Goal: Task Accomplishment & Management: Use online tool/utility

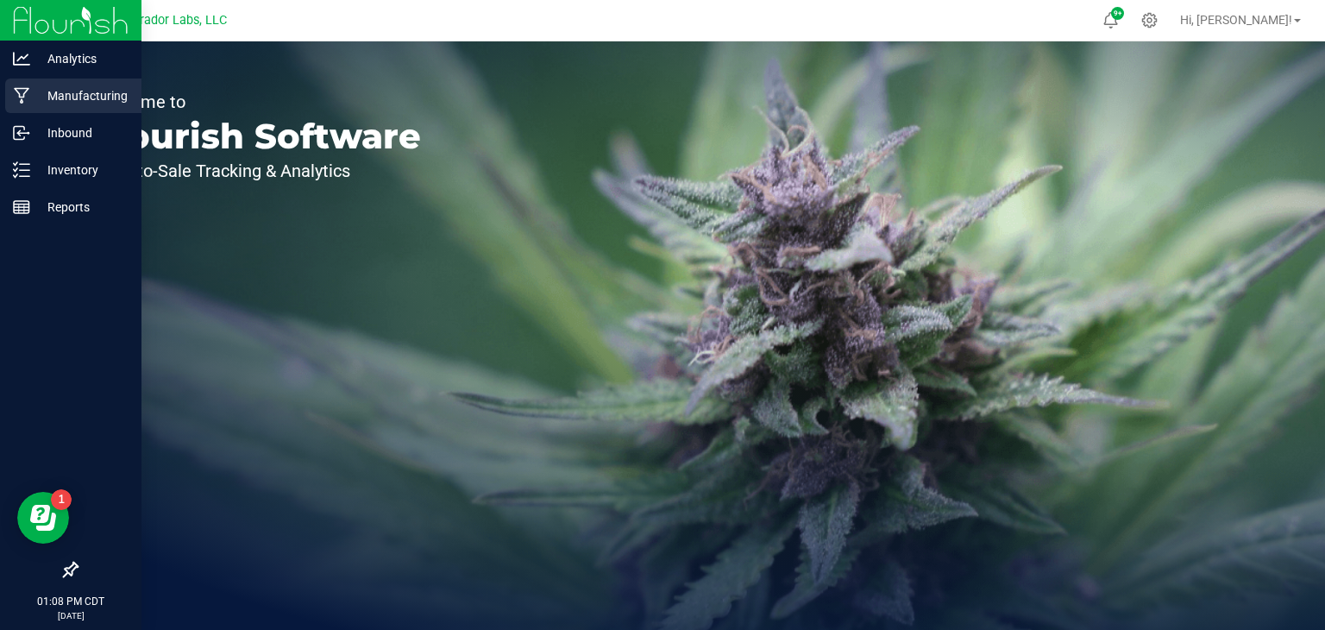
click at [33, 95] on p "Manufacturing" at bounding box center [82, 95] width 104 height 21
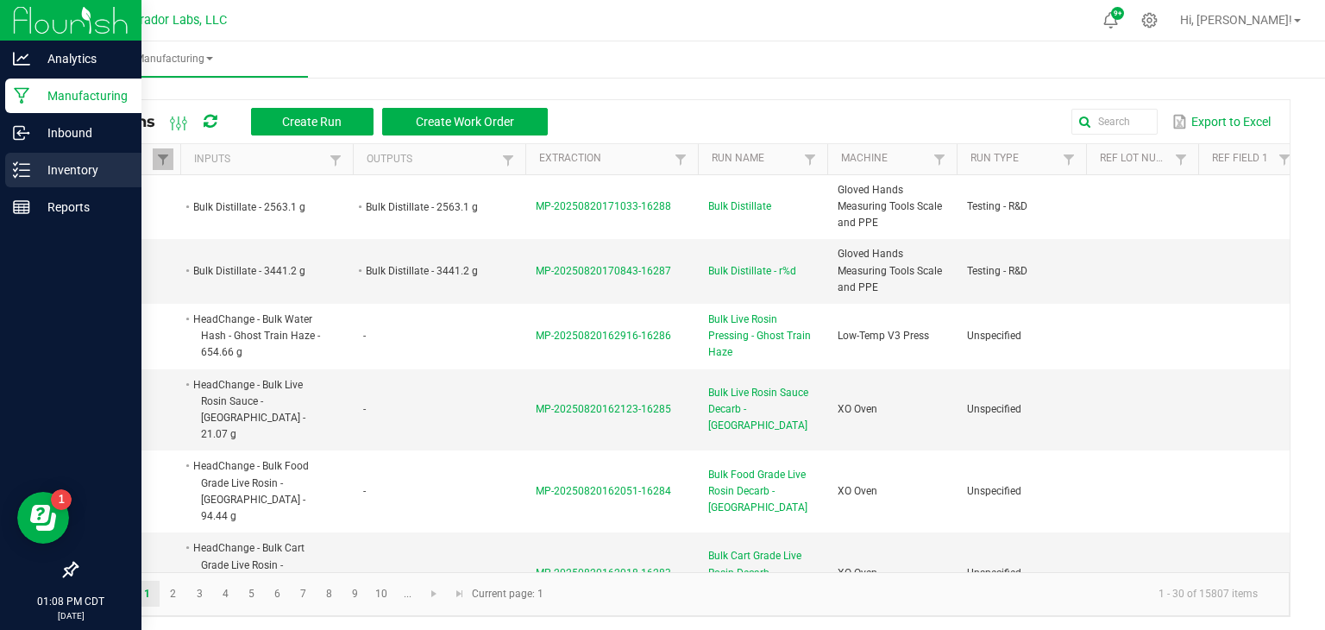
click at [27, 171] on icon at bounding box center [21, 169] width 17 height 17
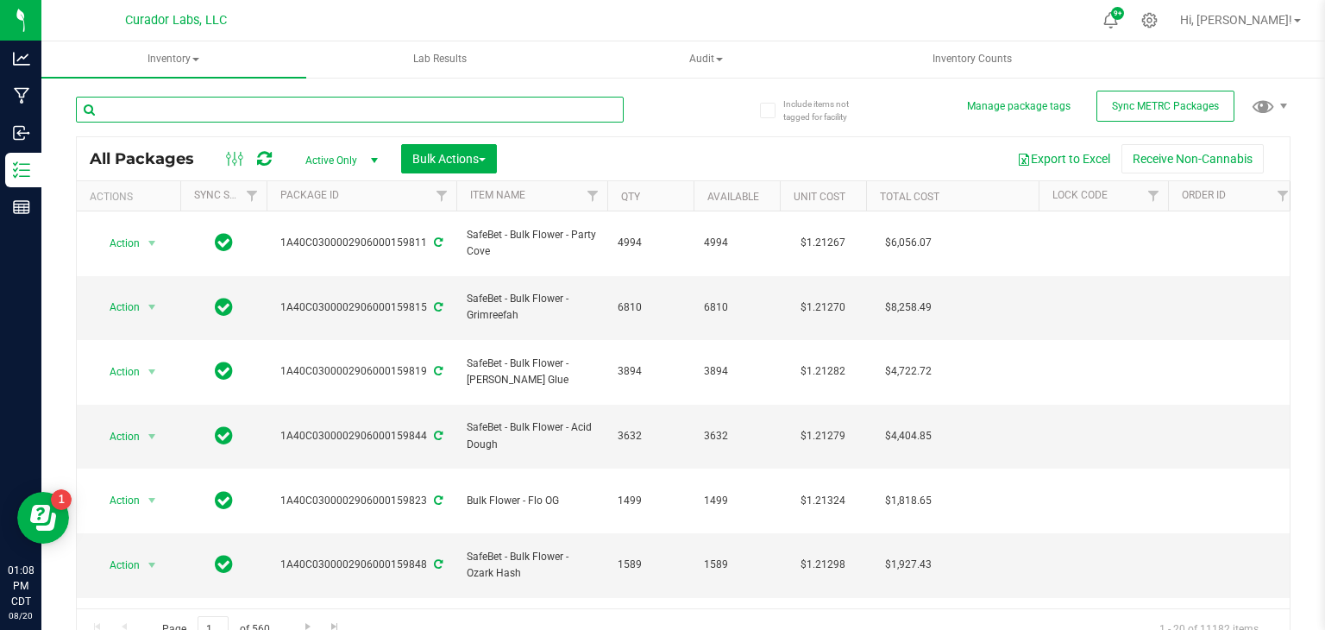
click at [236, 110] on input "text" at bounding box center [350, 110] width 548 height 26
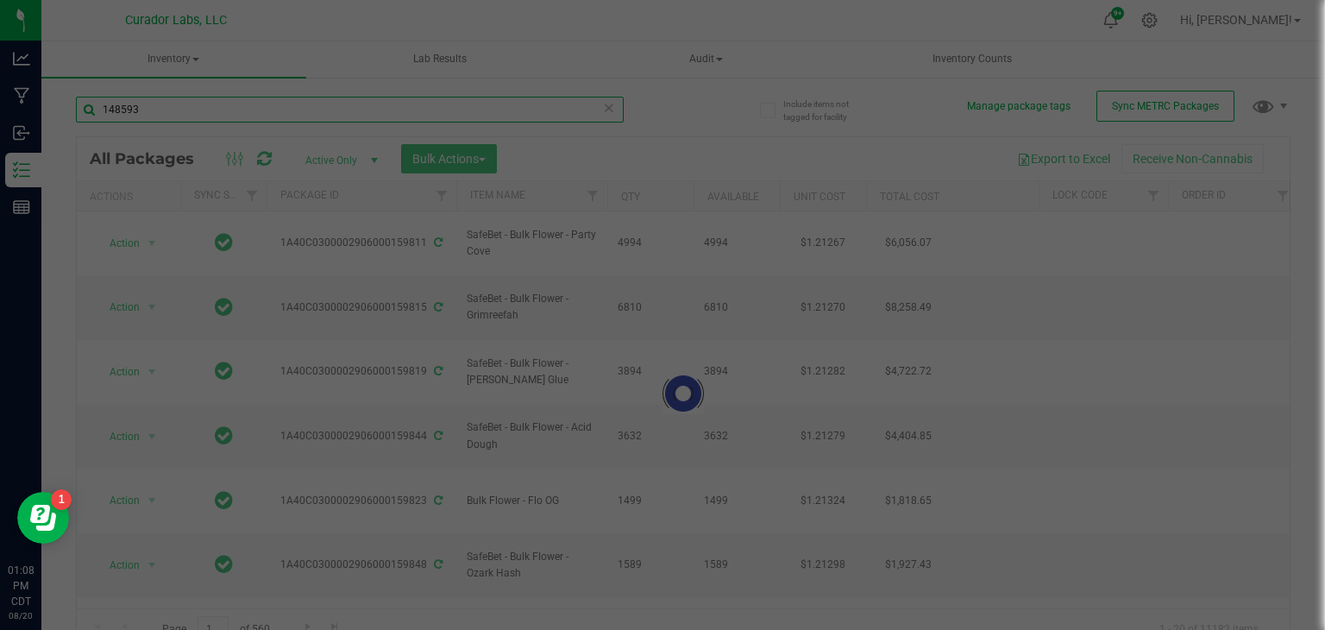
type input "148593"
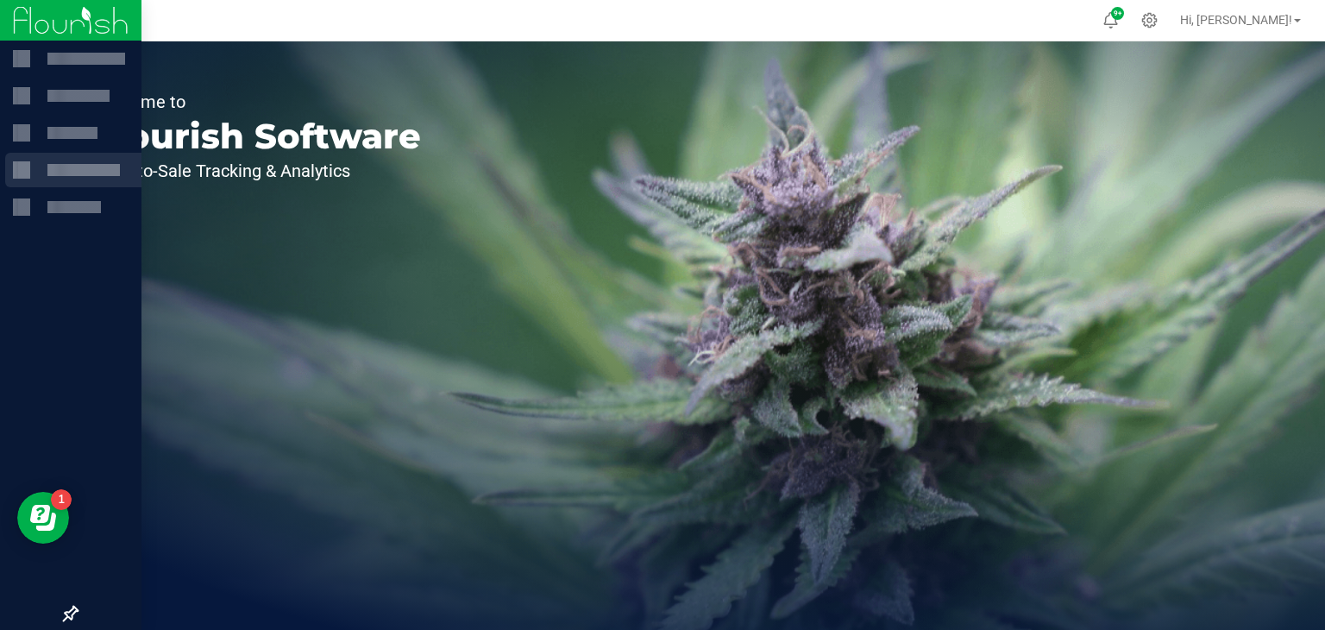
click at [13, 170] on div at bounding box center [21, 169] width 17 height 17
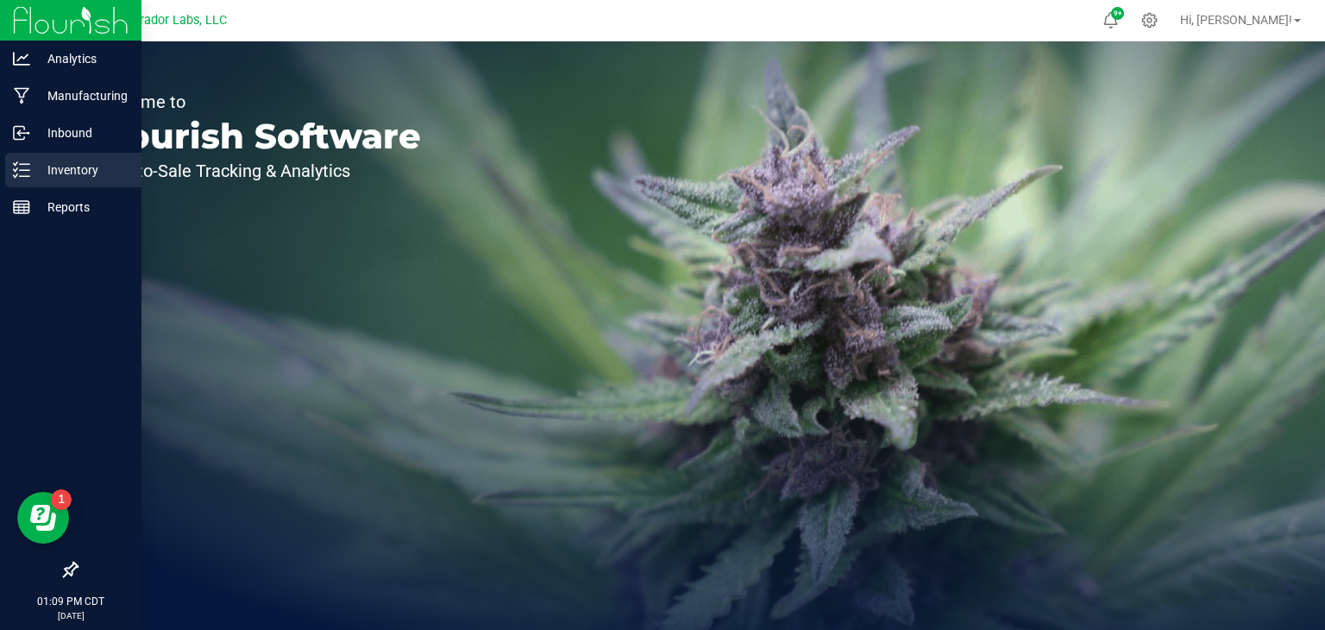
click at [19, 173] on icon at bounding box center [21, 169] width 17 height 17
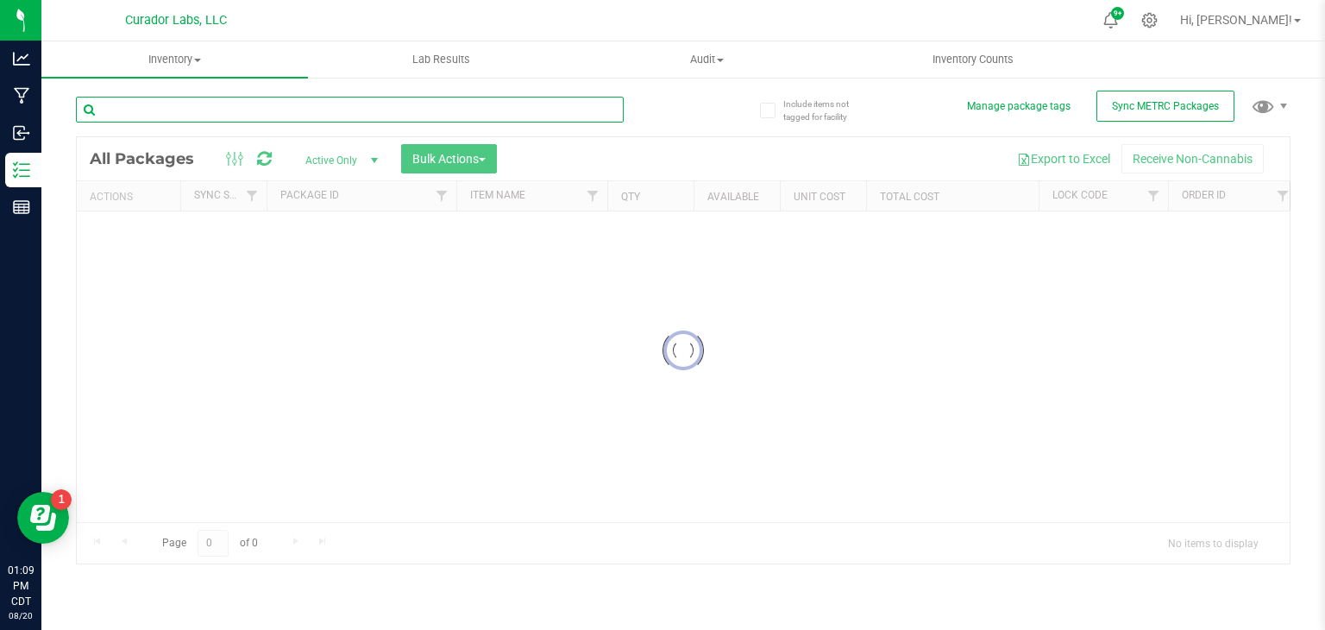
click at [233, 110] on input "text" at bounding box center [350, 110] width 548 height 26
type input "14"
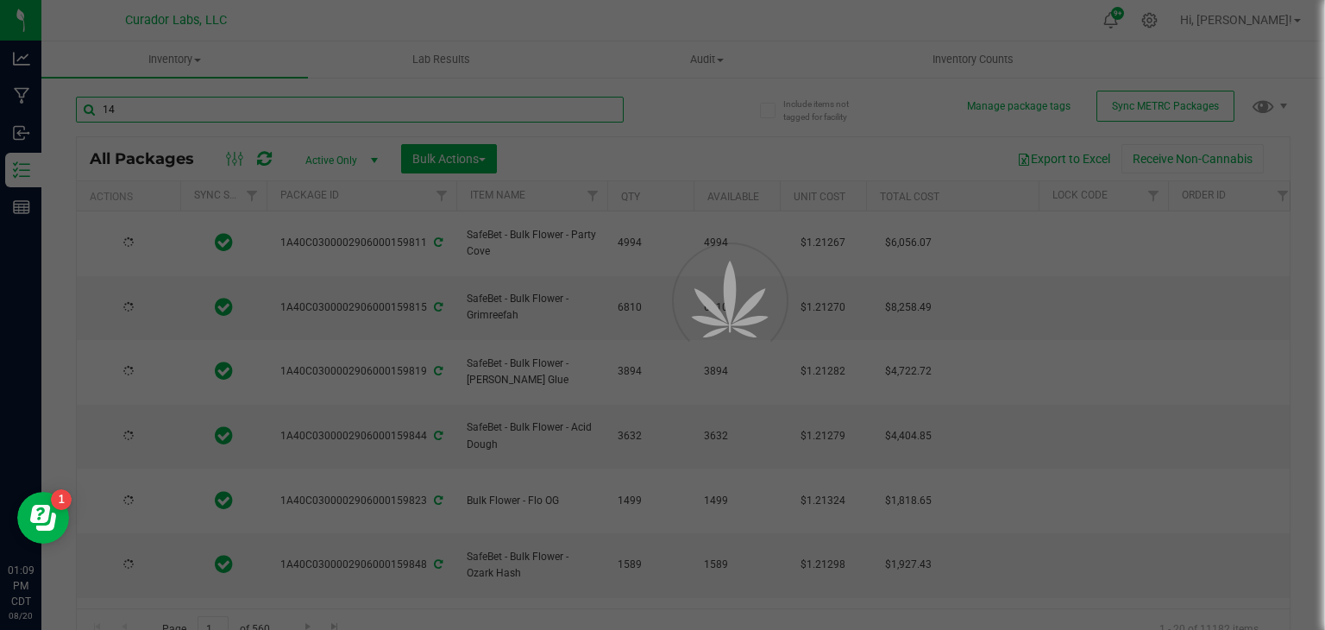
type input "[DATE]"
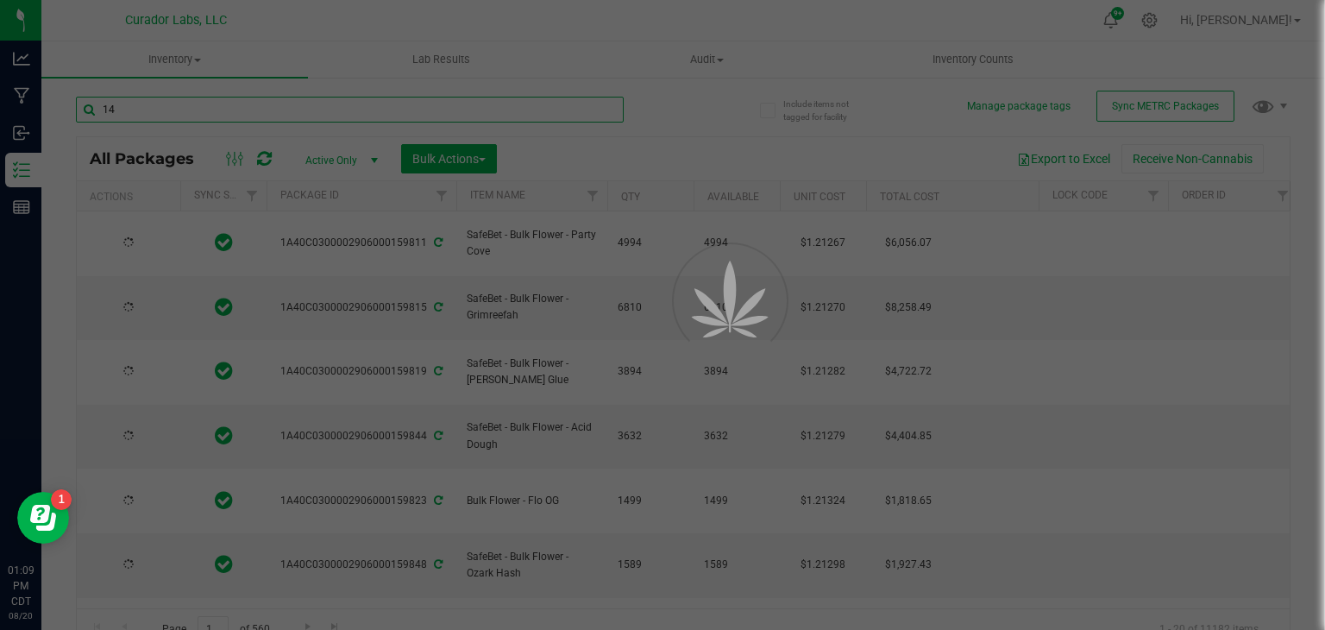
type input "[DATE]"
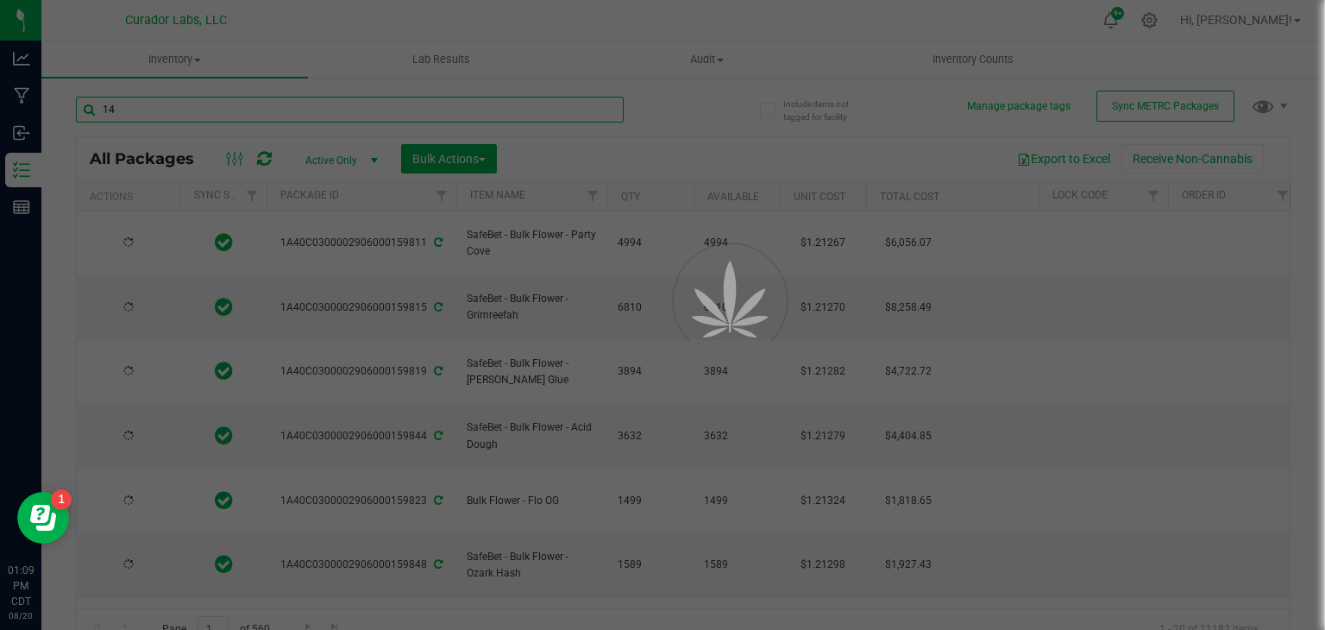
type input "[DATE]"
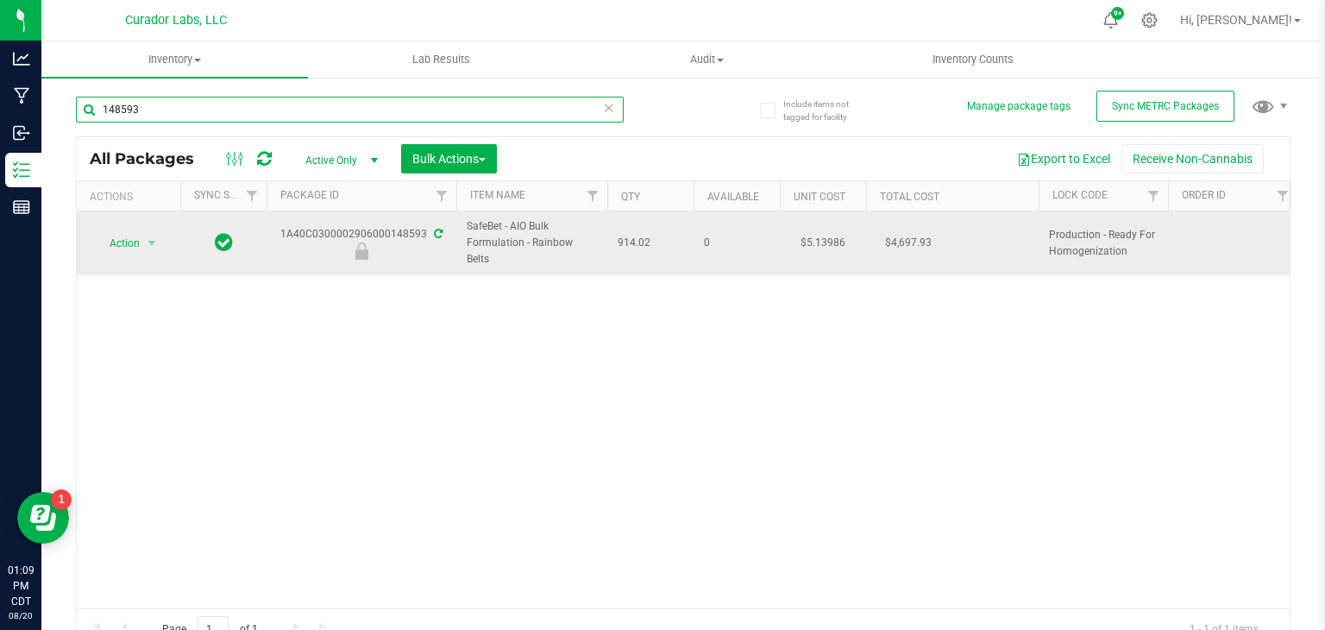
type input "148593"
click at [517, 224] on span "SafeBet - AIO Bulk Formulation - Rainbow Belts" at bounding box center [532, 243] width 130 height 50
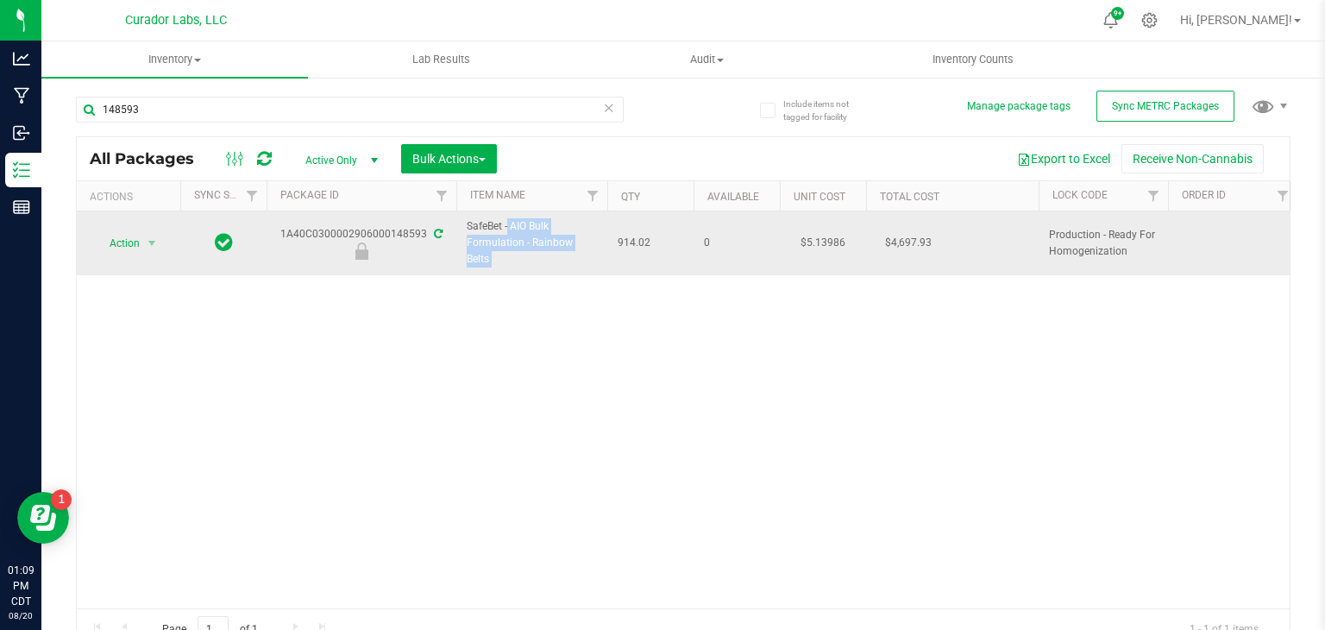
click at [517, 224] on span "SafeBet - AIO Bulk Formulation - Rainbow Belts" at bounding box center [532, 243] width 130 height 50
copy tr "SafeBet - AIO Bulk Formulation - Rainbow Belts"
click at [153, 242] on span "select" at bounding box center [153, 243] width 22 height 24
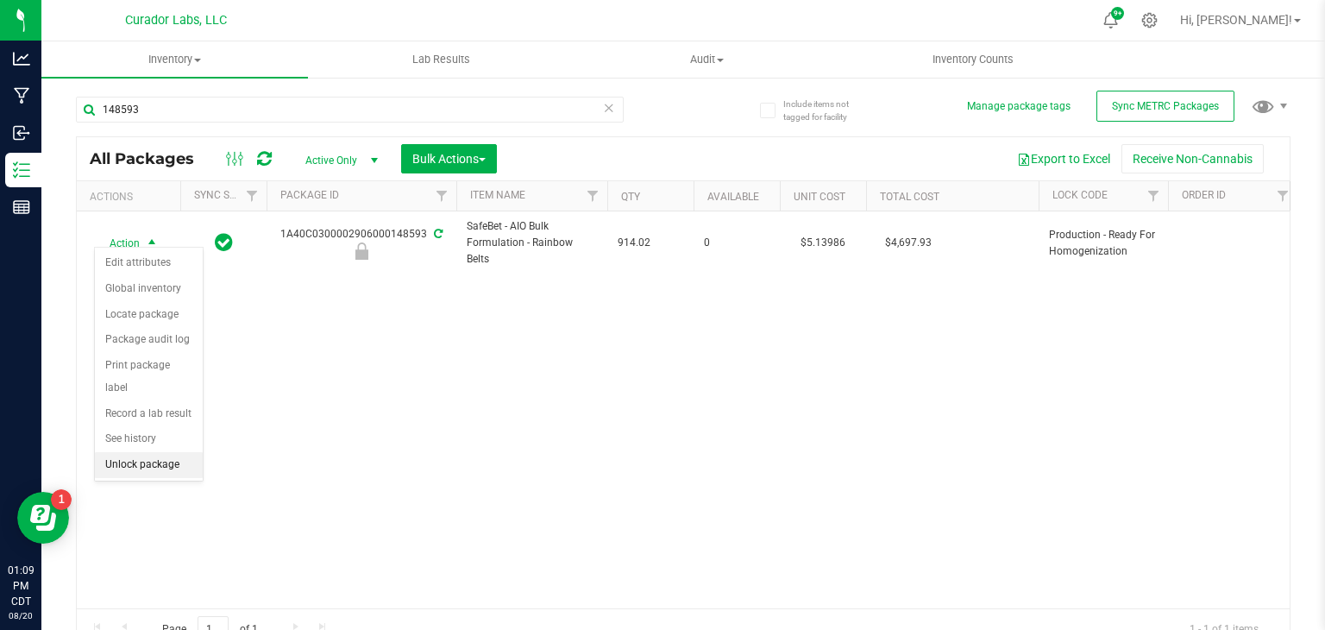
click at [159, 452] on li "Unlock package" at bounding box center [149, 465] width 108 height 26
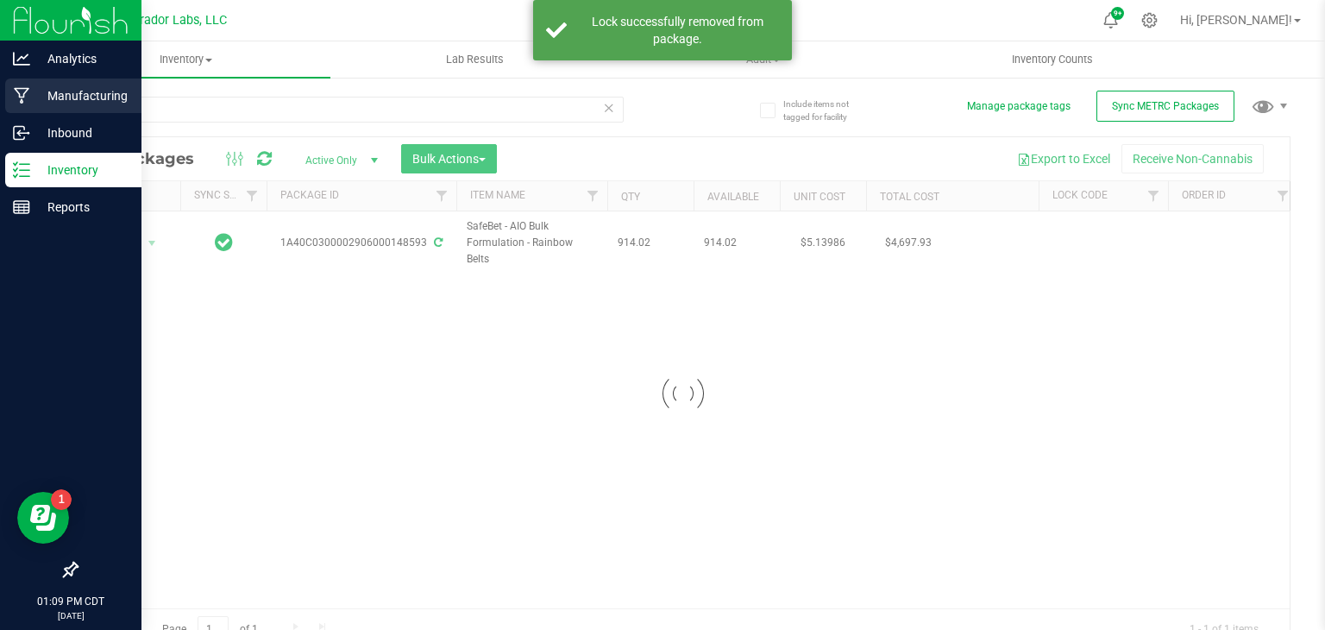
click at [38, 102] on p "Manufacturing" at bounding box center [82, 95] width 104 height 21
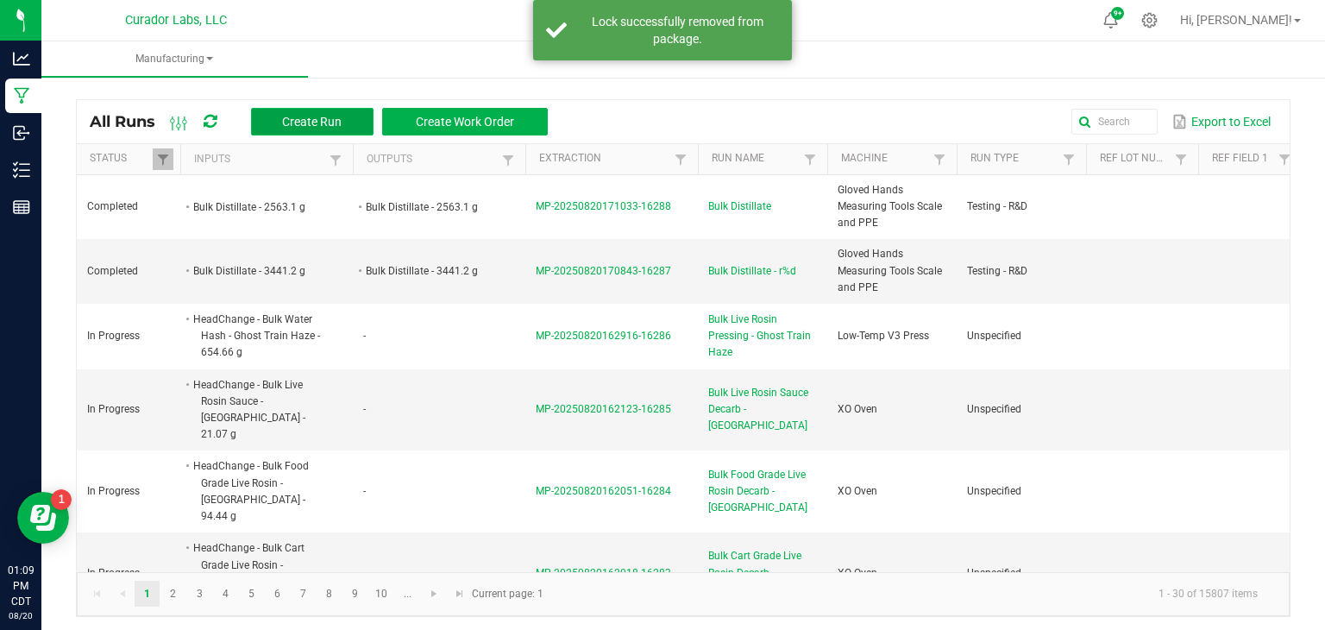
click at [271, 118] on button "Create Run" at bounding box center [312, 122] width 123 height 28
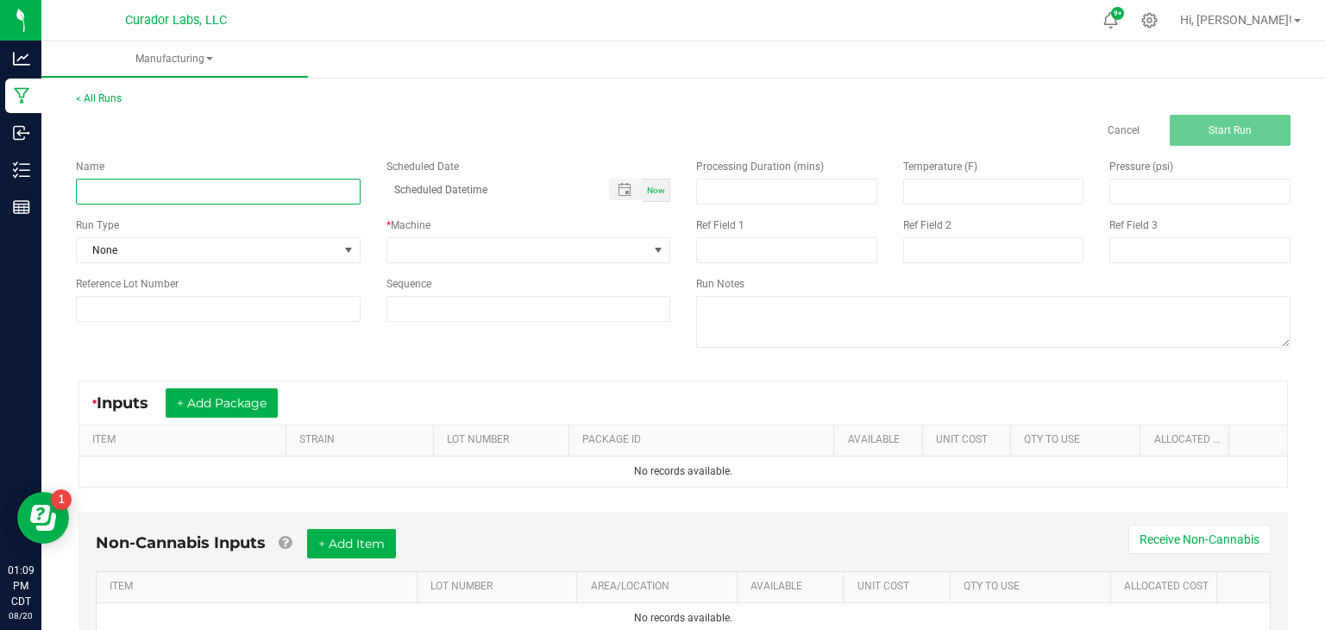
click at [281, 186] on input at bounding box center [218, 192] width 285 height 26
type input "Bulk Flavored Distillate - Rainbow Belts"
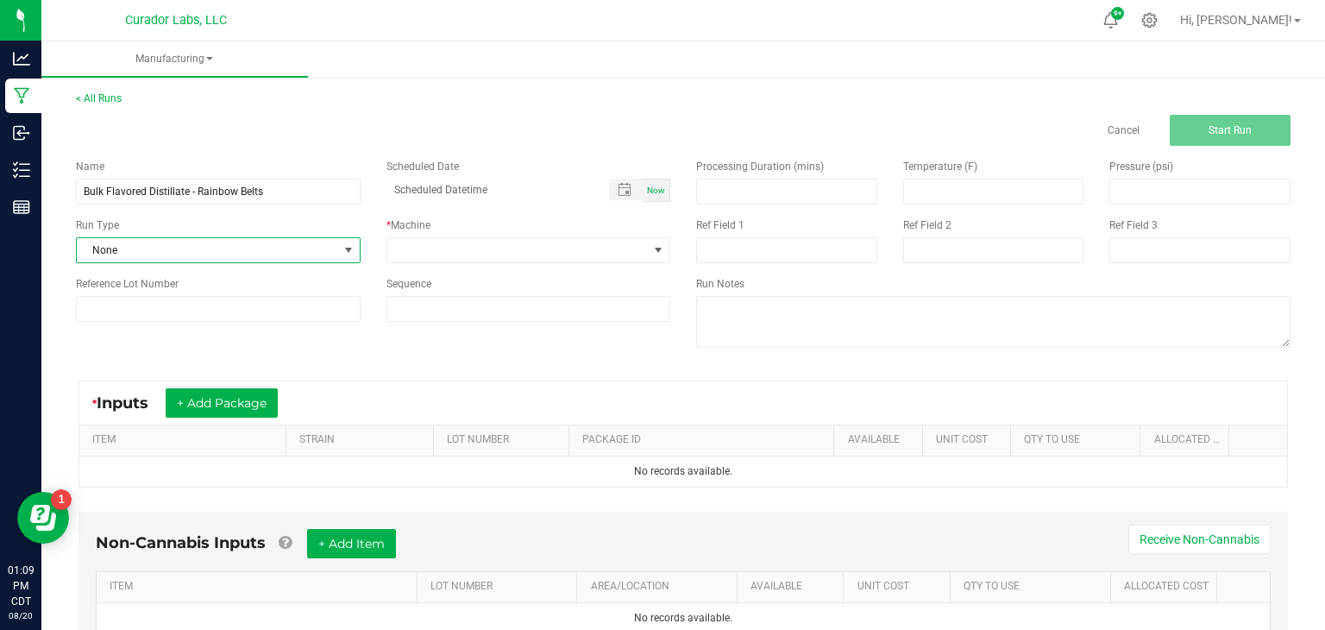
click at [300, 252] on span "None" at bounding box center [207, 250] width 261 height 24
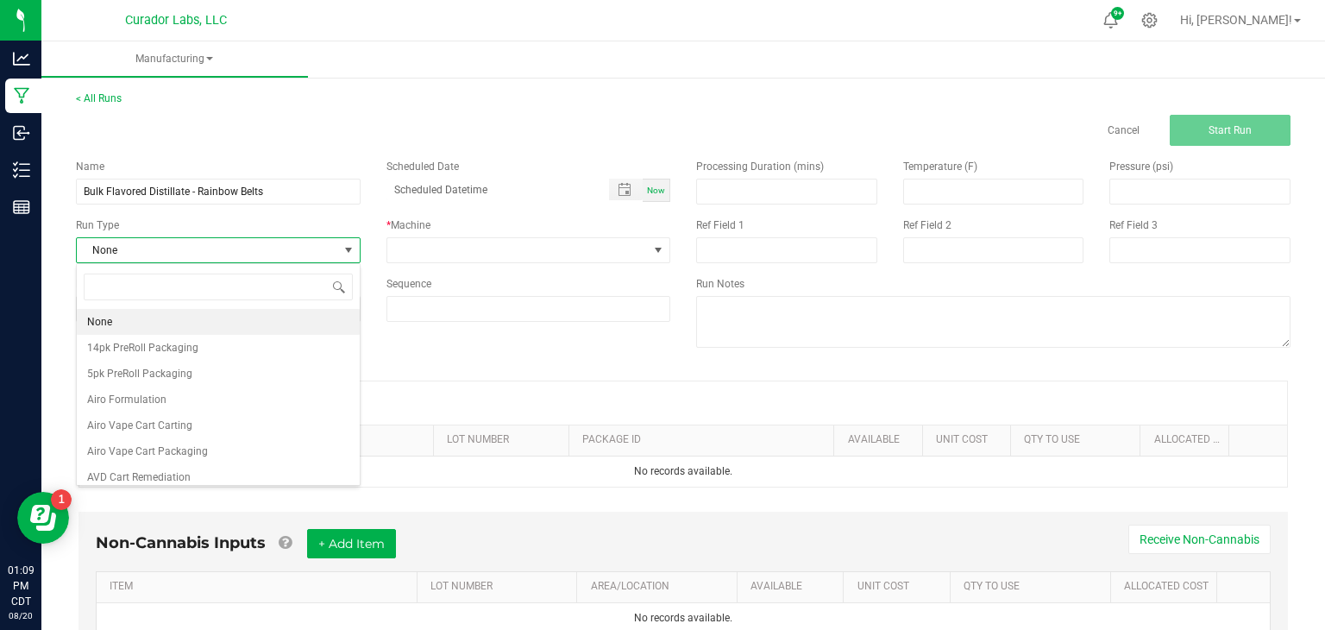
scroll to position [25, 284]
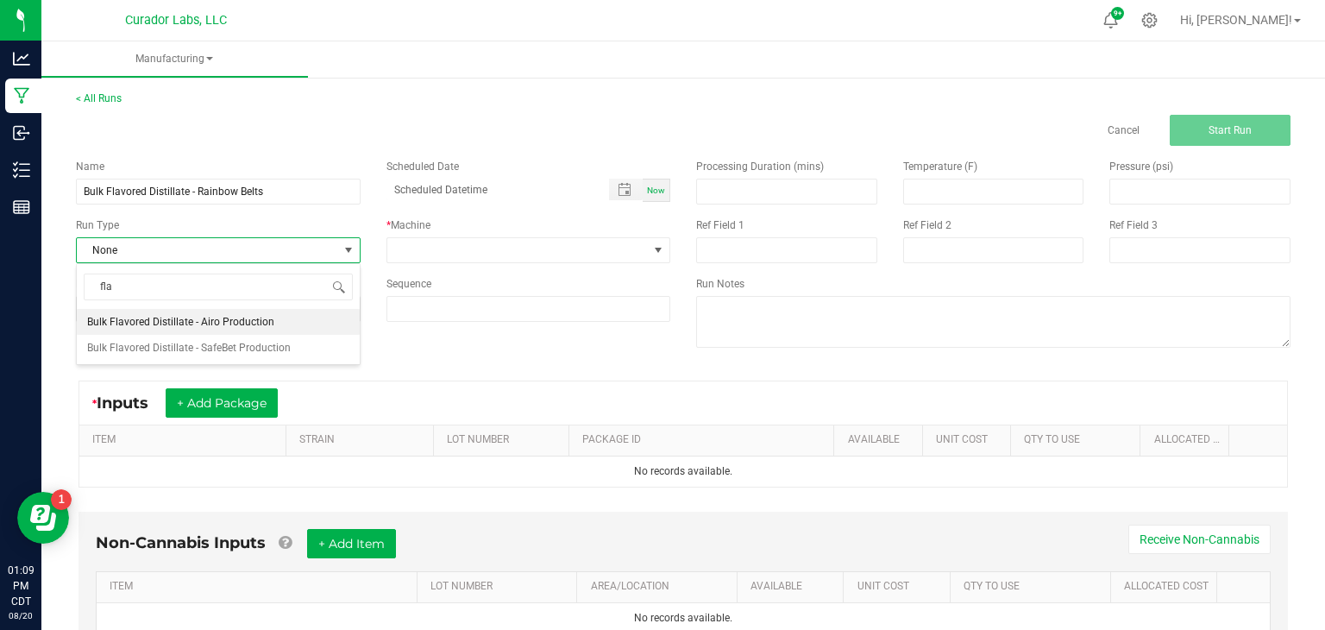
type input "flav"
click at [230, 350] on span "Bulk Flavored Distillate - SafeBet Production" at bounding box center [189, 347] width 204 height 17
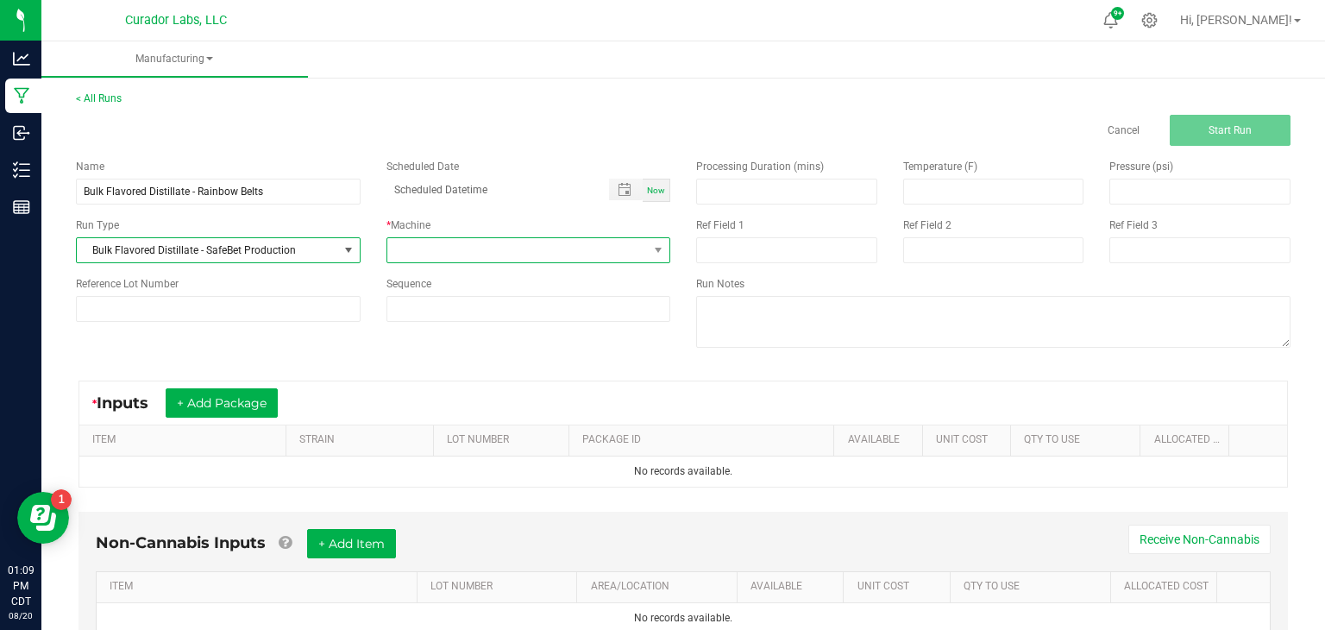
click at [441, 256] on span at bounding box center [517, 250] width 261 height 24
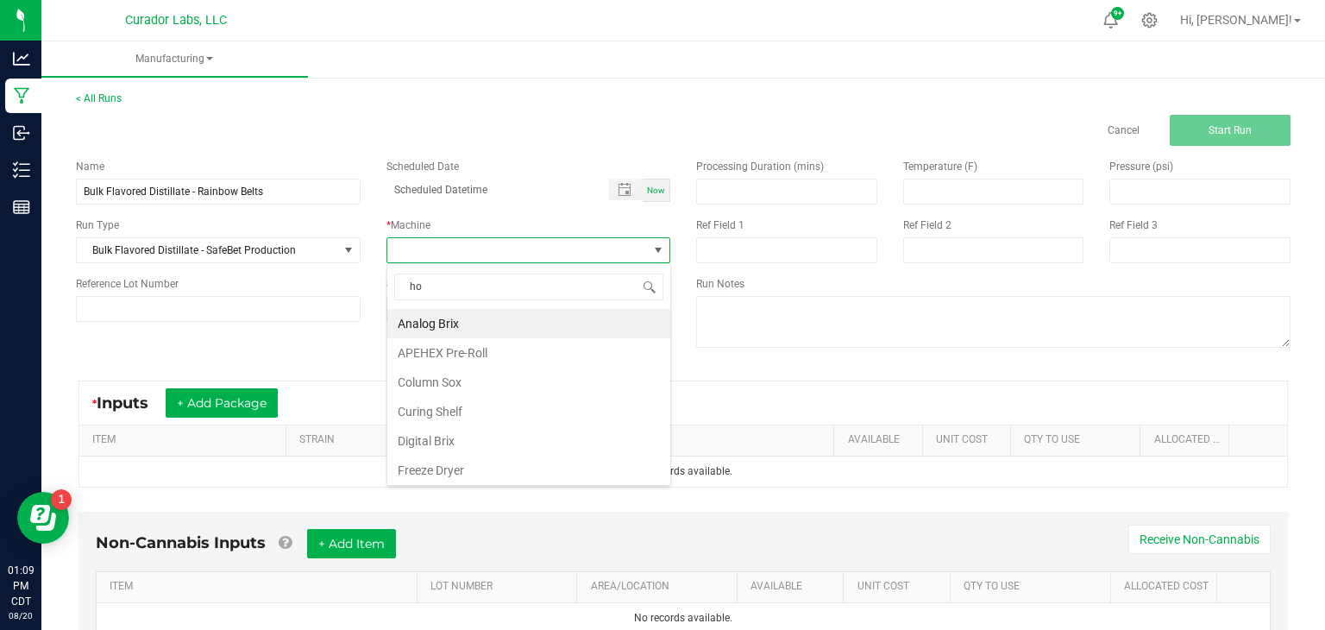
type input "hom"
click at [474, 323] on li "Homogenizer" at bounding box center [528, 323] width 283 height 29
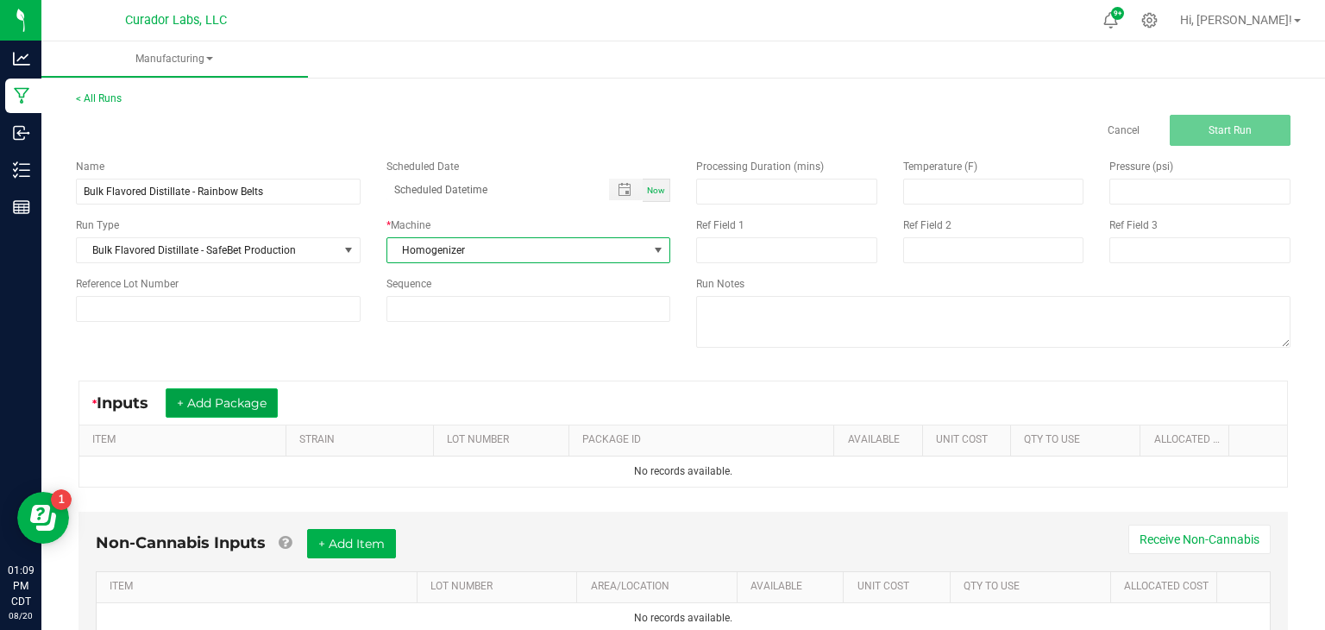
click at [196, 406] on button "+ Add Package" at bounding box center [222, 402] width 112 height 29
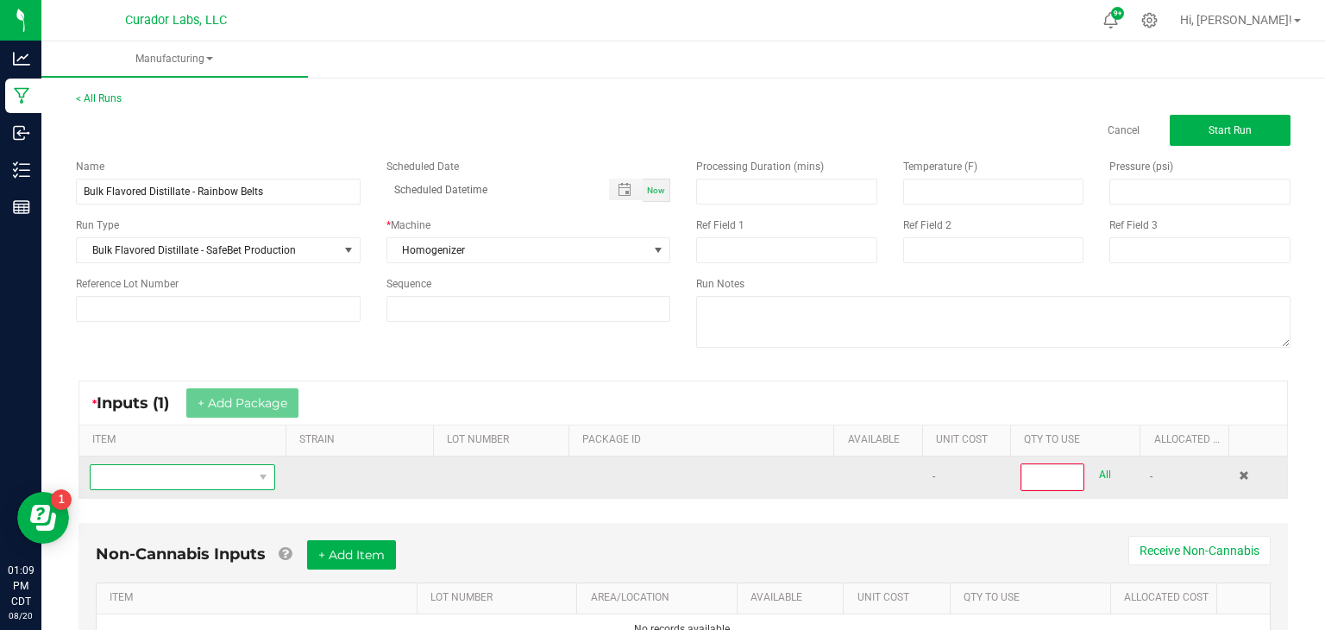
click at [229, 483] on span "NO DATA FOUND" at bounding box center [172, 477] width 162 height 24
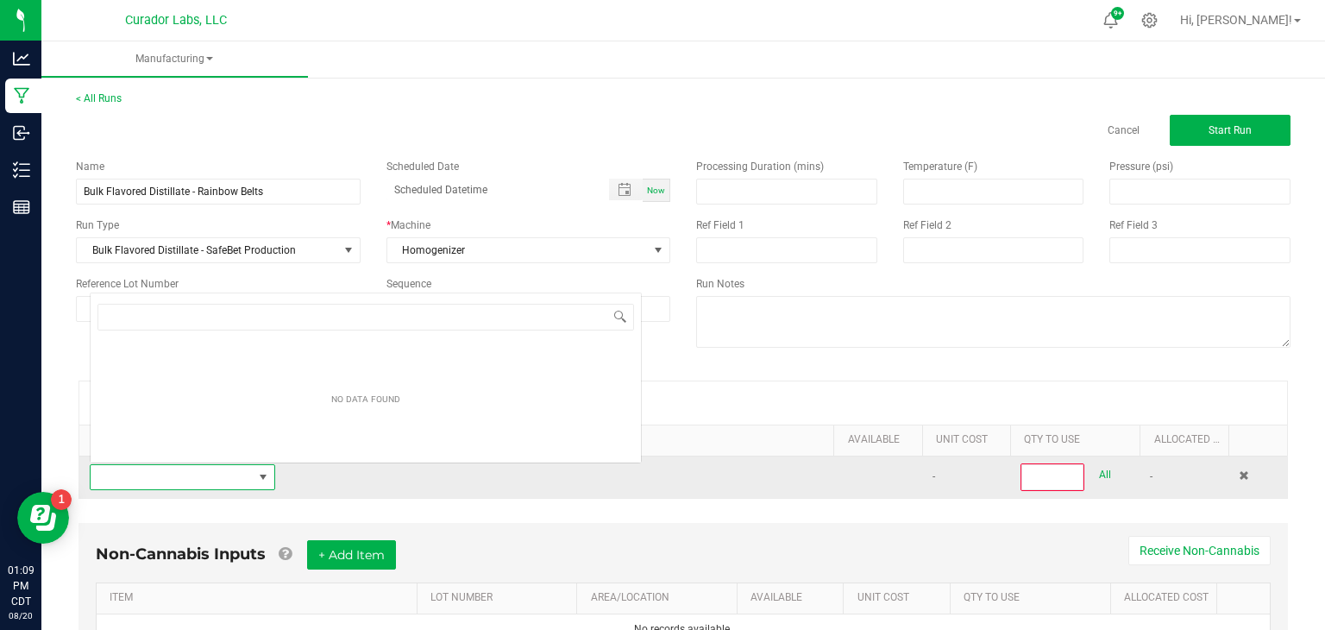
scroll to position [25, 186]
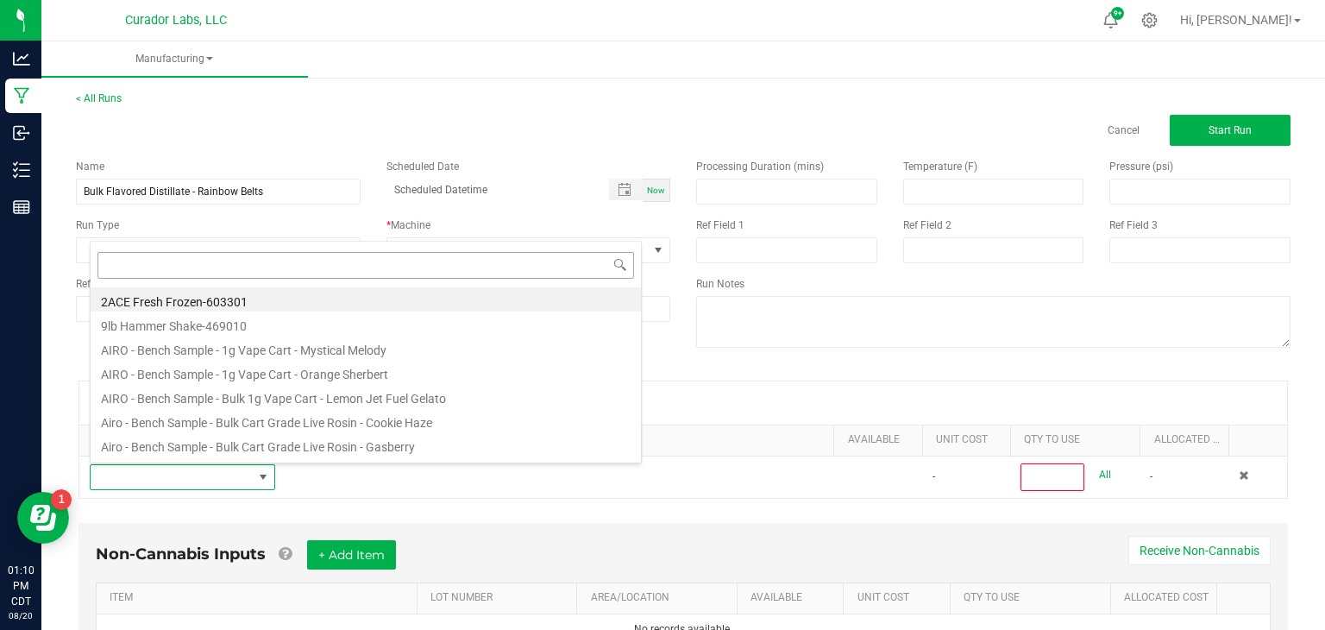
click at [448, 313] on li "9lb Hammer Shake-469010" at bounding box center [366, 323] width 551 height 24
type input "0"
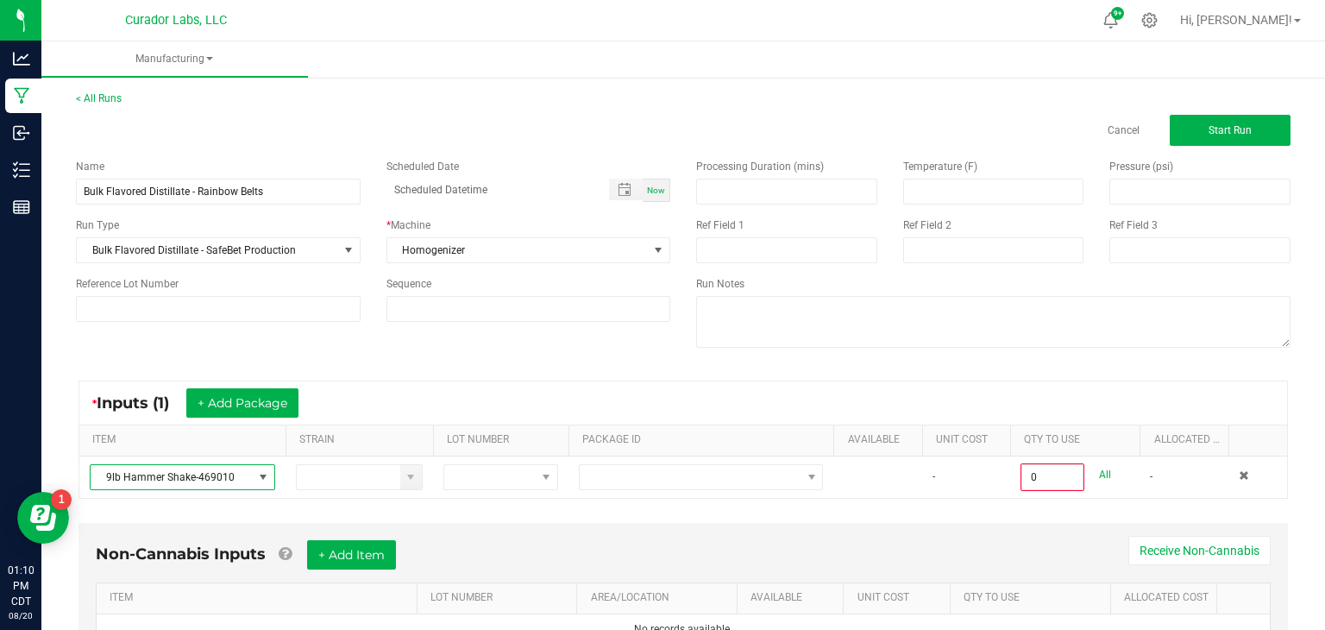
click at [448, 313] on input at bounding box center [528, 309] width 283 height 24
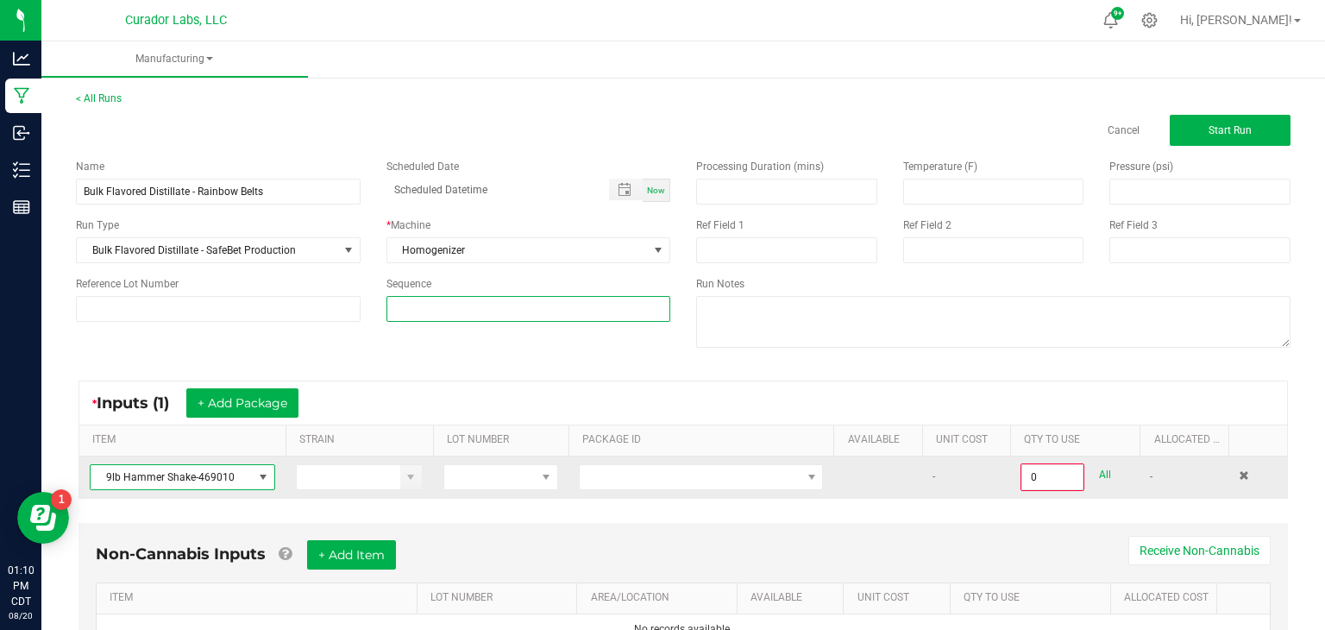
click at [261, 480] on span at bounding box center [263, 477] width 14 height 14
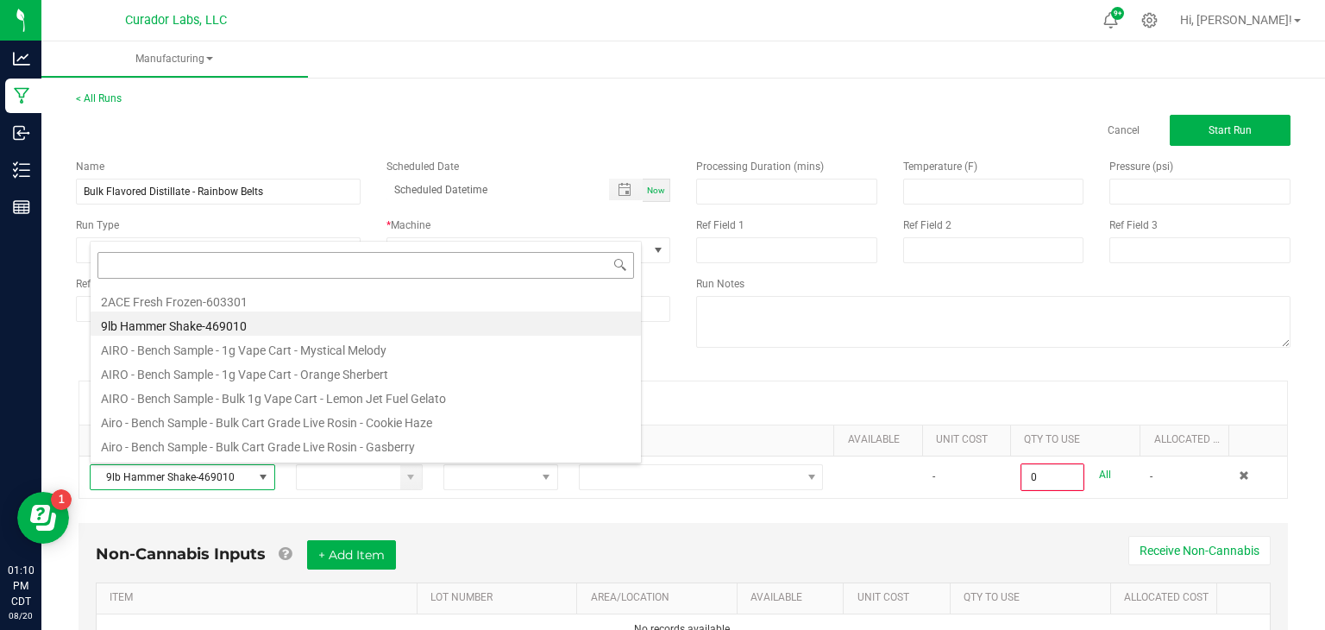
click at [437, 267] on input at bounding box center [366, 265] width 537 height 27
type input "SafeBet - AIO Bulk Formulation - Rainbow Belts"
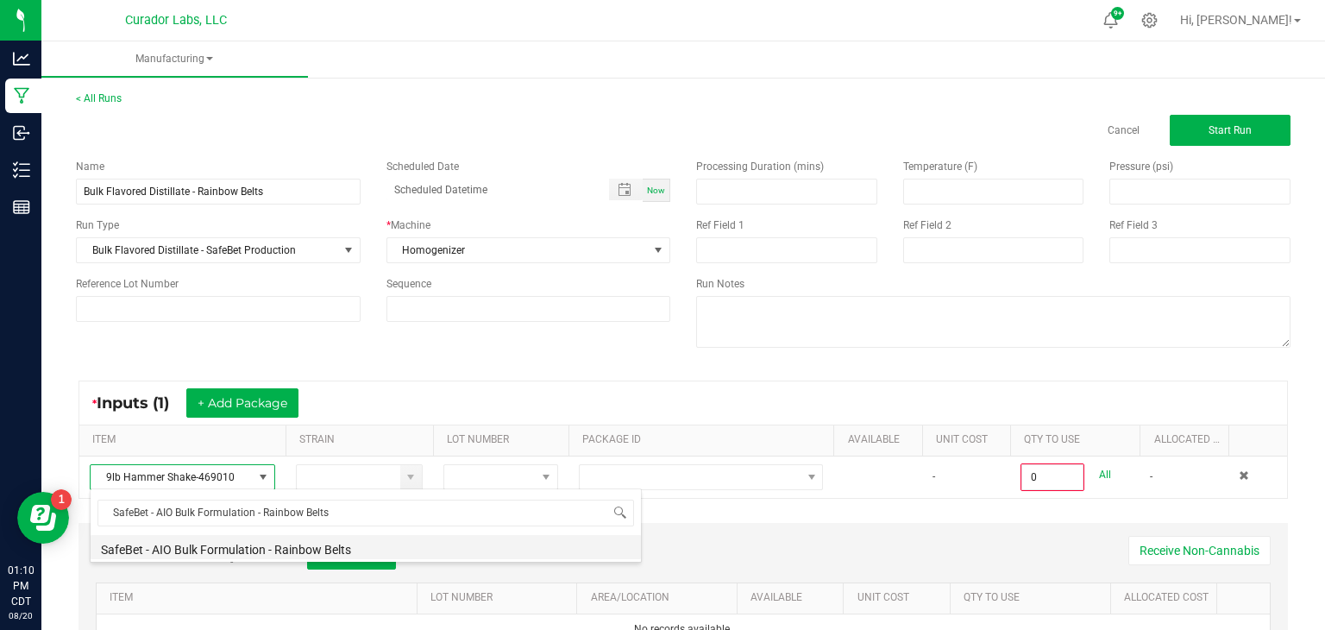
click at [370, 552] on li "SafeBet - AIO Bulk Formulation - Rainbow Belts" at bounding box center [366, 547] width 551 height 24
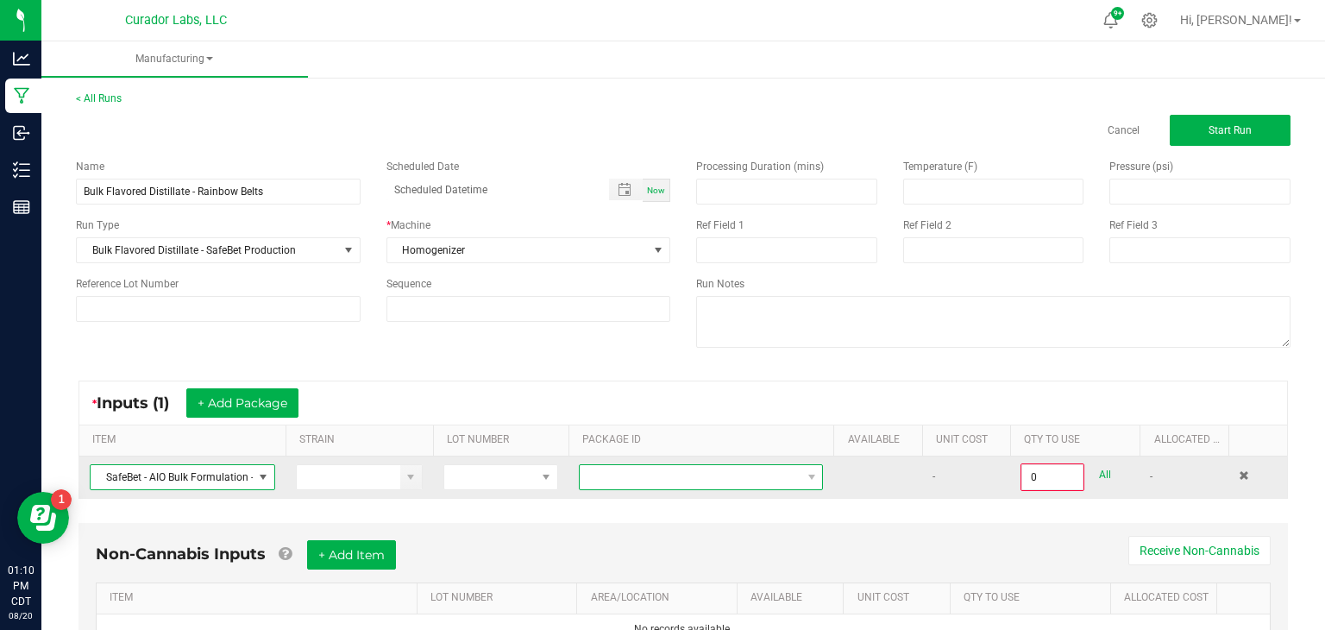
click at [726, 475] on span at bounding box center [690, 477] width 221 height 24
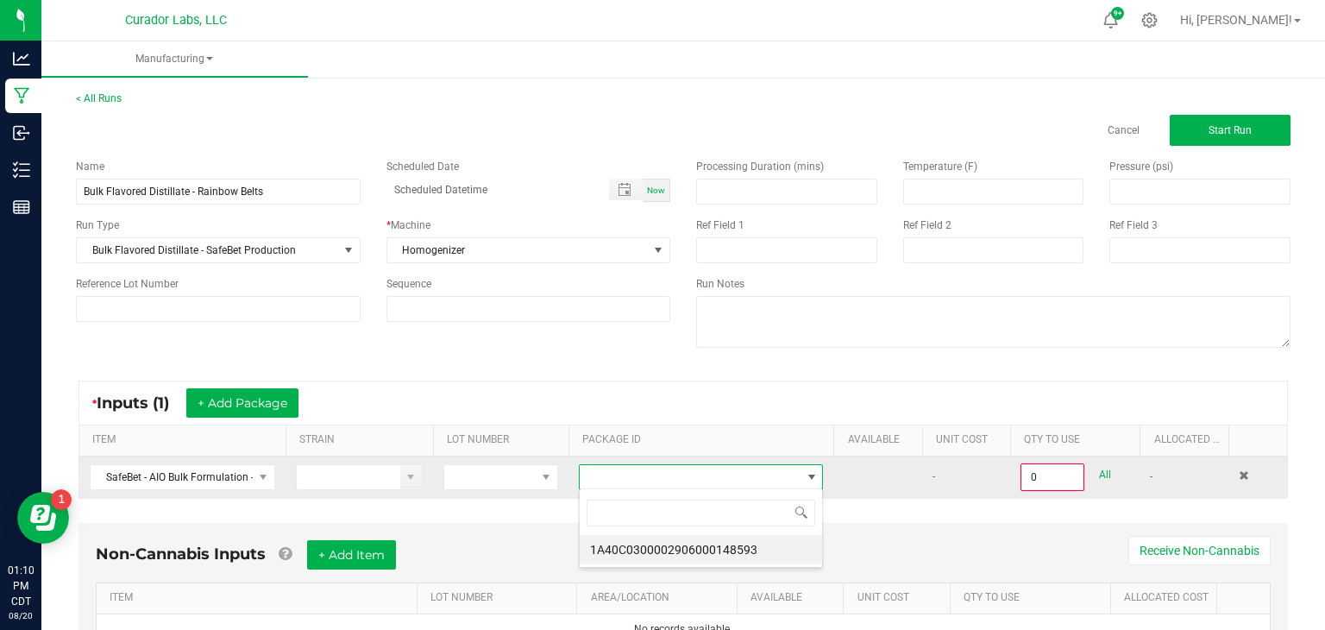
scroll to position [25, 245]
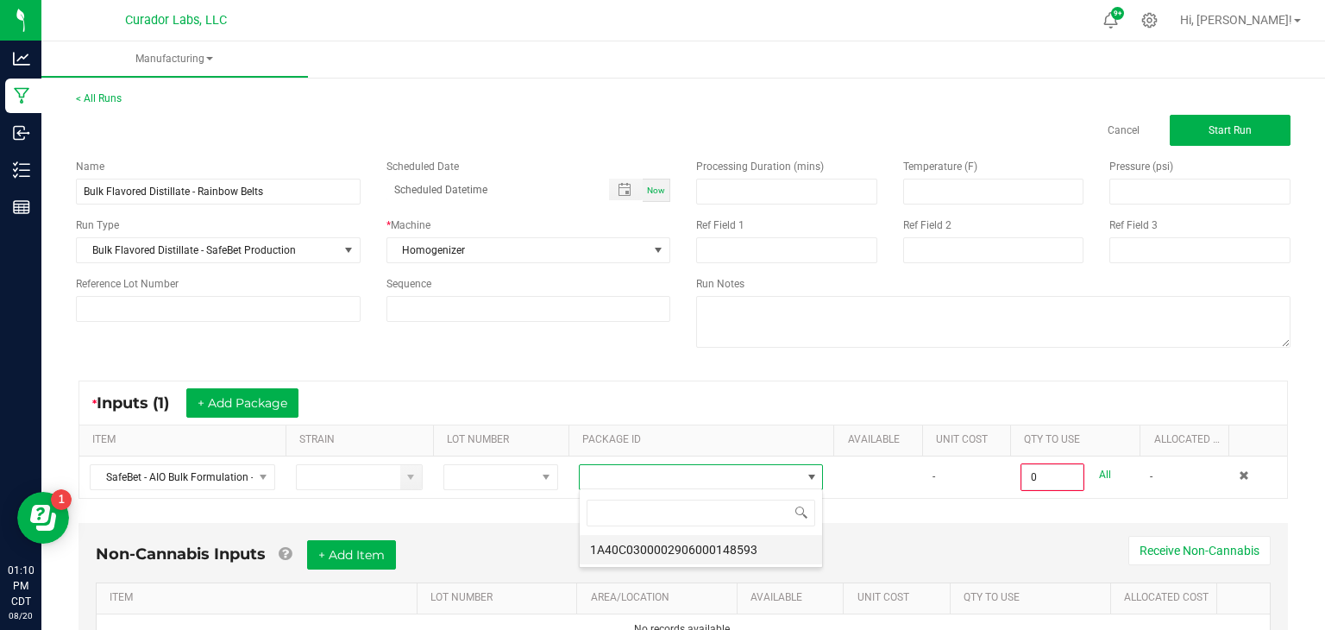
click at [727, 550] on li "1A40C0300002906000148593" at bounding box center [701, 549] width 242 height 29
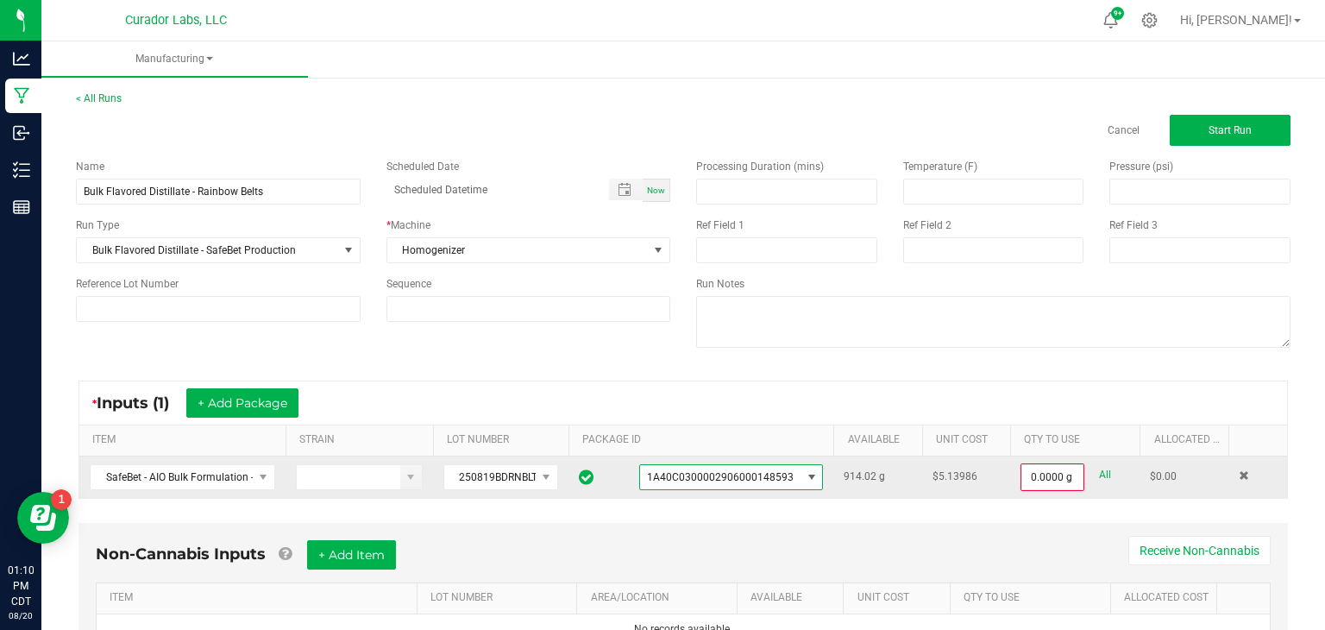
click at [1105, 478] on link "All" at bounding box center [1105, 474] width 12 height 23
type input "914.0200 g"
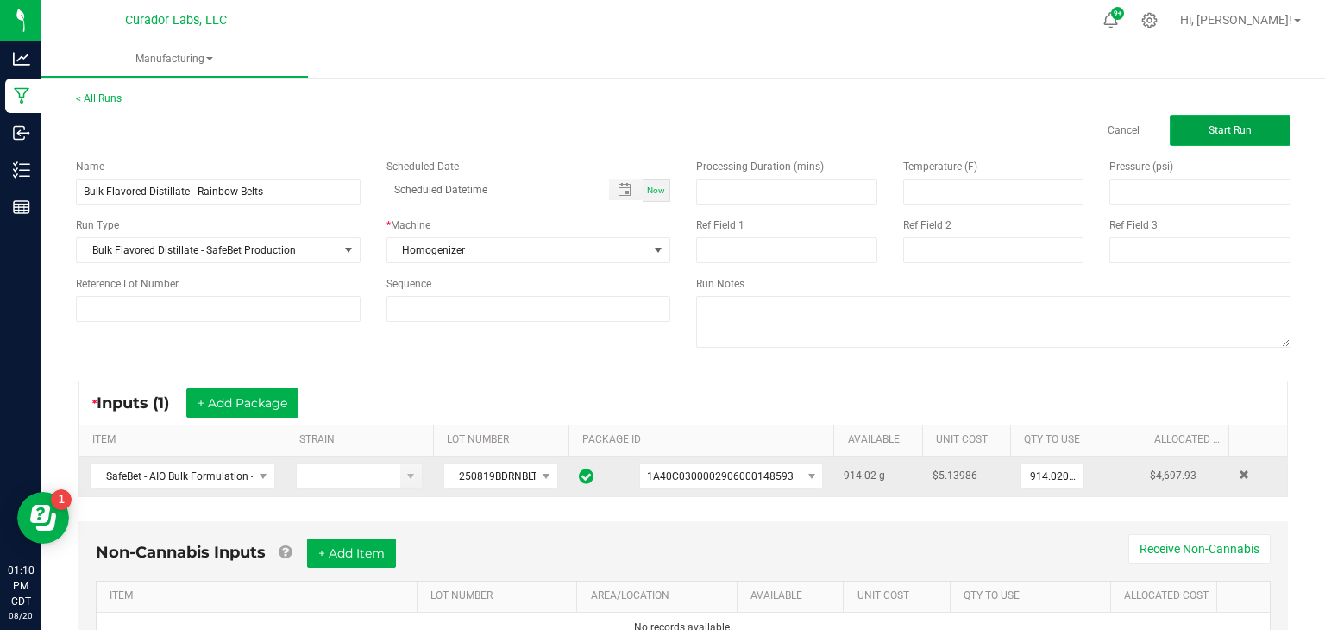
click at [1238, 120] on button "Start Run" at bounding box center [1230, 130] width 121 height 31
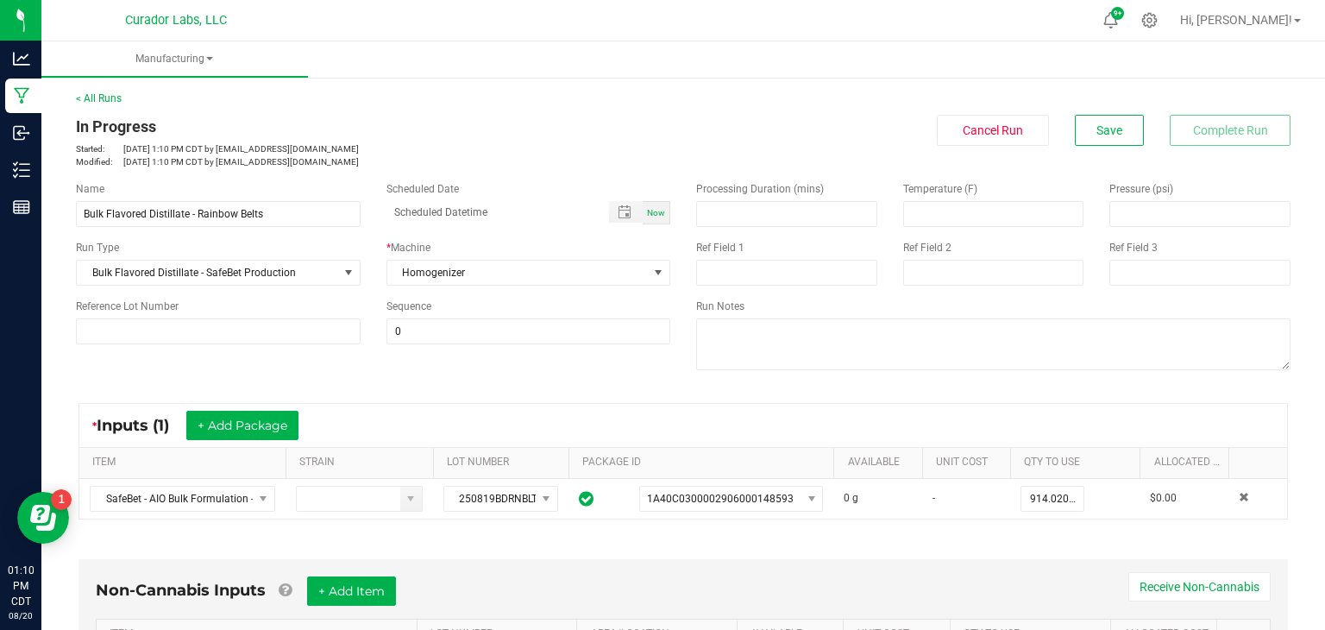
scroll to position [418, 0]
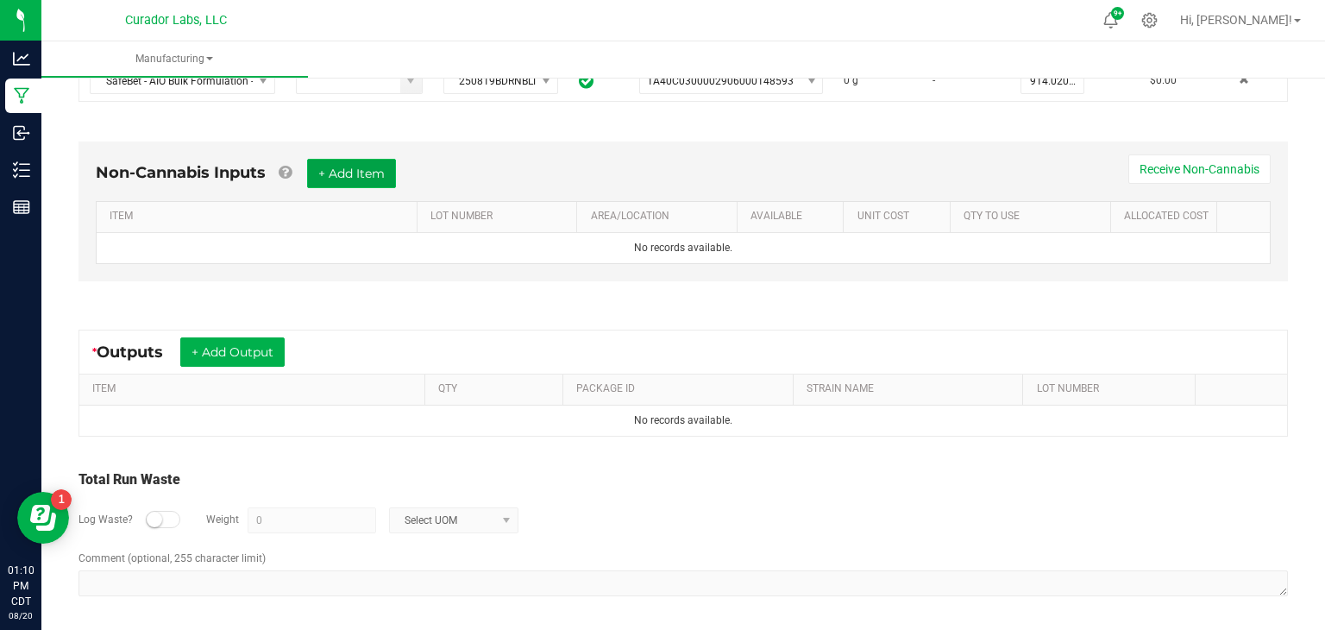
click at [386, 175] on button "+ Add Item" at bounding box center [351, 173] width 89 height 29
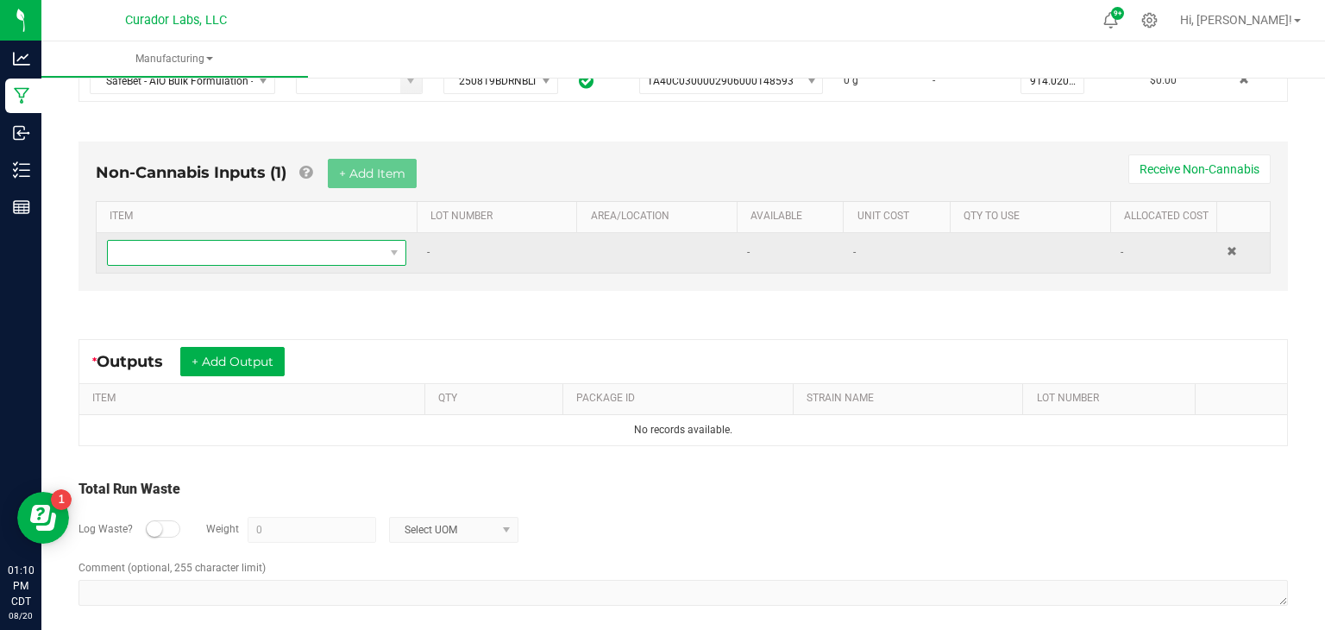
click at [356, 254] on span "NO DATA FOUND" at bounding box center [246, 253] width 276 height 24
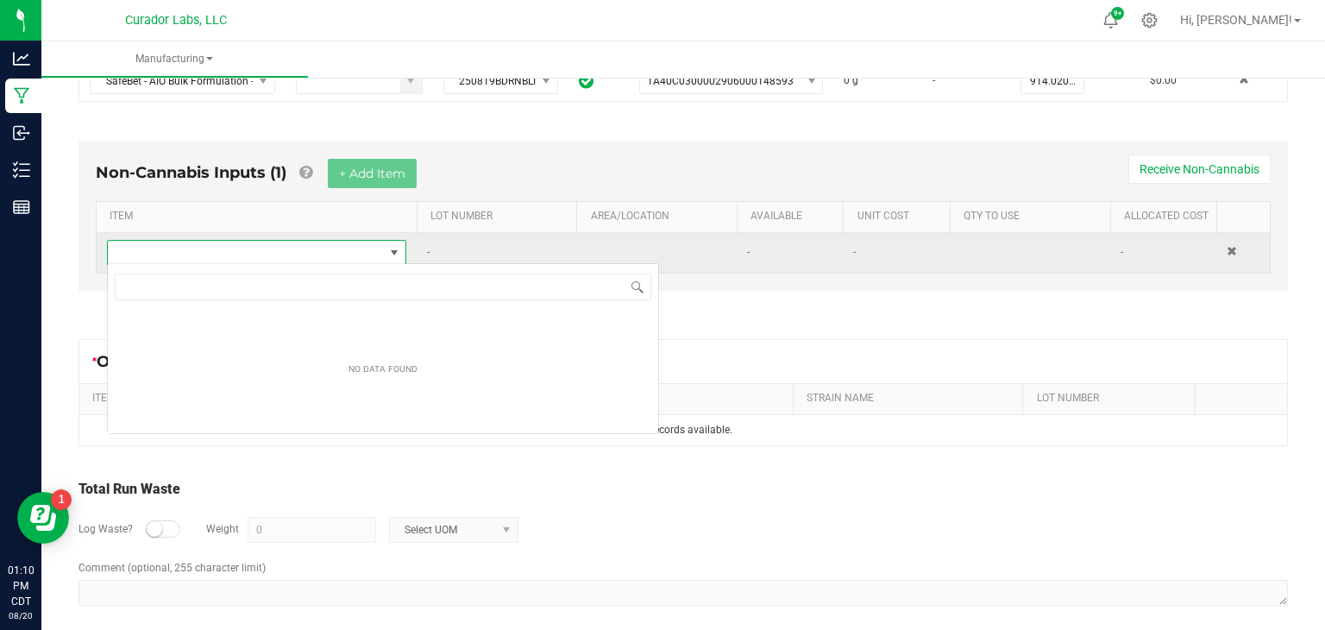
scroll to position [25, 299]
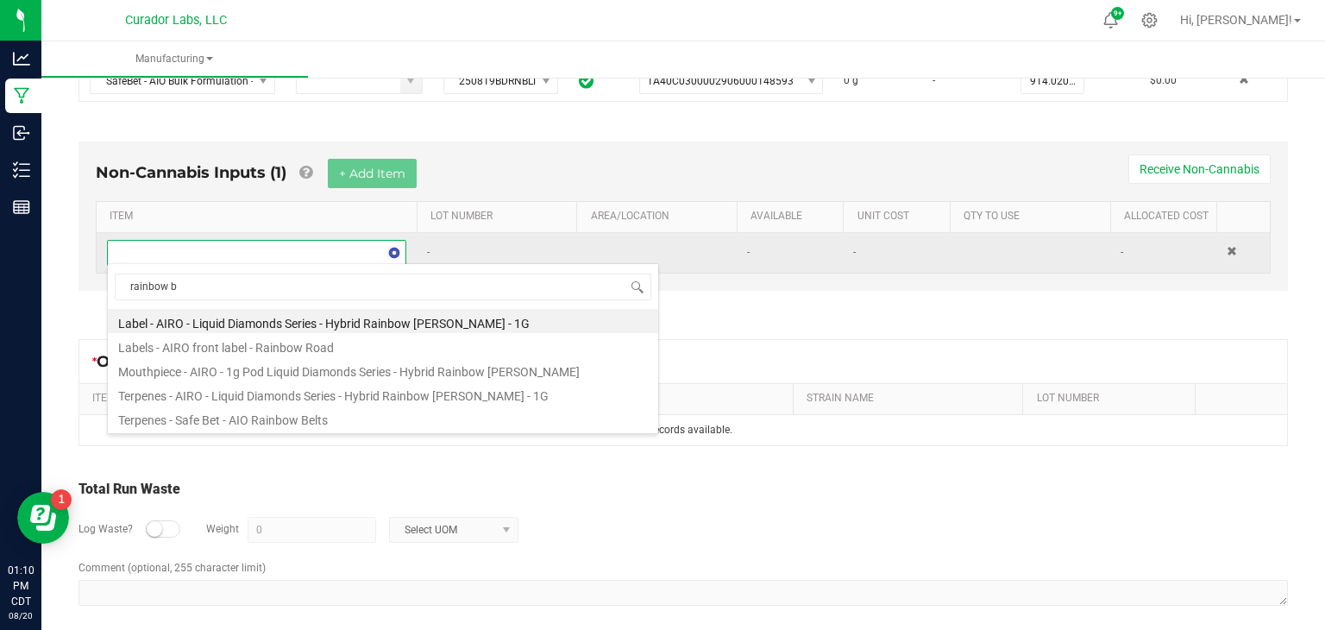
type input "rainbow be"
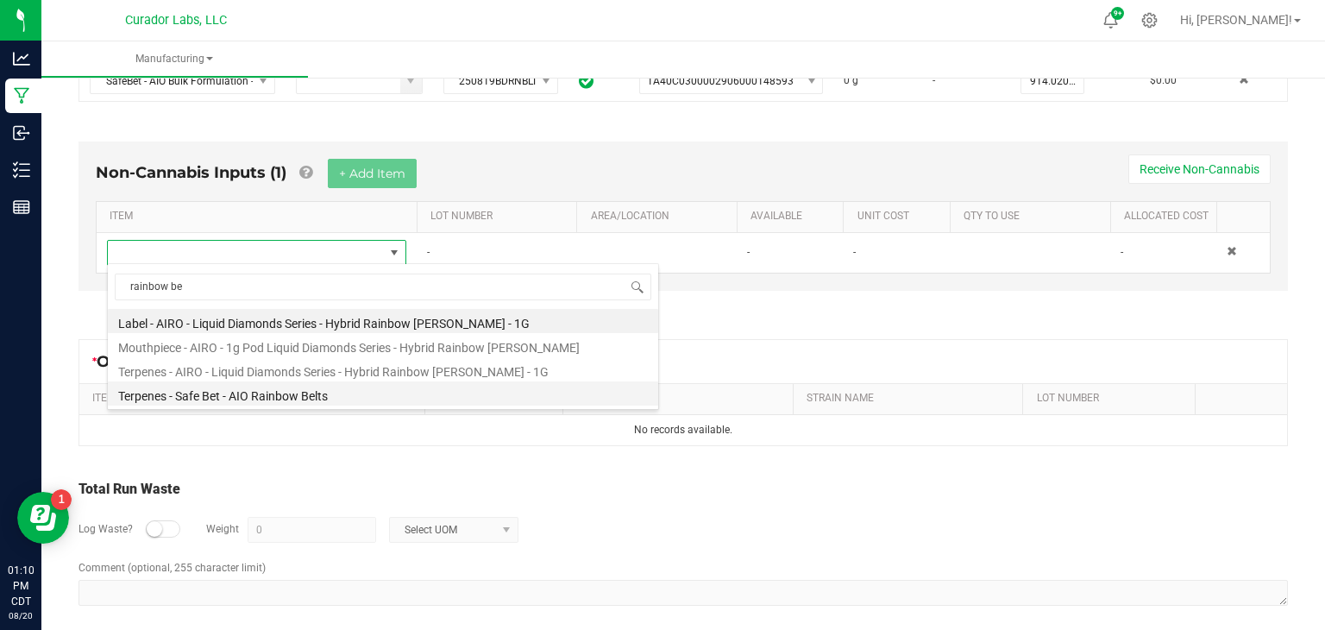
click at [261, 399] on li "Terpenes - Safe Bet - AIO Rainbow Belts" at bounding box center [383, 393] width 551 height 24
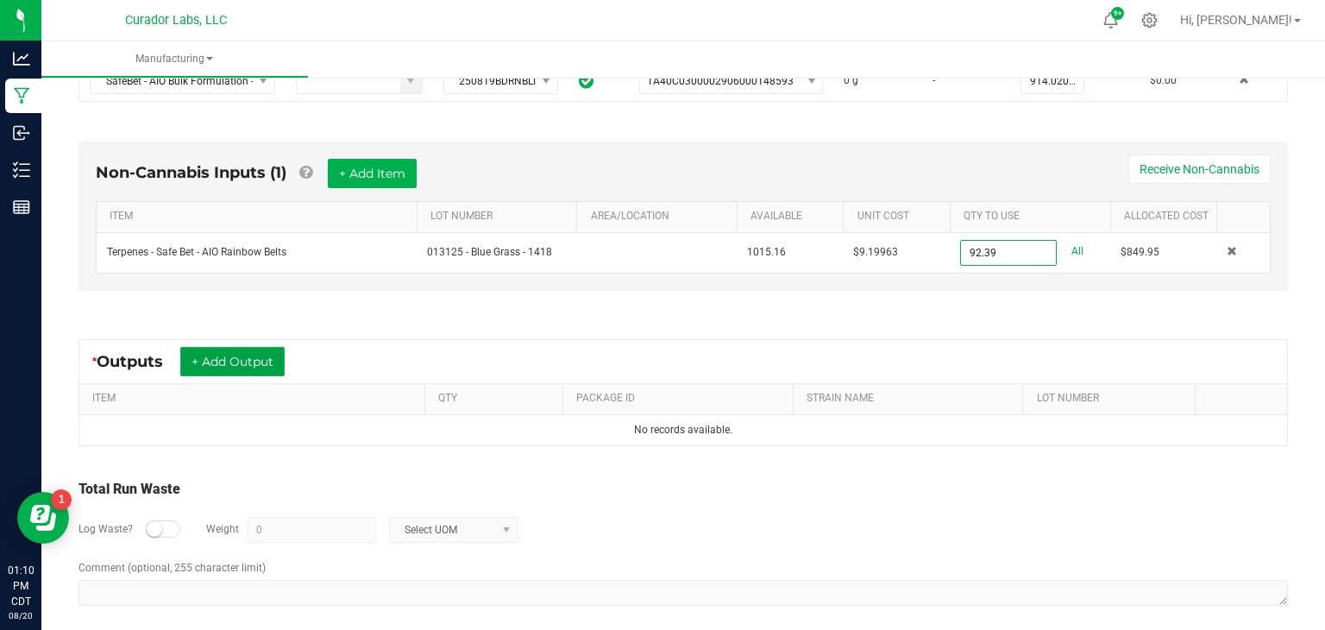
type input "92.3900 g"
click at [211, 363] on button "+ Add Output" at bounding box center [232, 361] width 104 height 29
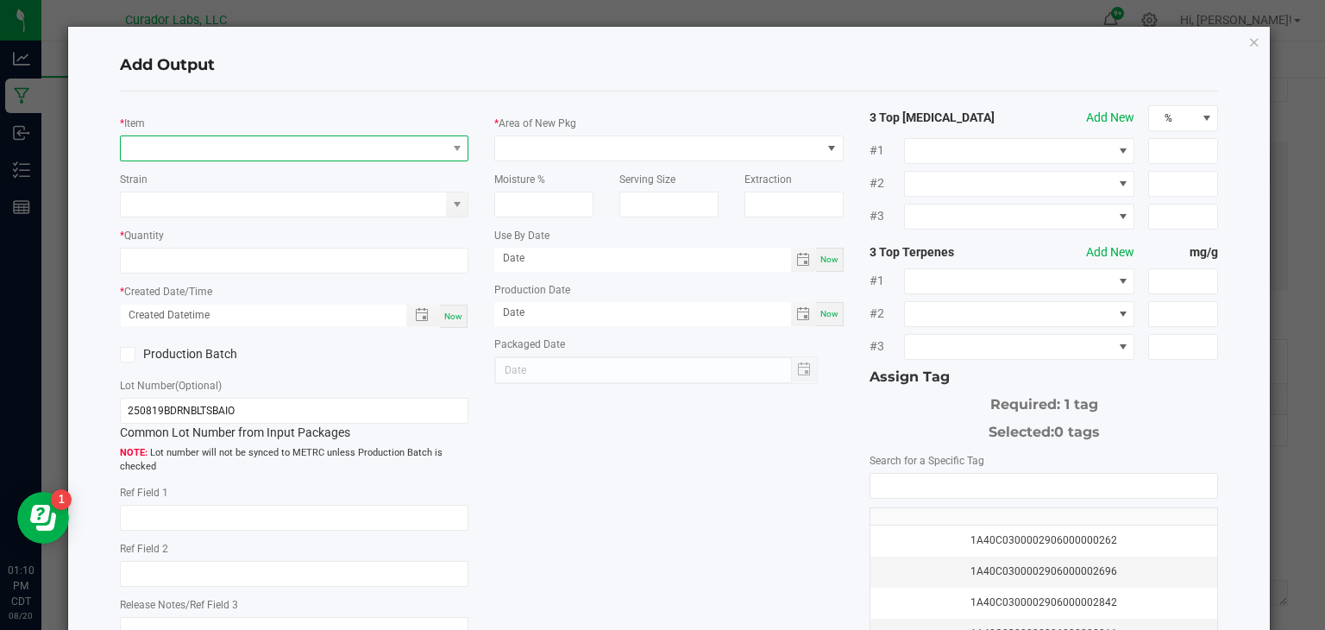
click at [411, 144] on span "NO DATA FOUND" at bounding box center [284, 148] width 326 height 24
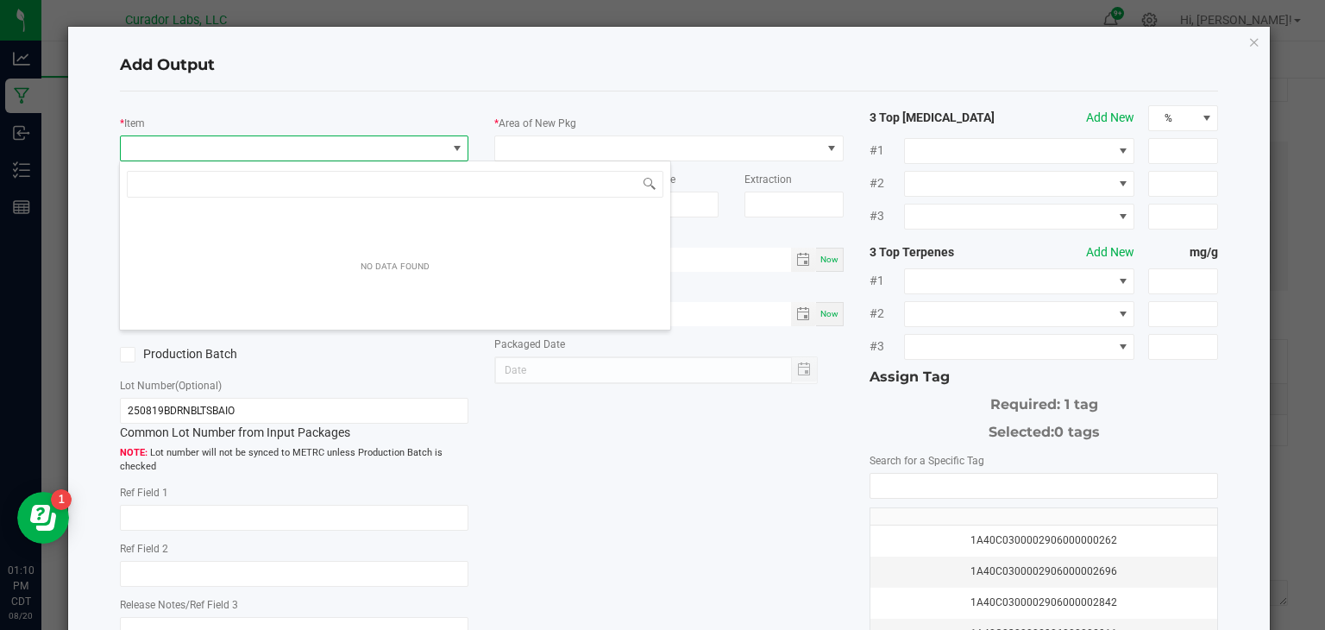
scroll to position [25, 349]
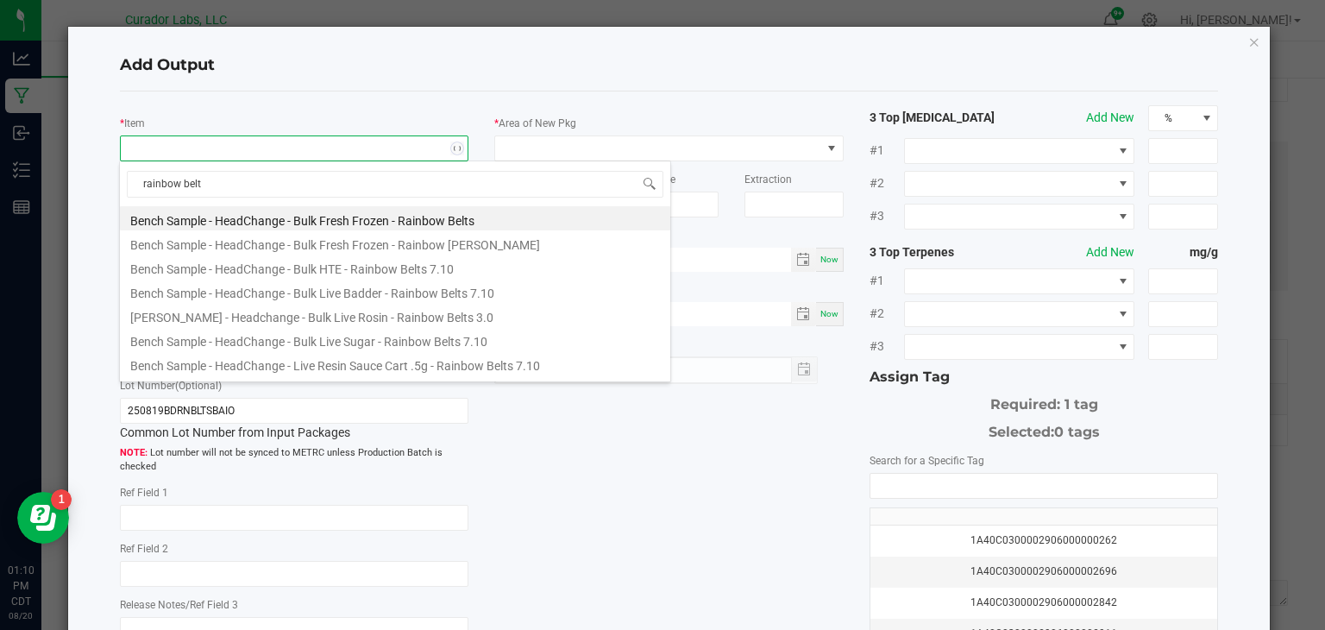
type input "rainbow belts"
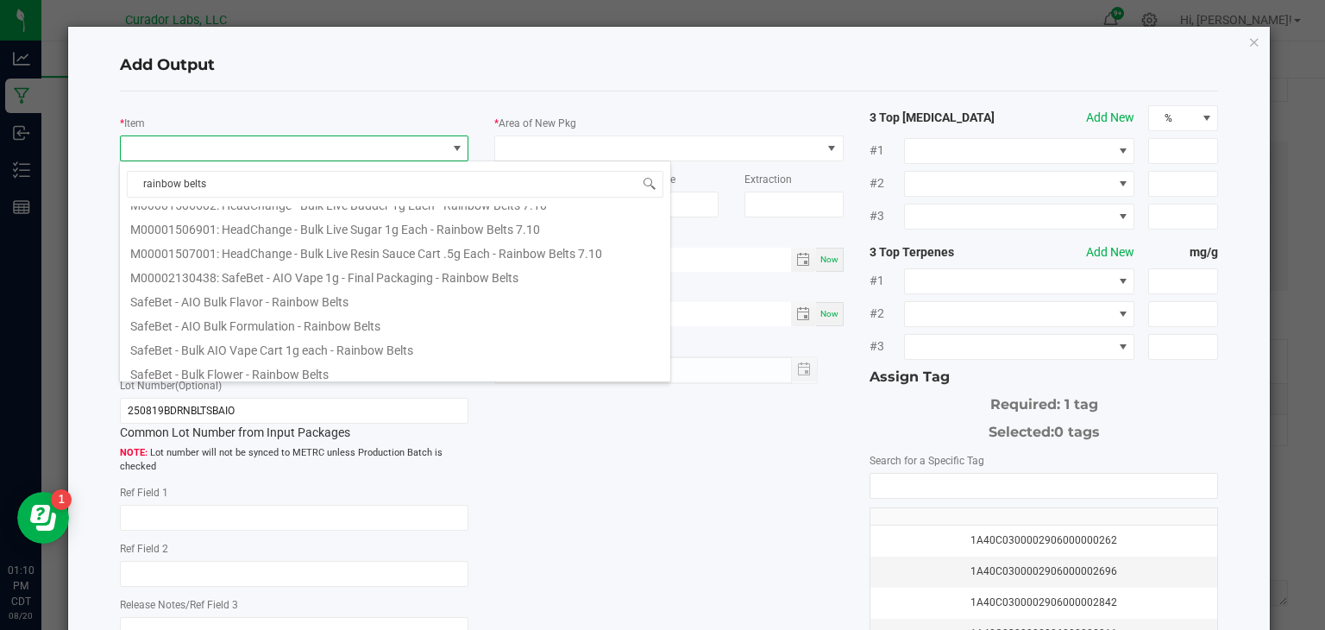
scroll to position [1035, 0]
click at [282, 296] on li "SafeBet - AIO Bulk Flavor - Rainbow Belts" at bounding box center [395, 294] width 551 height 24
type input "0.0000 g"
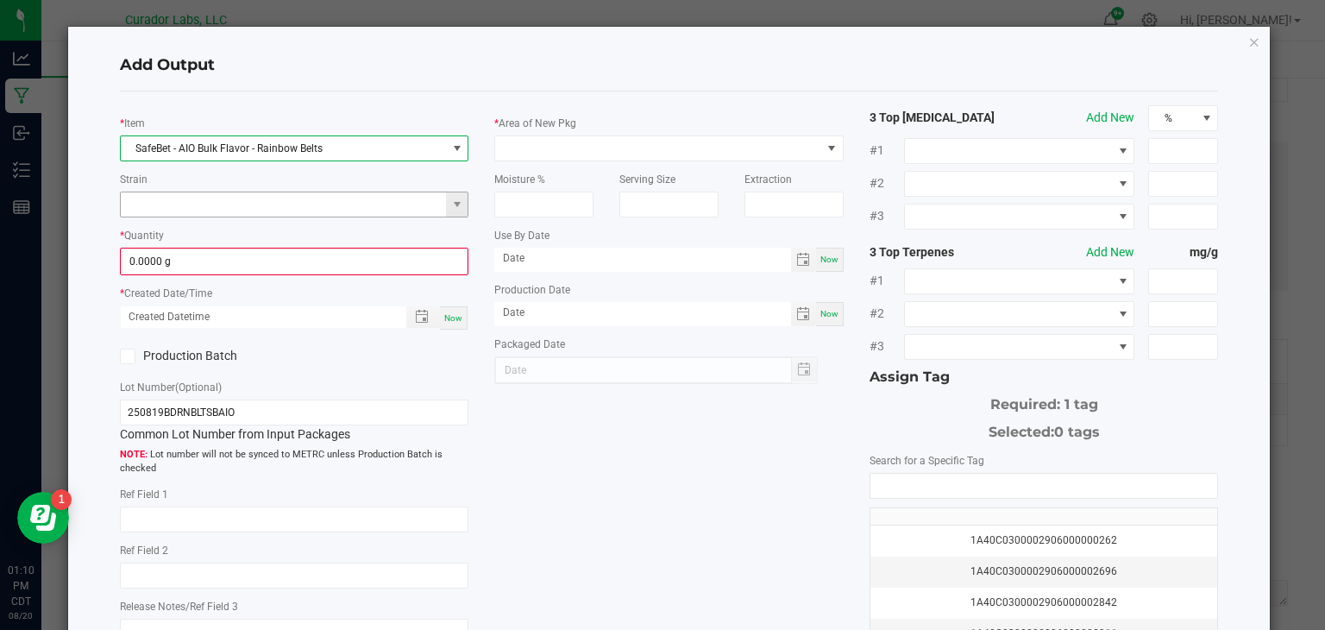
click at [344, 208] on input at bounding box center [284, 204] width 326 height 24
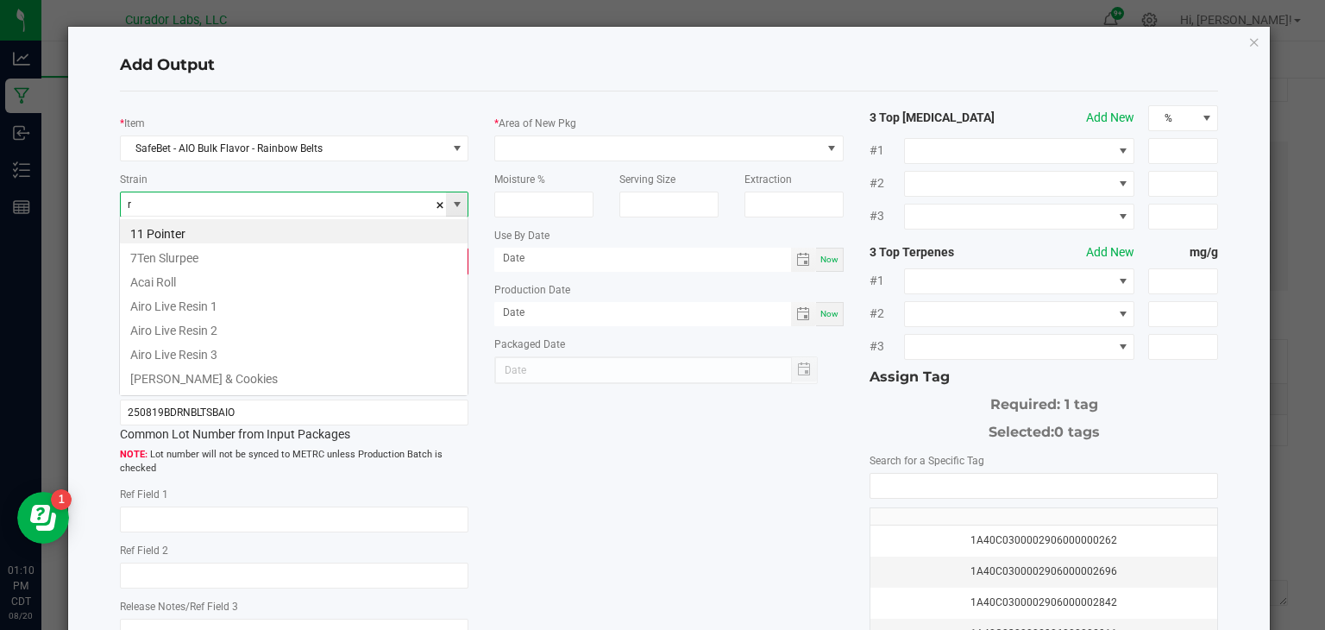
scroll to position [25, 349]
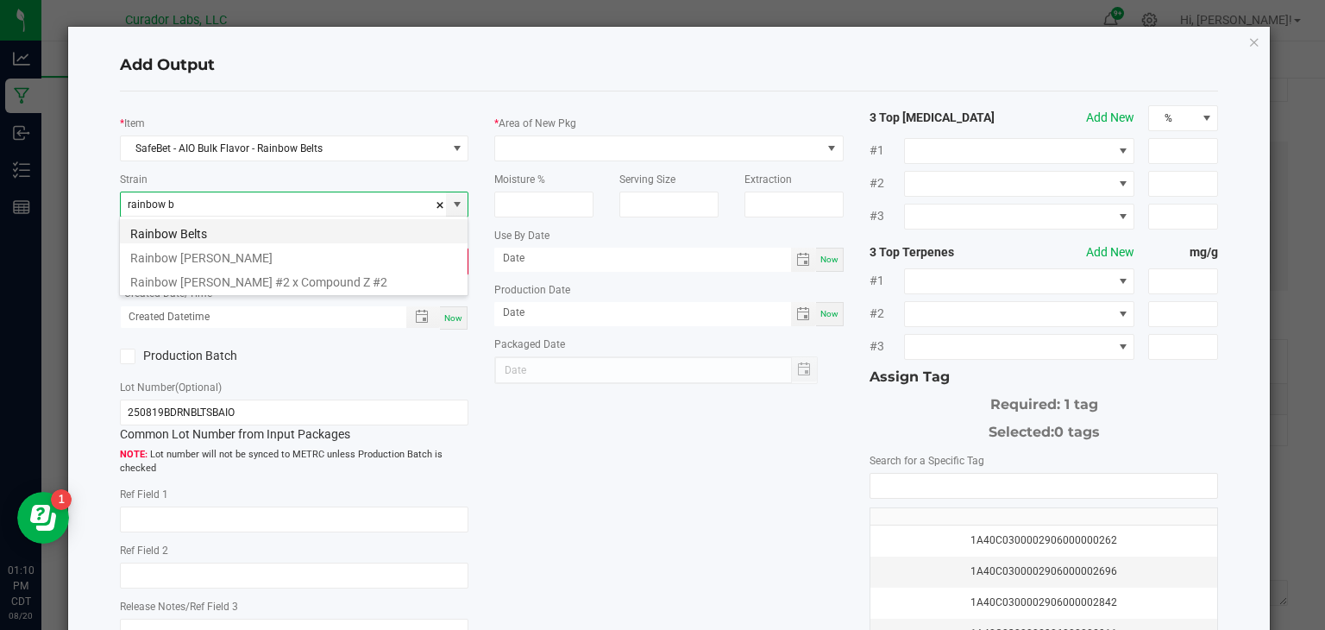
click at [306, 226] on li "Rainbow Belts" at bounding box center [294, 231] width 348 height 24
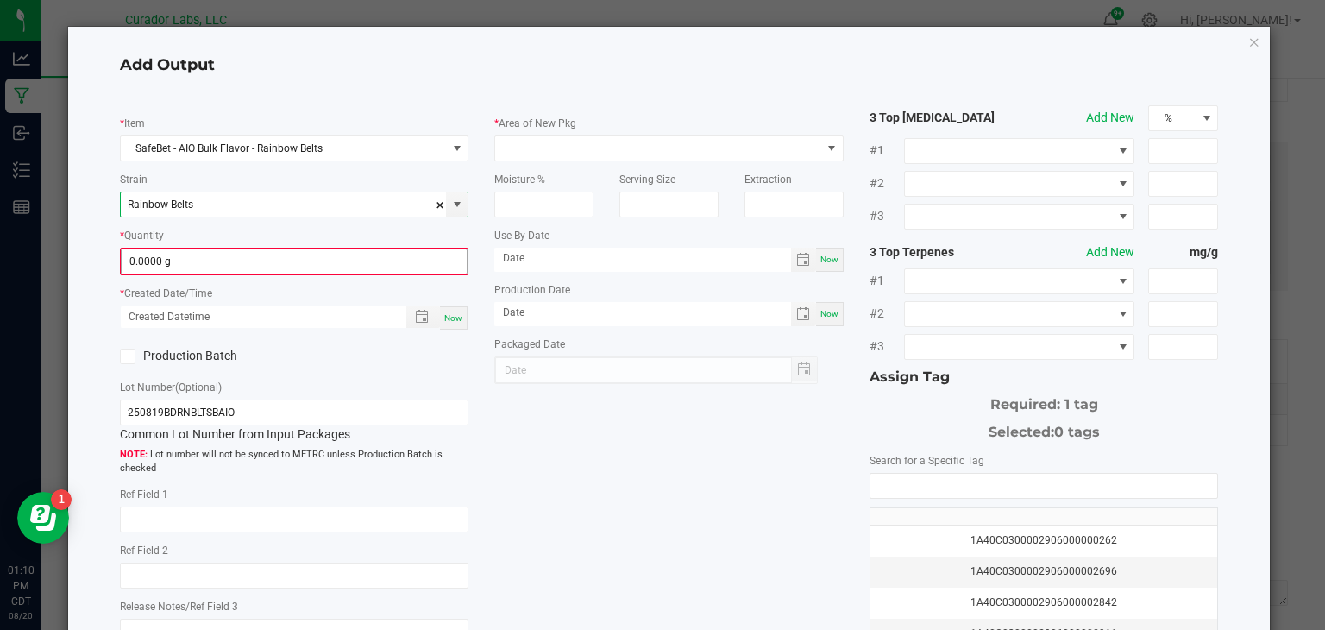
type input "Rainbow Belts"
click at [296, 267] on input "0" at bounding box center [295, 261] width 346 height 24
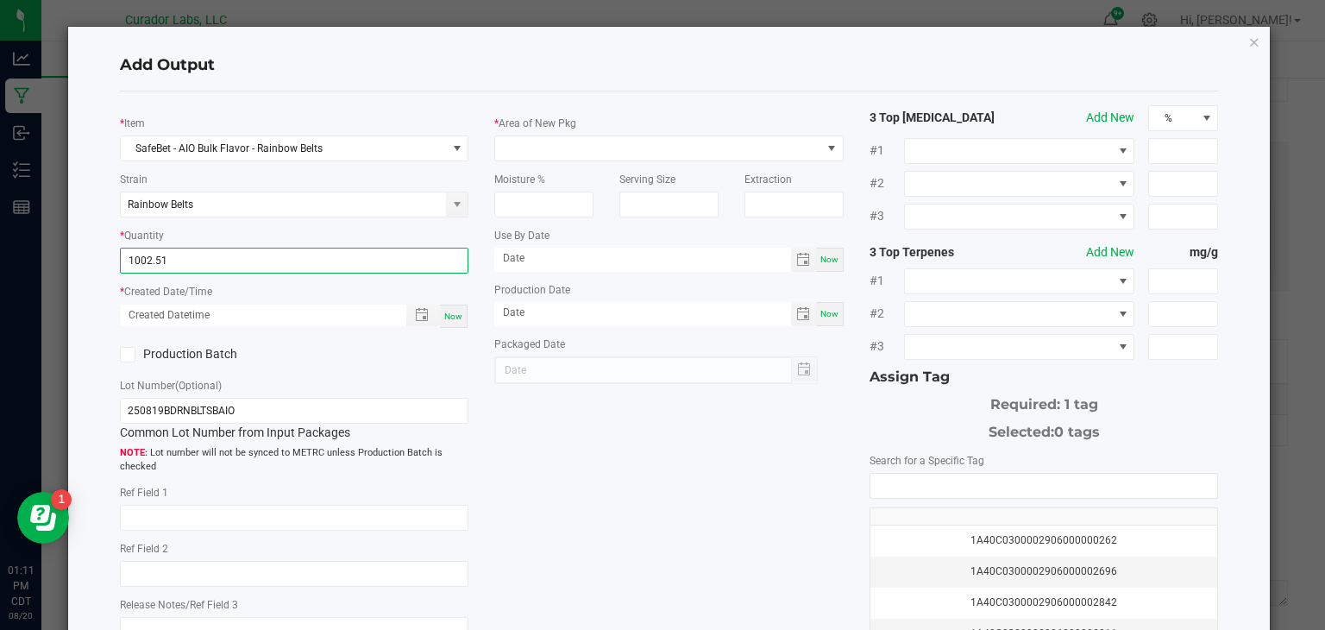
click at [450, 306] on div "Now" at bounding box center [454, 316] width 28 height 23
type input "1002.5100 g"
type input "[DATE] 1:11 PM"
type input "[DATE]"
click at [124, 355] on icon at bounding box center [127, 355] width 11 height 0
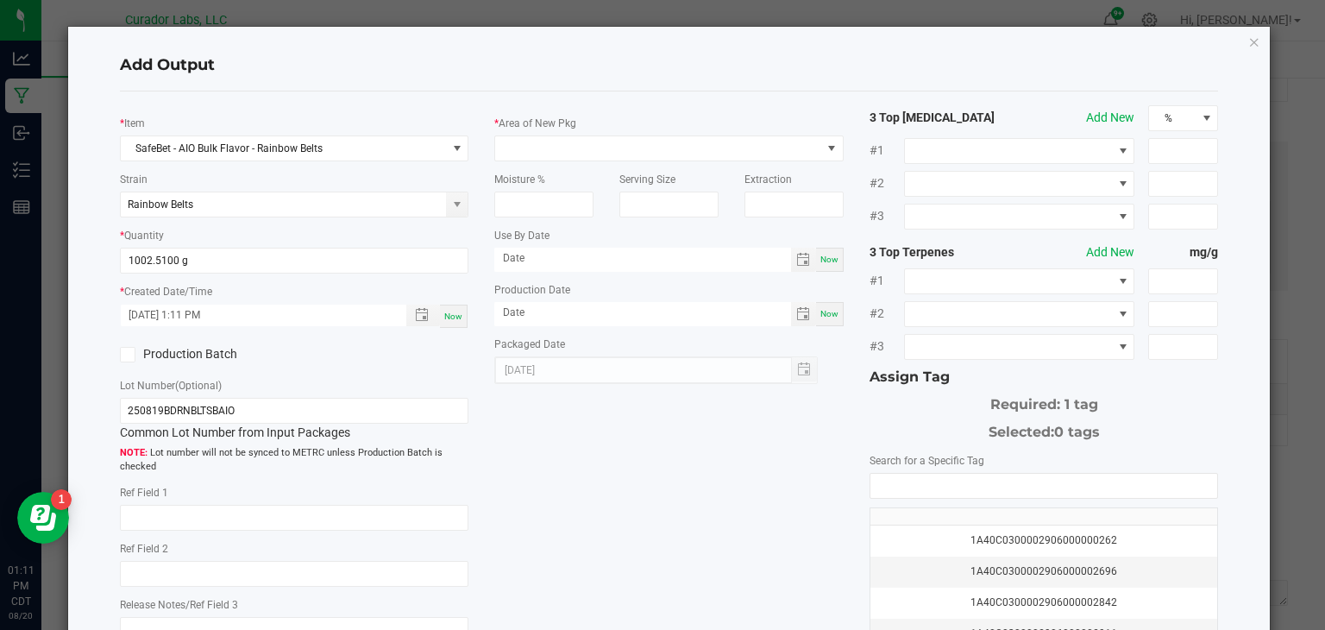
click at [0, 0] on input "Production Batch" at bounding box center [0, 0] width 0 height 0
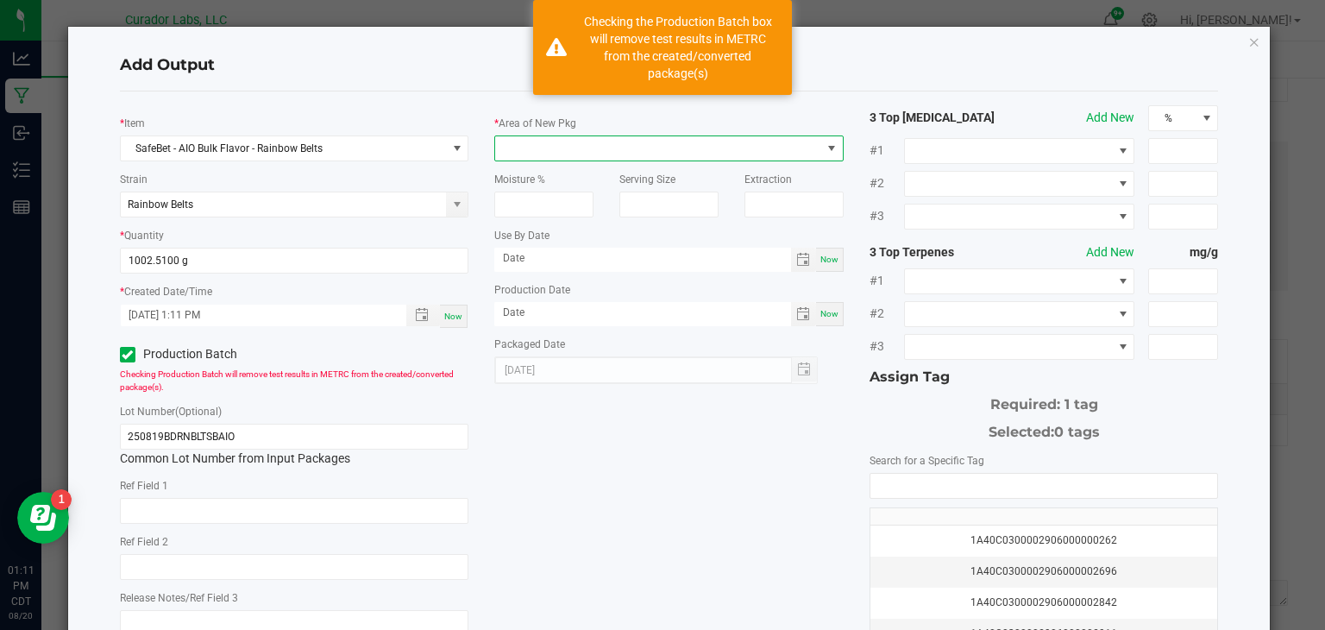
click at [547, 145] on span at bounding box center [658, 148] width 326 height 24
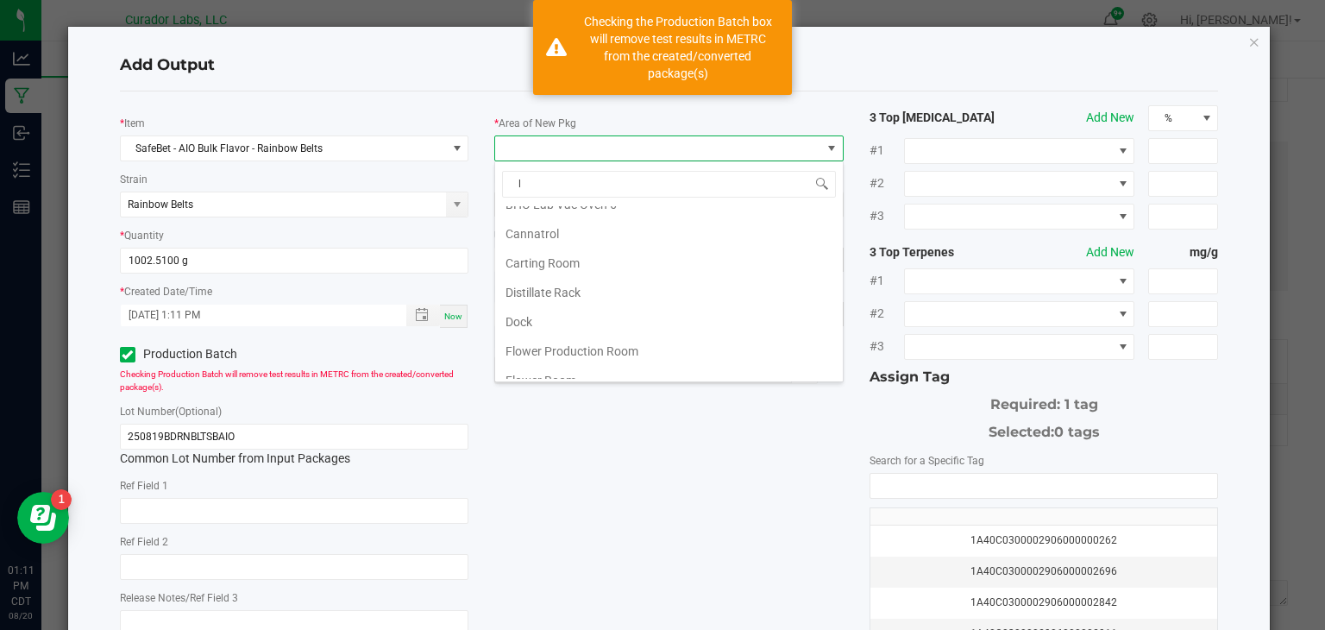
scroll to position [0, 0]
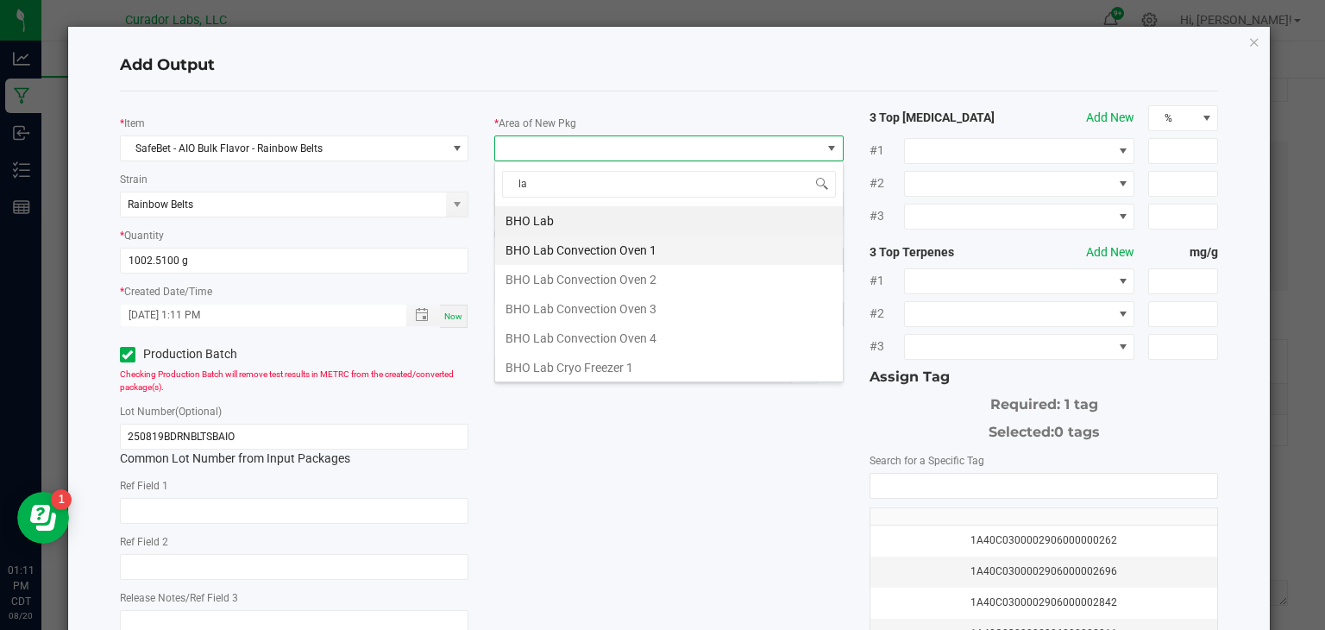
type input "lab"
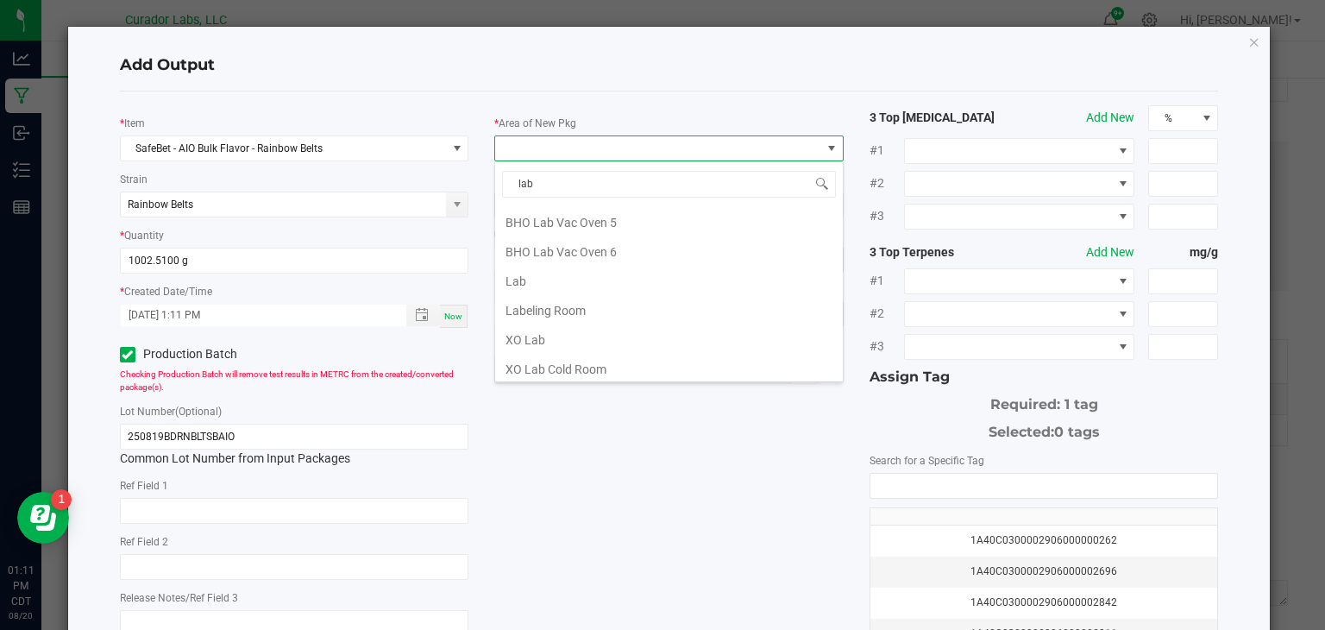
scroll to position [381, 0]
click at [591, 272] on li "Lab" at bounding box center [669, 279] width 348 height 29
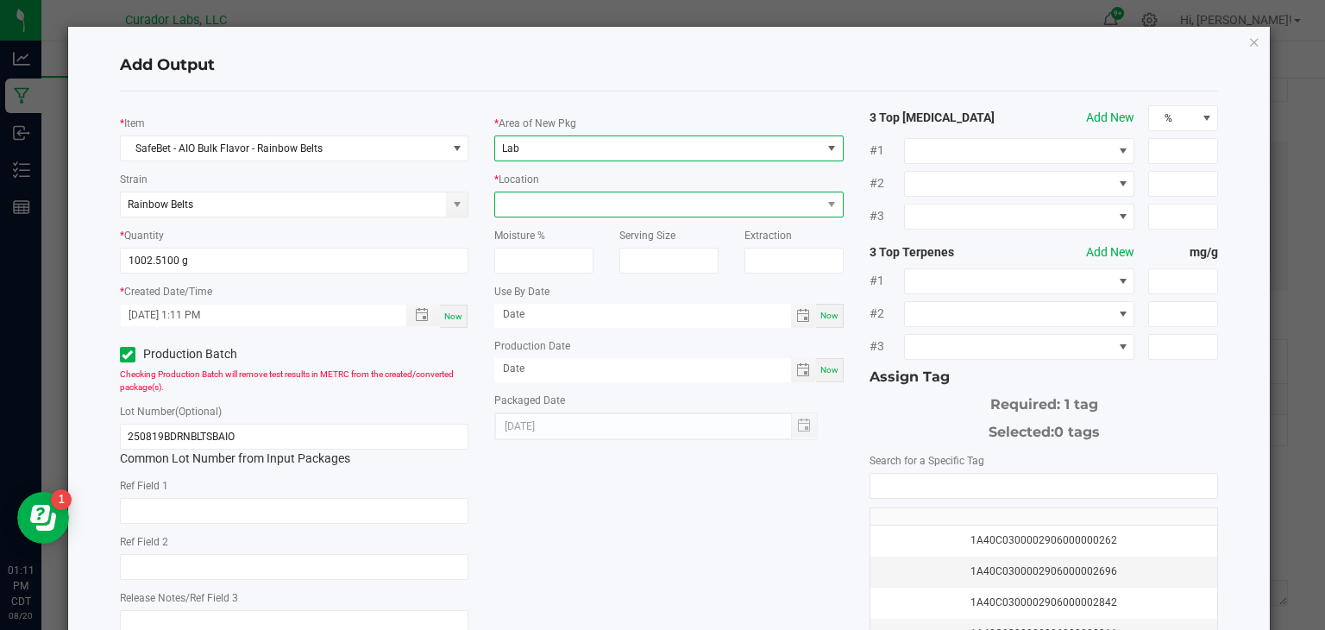
click at [713, 198] on span at bounding box center [658, 204] width 326 height 24
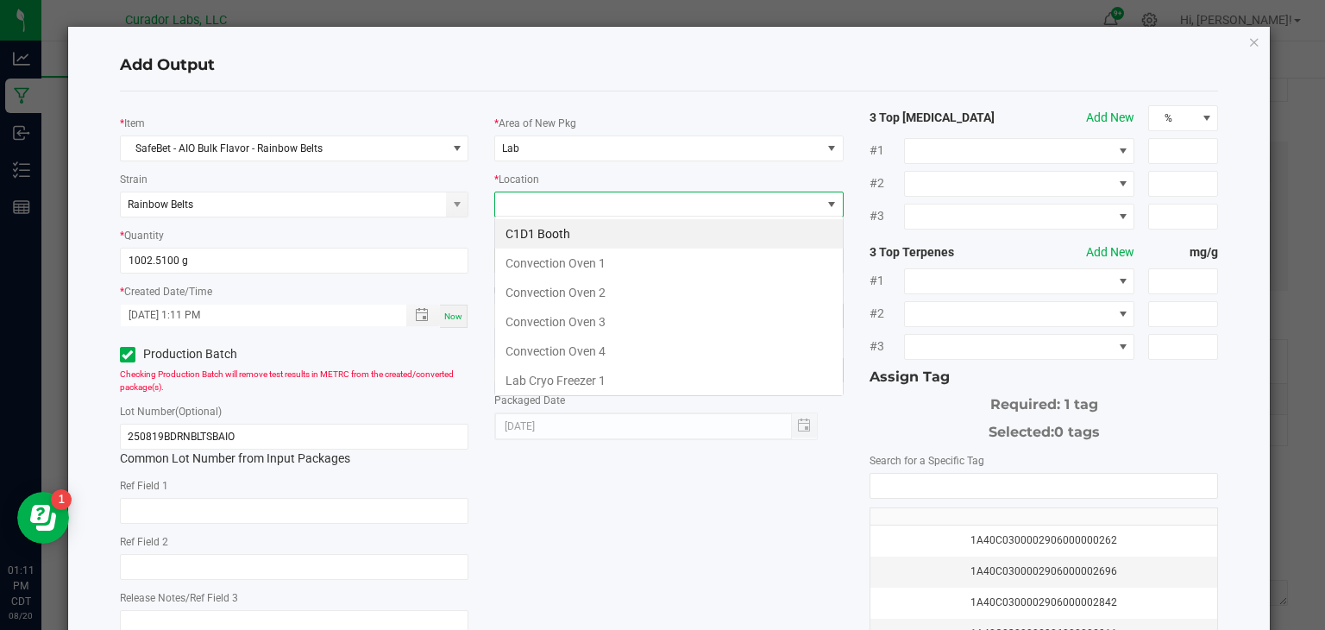
scroll to position [25, 349]
click at [674, 313] on li "Convection Oven 3" at bounding box center [669, 321] width 348 height 29
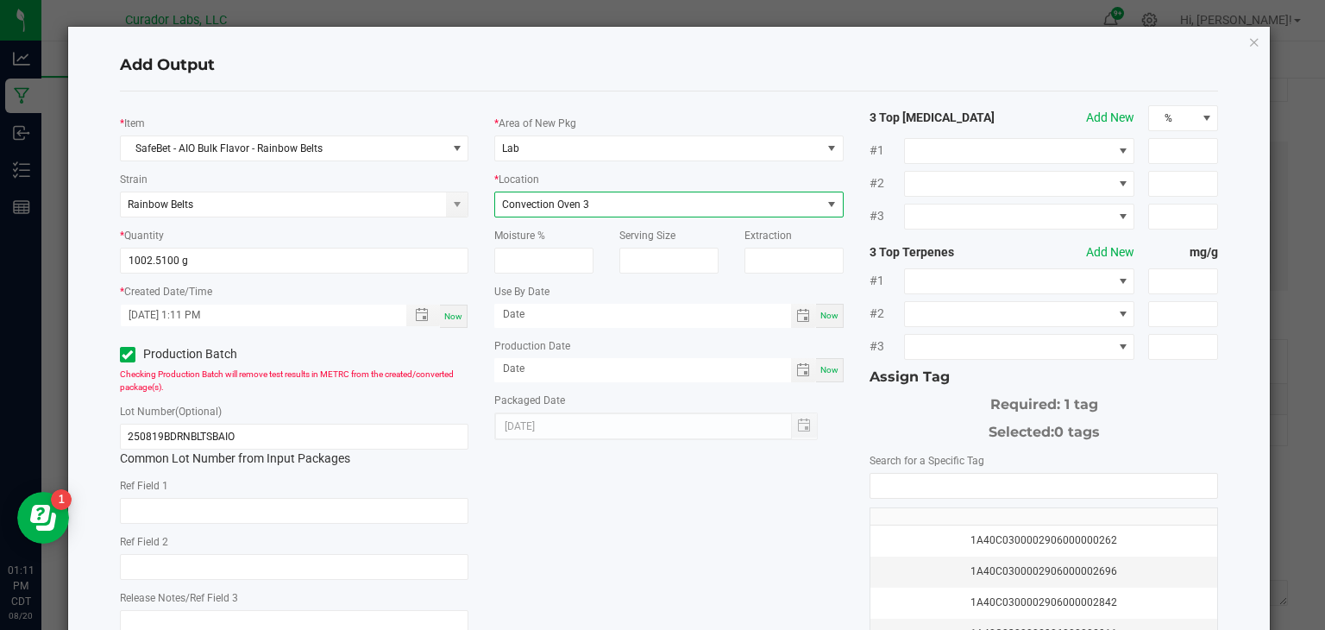
click at [830, 315] on span "Now" at bounding box center [830, 315] width 18 height 9
click at [729, 308] on input "[DATE]" at bounding box center [642, 315] width 297 height 22
type input "[DATE]"
click at [830, 368] on span "Now" at bounding box center [830, 369] width 18 height 9
type input "[DATE]"
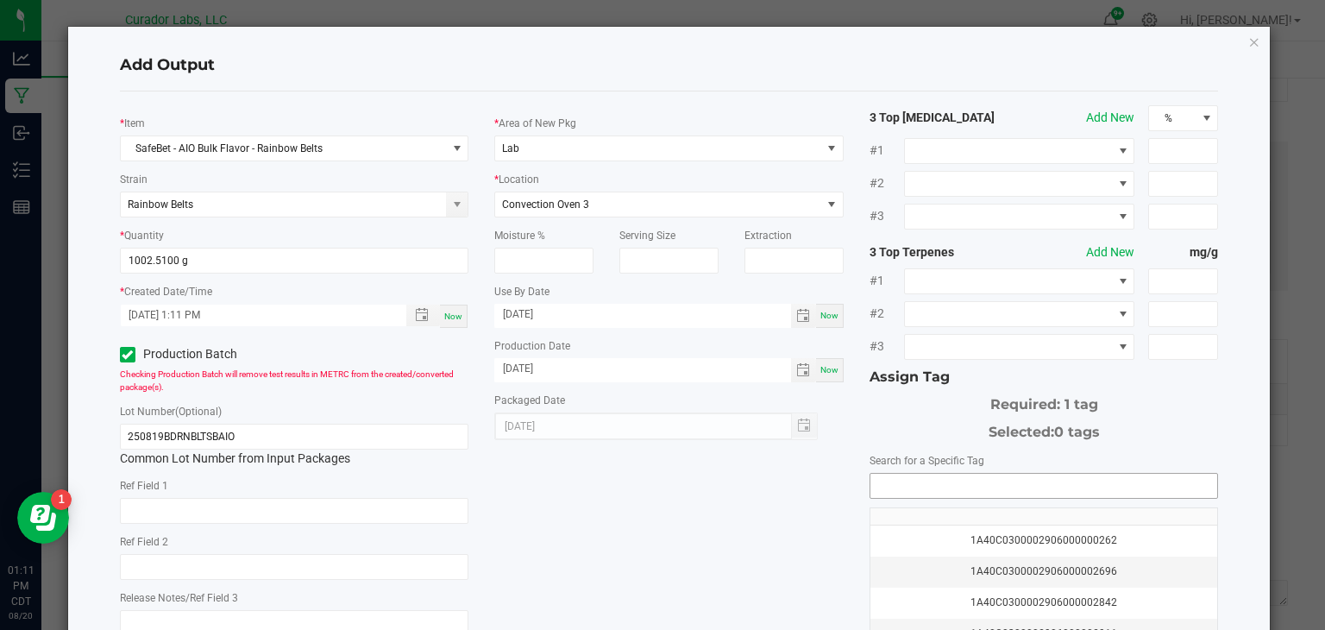
click at [905, 480] on input "NO DATA FOUND" at bounding box center [1045, 486] width 348 height 24
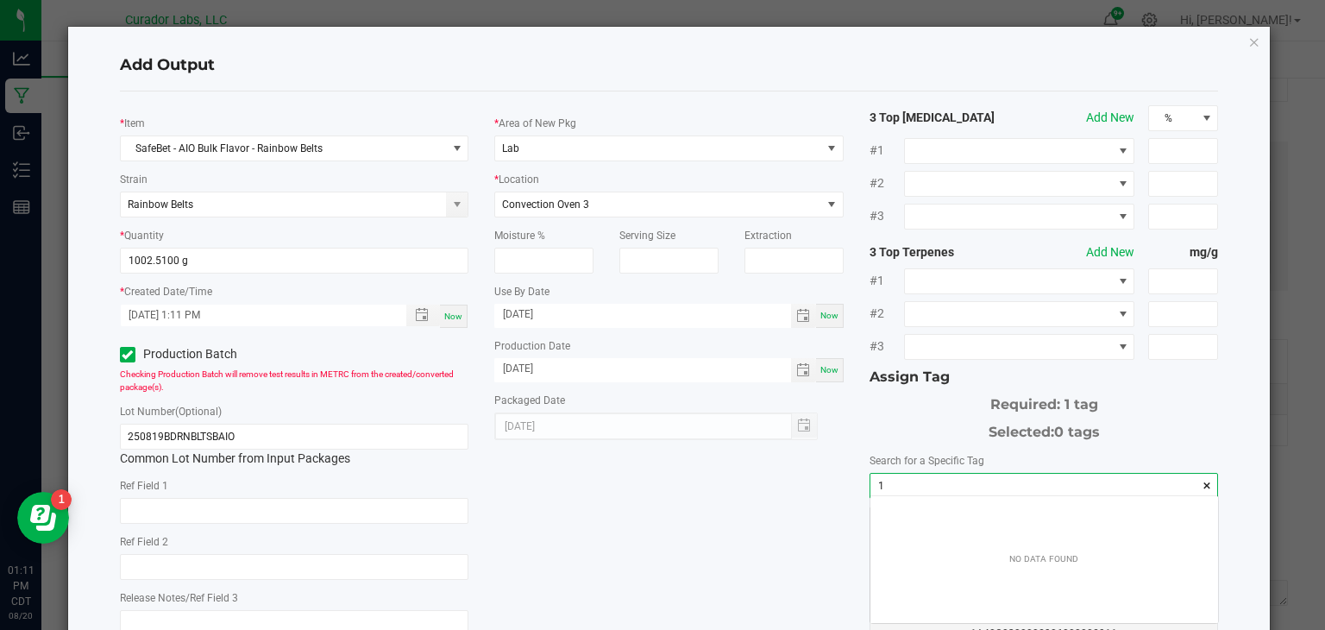
scroll to position [24, 348]
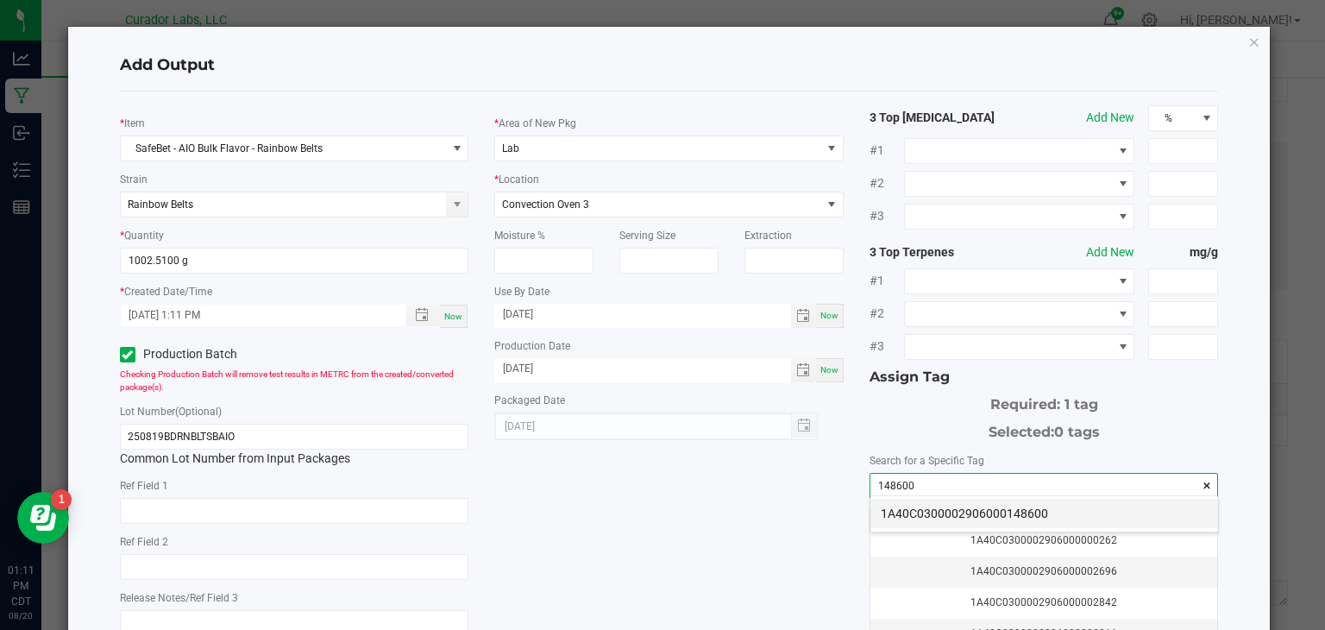
click at [980, 512] on li "1A40C0300002906000148600" at bounding box center [1045, 513] width 348 height 29
type input "1A40C0300002906000148600"
click at [594, 519] on div "* Item SafeBet - AIO Bulk Flavor - Rainbow Belts Strain Rainbow Belts * Quantit…" at bounding box center [669, 414] width 1125 height 619
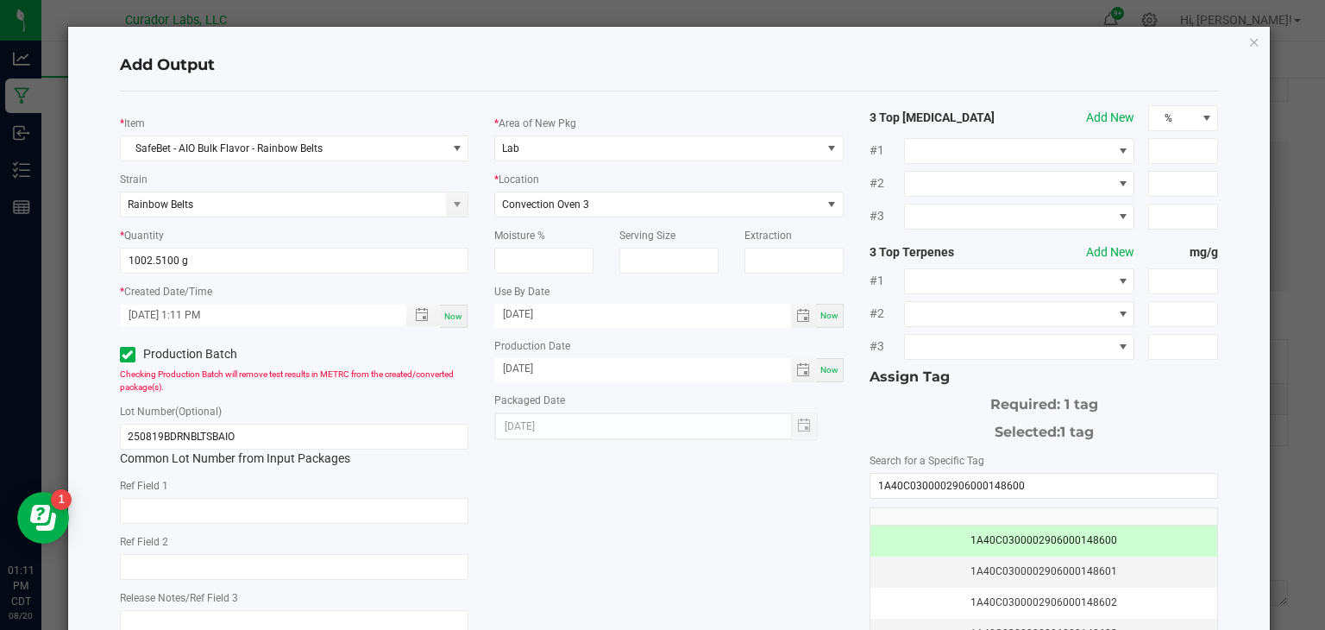
scroll to position [190, 0]
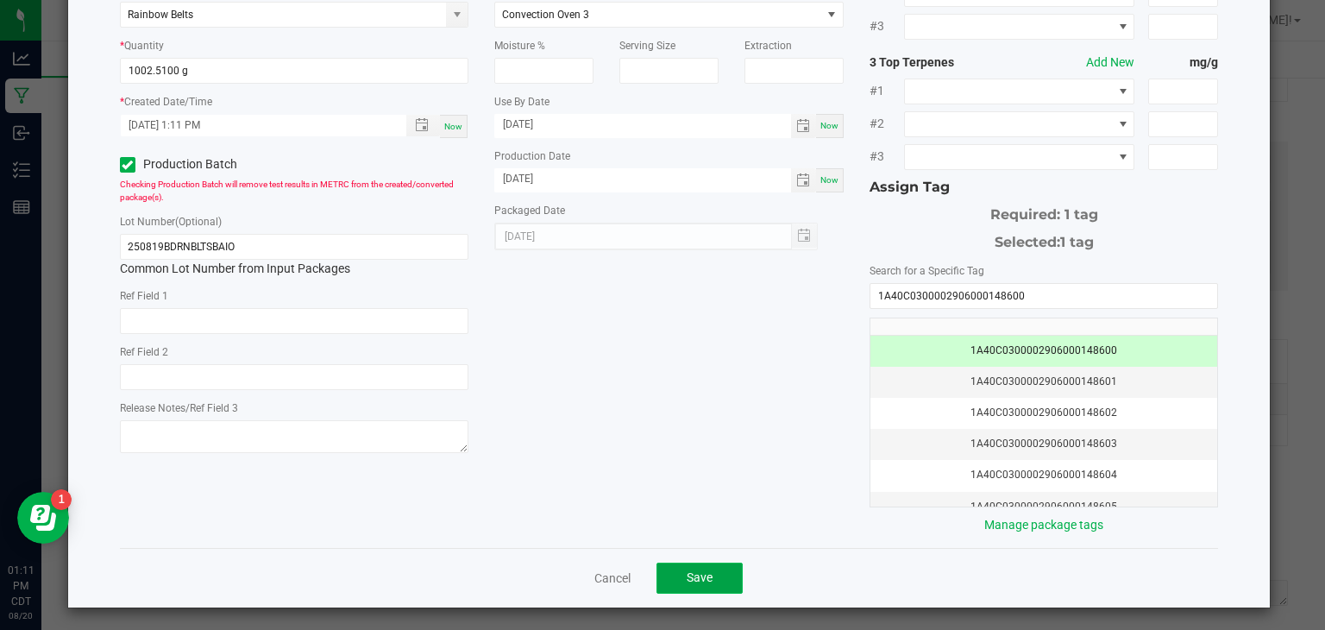
click at [705, 575] on span "Save" at bounding box center [700, 577] width 26 height 14
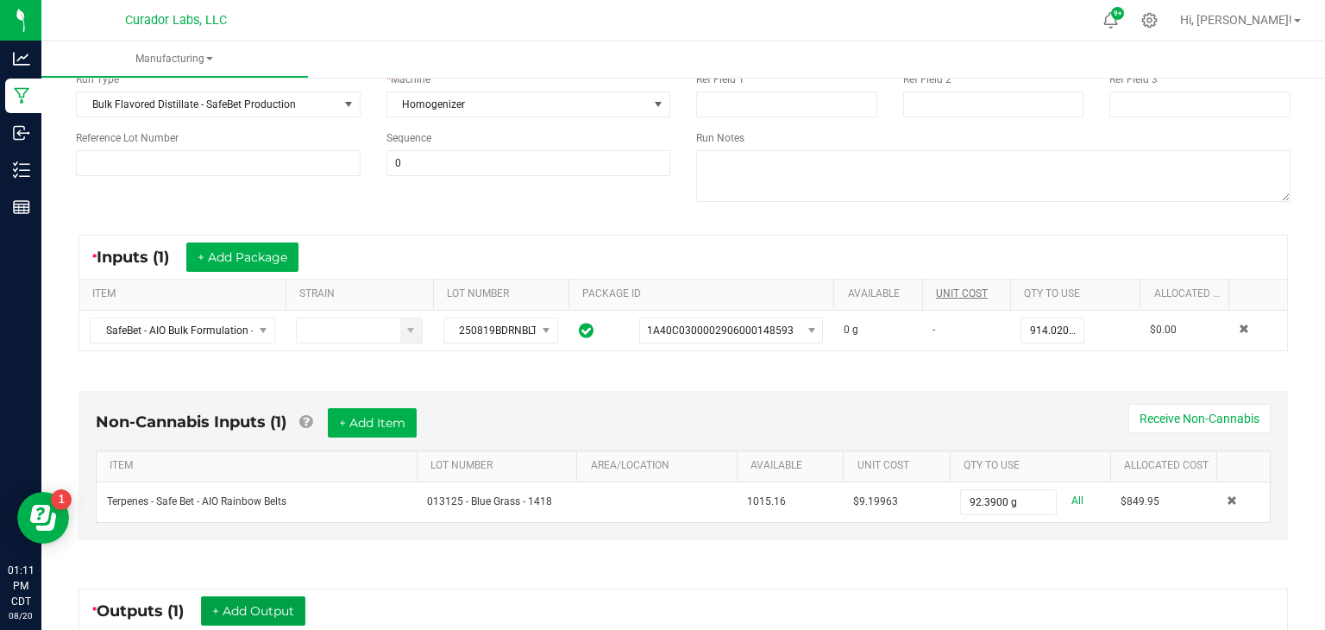
scroll to position [0, 0]
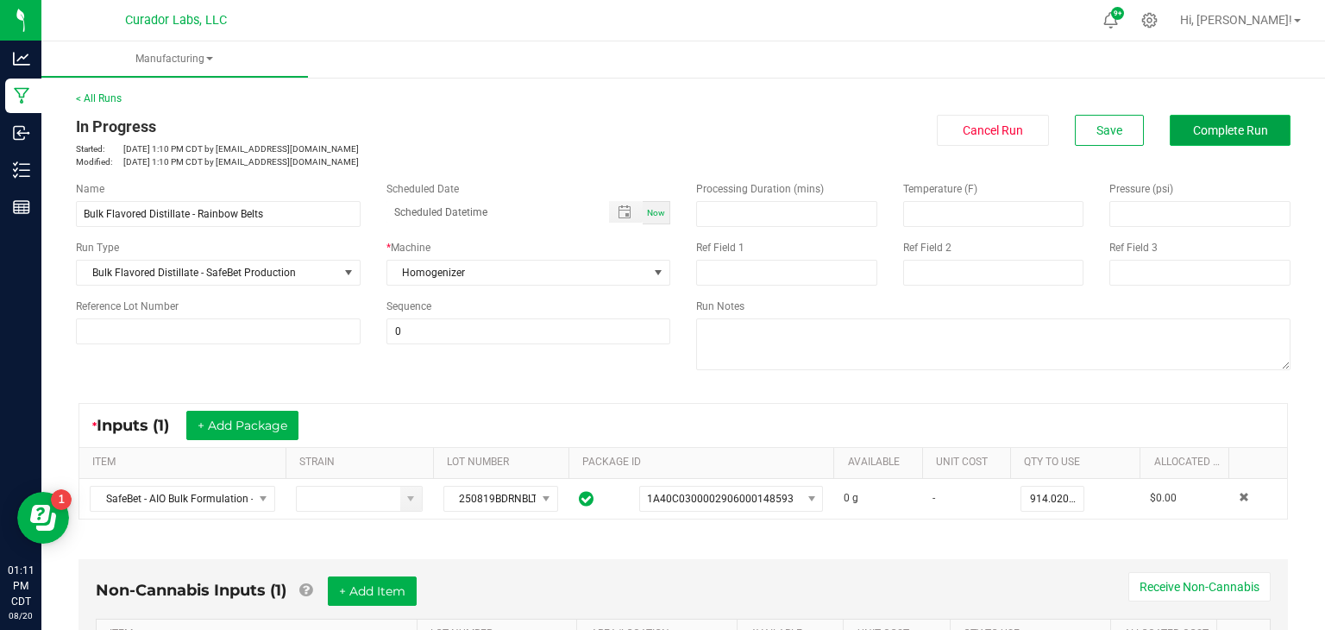
click at [1239, 133] on span "Complete Run" at bounding box center [1230, 130] width 75 height 14
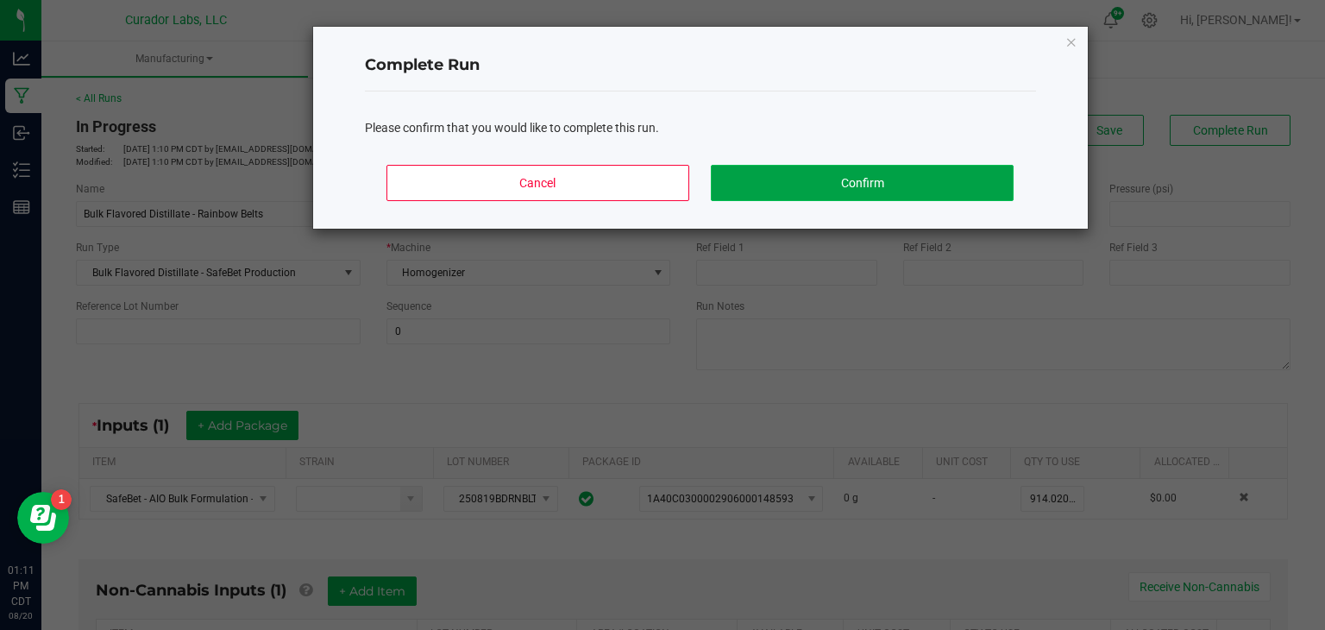
click at [972, 174] on button "Confirm" at bounding box center [862, 183] width 302 height 36
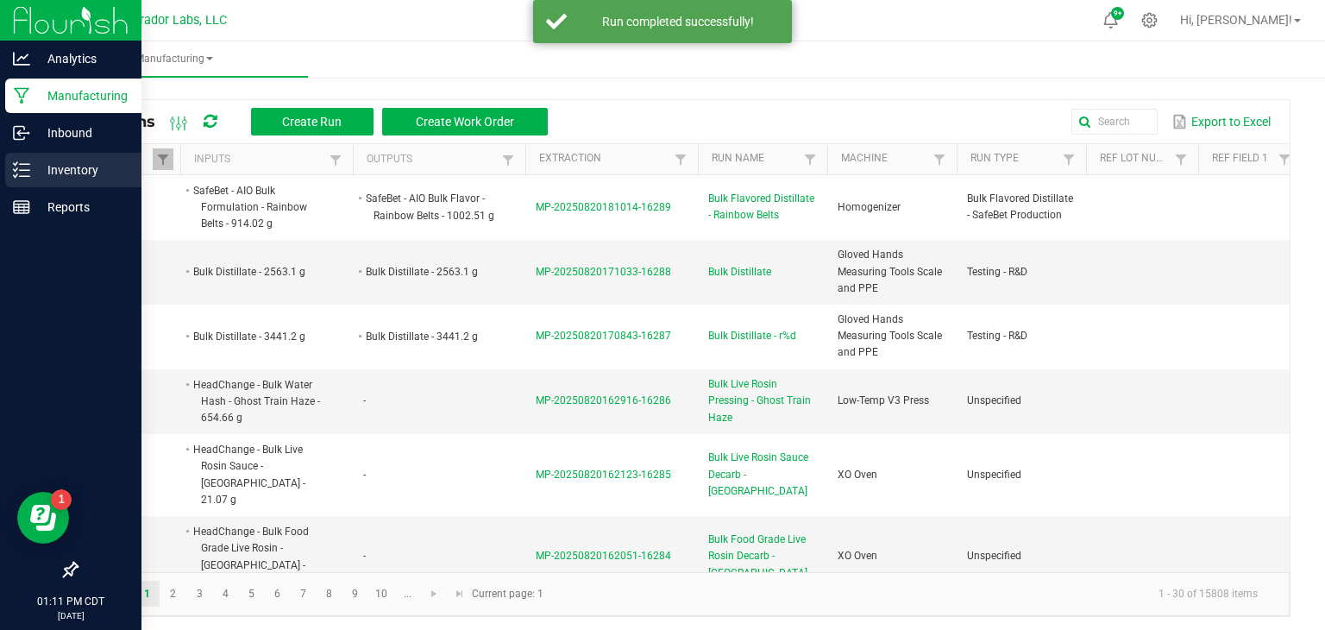
click at [13, 173] on icon at bounding box center [21, 169] width 17 height 17
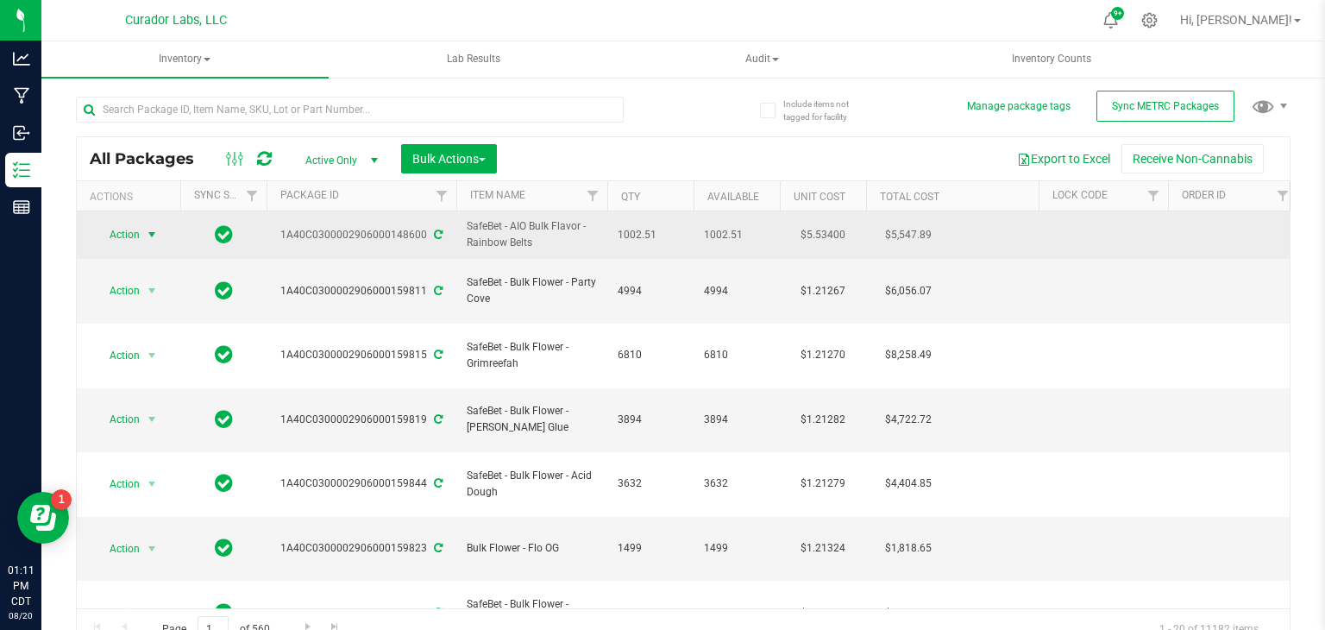
click at [128, 234] on span "Action" at bounding box center [117, 235] width 47 height 24
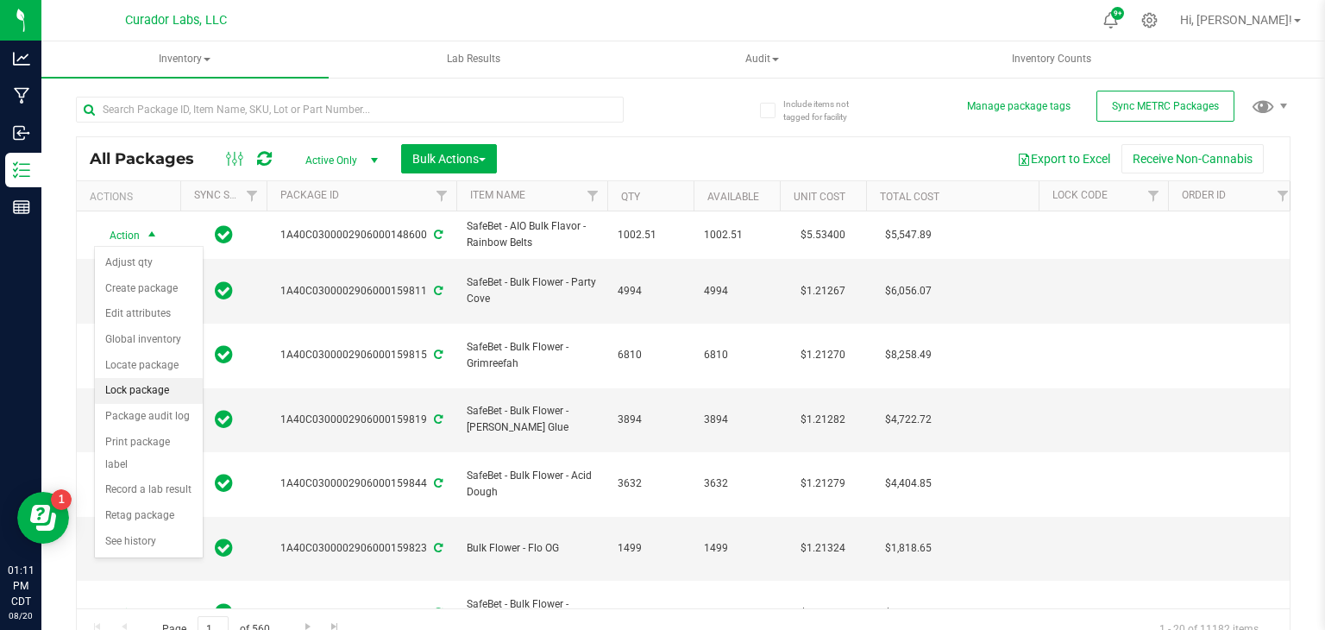
click at [137, 391] on li "Lock package" at bounding box center [149, 391] width 108 height 26
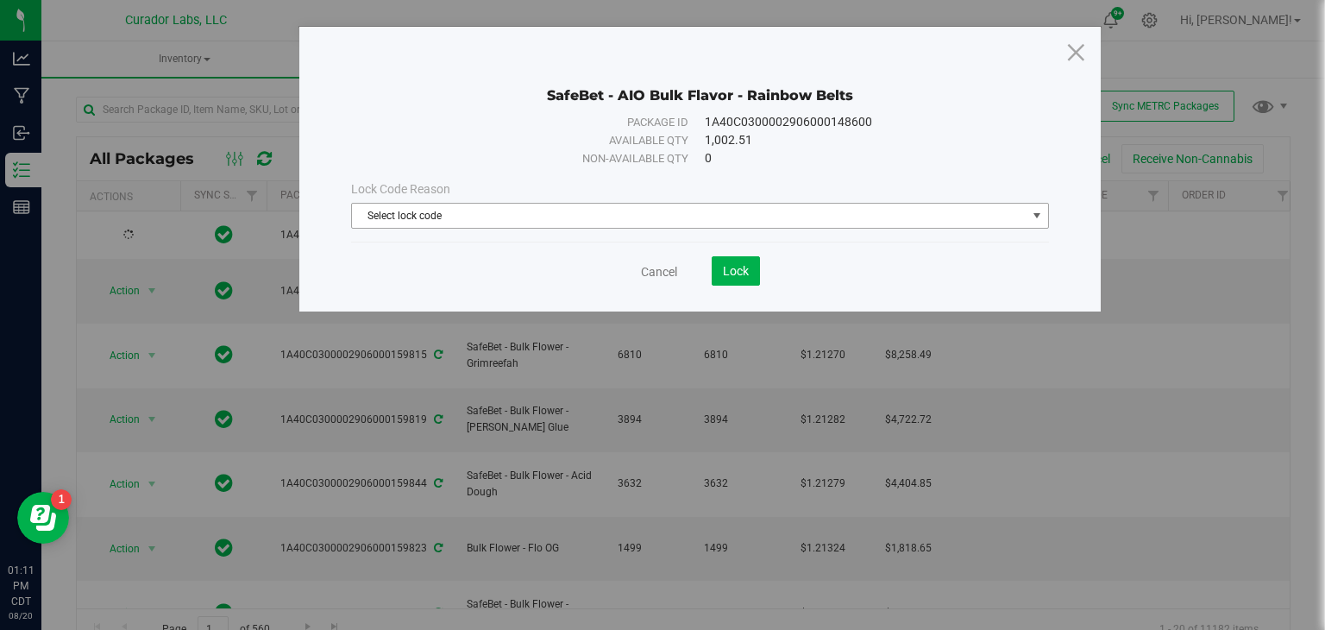
click at [560, 222] on span "Select lock code" at bounding box center [689, 216] width 675 height 24
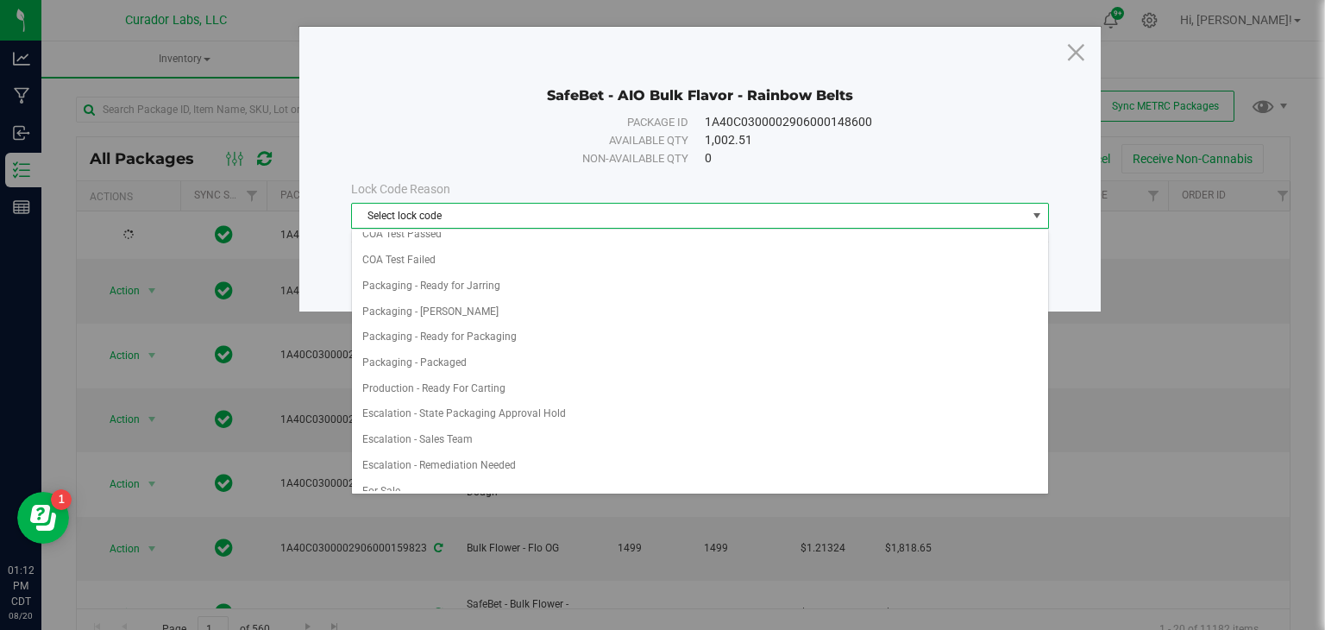
scroll to position [734, 0]
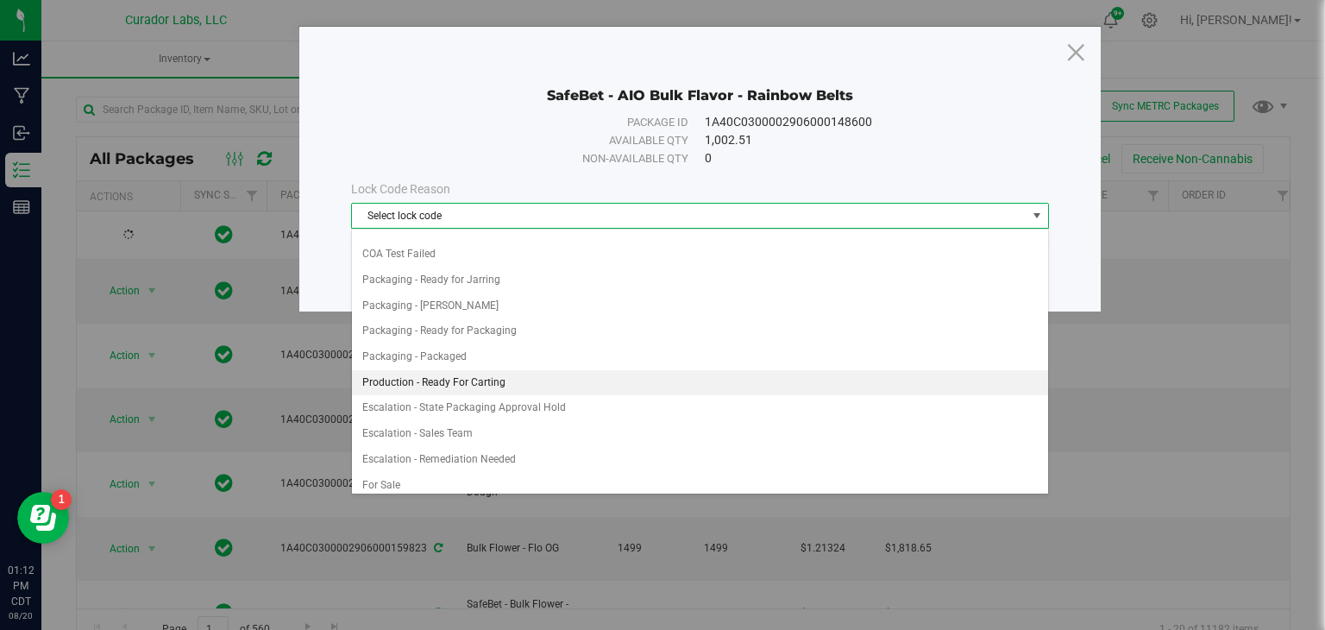
click at [560, 372] on li "Production - Ready For Carting" at bounding box center [700, 383] width 696 height 26
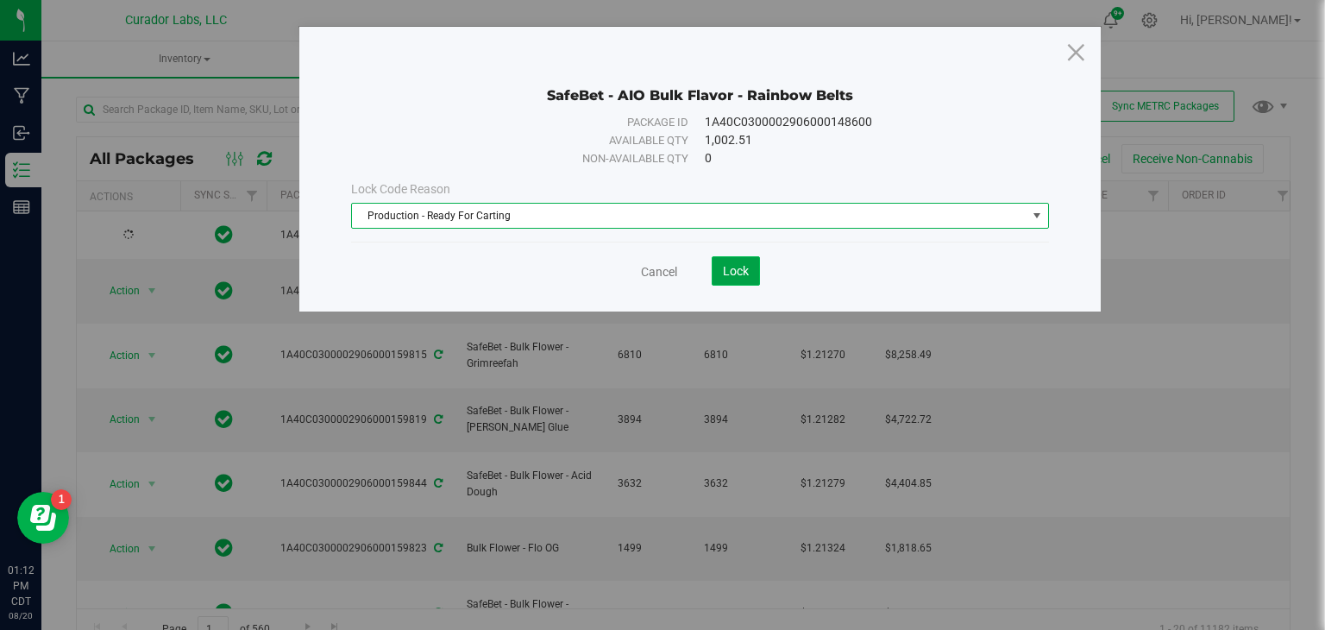
click at [724, 272] on span "Lock" at bounding box center [736, 271] width 26 height 14
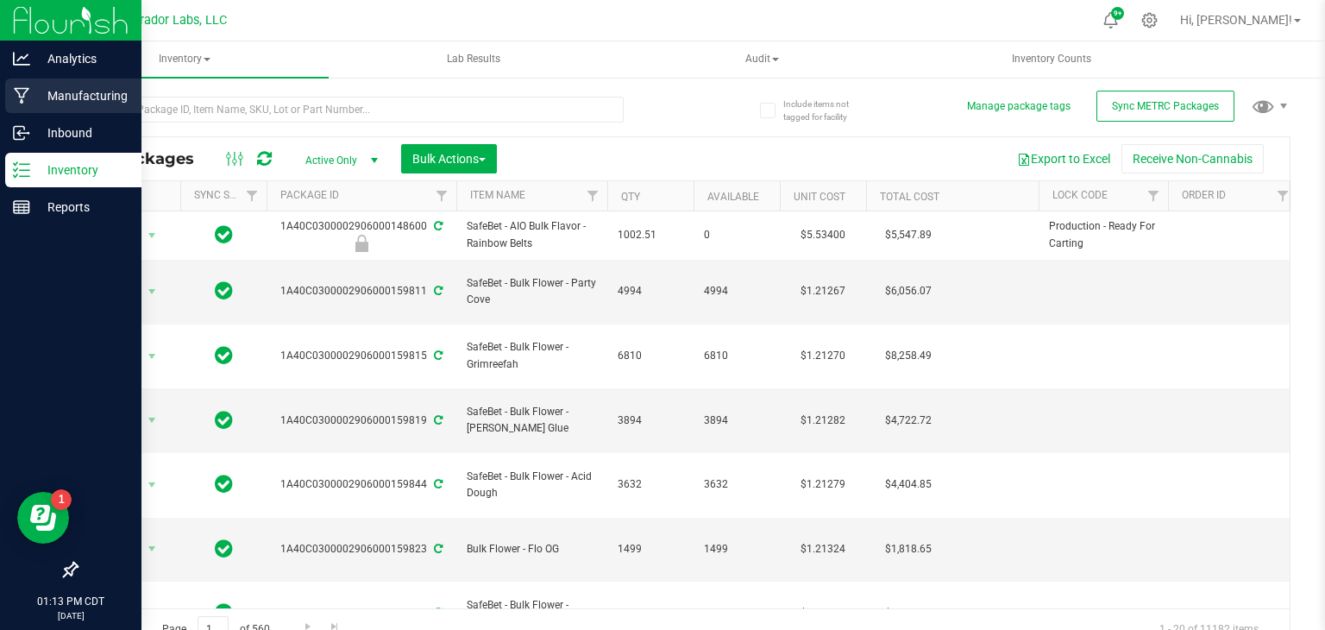
click at [60, 92] on p "Manufacturing" at bounding box center [82, 95] width 104 height 21
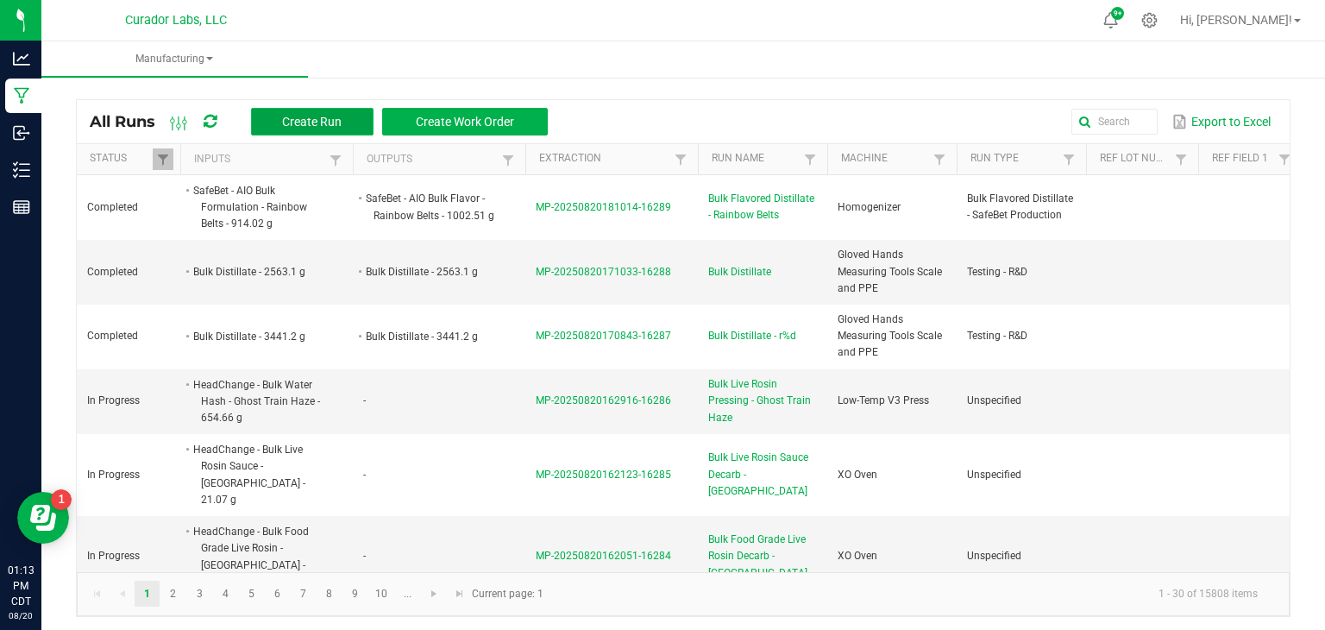
click at [303, 126] on span "Create Run" at bounding box center [312, 122] width 60 height 14
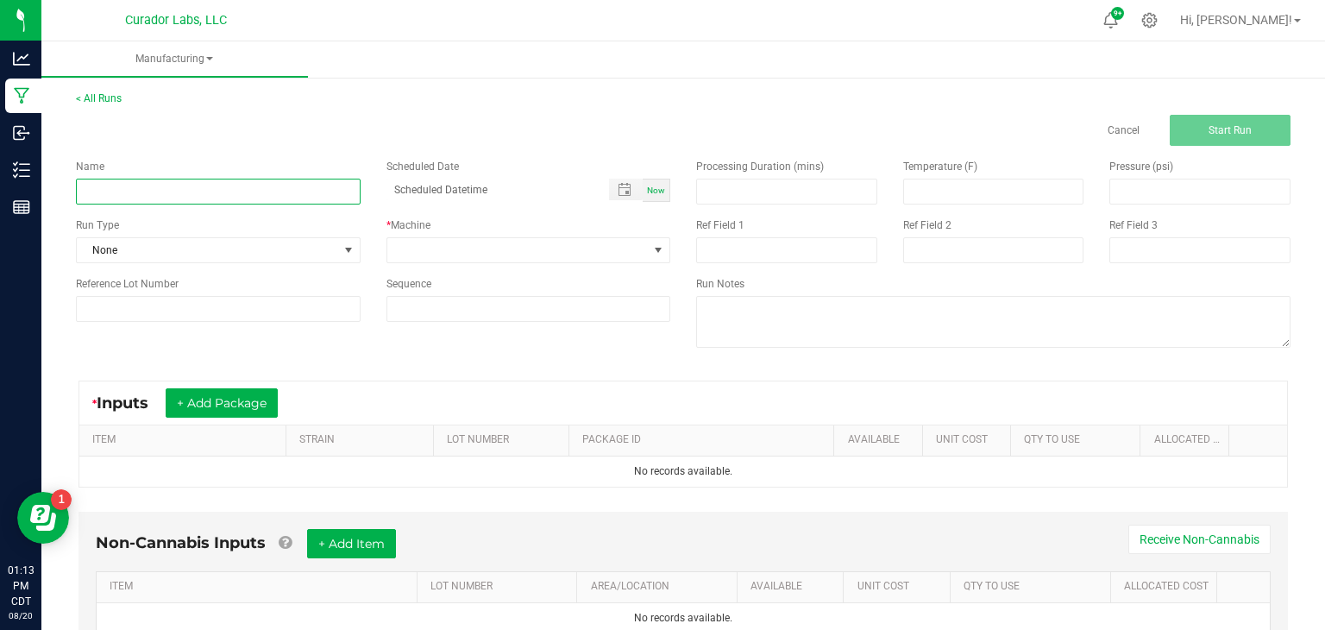
click at [311, 190] on input at bounding box center [218, 192] width 285 height 26
type input "Bulk Flavored Distillate - Atomic Burst"
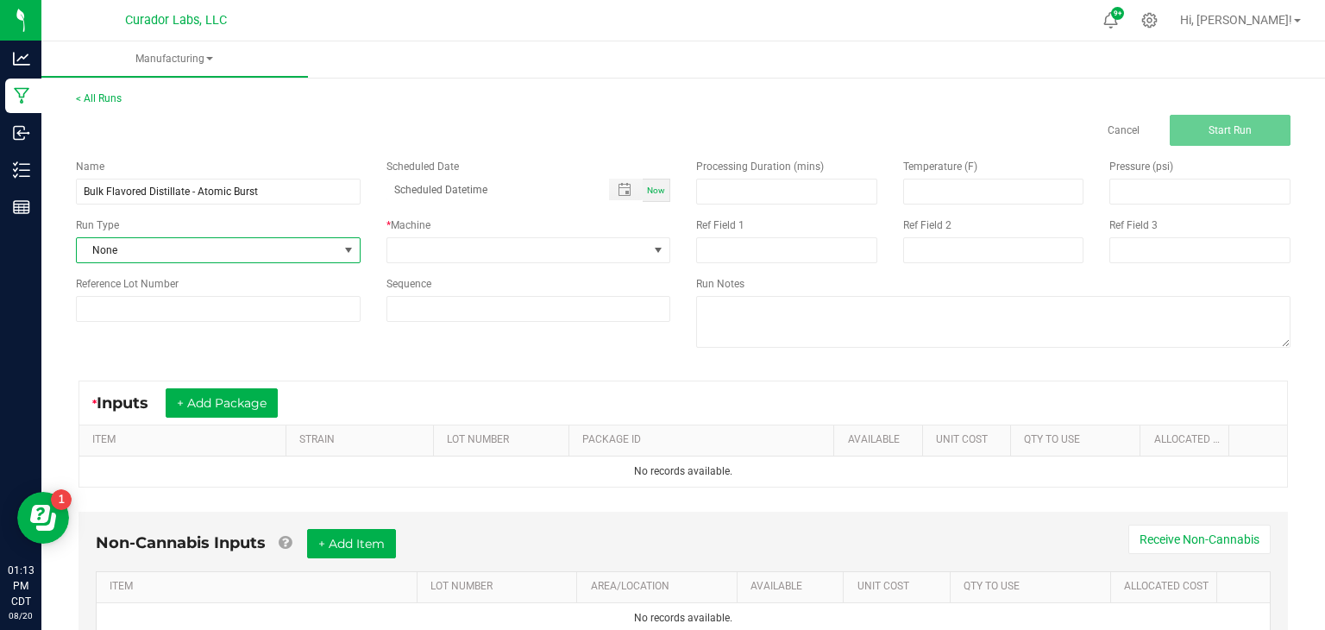
click at [310, 262] on span "None" at bounding box center [218, 250] width 285 height 26
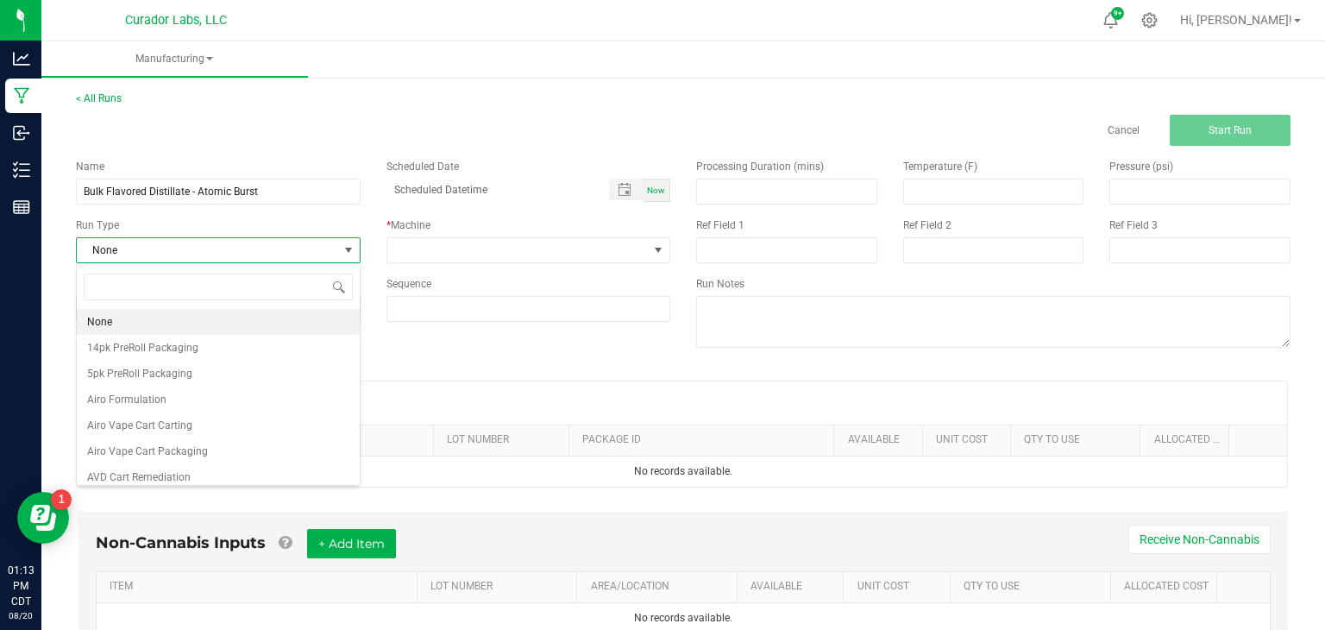
scroll to position [25, 284]
type input "for"
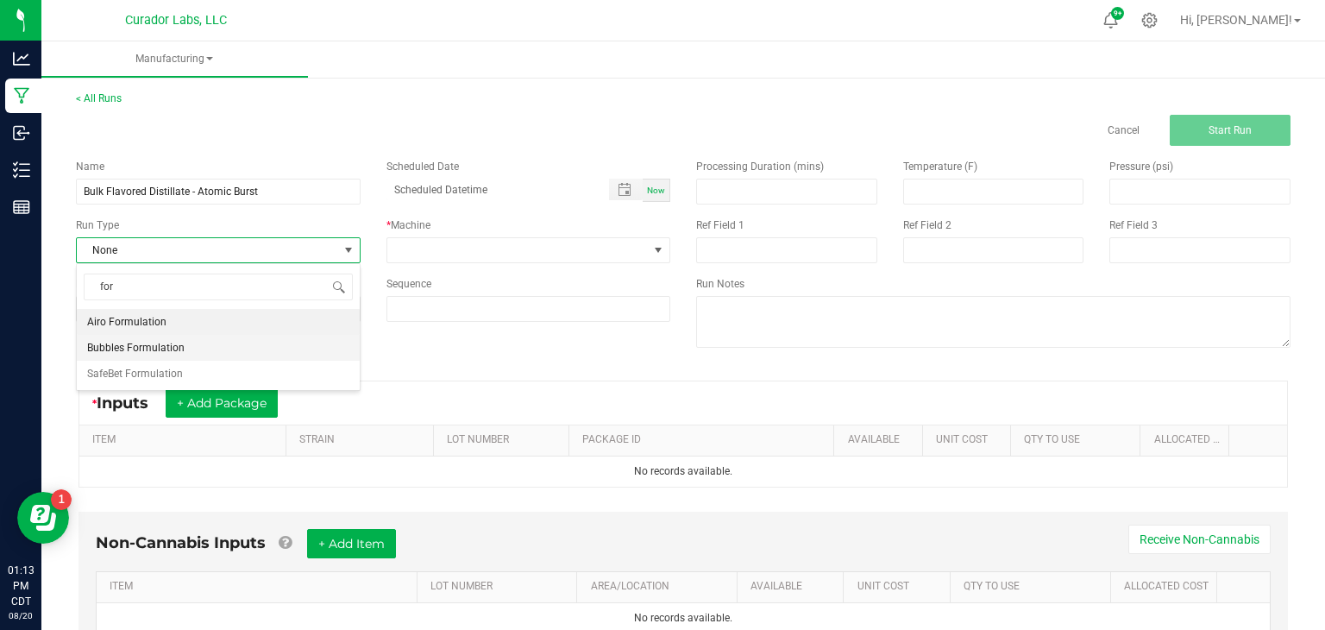
click at [237, 345] on li "Bubbles Formulation" at bounding box center [218, 348] width 283 height 26
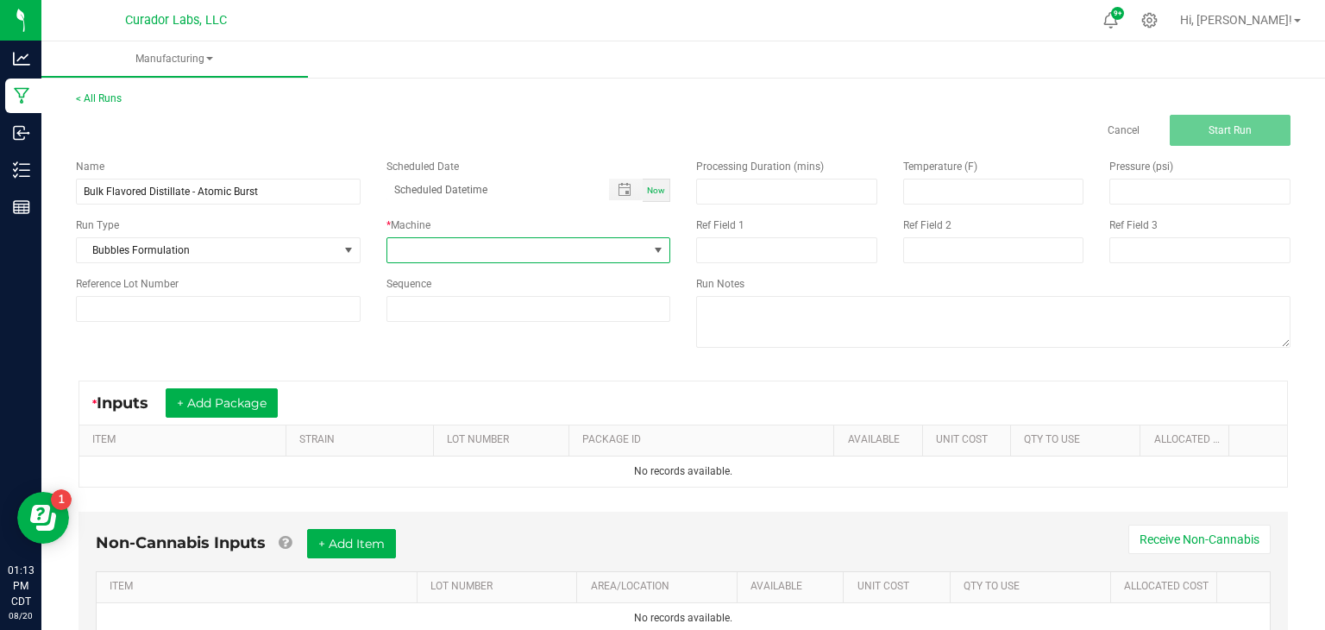
click at [430, 257] on span at bounding box center [517, 250] width 261 height 24
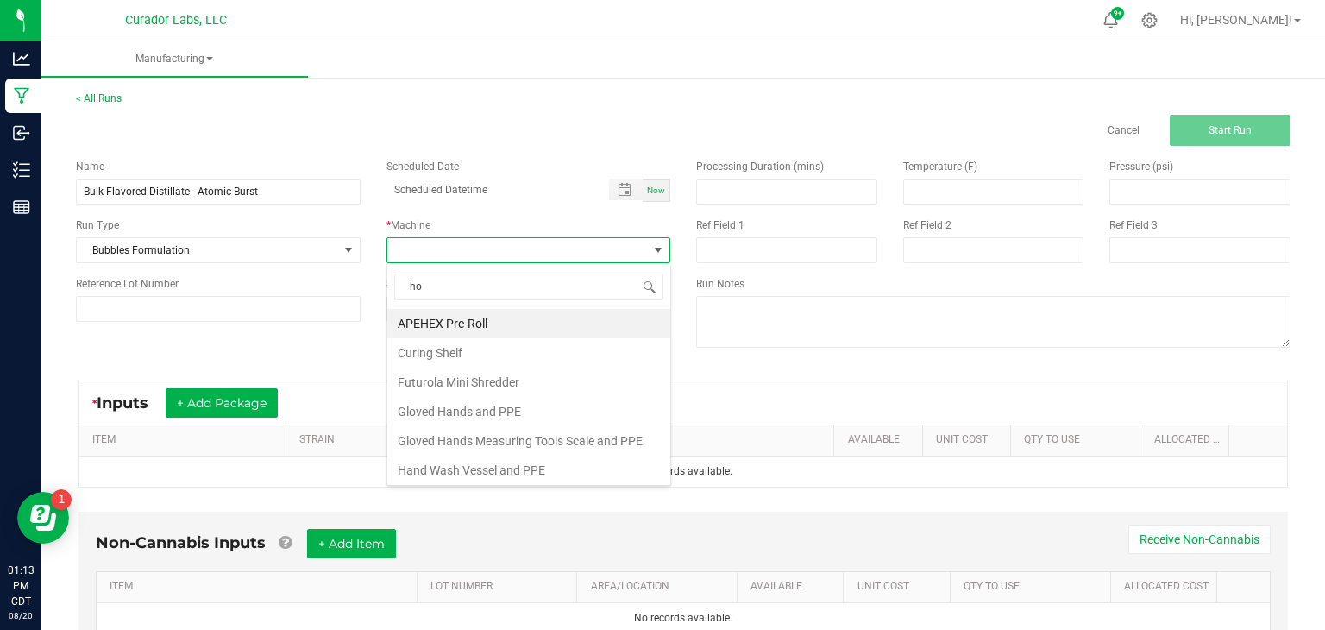
type input "hom"
click at [462, 313] on li "Homogenizer" at bounding box center [528, 323] width 283 height 29
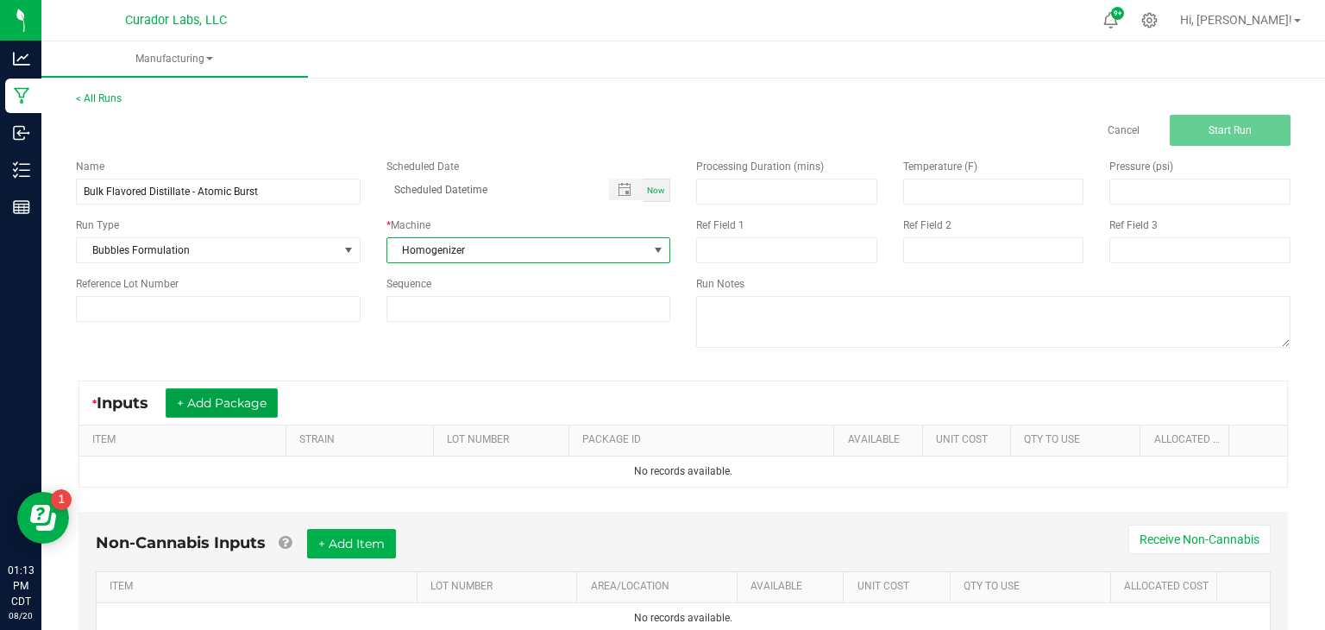
click at [233, 410] on button "+ Add Package" at bounding box center [222, 402] width 112 height 29
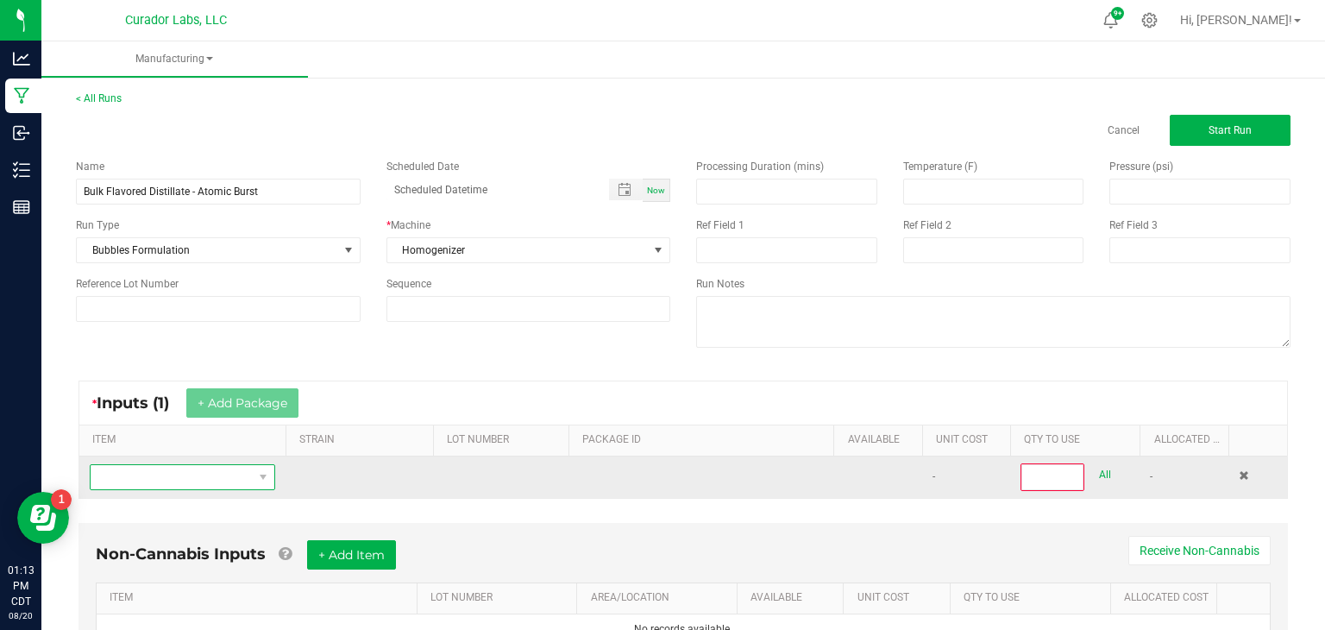
click at [253, 478] on span "NO DATA FOUND" at bounding box center [264, 477] width 22 height 24
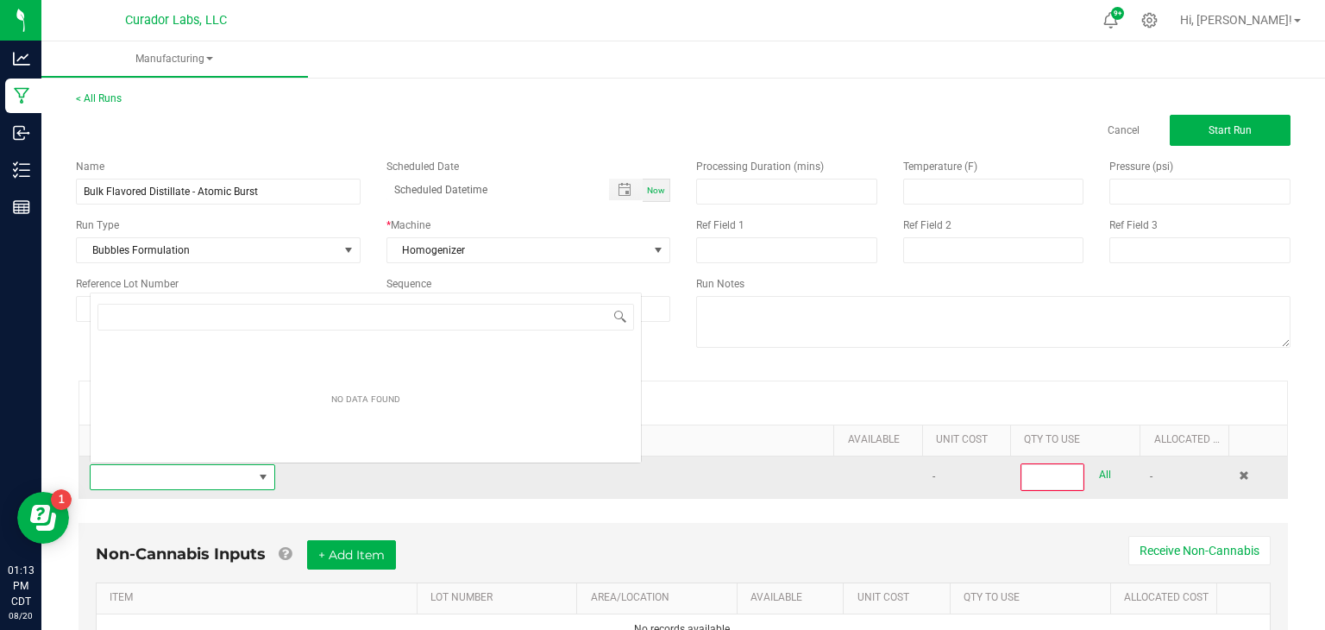
scroll to position [25, 186]
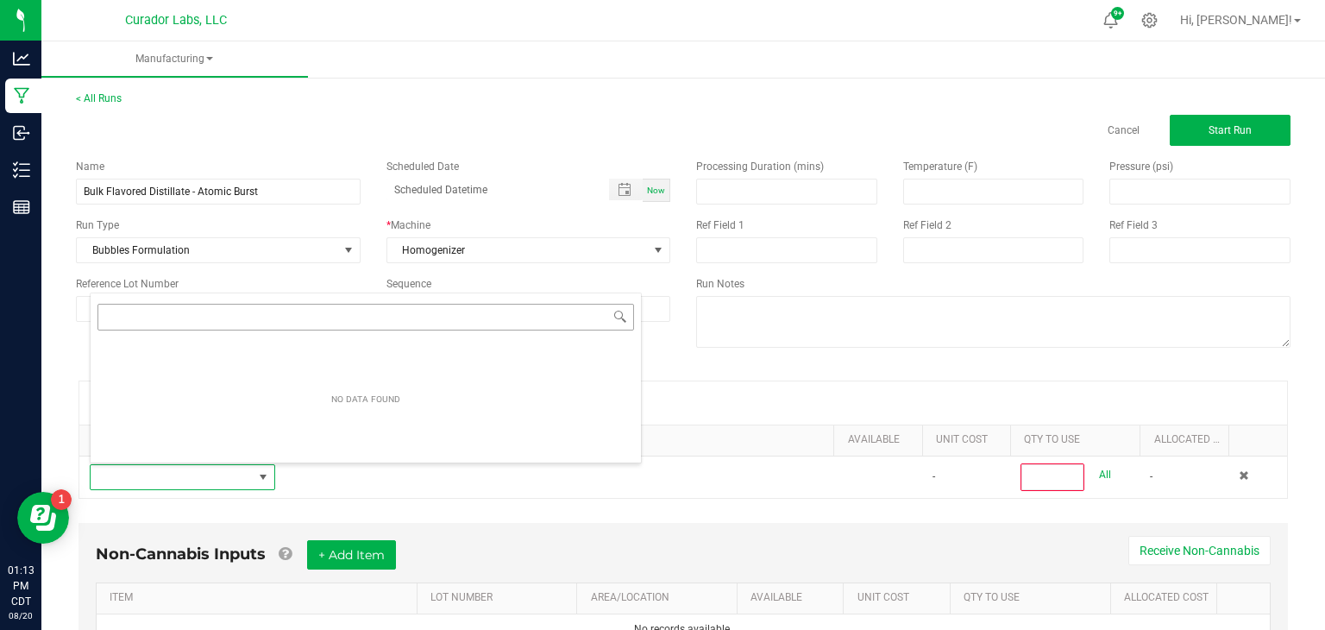
click at [390, 312] on input "NO DATA FOUND" at bounding box center [366, 317] width 537 height 27
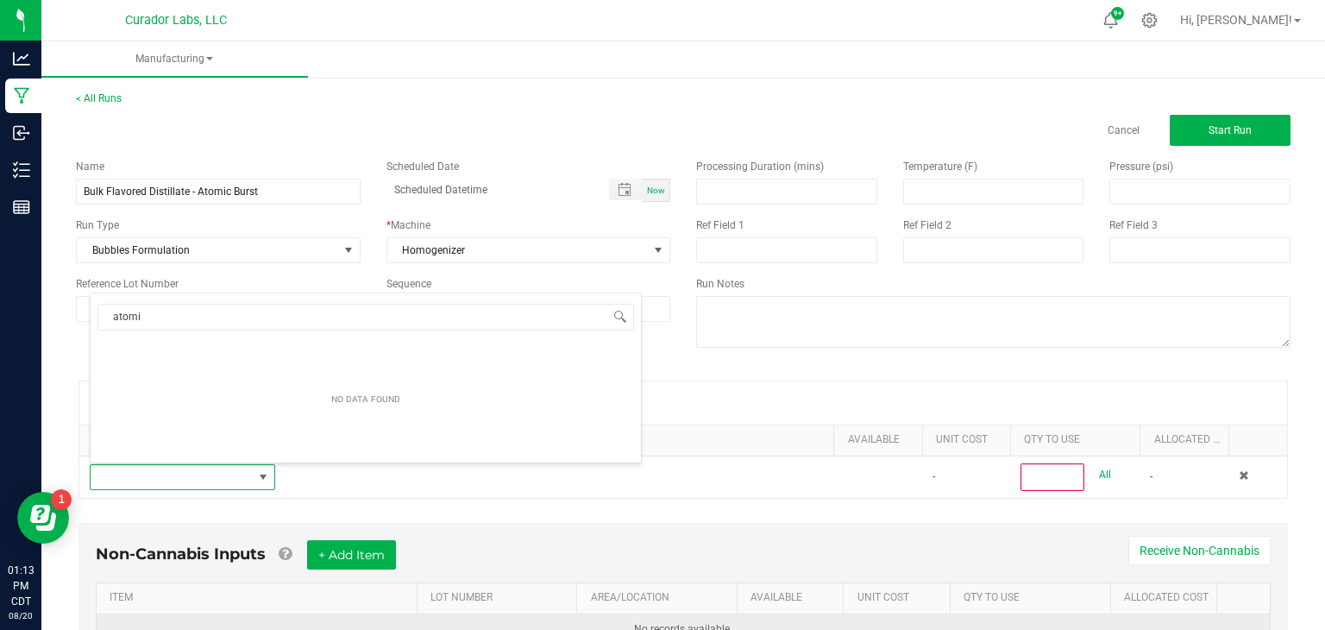
type input "atomic"
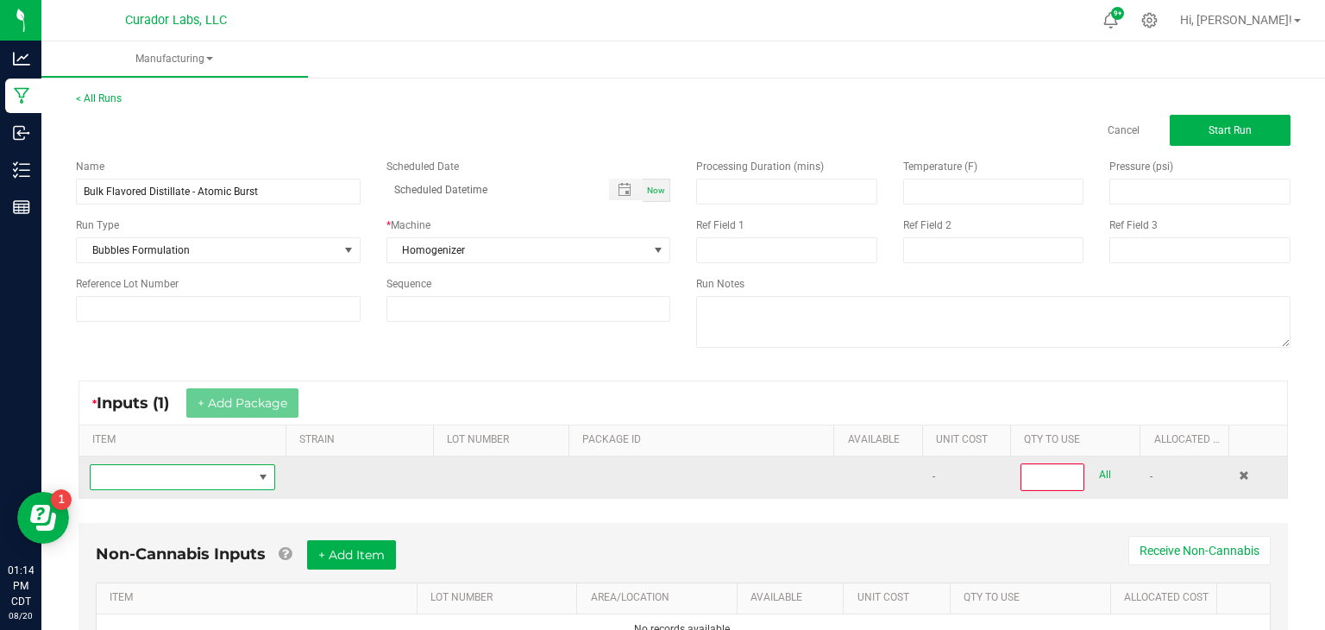
click at [206, 481] on span "NO DATA FOUND" at bounding box center [172, 477] width 162 height 24
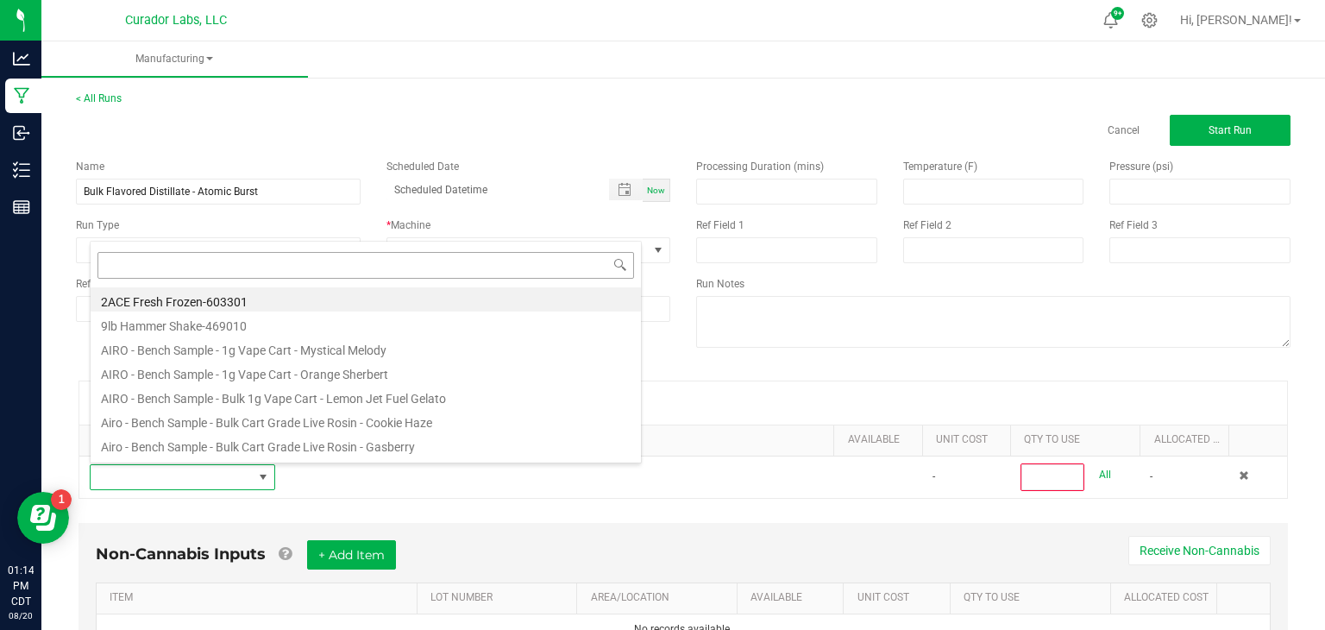
click at [395, 267] on input at bounding box center [366, 265] width 537 height 27
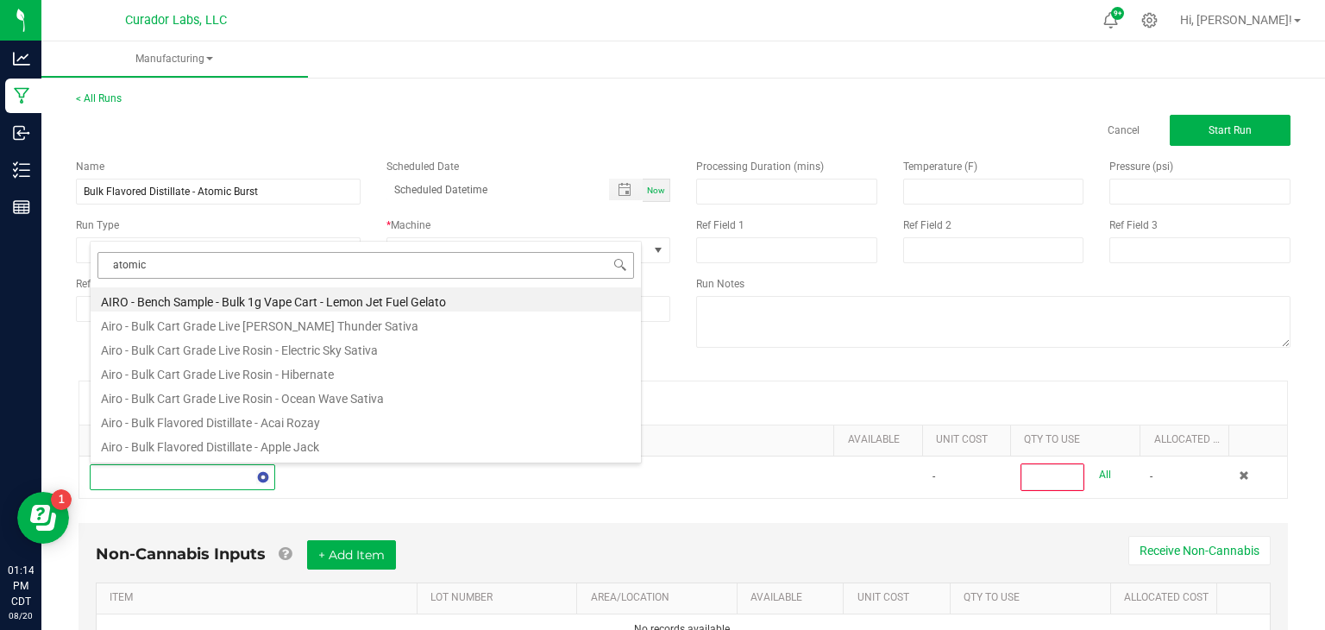
type input "atomic b"
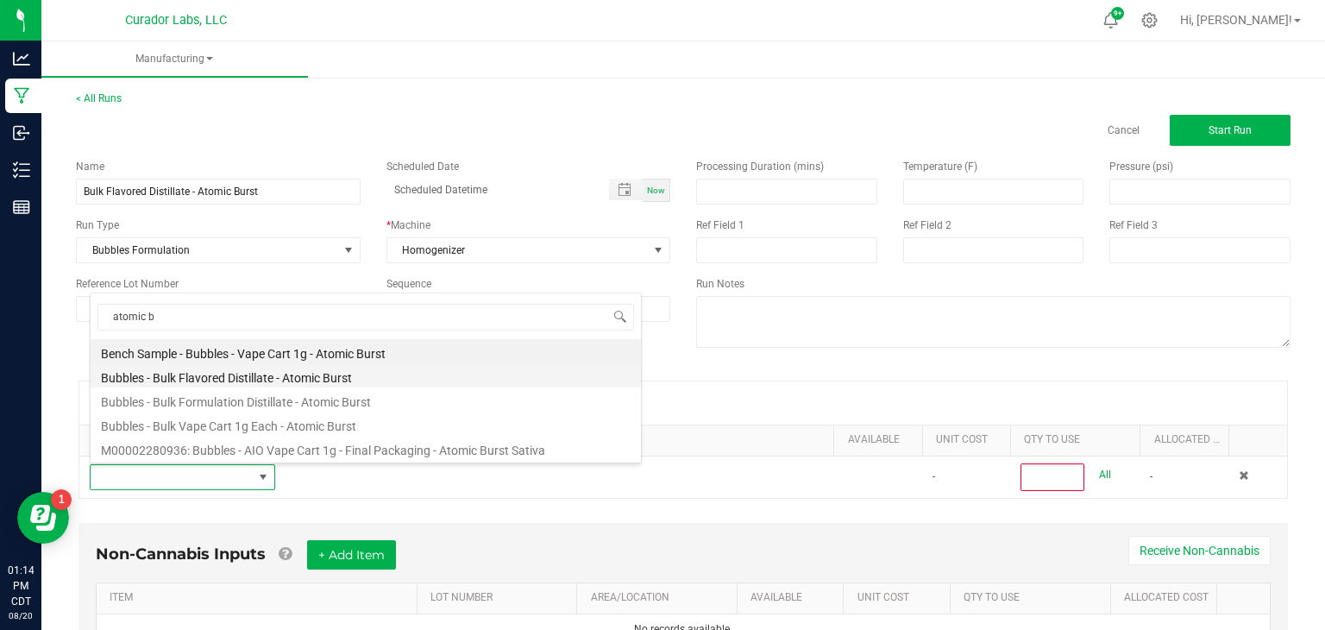
click at [293, 378] on li "Bubbles - Bulk Flavored Distillate - Atomic Burst" at bounding box center [366, 375] width 551 height 24
type input "0"
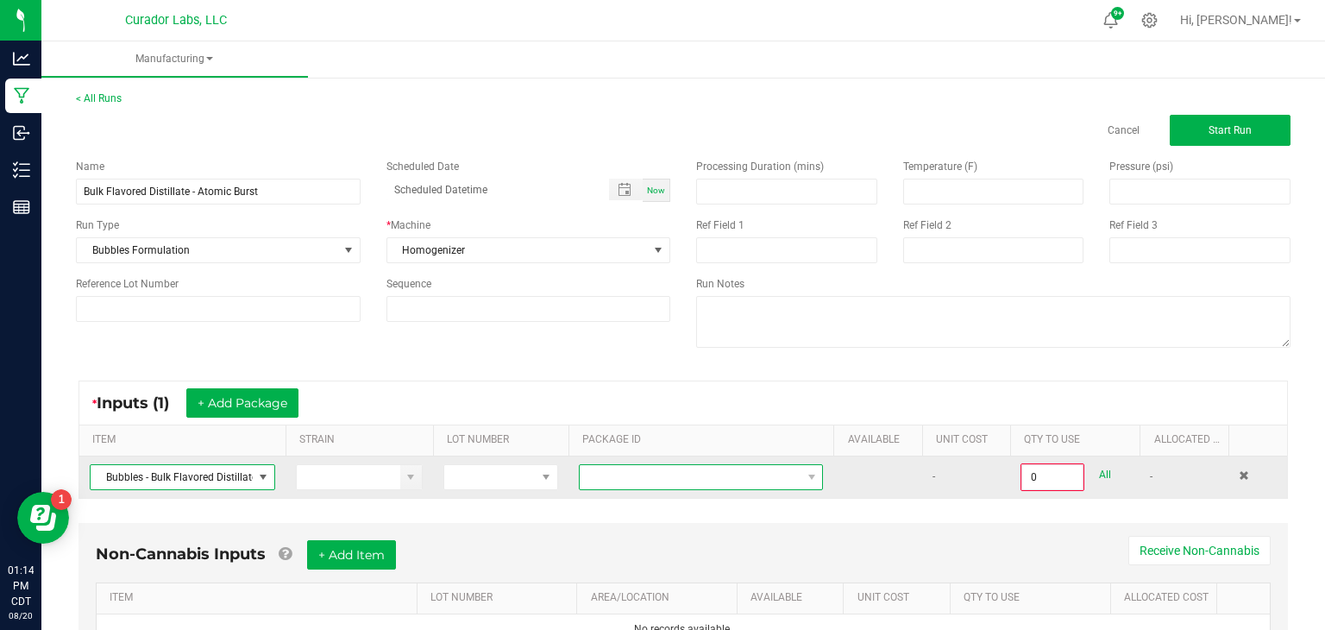
click at [687, 478] on span "NO DATA FOUND" at bounding box center [690, 477] width 221 height 24
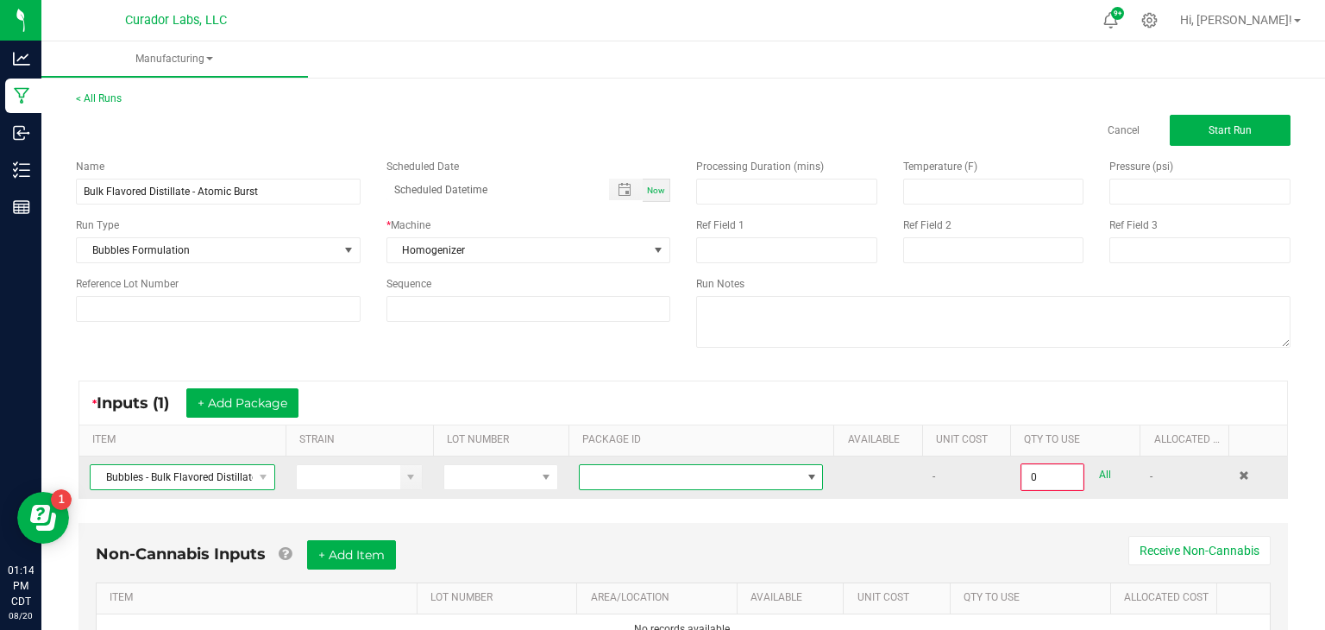
click at [129, 476] on span "Bubbles - Bulk Flavored Distillate - Atomic Burst" at bounding box center [172, 477] width 162 height 24
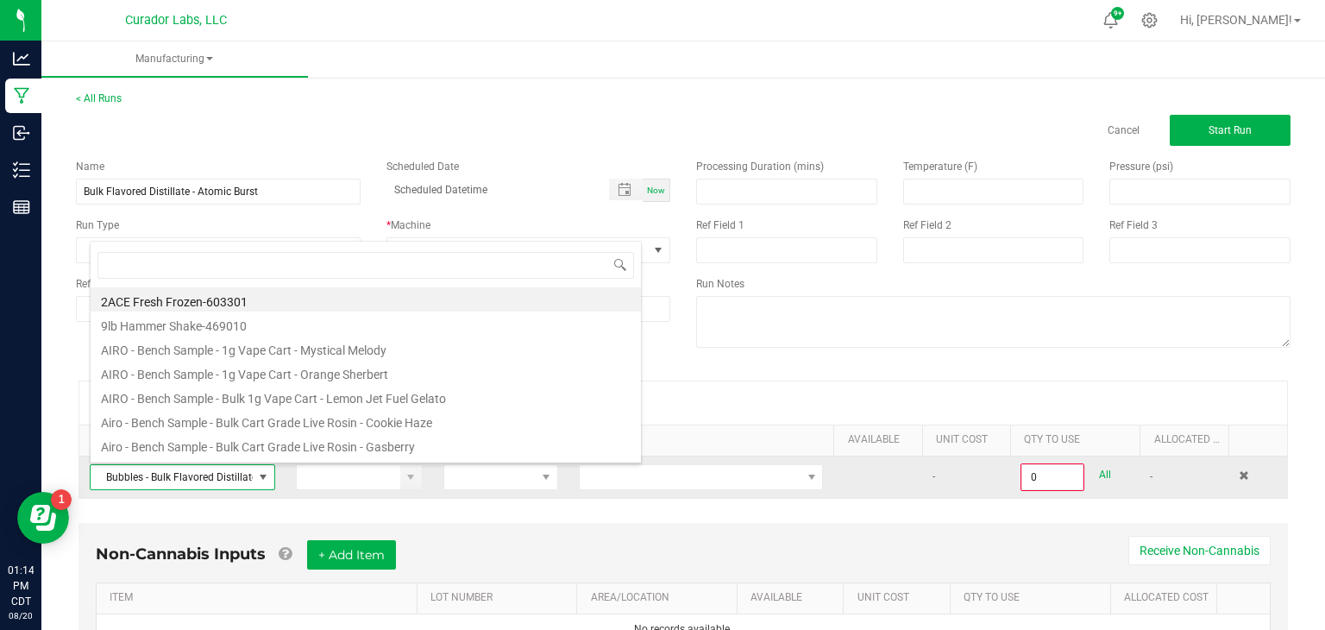
scroll to position [25, 186]
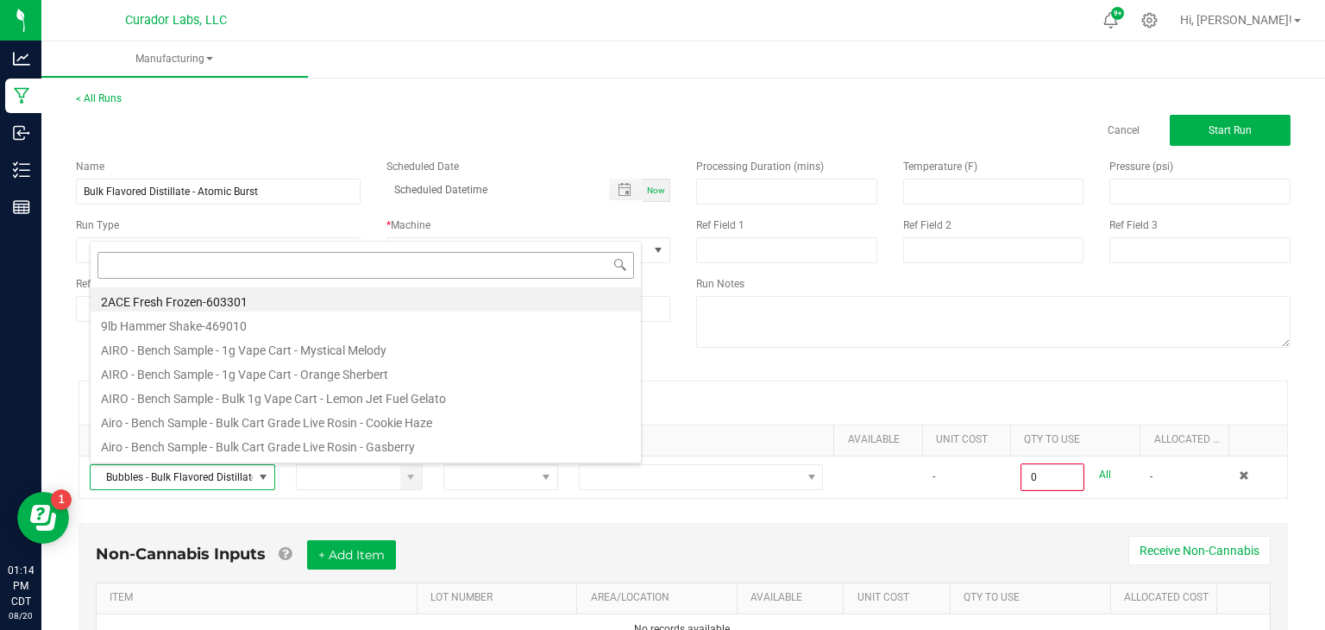
click at [350, 272] on input at bounding box center [366, 265] width 537 height 27
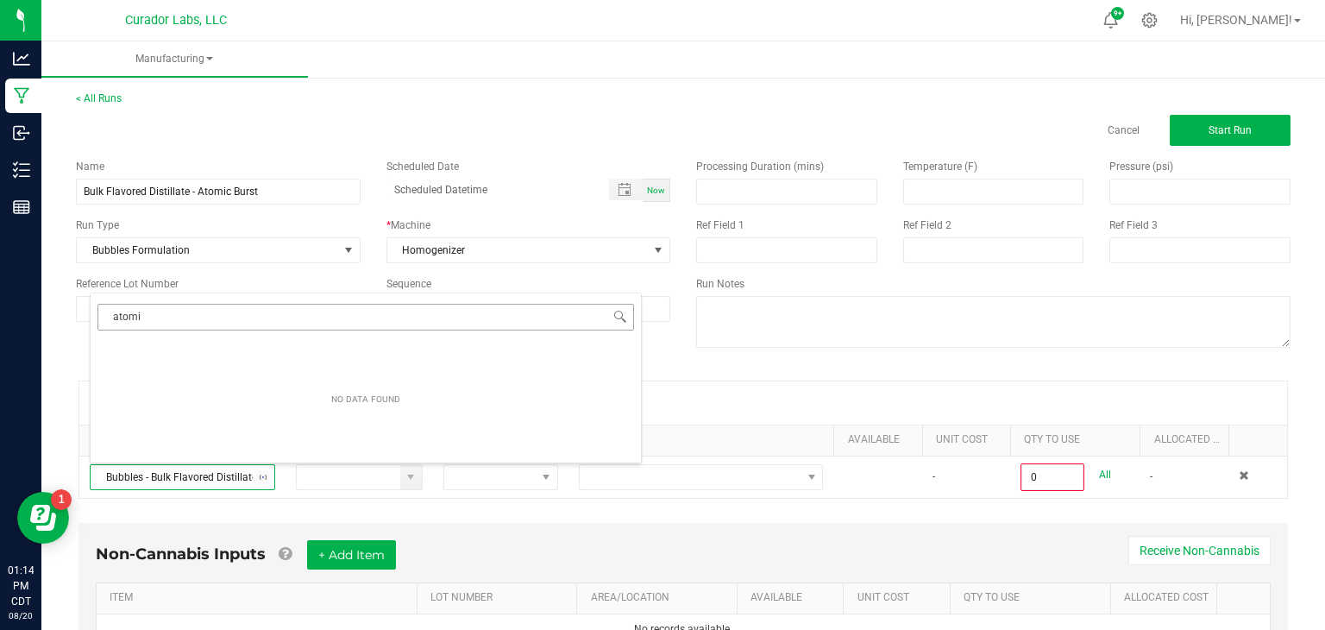
type input "atomic"
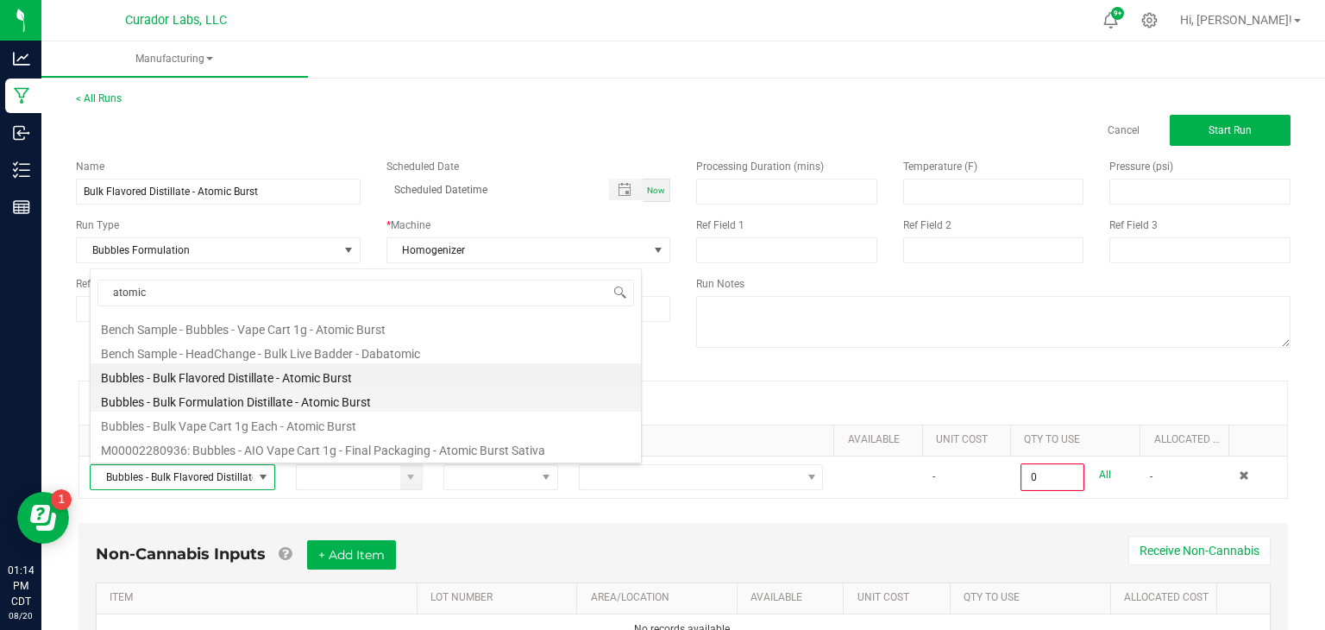
click at [282, 398] on li "Bubbles - Bulk Formulation Distillate - Atomic Burst" at bounding box center [366, 399] width 551 height 24
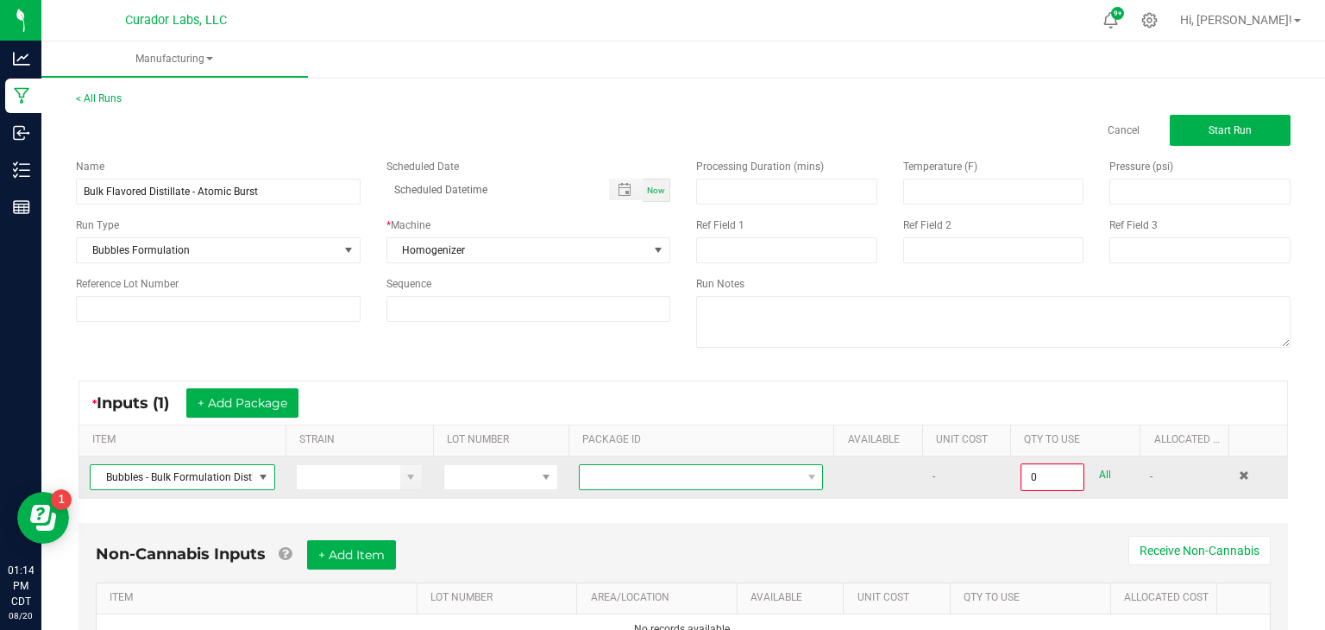
click at [611, 473] on span at bounding box center [690, 477] width 221 height 24
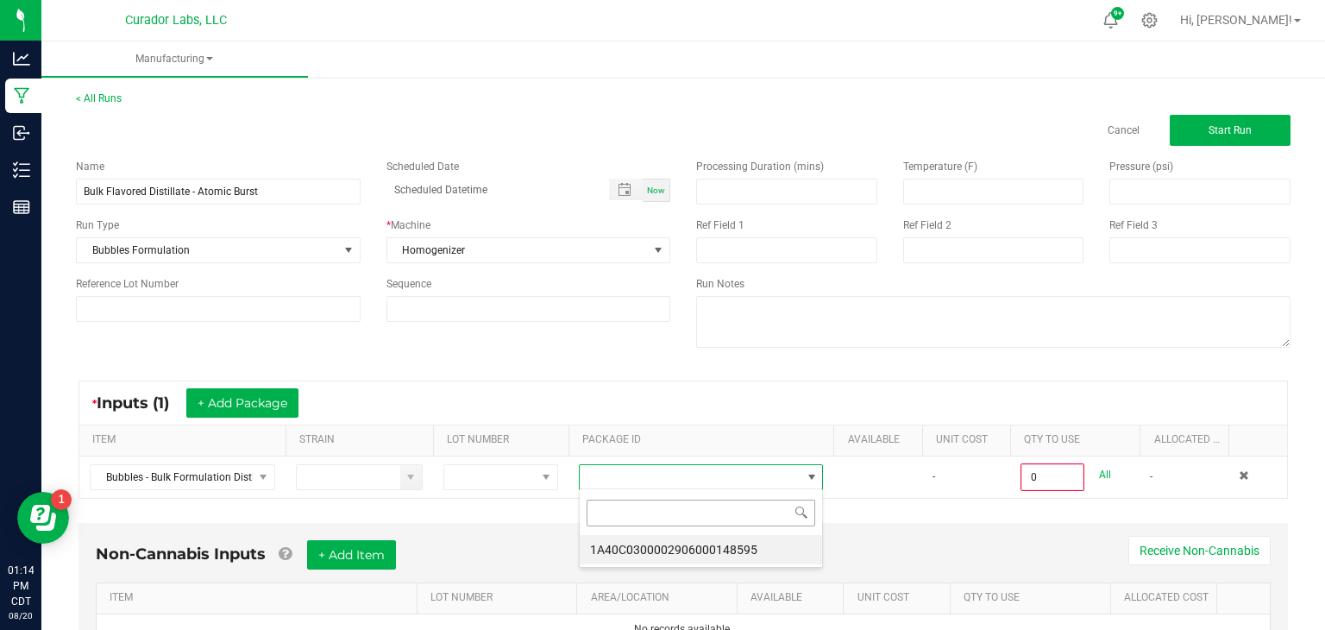
scroll to position [25, 245]
click at [655, 544] on li "1A40C0300002906000148595" at bounding box center [701, 549] width 242 height 29
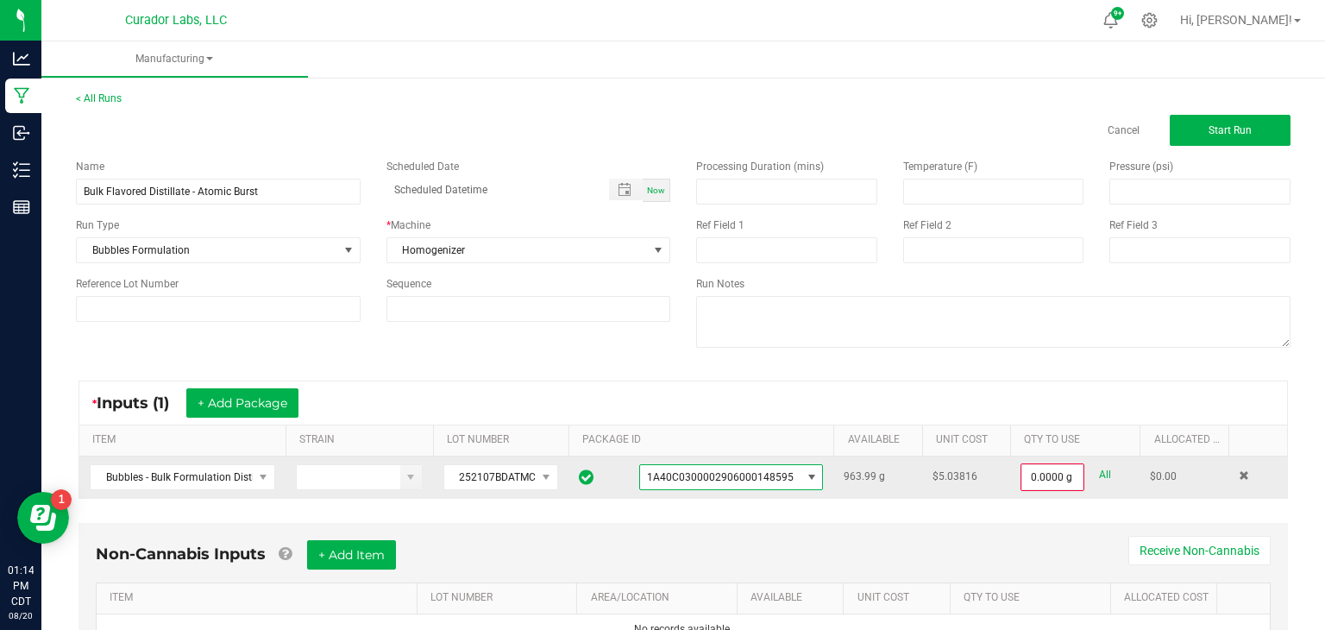
click at [1104, 476] on link "All" at bounding box center [1105, 474] width 12 height 23
type input "963.9900 g"
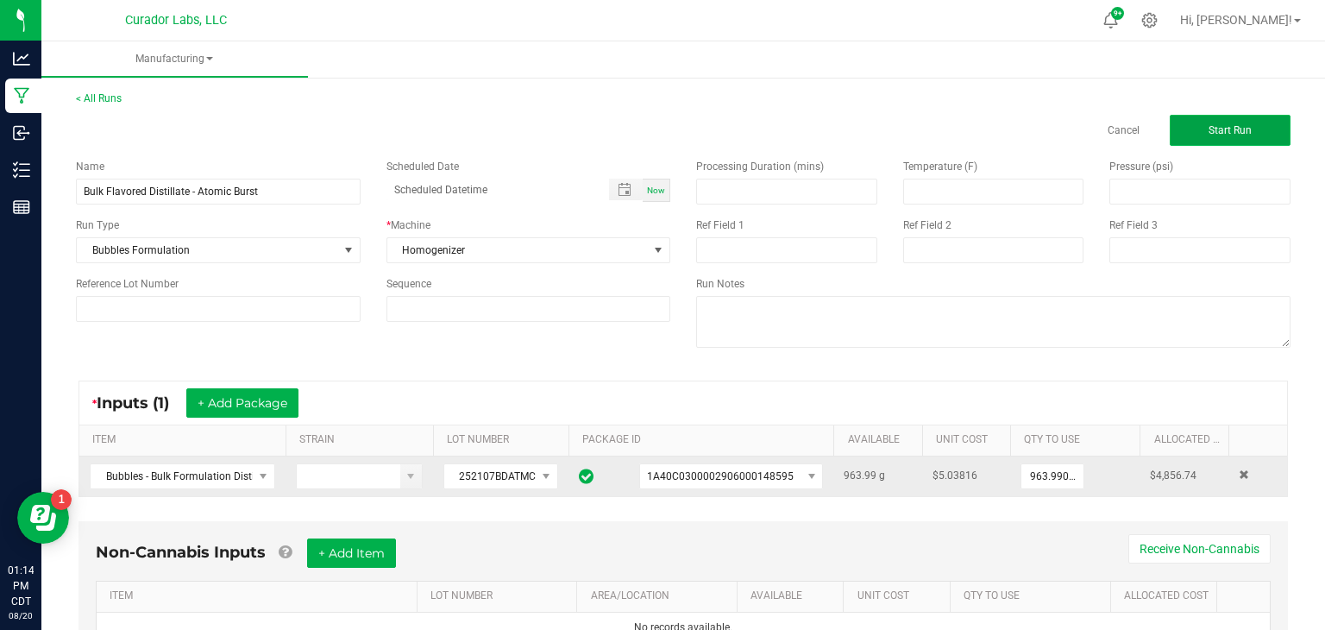
click at [1211, 125] on span "Start Run" at bounding box center [1230, 130] width 43 height 12
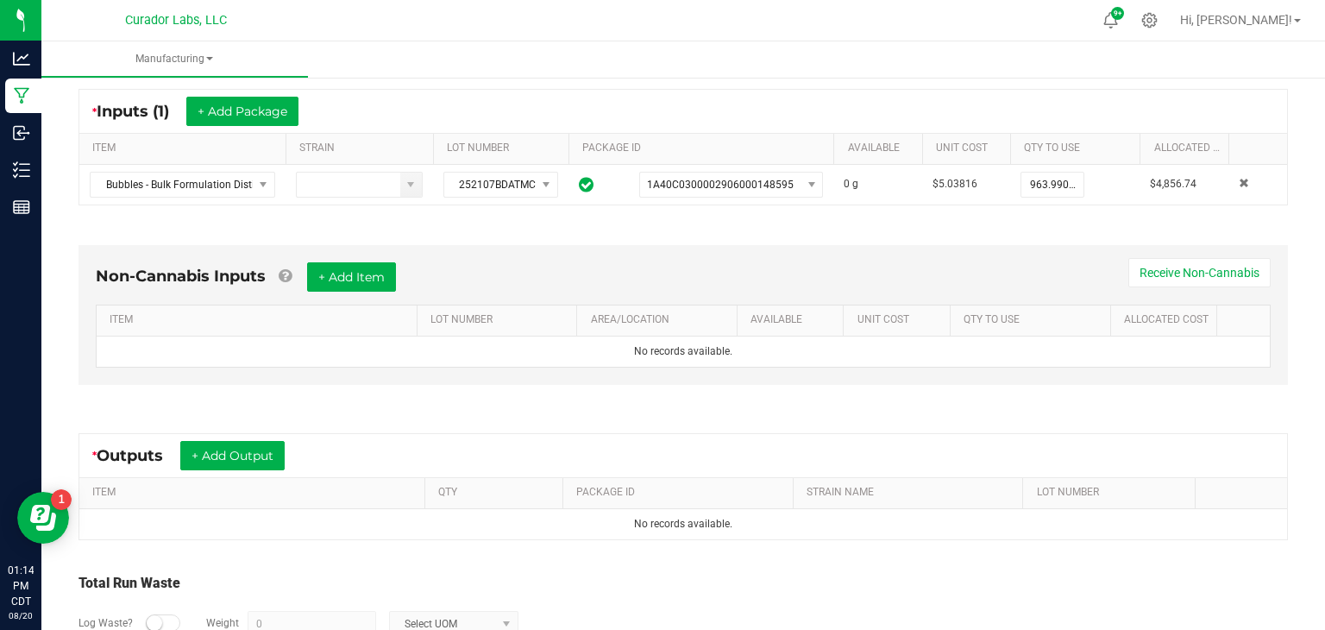
scroll to position [317, 0]
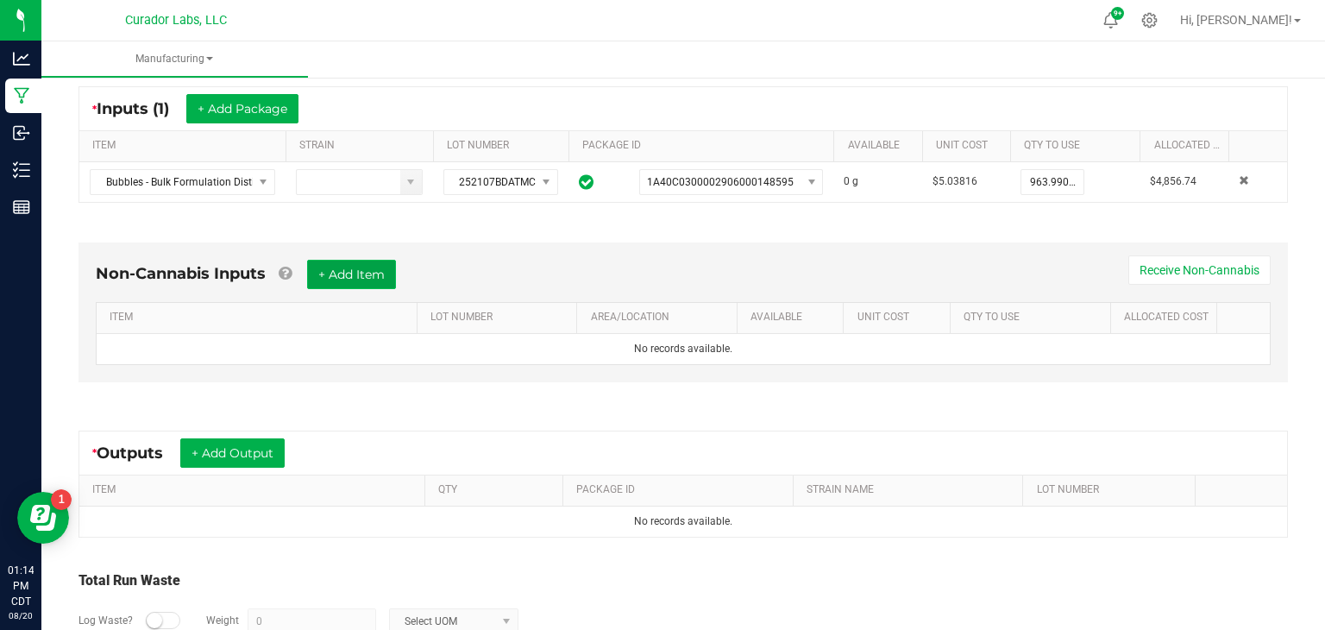
click at [389, 275] on button "+ Add Item" at bounding box center [351, 274] width 89 height 29
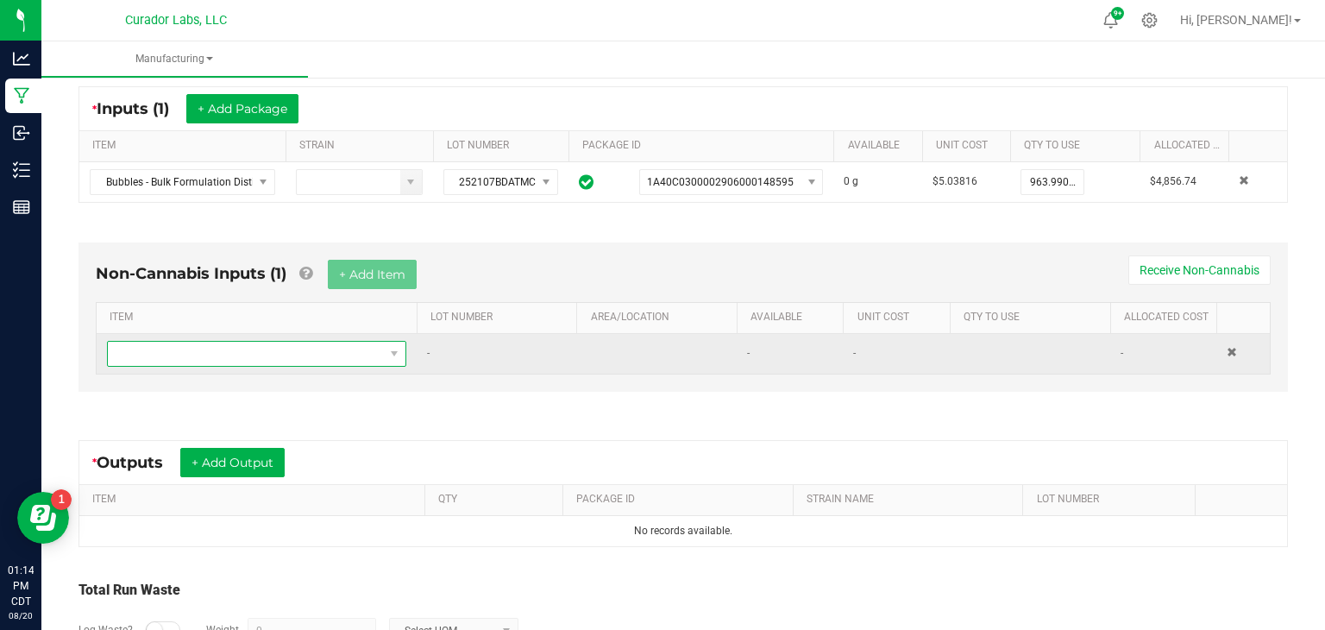
click at [319, 358] on span "NO DATA FOUND" at bounding box center [246, 354] width 276 height 24
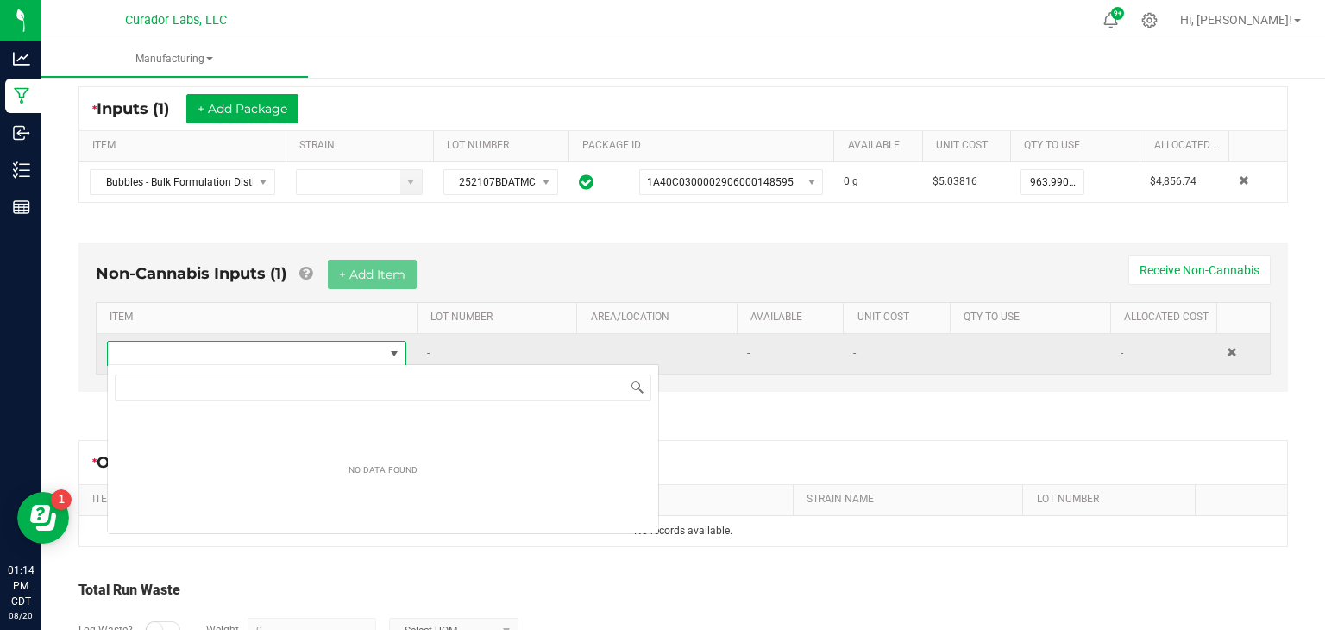
scroll to position [25, 299]
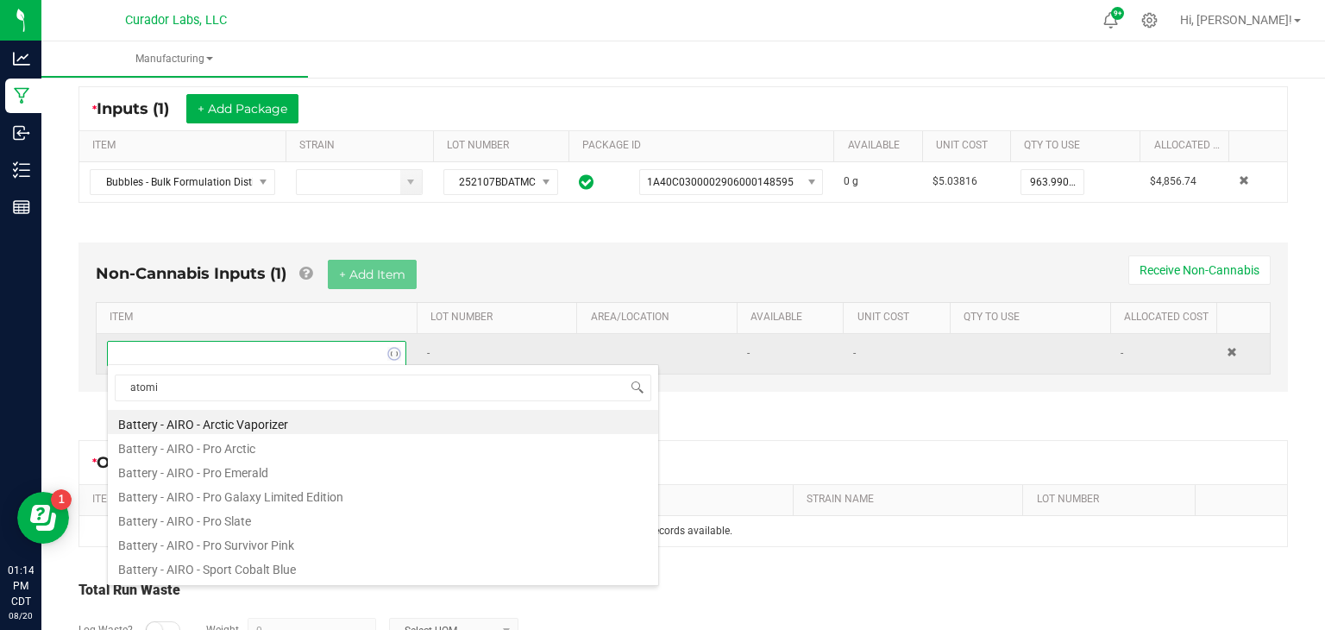
type input "atomic"
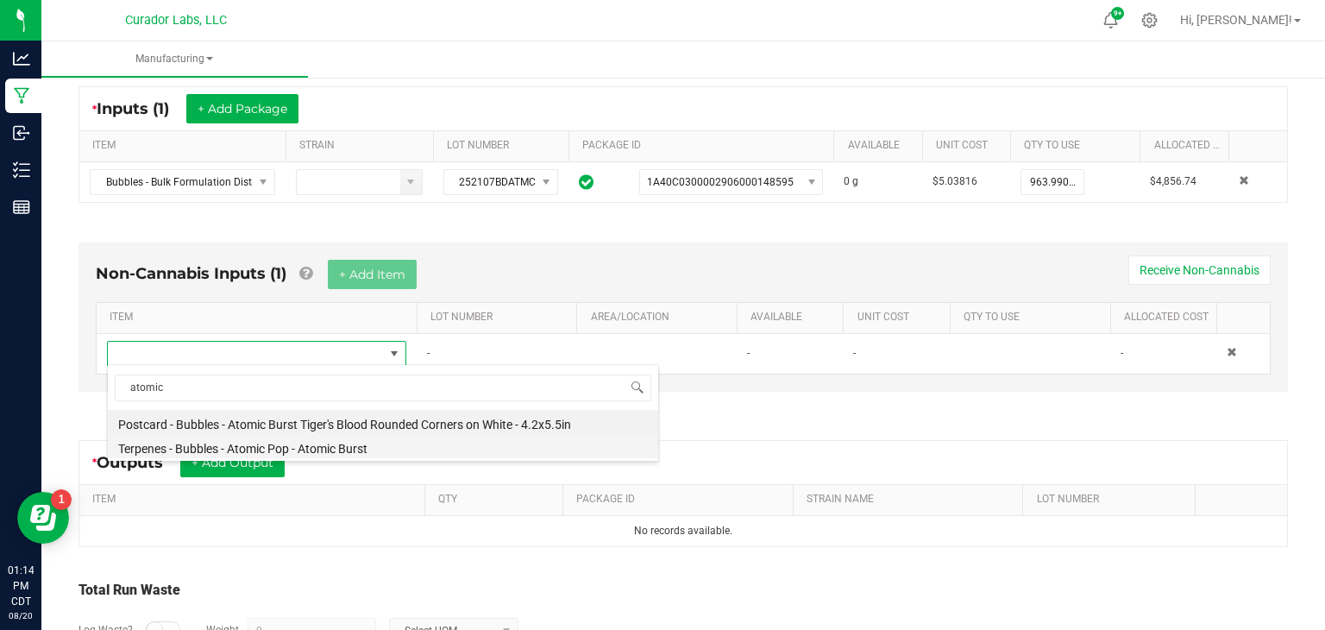
click at [319, 451] on li "Terpenes - Bubbles - Atomic Pop - Atomic Burst" at bounding box center [383, 446] width 551 height 24
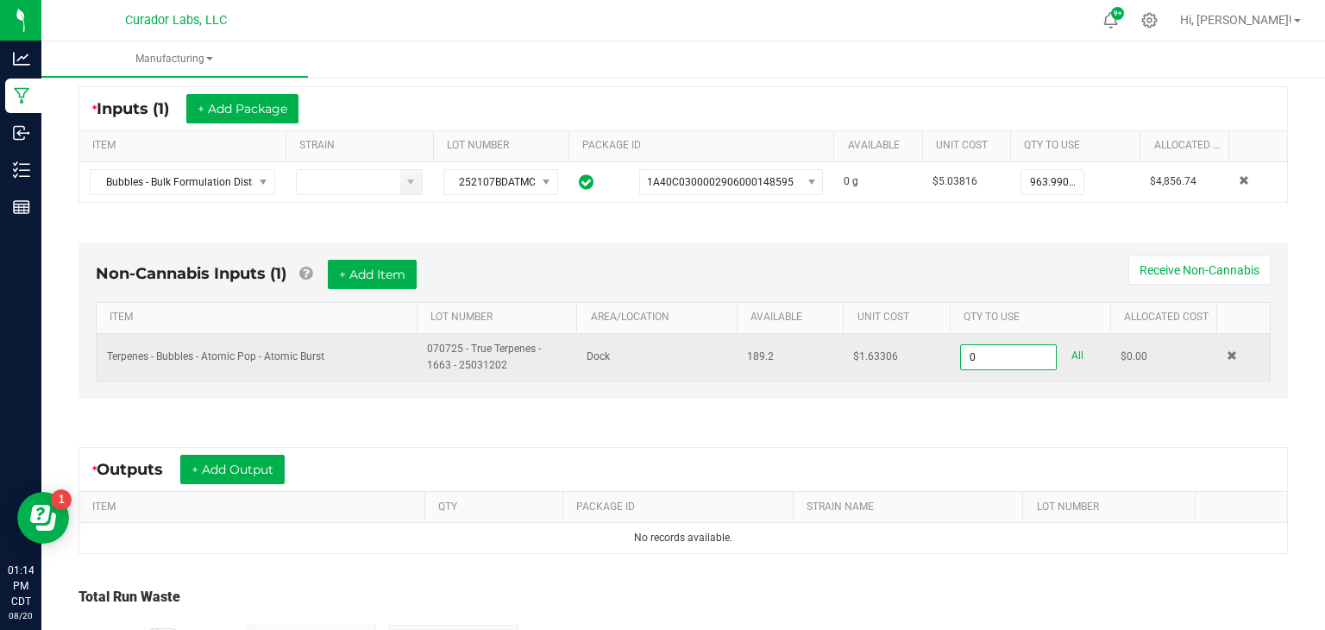
click at [1023, 349] on input "0" at bounding box center [1008, 357] width 95 height 24
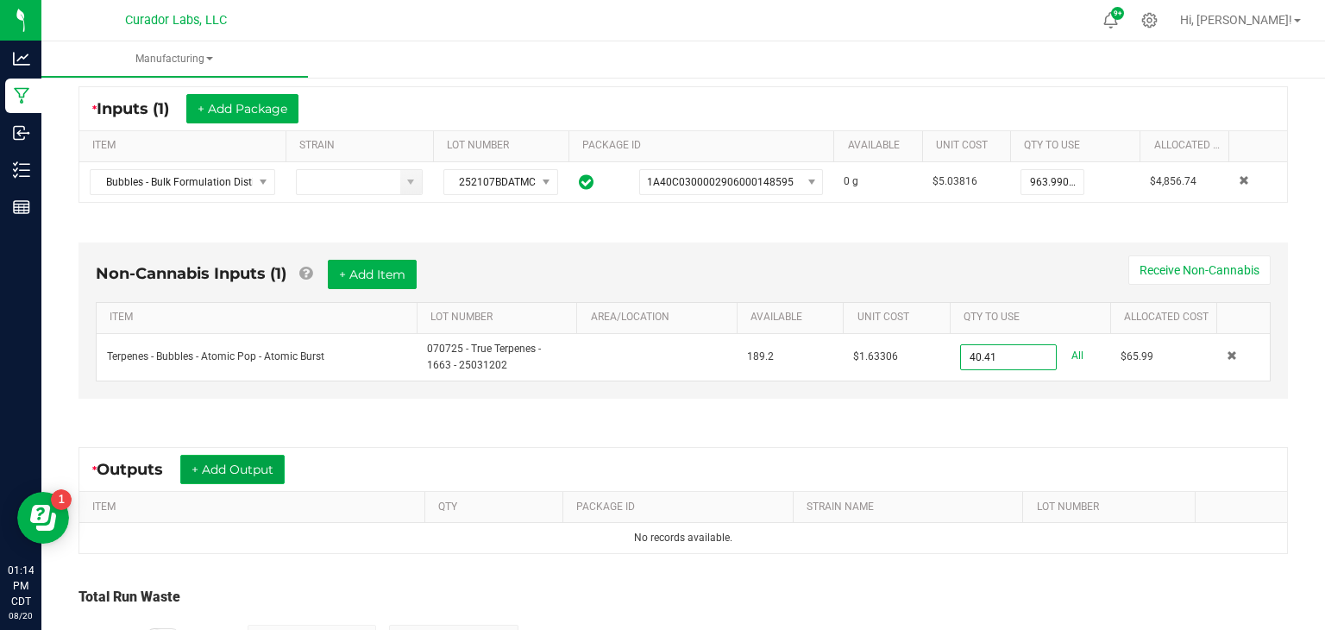
click at [204, 469] on button "+ Add Output" at bounding box center [232, 469] width 104 height 29
type input "40.4100 g"
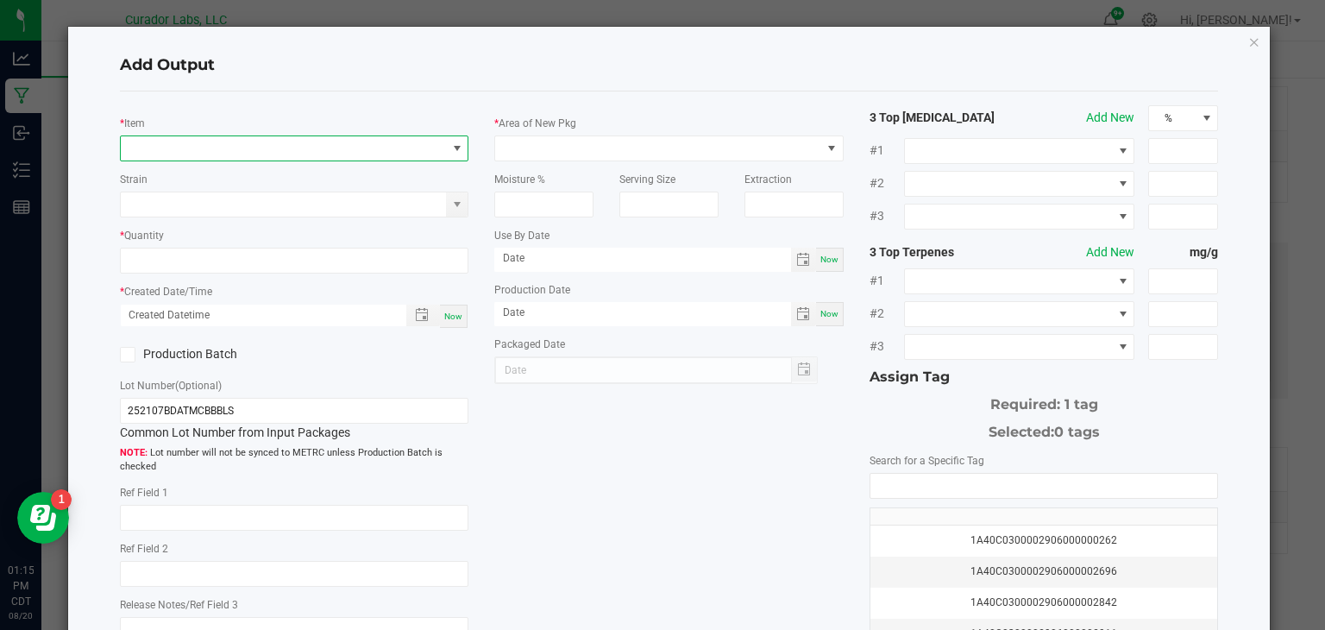
click at [385, 143] on span "NO DATA FOUND" at bounding box center [284, 148] width 326 height 24
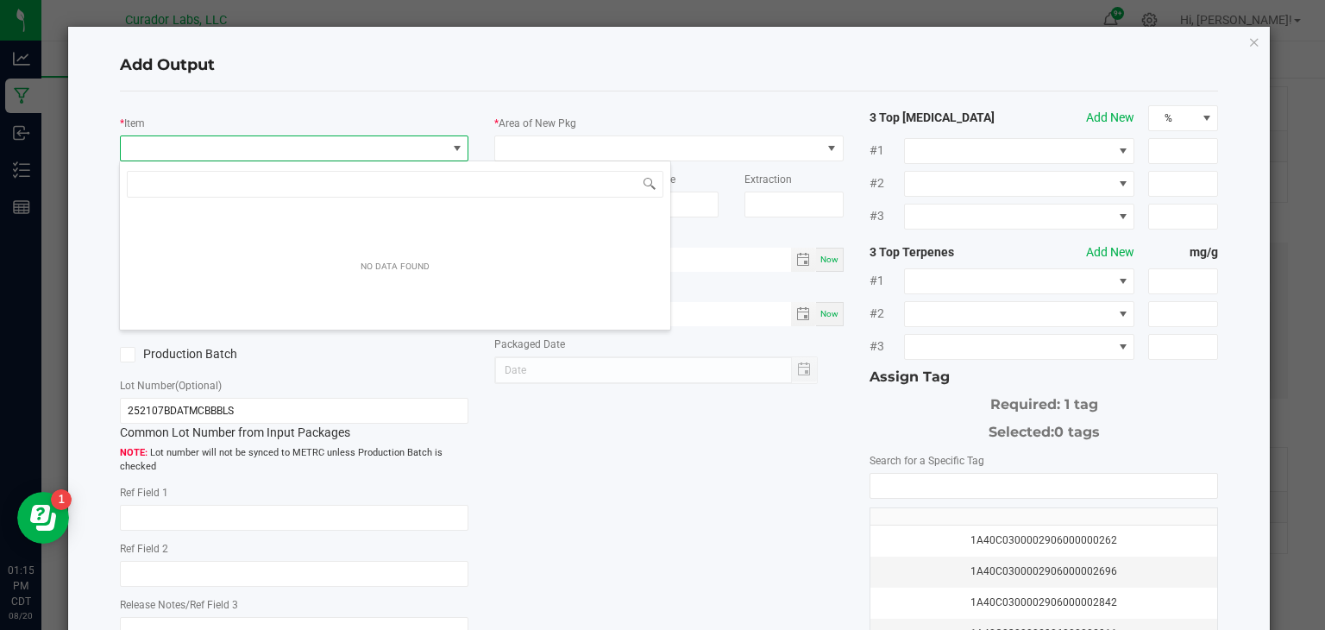
scroll to position [25, 349]
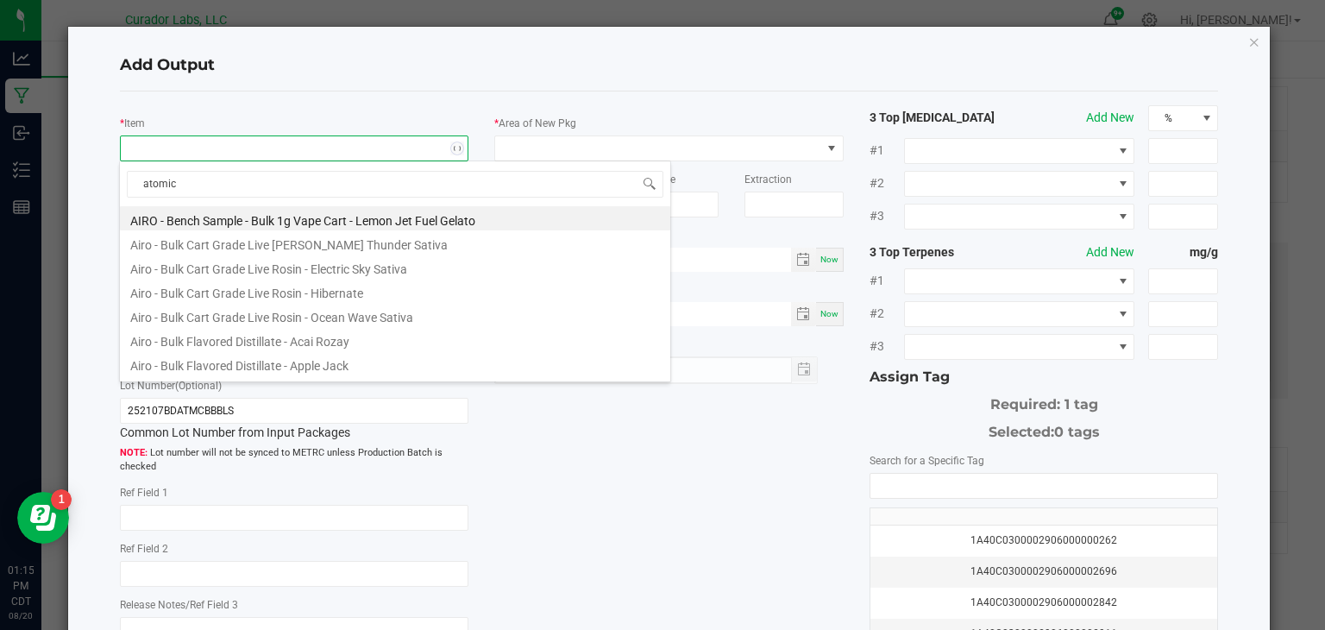
type input "atomic b"
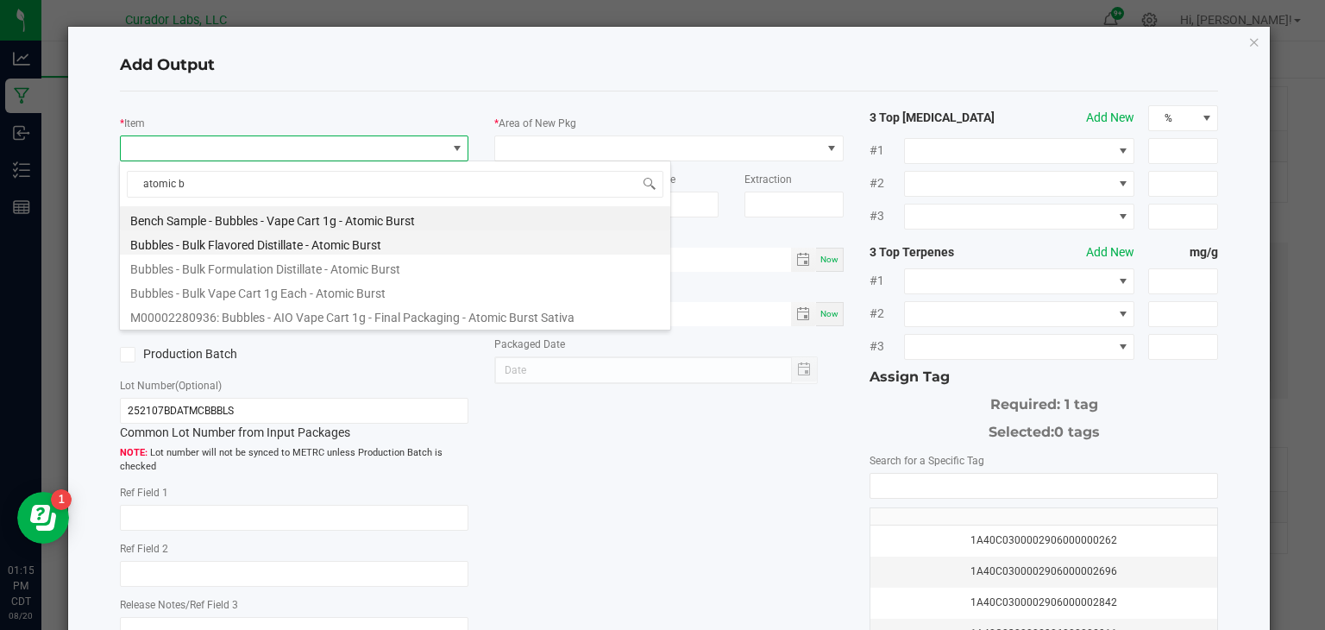
click at [269, 245] on li "Bubbles - Bulk Flavored Distillate - Atomic Burst" at bounding box center [395, 242] width 551 height 24
type input "0.0000 g"
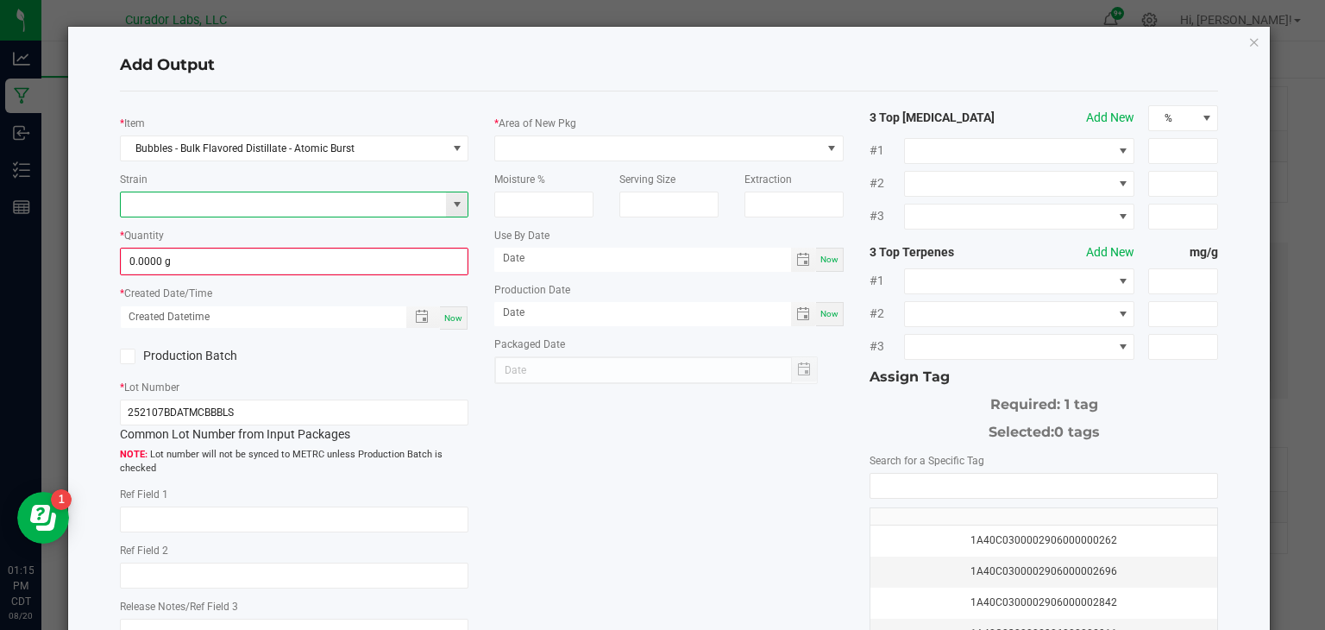
click at [331, 205] on input at bounding box center [284, 204] width 326 height 24
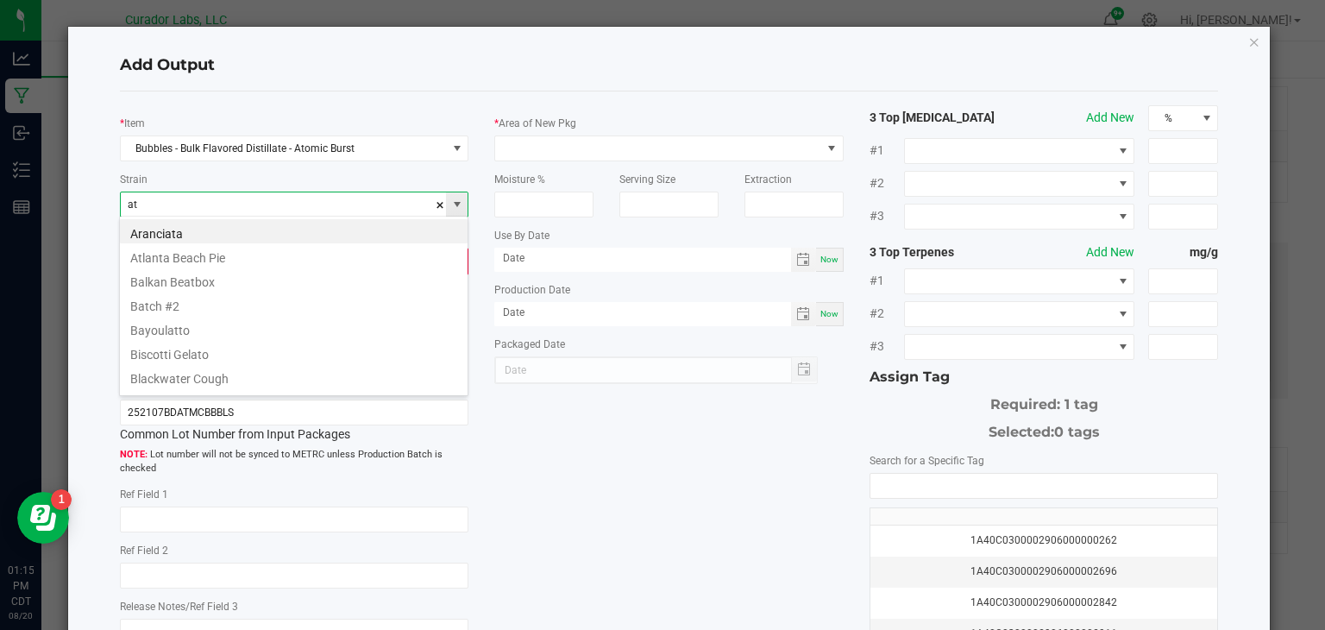
type input "a"
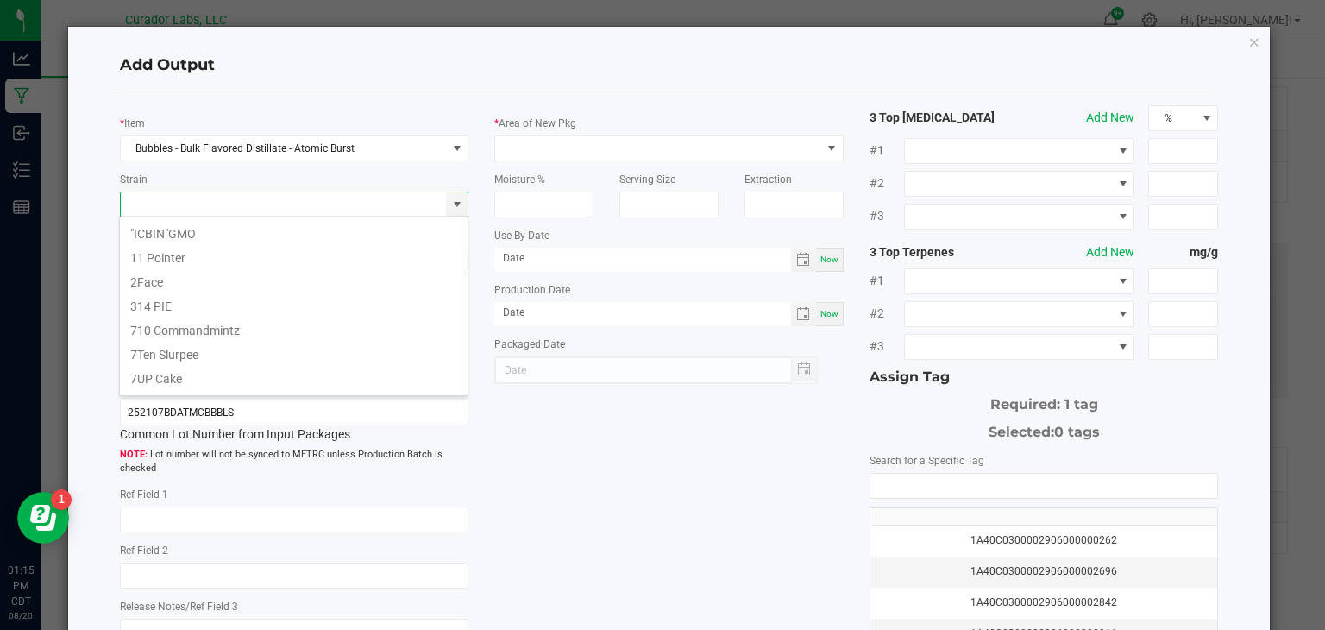
click at [77, 423] on div "Add Output * Item Bubbles - Bulk Flavored Distillate - Atomic Burst Strain * Qu…" at bounding box center [669, 412] width 1203 height 771
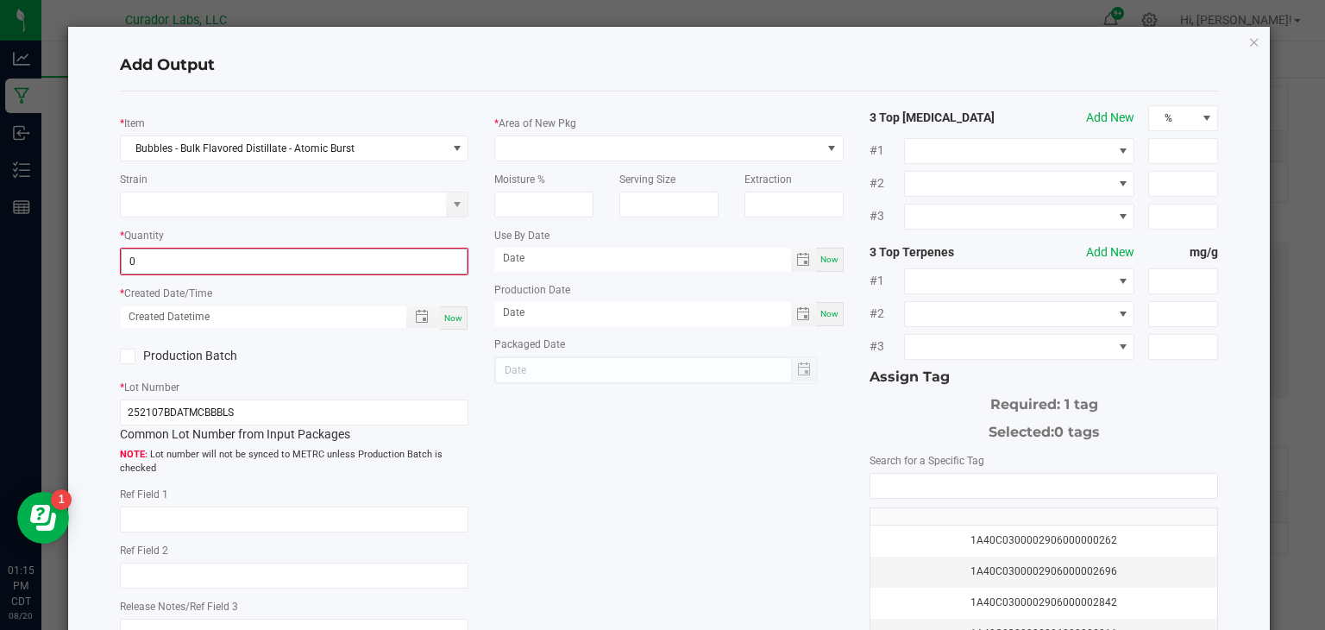
click at [274, 249] on input "0" at bounding box center [295, 261] width 346 height 24
type input "1001.1100 g"
click at [450, 311] on span "Now" at bounding box center [453, 315] width 18 height 9
type input "[DATE] 1:15 PM"
type input "[DATE]"
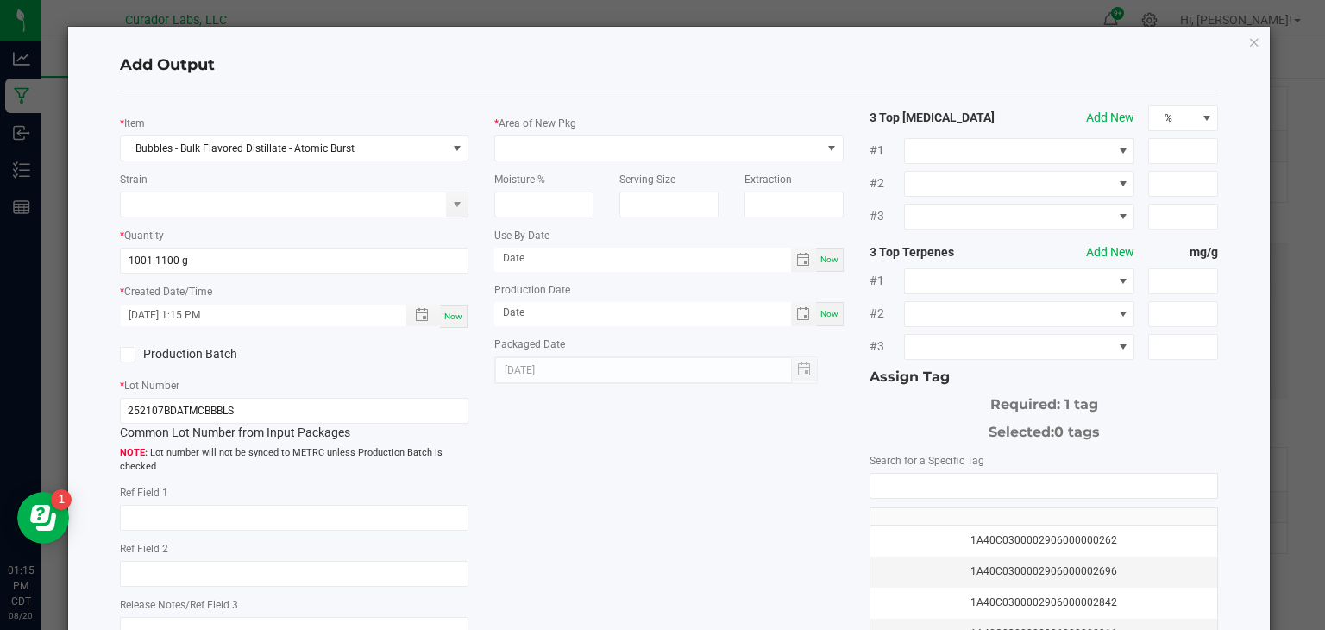
click at [123, 355] on icon at bounding box center [127, 355] width 11 height 0
click at [0, 0] on input "Production Batch" at bounding box center [0, 0] width 0 height 0
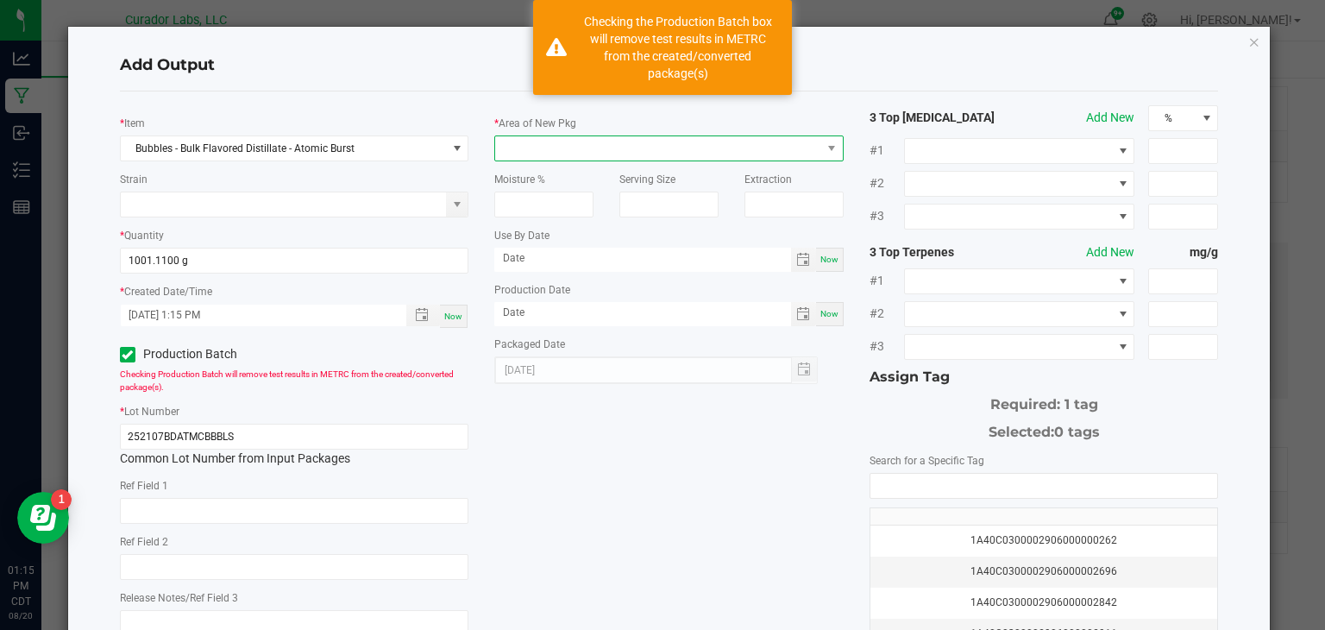
click at [530, 148] on span at bounding box center [658, 148] width 326 height 24
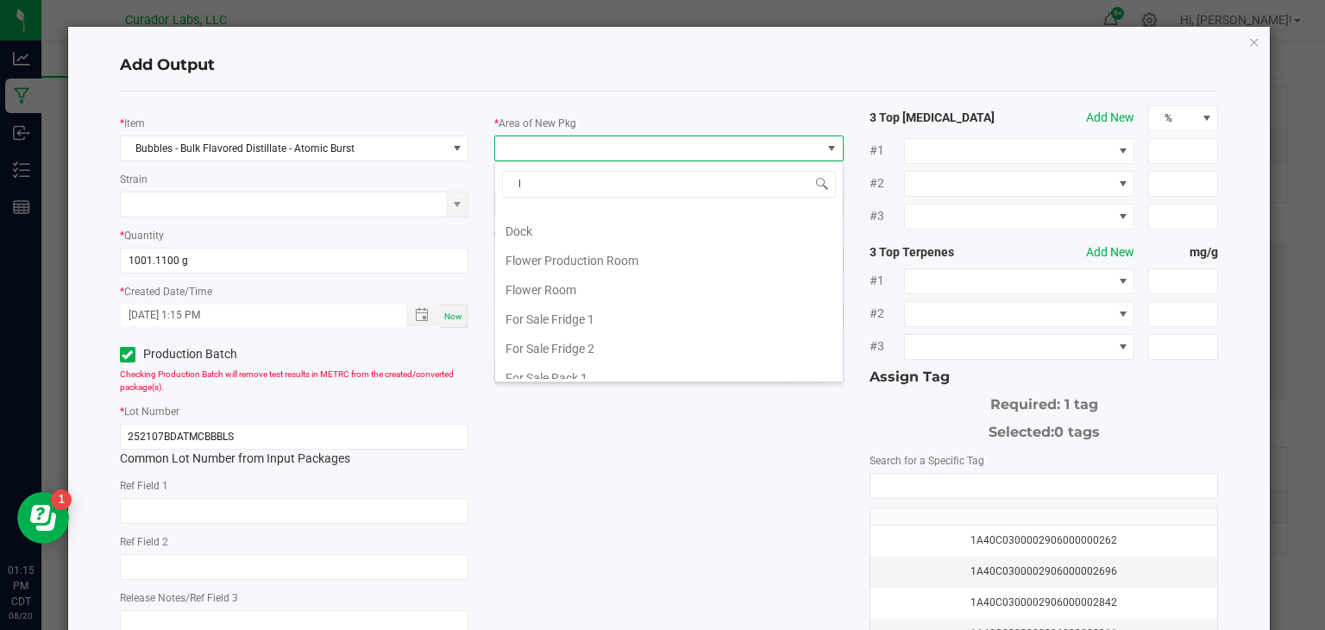
scroll to position [0, 0]
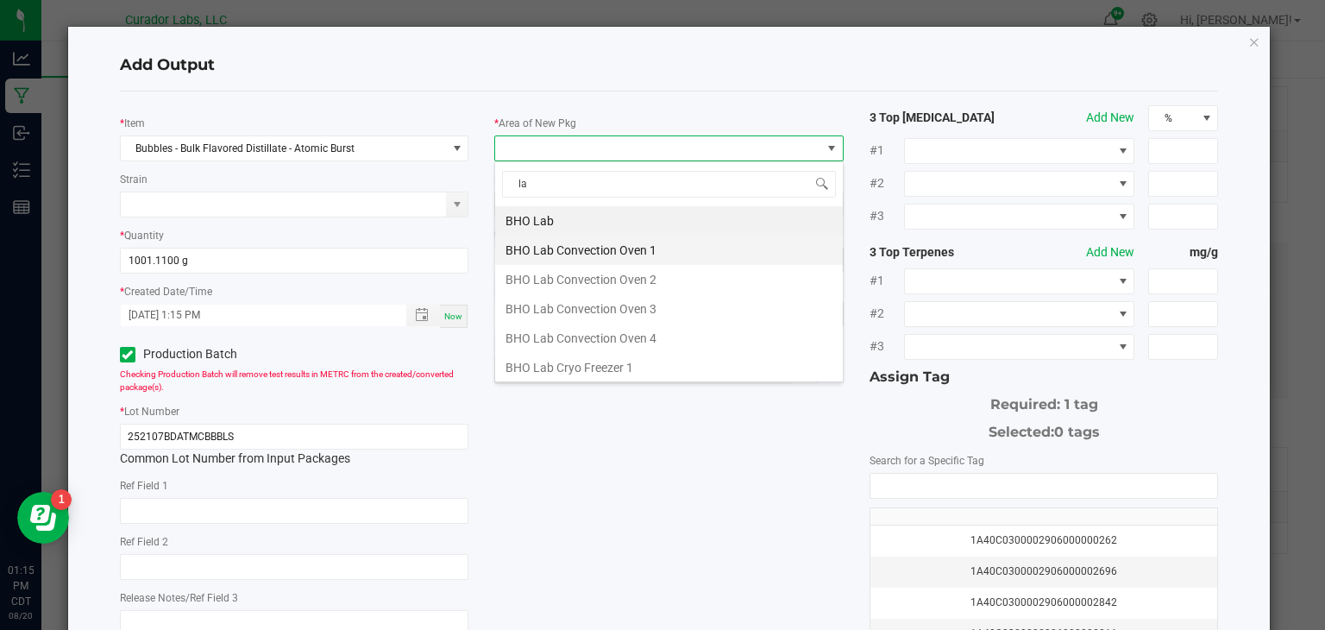
type input "lab"
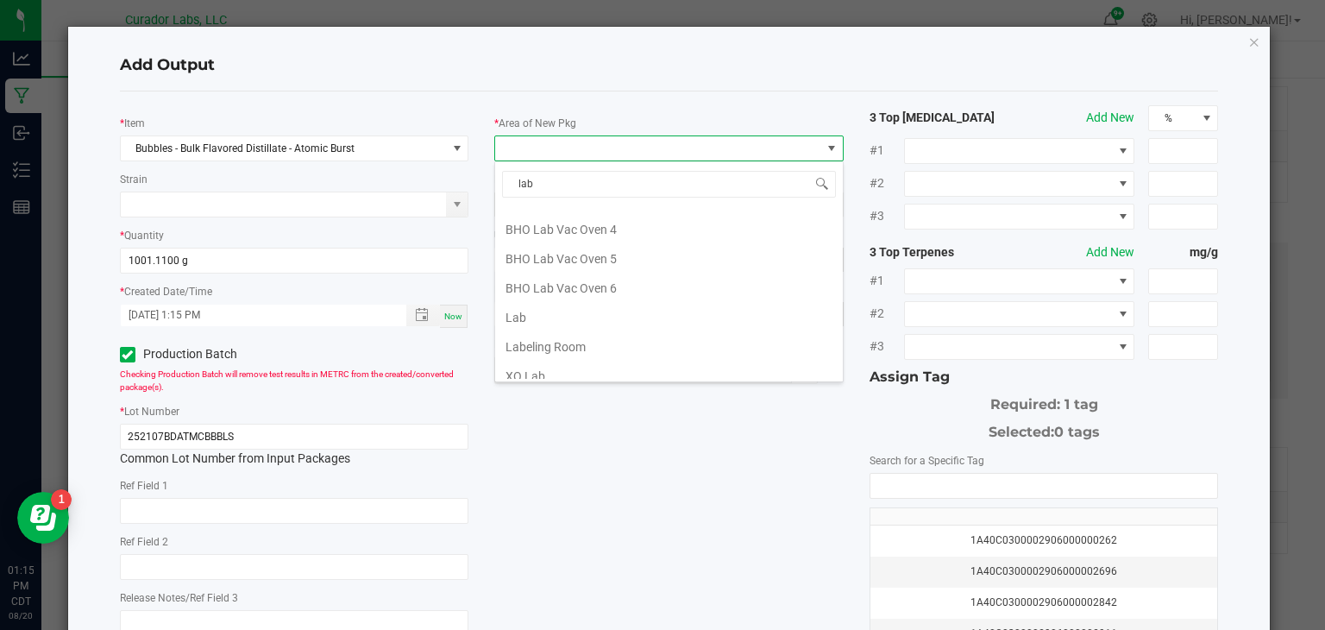
scroll to position [351, 0]
click at [602, 305] on li "Lab" at bounding box center [669, 309] width 348 height 29
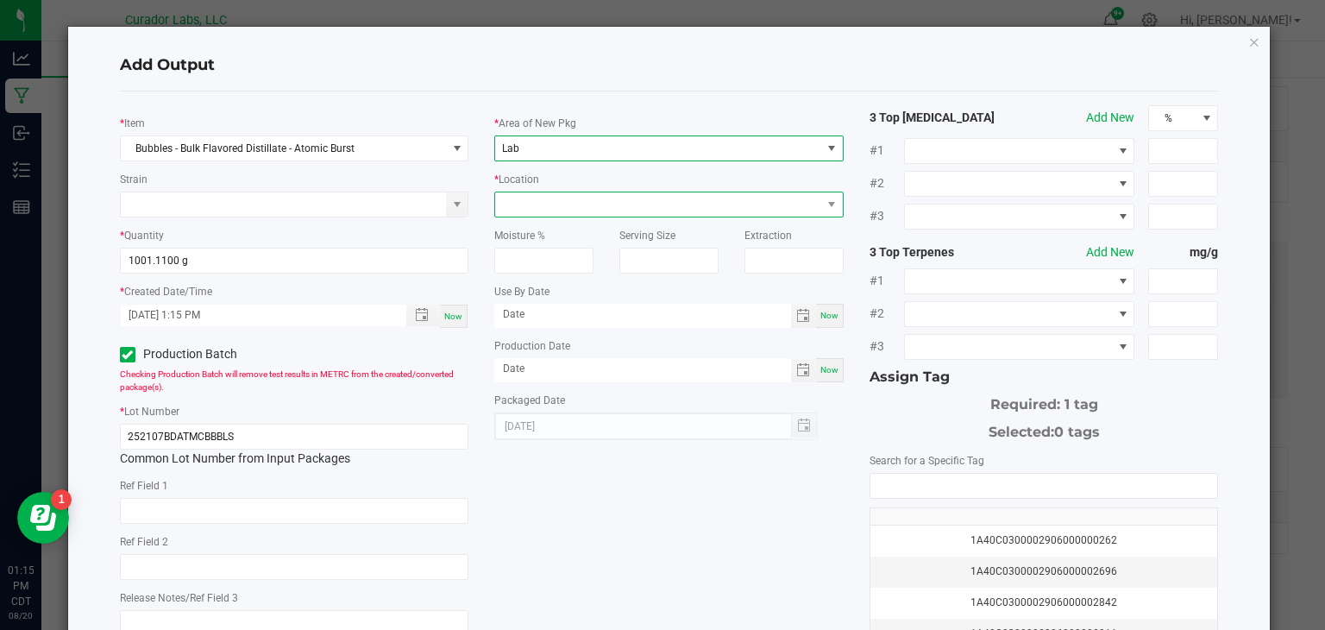
click at [680, 198] on span at bounding box center [658, 204] width 326 height 24
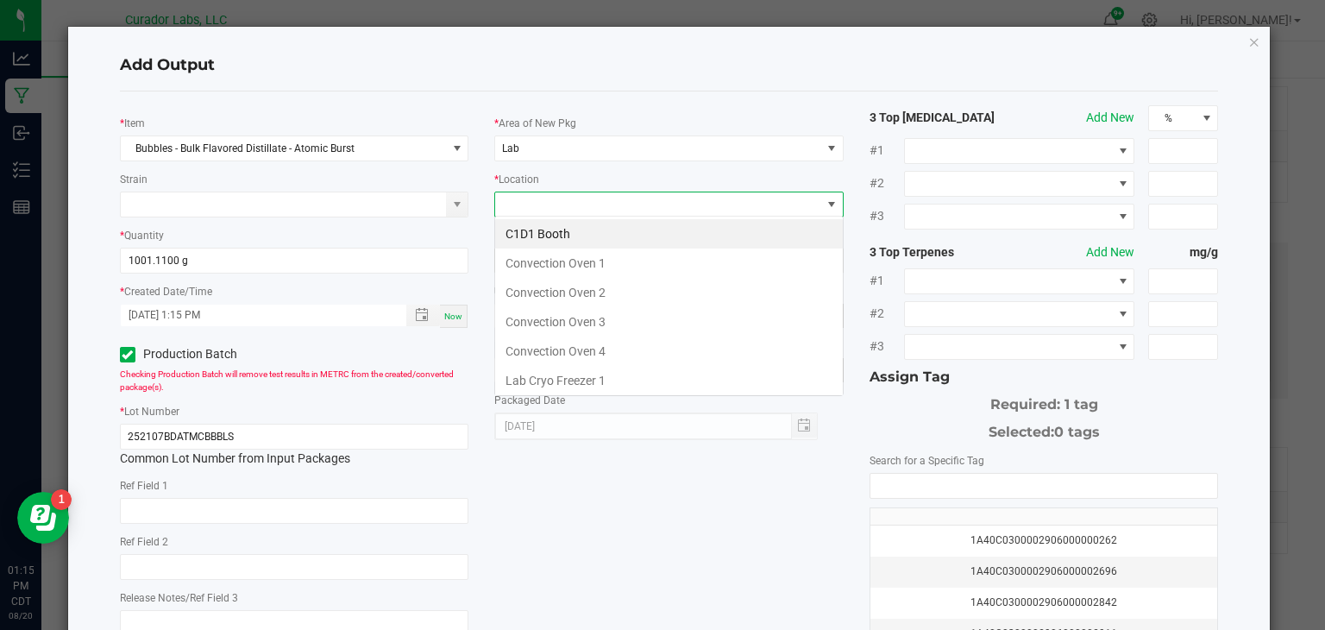
scroll to position [25, 349]
click at [685, 267] on li "Convection Oven 1" at bounding box center [669, 263] width 348 height 29
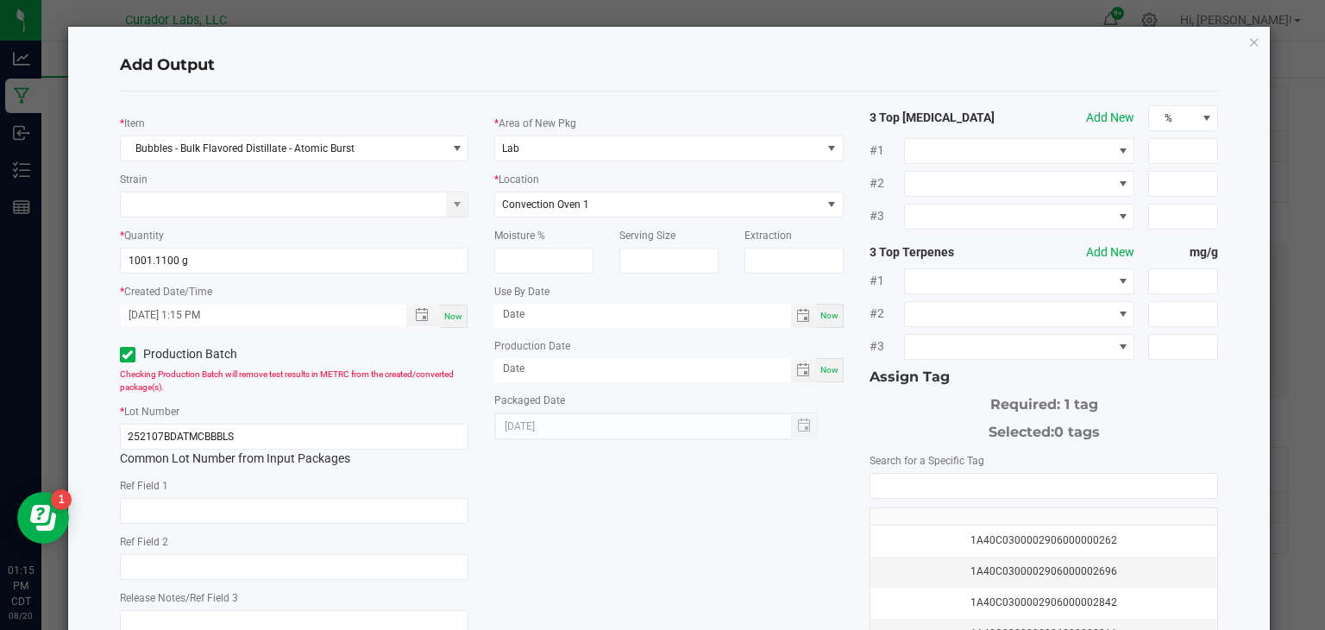
click at [831, 312] on span "Now" at bounding box center [830, 315] width 18 height 9
click at [649, 318] on input "[DATE]" at bounding box center [642, 315] width 297 height 22
type input "[DATE]"
click at [829, 368] on span "Now" at bounding box center [830, 369] width 18 height 9
type input "[DATE]"
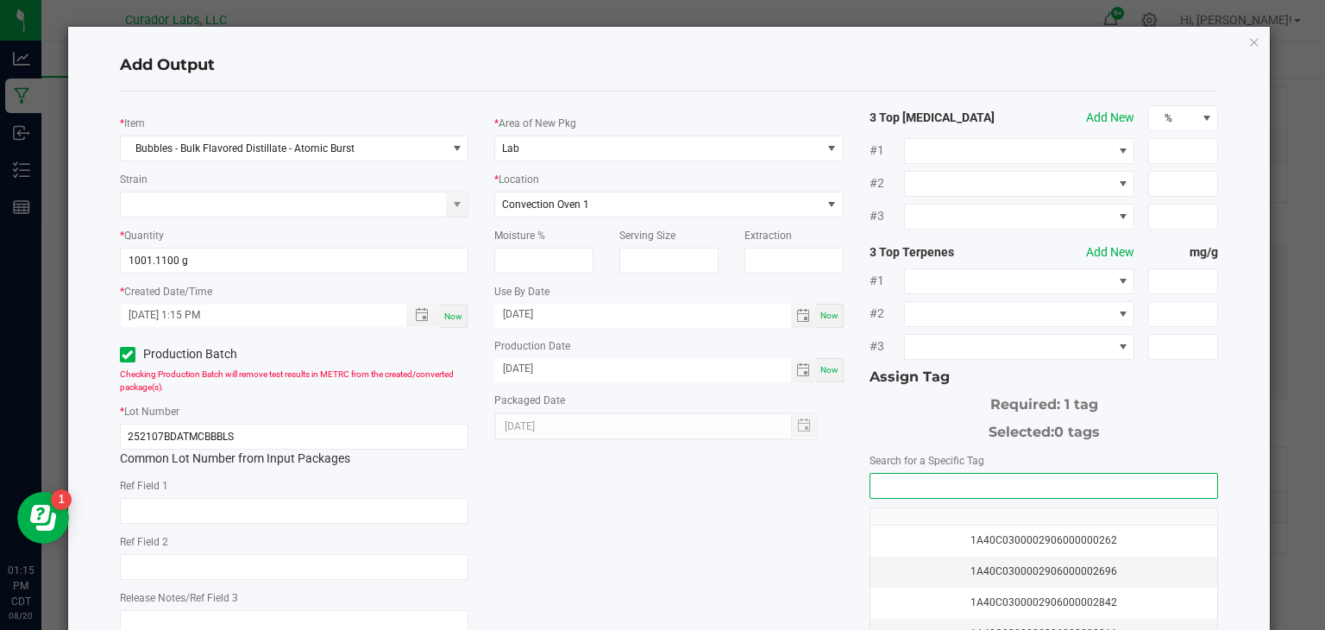
click at [905, 481] on input "NO DATA FOUND" at bounding box center [1045, 486] width 348 height 24
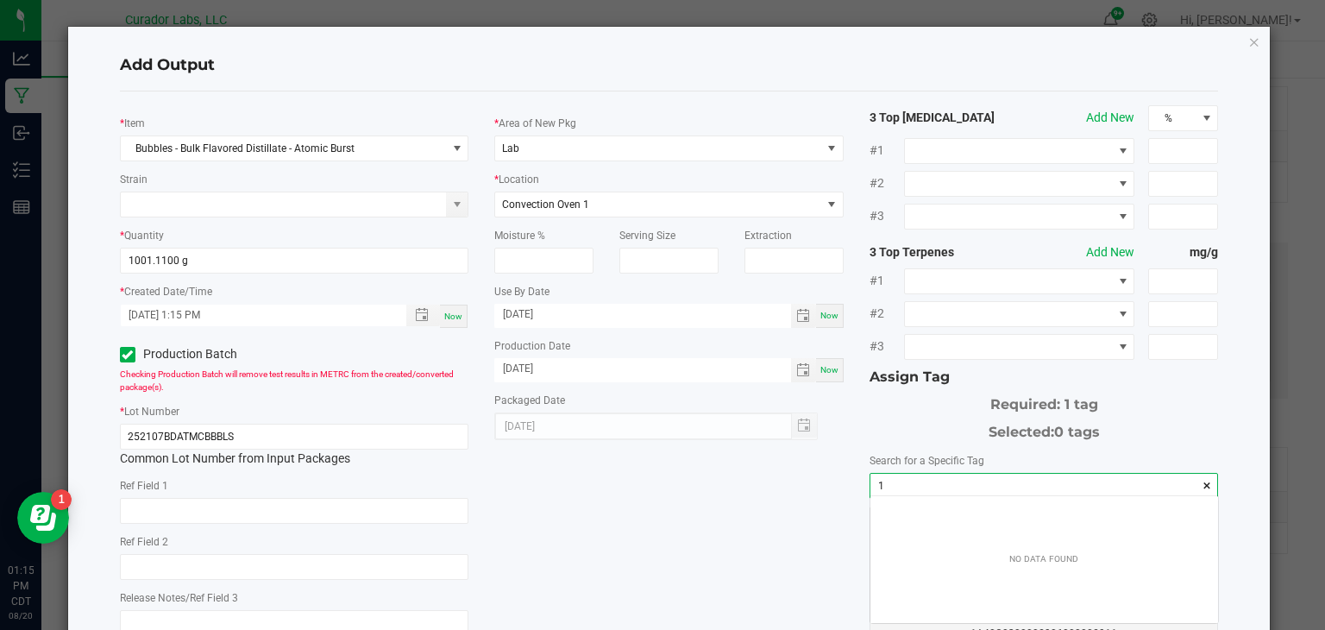
scroll to position [24, 348]
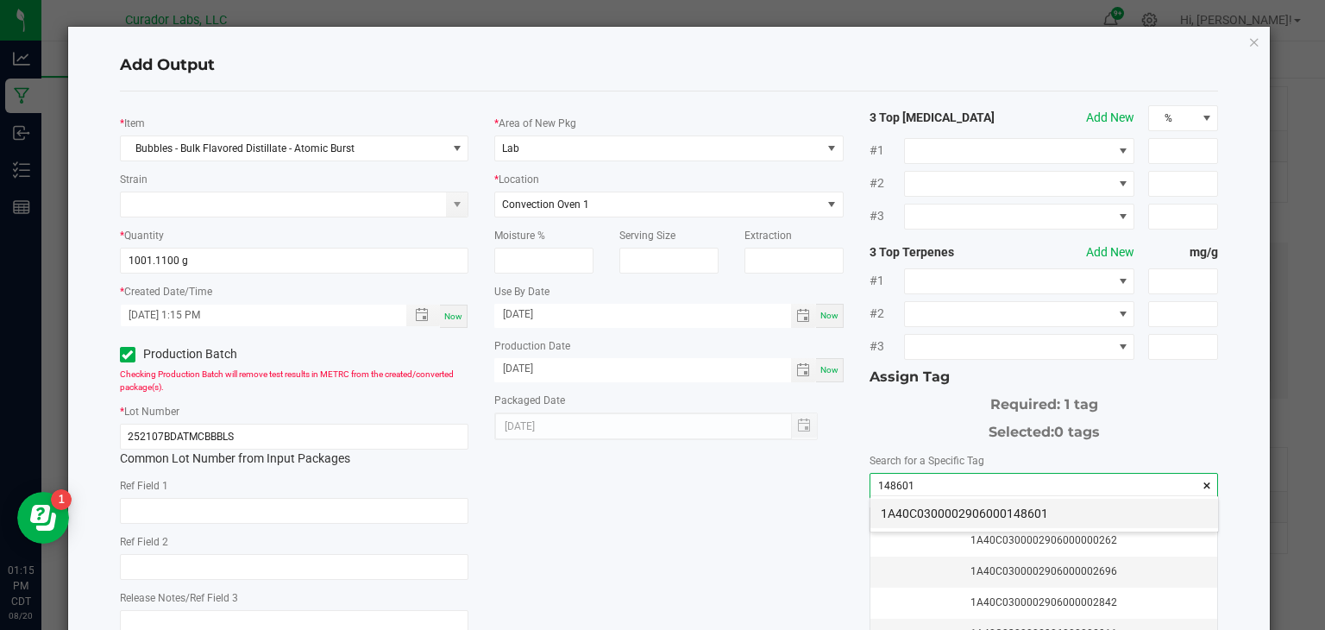
click at [925, 509] on li "1A40C0300002906000148601" at bounding box center [1045, 513] width 348 height 29
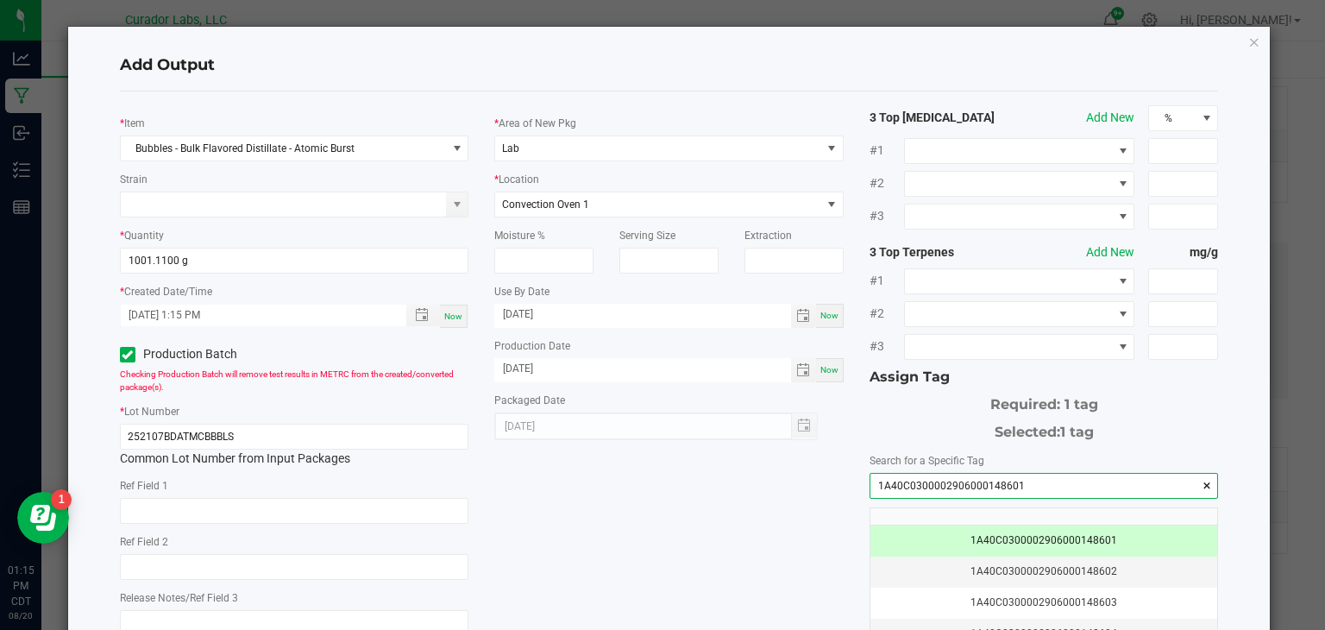
type input "1A40C0300002906000148601"
click at [663, 510] on div "* Item Bubbles - Bulk Flavored Distillate - Atomic Burst Strain * Quantity 1001…" at bounding box center [669, 414] width 1125 height 619
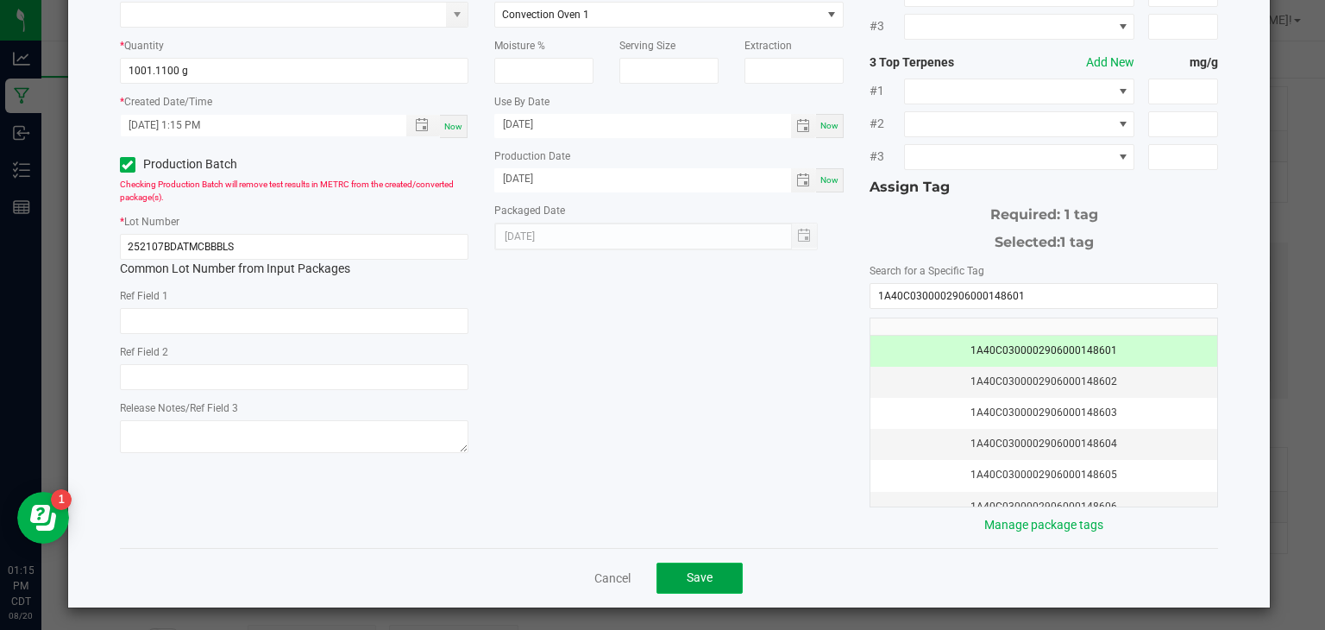
click at [693, 570] on span "Save" at bounding box center [700, 577] width 26 height 14
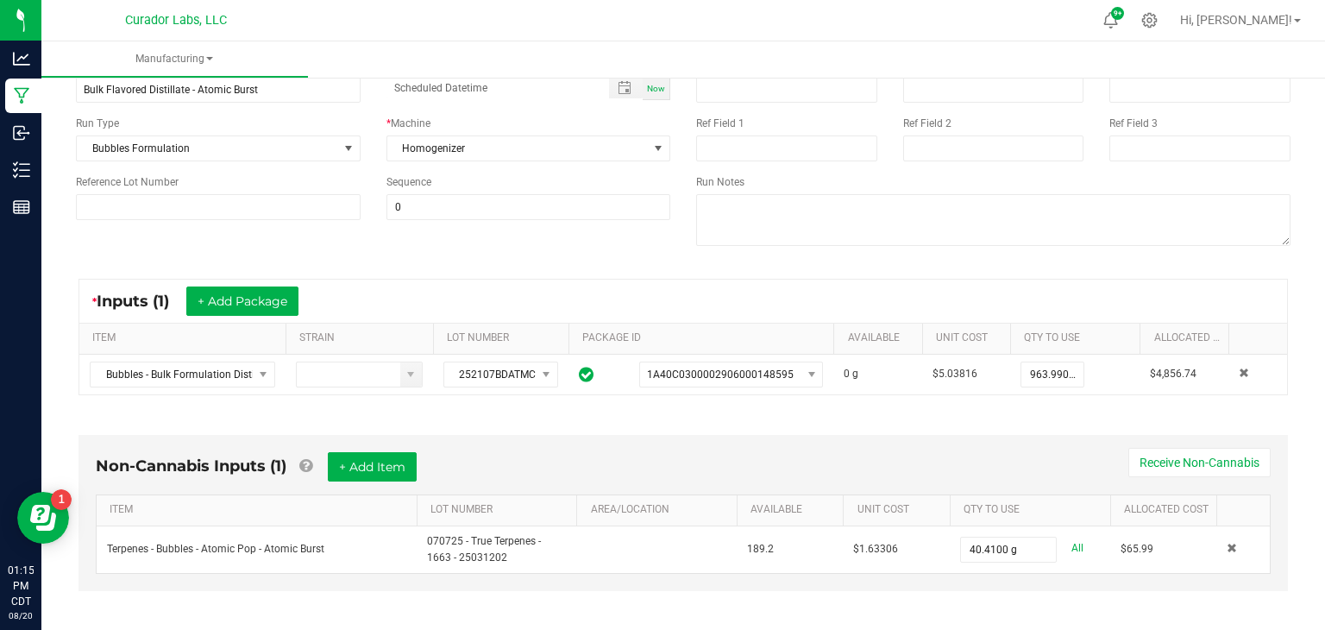
scroll to position [0, 0]
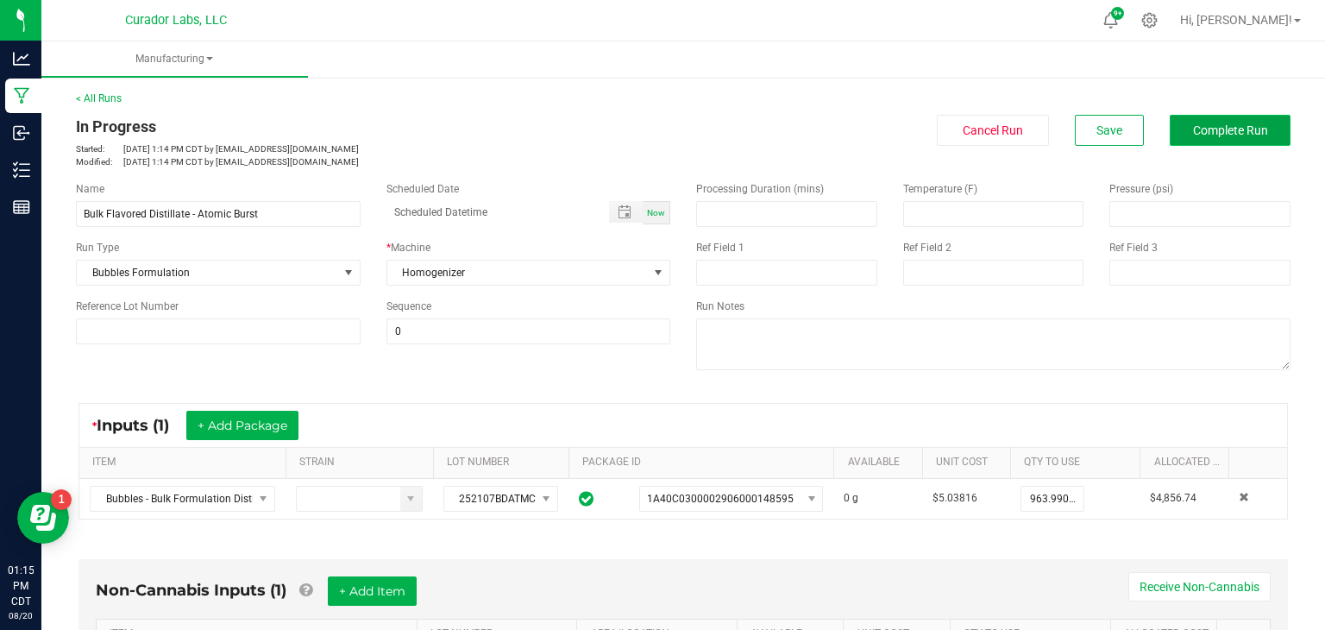
click at [1190, 124] on button "Complete Run" at bounding box center [1230, 130] width 121 height 31
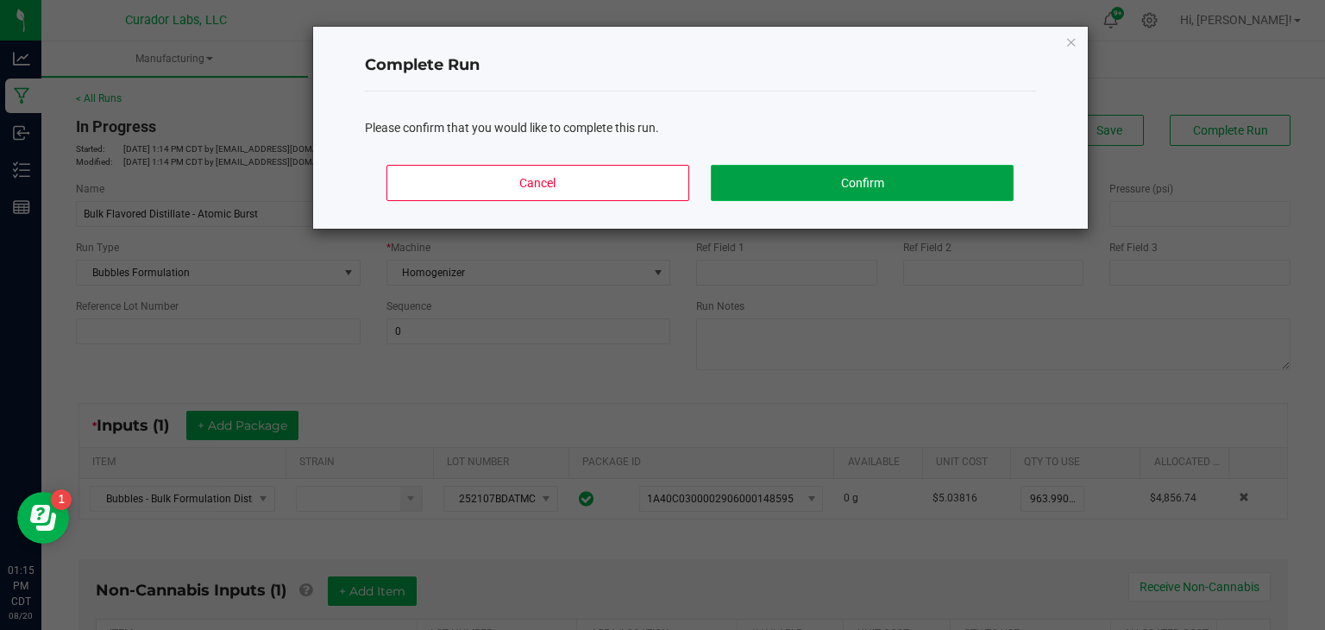
click at [955, 174] on button "Confirm" at bounding box center [862, 183] width 302 height 36
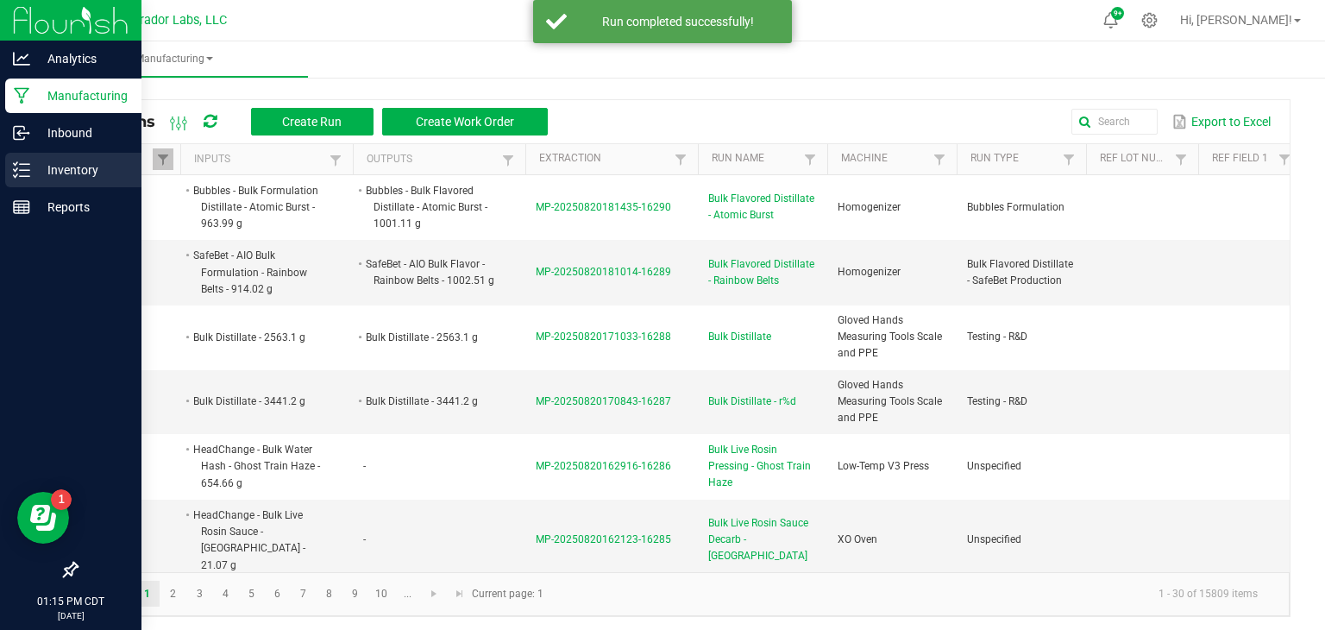
click at [16, 176] on icon at bounding box center [15, 175] width 3 height 3
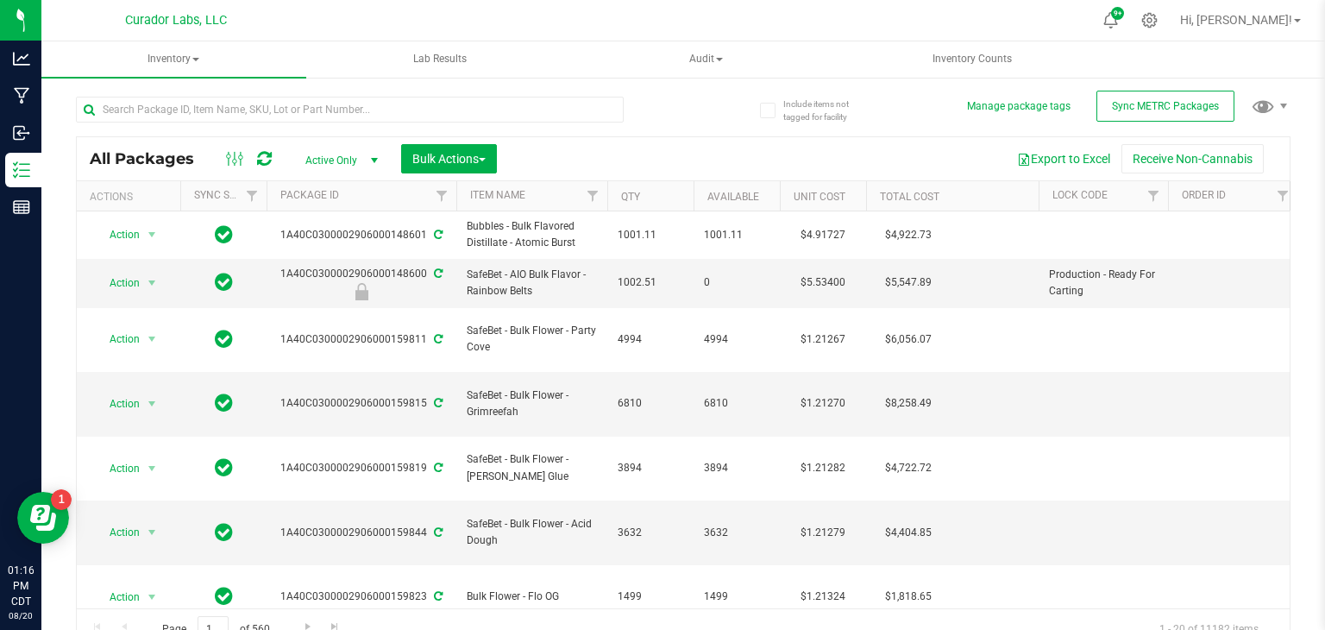
click at [296, 164] on span "Active Only" at bounding box center [338, 160] width 95 height 24
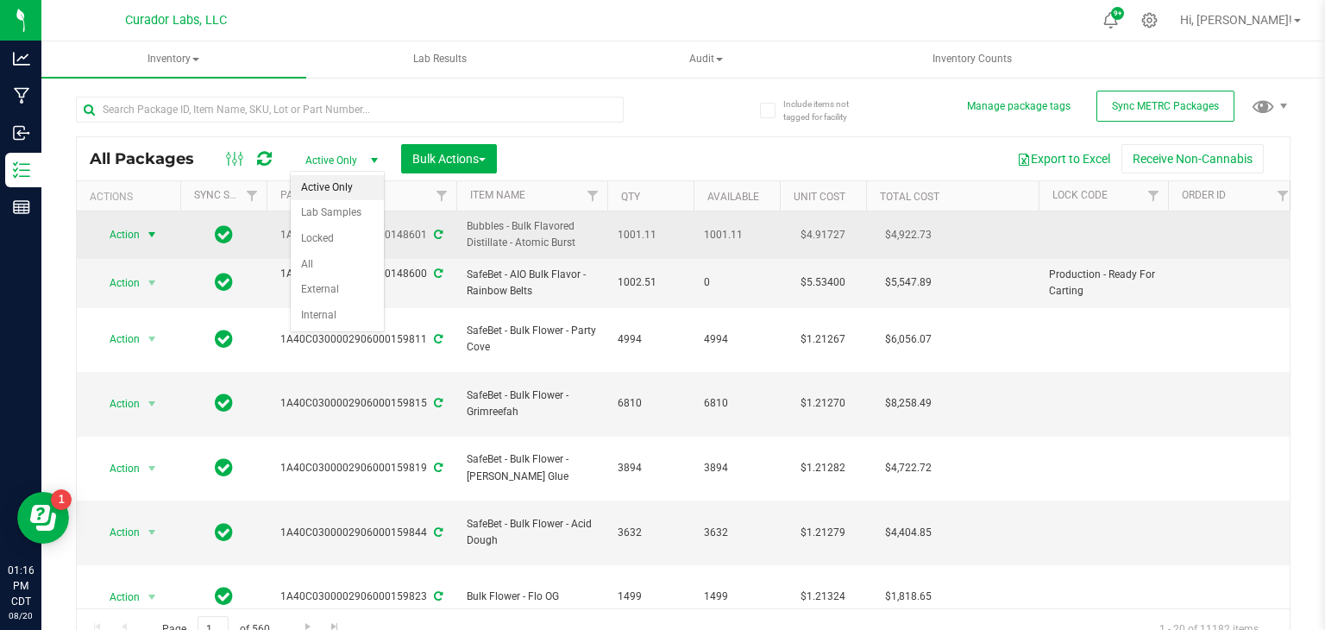
click at [110, 235] on span "Action" at bounding box center [117, 235] width 47 height 24
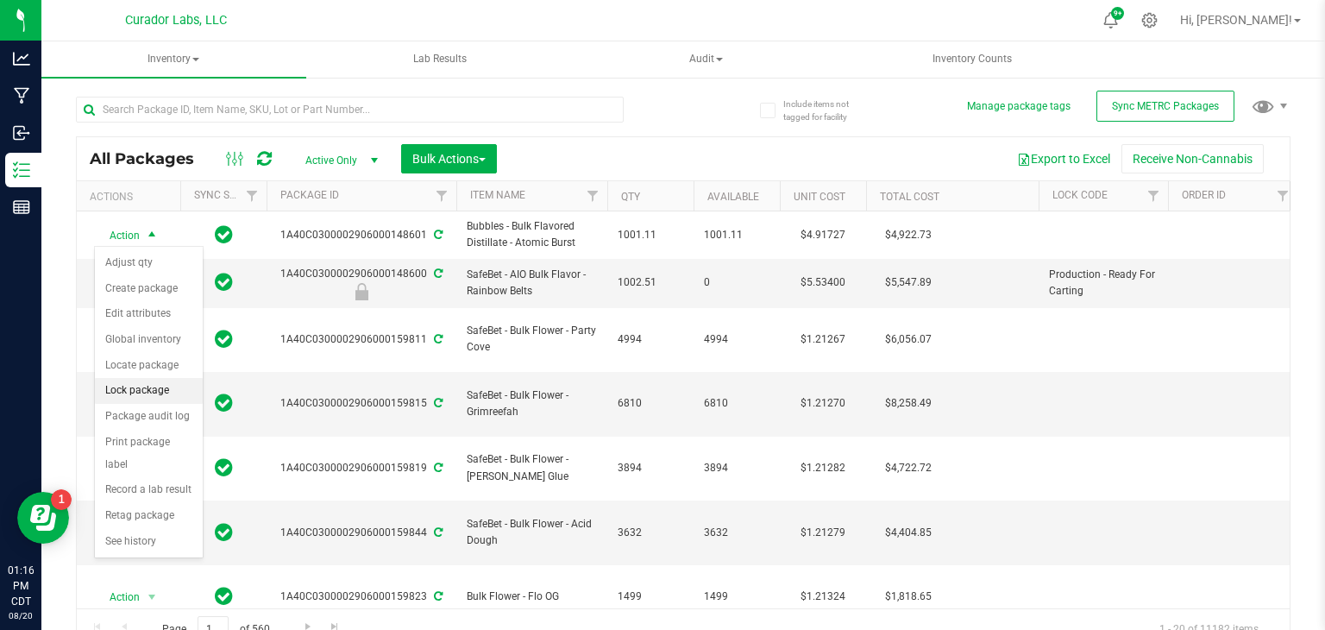
click at [151, 392] on li "Lock package" at bounding box center [149, 391] width 108 height 26
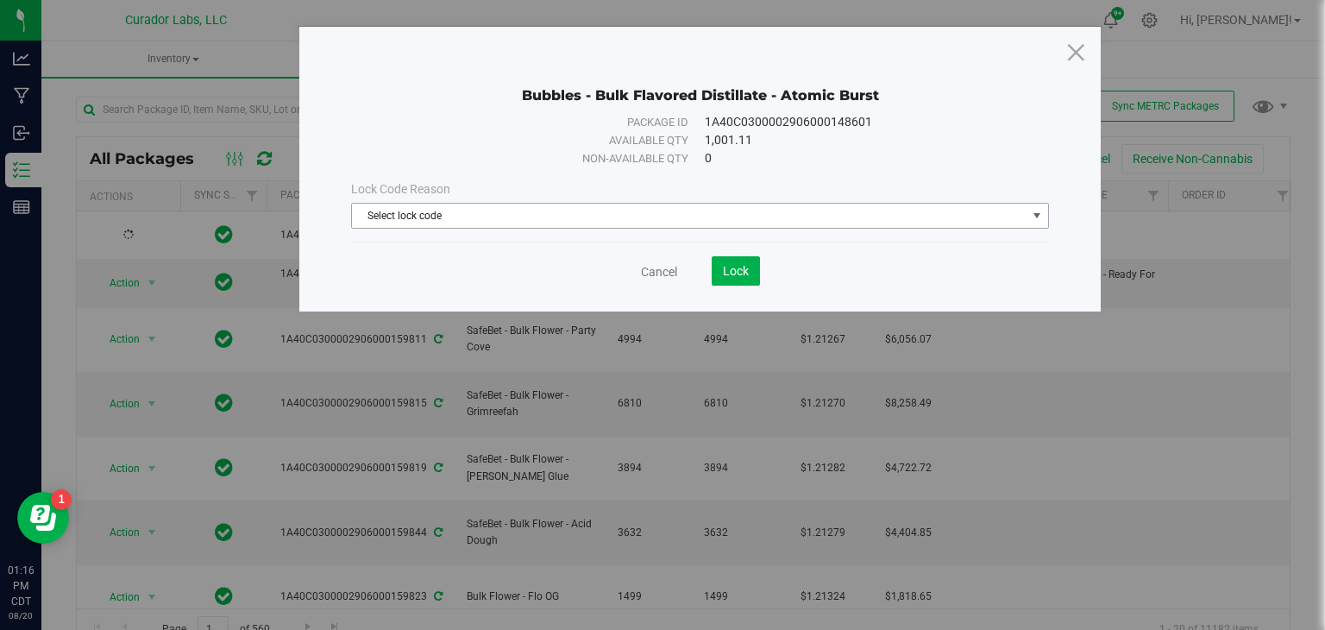
click at [563, 199] on div "Lock Code Reason Select lock code Select lock code Quarantine Lock Ready for Me…" at bounding box center [700, 204] width 724 height 48
click at [568, 207] on span "Select lock code" at bounding box center [689, 216] width 675 height 24
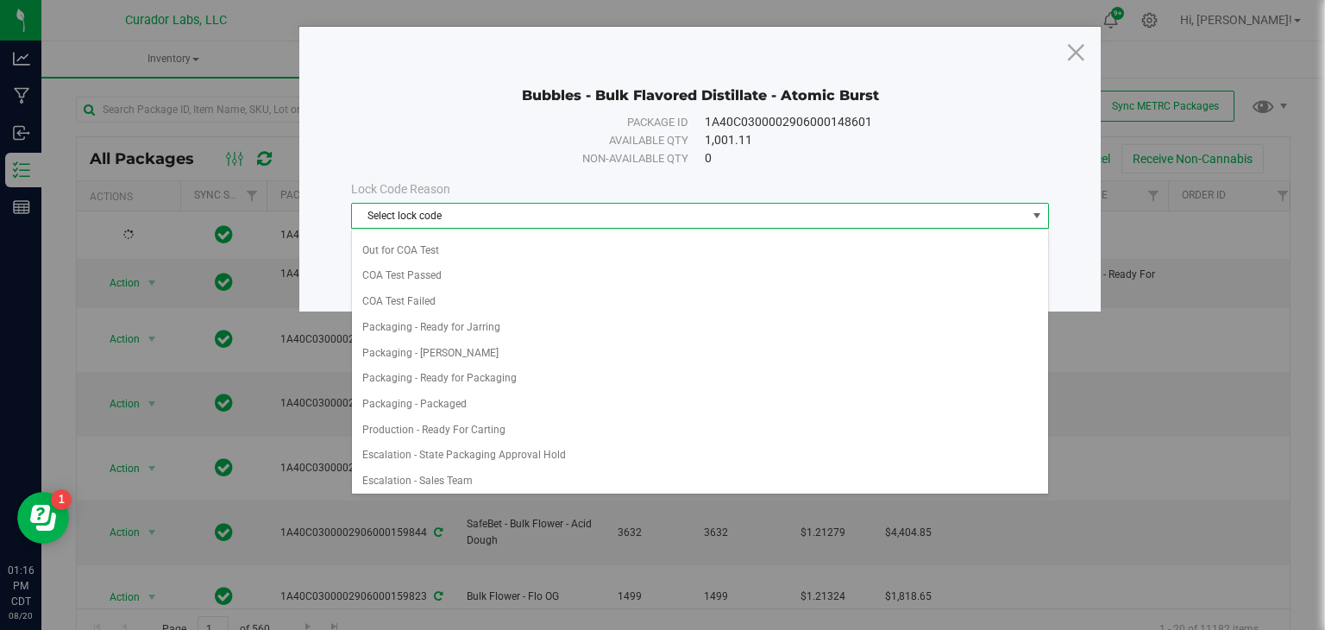
scroll to position [695, 0]
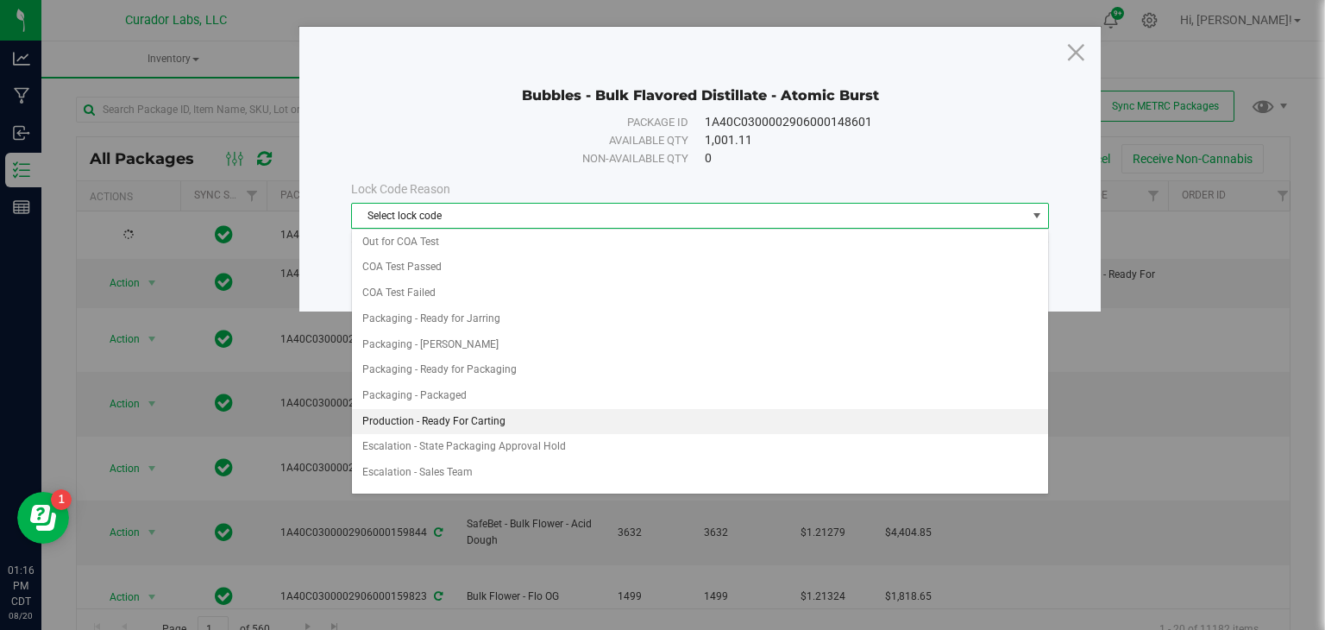
click at [583, 409] on li "Production - Ready For Carting" at bounding box center [700, 422] width 696 height 26
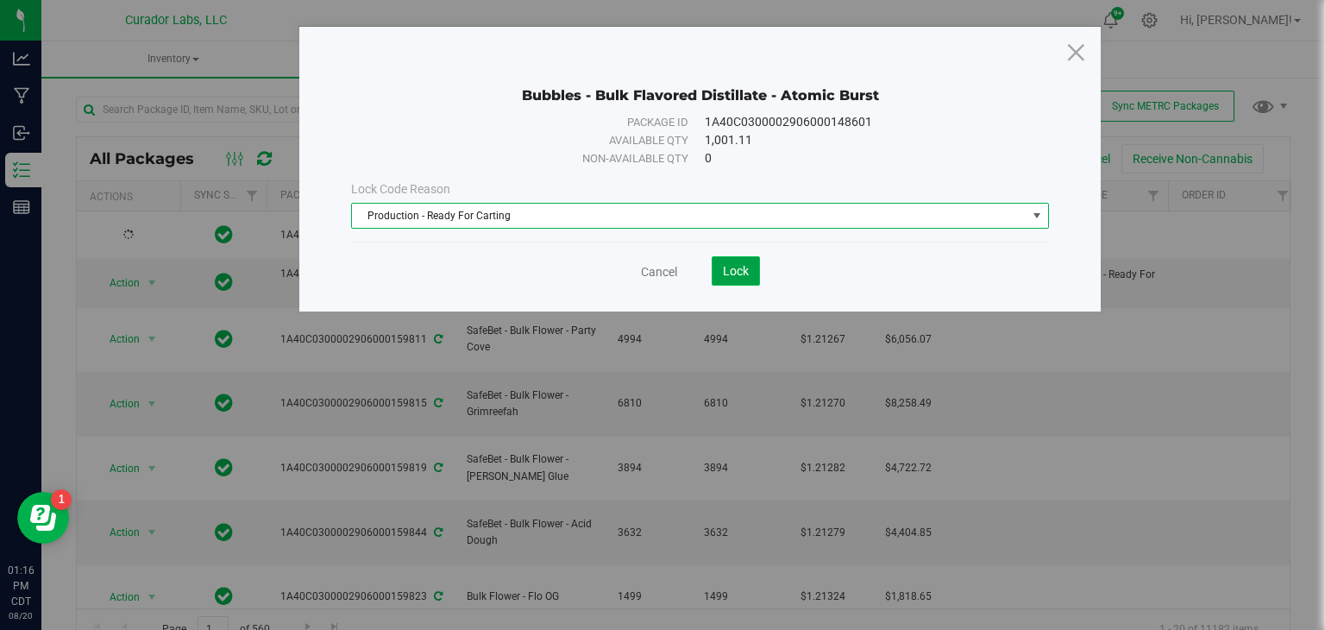
click at [733, 270] on span "Lock" at bounding box center [736, 271] width 26 height 14
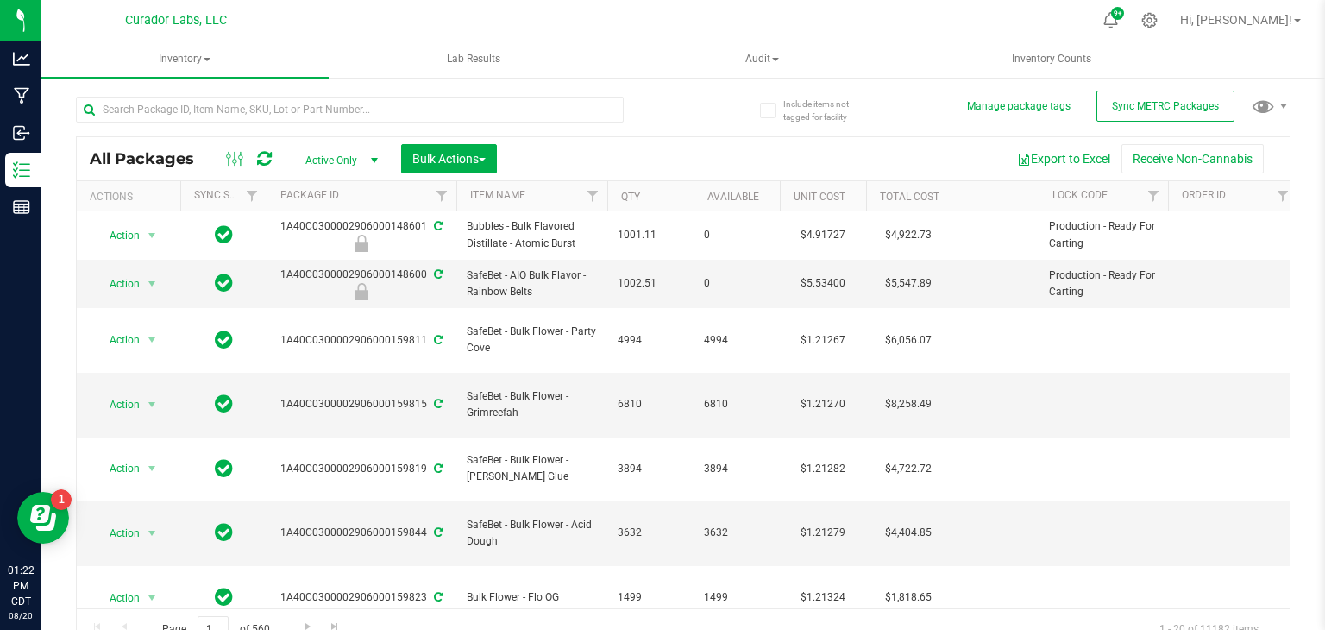
click at [733, 270] on td "0" at bounding box center [737, 284] width 86 height 48
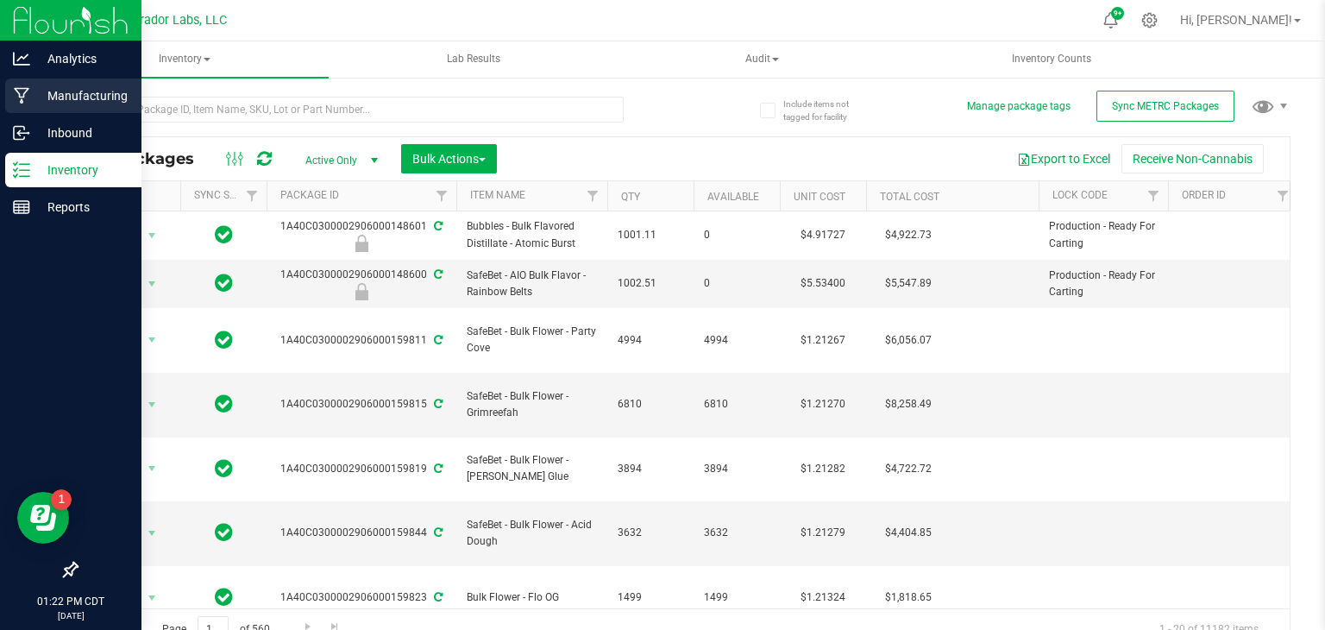
click at [17, 96] on icon at bounding box center [22, 95] width 16 height 17
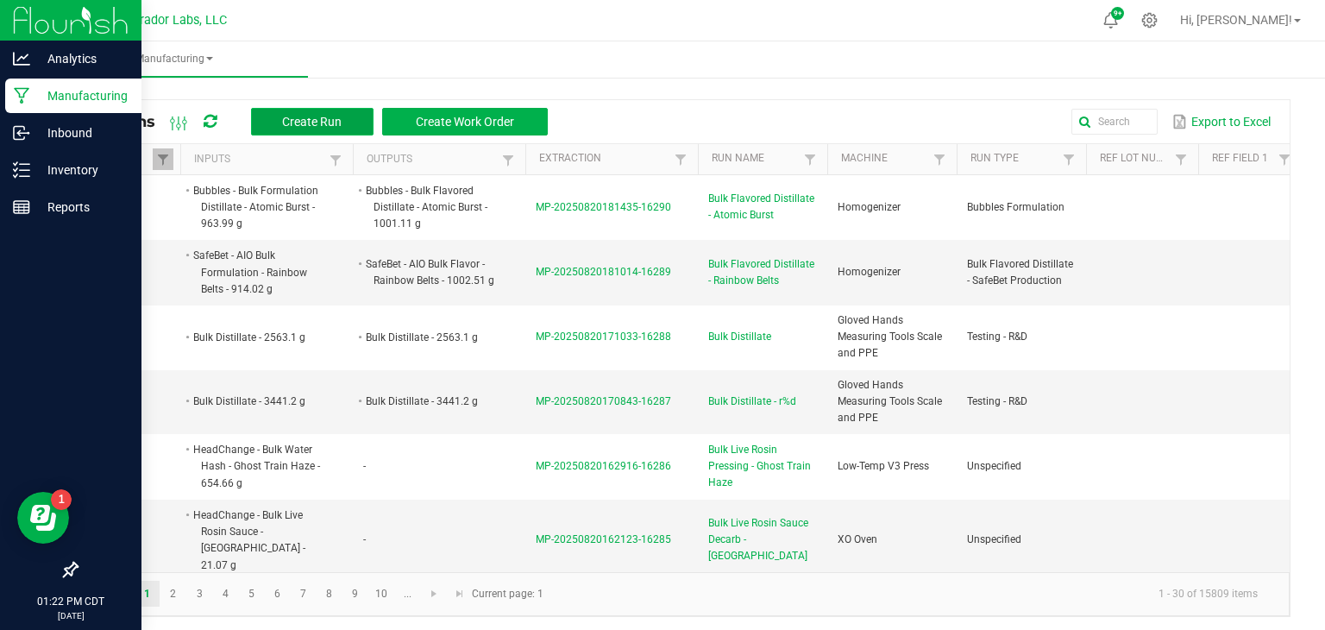
click at [326, 129] on button "Create Run" at bounding box center [312, 122] width 123 height 28
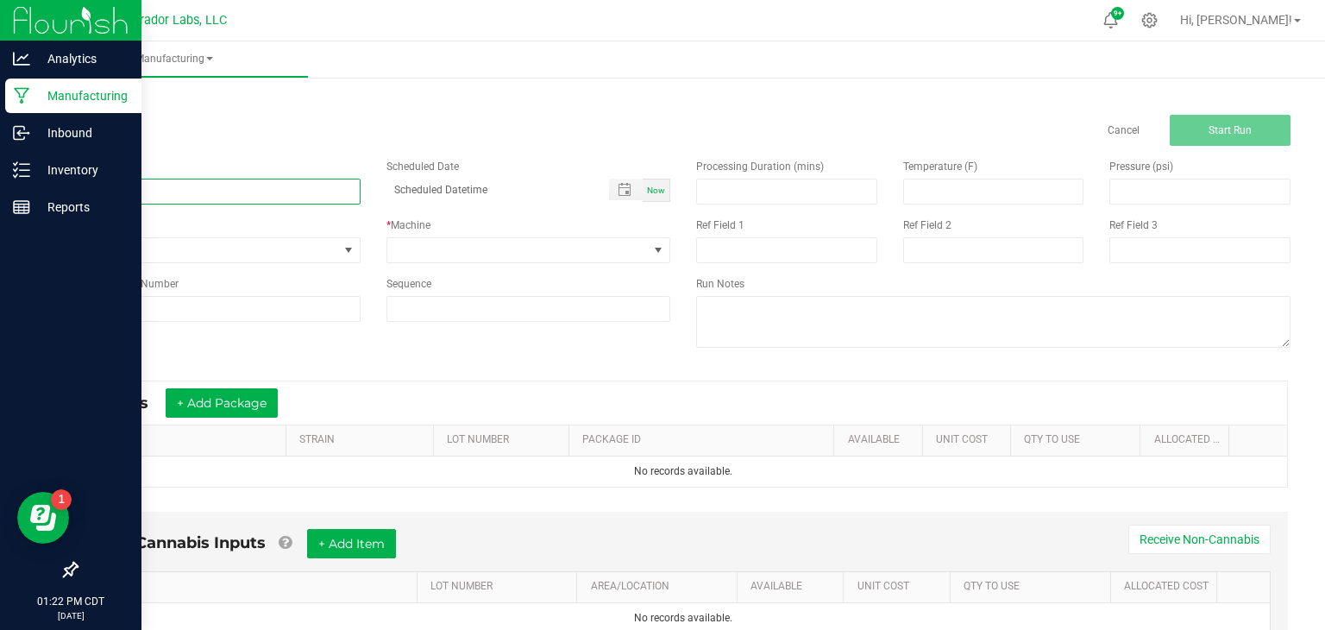
click at [309, 194] on input at bounding box center [218, 192] width 285 height 26
type input "Bulk Flavored Distillate - Blue Raz"
click at [297, 255] on span "None" at bounding box center [207, 250] width 261 height 24
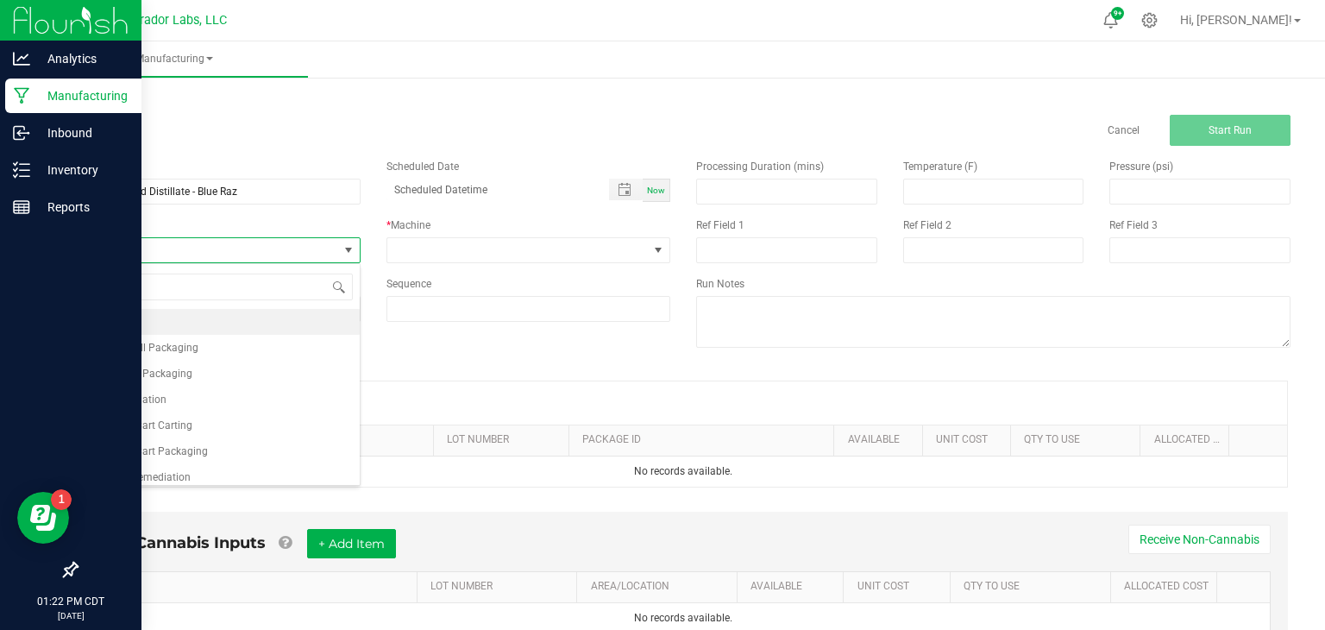
scroll to position [25, 284]
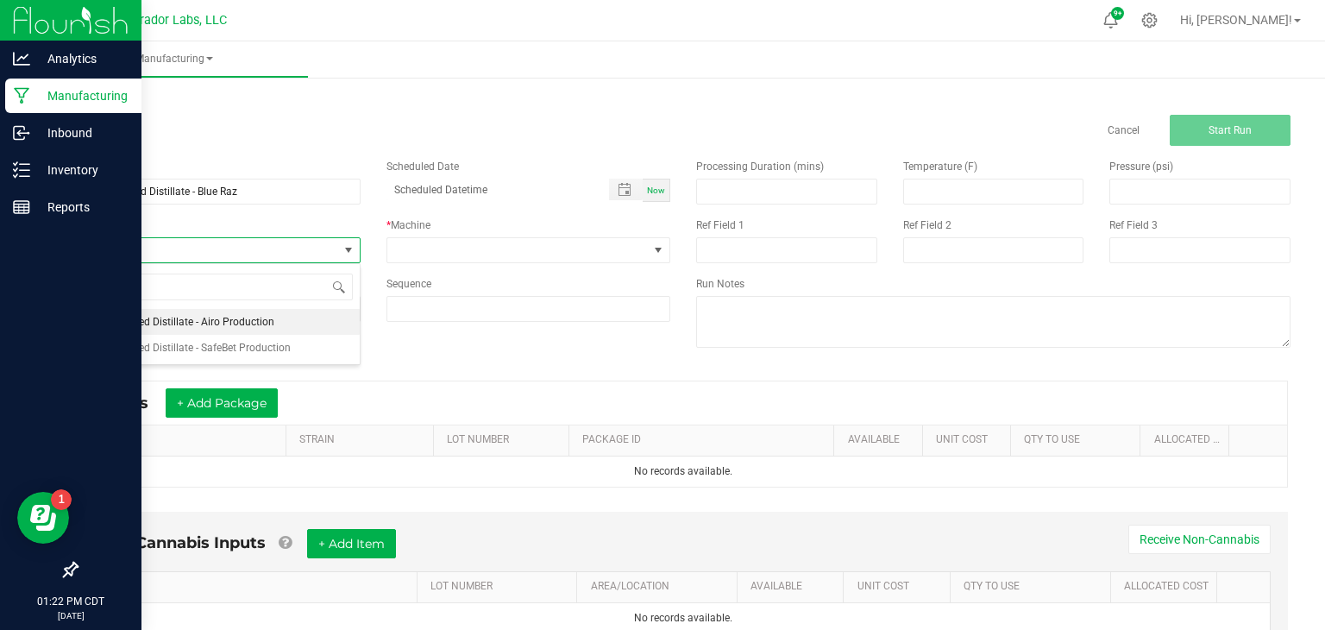
type input "f"
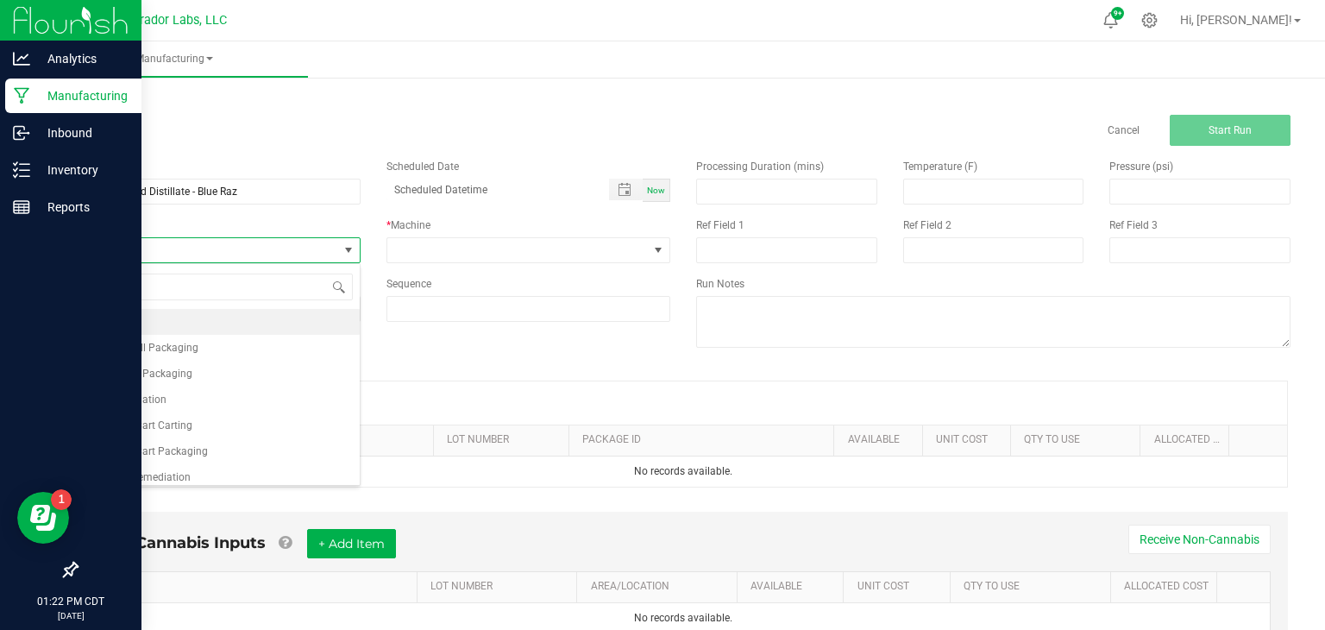
type input "for"
click at [256, 342] on li "Bubbles Formulation" at bounding box center [218, 348] width 283 height 26
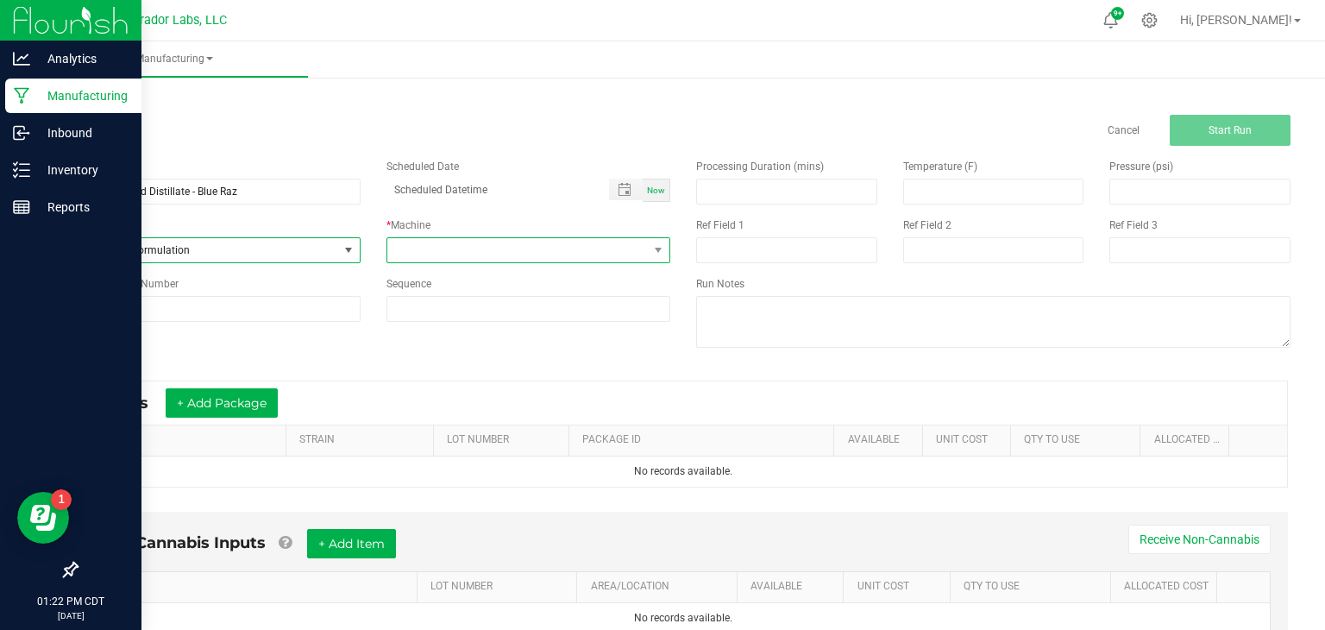
click at [454, 247] on span at bounding box center [517, 250] width 261 height 24
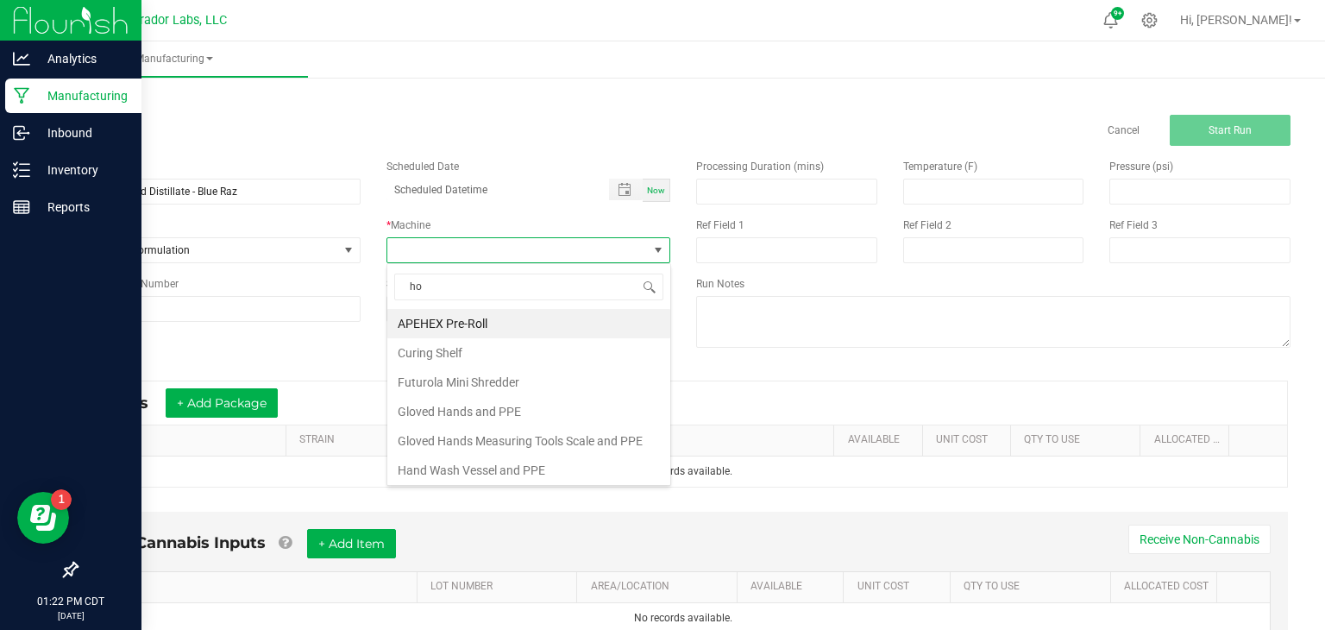
type input "hom"
click at [475, 317] on li "Homogenizer" at bounding box center [528, 323] width 283 height 29
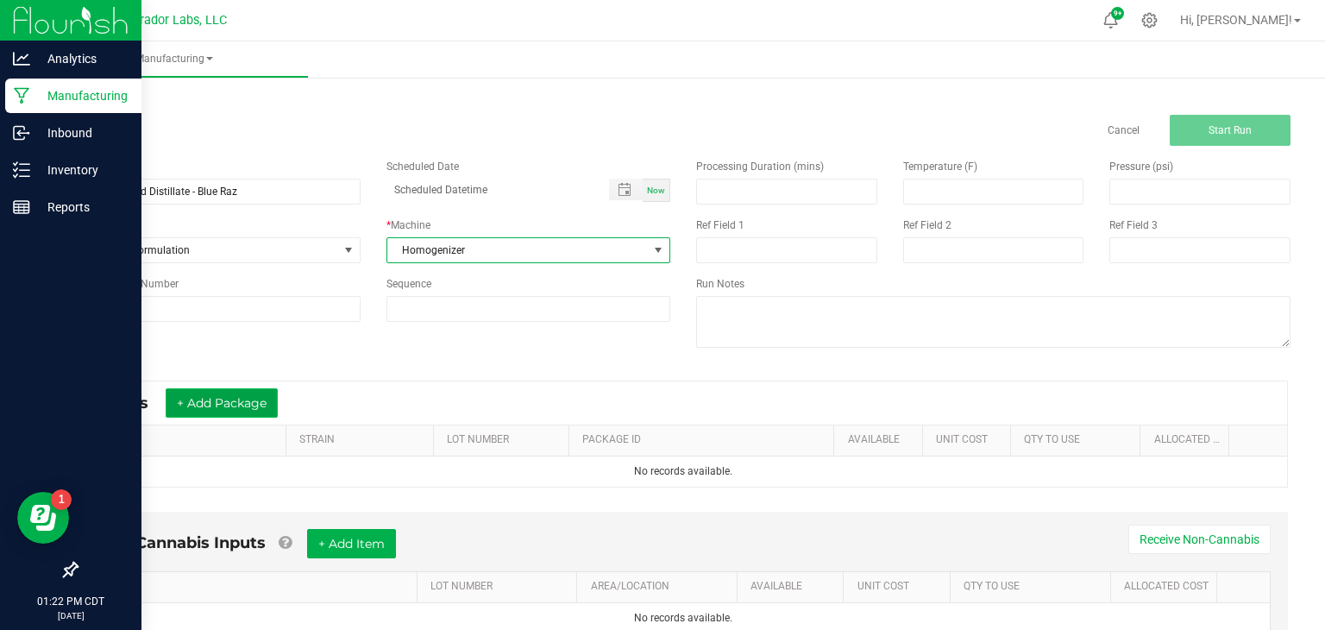
click at [269, 393] on button "+ Add Package" at bounding box center [222, 402] width 112 height 29
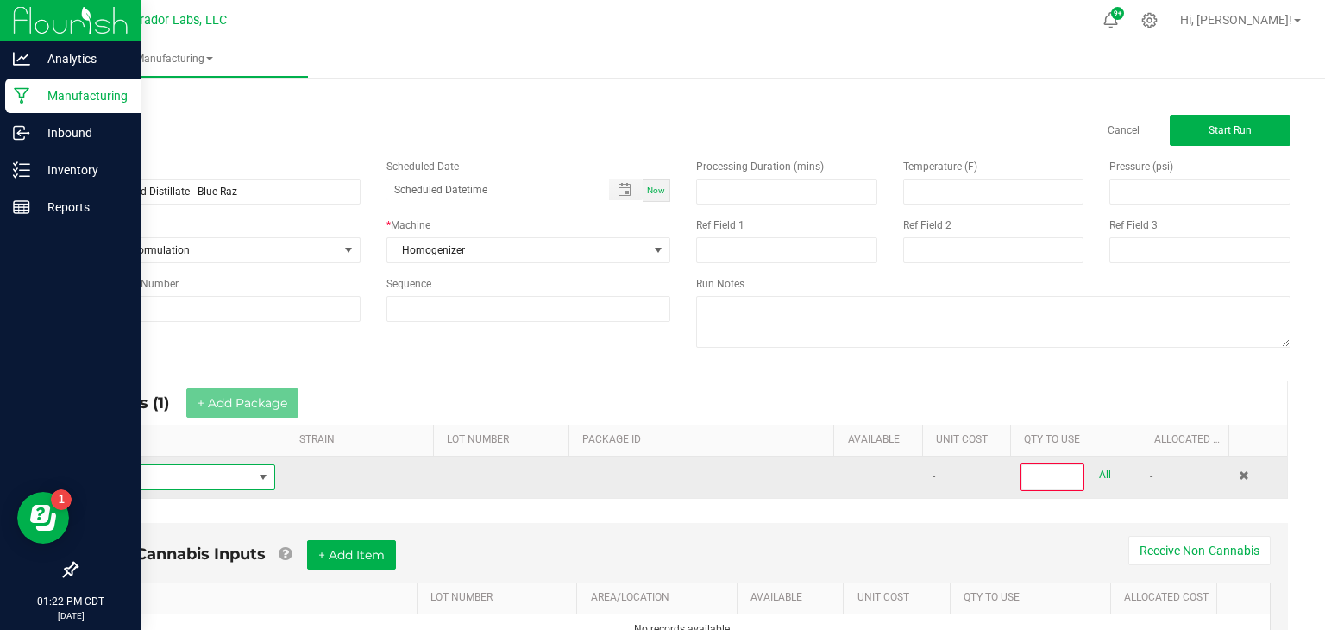
click at [258, 466] on span "NO DATA FOUND" at bounding box center [264, 477] width 22 height 24
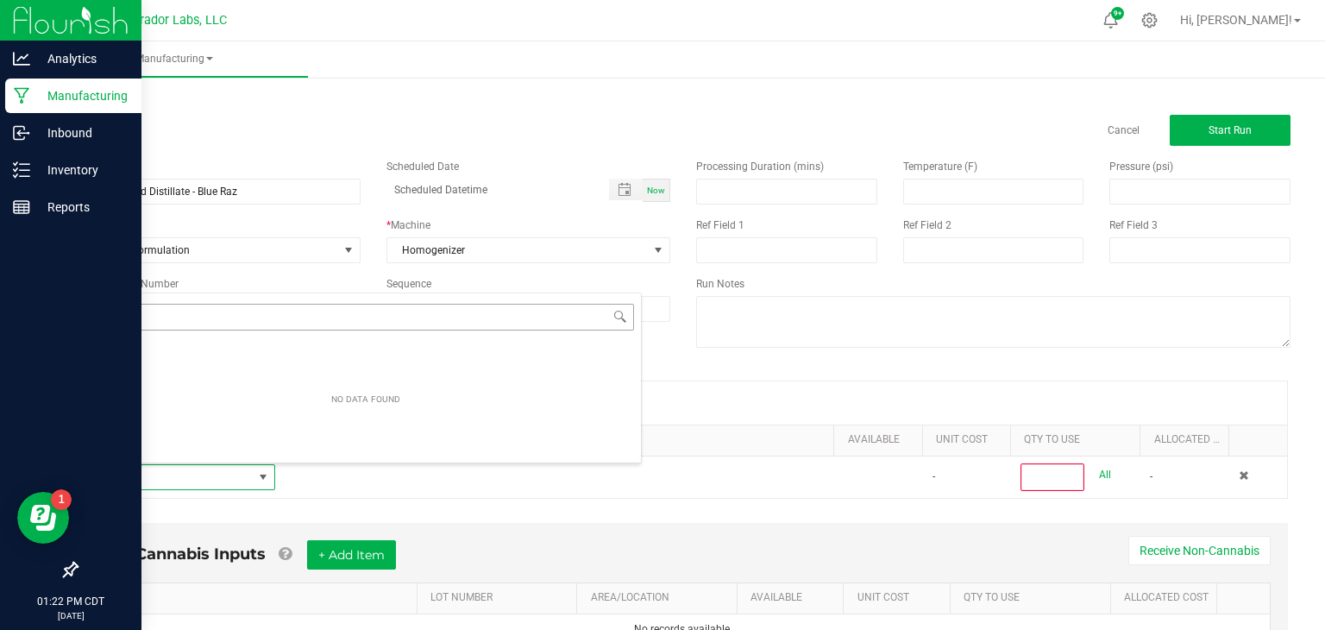
scroll to position [25, 186]
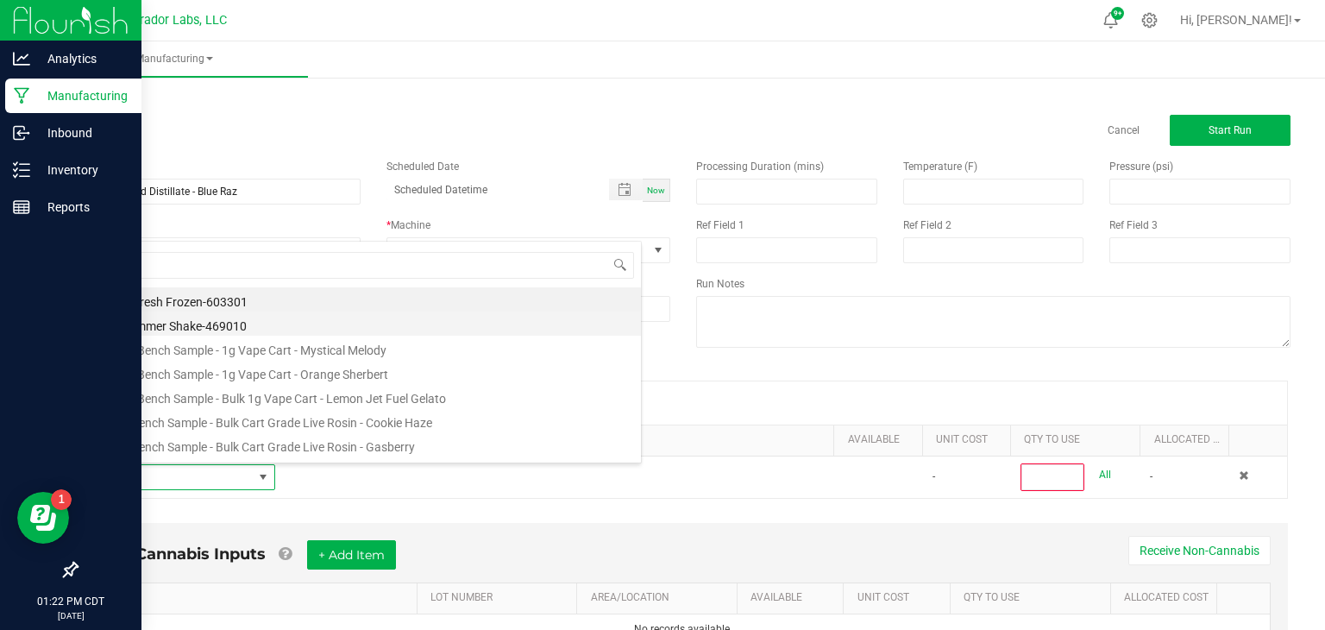
click at [430, 311] on li "9lb Hammer Shake-469010" at bounding box center [366, 323] width 551 height 24
type input "0"
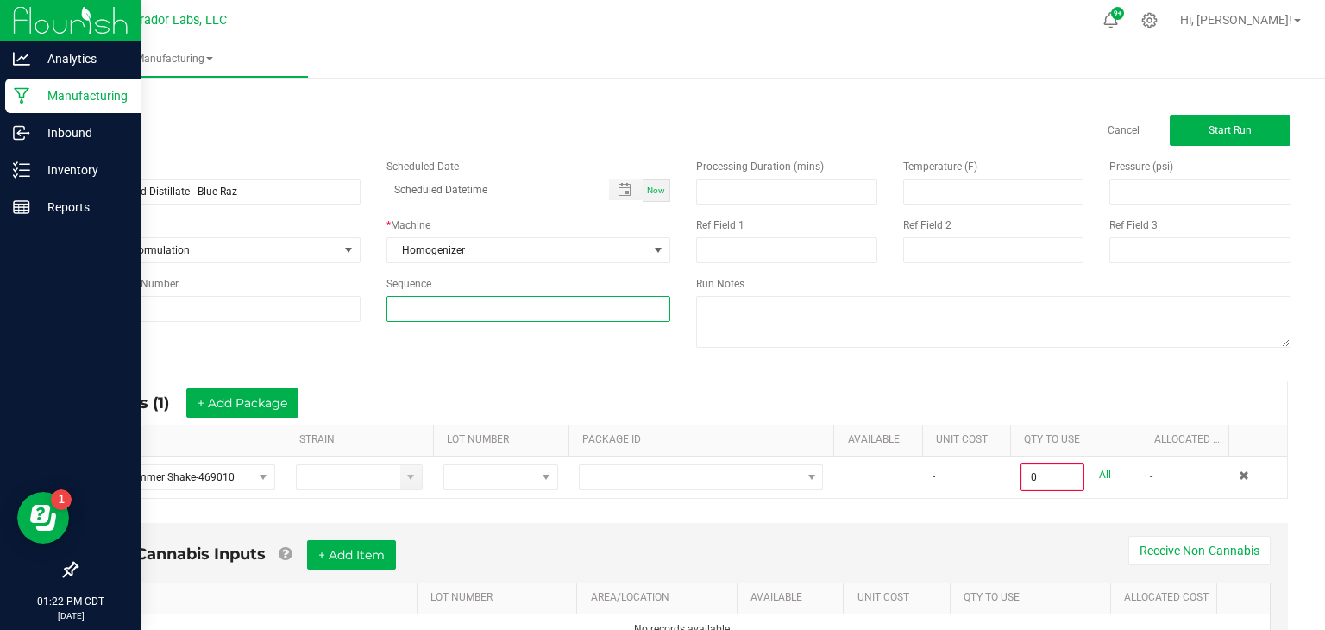
click at [430, 311] on input at bounding box center [528, 309] width 283 height 24
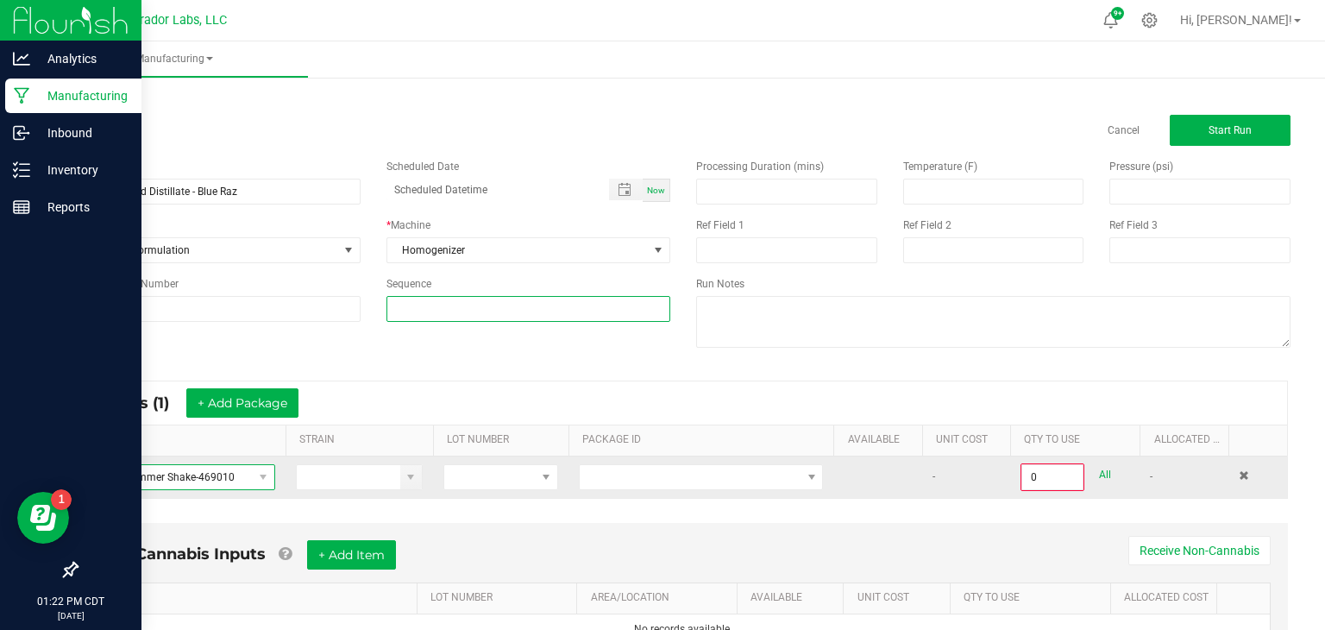
click at [255, 480] on span at bounding box center [264, 477] width 22 height 24
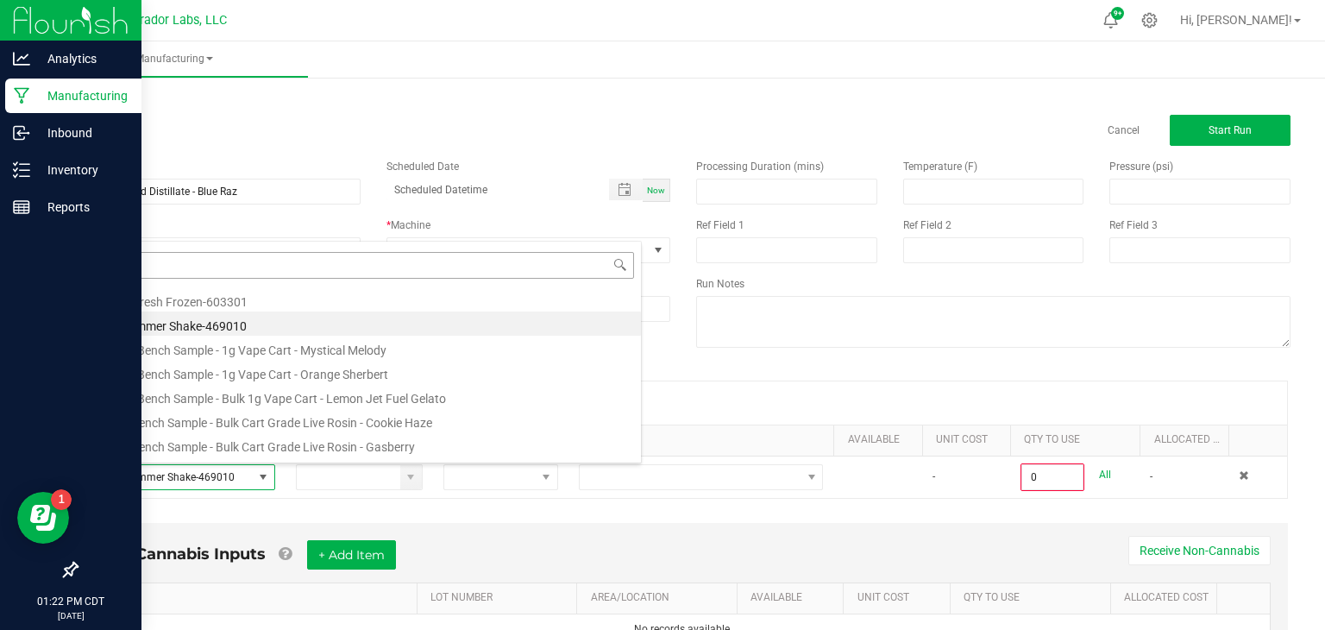
click at [500, 261] on input at bounding box center [366, 265] width 537 height 27
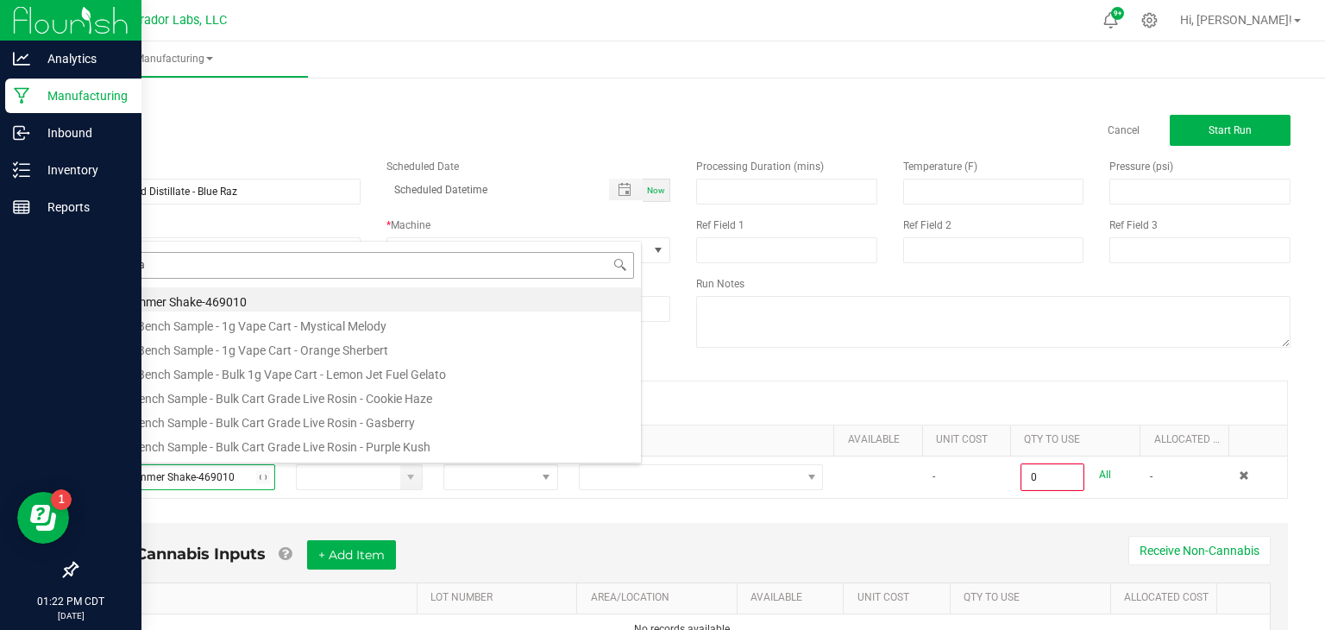
type input "blue raz"
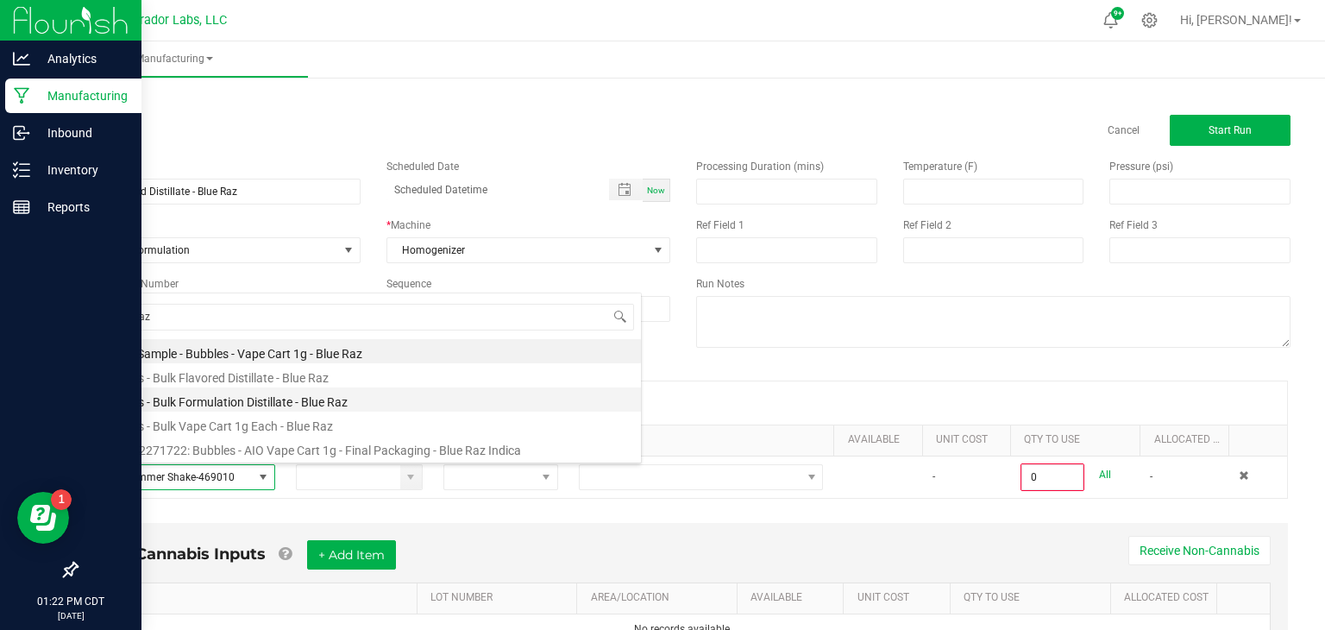
click at [292, 396] on li "Bubbles - Bulk Formulation Distillate - Blue Raz" at bounding box center [366, 399] width 551 height 24
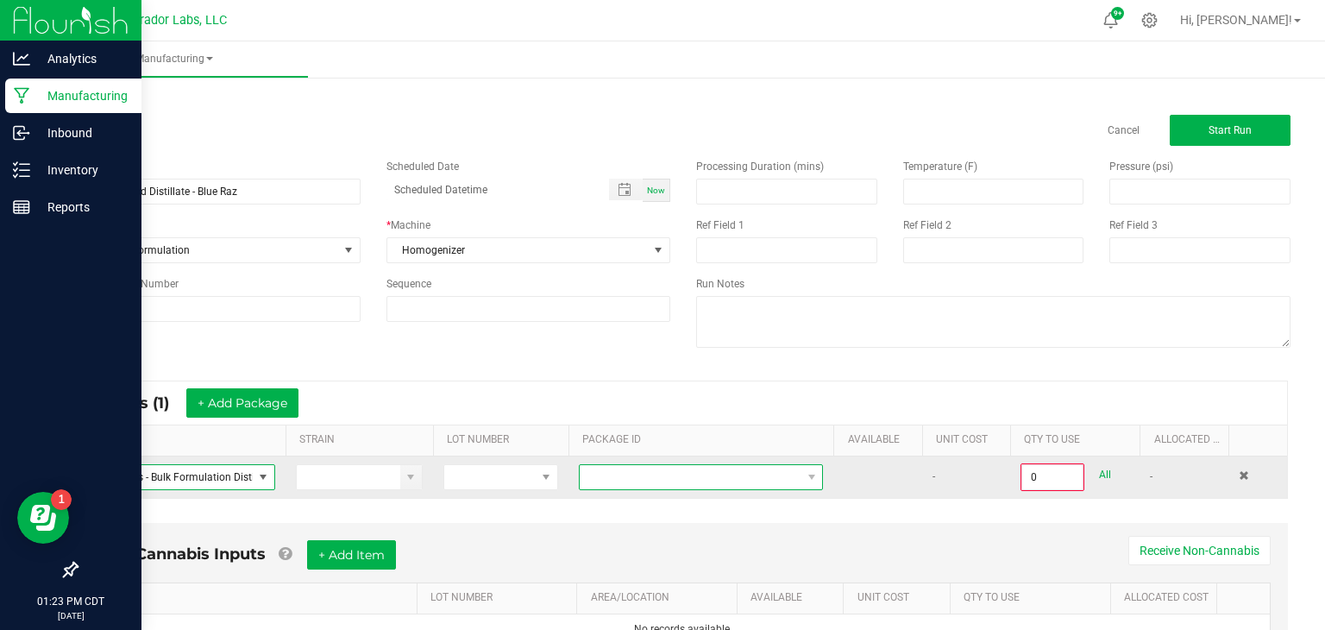
click at [656, 473] on span at bounding box center [690, 477] width 221 height 24
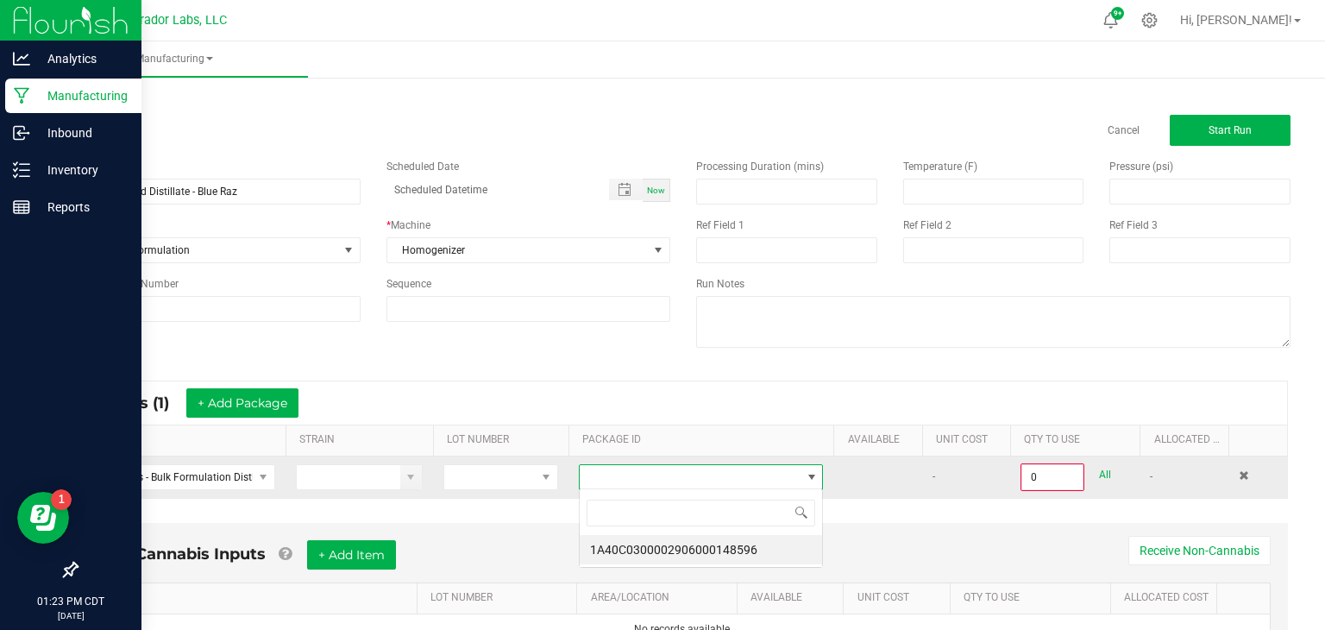
scroll to position [25, 245]
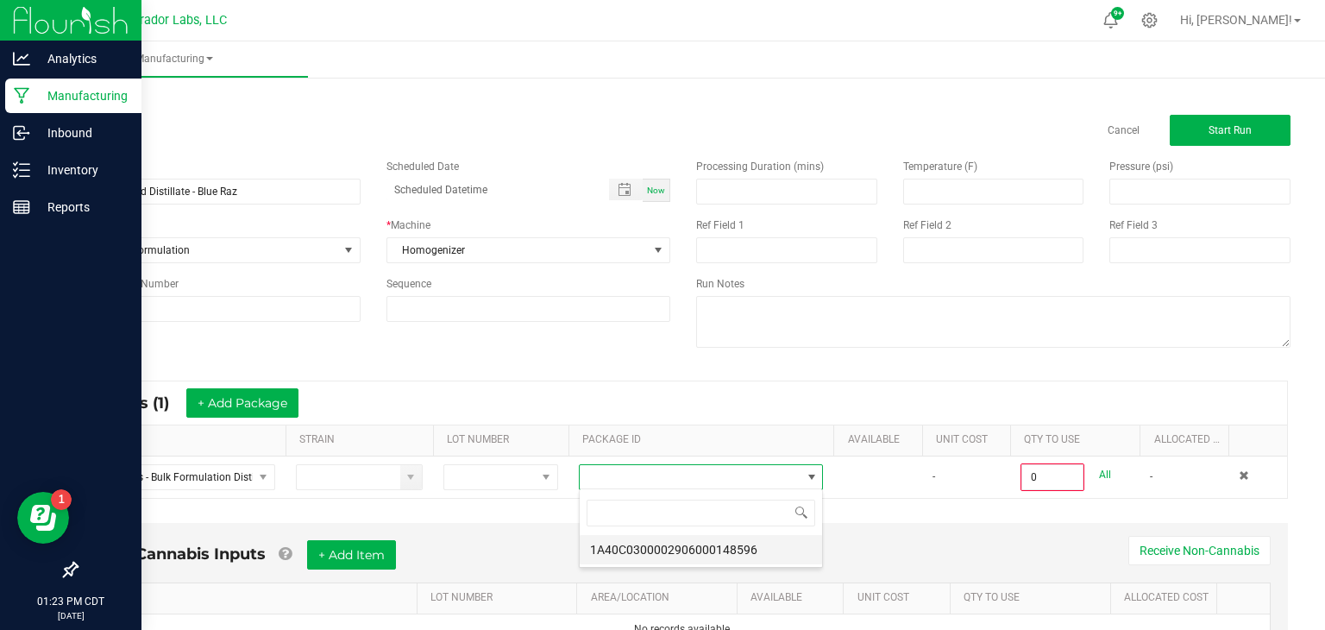
click at [702, 551] on li "1A40C0300002906000148596" at bounding box center [701, 549] width 242 height 29
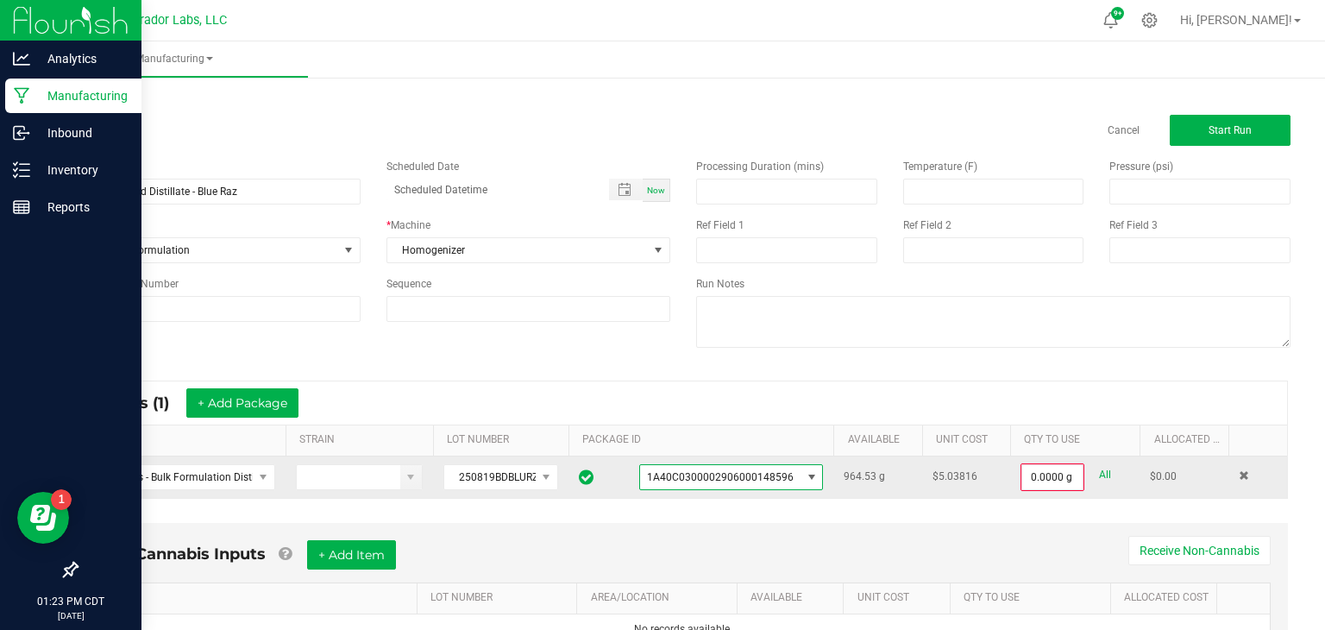
click at [1109, 467] on link "All" at bounding box center [1105, 474] width 12 height 23
type input "964.5300 g"
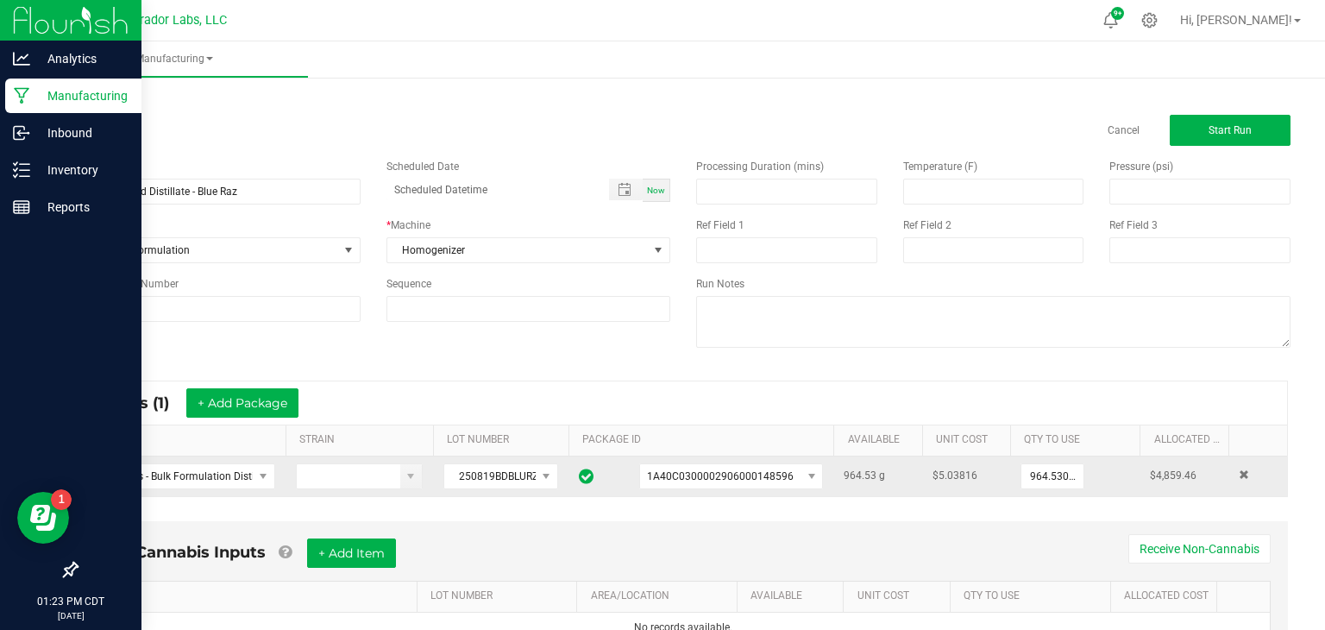
scroll to position [79, 0]
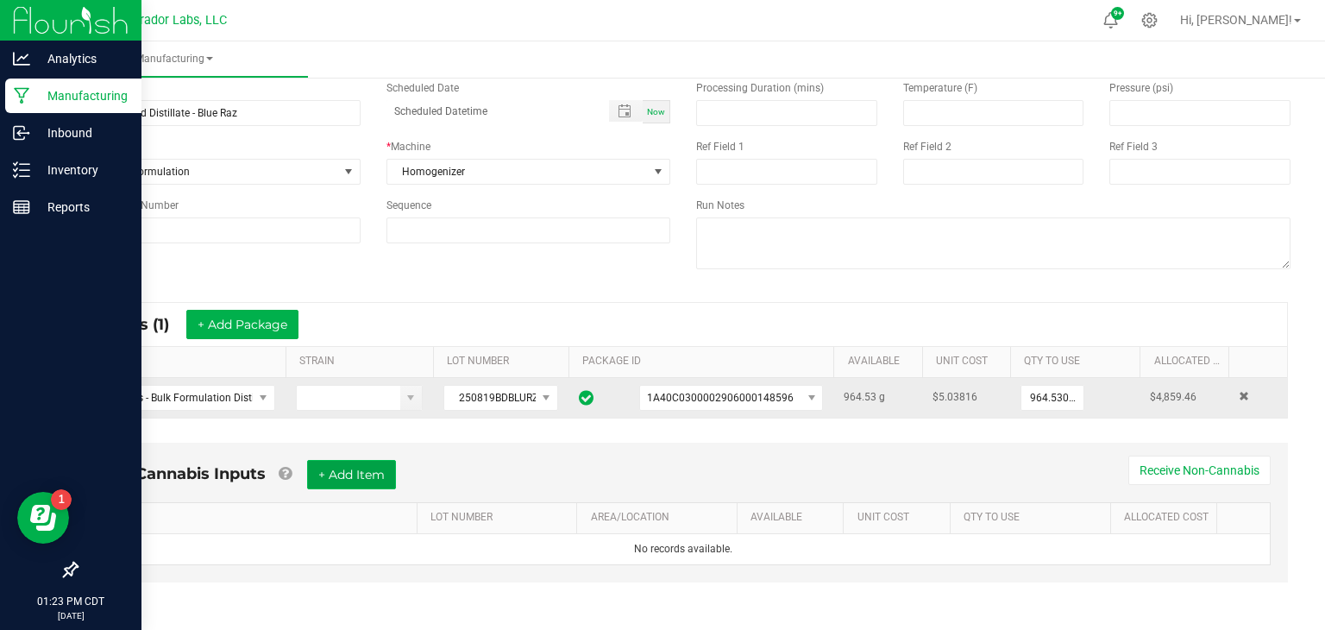
click at [318, 482] on button "+ Add Item" at bounding box center [351, 474] width 89 height 29
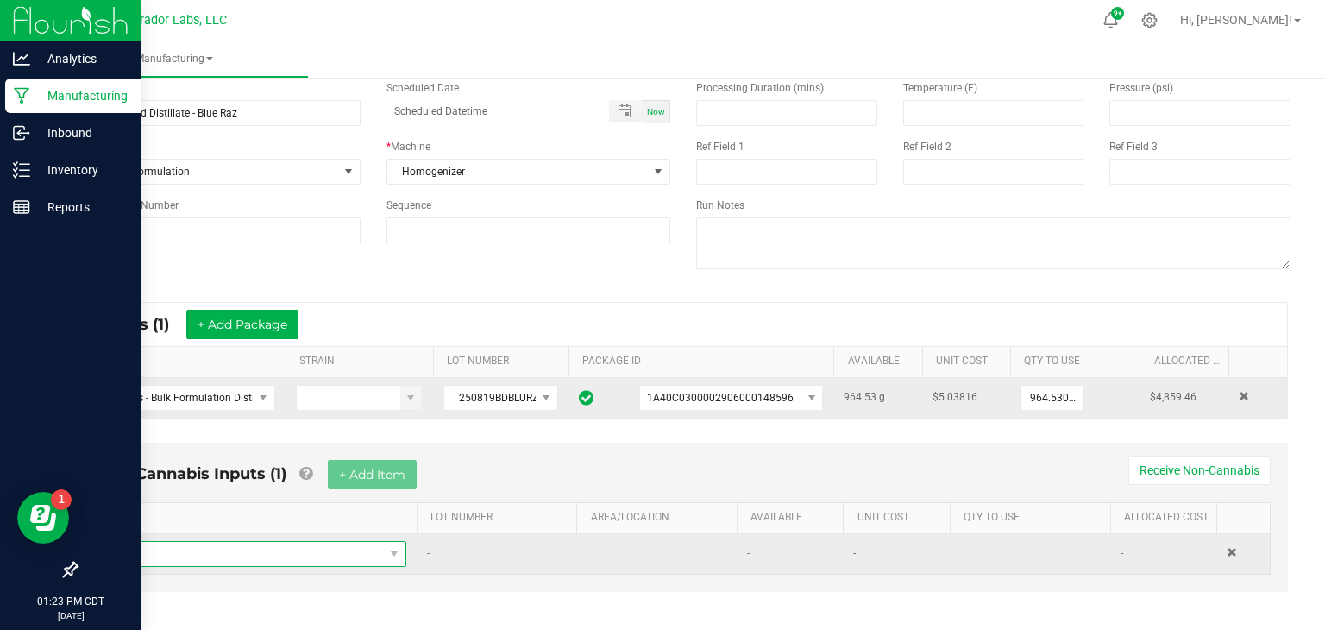
click at [360, 551] on span "NO DATA FOUND" at bounding box center [246, 554] width 276 height 24
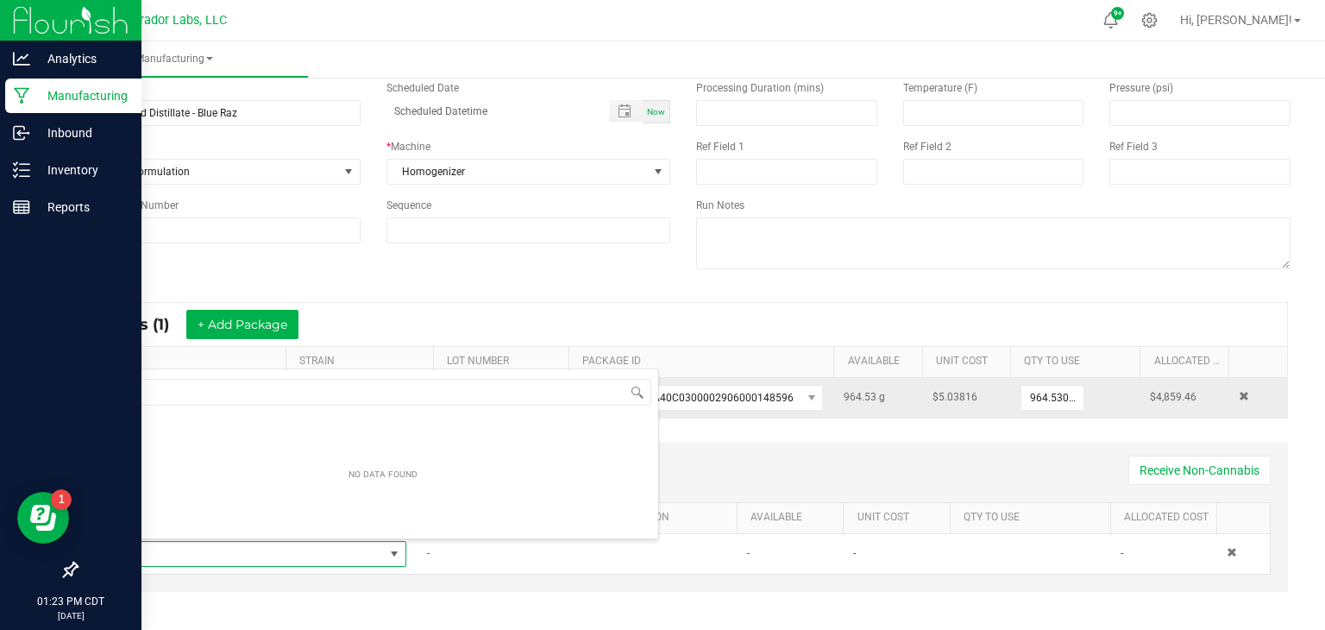
scroll to position [25, 299]
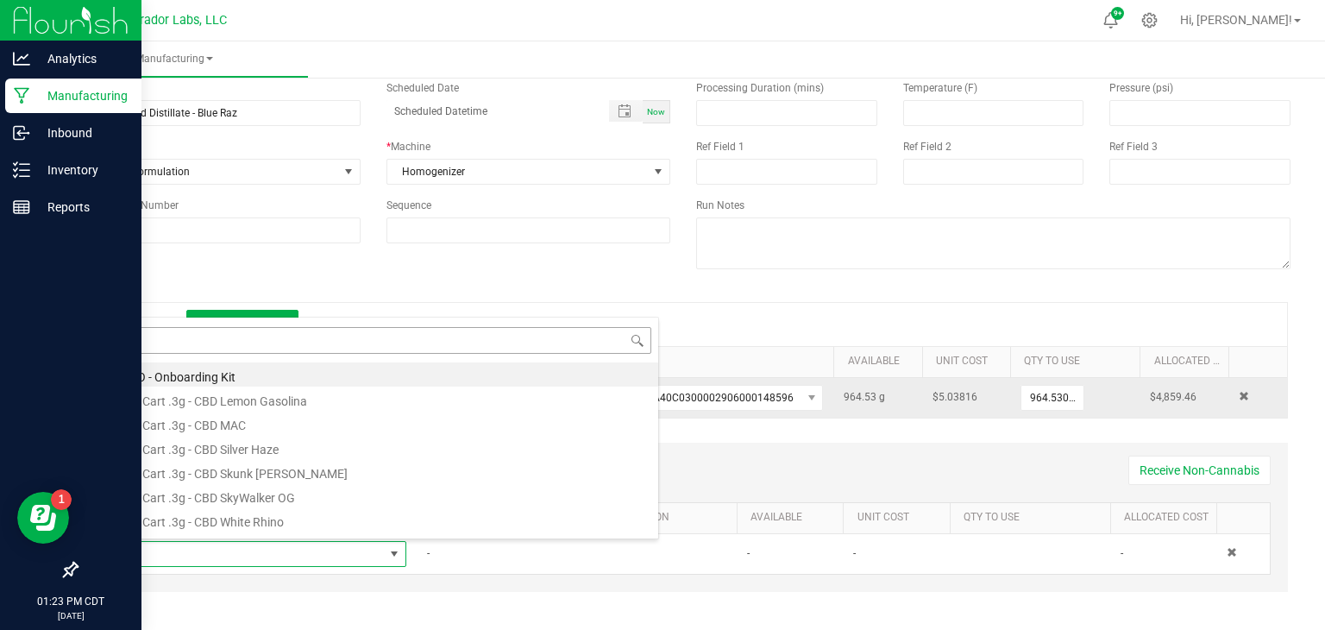
click at [517, 336] on input at bounding box center [383, 340] width 537 height 27
type input "blue raz"
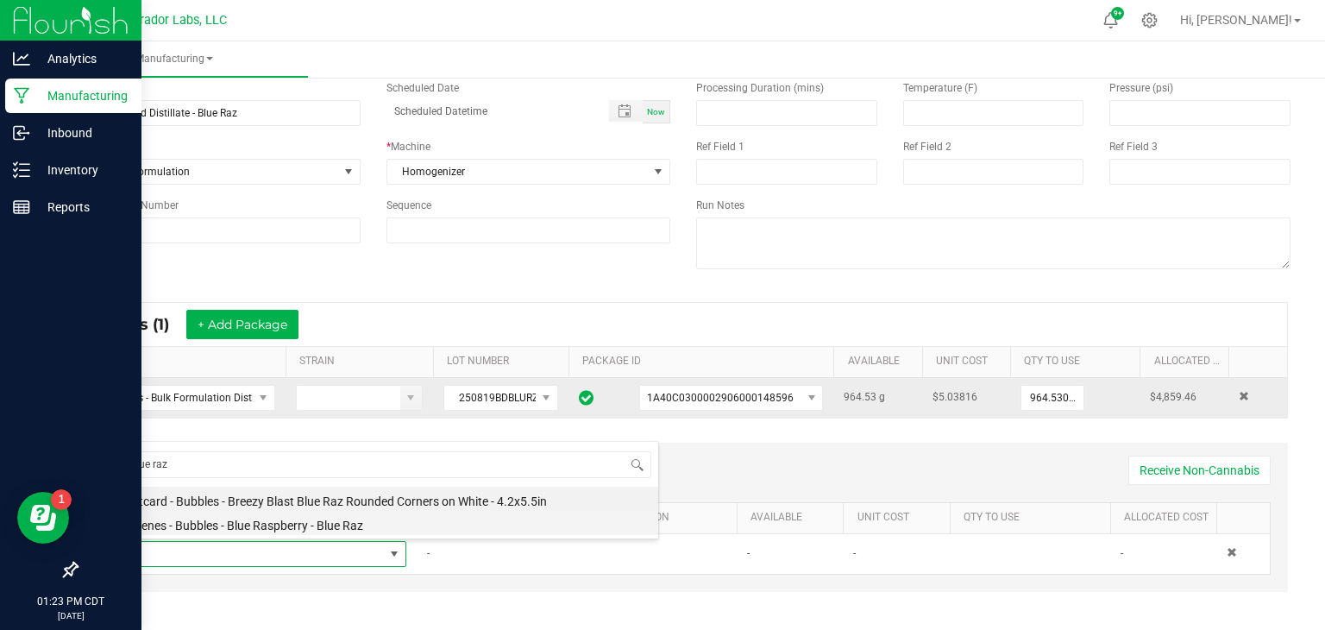
click at [256, 519] on li "Terpenes - Bubbles - Blue Raspberry - Blue Raz" at bounding box center [383, 523] width 551 height 24
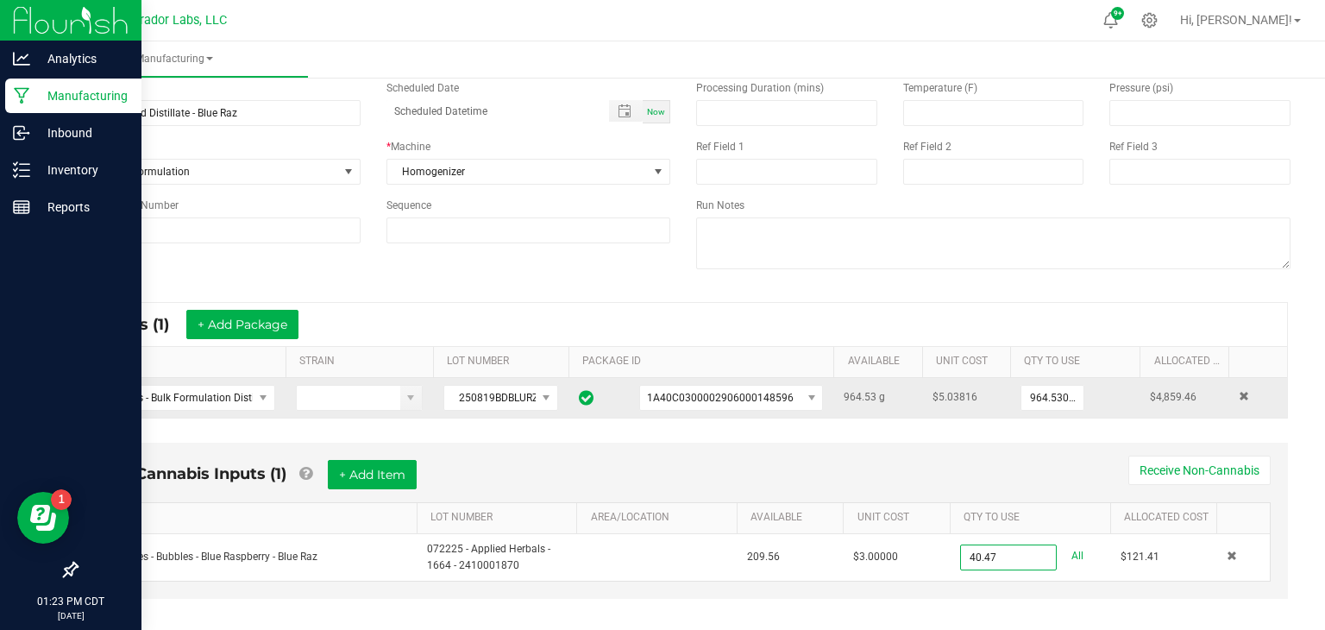
click at [836, 587] on div "Non-Cannabis Inputs (1) + Add Item Receive Non-Cannabis ITEM LOT NUMBER AREA/LO…" at bounding box center [684, 521] width 1210 height 156
type input "40.4700 g"
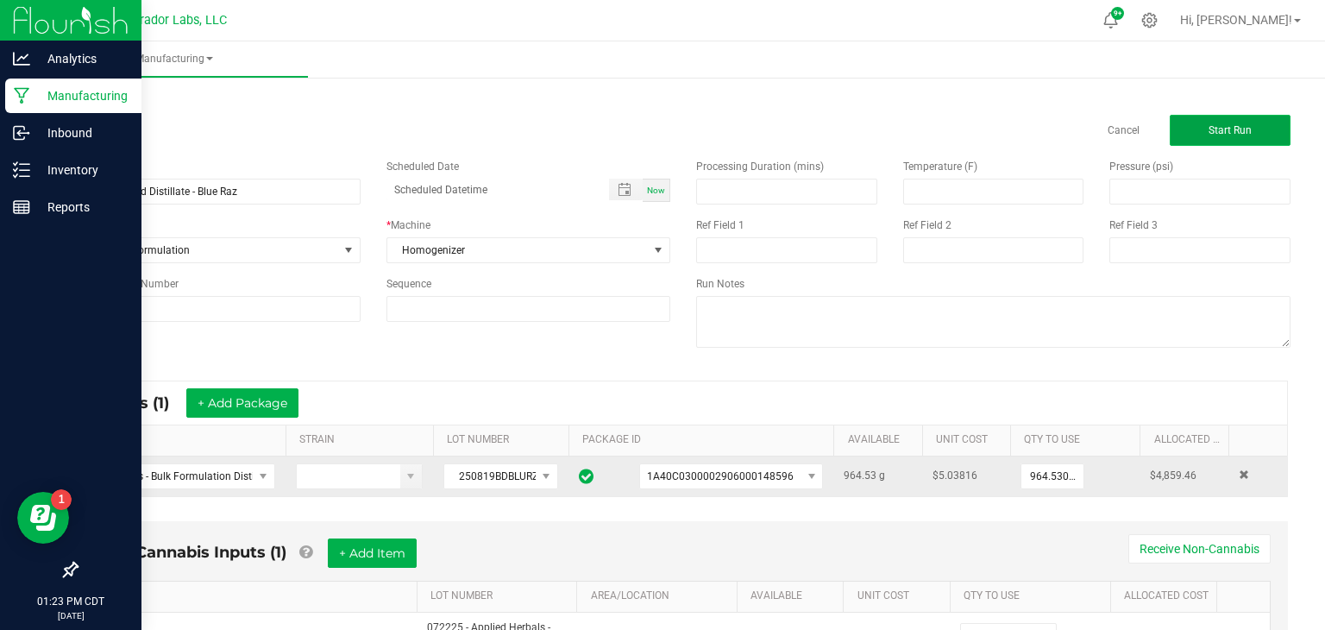
click at [1192, 133] on button "Start Run" at bounding box center [1230, 130] width 121 height 31
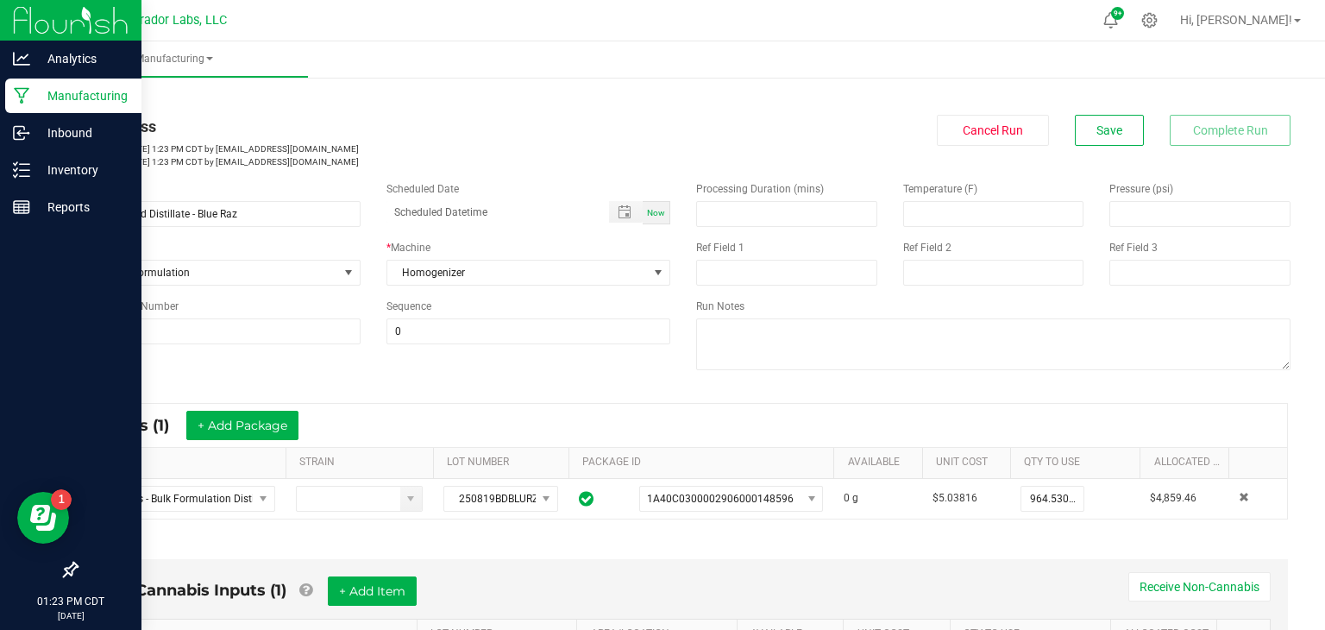
scroll to position [434, 0]
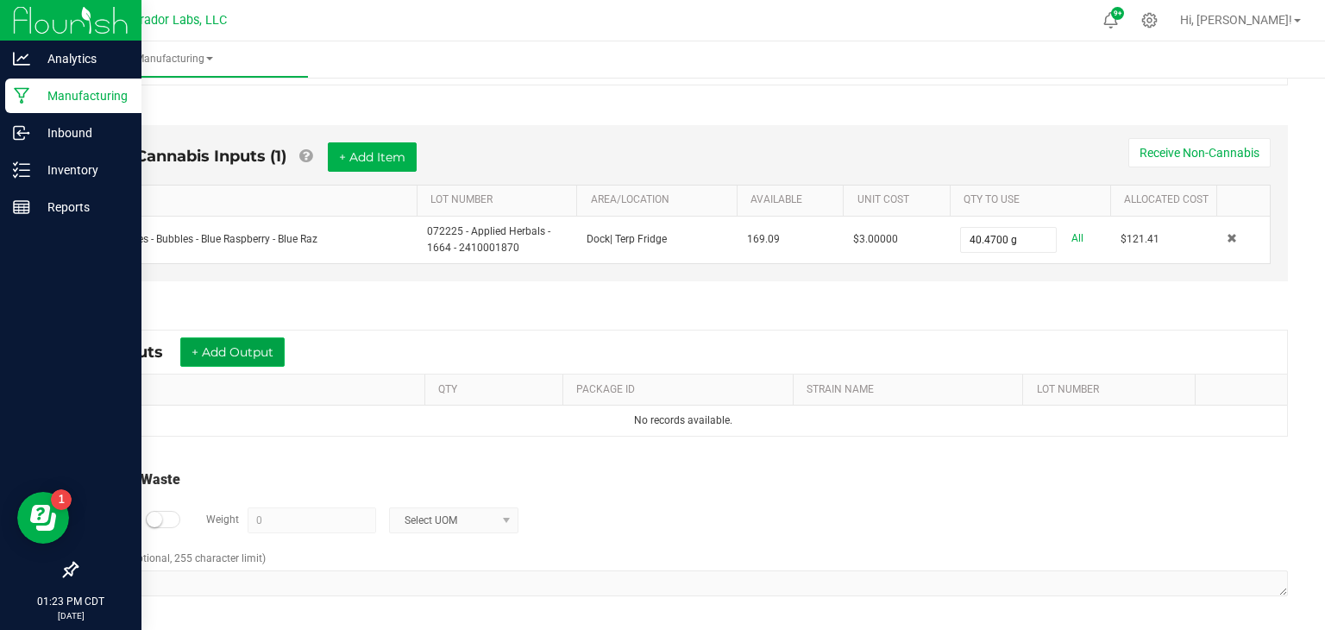
click at [233, 356] on button "+ Add Output" at bounding box center [232, 351] width 104 height 29
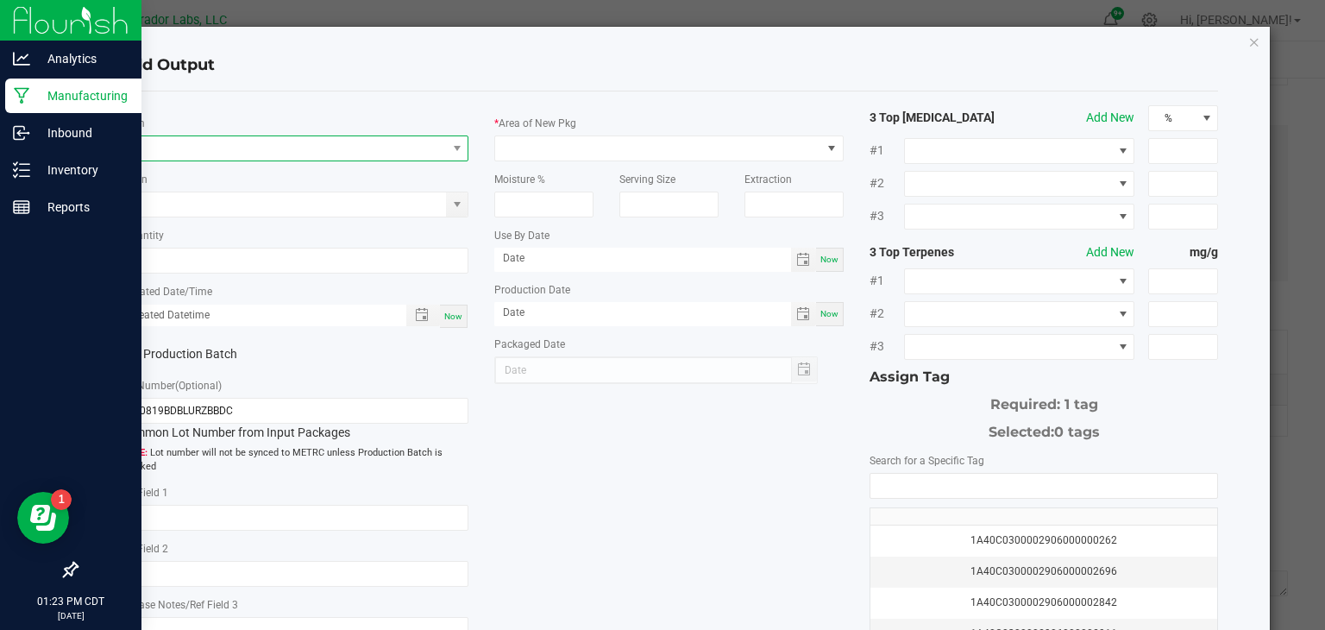
click at [437, 150] on span "NO DATA FOUND" at bounding box center [284, 148] width 326 height 24
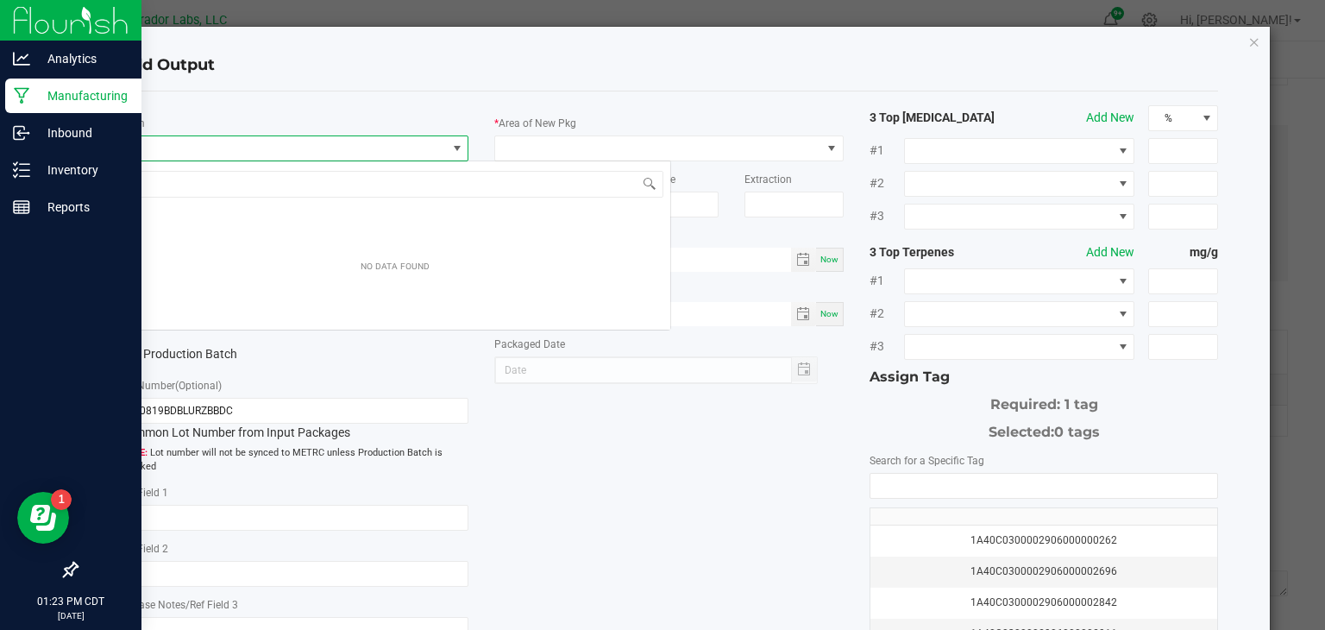
scroll to position [25, 349]
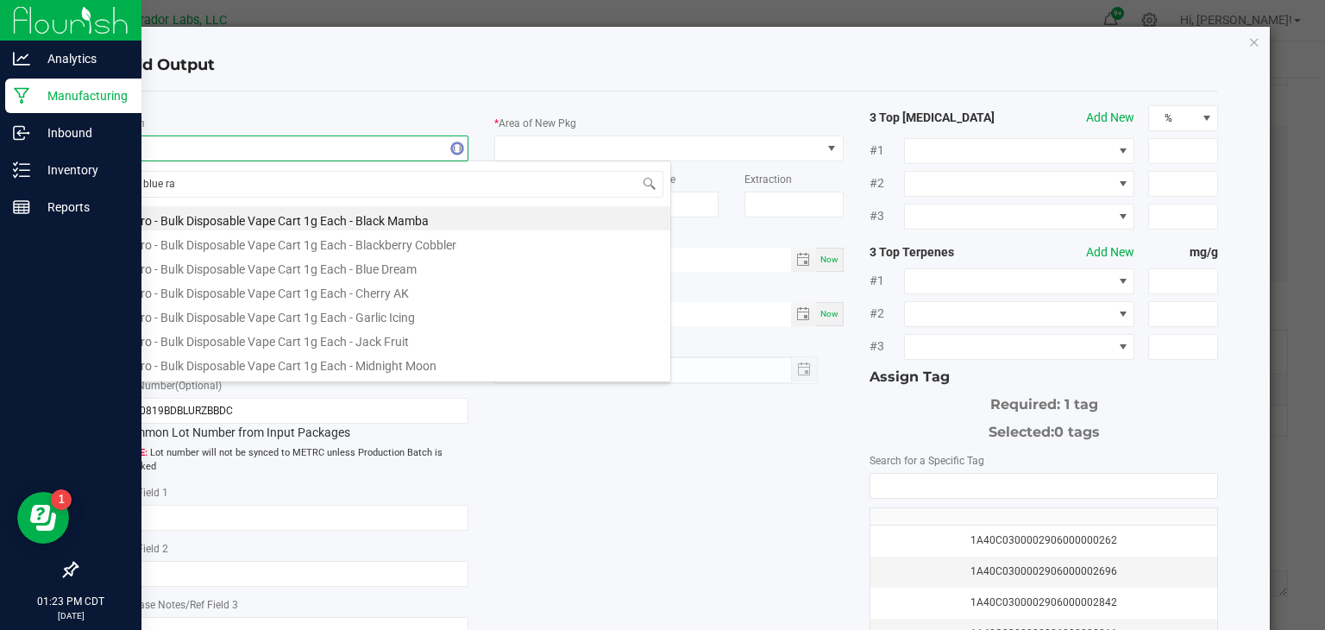
type input "blue raz"
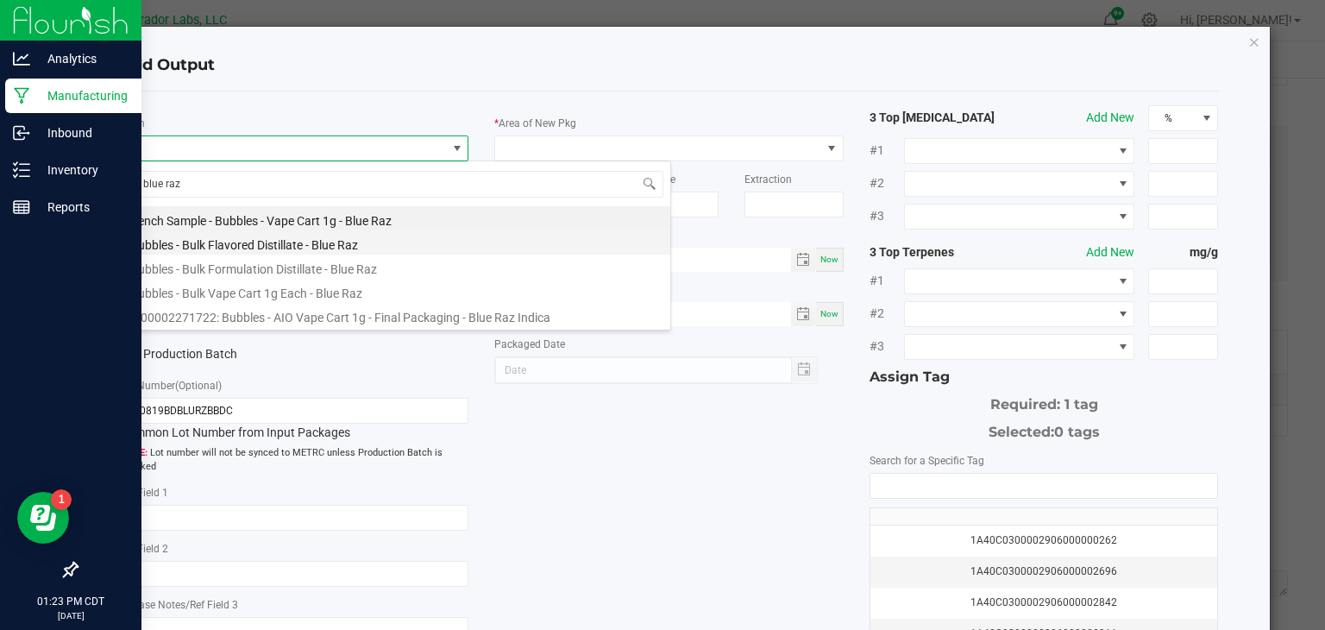
click at [293, 249] on li "Bubbles - Bulk Flavored Distillate - Blue Raz" at bounding box center [395, 242] width 551 height 24
type input "0.0000 g"
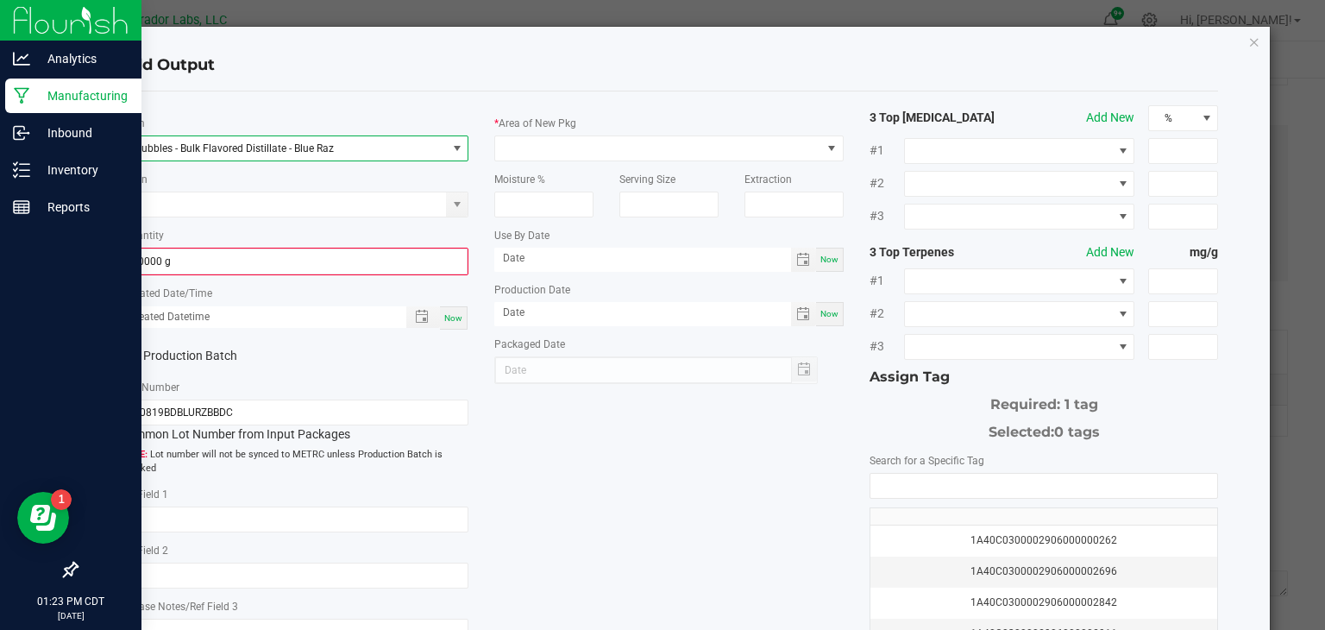
click at [321, 216] on div "* Item Bubbles - Bulk Flavored Distillate - Blue Raz Strain * Quantity 0.0000 g…" at bounding box center [294, 380] width 375 height 551
click at [322, 205] on input at bounding box center [284, 204] width 326 height 24
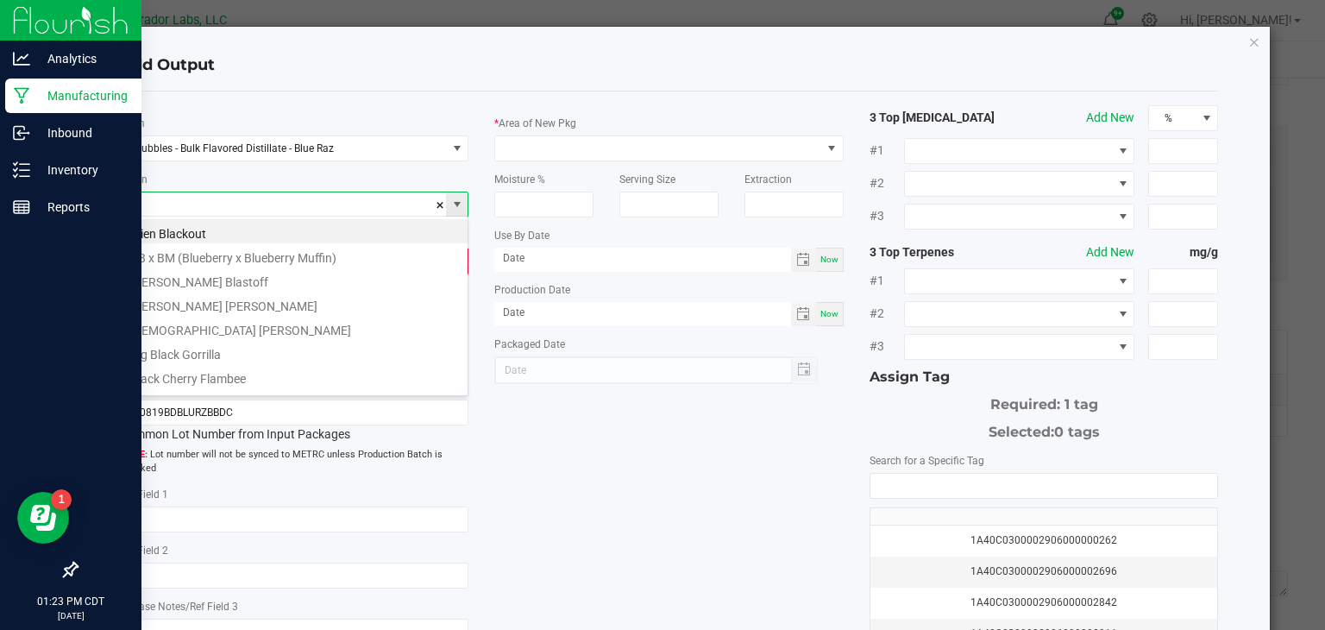
type input "b"
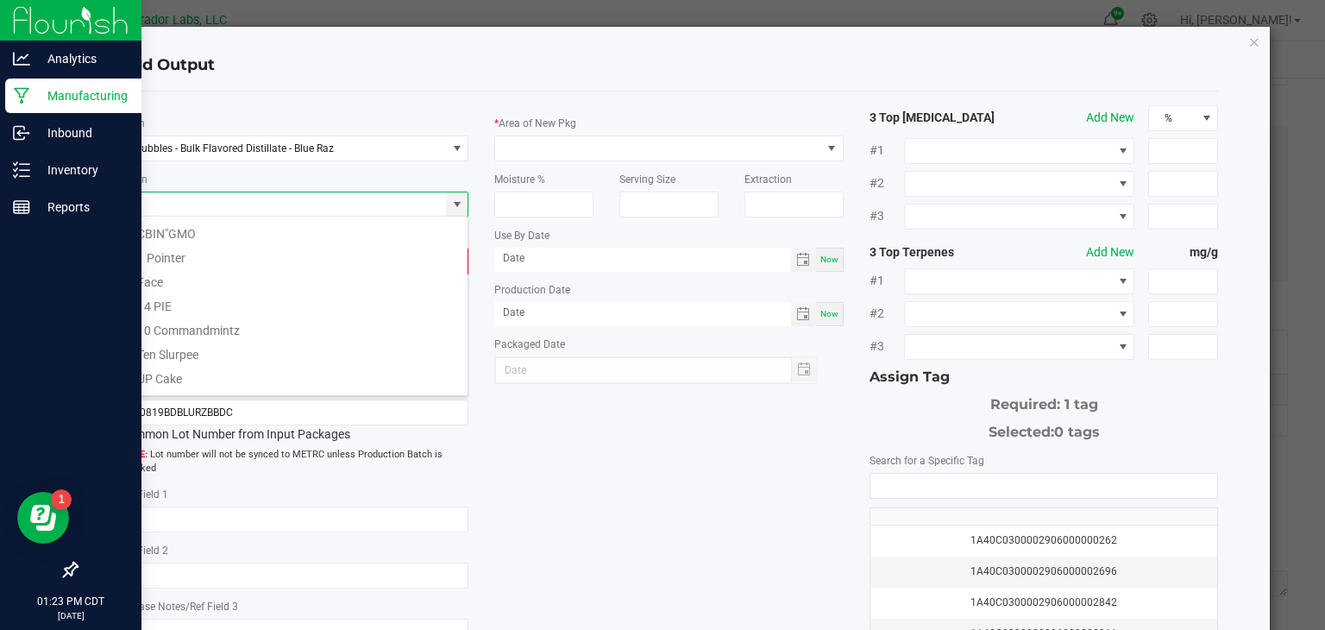
click at [66, 267] on ngb-modal-window "Add Output * Item Bubbles - Bulk Flavored Distillate - Blue Raz Strain * Quanti…" at bounding box center [669, 315] width 1338 height 630
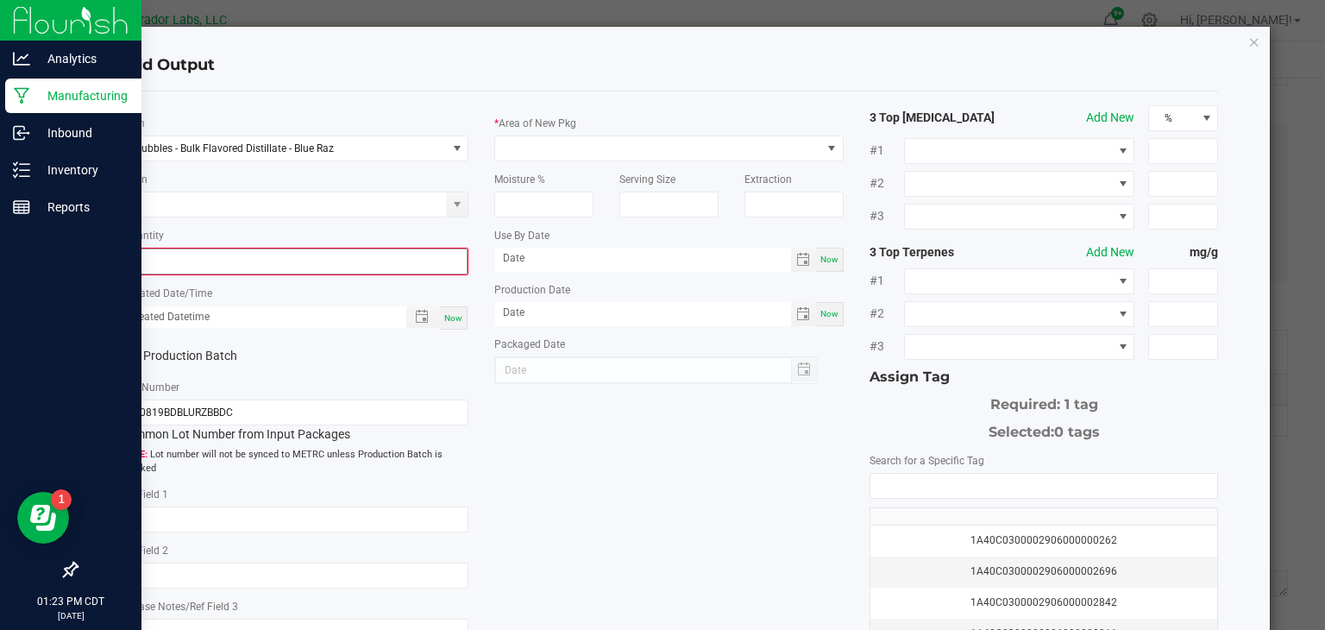
click at [154, 259] on input "0" at bounding box center [295, 261] width 346 height 24
type input "1001.8200 g"
click at [463, 315] on div "Now" at bounding box center [454, 316] width 28 height 23
type input "[DATE] 1:23 PM"
type input "[DATE]"
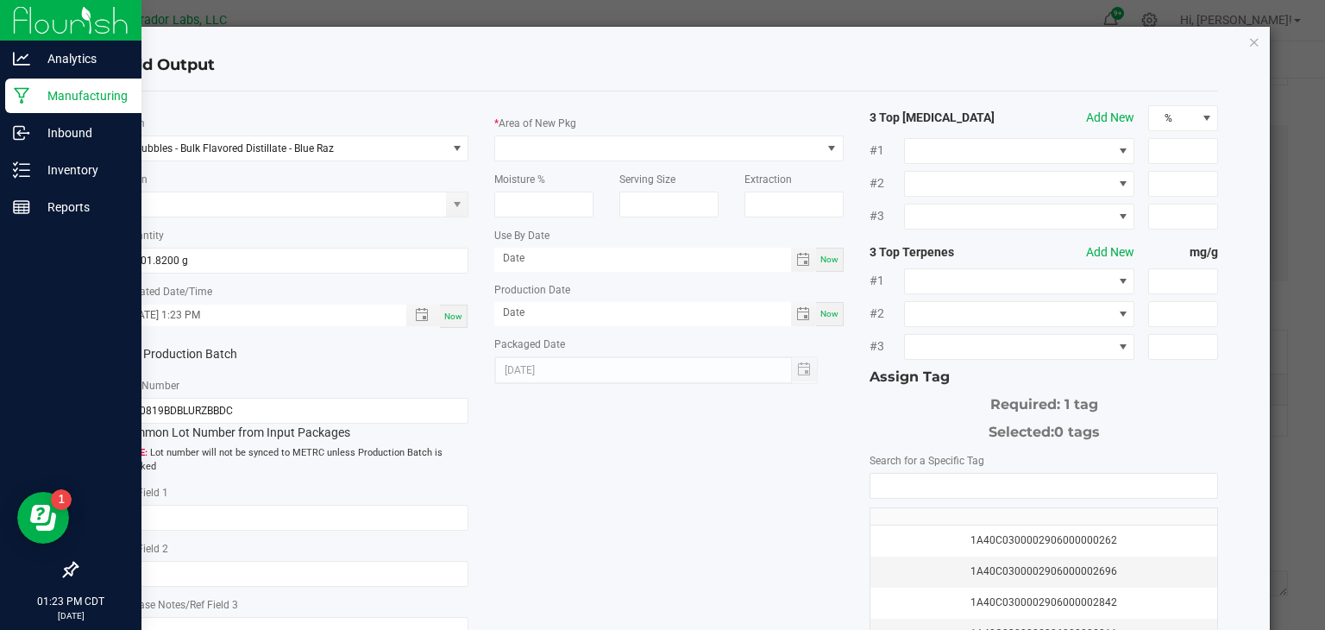
click at [130, 355] on icon at bounding box center [127, 355] width 11 height 0
click at [0, 0] on input "Production Batch" at bounding box center [0, 0] width 0 height 0
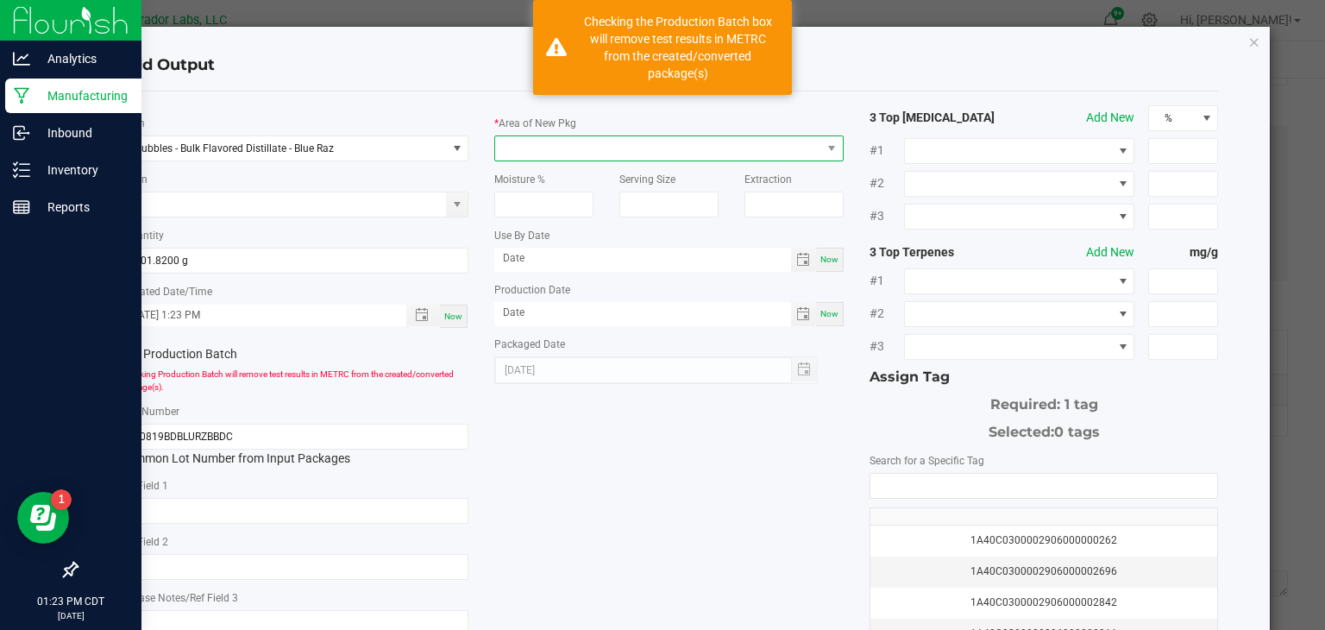
click at [531, 148] on span at bounding box center [658, 148] width 326 height 24
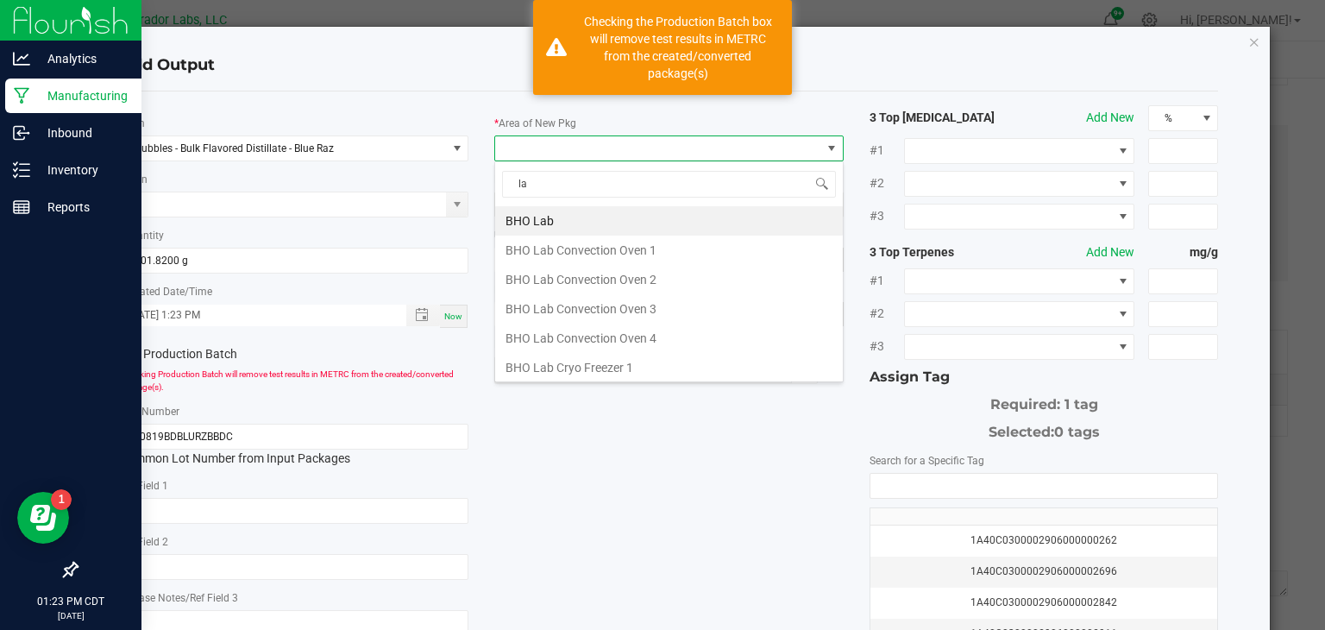
type input "lab"
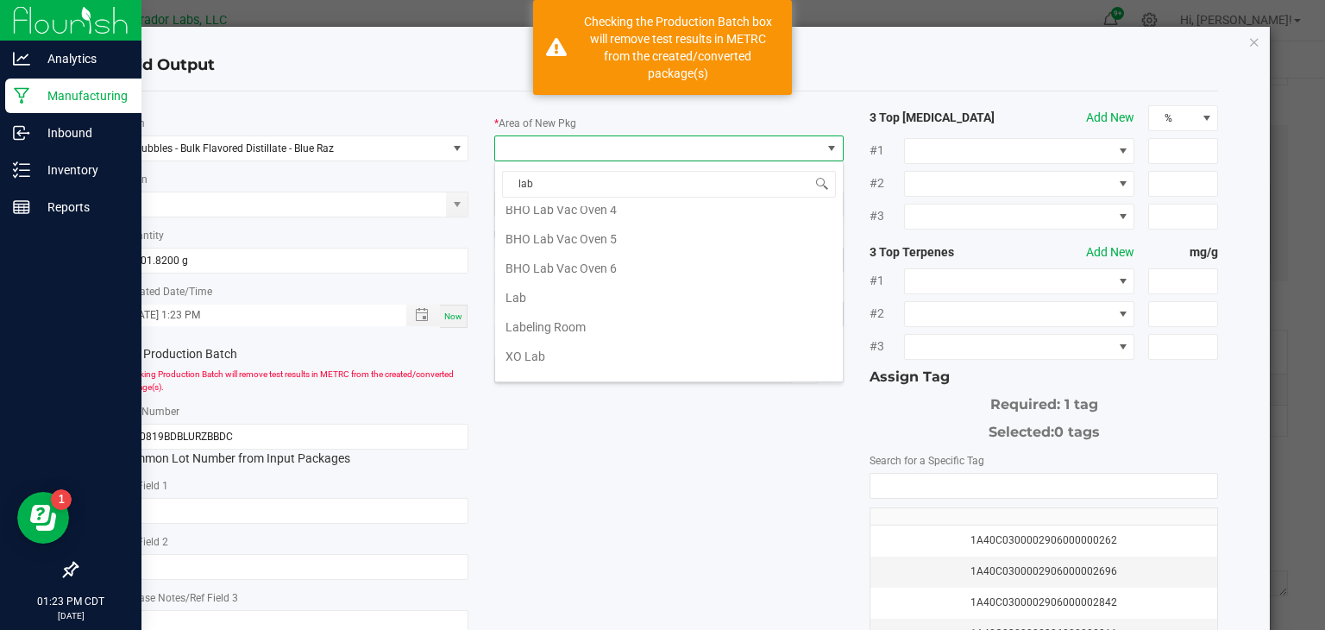
scroll to position [368, 0]
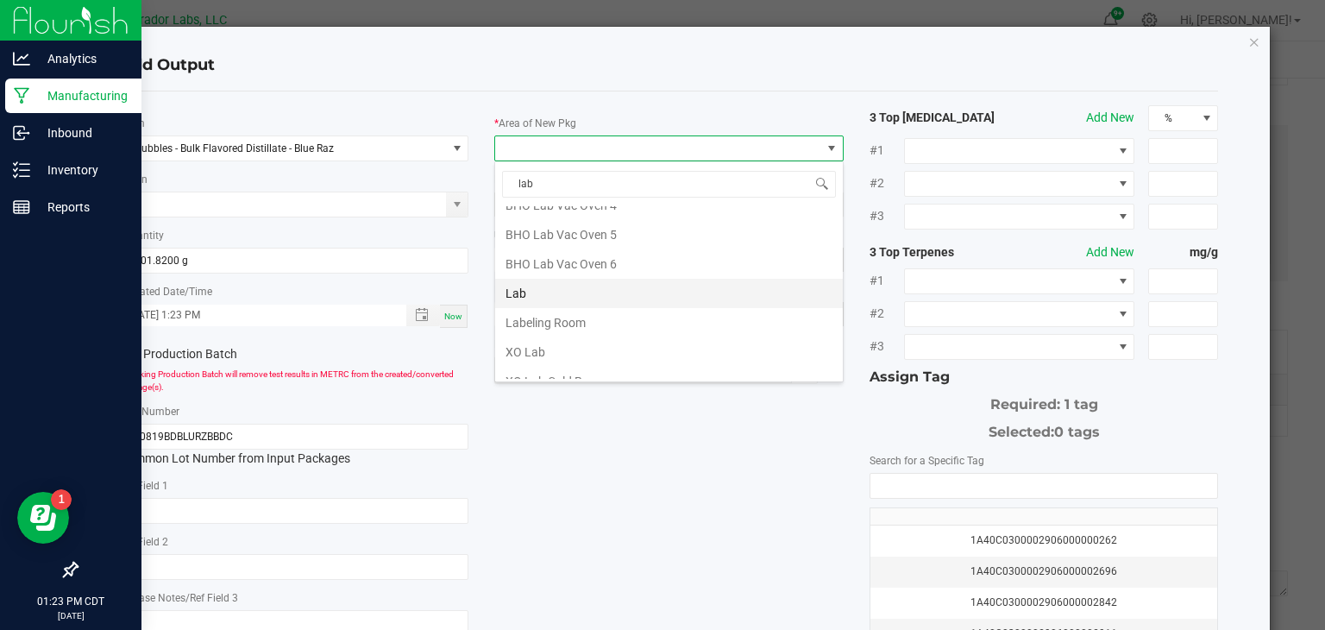
click at [585, 288] on li "Lab" at bounding box center [669, 293] width 348 height 29
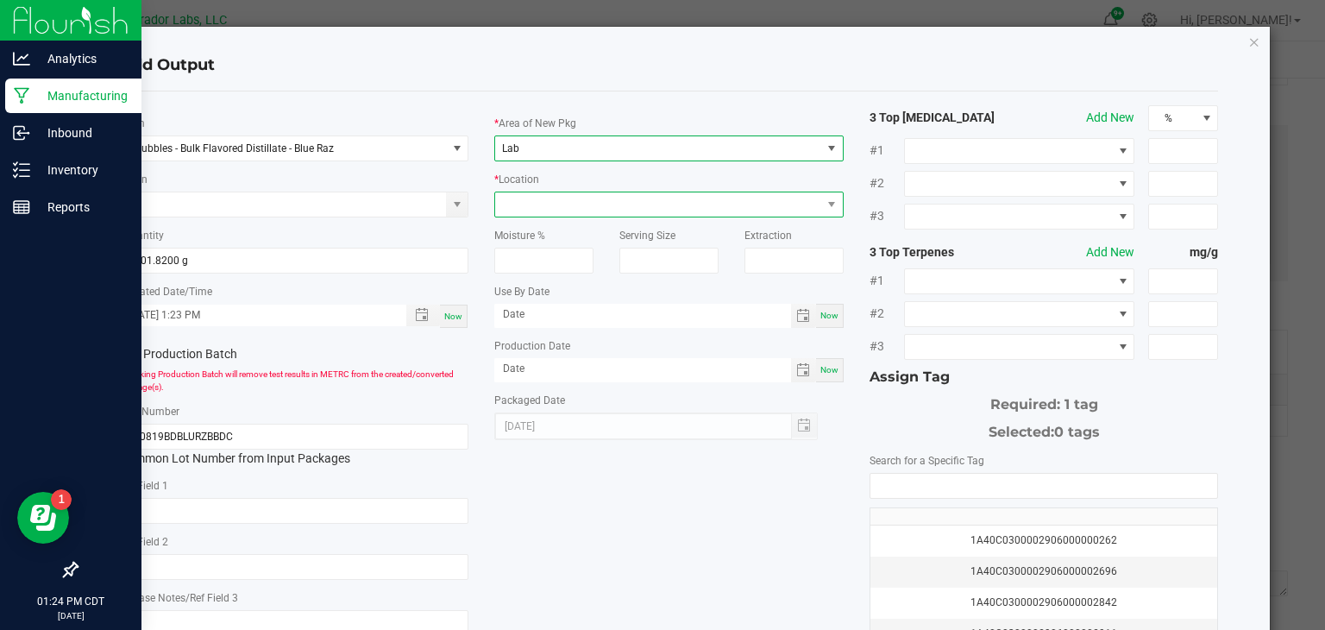
click at [644, 199] on span at bounding box center [658, 204] width 326 height 24
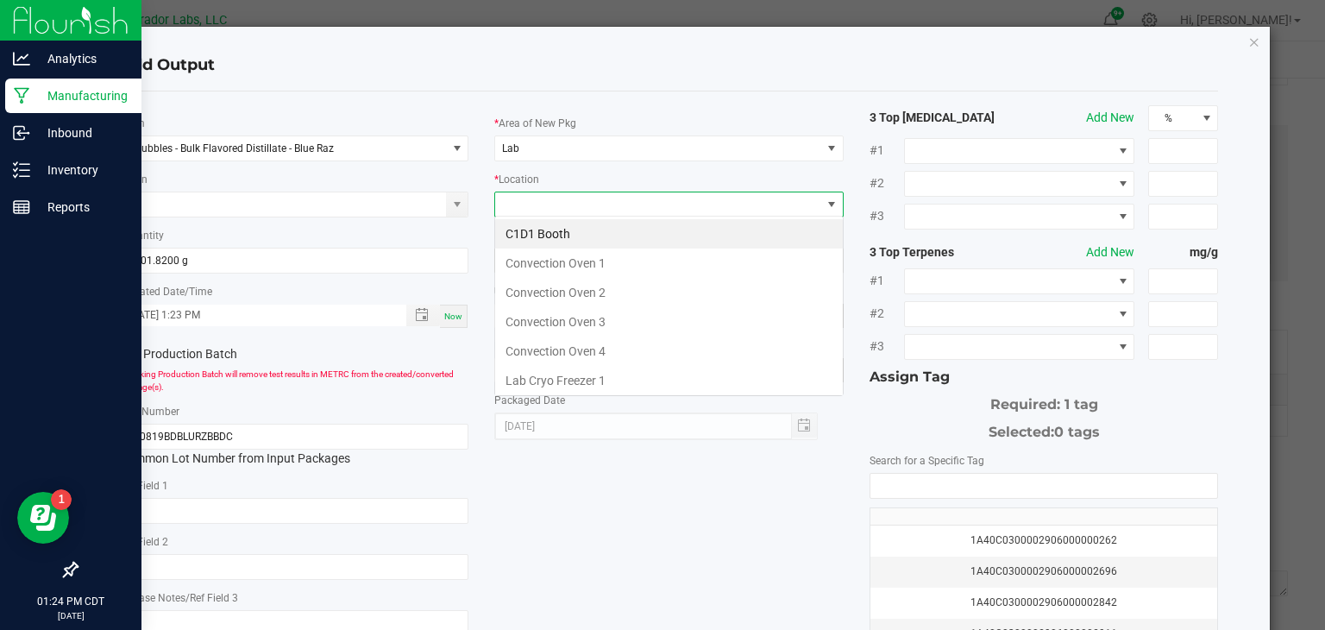
scroll to position [25, 349]
click at [661, 267] on li "Convection Oven 1" at bounding box center [669, 263] width 348 height 29
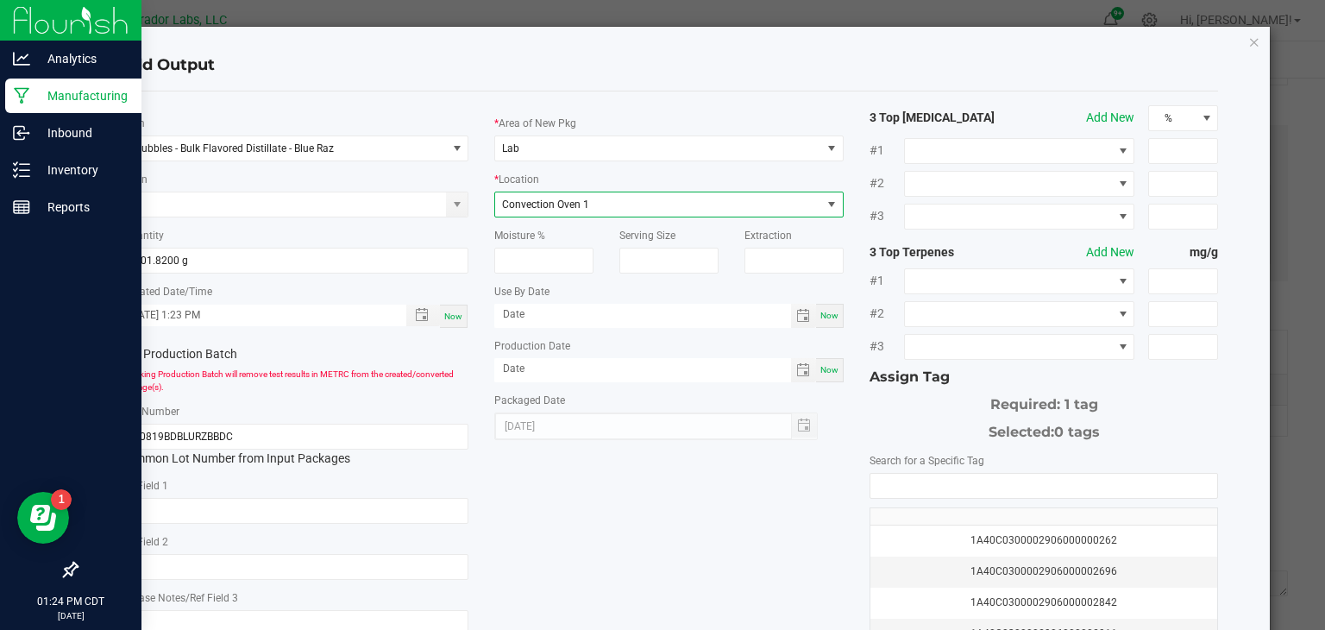
click at [838, 311] on span "Now" at bounding box center [830, 315] width 18 height 9
click at [766, 318] on input "[DATE]" at bounding box center [642, 315] width 297 height 22
type input "[DATE]"
click at [822, 366] on span "Now" at bounding box center [830, 369] width 18 height 9
type input "[DATE]"
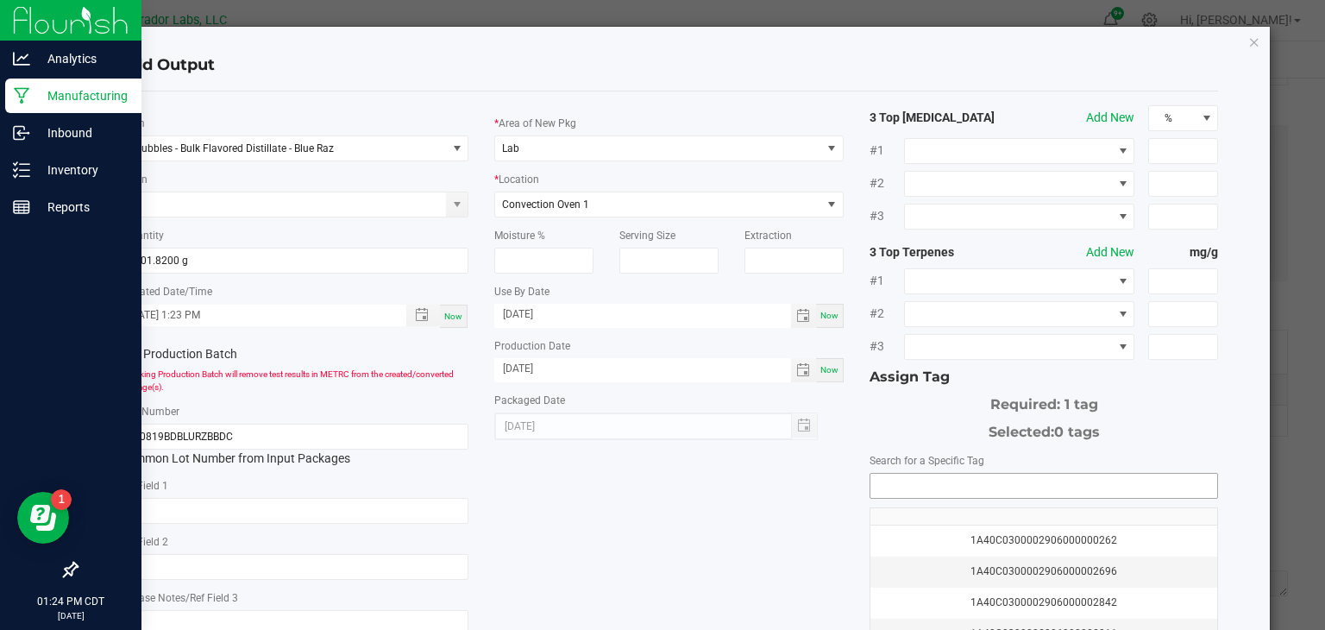
click at [912, 483] on input "NO DATA FOUND" at bounding box center [1045, 486] width 348 height 24
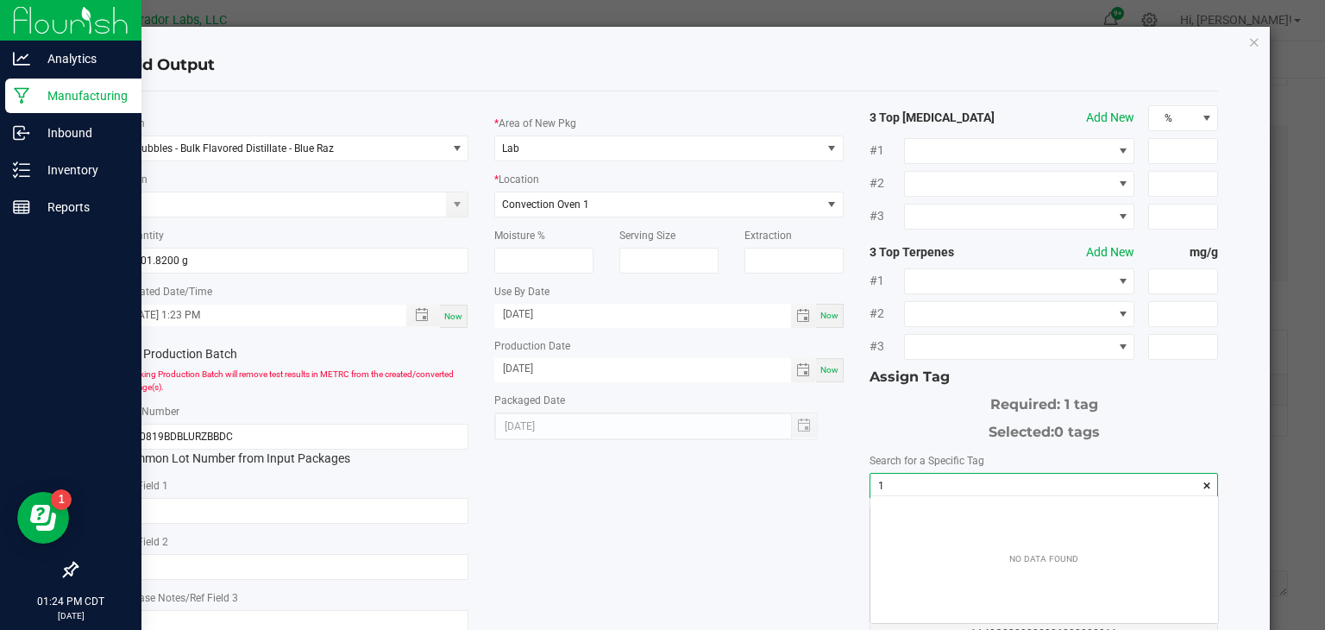
scroll to position [24, 348]
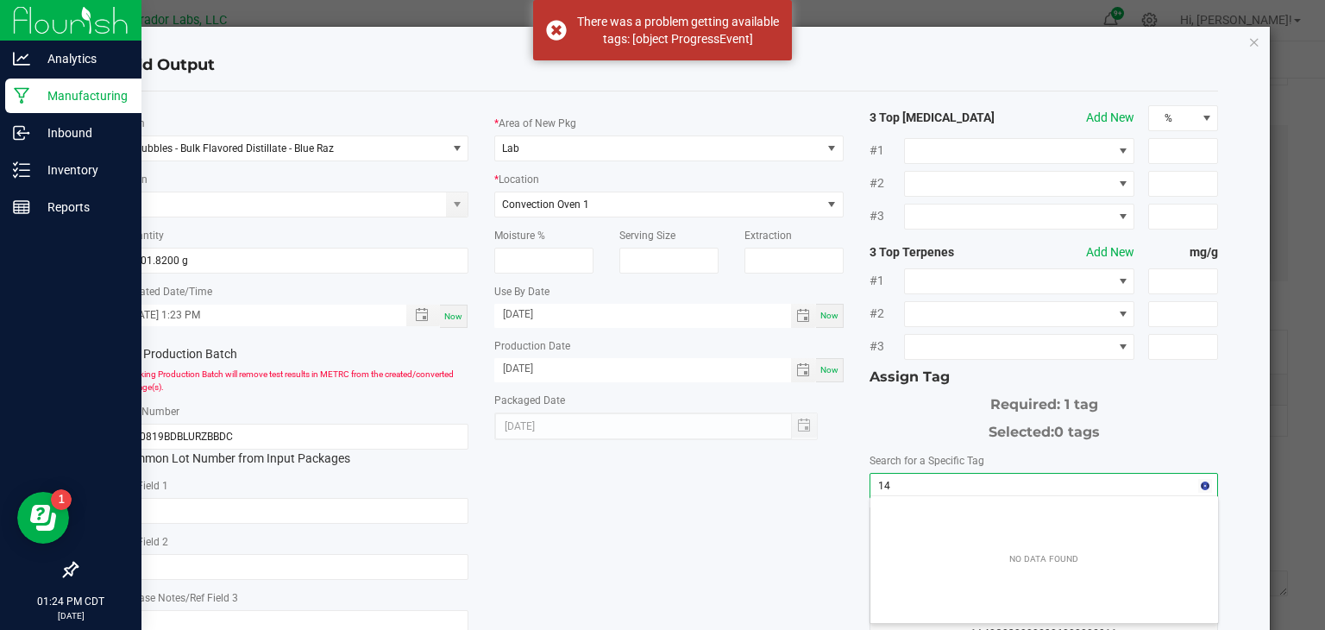
type input "1"
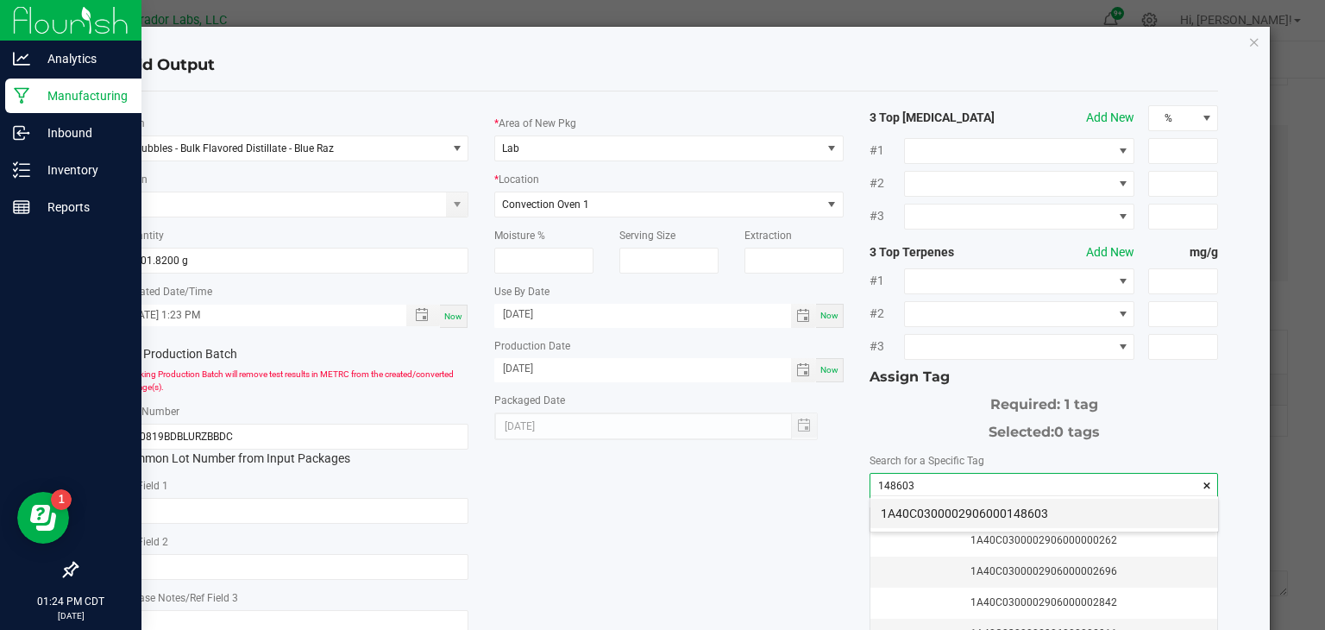
click at [1180, 507] on li "1A40C0300002906000148603" at bounding box center [1045, 513] width 348 height 29
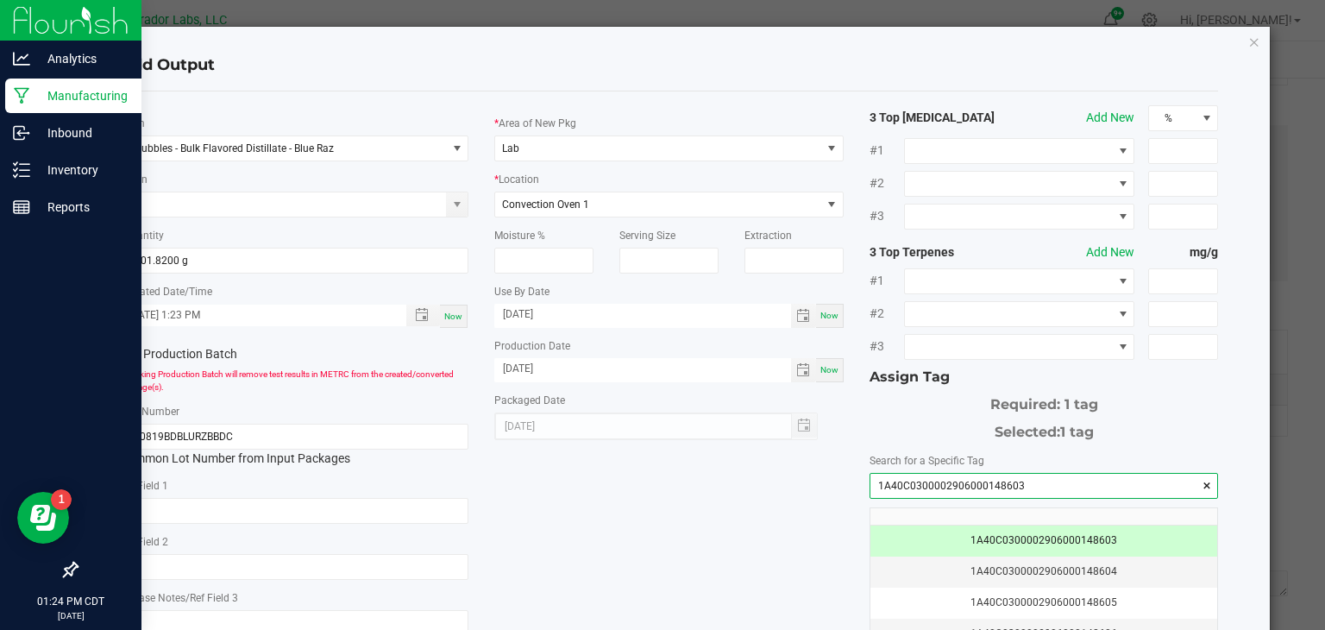
type input "1A40C0300002906000148603"
click at [698, 521] on div "* Item Bubbles - Bulk Flavored Distillate - Blue Raz Strain * Quantity 1001.820…" at bounding box center [669, 414] width 1125 height 619
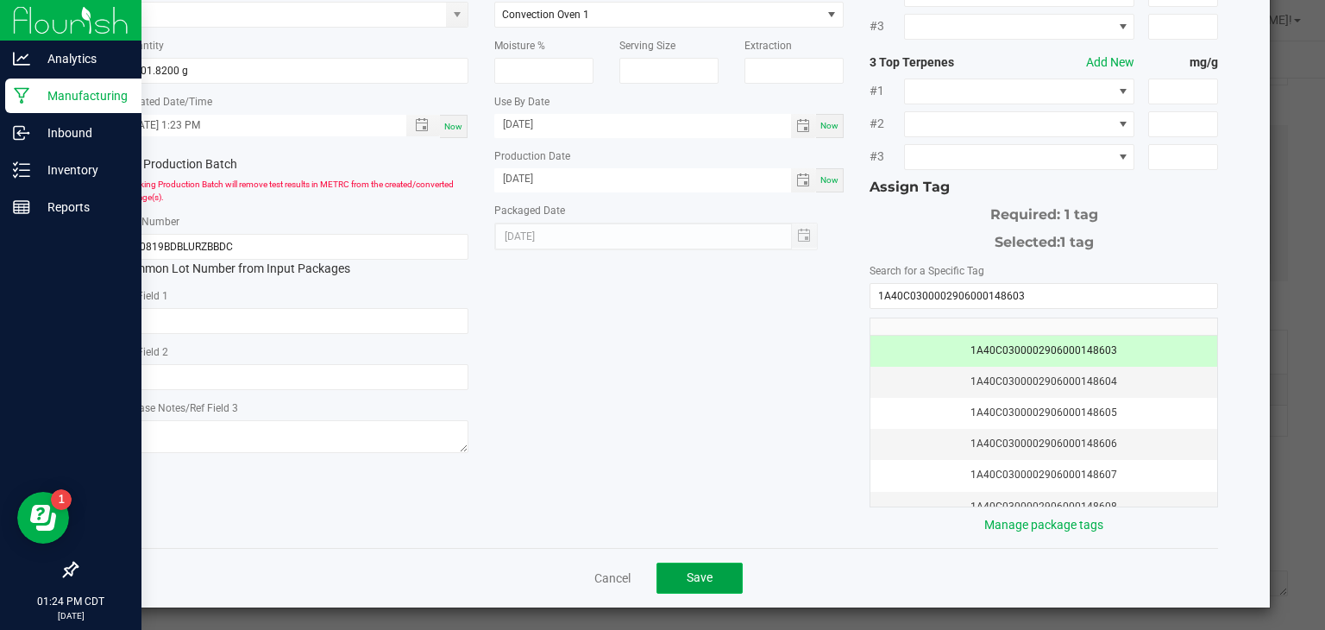
click at [715, 572] on button "Save" at bounding box center [700, 578] width 86 height 31
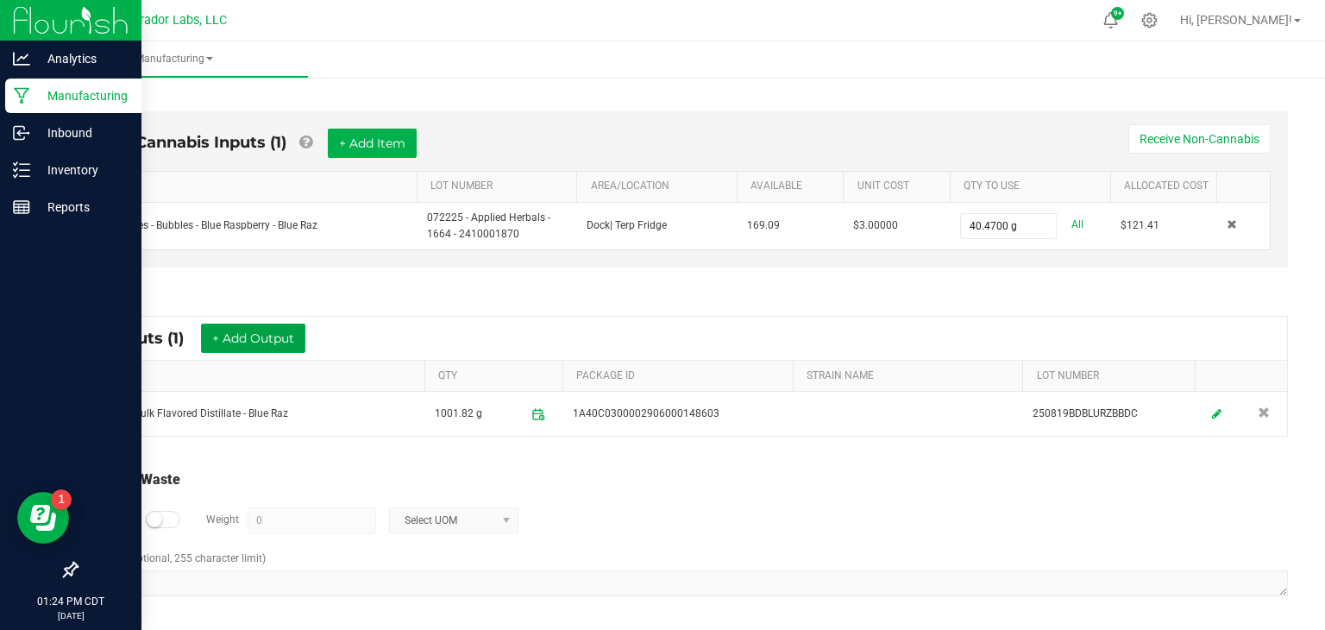
scroll to position [0, 0]
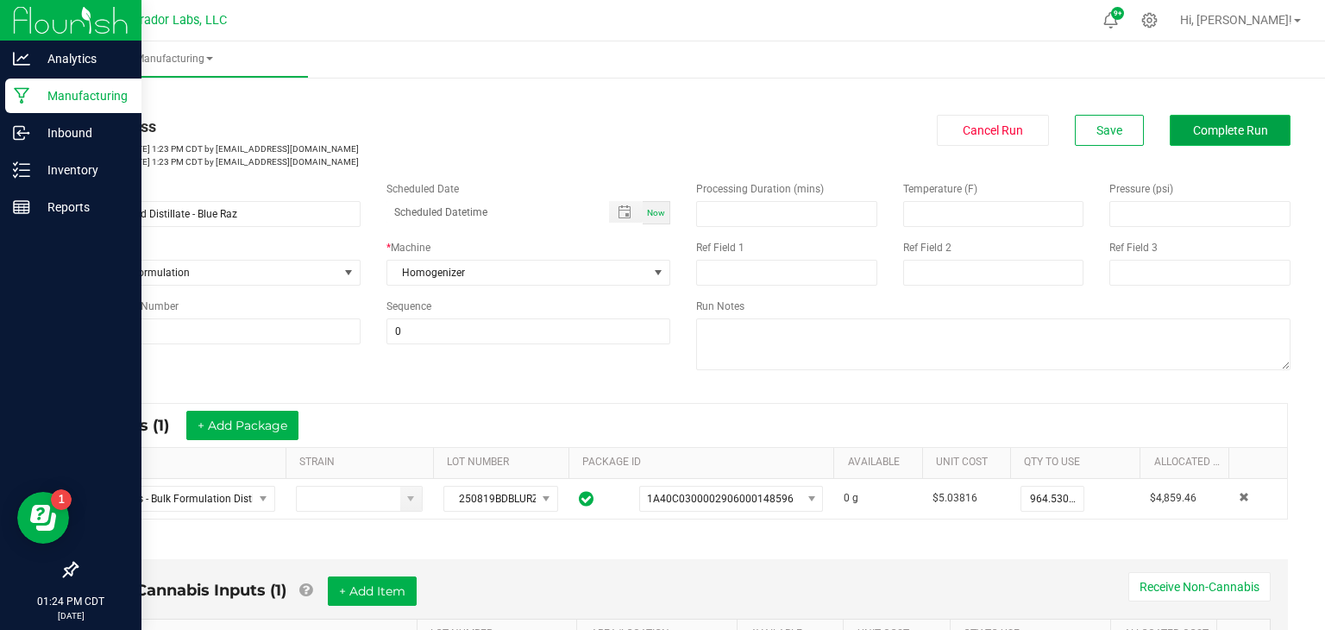
click at [1194, 120] on button "Complete Run" at bounding box center [1230, 130] width 121 height 31
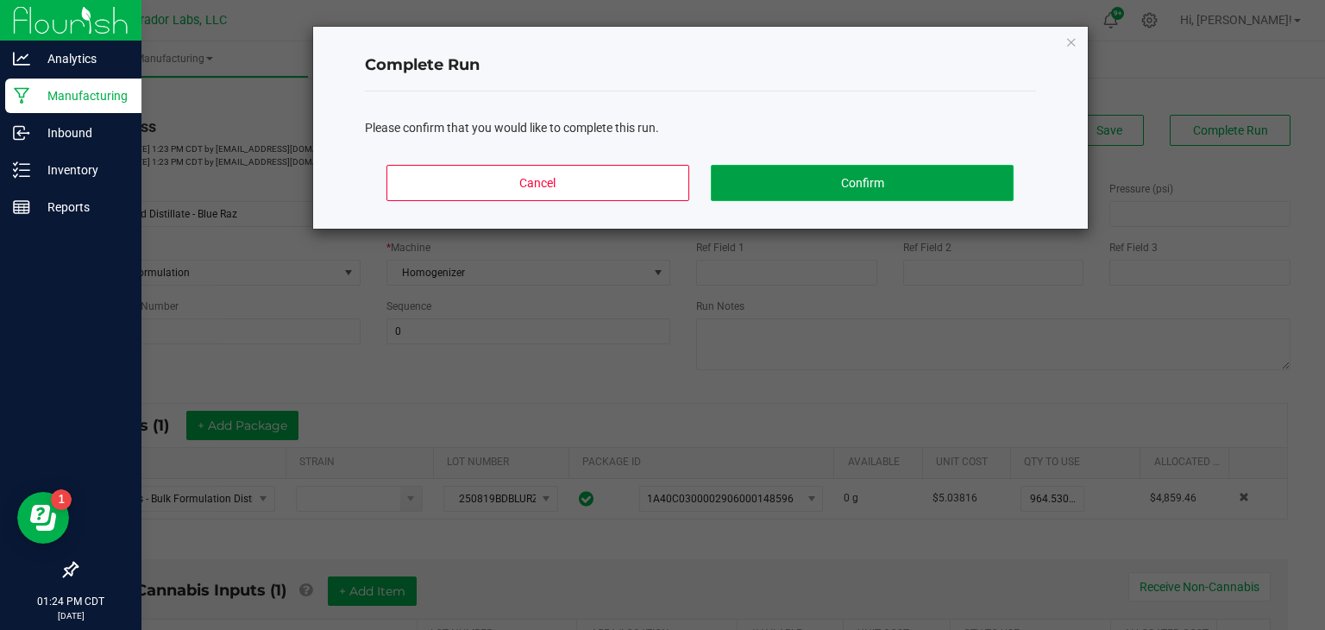
click at [837, 187] on button "Confirm" at bounding box center [862, 183] width 302 height 36
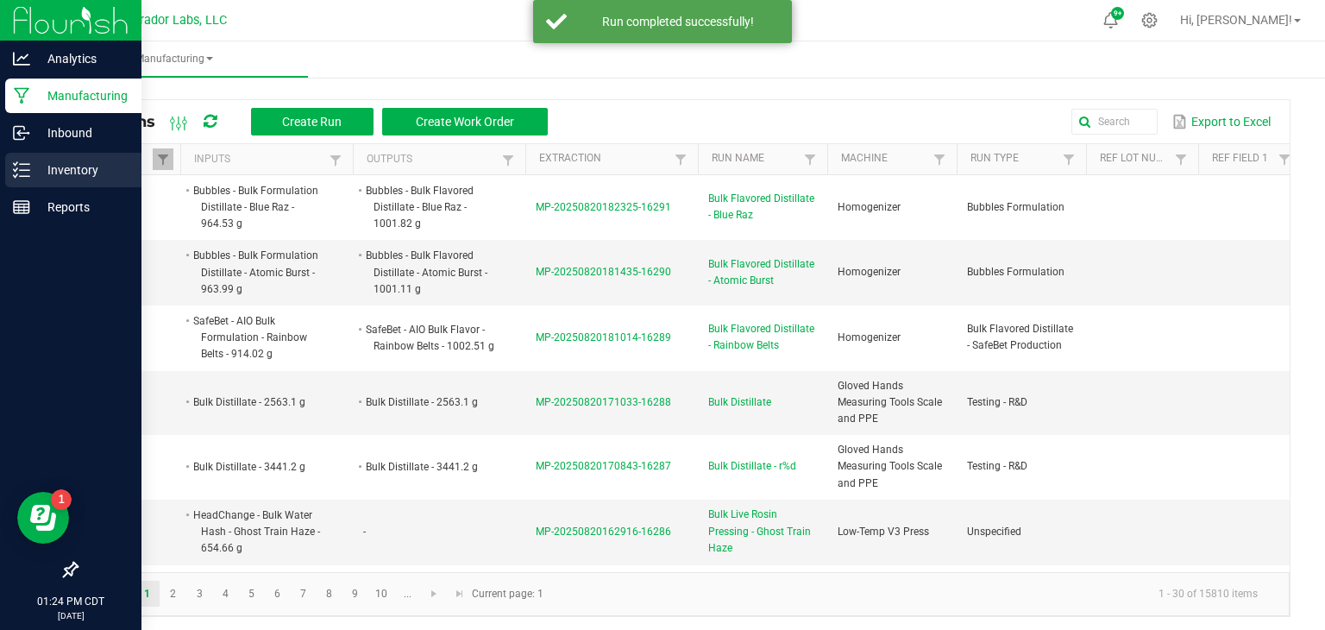
click at [28, 182] on div "Inventory" at bounding box center [73, 170] width 136 height 35
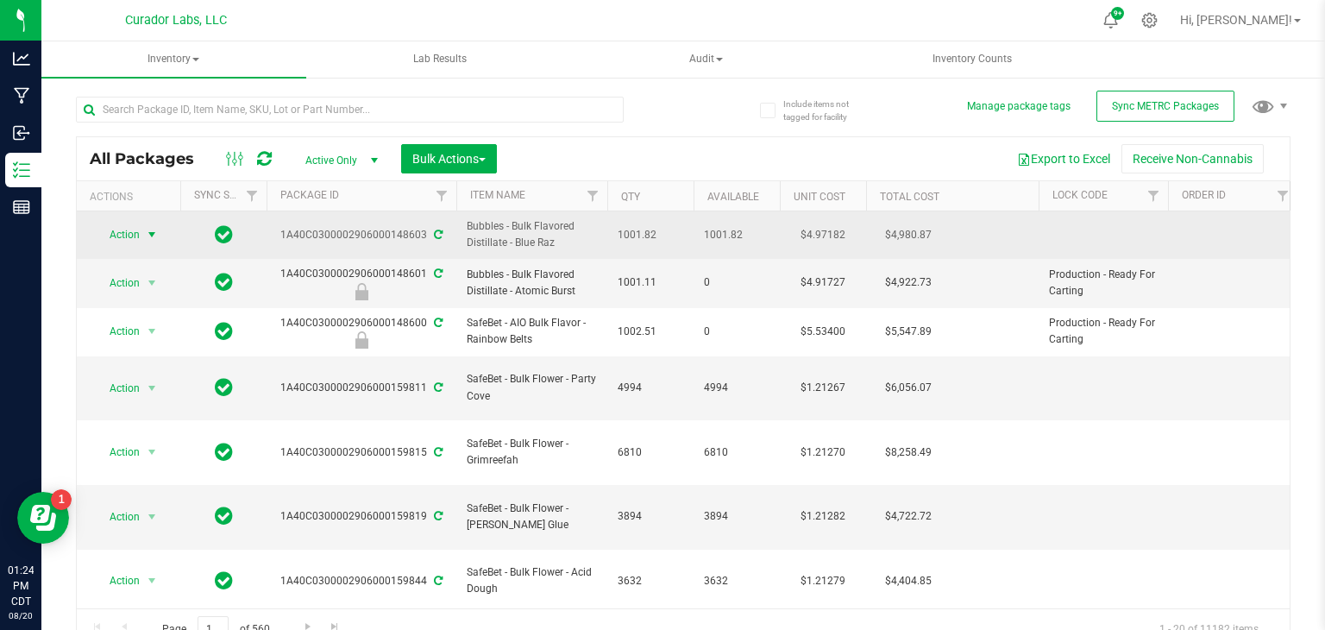
click at [145, 232] on span "select" at bounding box center [152, 235] width 14 height 14
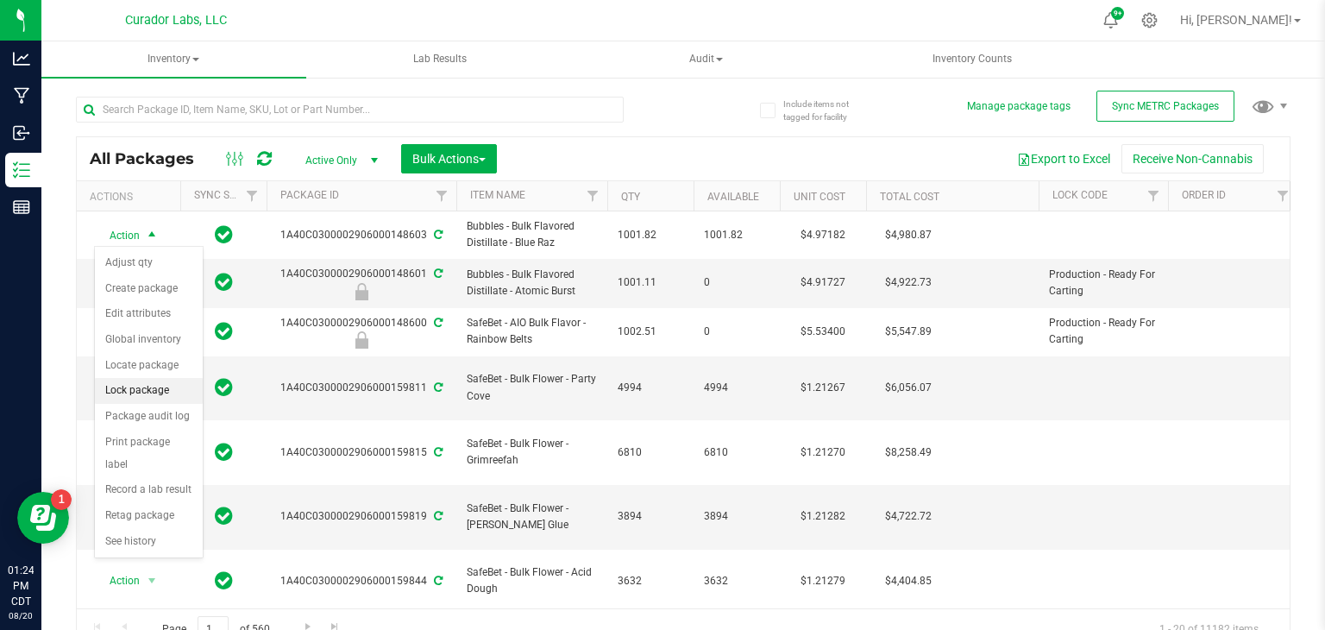
click at [149, 393] on li "Lock package" at bounding box center [149, 391] width 108 height 26
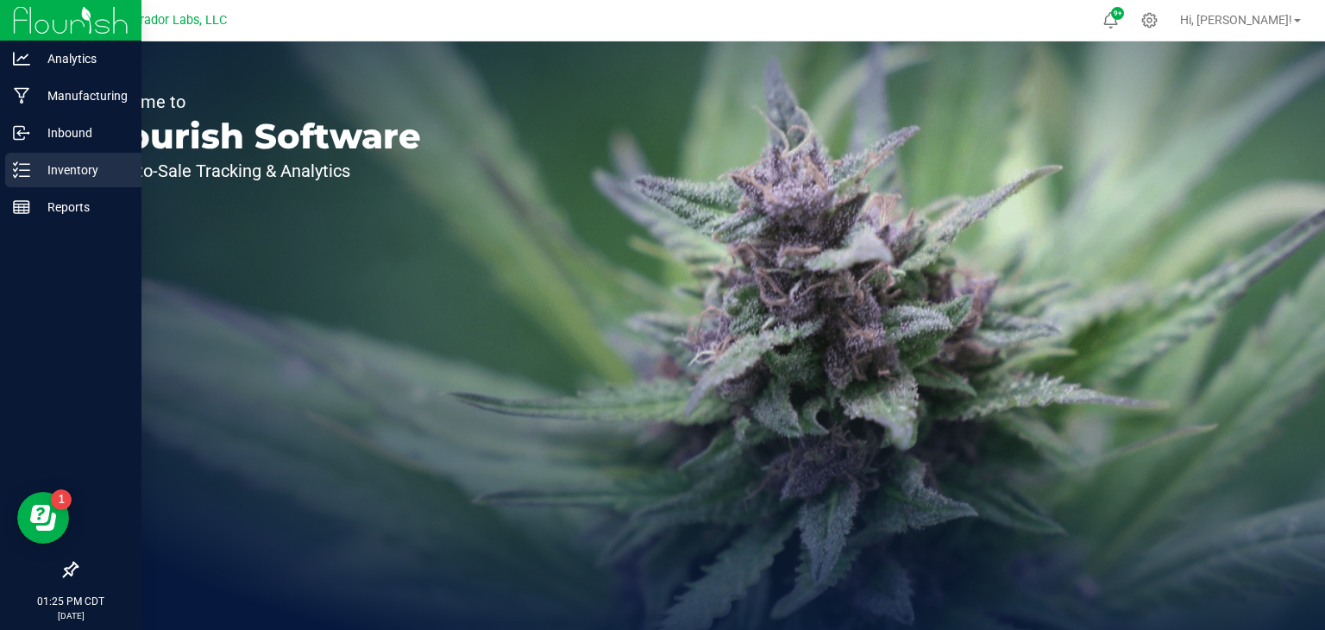
click at [18, 174] on icon at bounding box center [21, 169] width 17 height 17
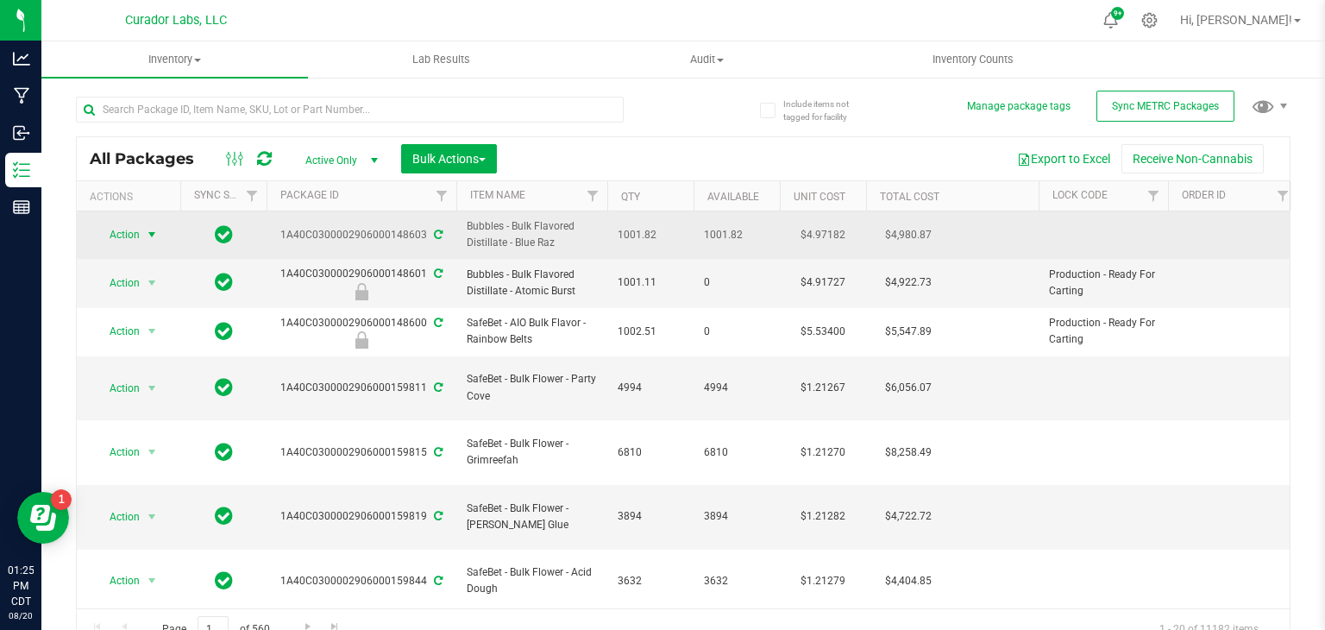
click at [116, 233] on span "Action" at bounding box center [117, 235] width 47 height 24
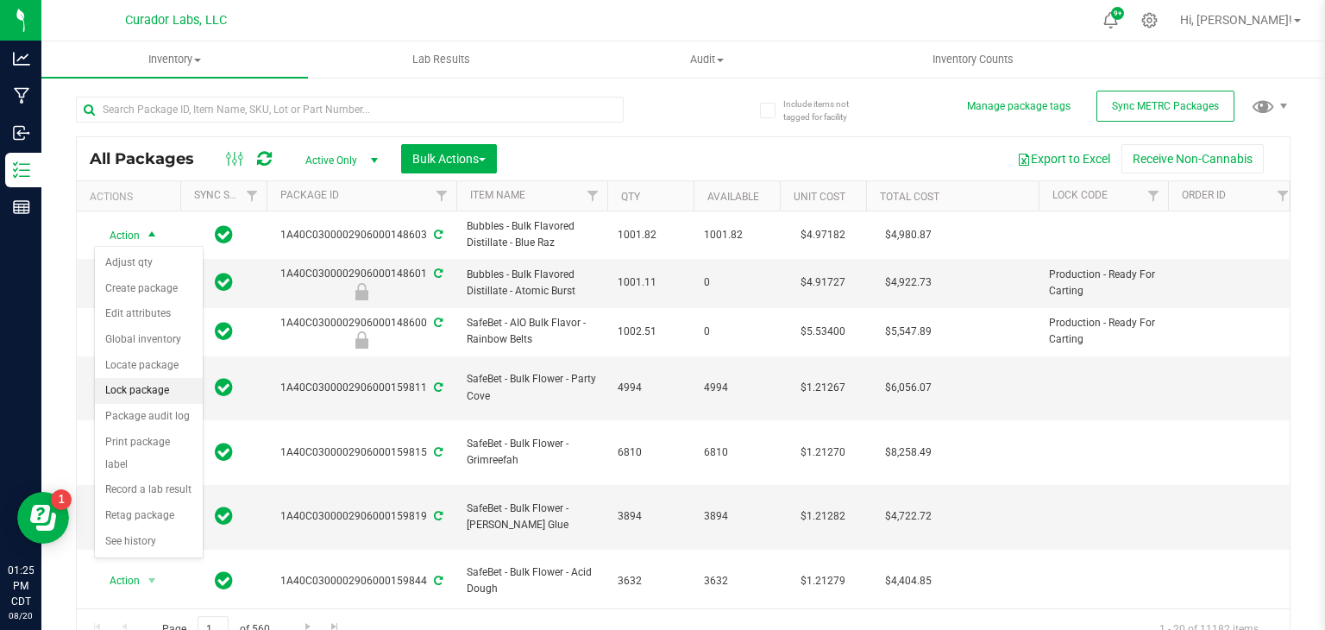
click at [148, 400] on li "Lock package" at bounding box center [149, 391] width 108 height 26
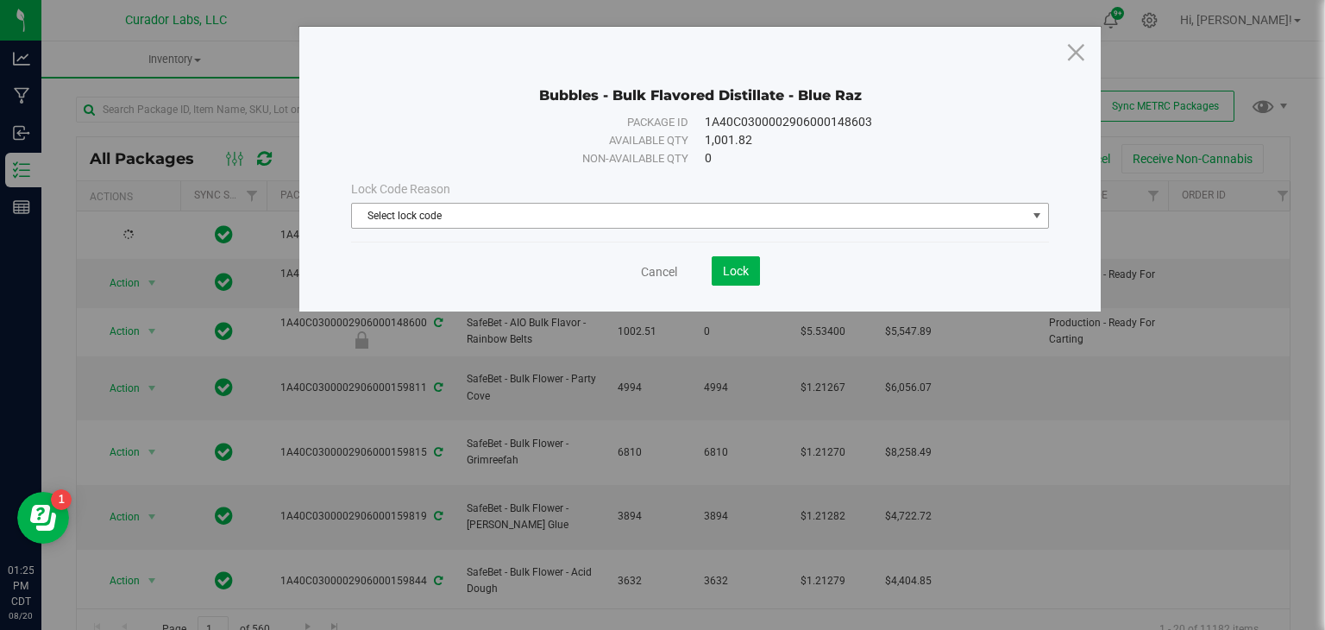
click at [595, 218] on span "Select lock code" at bounding box center [689, 216] width 675 height 24
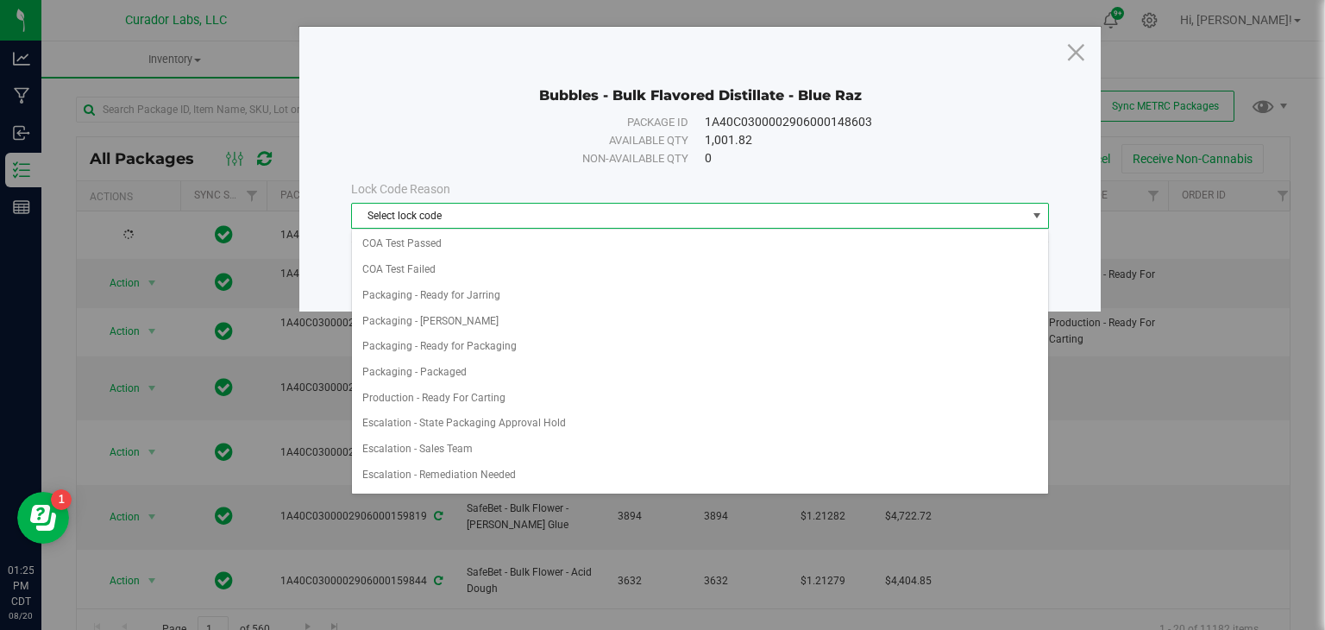
scroll to position [721, 0]
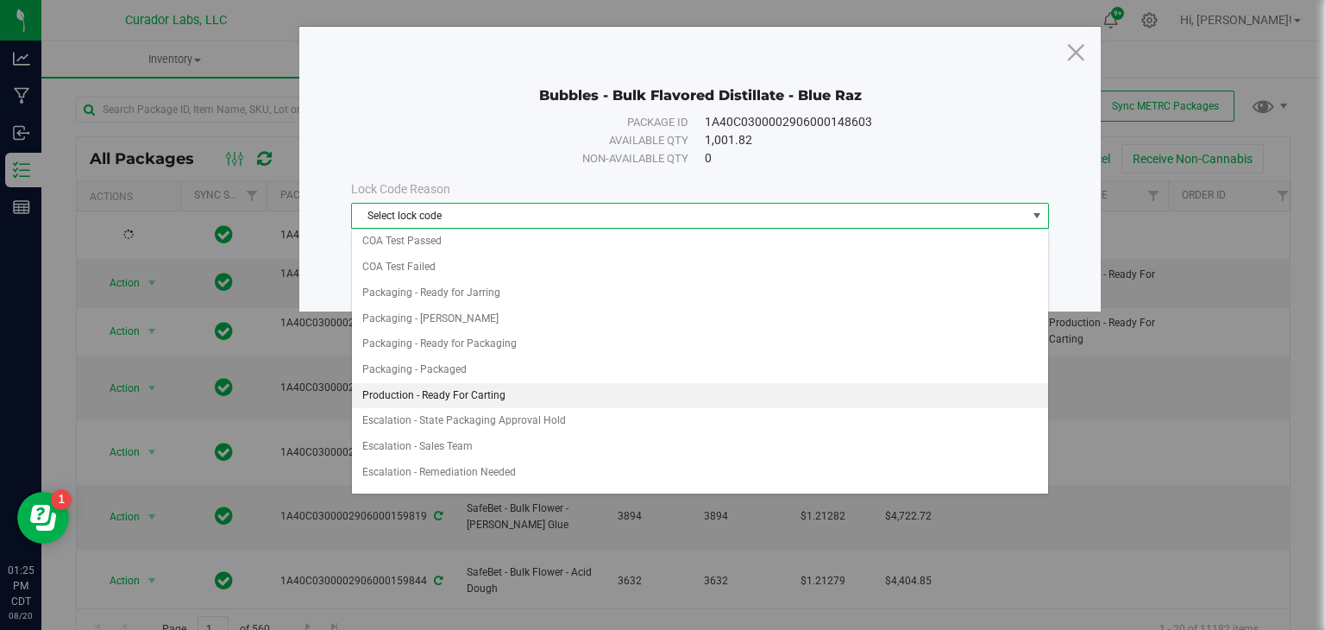
click at [618, 385] on li "Production - Ready For Carting" at bounding box center [700, 396] width 696 height 26
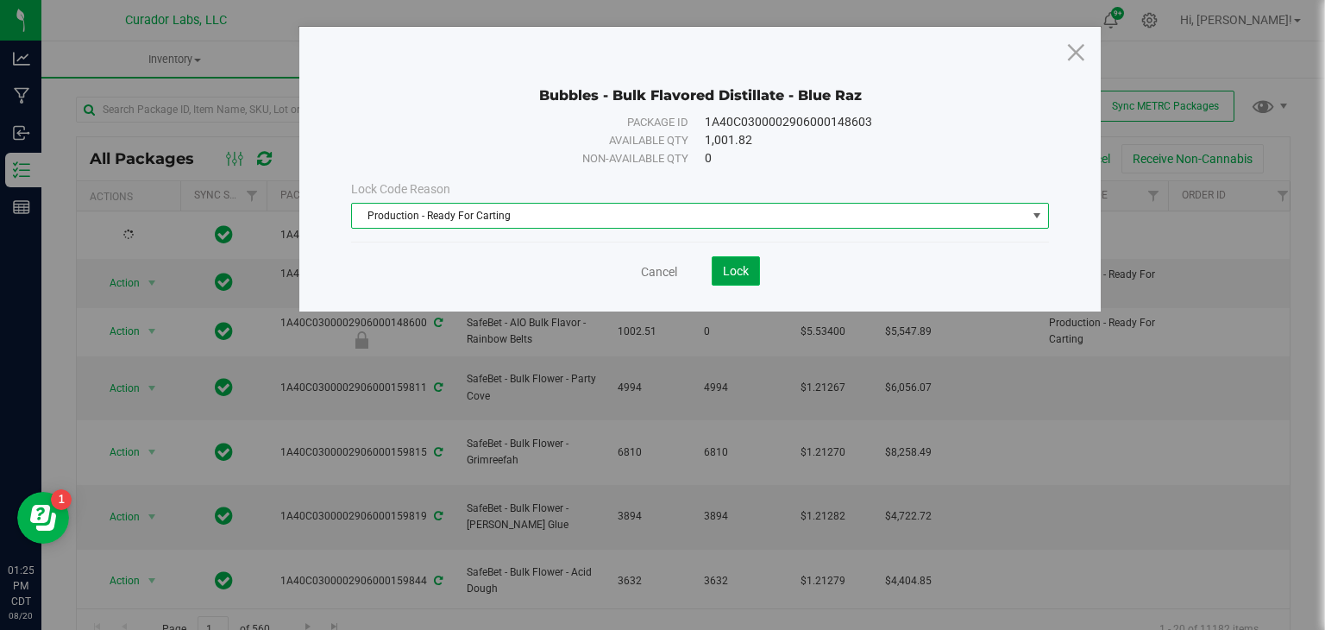
click at [737, 274] on span "Lock" at bounding box center [736, 271] width 26 height 14
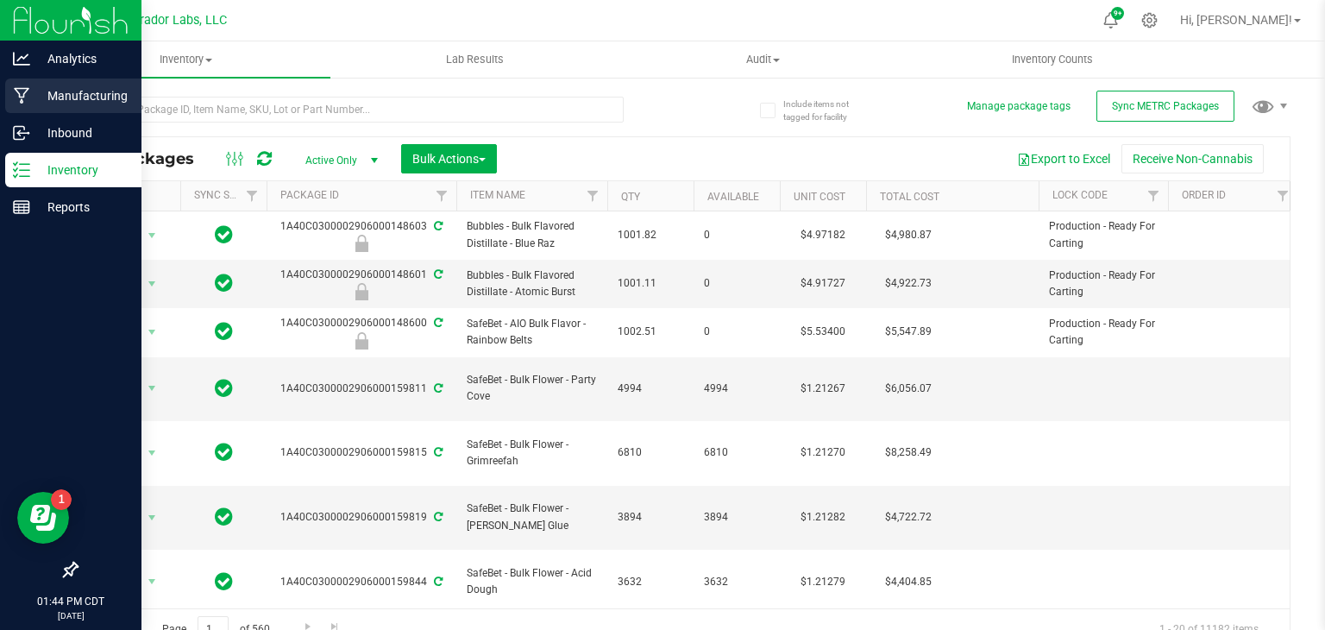
click at [7, 97] on div "Manufacturing" at bounding box center [73, 96] width 136 height 35
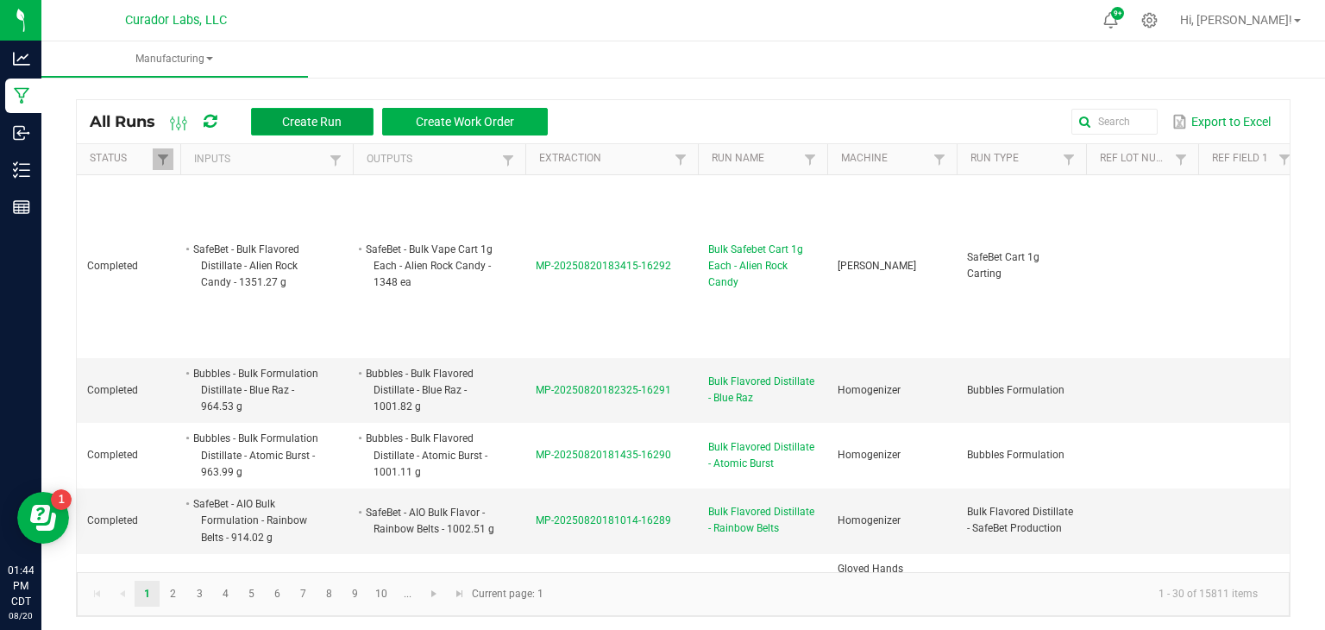
click at [306, 124] on span "Create Run" at bounding box center [312, 122] width 60 height 14
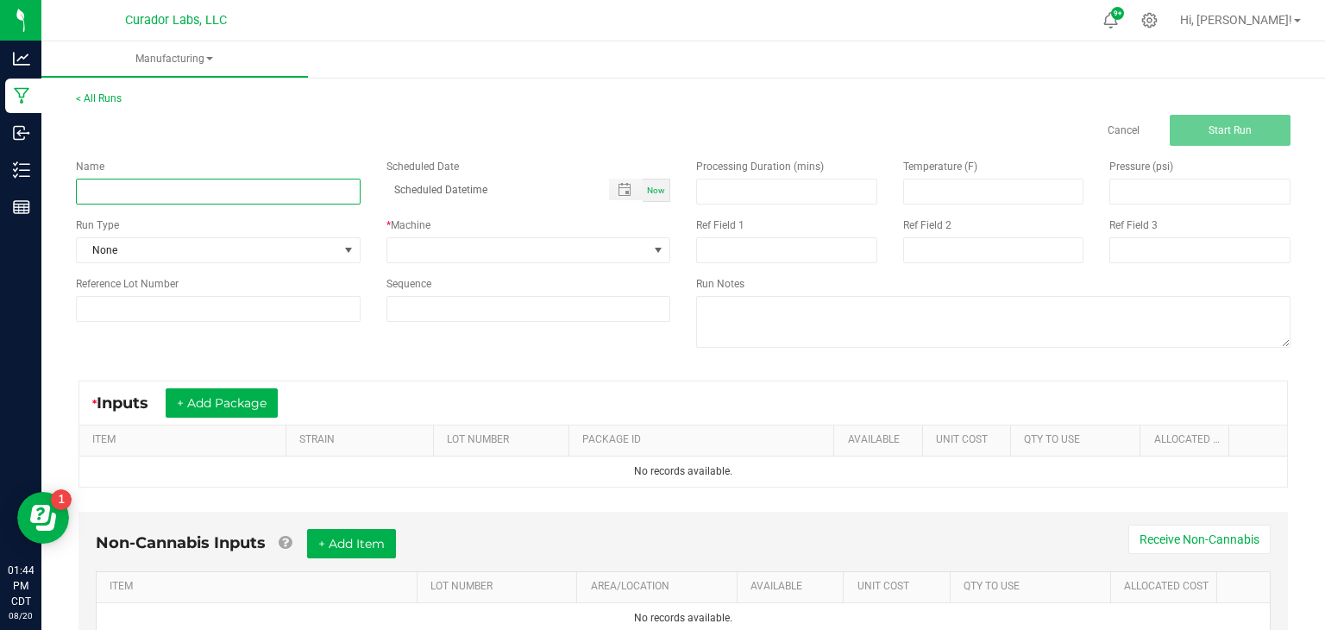
click at [320, 198] on input at bounding box center [218, 192] width 285 height 26
type input "Bulk Flavor Distillate - Tigers Blood"
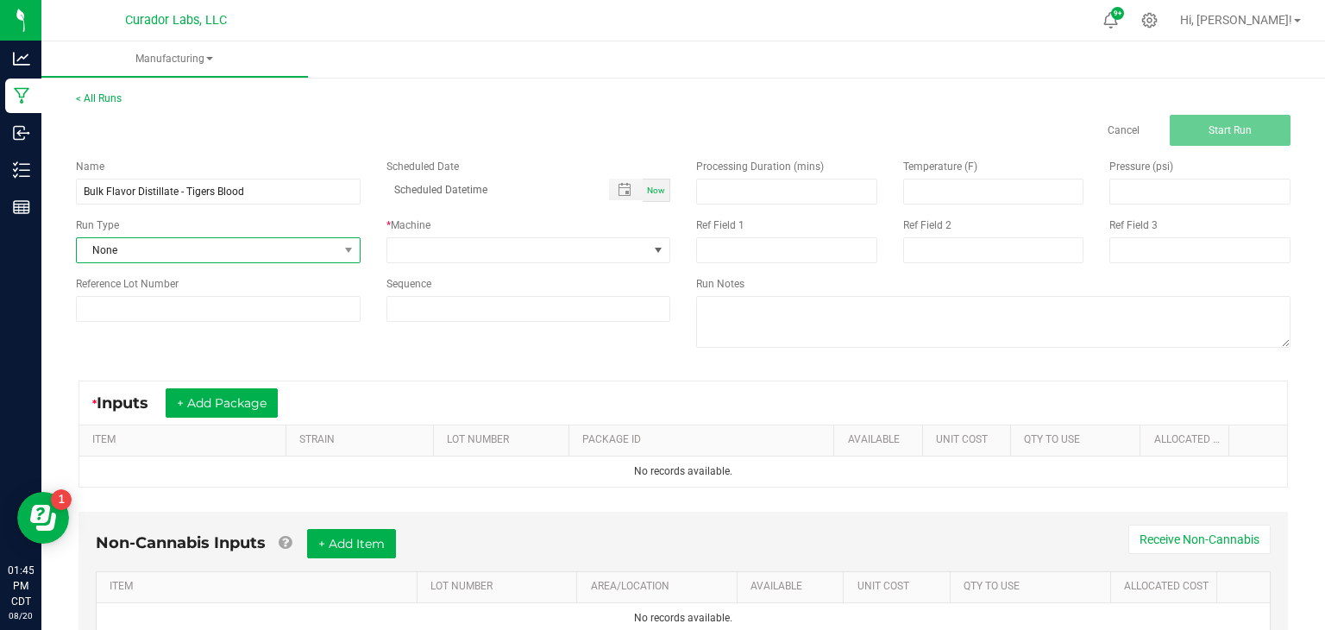
click at [330, 255] on span "None" at bounding box center [207, 250] width 261 height 24
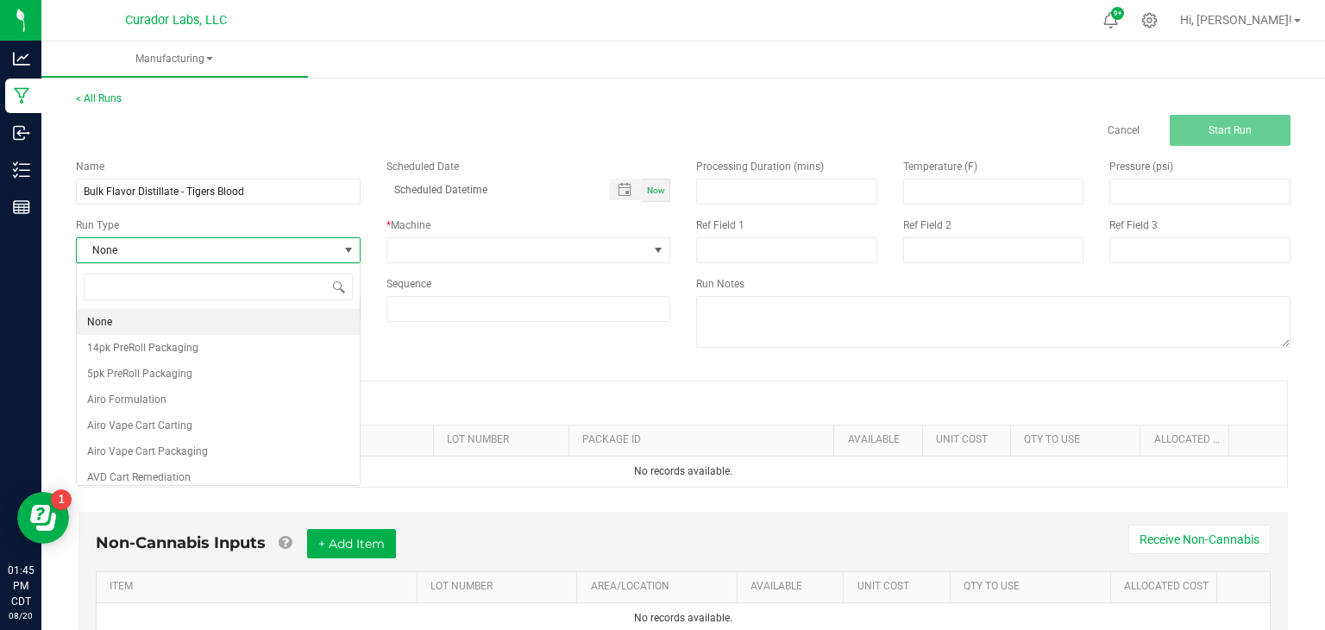
scroll to position [25, 284]
type input "form"
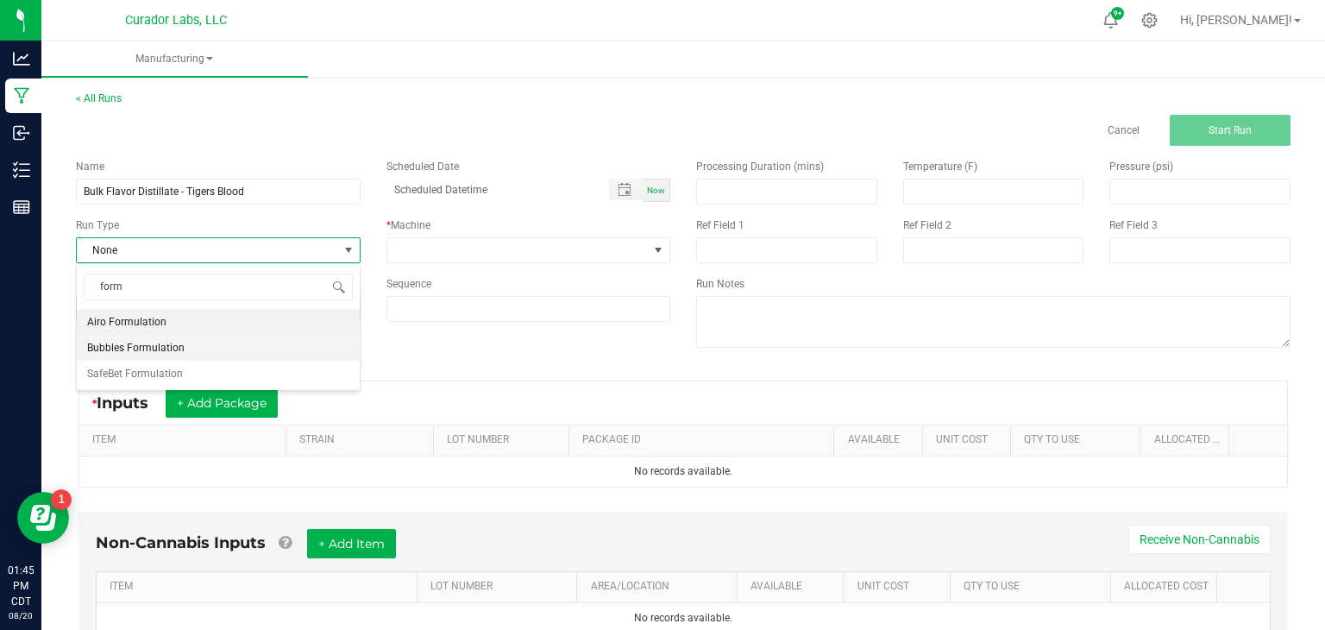
click at [190, 351] on li "Bubbles Formulation" at bounding box center [218, 348] width 283 height 26
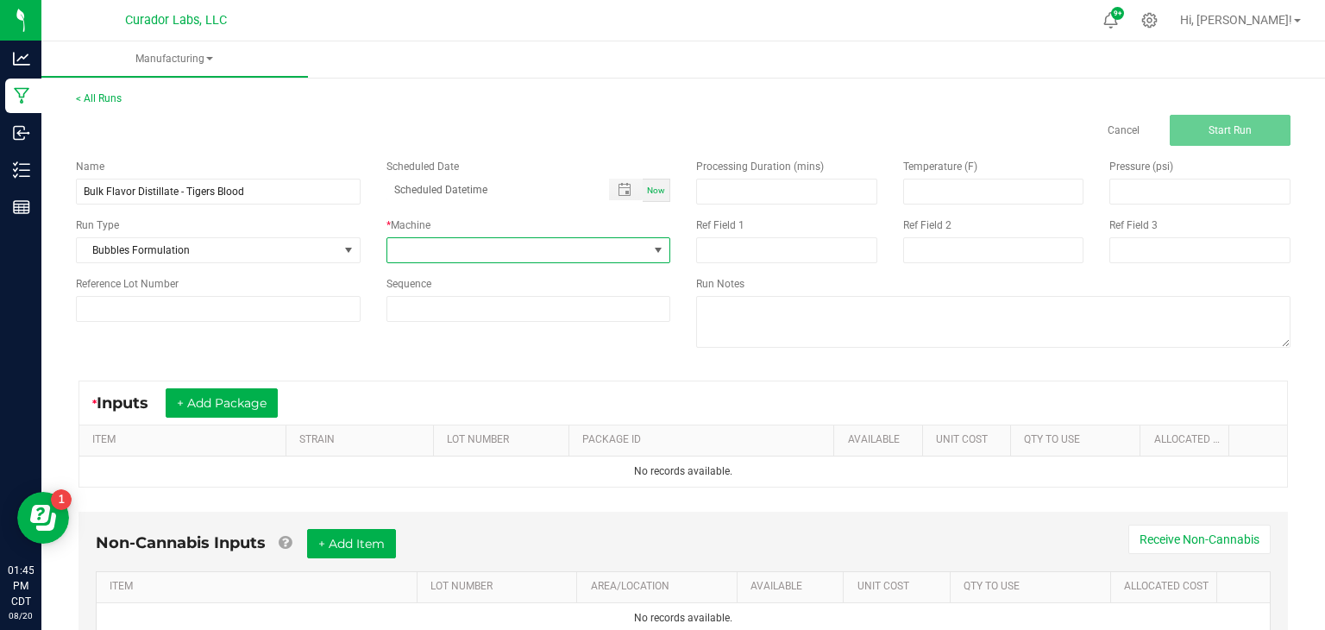
click at [403, 255] on span at bounding box center [517, 250] width 261 height 24
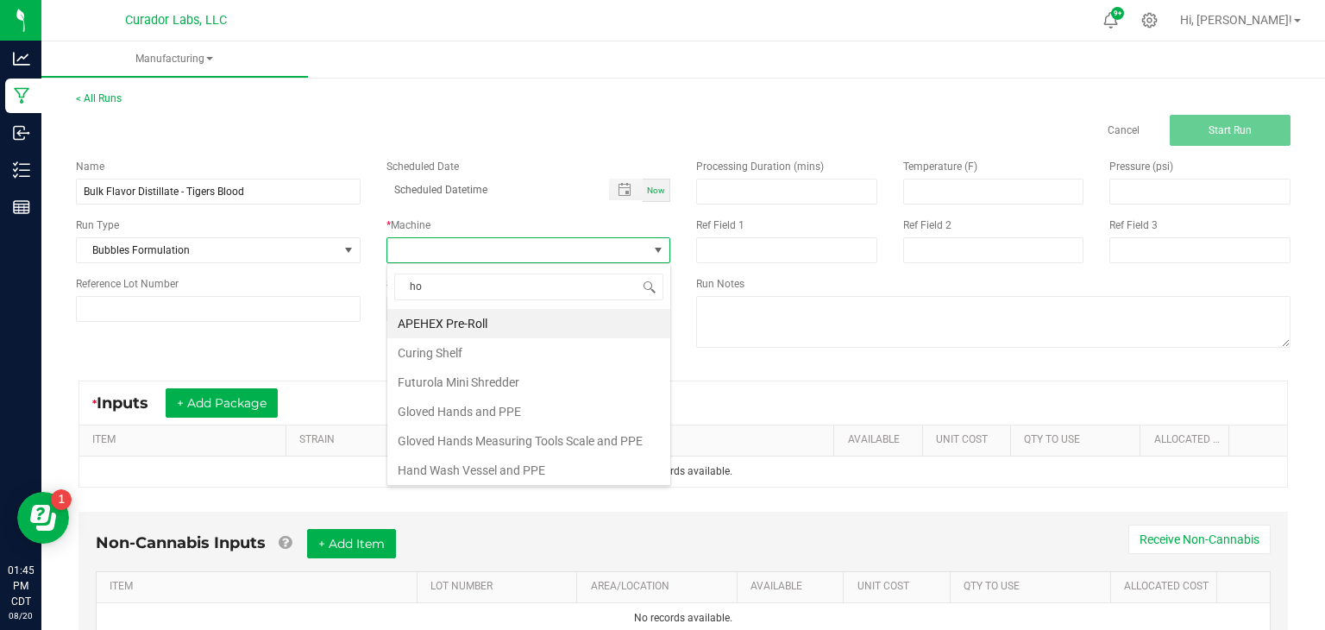
type input "hom"
click at [417, 322] on li "Homogenizer" at bounding box center [528, 323] width 283 height 29
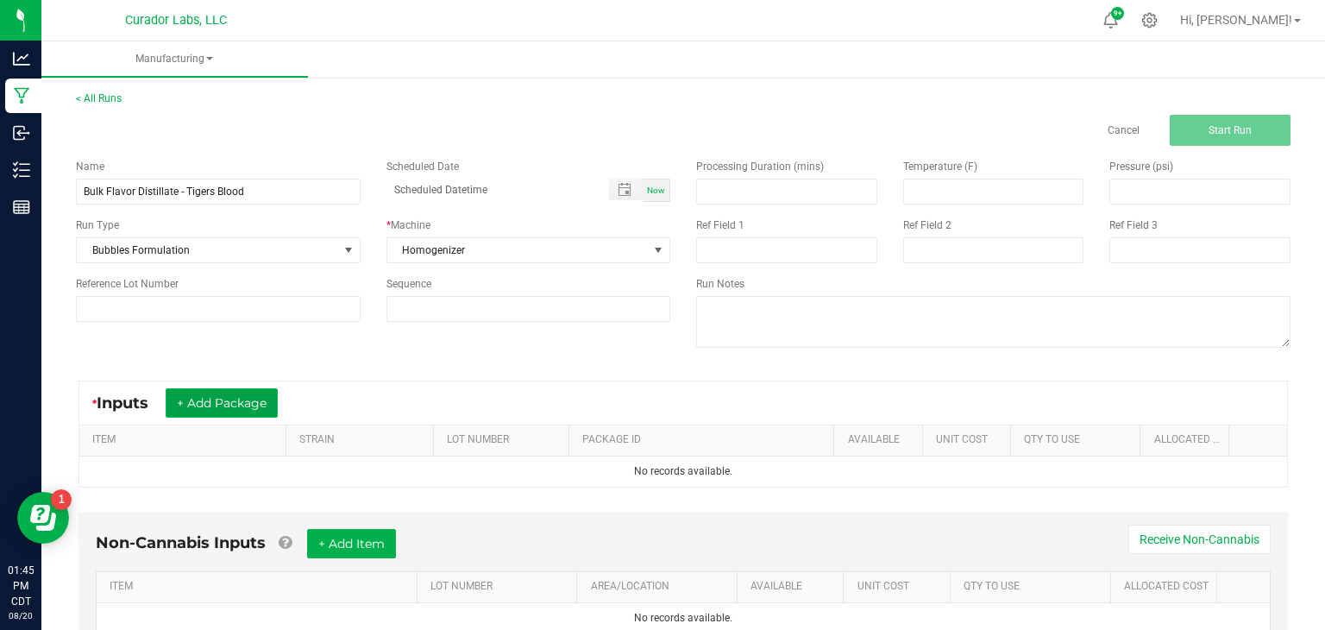
click at [262, 405] on button "+ Add Package" at bounding box center [222, 402] width 112 height 29
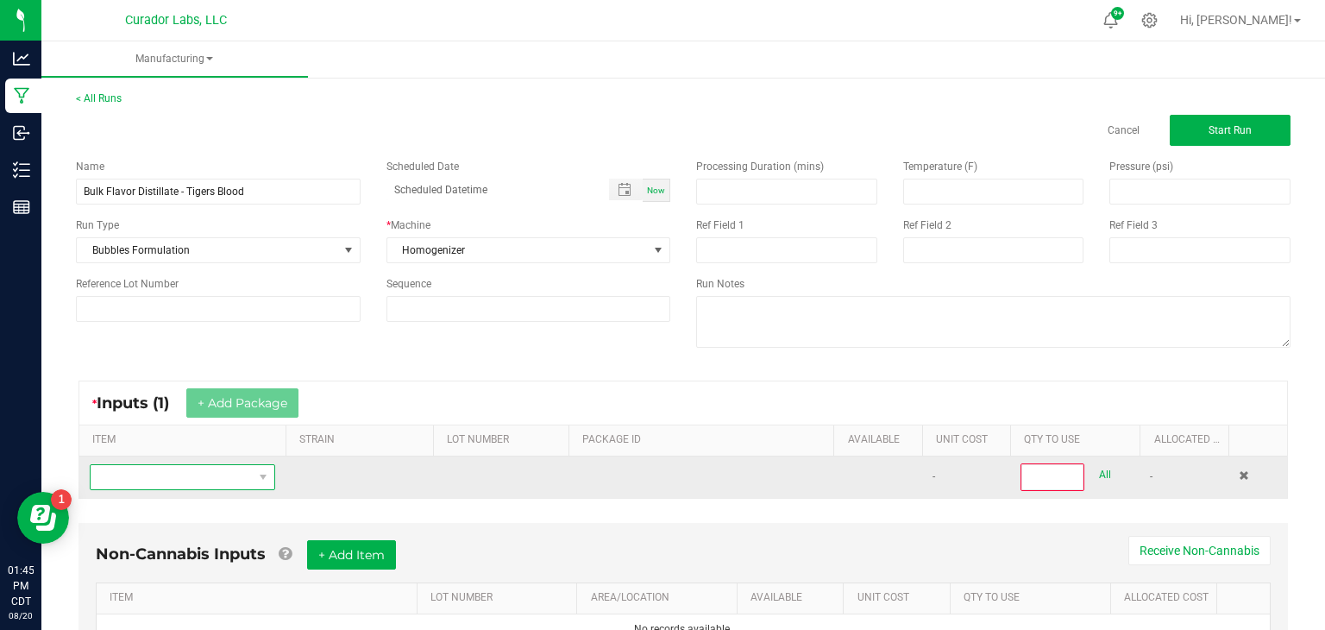
click at [253, 469] on span "NO DATA FOUND" at bounding box center [264, 477] width 22 height 24
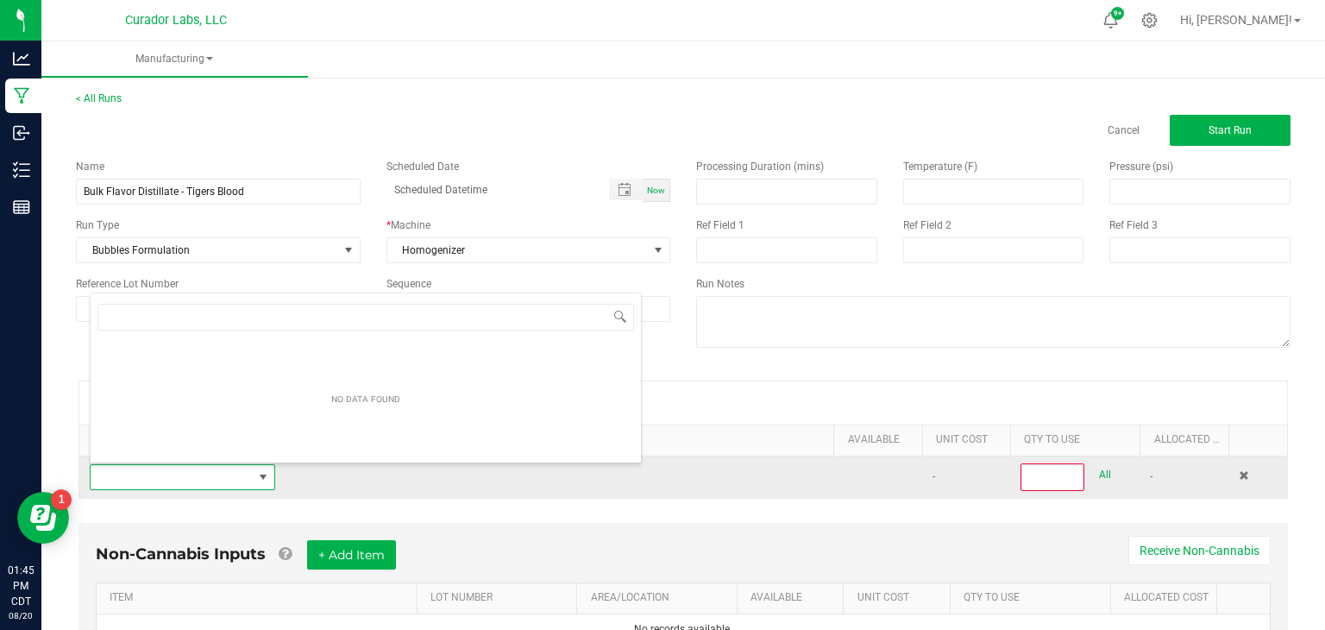
scroll to position [25, 186]
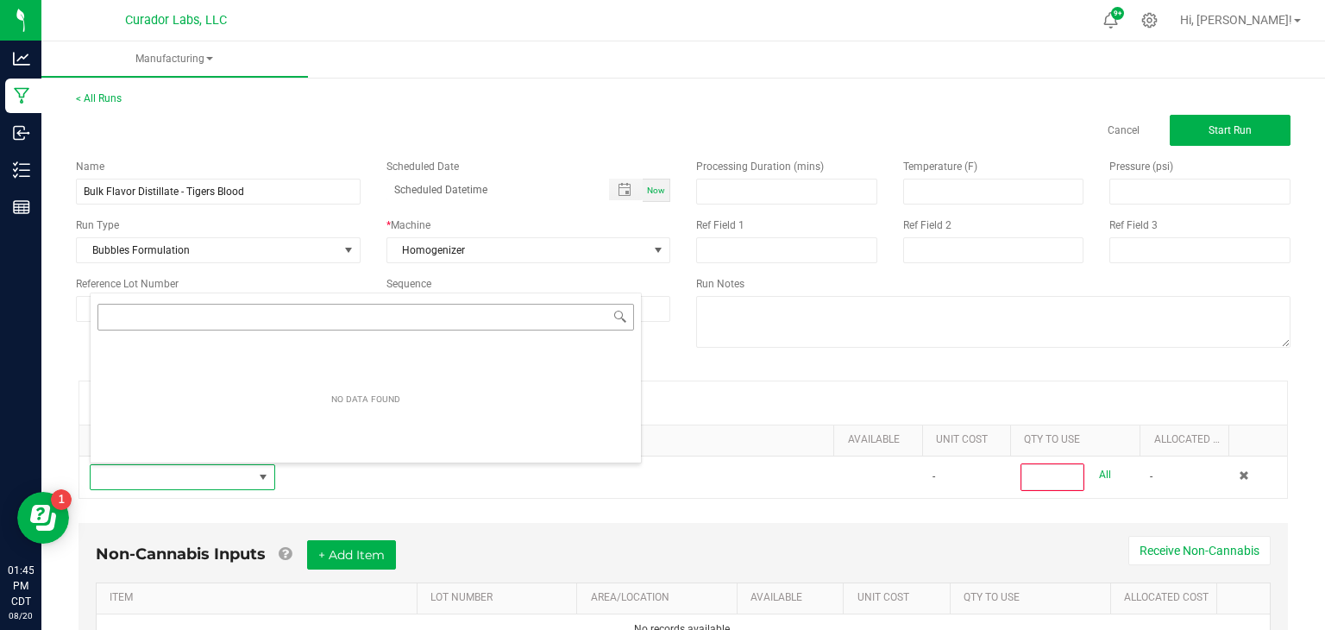
click at [414, 318] on div "NO DATA FOUND" at bounding box center [366, 378] width 552 height 171
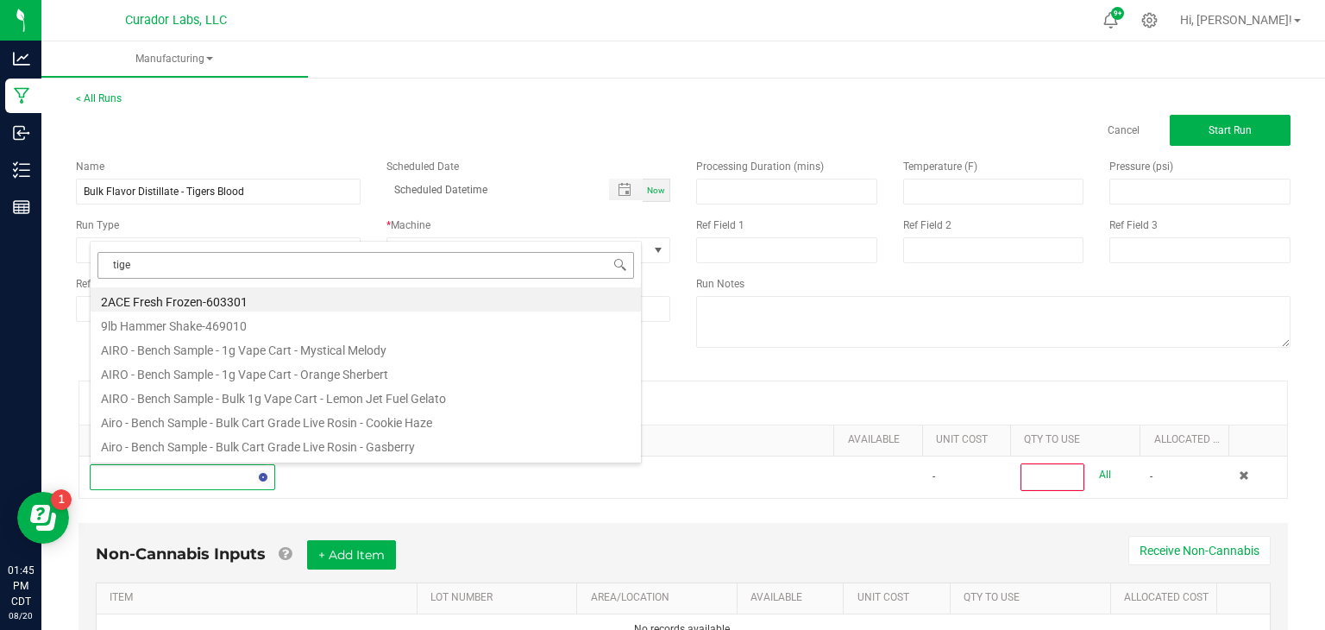
type input "tiger"
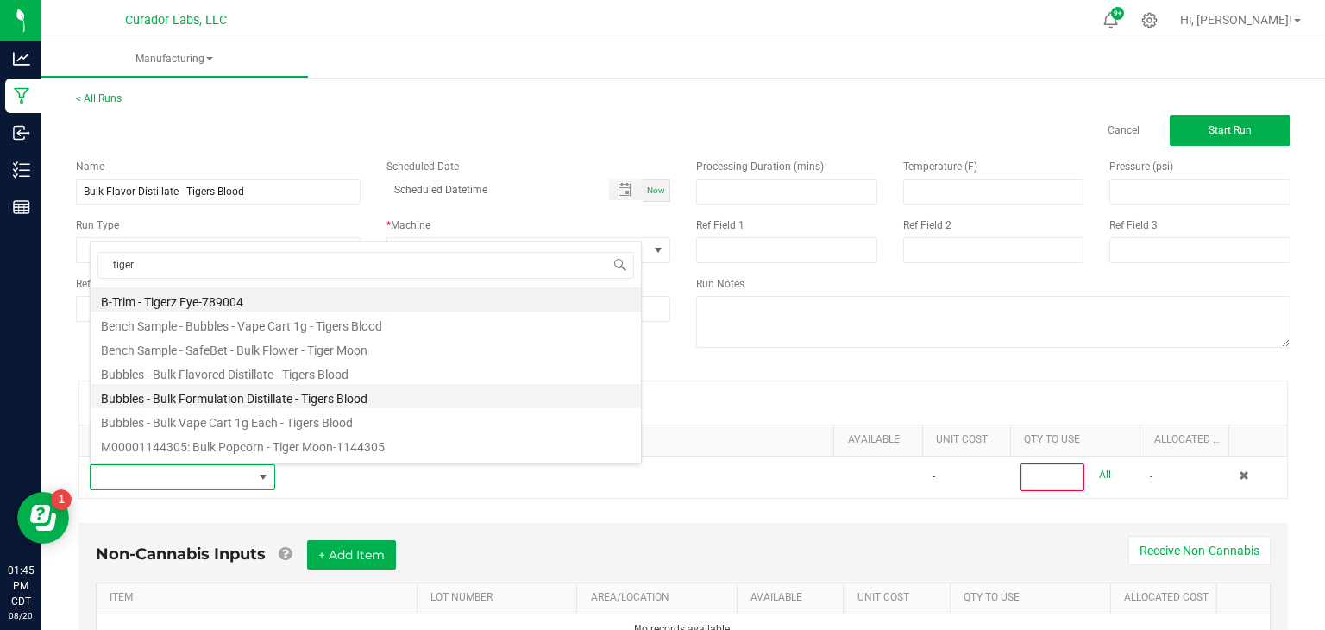
click at [287, 393] on li "Bubbles - Bulk Formulation Distillate - Tigers Blood" at bounding box center [366, 396] width 551 height 24
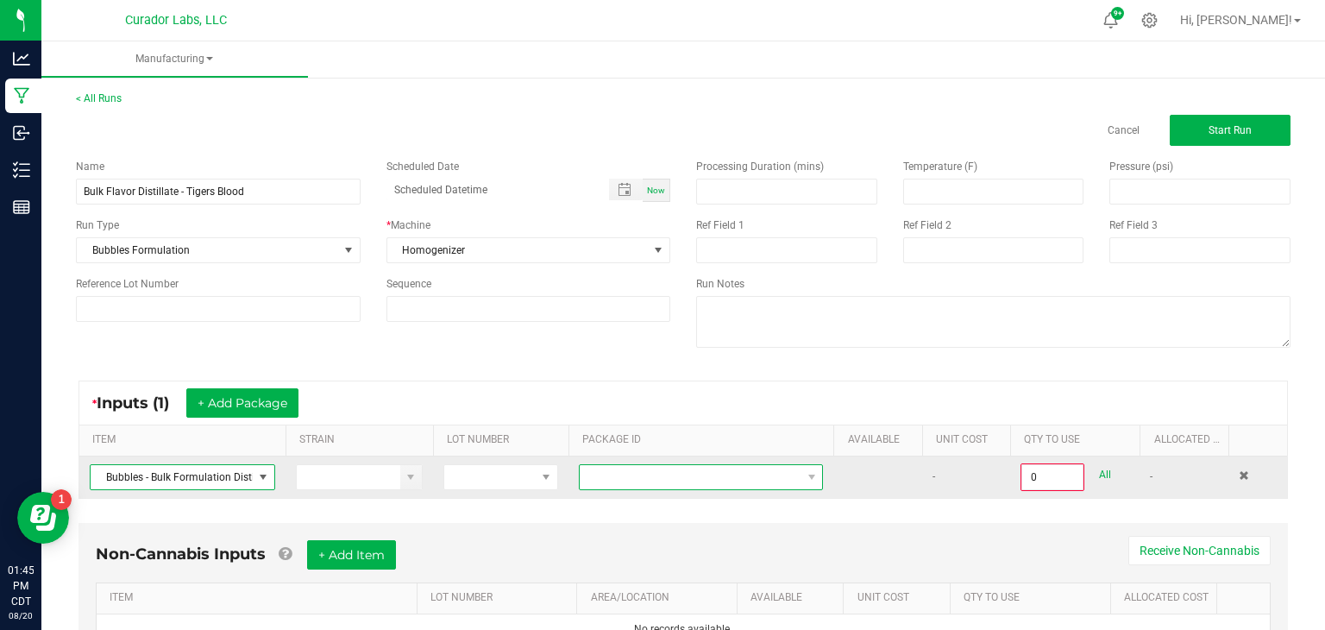
click at [702, 478] on span at bounding box center [690, 477] width 221 height 24
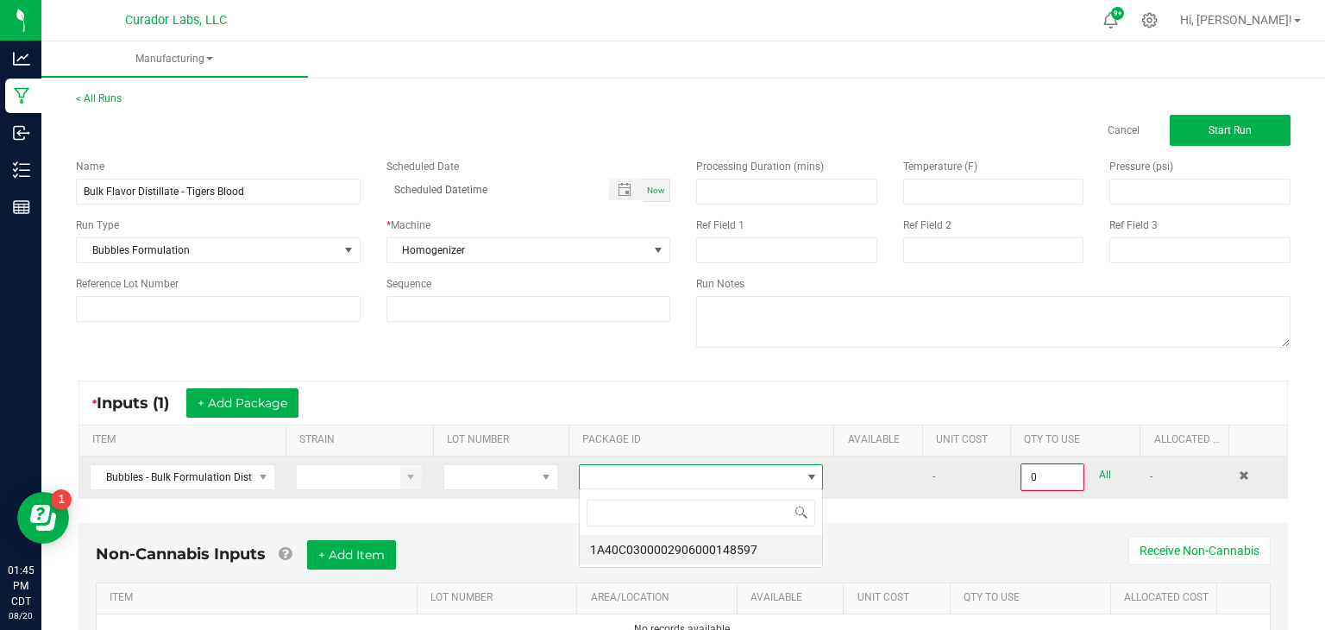
scroll to position [25, 245]
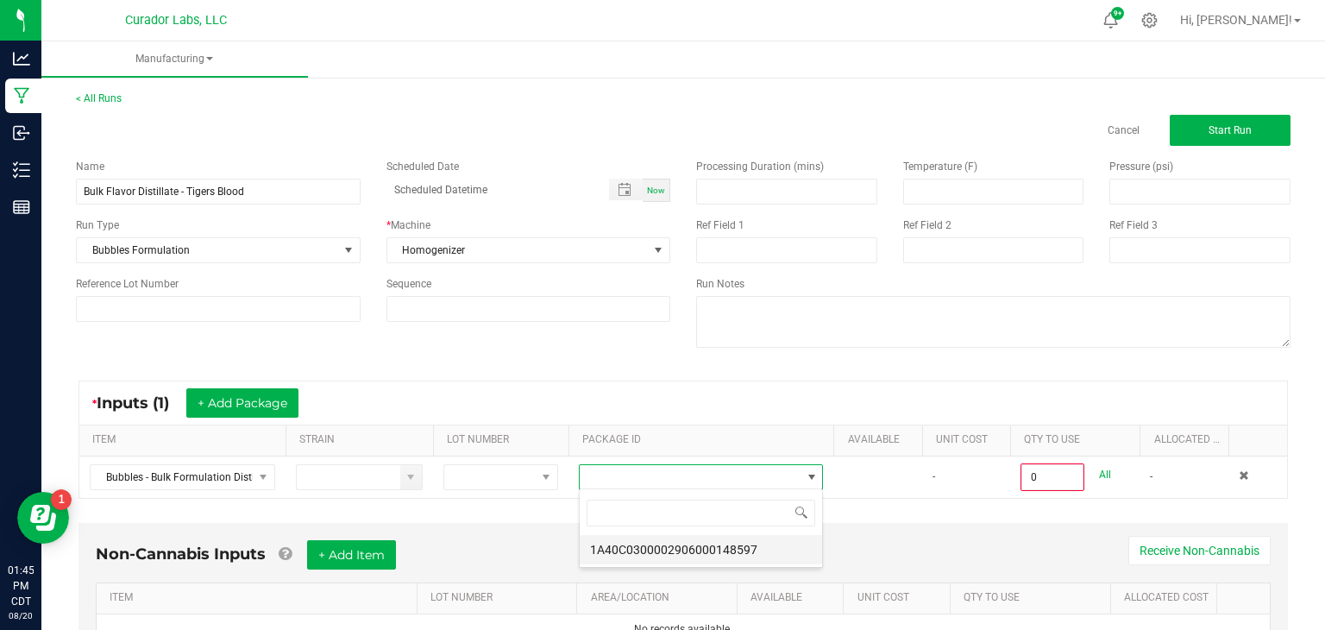
click at [724, 552] on li "1A40C0300002906000148597" at bounding box center [701, 549] width 242 height 29
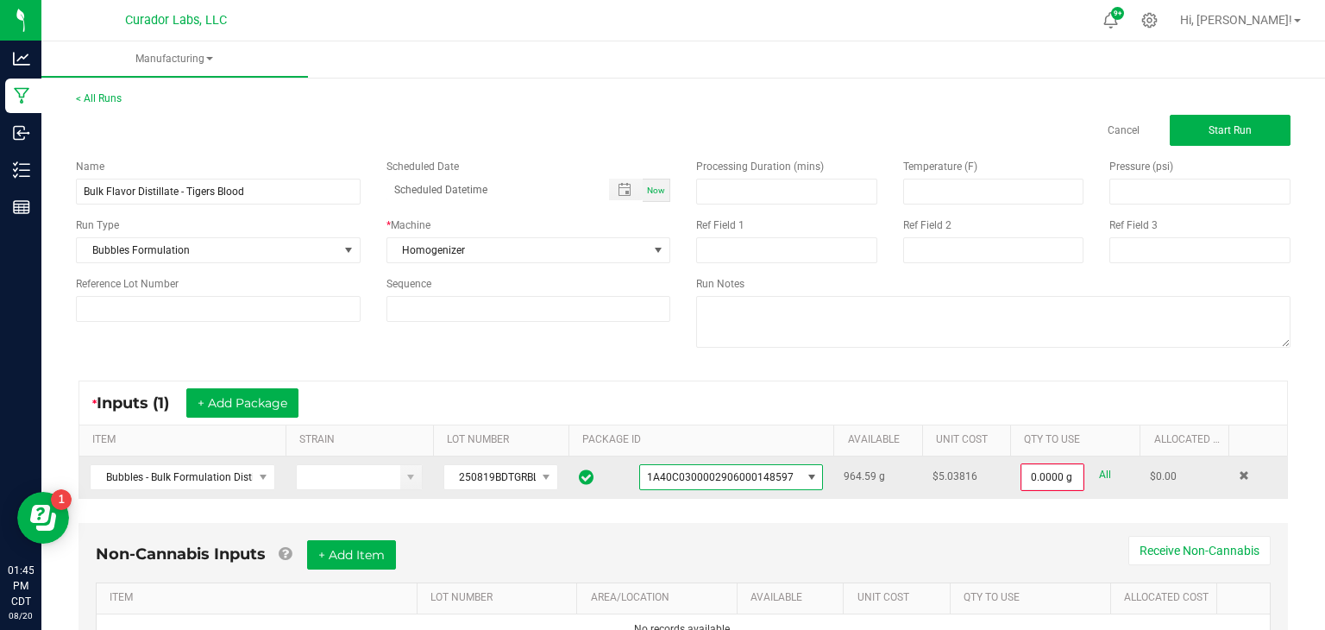
click at [1108, 474] on link "All" at bounding box center [1105, 474] width 12 height 23
type input "964.5900 g"
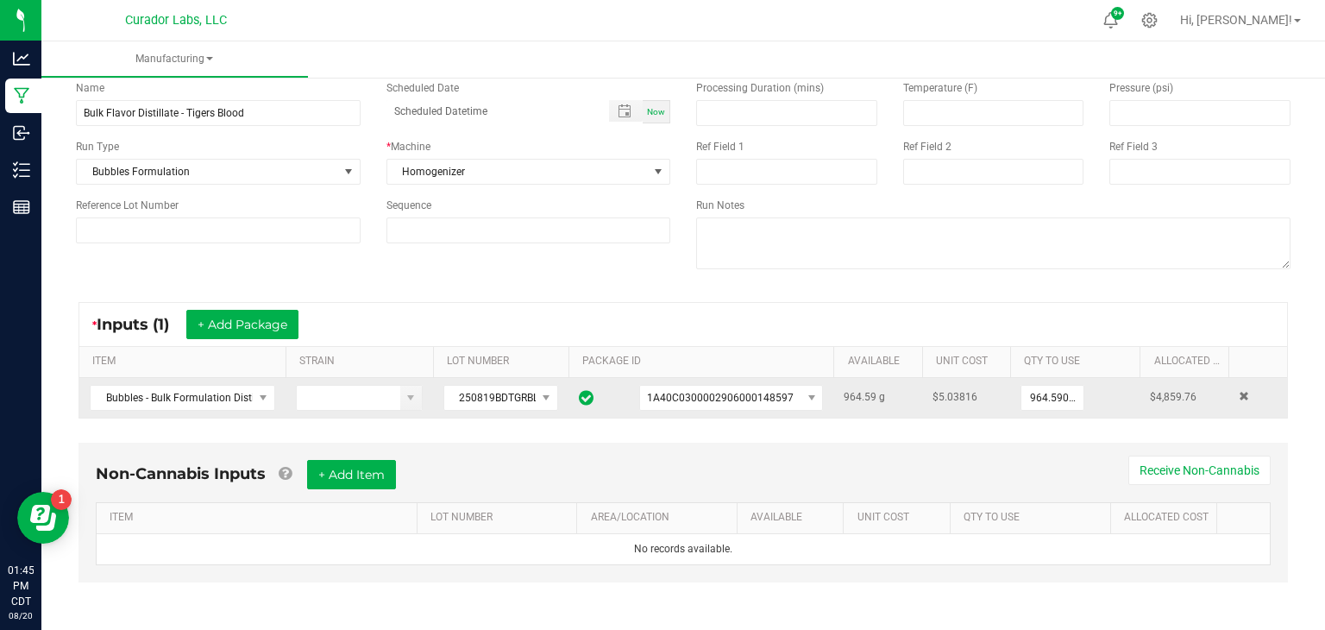
scroll to position [73, 0]
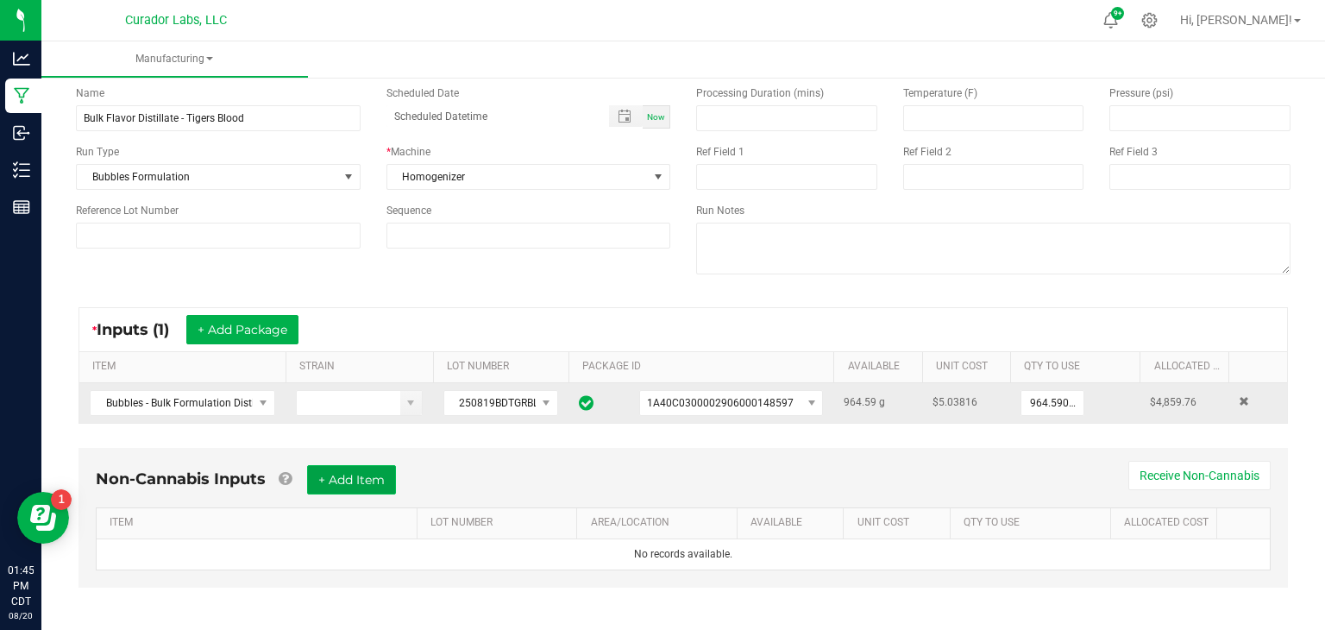
click at [382, 485] on button "+ Add Item" at bounding box center [351, 479] width 89 height 29
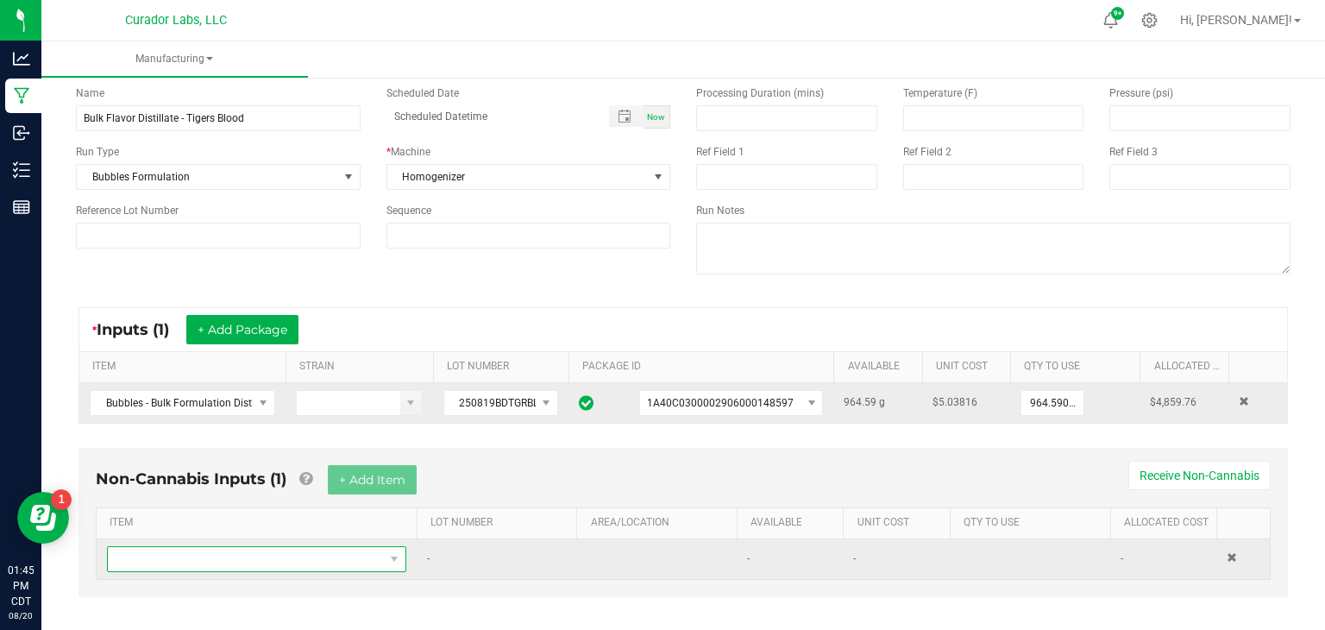
click at [302, 561] on span "NO DATA FOUND" at bounding box center [246, 559] width 276 height 24
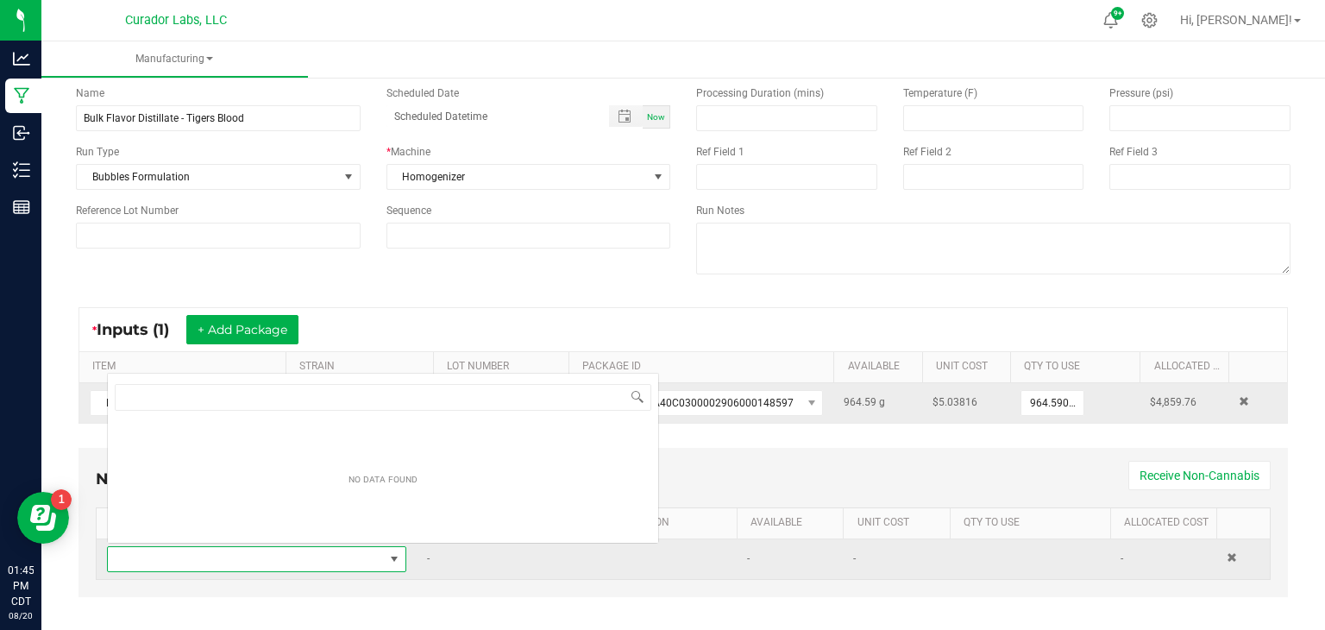
scroll to position [25, 299]
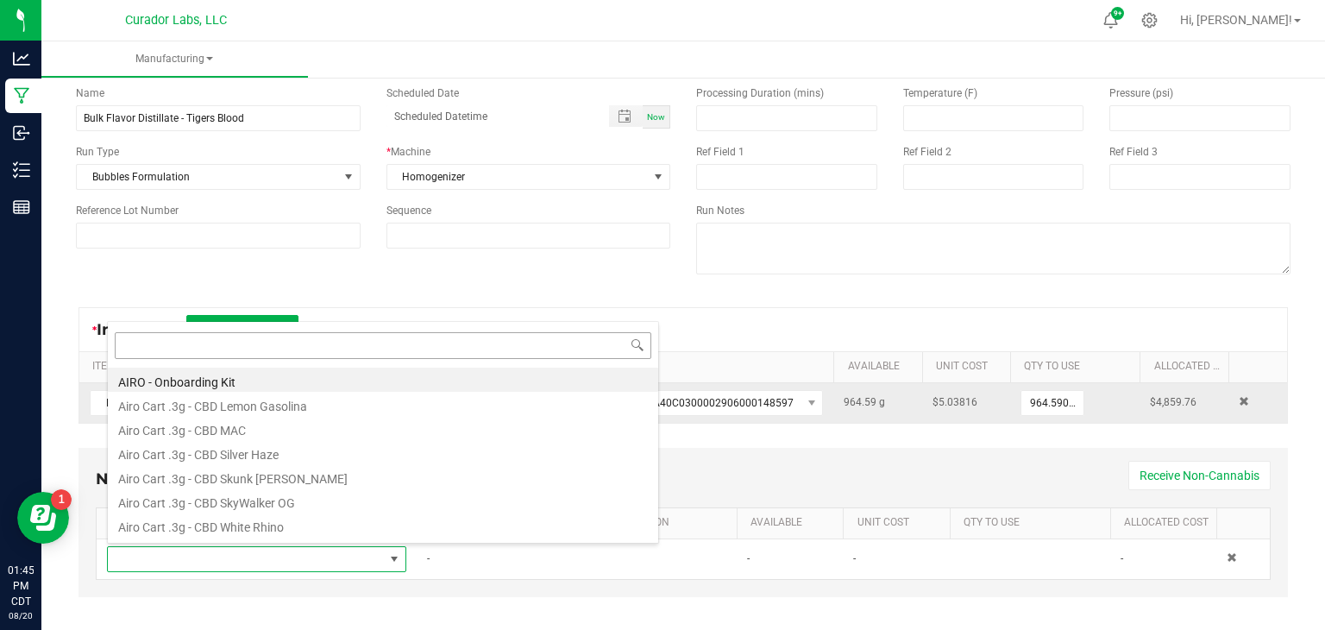
click at [528, 348] on input at bounding box center [383, 345] width 537 height 27
type input "tiger"
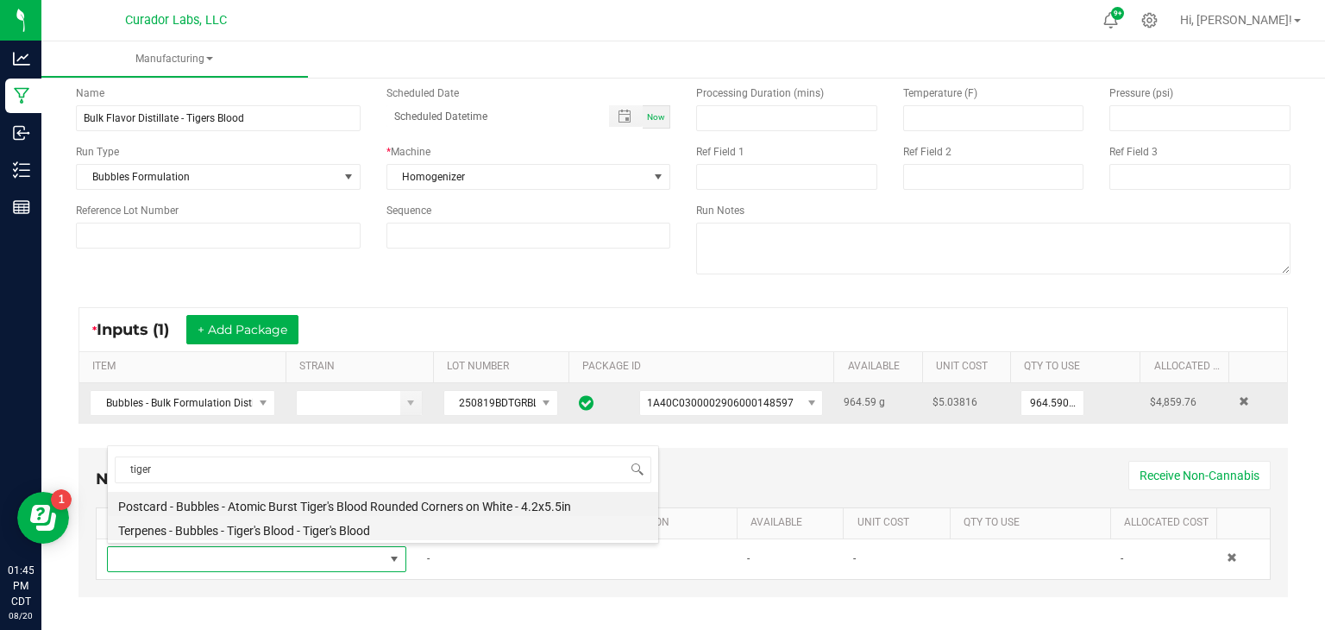
click at [293, 527] on li "Terpenes - Bubbles - Tiger's Blood - Tiger's Blood" at bounding box center [383, 528] width 551 height 24
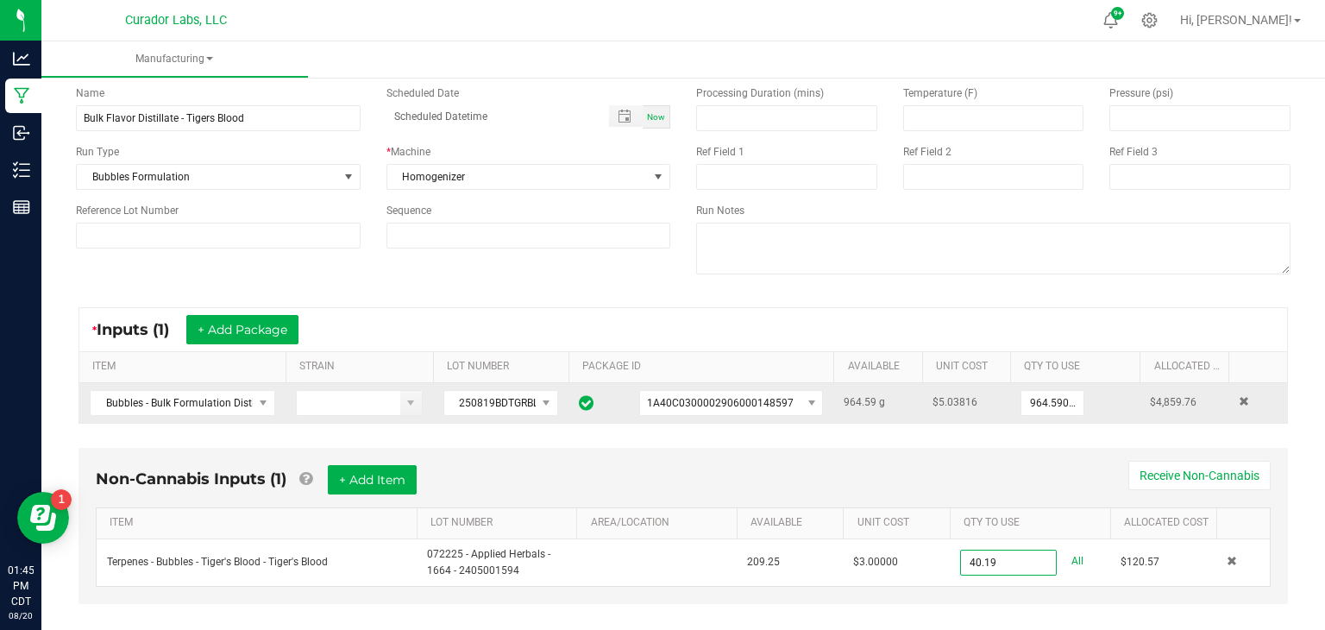
click at [892, 598] on div "Non-Cannabis Inputs (1) + Add Item Receive Non-Cannabis ITEM LOT NUMBER AREA/LO…" at bounding box center [684, 526] width 1210 height 156
type input "40.1900 g"
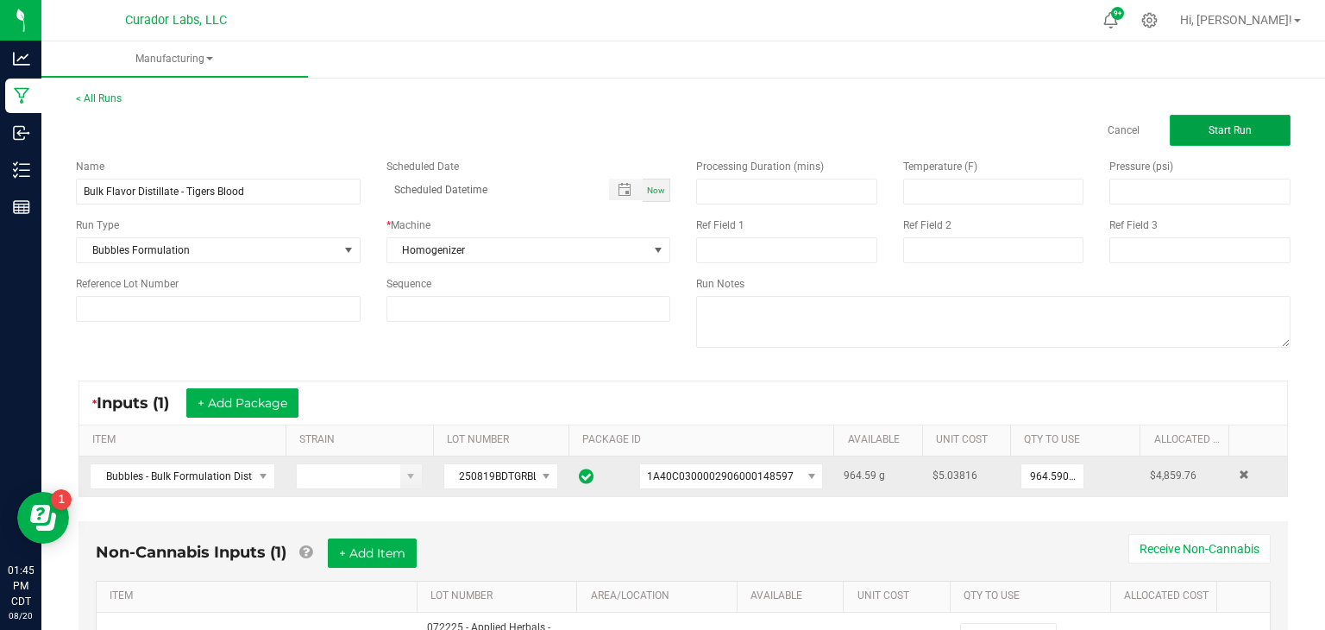
click at [1243, 124] on span "Start Run" at bounding box center [1230, 130] width 43 height 12
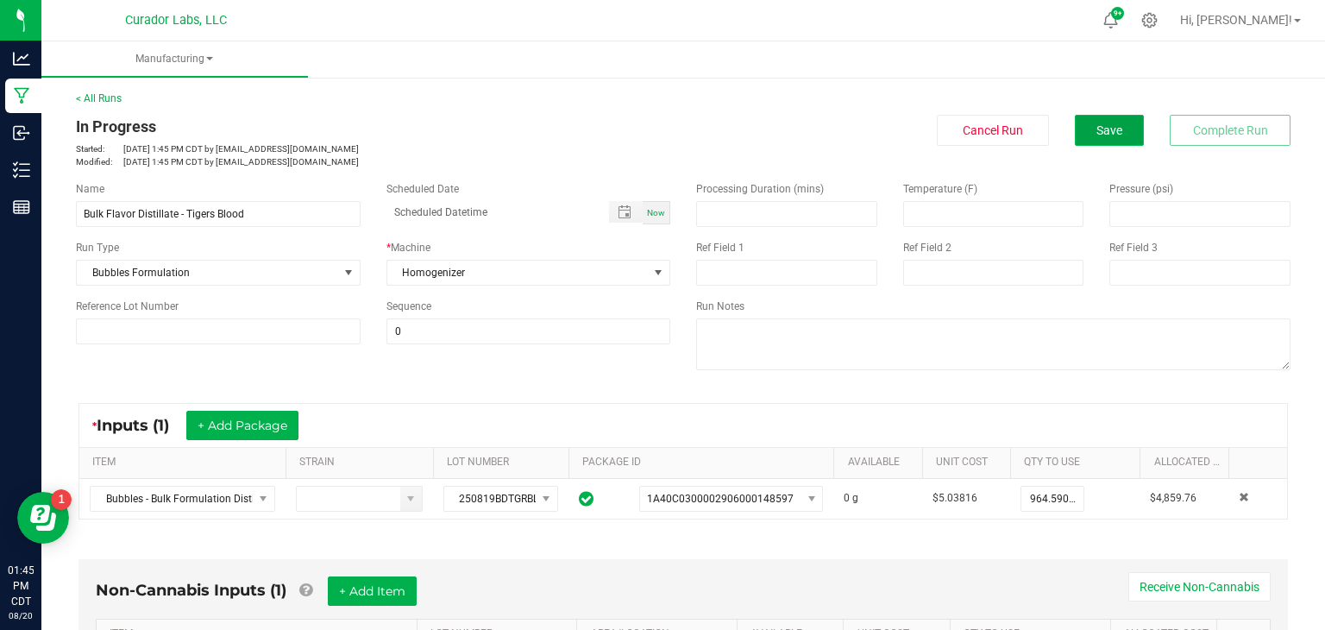
click at [1104, 133] on span "Save" at bounding box center [1110, 130] width 26 height 14
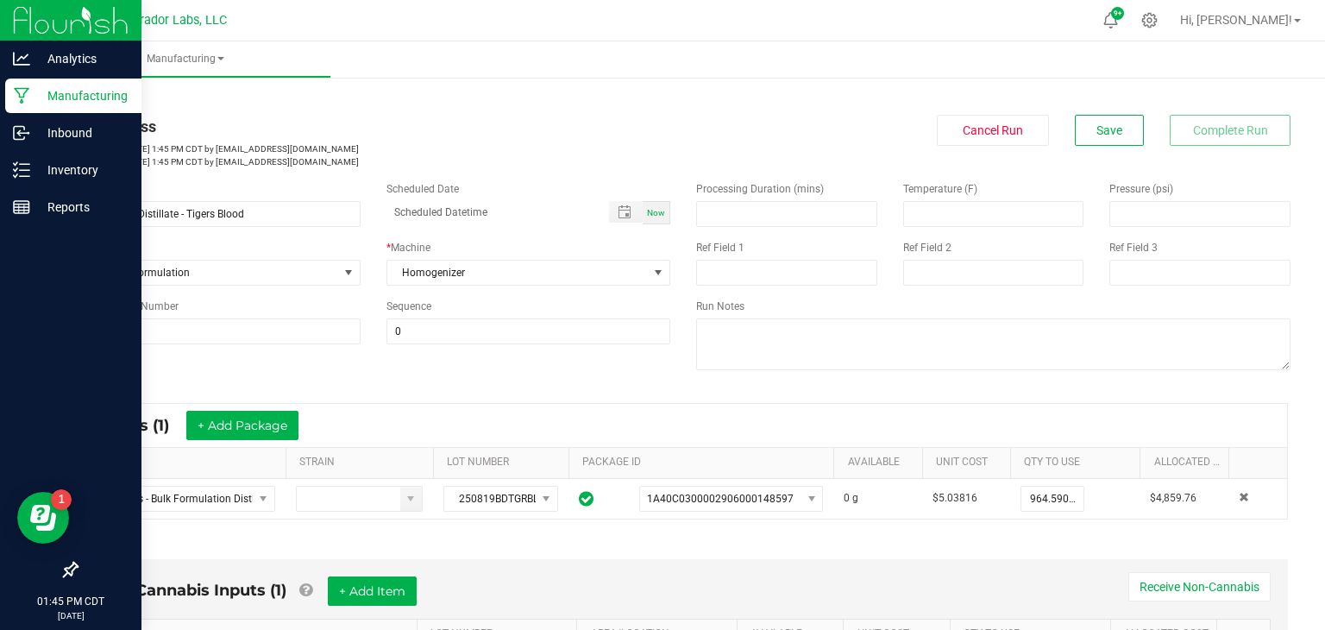
click at [41, 93] on p "Manufacturing" at bounding box center [82, 95] width 104 height 21
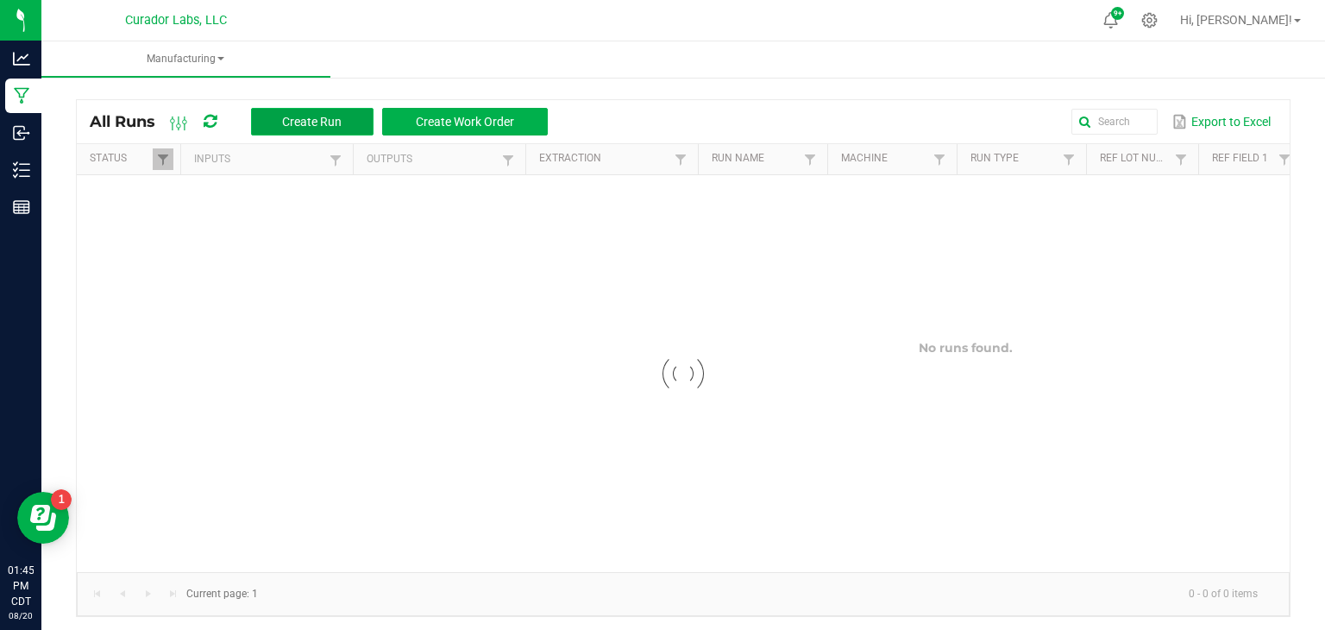
click at [291, 127] on span "Create Run" at bounding box center [312, 122] width 60 height 14
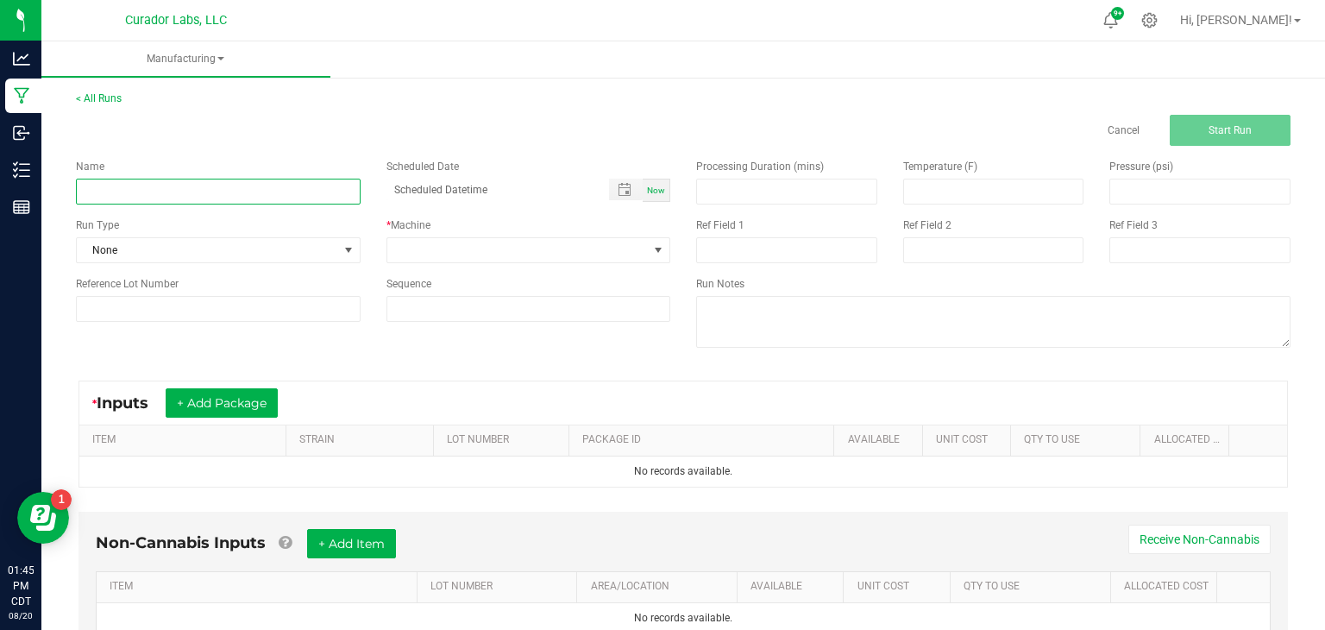
click at [347, 194] on input at bounding box center [218, 192] width 285 height 26
type input "Bulk Flavored Distillate - Tiger's Blood"
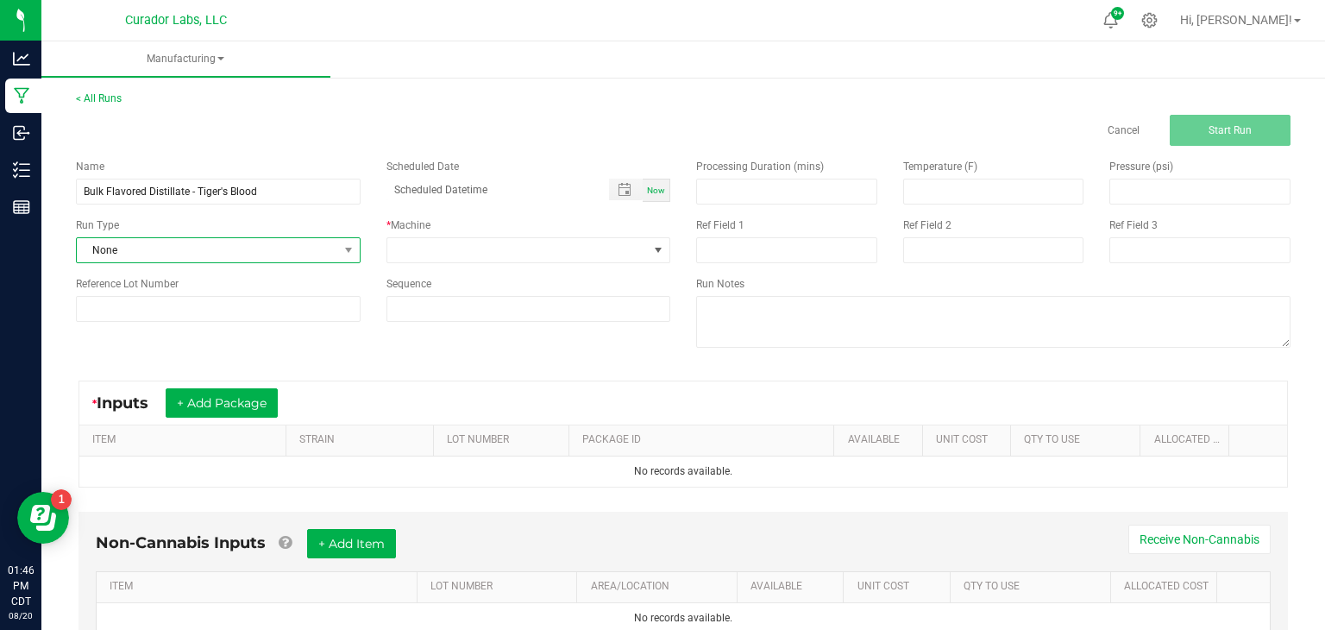
click at [339, 245] on span at bounding box center [348, 250] width 22 height 24
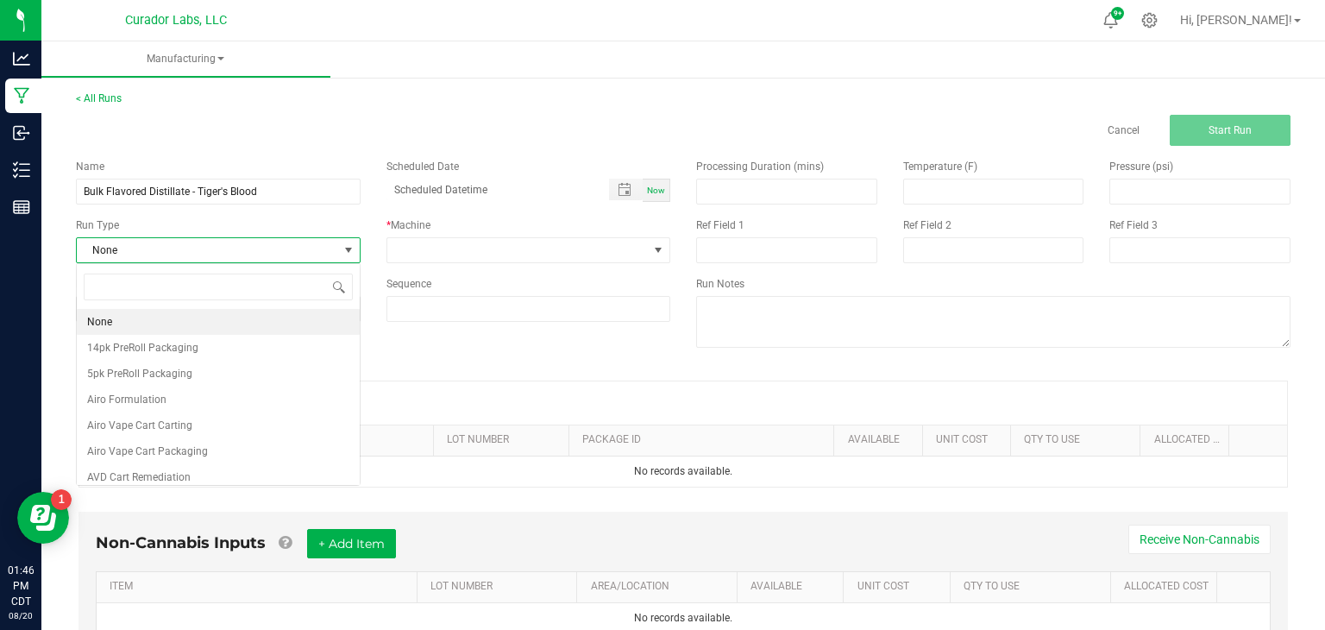
scroll to position [25, 284]
type input "form"
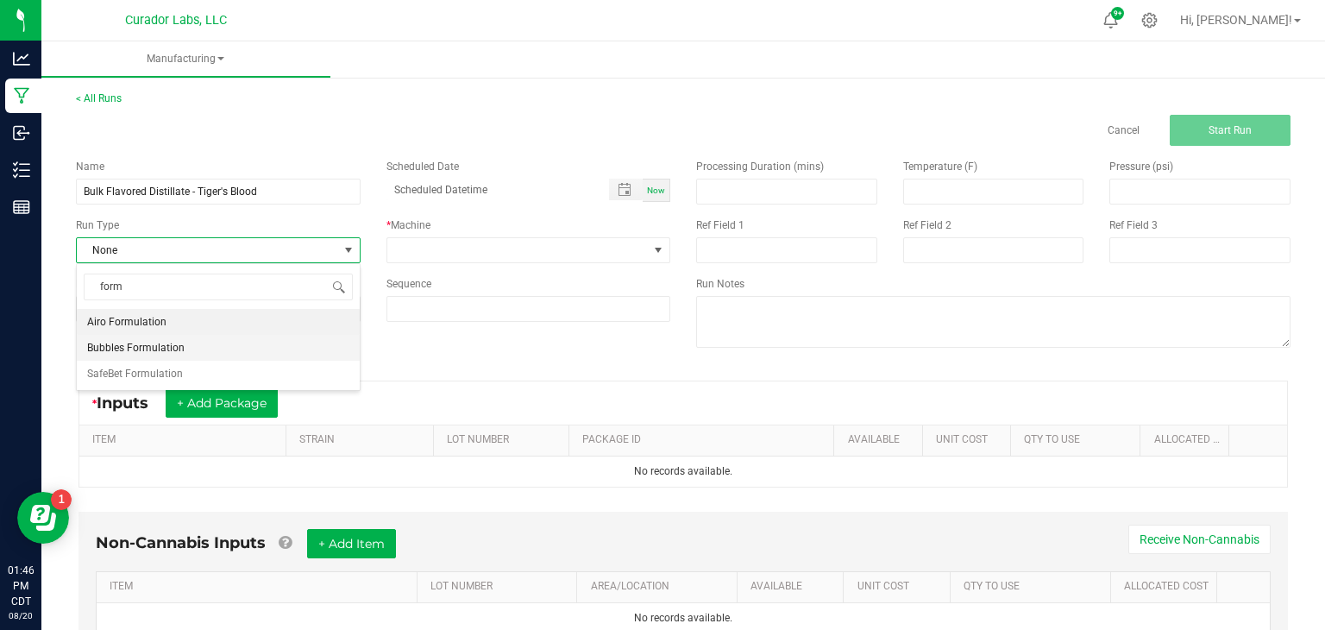
click at [199, 348] on li "Bubbles Formulation" at bounding box center [218, 348] width 283 height 26
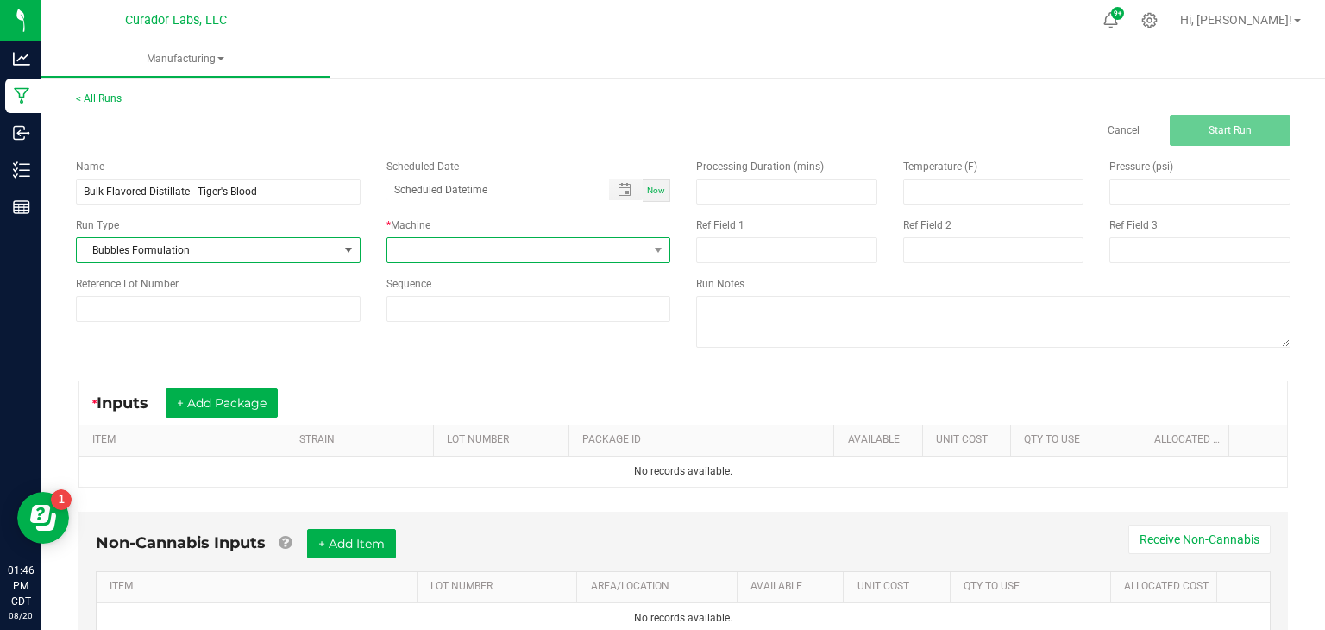
click at [444, 254] on span at bounding box center [517, 250] width 261 height 24
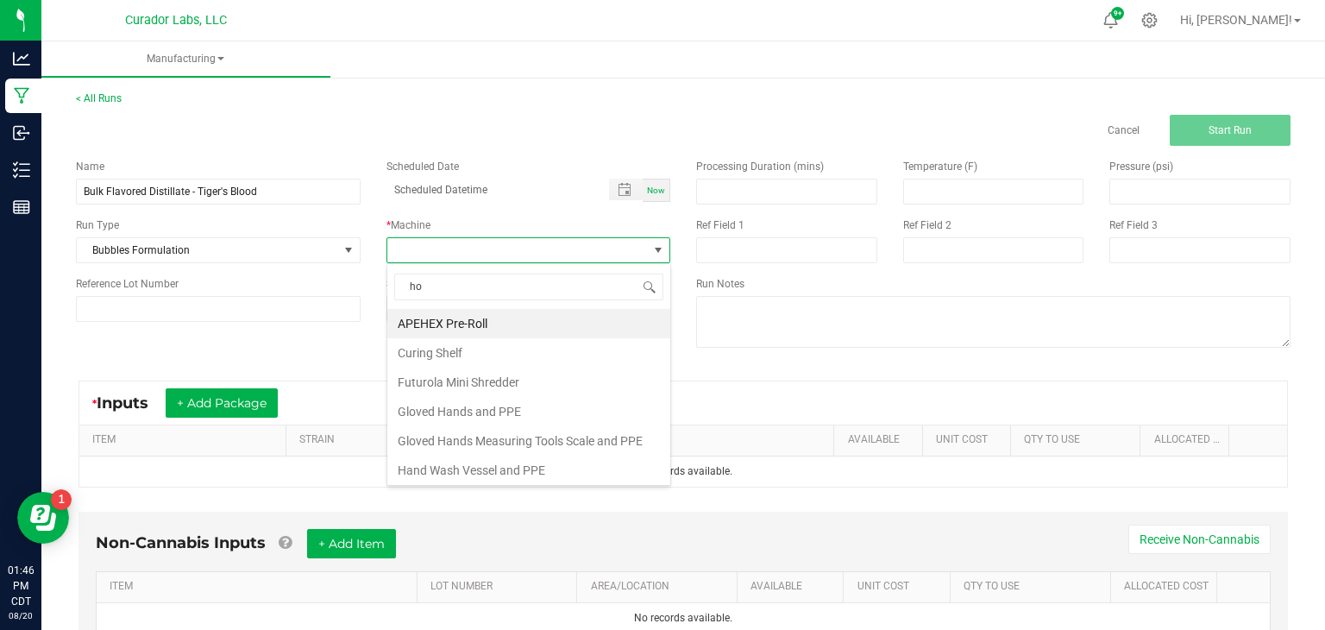
type input "hom"
click at [435, 315] on li "Homogenizer" at bounding box center [528, 323] width 283 height 29
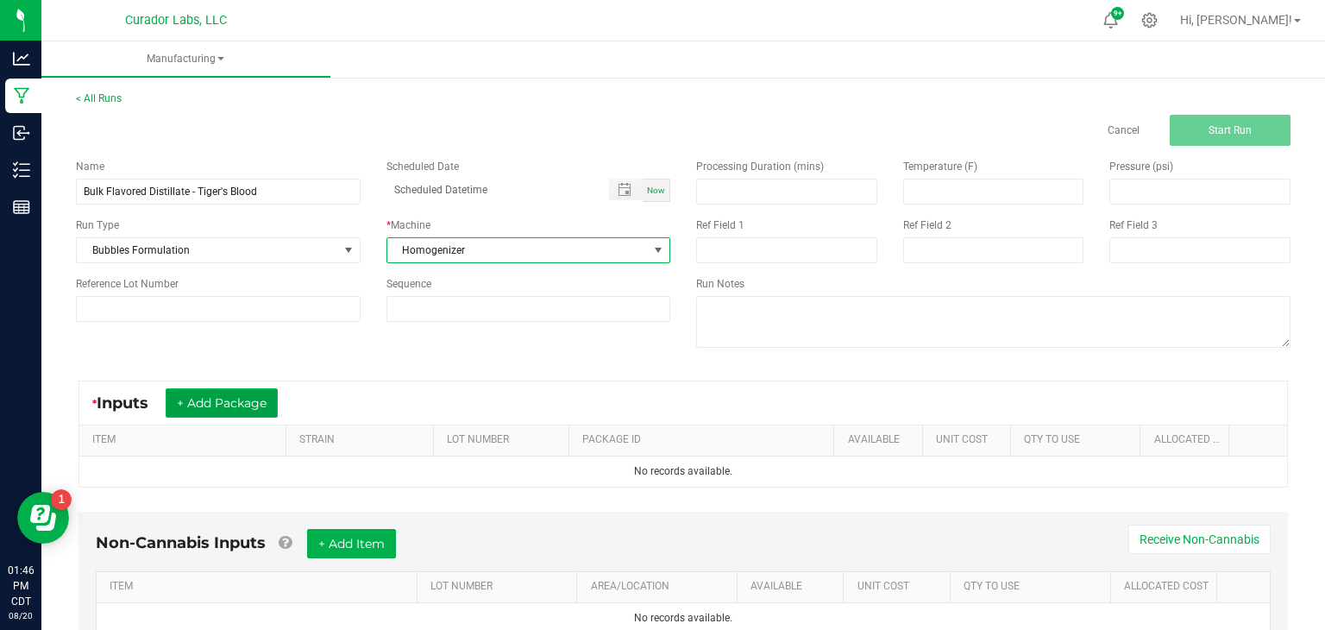
click at [259, 394] on button "+ Add Package" at bounding box center [222, 402] width 112 height 29
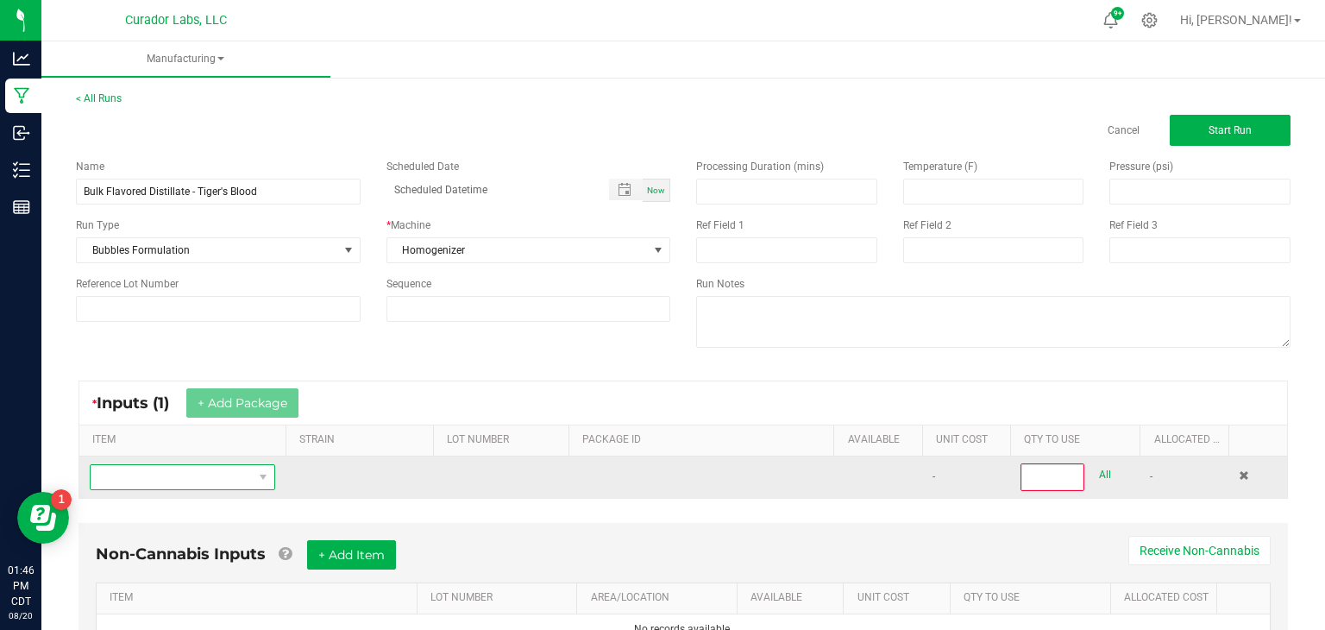
click at [217, 474] on span "NO DATA FOUND" at bounding box center [172, 477] width 162 height 24
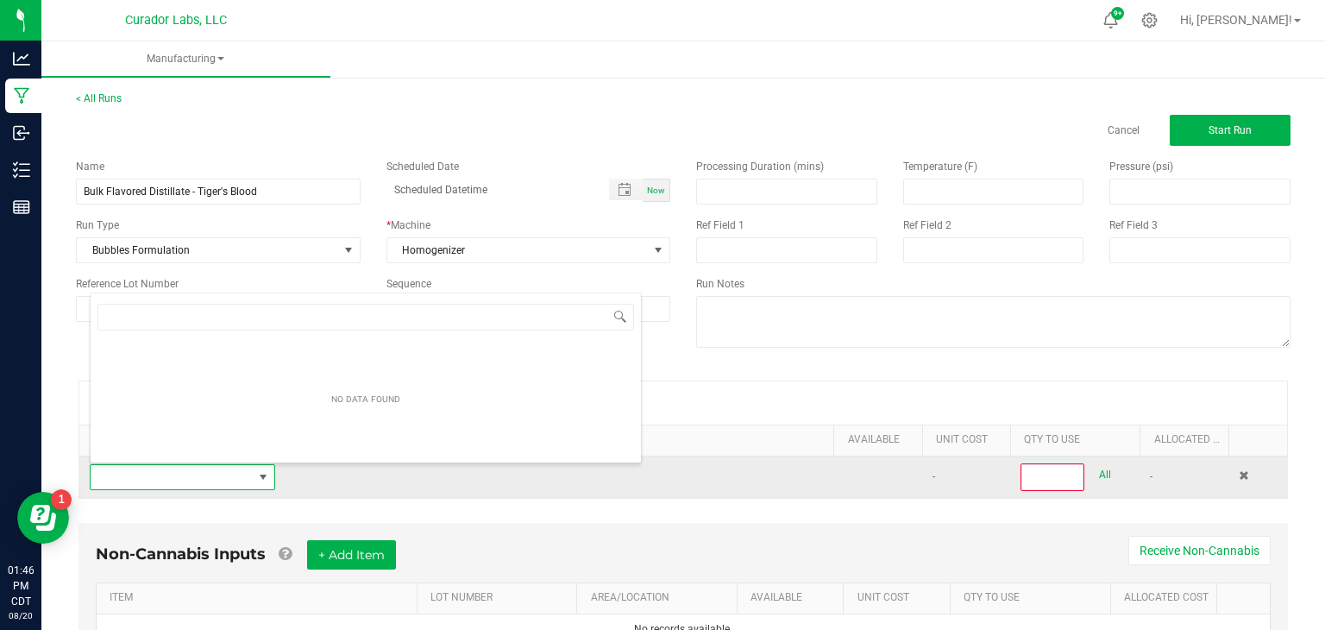
scroll to position [25, 186]
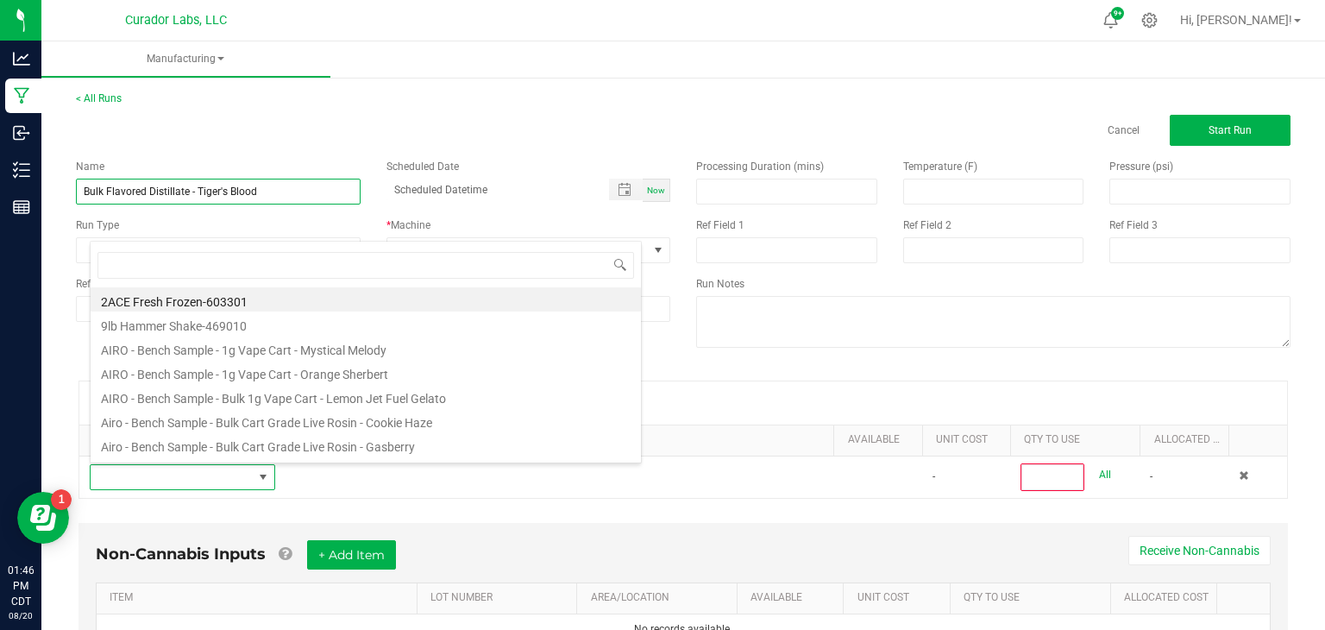
click at [305, 185] on input "Bulk Flavored Distillate - Tiger's Blood" at bounding box center [218, 192] width 285 height 26
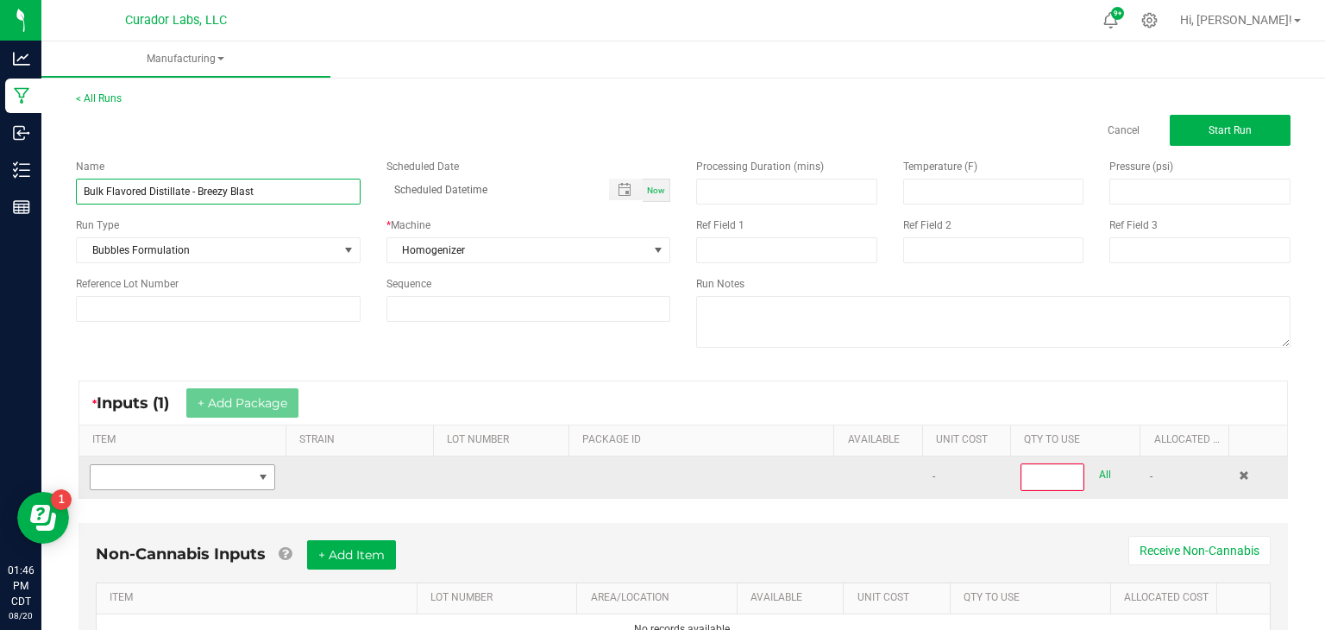
type input "Bulk Flavored Distillate - Breezy Blast"
click at [259, 481] on span "NO DATA FOUND" at bounding box center [263, 477] width 14 height 14
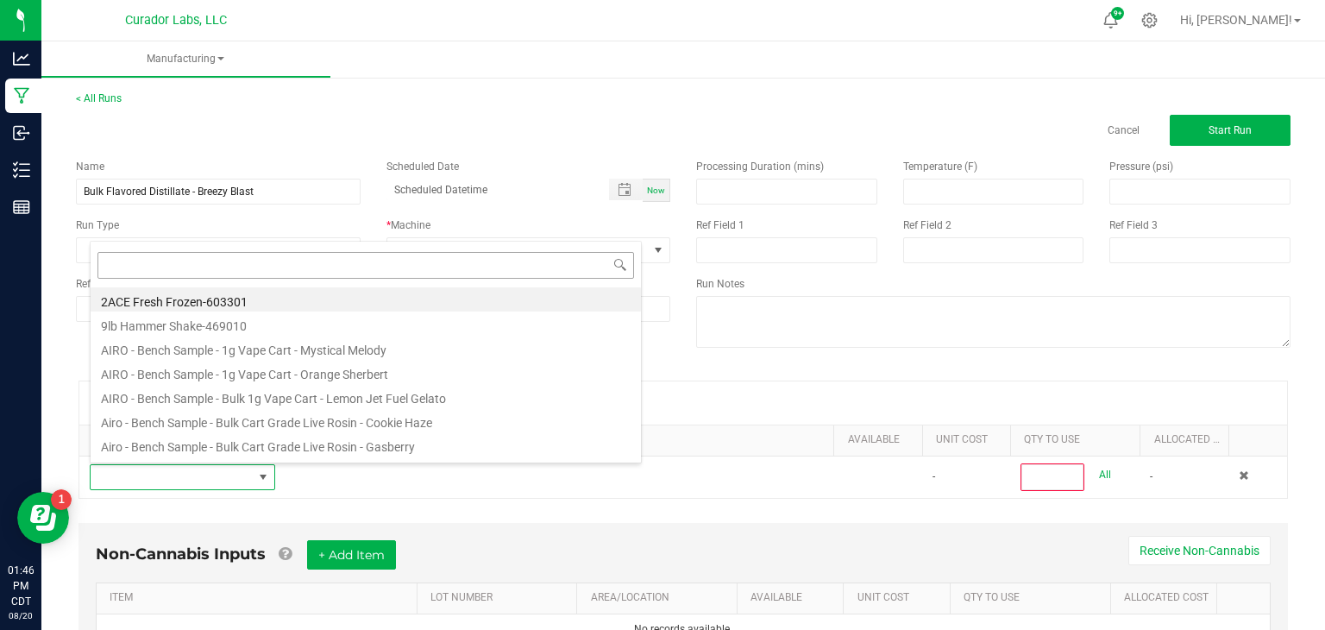
click at [484, 267] on input at bounding box center [366, 265] width 537 height 27
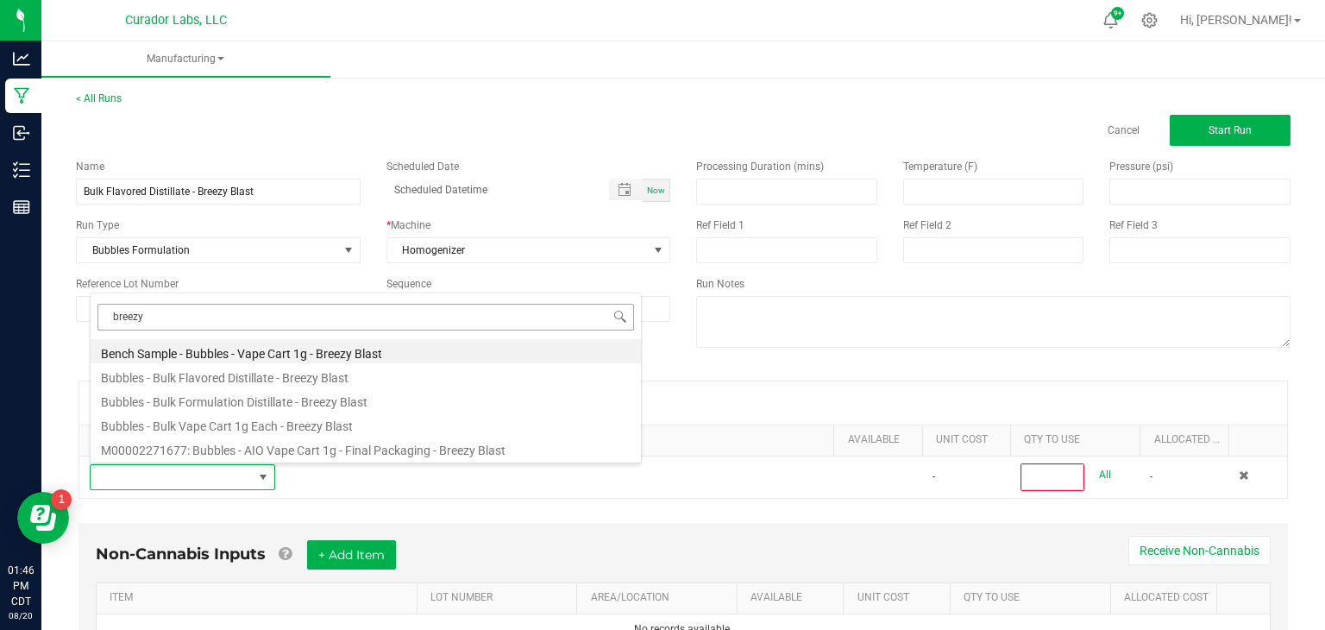
type input "breezy b"
click at [355, 396] on li "Bubbles - Bulk Formulation Distillate - Breezy Blast" at bounding box center [366, 399] width 551 height 24
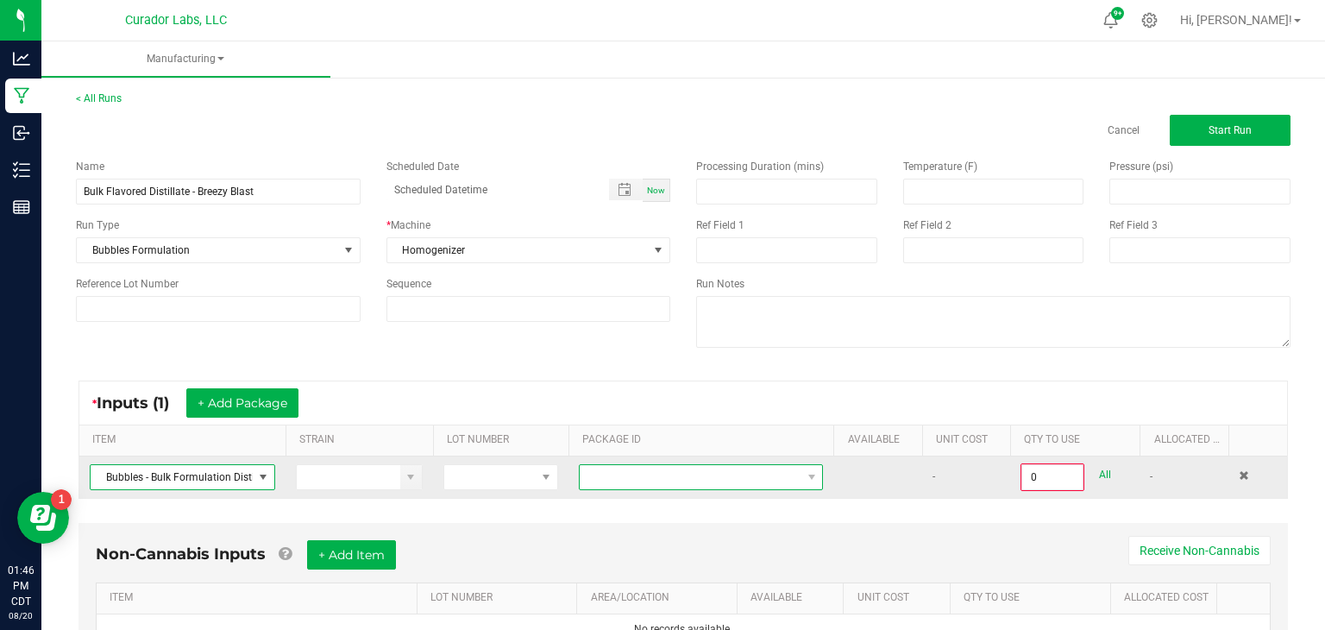
click at [601, 471] on span "NO DATA FOUND" at bounding box center [690, 477] width 221 height 24
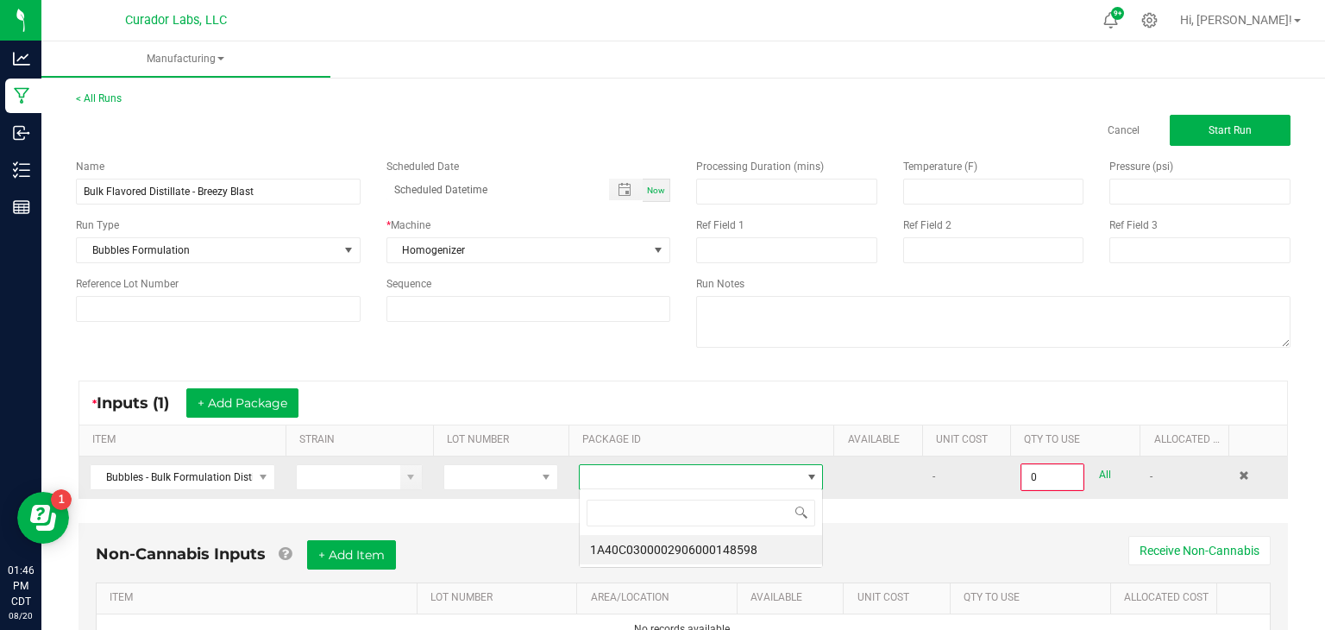
scroll to position [25, 245]
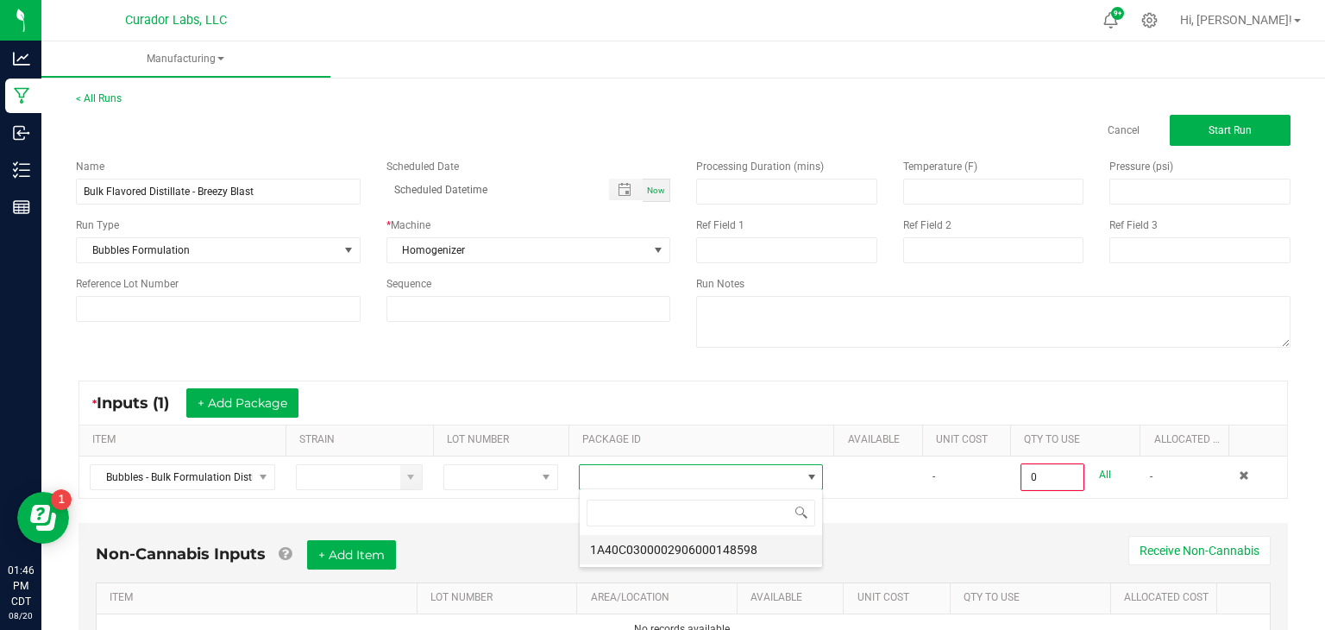
click at [633, 551] on li "1A40C0300002906000148598" at bounding box center [701, 549] width 242 height 29
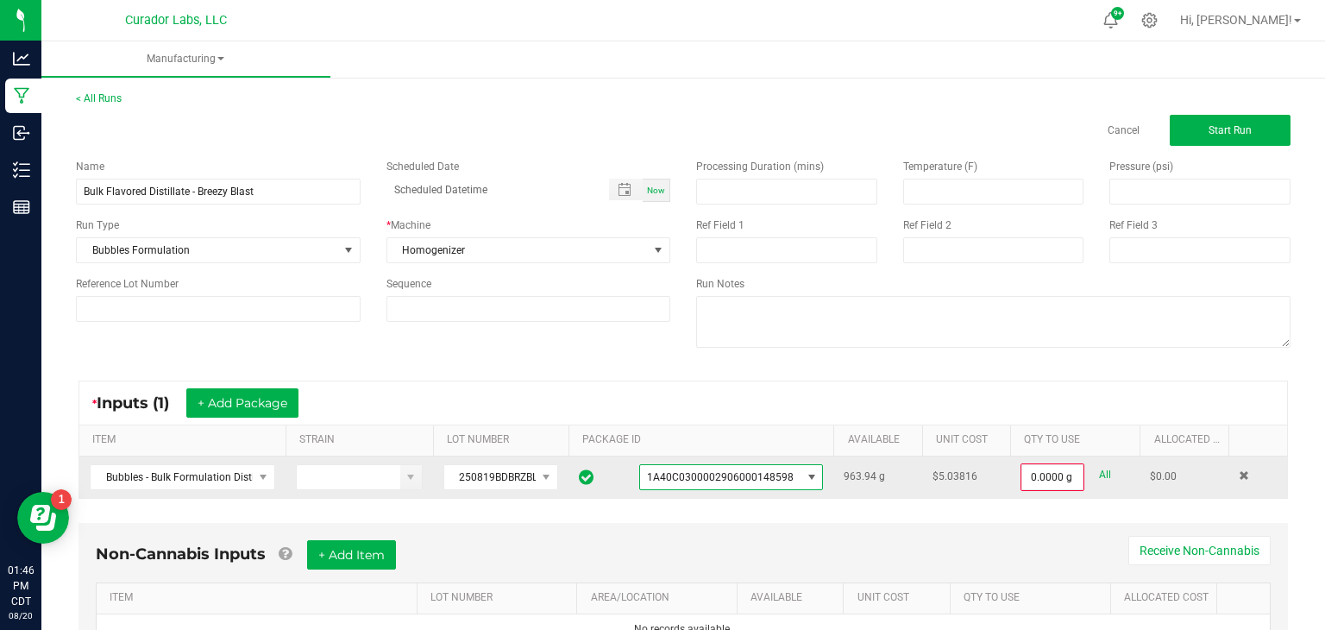
click at [1110, 471] on link "All" at bounding box center [1105, 474] width 12 height 23
type input "963.9400 g"
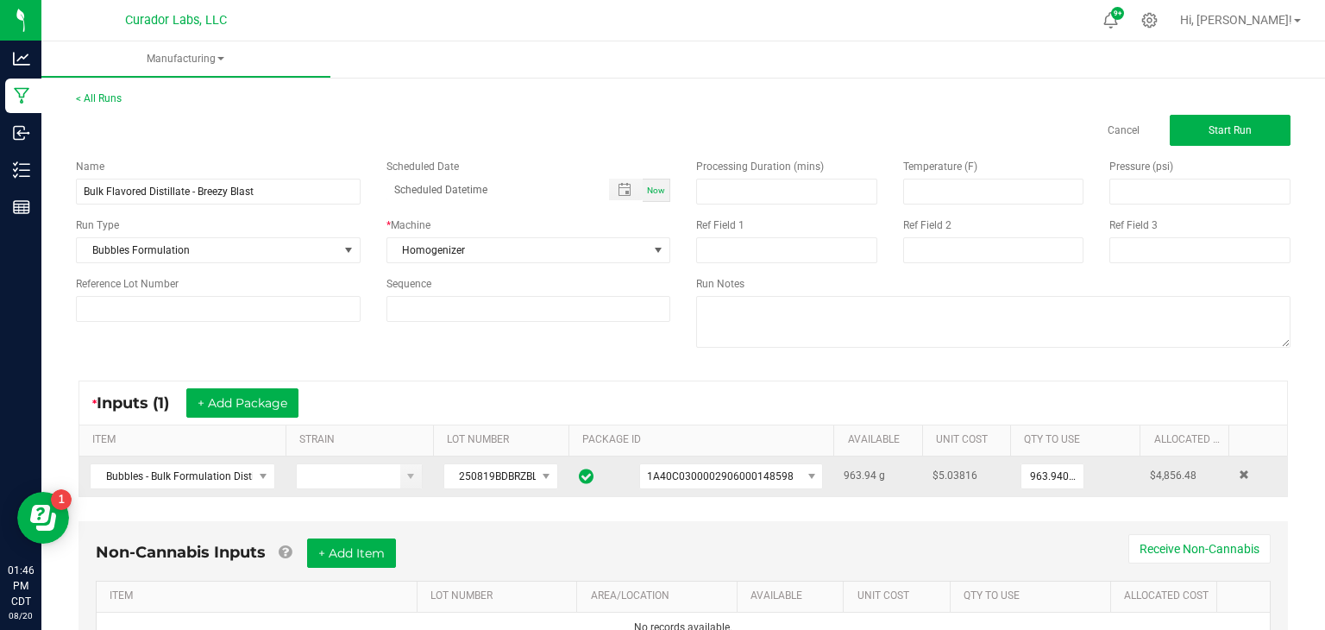
scroll to position [79, 0]
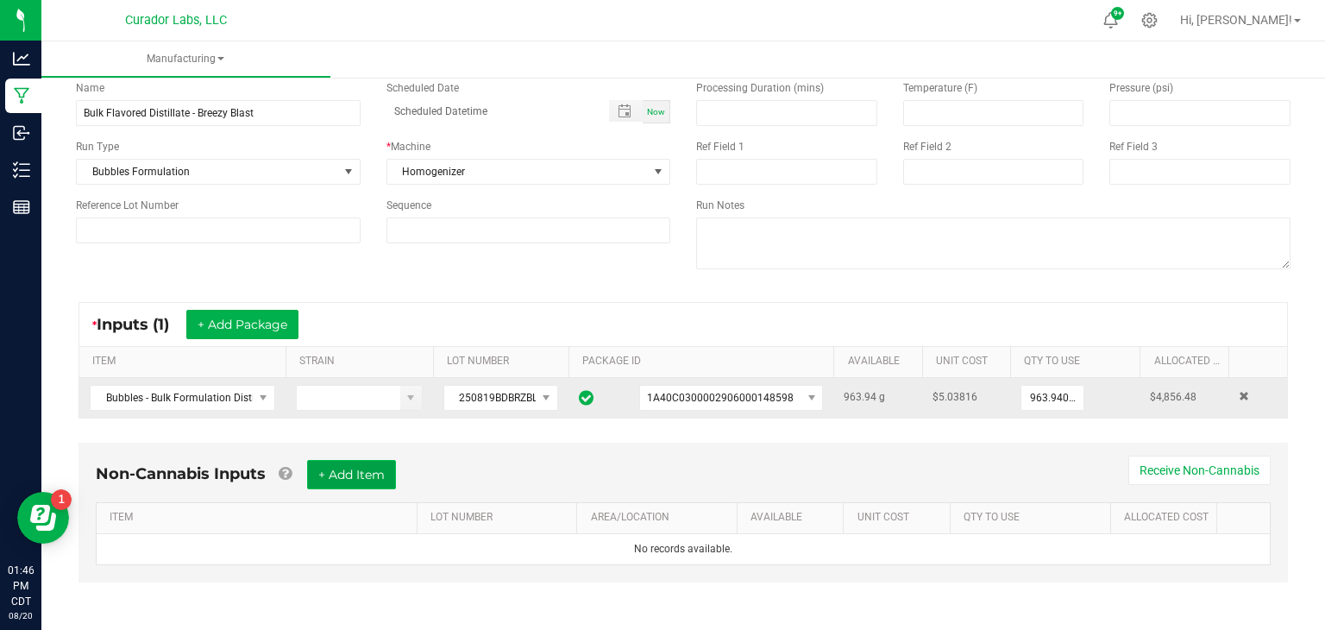
click at [374, 481] on button "+ Add Item" at bounding box center [351, 474] width 89 height 29
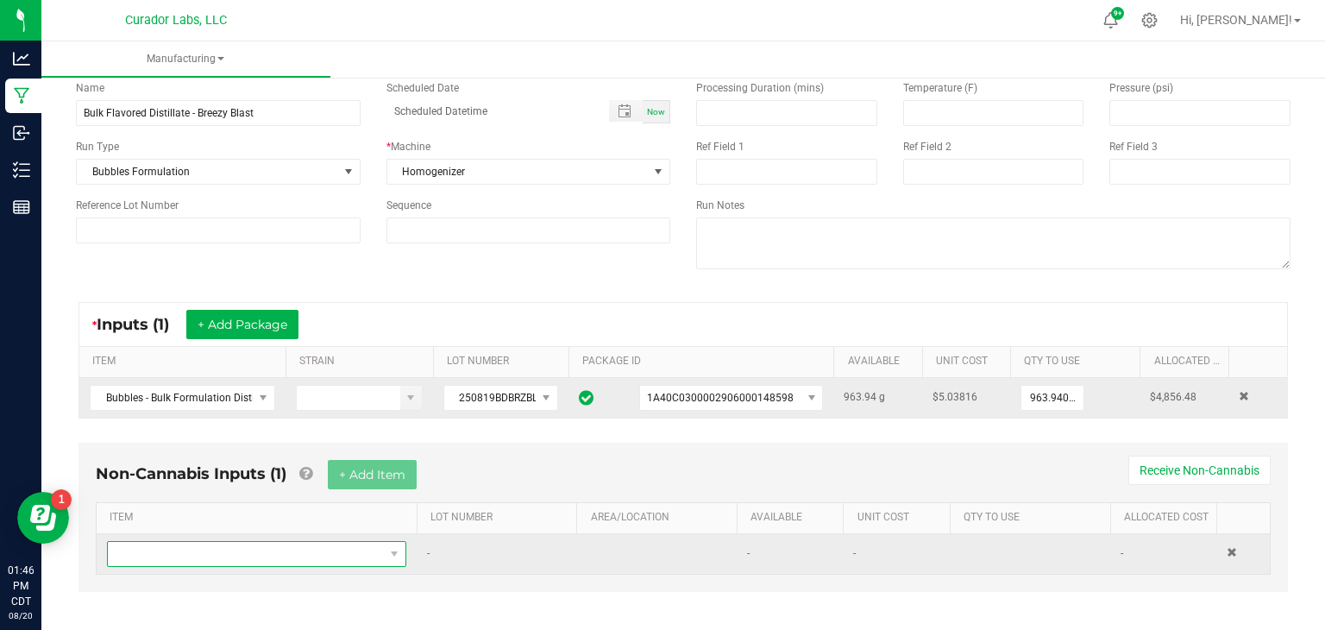
click at [372, 548] on span "NO DATA FOUND" at bounding box center [246, 554] width 276 height 24
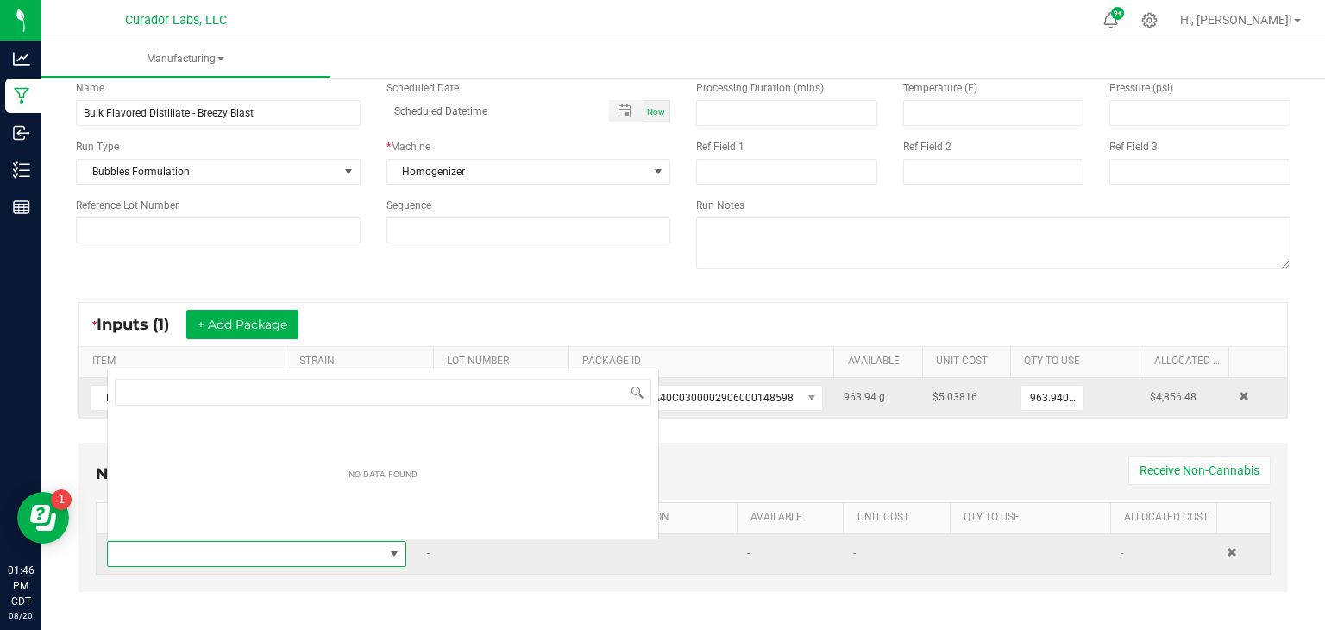
scroll to position [25, 299]
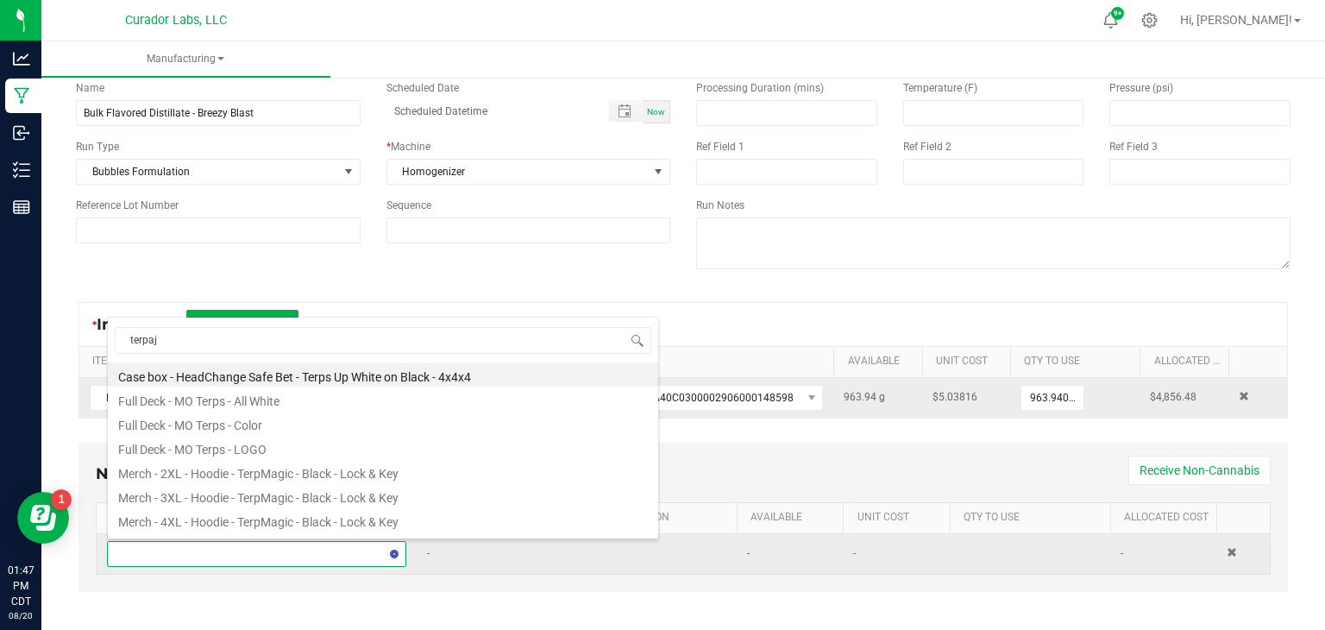
type input "terpaja"
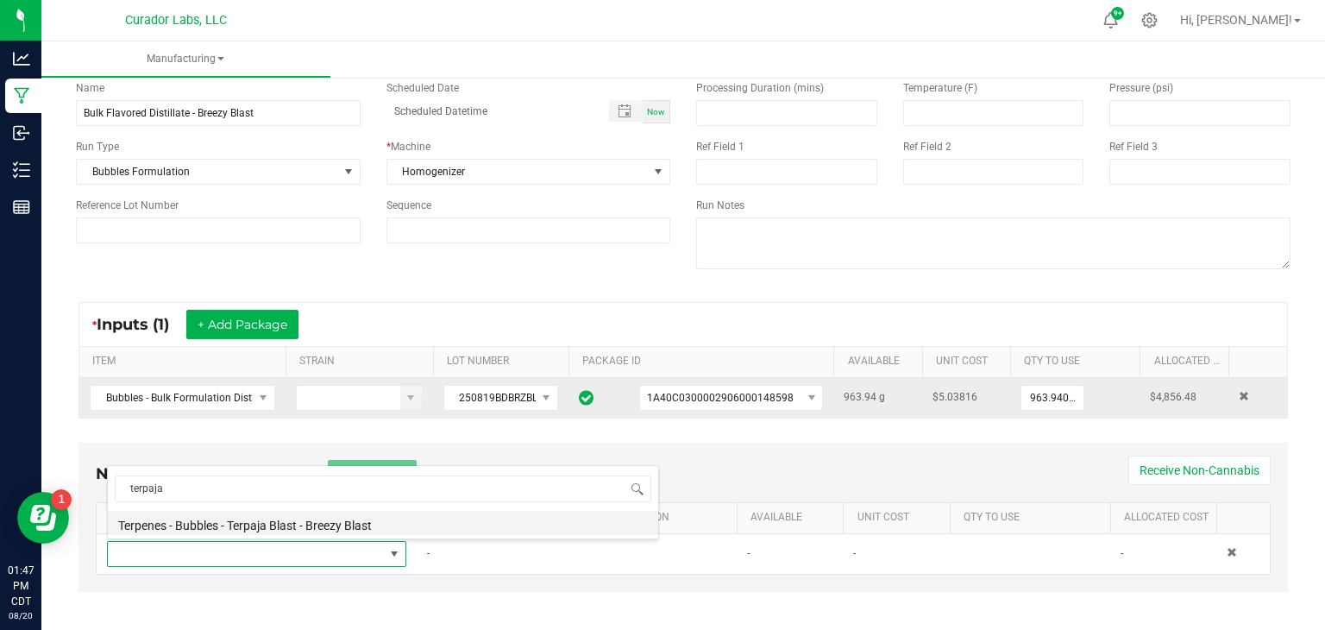
click at [369, 525] on li "Terpenes - Bubbles - Terpaja Blast - Breezy Blast" at bounding box center [383, 523] width 551 height 24
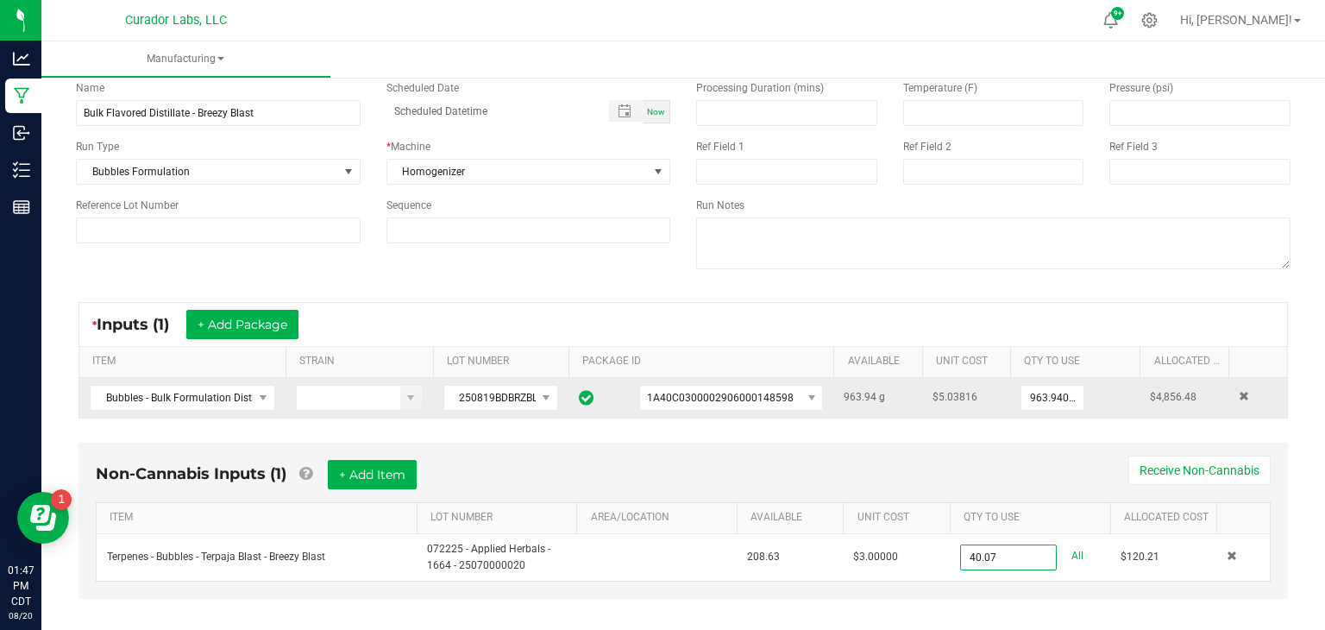
type input "40.0700 g"
click at [904, 609] on div "Non-Cannabis Inputs (1) + Add Item Receive Non-Cannabis ITEM LOT NUMBER AREA/LO…" at bounding box center [683, 533] width 1241 height 198
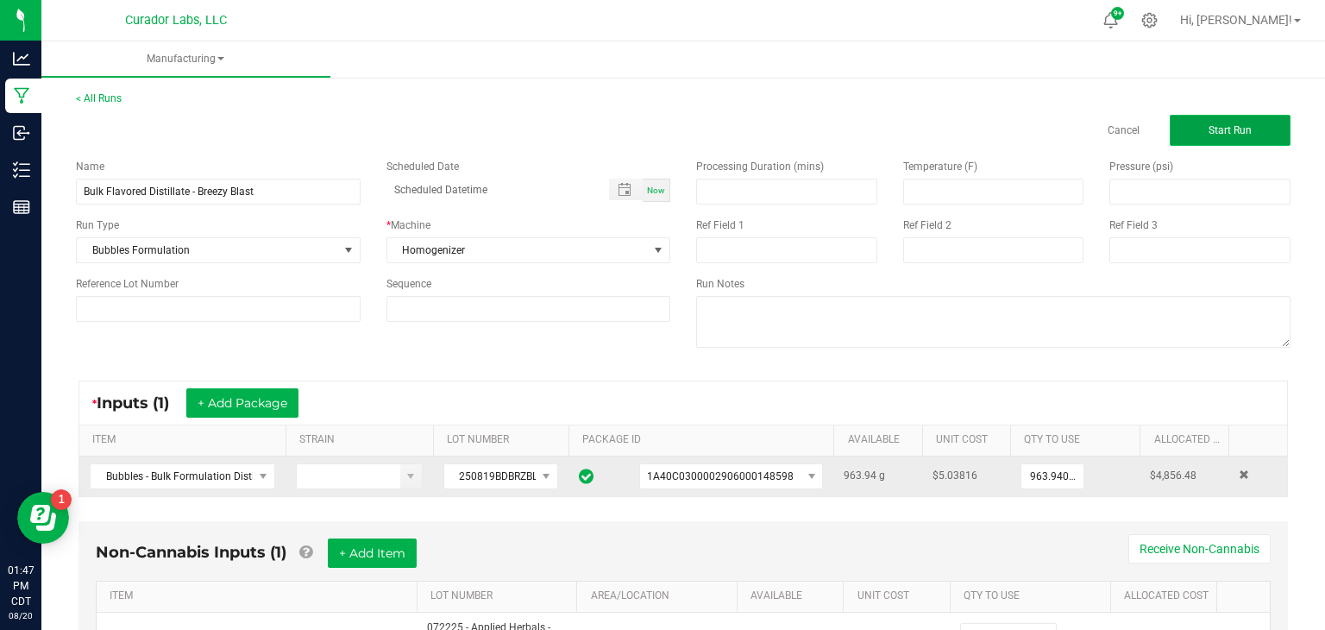
click at [1215, 135] on span "Start Run" at bounding box center [1230, 130] width 43 height 12
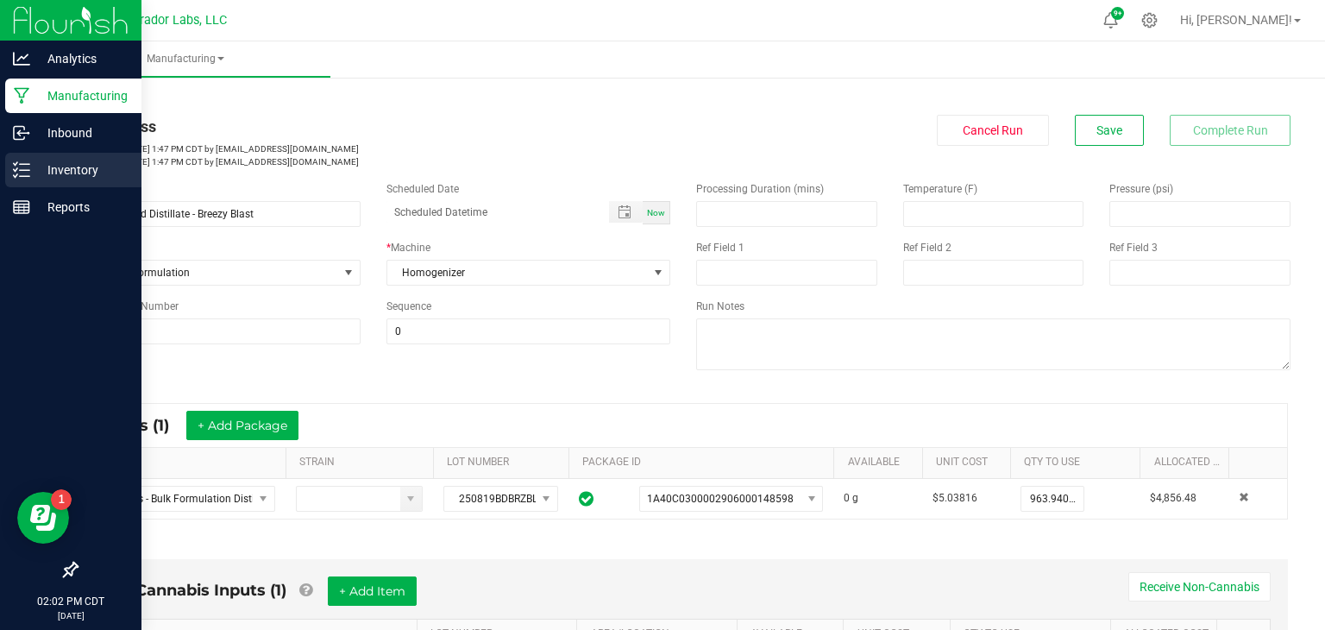
click at [10, 178] on div "Inventory" at bounding box center [73, 170] width 136 height 35
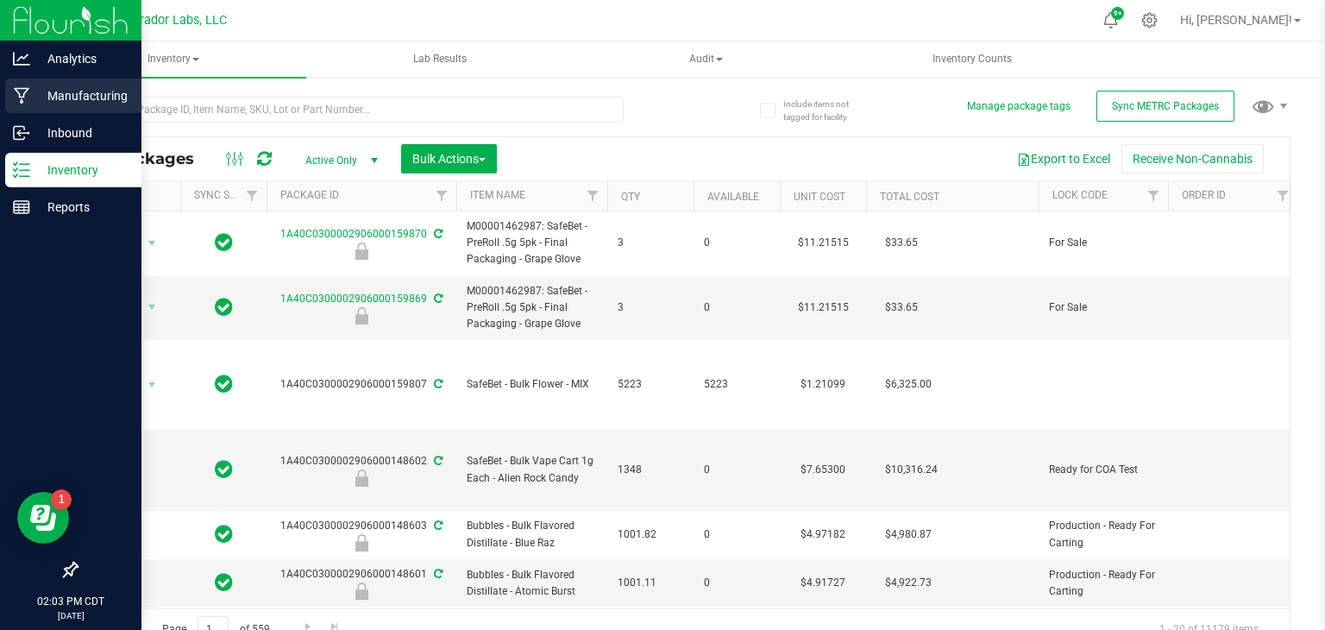
click at [71, 93] on p "Manufacturing" at bounding box center [82, 95] width 104 height 21
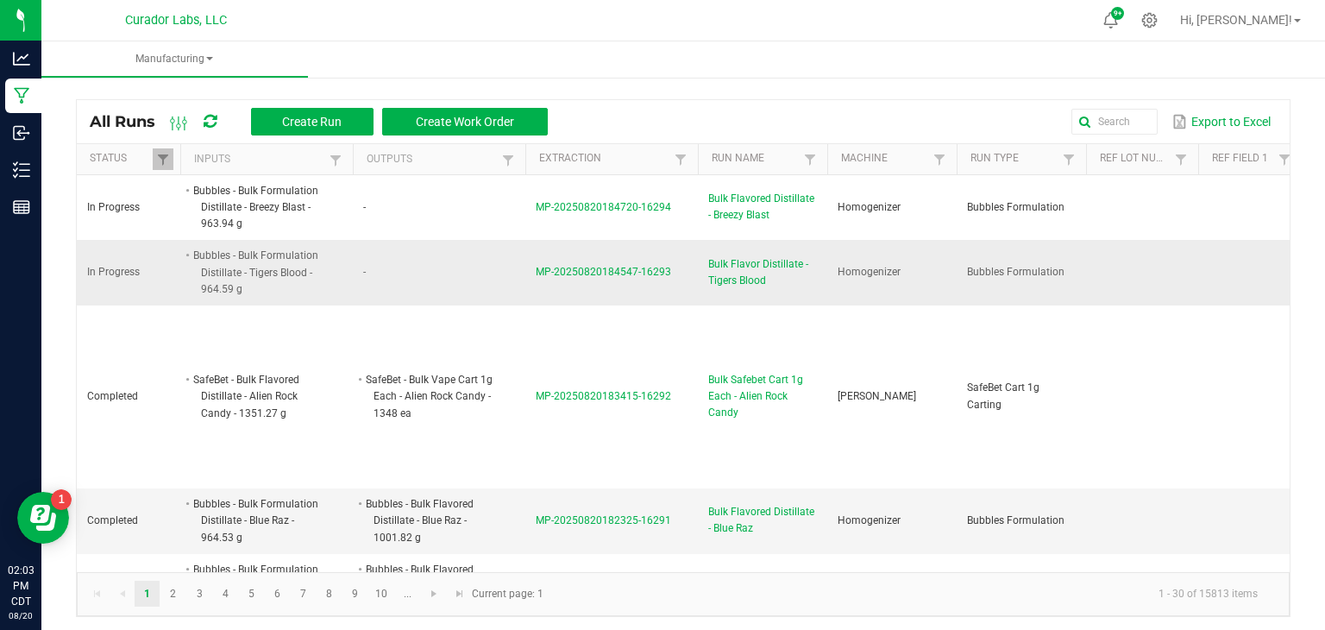
click at [555, 270] on span "MP-20250820184547-16293" at bounding box center [603, 272] width 135 height 12
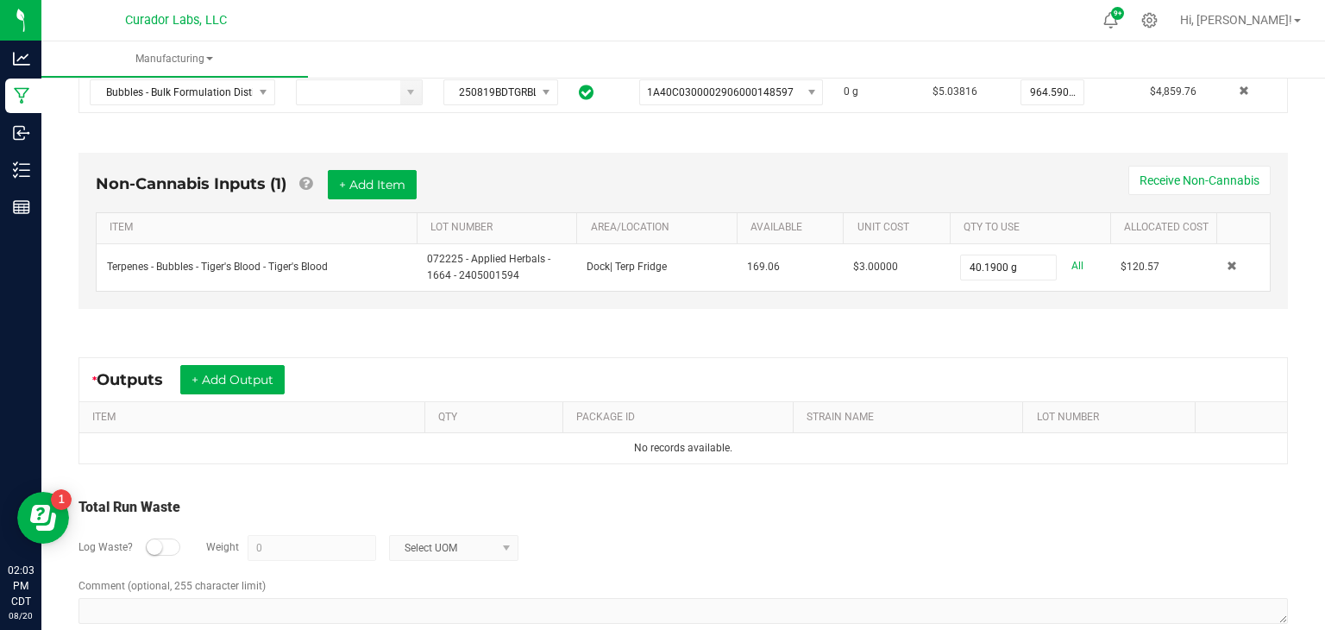
scroll to position [411, 0]
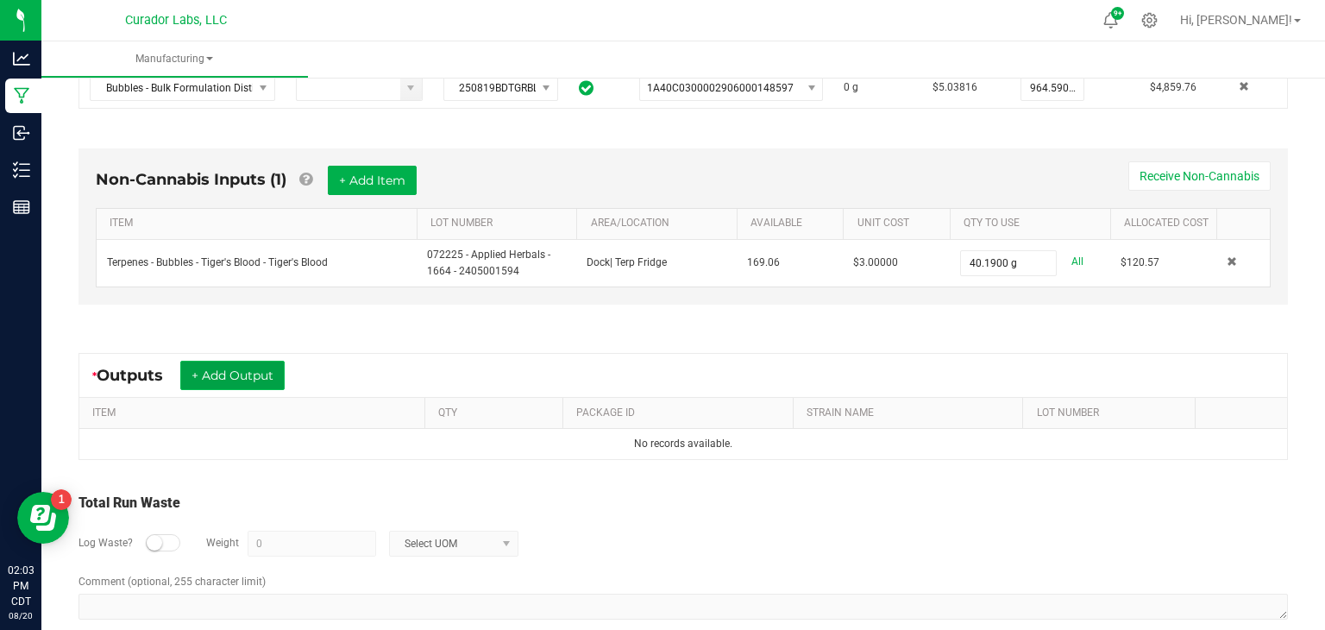
click at [249, 374] on button "+ Add Output" at bounding box center [232, 375] width 104 height 29
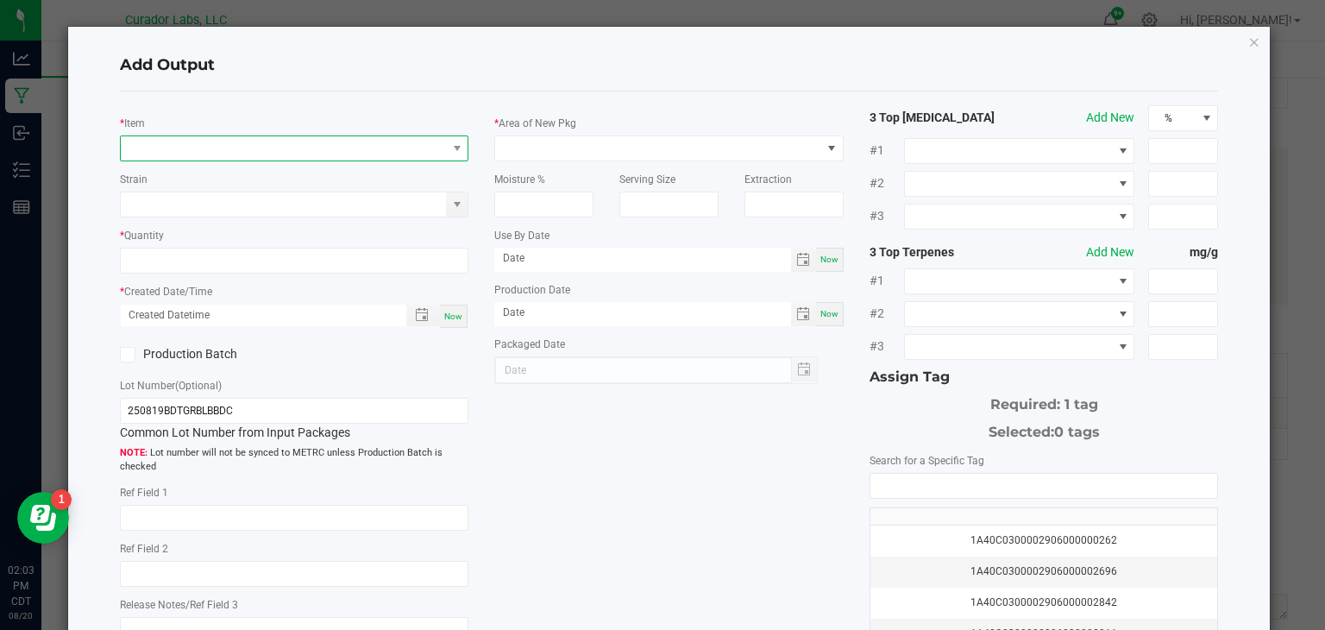
click at [288, 142] on span "NO DATA FOUND" at bounding box center [284, 148] width 326 height 24
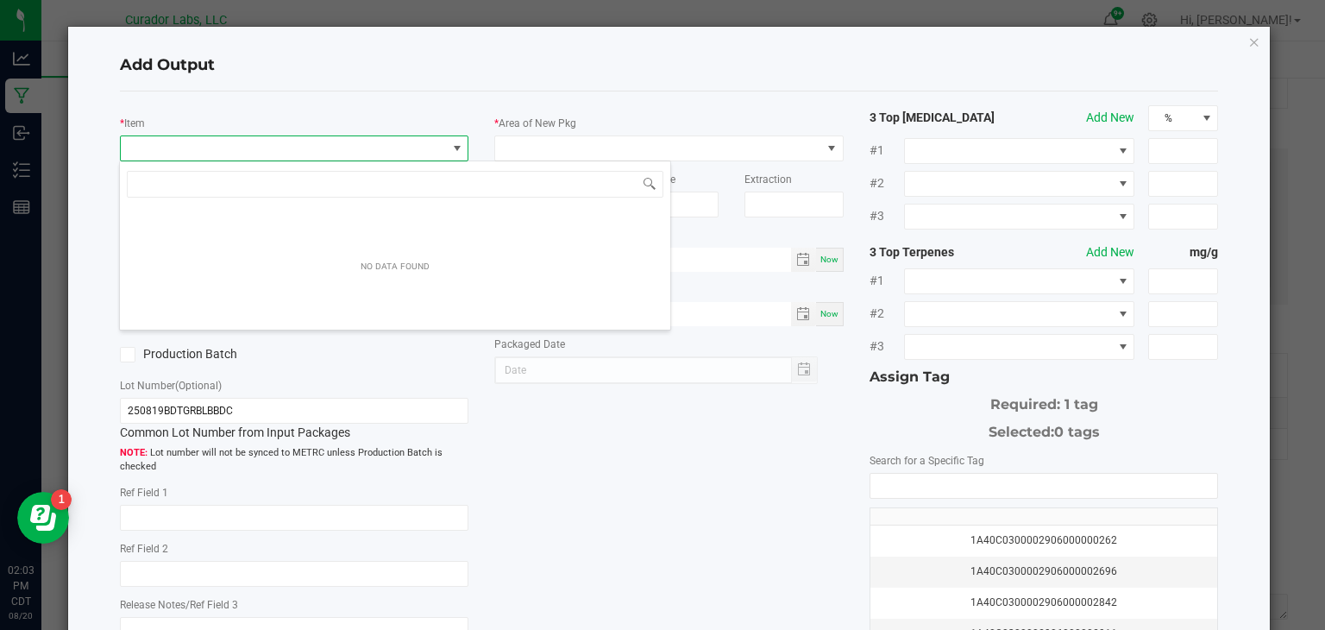
scroll to position [25, 349]
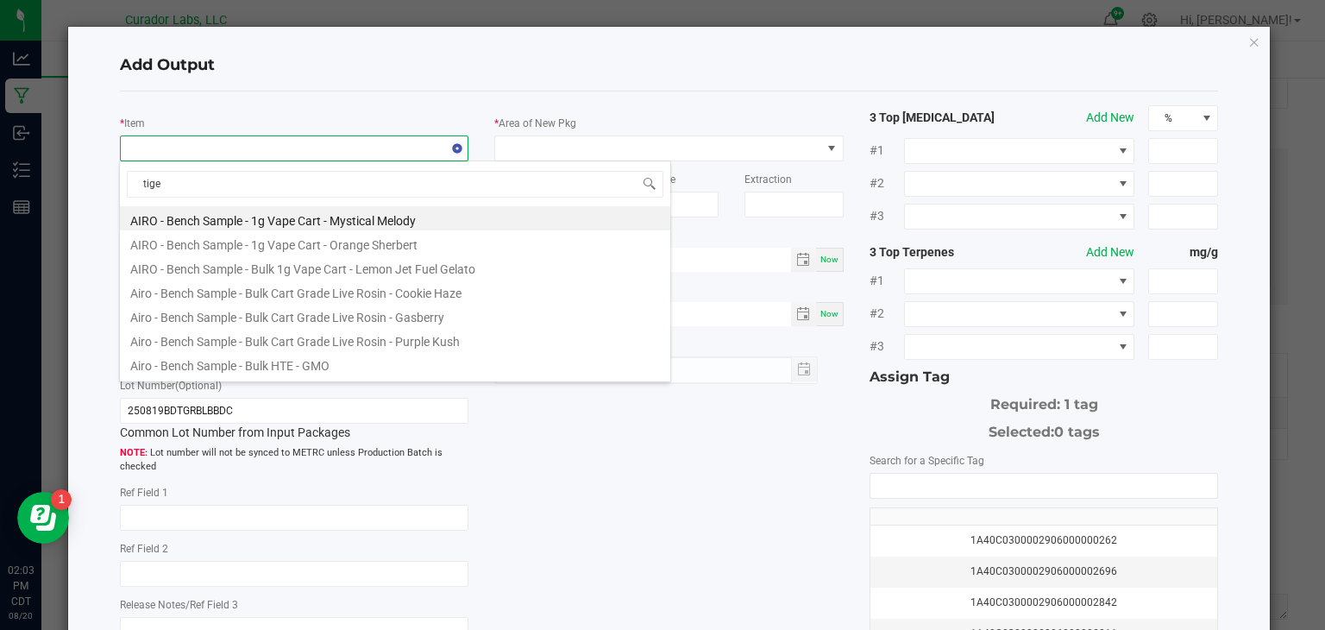
type input "tiger"
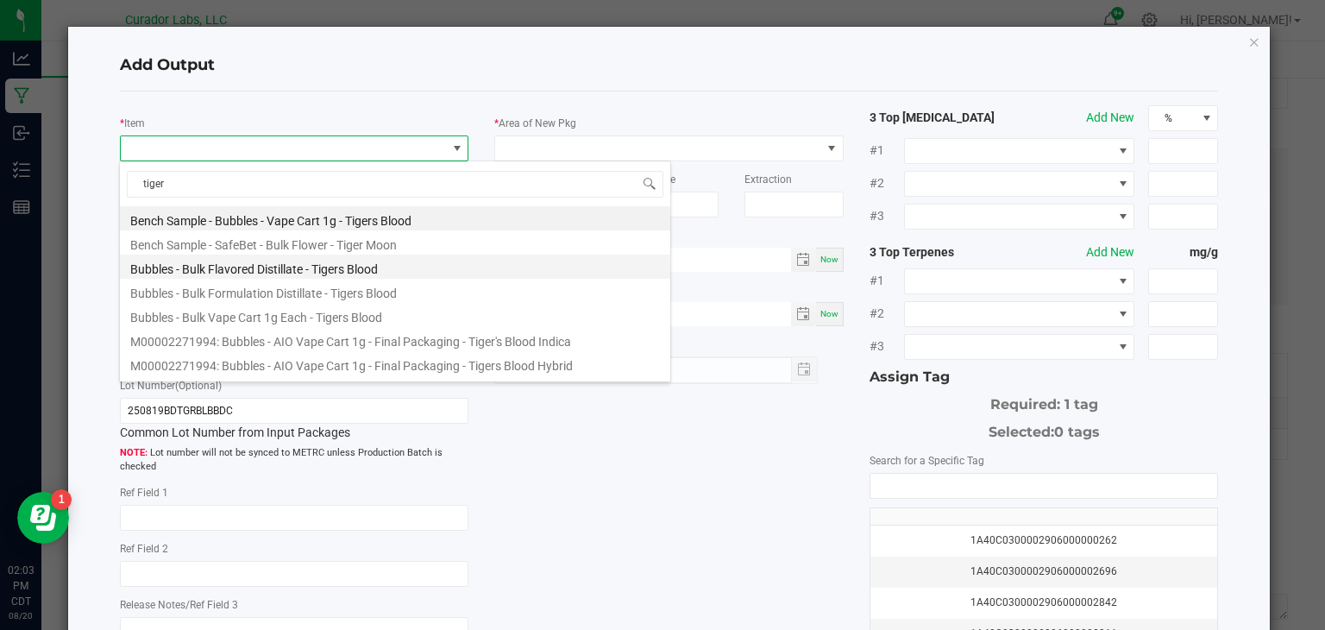
click at [270, 270] on li "Bubbles - Bulk Flavored Distillate - Tigers Blood" at bounding box center [395, 267] width 551 height 24
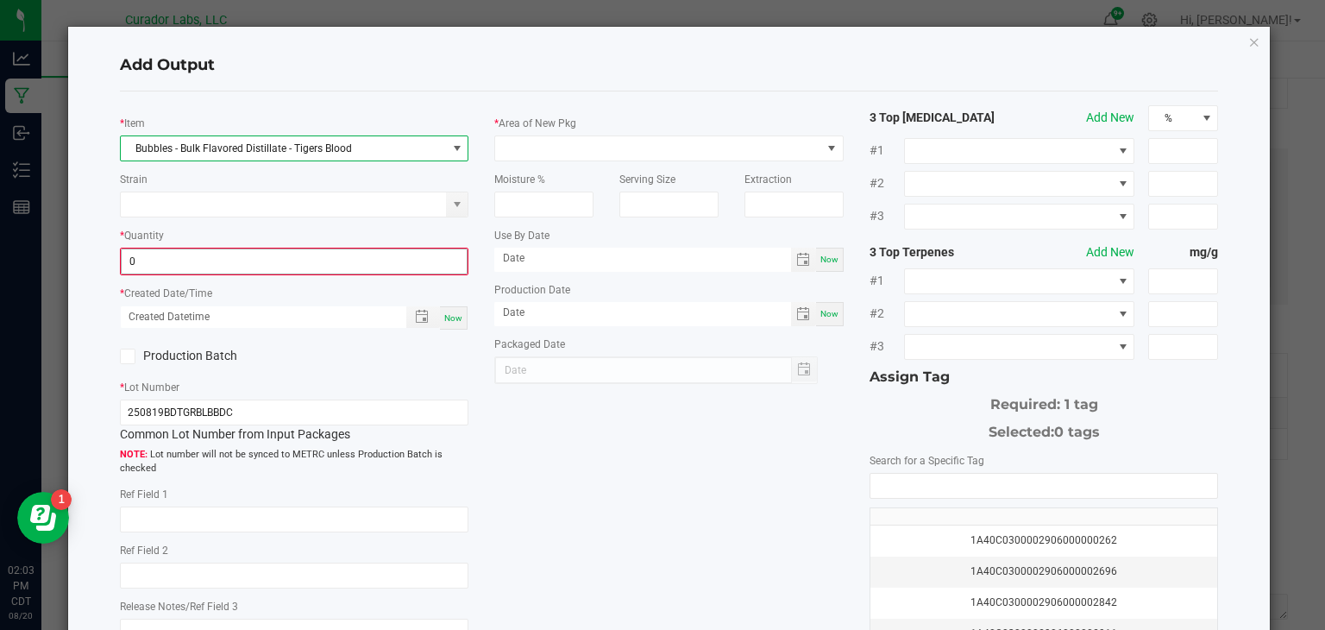
click at [266, 255] on input "0" at bounding box center [295, 261] width 346 height 24
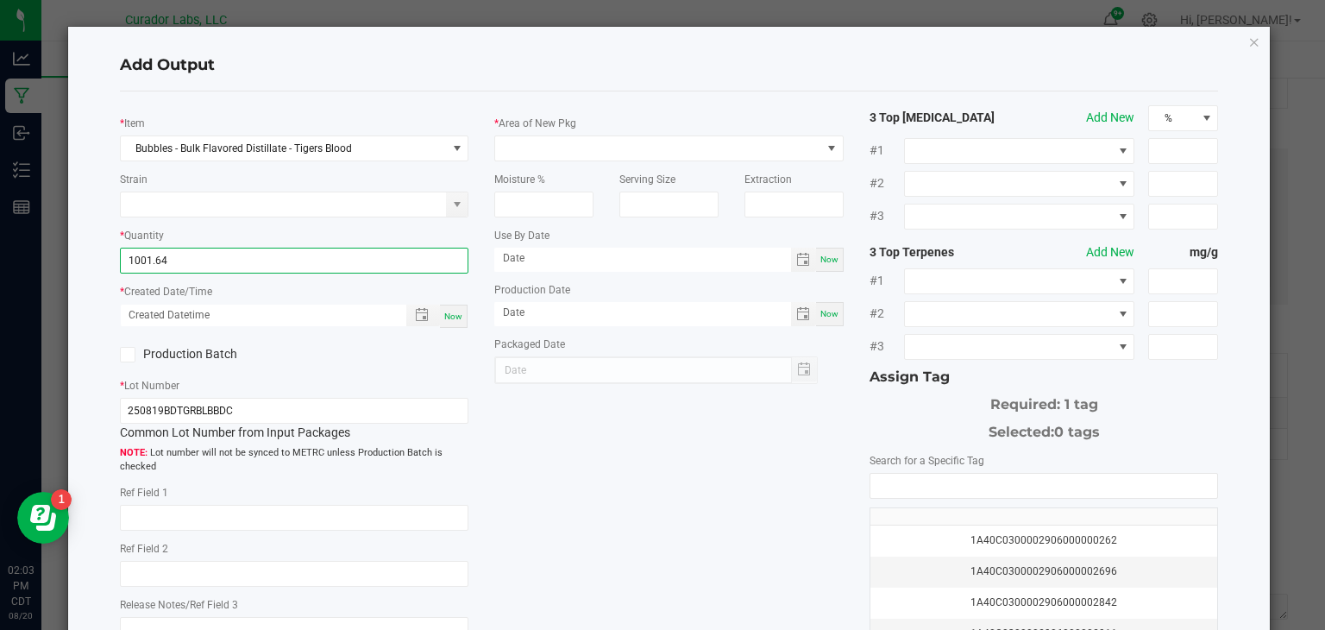
click at [461, 316] on span "Now" at bounding box center [453, 315] width 18 height 9
type input "1001.6400 g"
type input "08/20/2025 2:03 PM"
type input "[DATE]"
click at [126, 355] on icon at bounding box center [127, 355] width 11 height 0
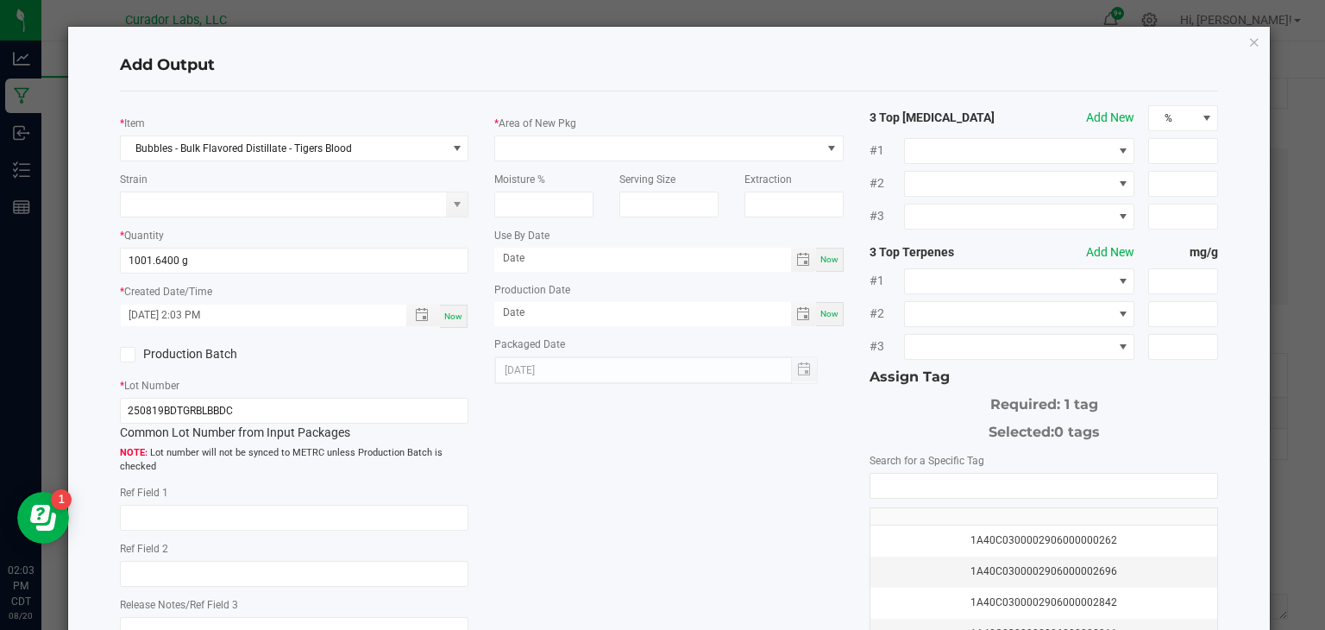
click at [0, 0] on input "Production Batch" at bounding box center [0, 0] width 0 height 0
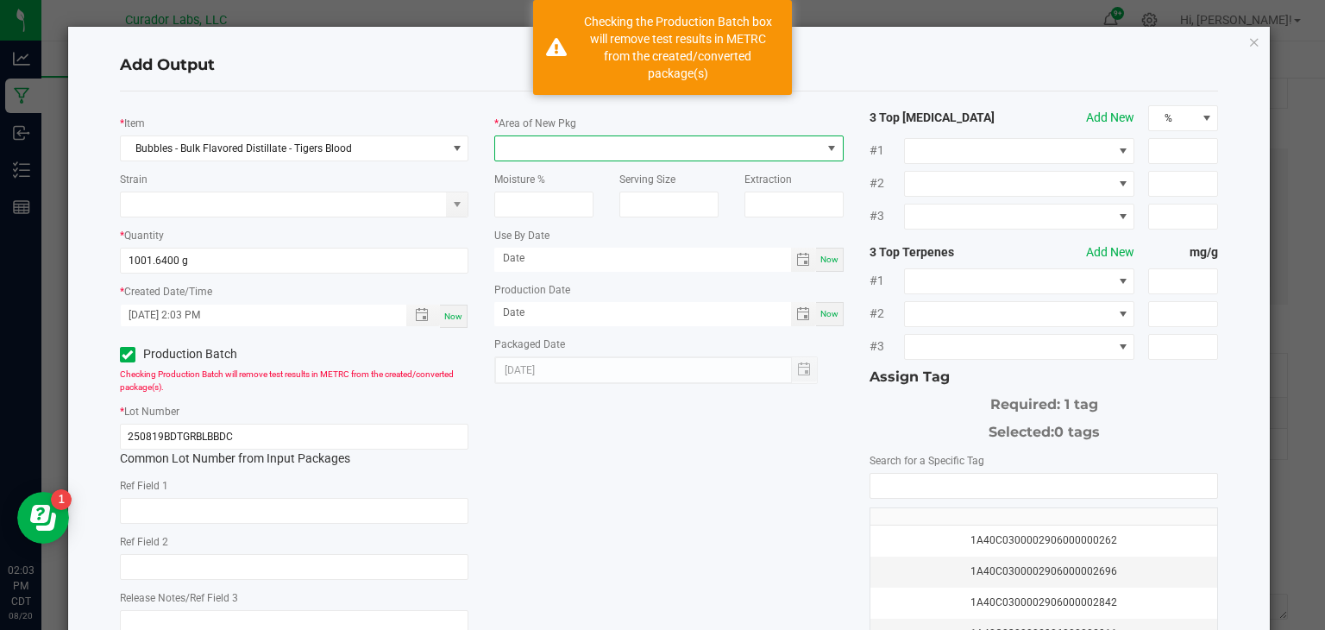
click at [503, 148] on span at bounding box center [658, 148] width 326 height 24
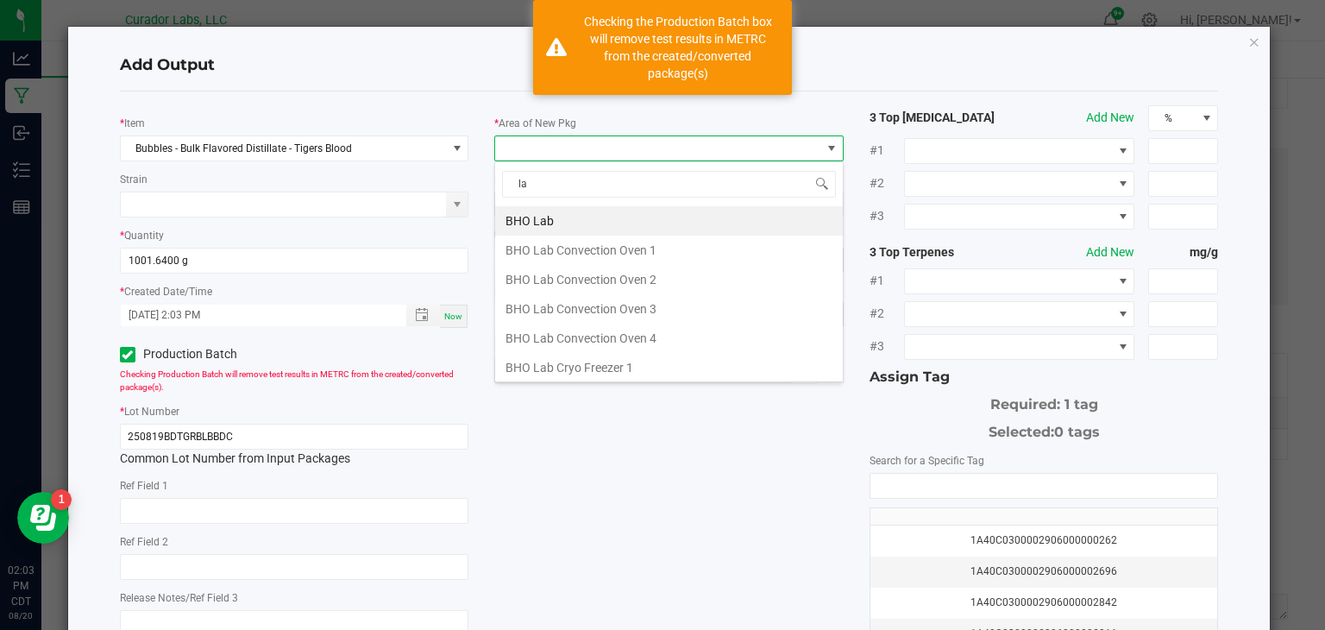
type input "lab"
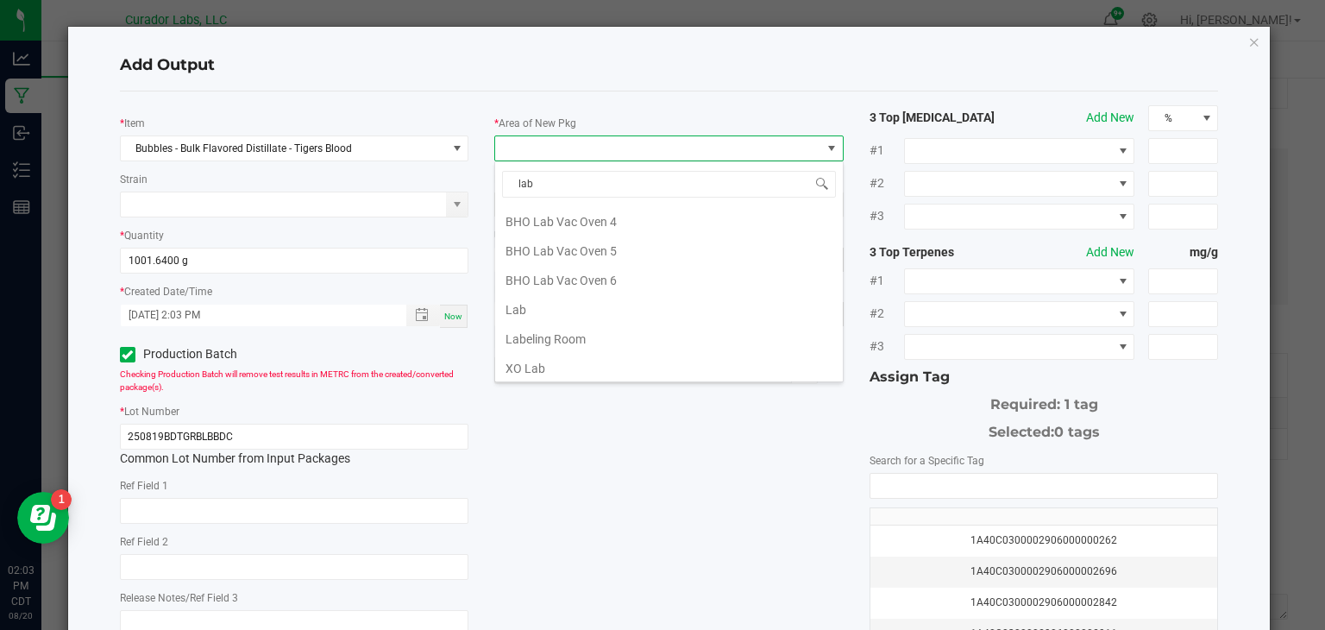
scroll to position [352, 0]
click at [563, 305] on li "Lab" at bounding box center [669, 308] width 348 height 29
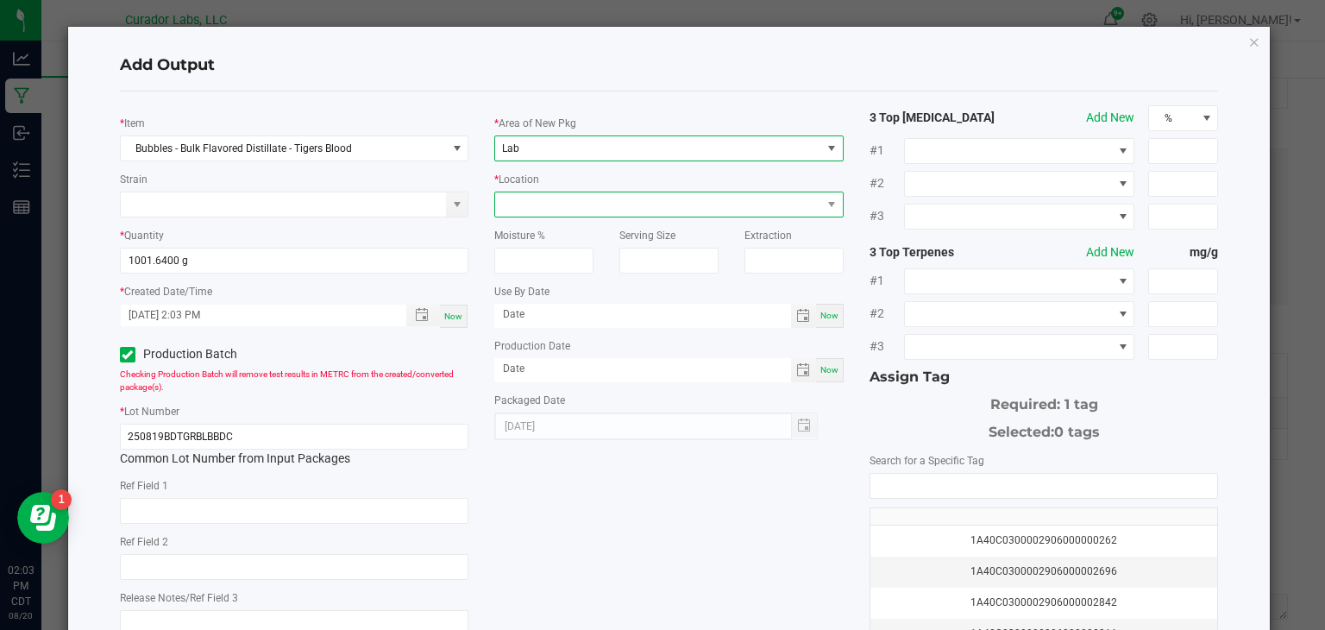
click at [669, 203] on span at bounding box center [658, 204] width 326 height 24
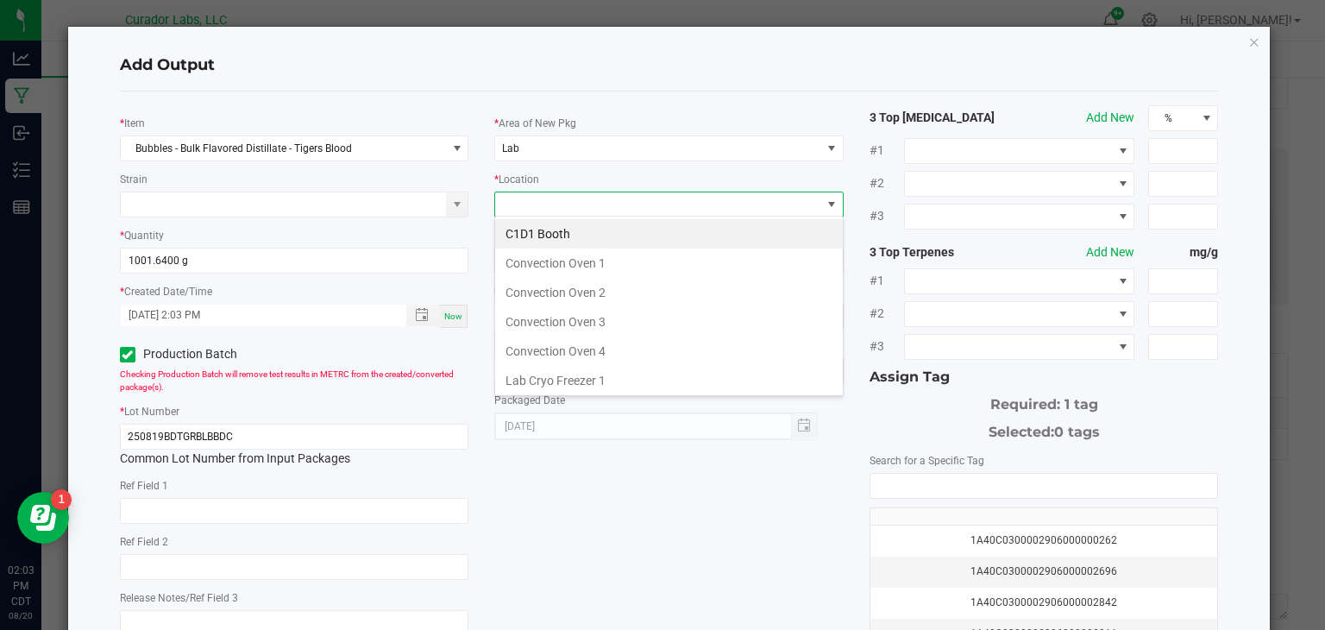
scroll to position [25, 349]
click at [669, 271] on li "Convection Oven 1" at bounding box center [669, 263] width 348 height 29
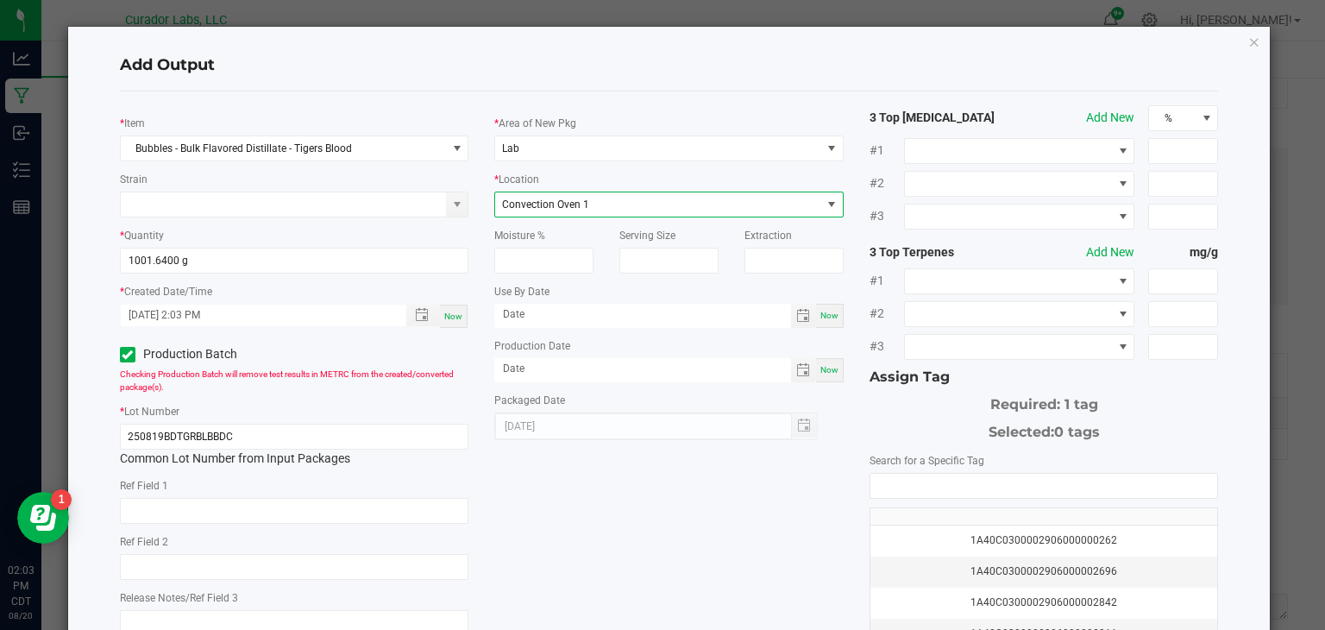
click at [826, 315] on span "Now" at bounding box center [830, 315] width 18 height 9
click at [753, 310] on input "[DATE]" at bounding box center [642, 315] width 297 height 22
type input "[DATE]"
click at [834, 371] on div "Now" at bounding box center [830, 370] width 28 height 24
type input "[DATE]"
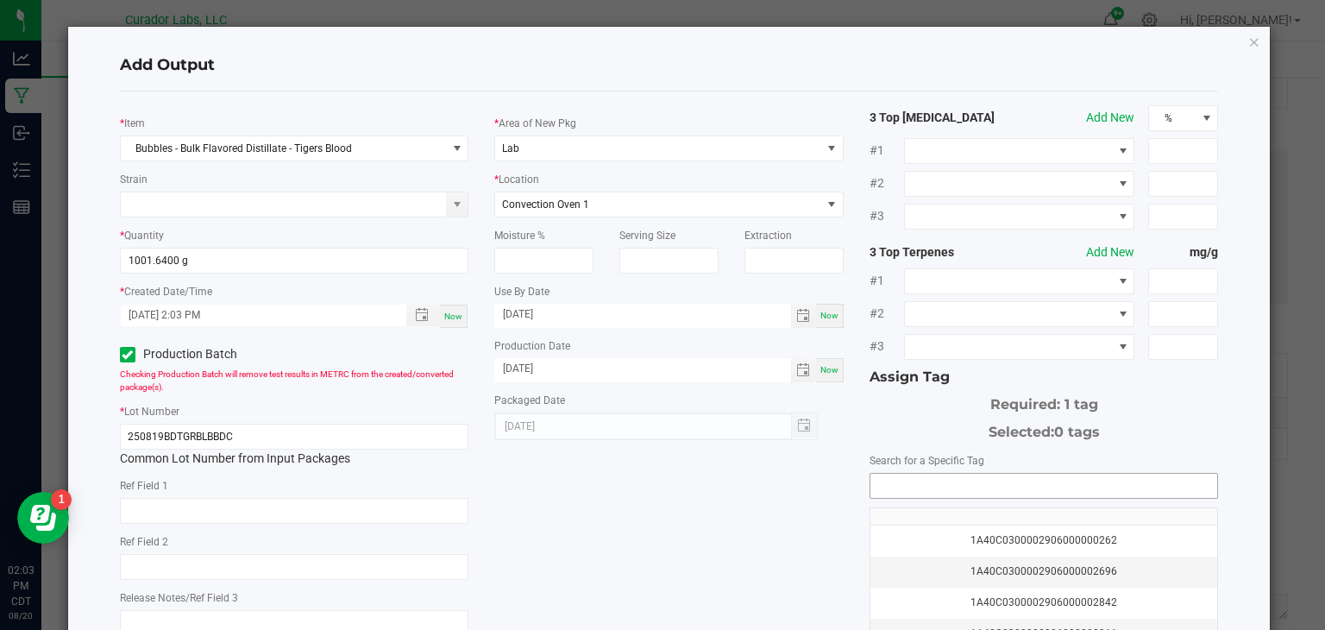
click at [902, 489] on input "NO DATA FOUND" at bounding box center [1045, 486] width 348 height 24
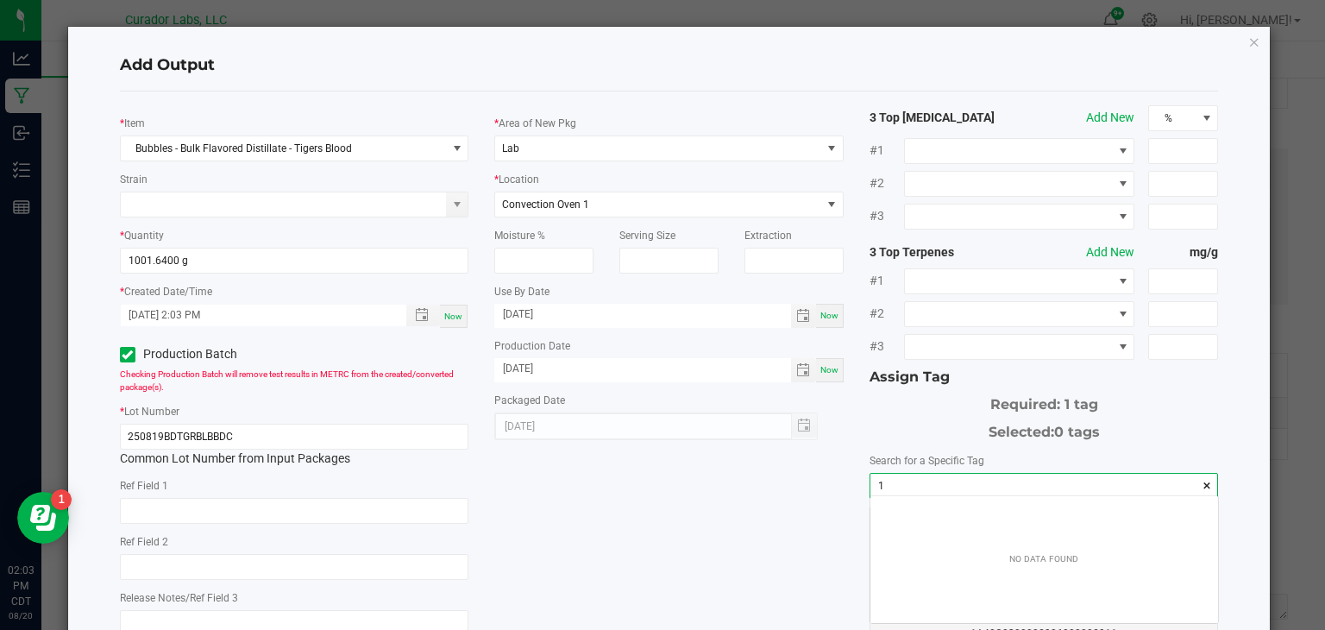
scroll to position [24, 348]
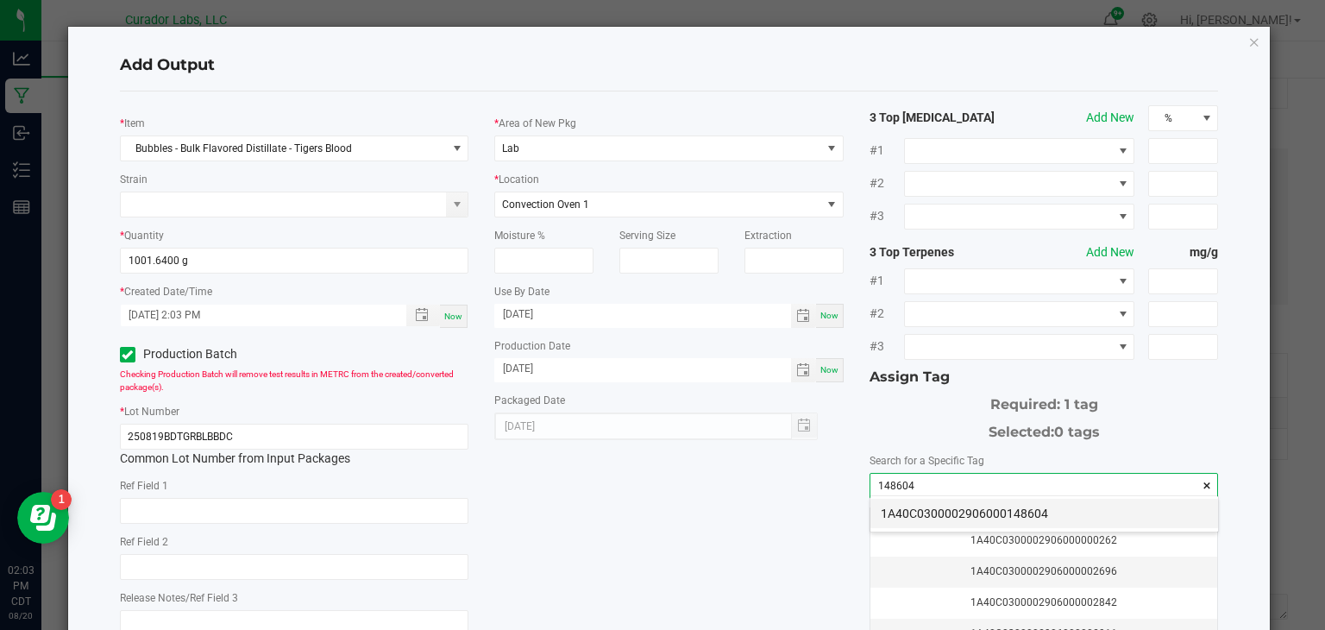
click at [931, 513] on li "1A40C0300002906000148604" at bounding box center [1045, 513] width 348 height 29
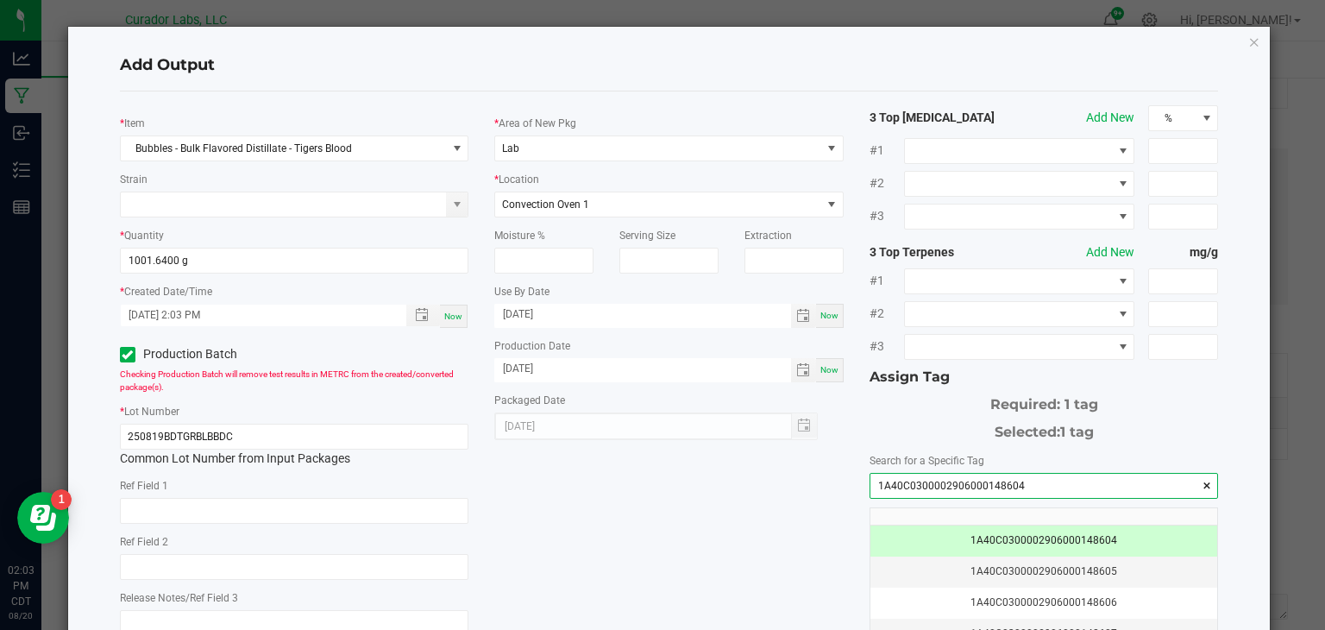
type input "1A40C0300002906000148604"
click at [661, 535] on div "* Item Bubbles - Bulk Flavored Distillate - Tigers Blood Strain * Quantity 1001…" at bounding box center [669, 414] width 1125 height 619
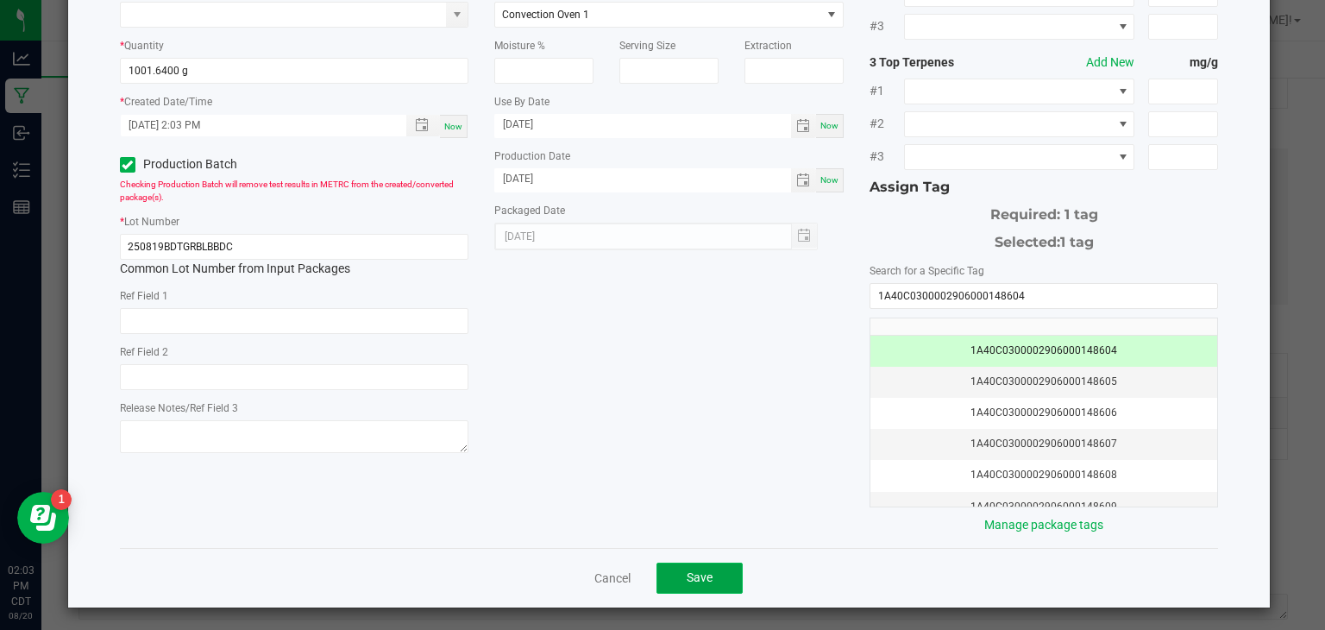
click at [702, 571] on span "Save" at bounding box center [700, 577] width 26 height 14
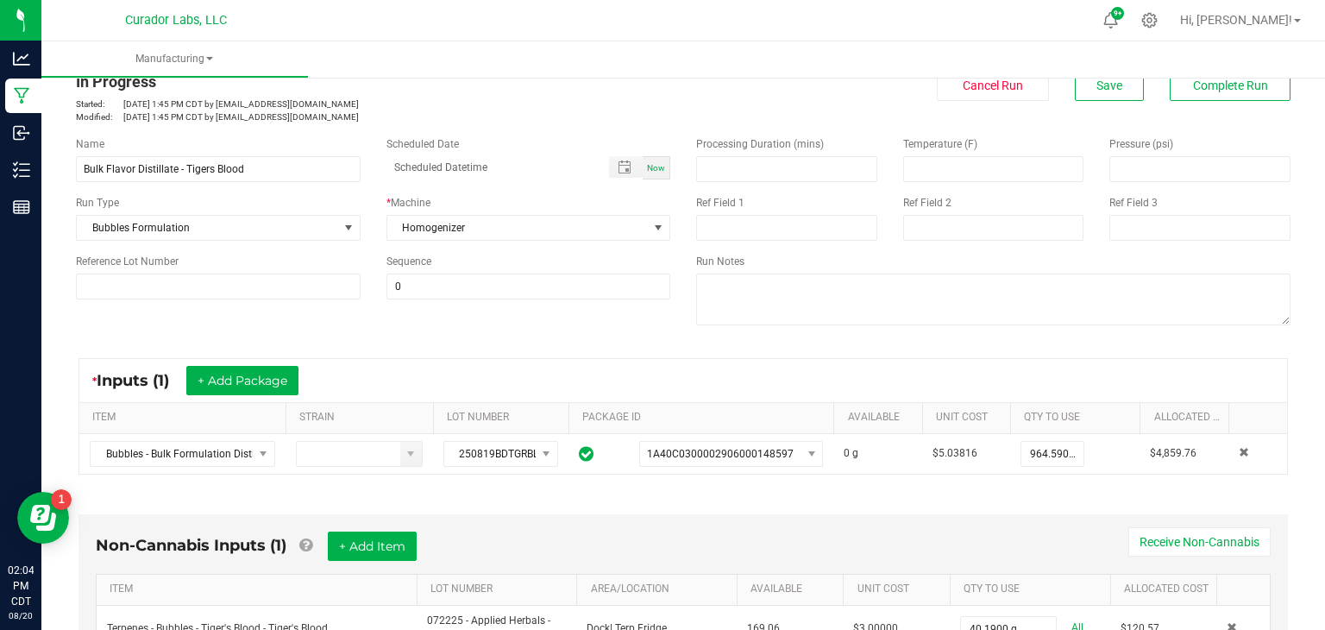
scroll to position [41, 0]
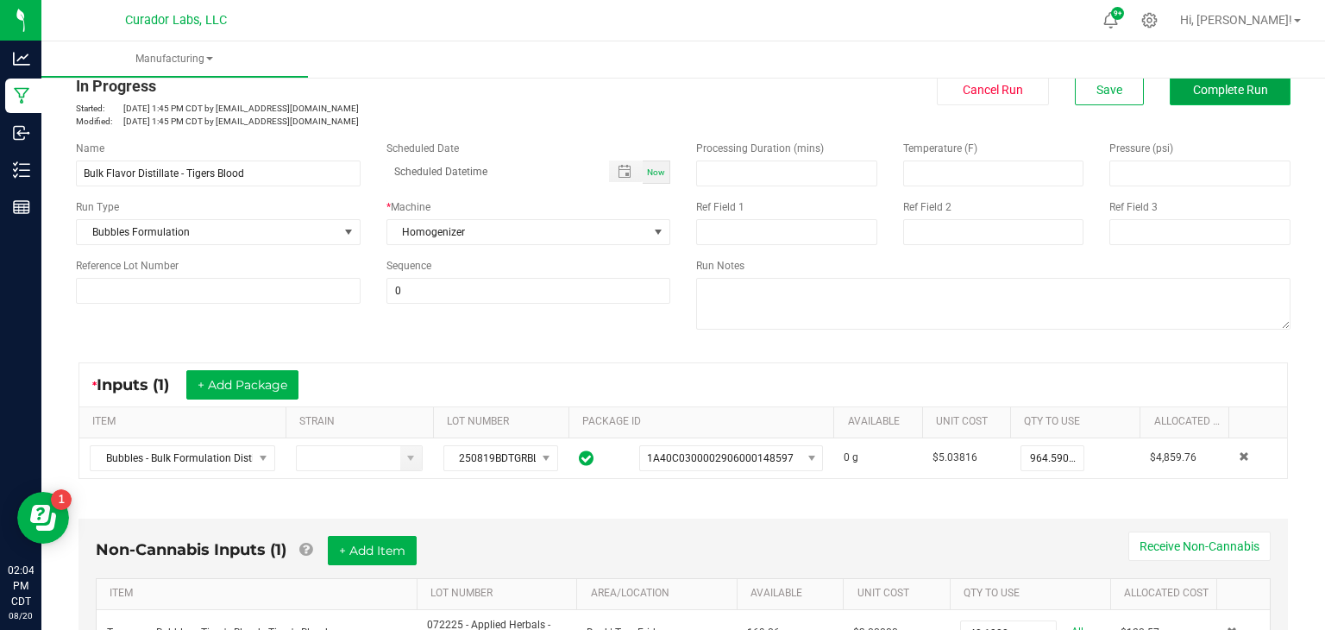
click at [1242, 87] on span "Complete Run" at bounding box center [1230, 90] width 75 height 14
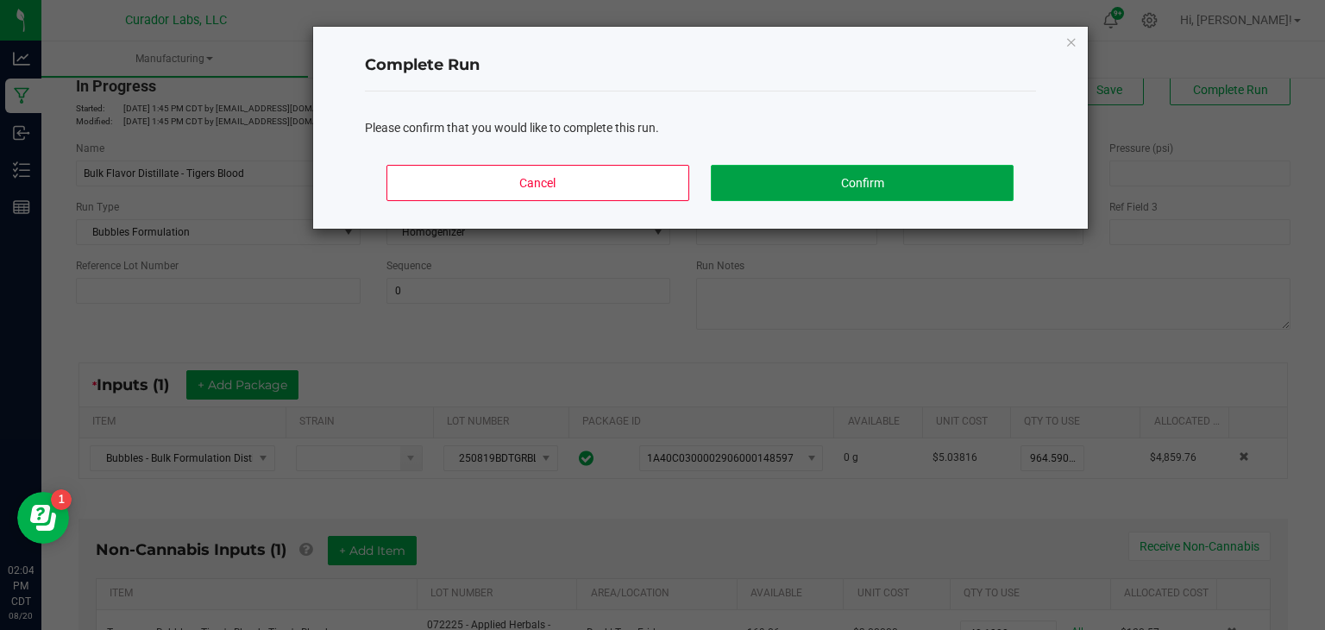
click at [943, 167] on button "Confirm" at bounding box center [862, 183] width 302 height 36
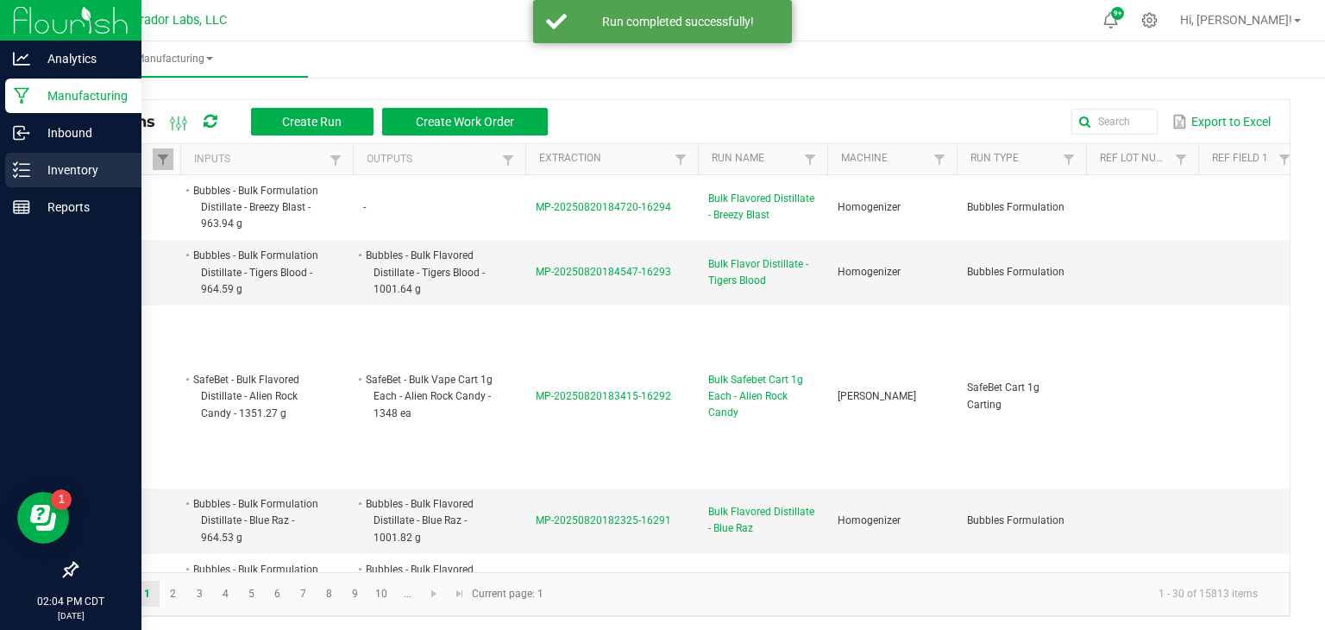
click at [42, 169] on p "Inventory" at bounding box center [82, 170] width 104 height 21
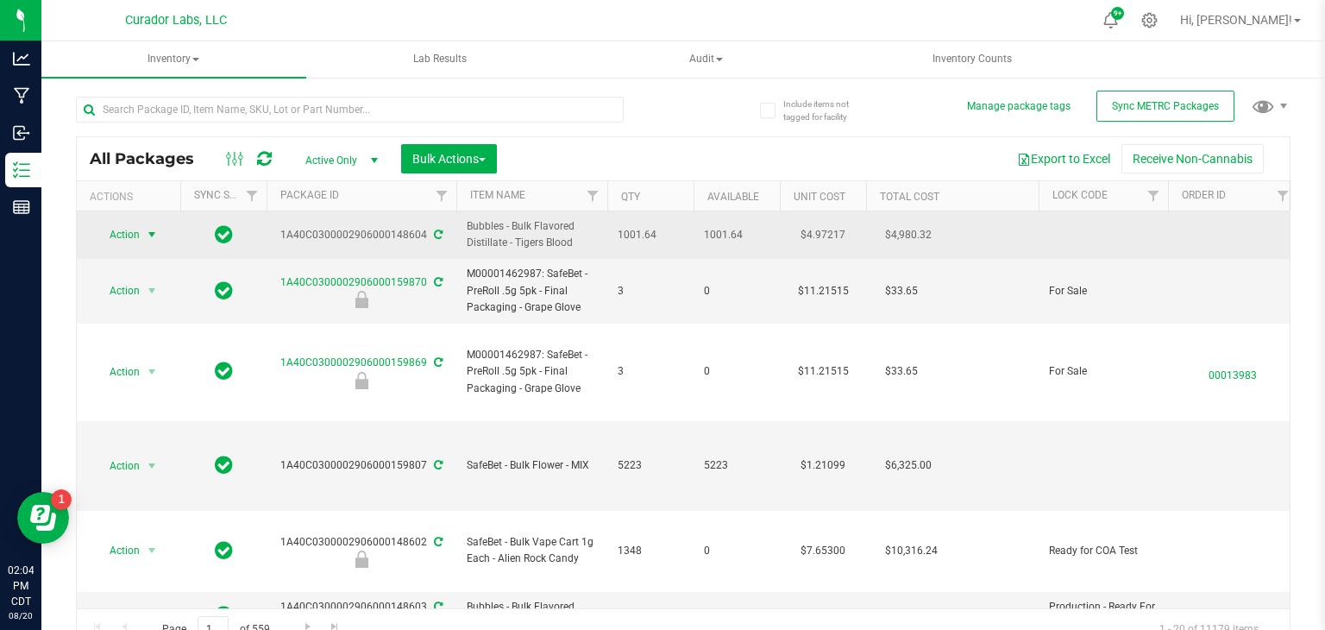
click at [135, 231] on span "Action" at bounding box center [117, 235] width 47 height 24
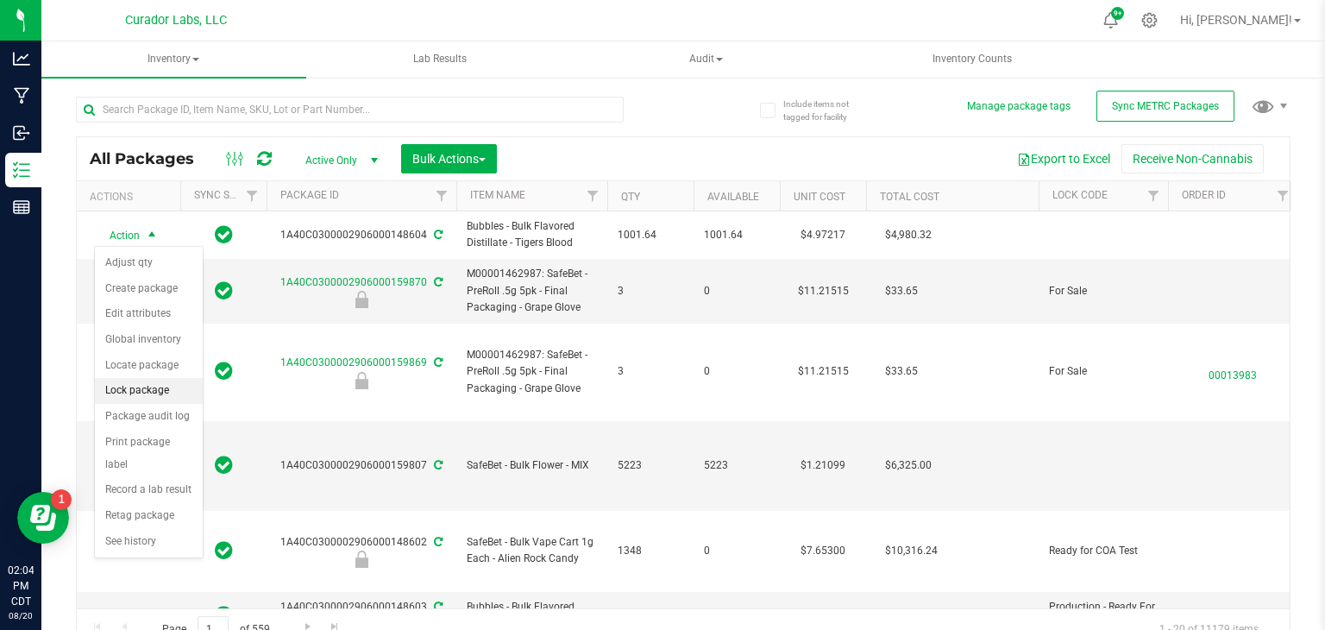
click at [152, 390] on li "Lock package" at bounding box center [149, 391] width 108 height 26
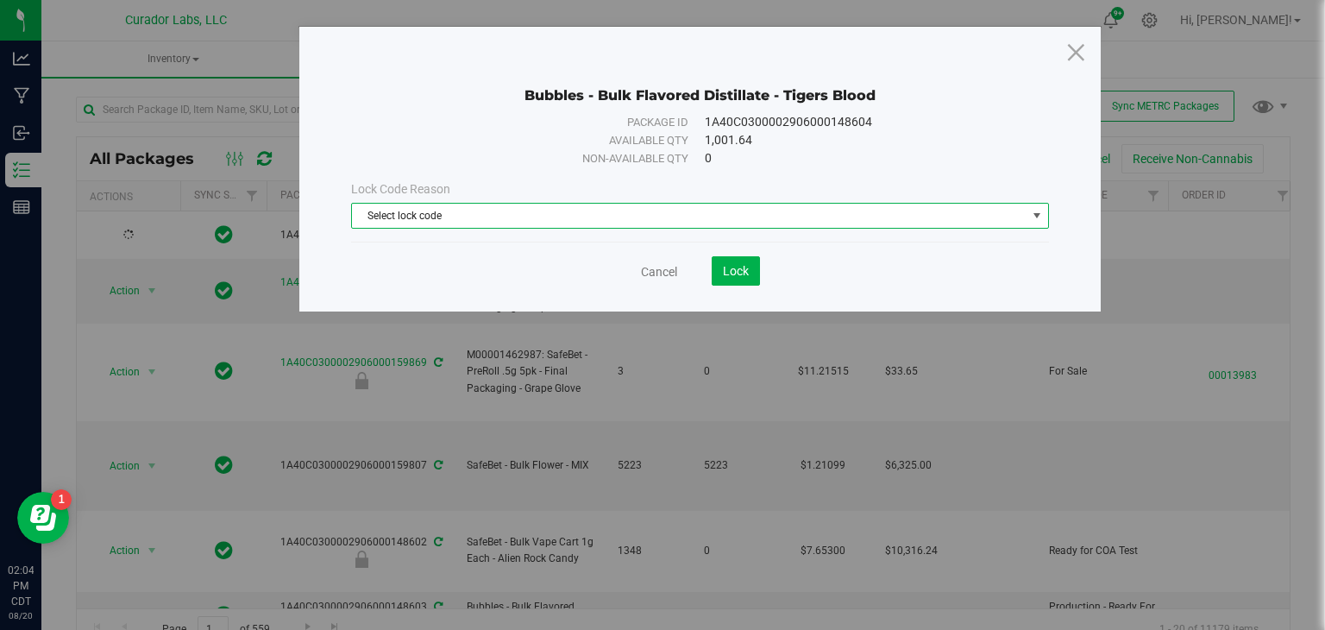
click at [510, 219] on span "Select lock code" at bounding box center [689, 216] width 675 height 24
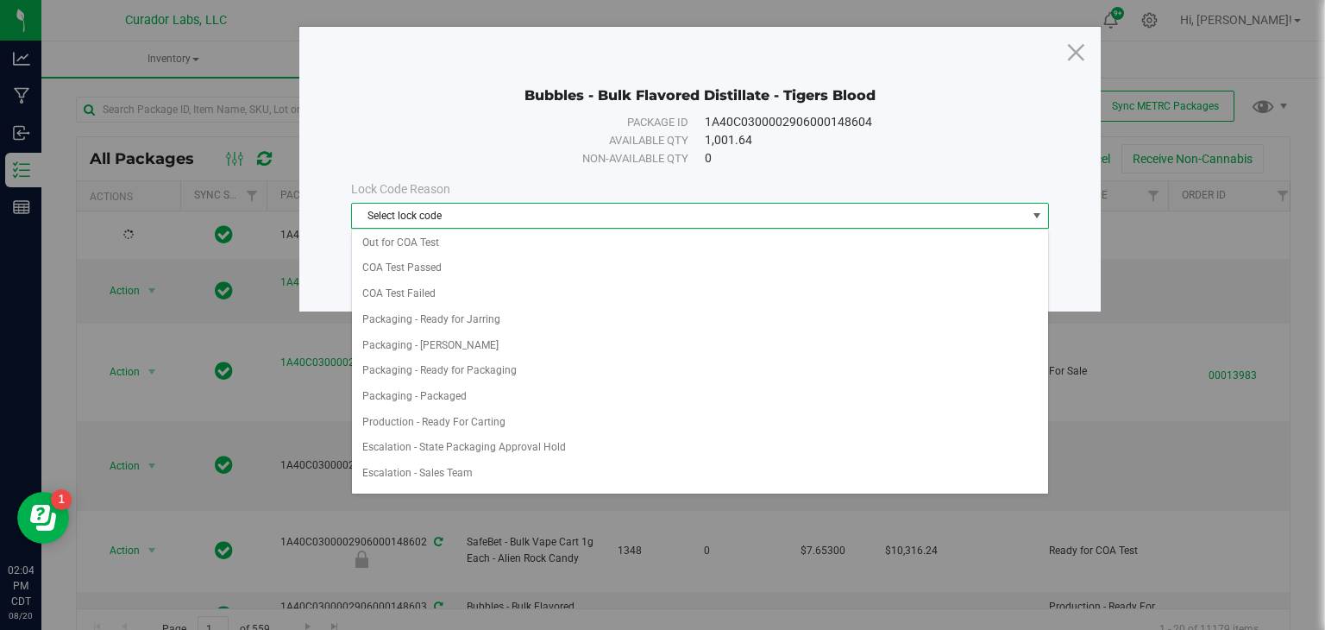
scroll to position [721, 0]
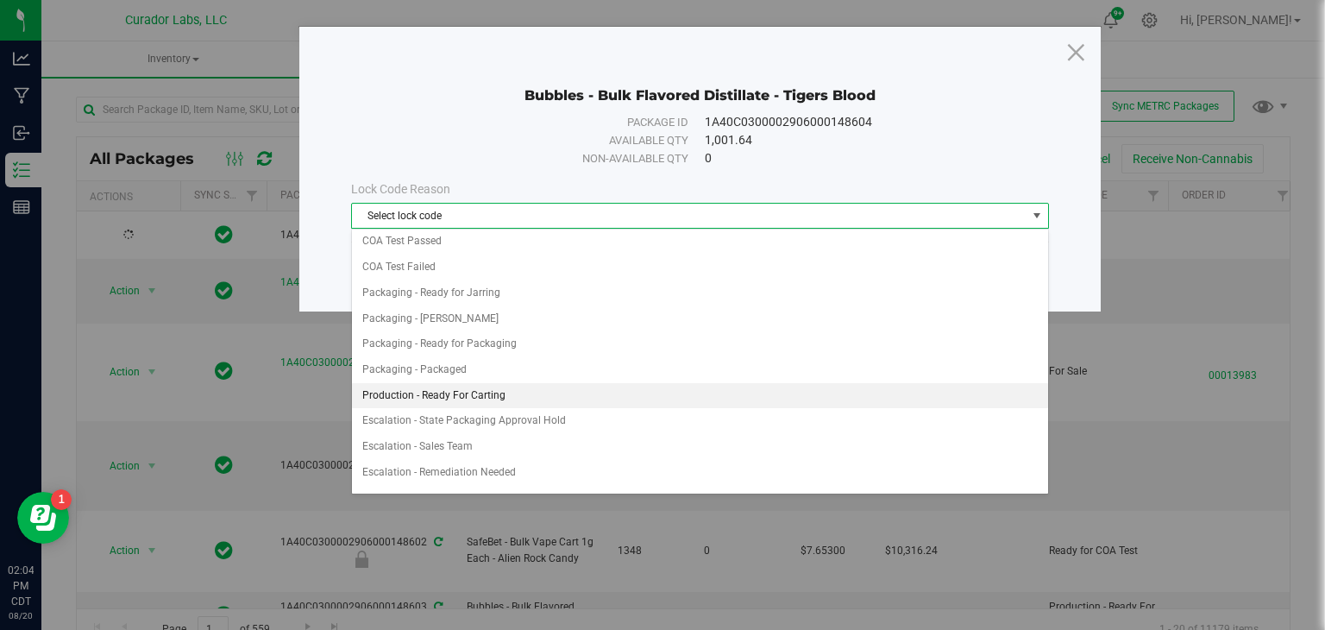
click at [575, 383] on li "Production - Ready For Carting" at bounding box center [700, 396] width 696 height 26
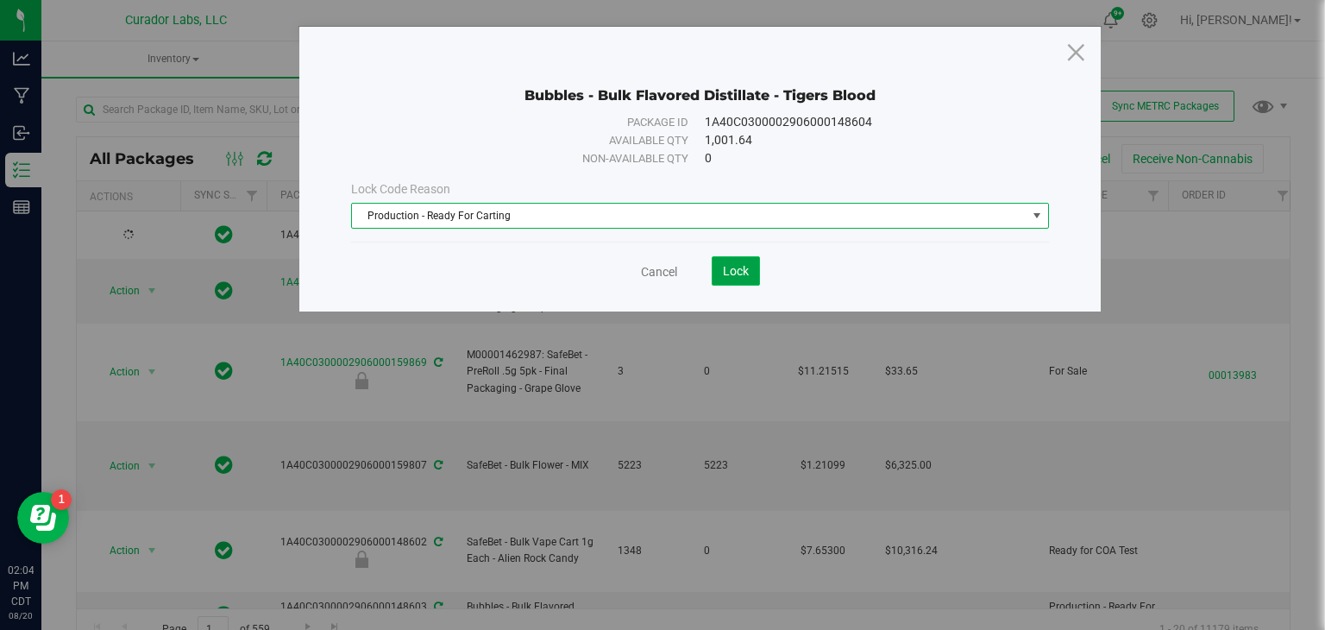
click at [733, 276] on button "Lock" at bounding box center [736, 270] width 48 height 29
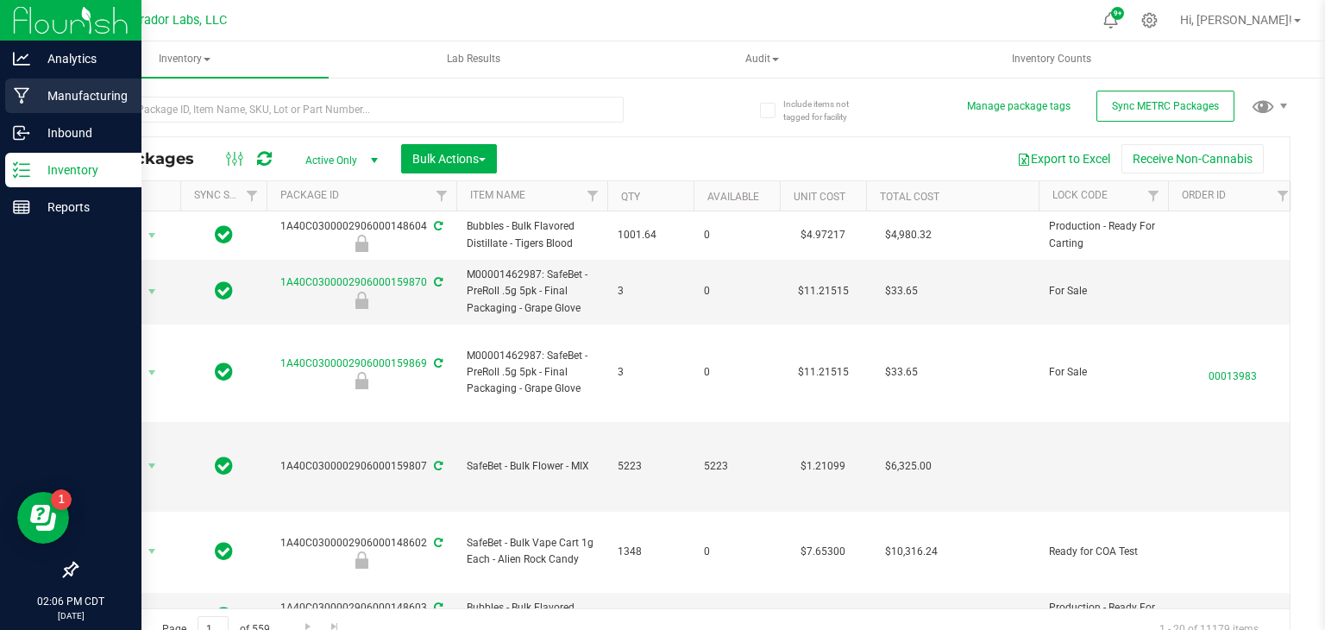
click at [25, 91] on icon at bounding box center [22, 96] width 16 height 16
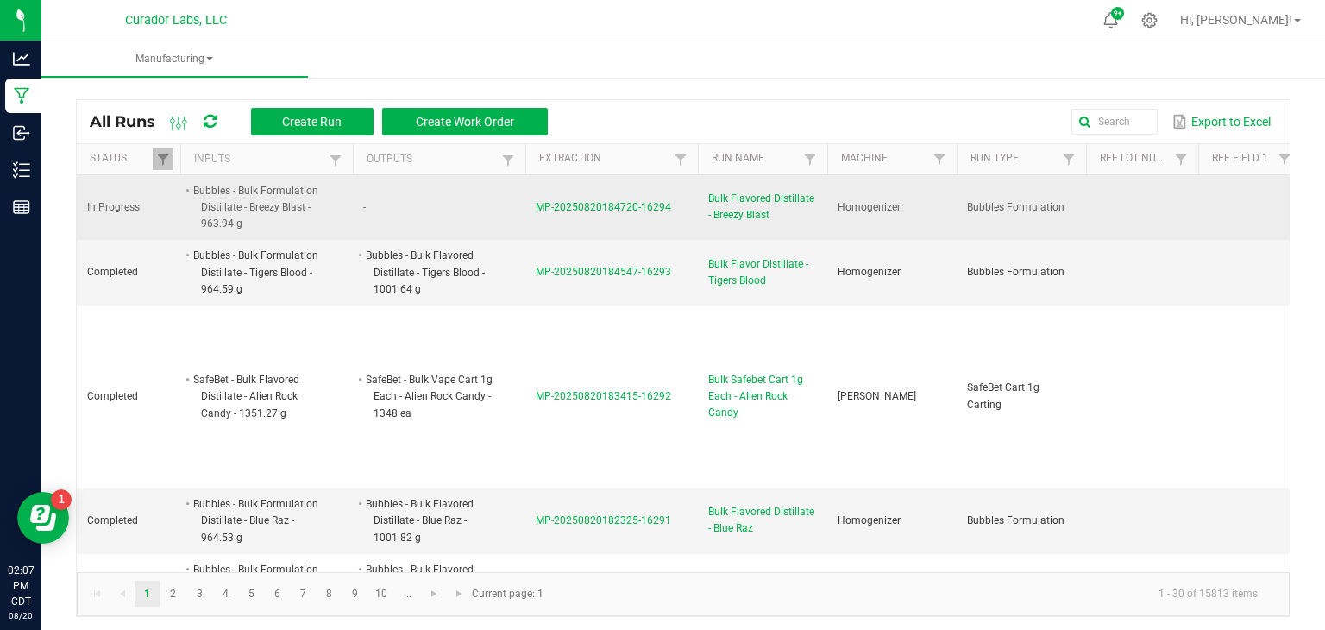
click at [603, 206] on span "MP-20250820184720-16294" at bounding box center [603, 207] width 135 height 12
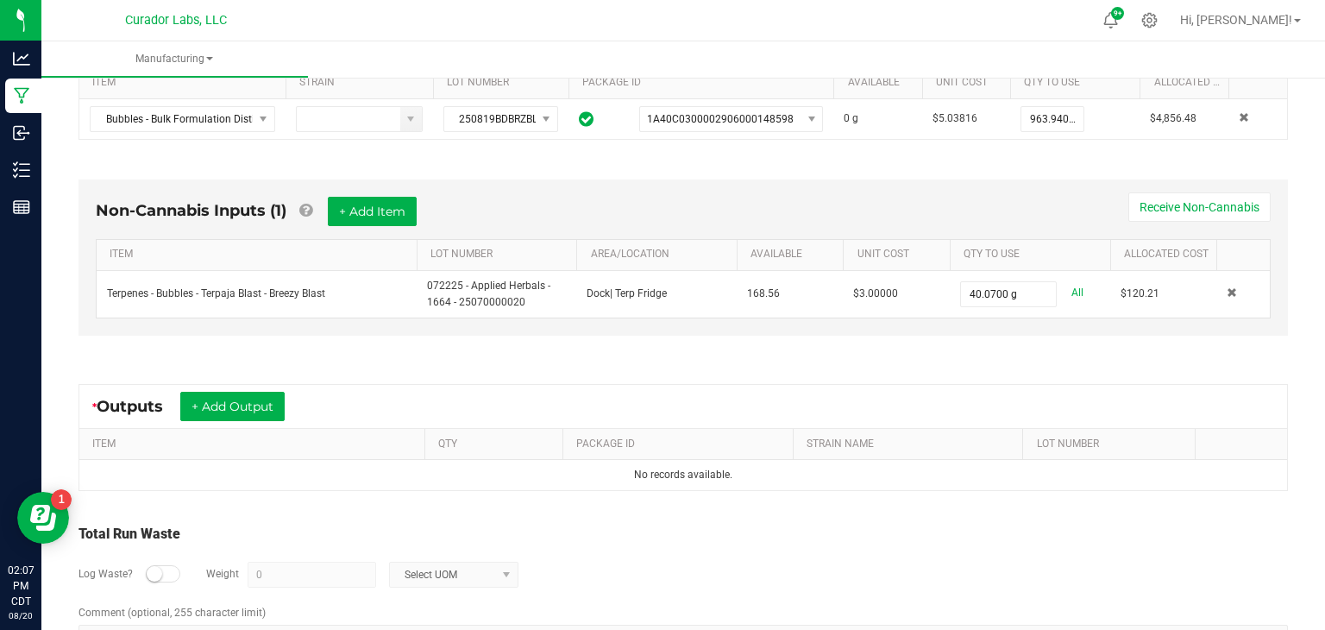
scroll to position [434, 0]
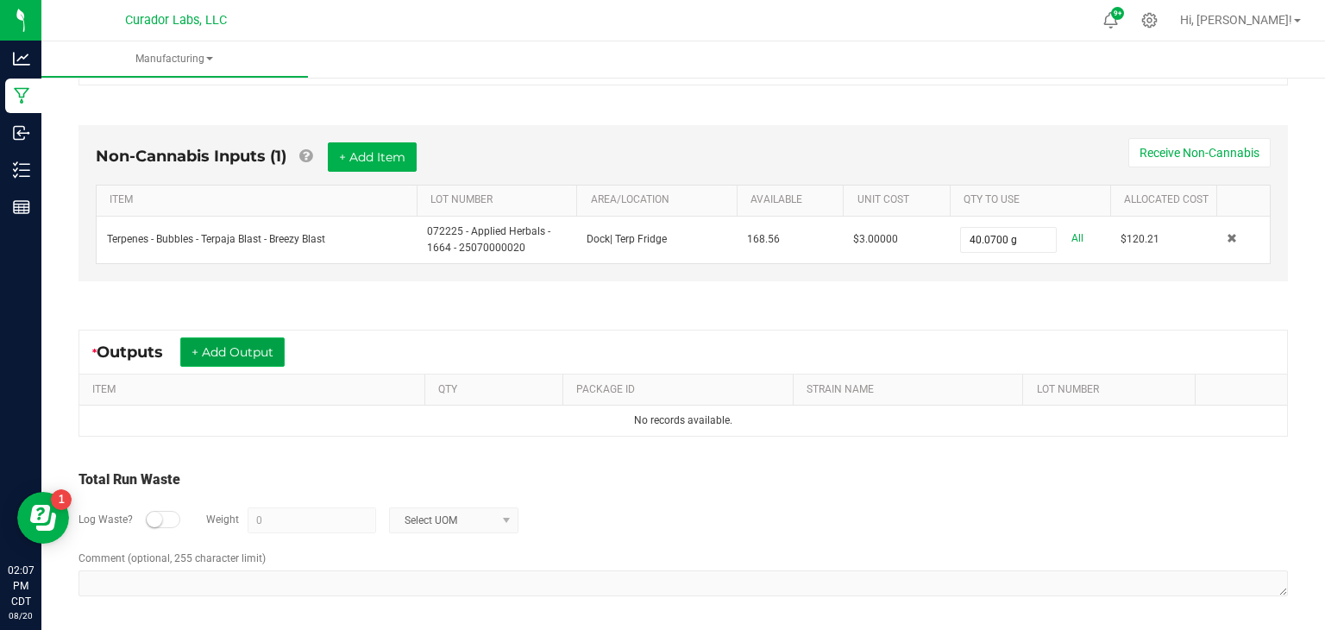
click at [259, 347] on button "+ Add Output" at bounding box center [232, 351] width 104 height 29
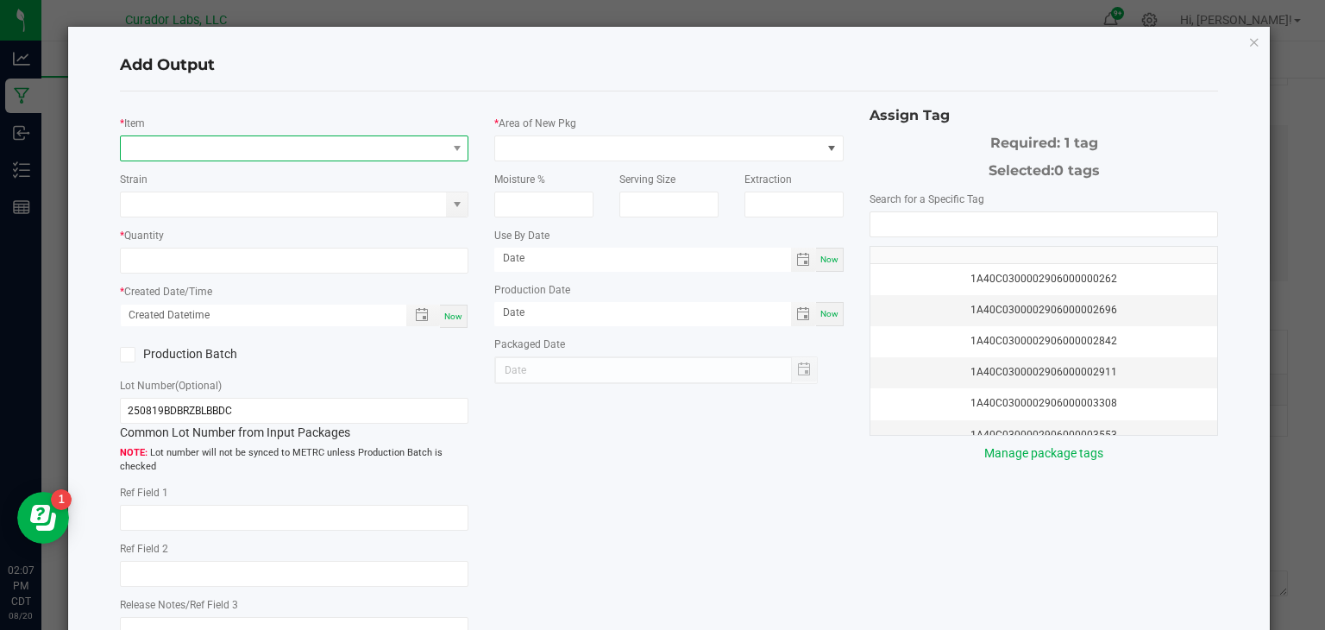
click at [403, 148] on span "NO DATA FOUND" at bounding box center [284, 148] width 326 height 24
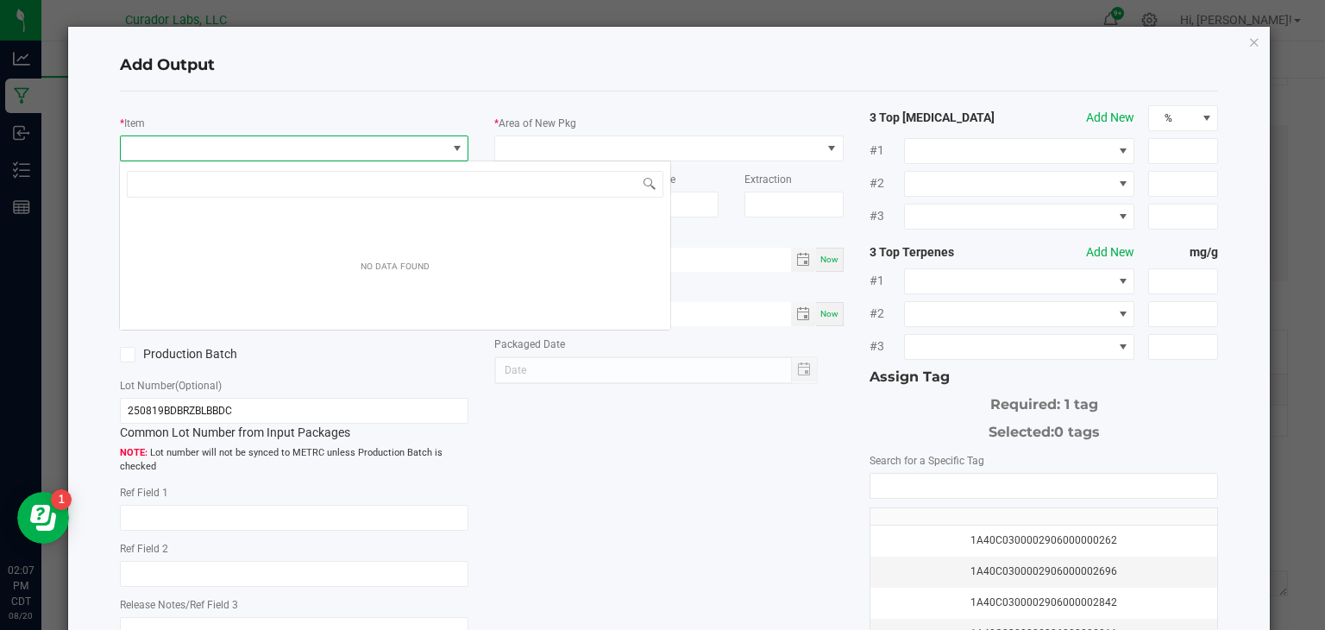
scroll to position [25, 349]
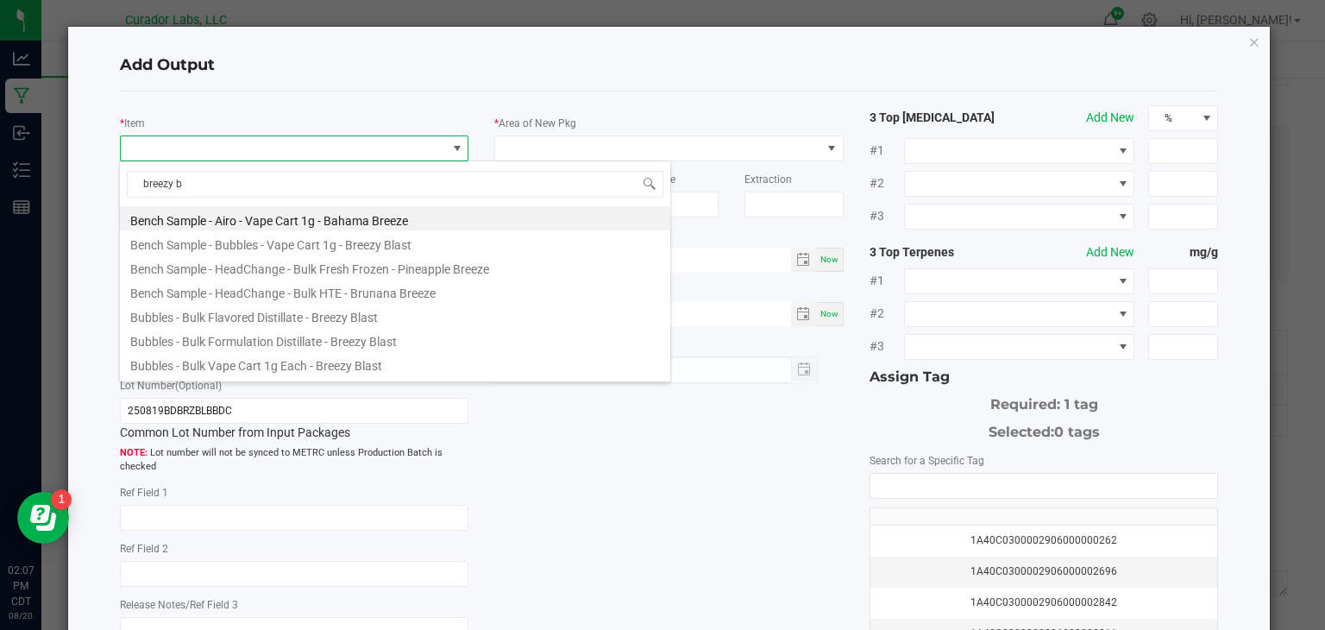
type input "breezy bl"
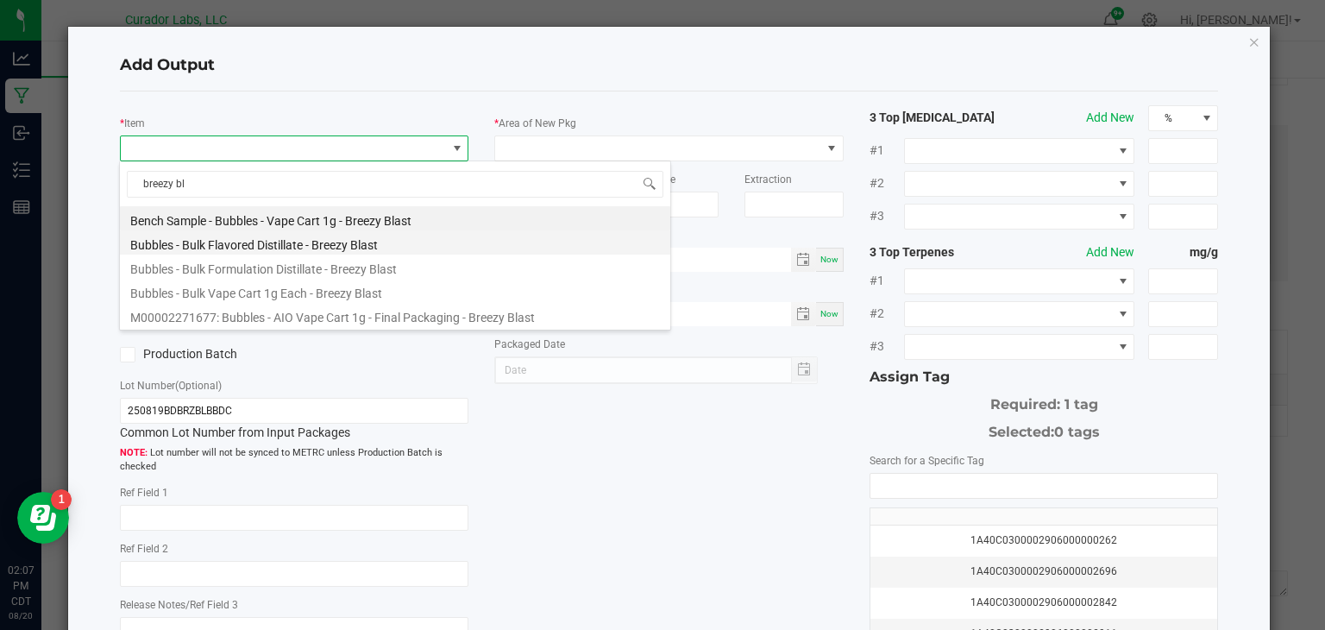
click at [366, 242] on li "Bubbles - Bulk Flavored Distillate - Breezy Blast" at bounding box center [395, 242] width 551 height 24
type input "0.0000 g"
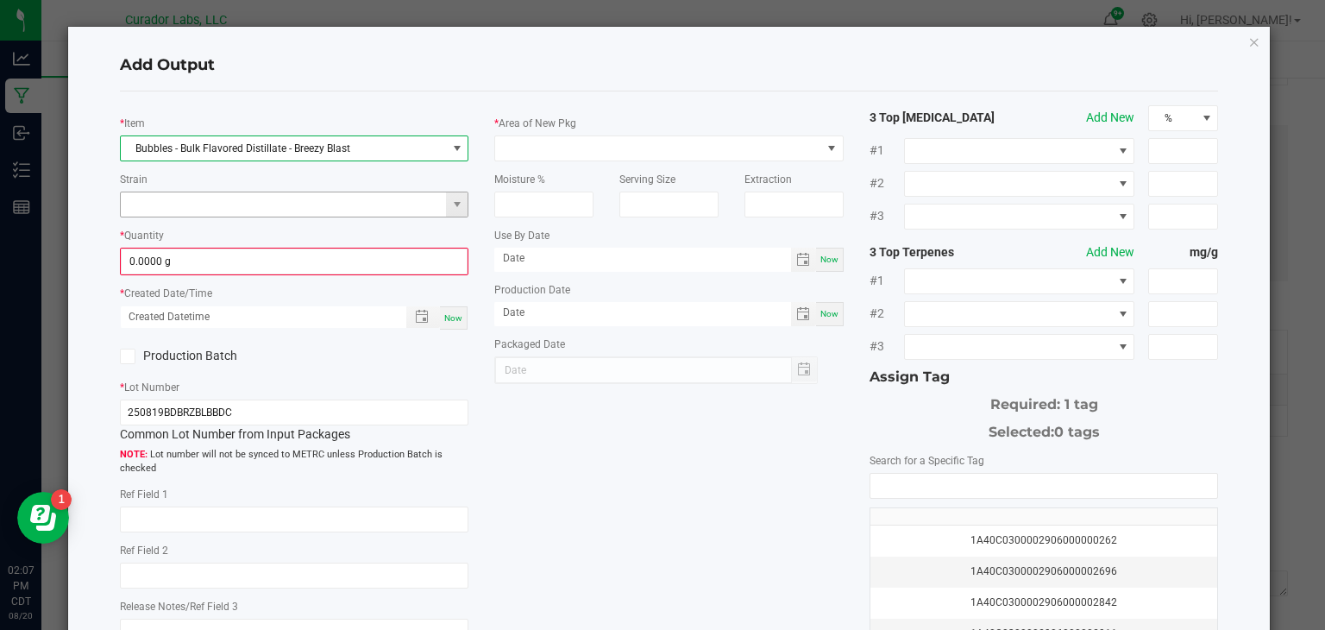
click at [375, 209] on input at bounding box center [284, 204] width 326 height 24
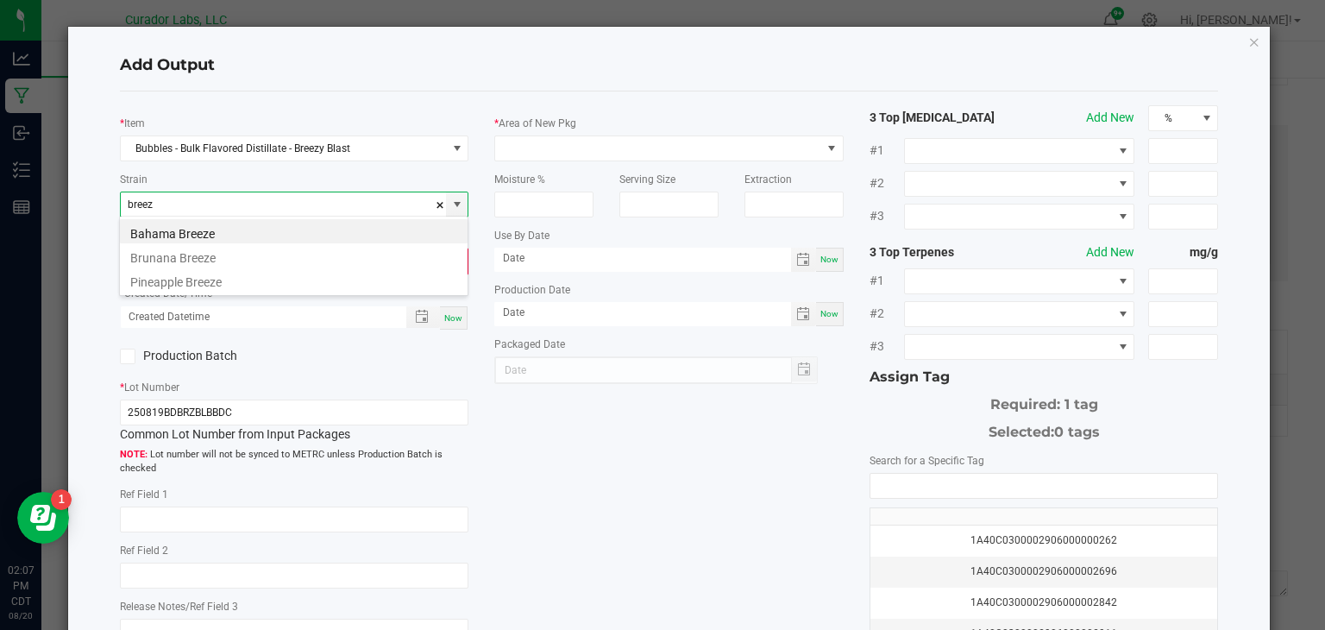
type input "breez"
click at [81, 415] on div "Add Output * Item Bubbles - Bulk Flavored Distillate - Breezy Blast Strain * Qu…" at bounding box center [669, 412] width 1203 height 771
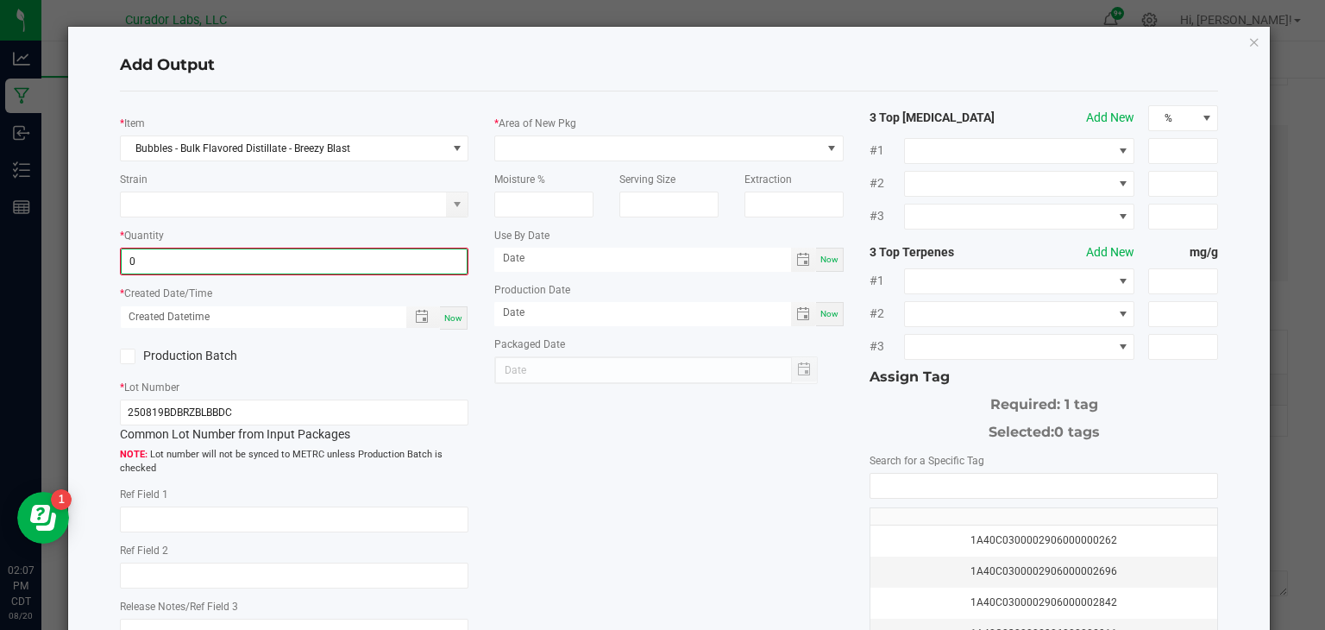
click at [274, 264] on input "0" at bounding box center [295, 261] width 346 height 24
type input "1002.0400 g"
click at [451, 311] on span "Now" at bounding box center [453, 315] width 18 height 9
type input "08/20/2025 2:07 PM"
type input "[DATE]"
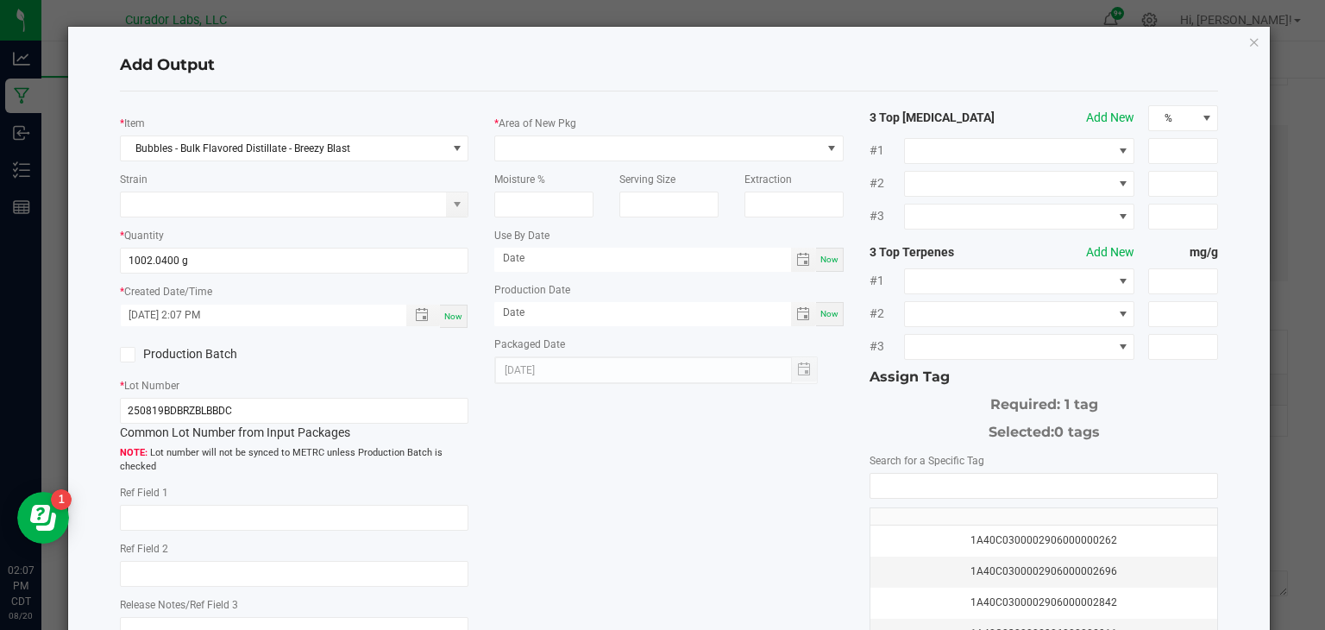
click at [130, 355] on icon at bounding box center [127, 355] width 11 height 0
click at [0, 0] on input "Production Batch" at bounding box center [0, 0] width 0 height 0
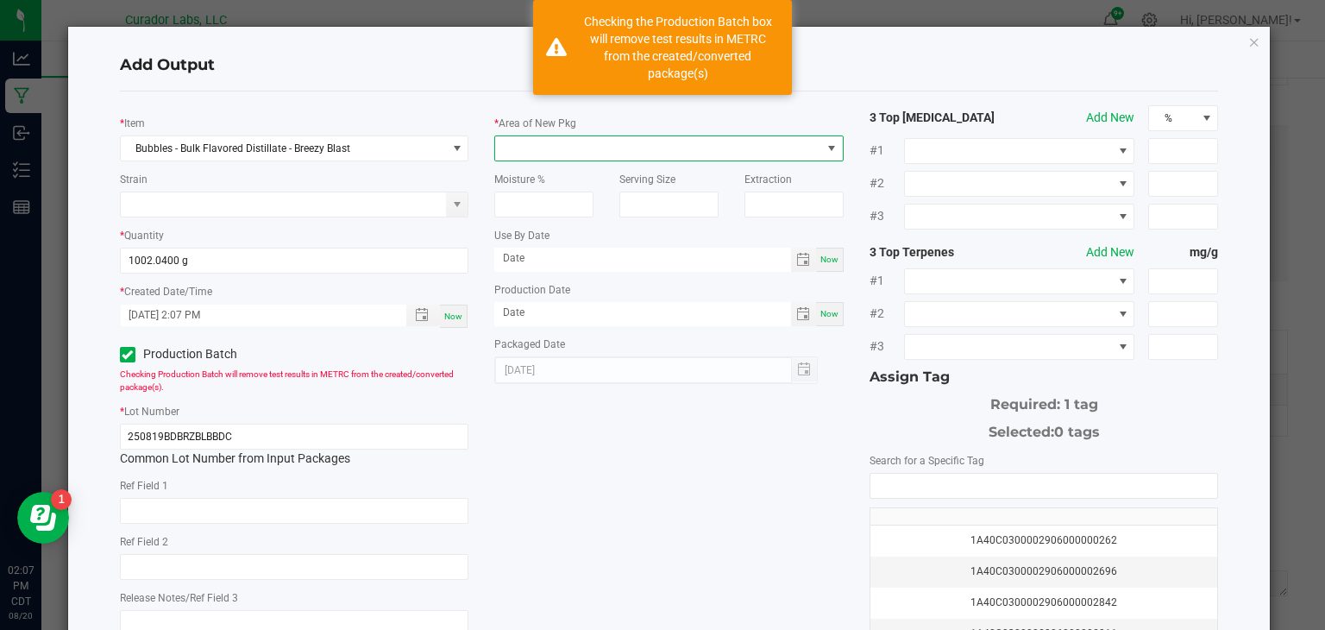
click at [552, 139] on span at bounding box center [658, 148] width 326 height 24
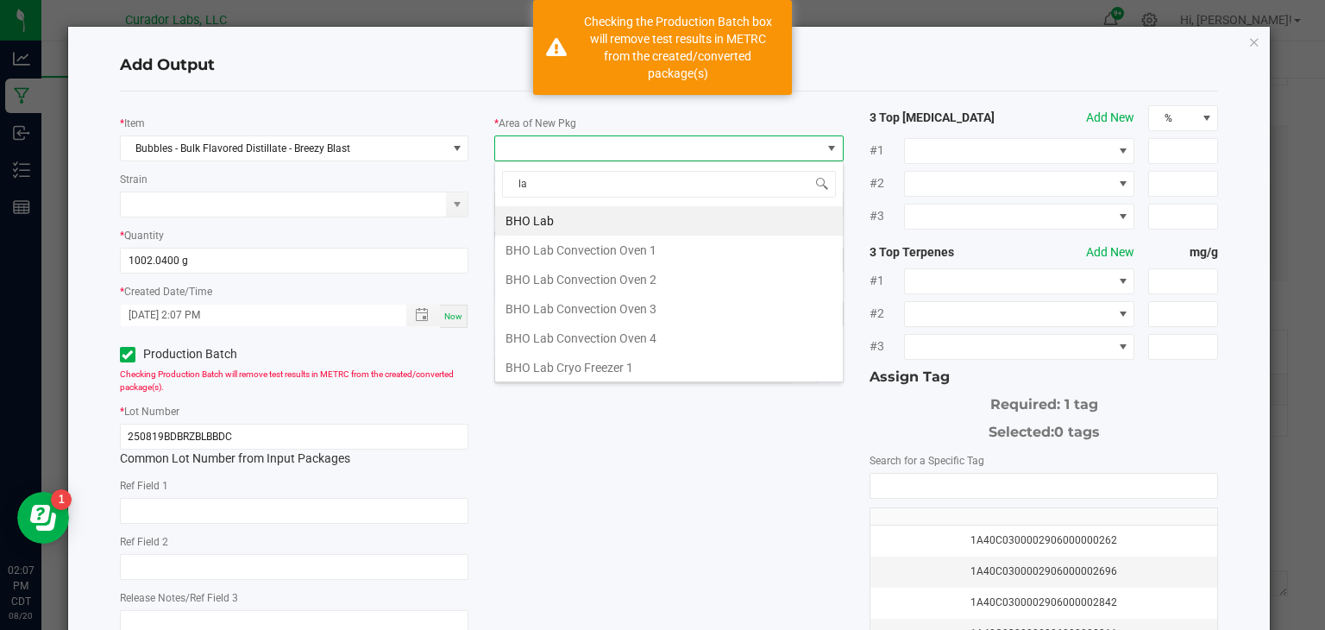
type input "lab"
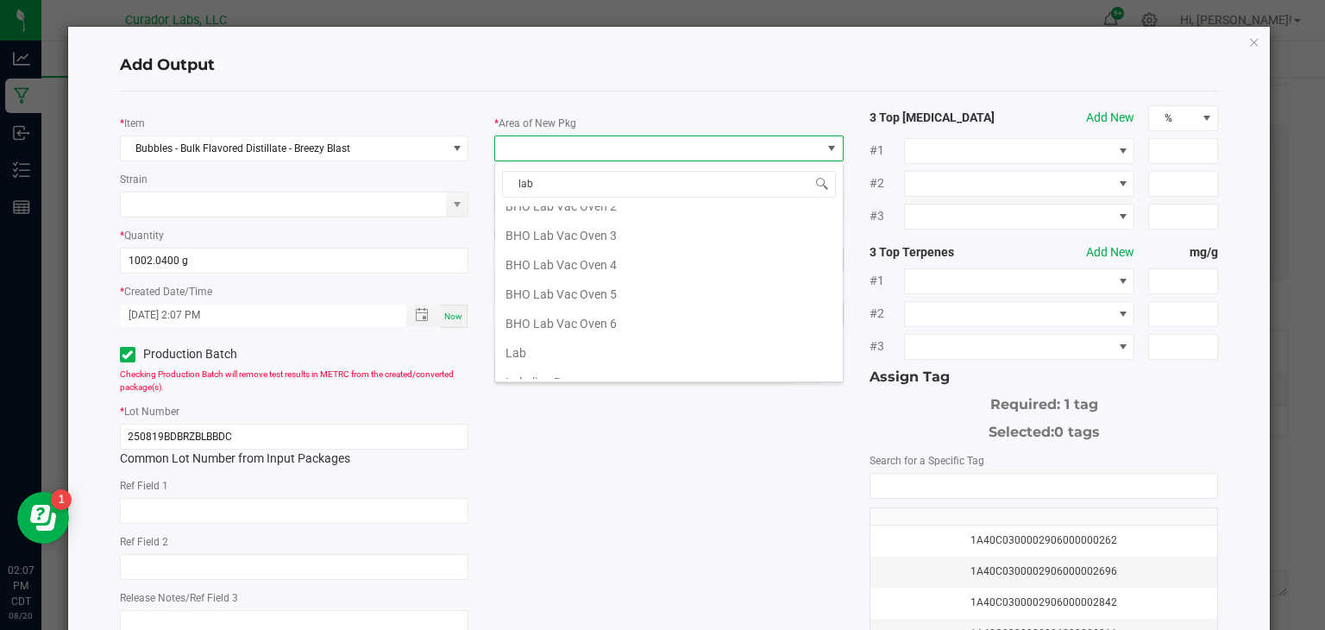
scroll to position [313, 0]
click at [610, 344] on li "Lab" at bounding box center [669, 347] width 348 height 29
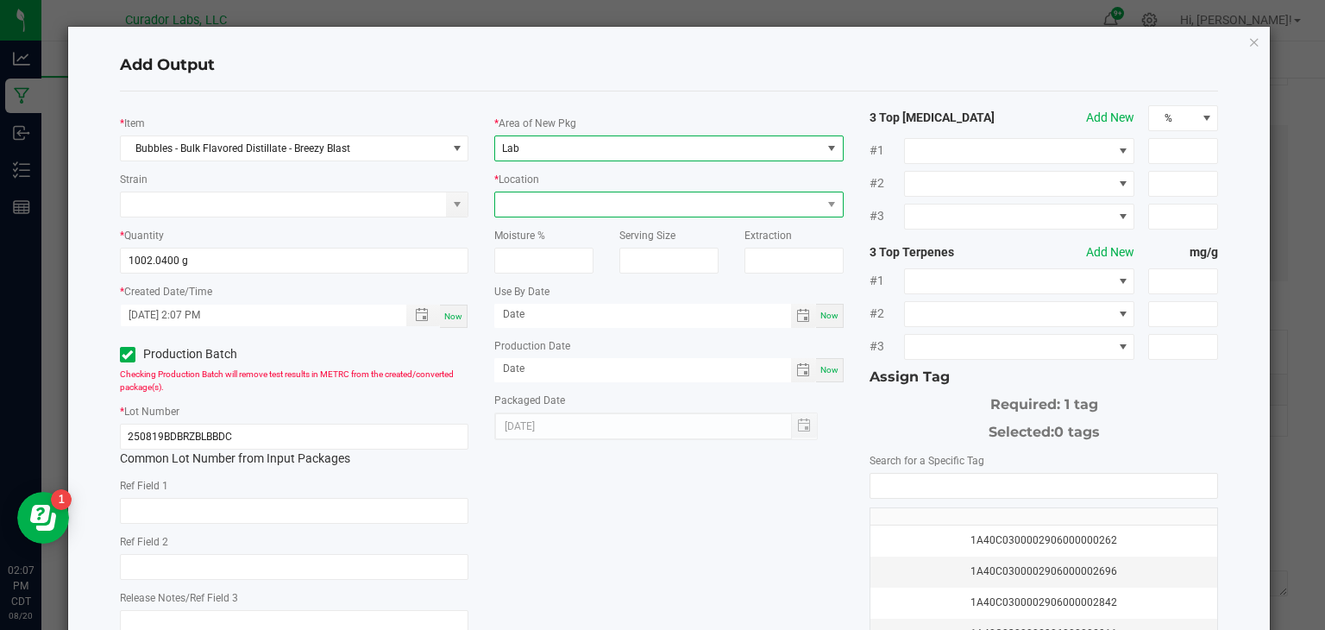
click at [716, 195] on span at bounding box center [658, 204] width 326 height 24
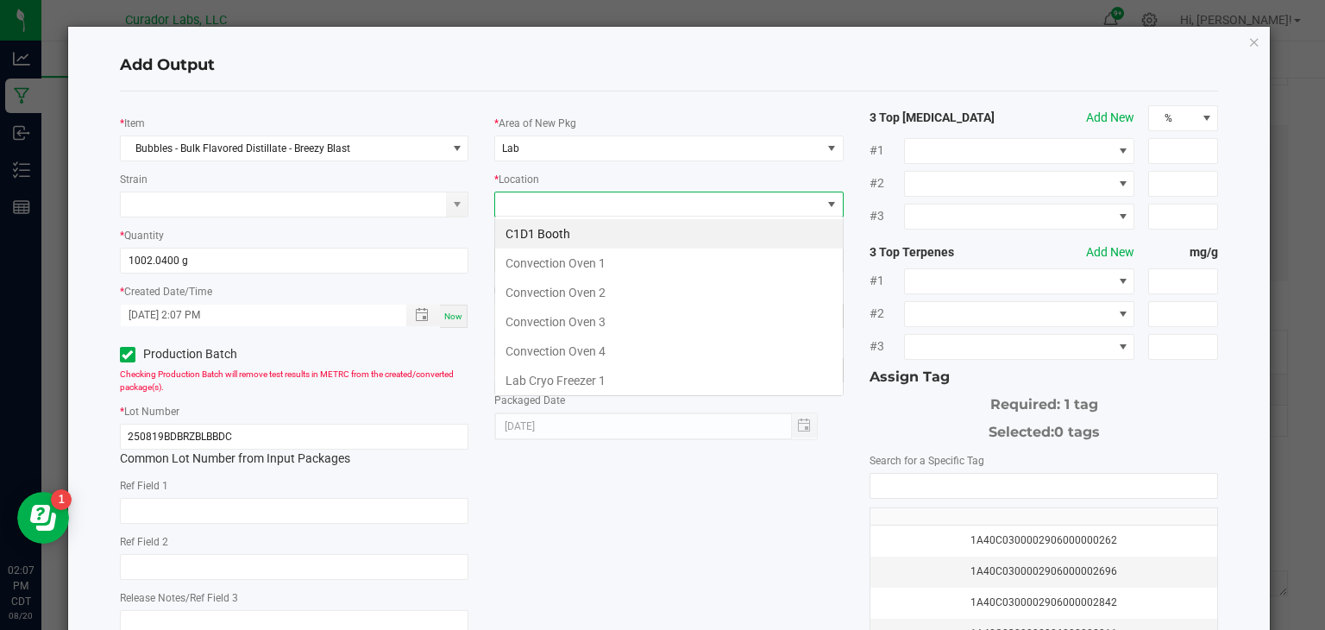
scroll to position [25, 349]
click at [706, 261] on li "Convection Oven 1" at bounding box center [669, 263] width 348 height 29
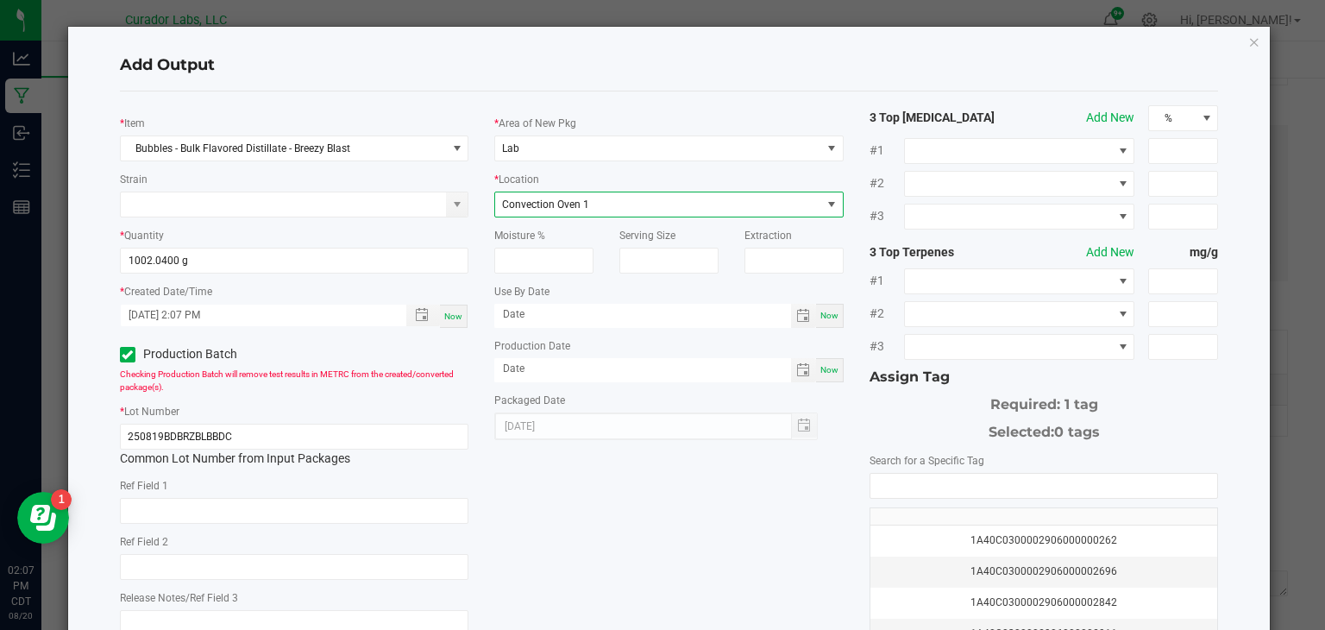
click at [836, 318] on span "Now" at bounding box center [830, 315] width 18 height 9
click at [775, 315] on input "[DATE]" at bounding box center [642, 315] width 297 height 22
type input "[DATE]"
click at [832, 366] on span "Now" at bounding box center [830, 369] width 18 height 9
type input "[DATE]"
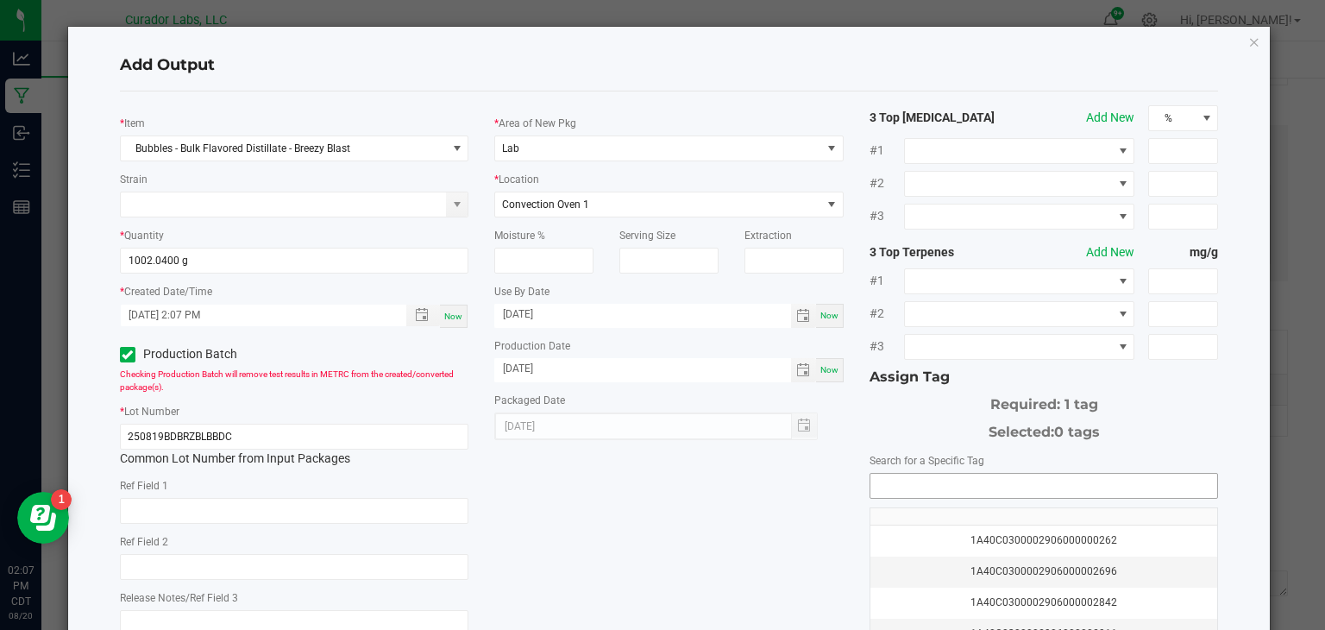
click at [897, 481] on input "NO DATA FOUND" at bounding box center [1045, 486] width 348 height 24
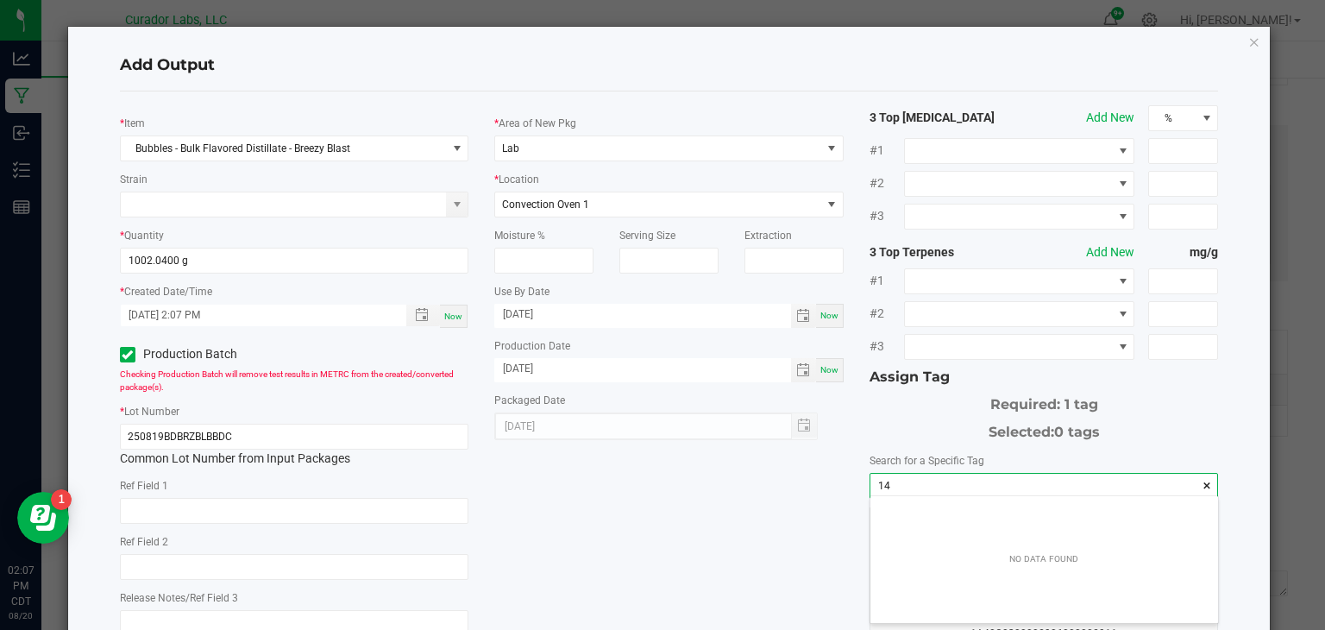
scroll to position [24, 348]
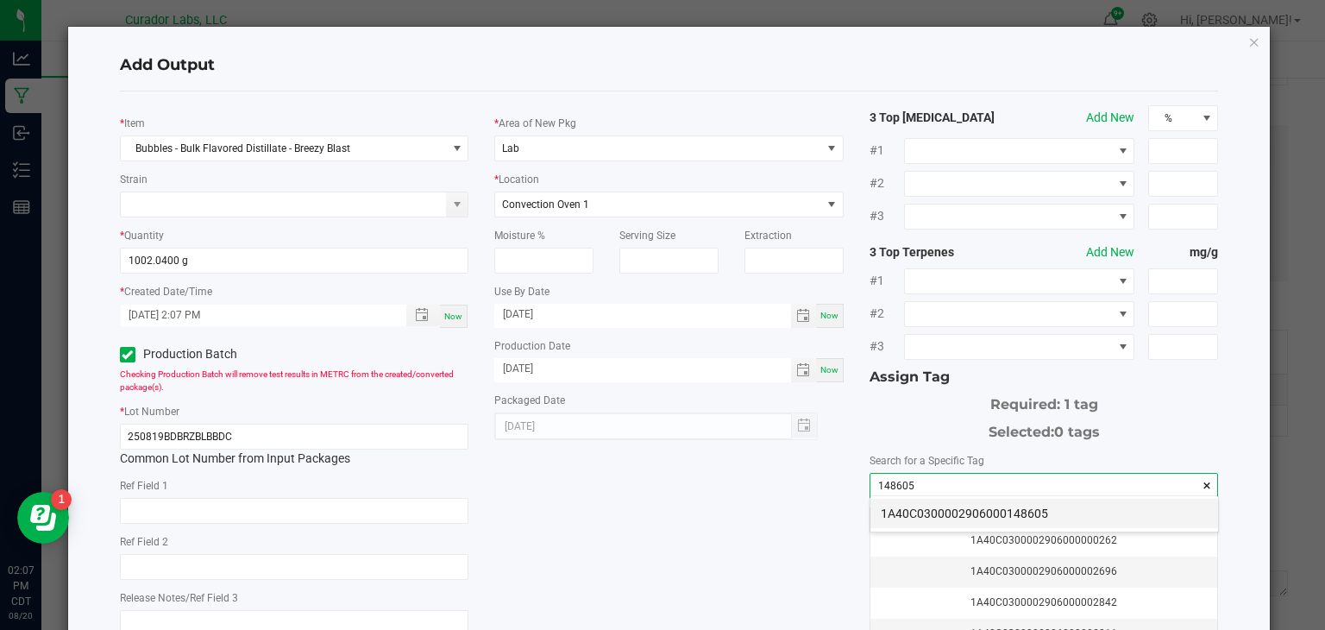
click at [909, 506] on li "1A40C0300002906000148605" at bounding box center [1045, 513] width 348 height 29
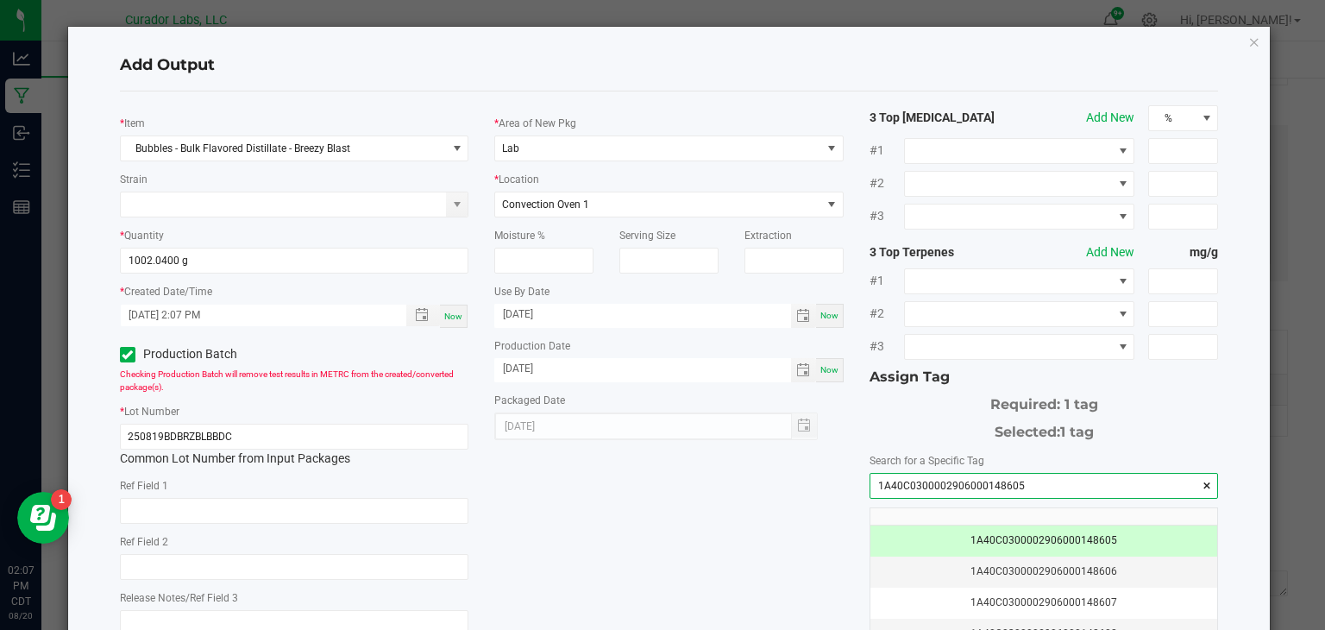
type input "1A40C0300002906000148605"
click at [631, 523] on div "* Item Bubbles - Bulk Flavored Distillate - Breezy Blast Strain * Quantity 1002…" at bounding box center [669, 414] width 1125 height 619
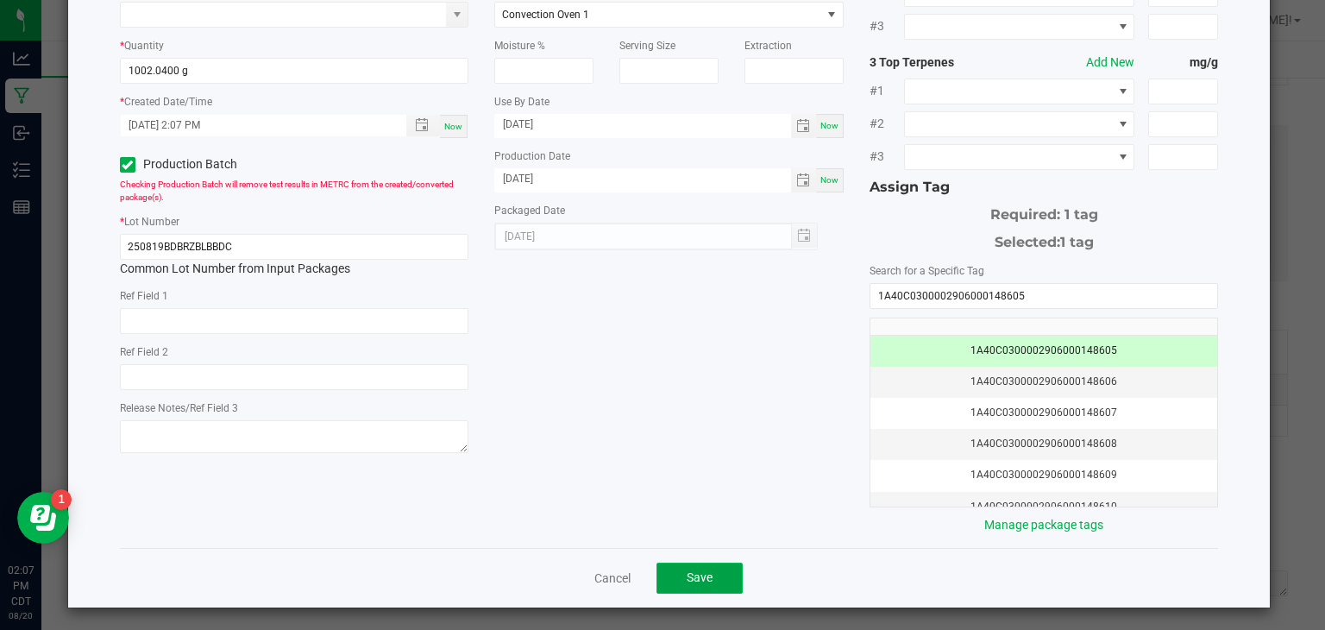
click at [689, 565] on button "Save" at bounding box center [700, 578] width 86 height 31
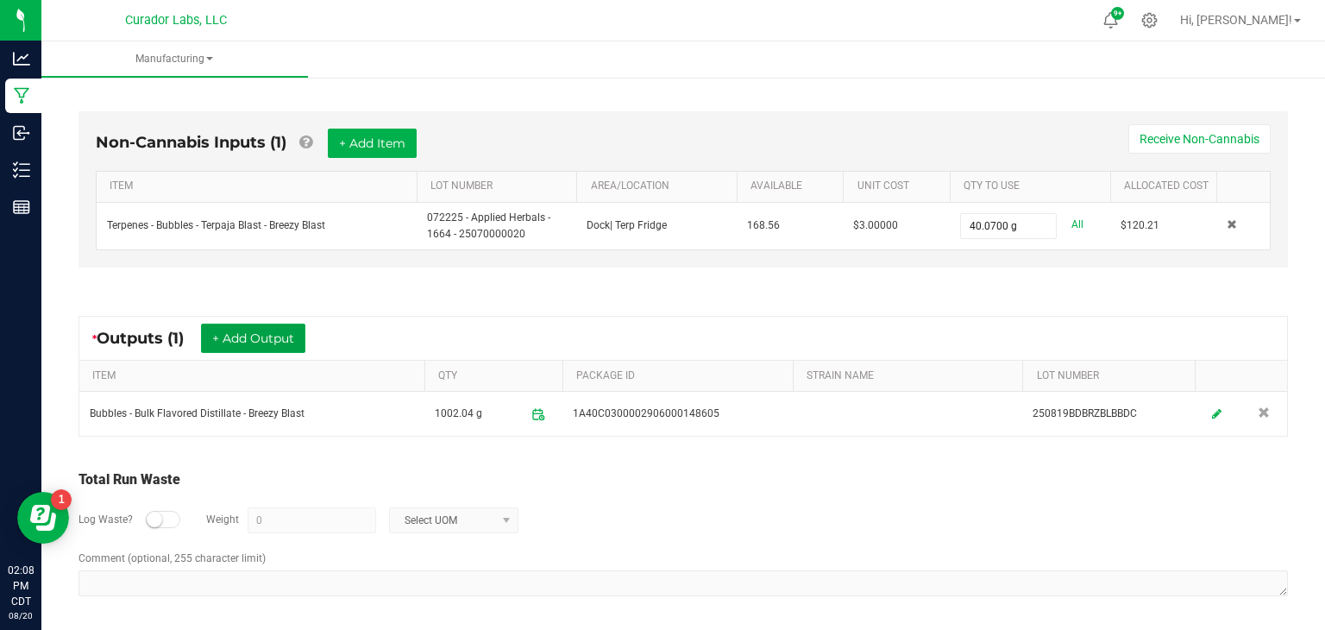
scroll to position [0, 0]
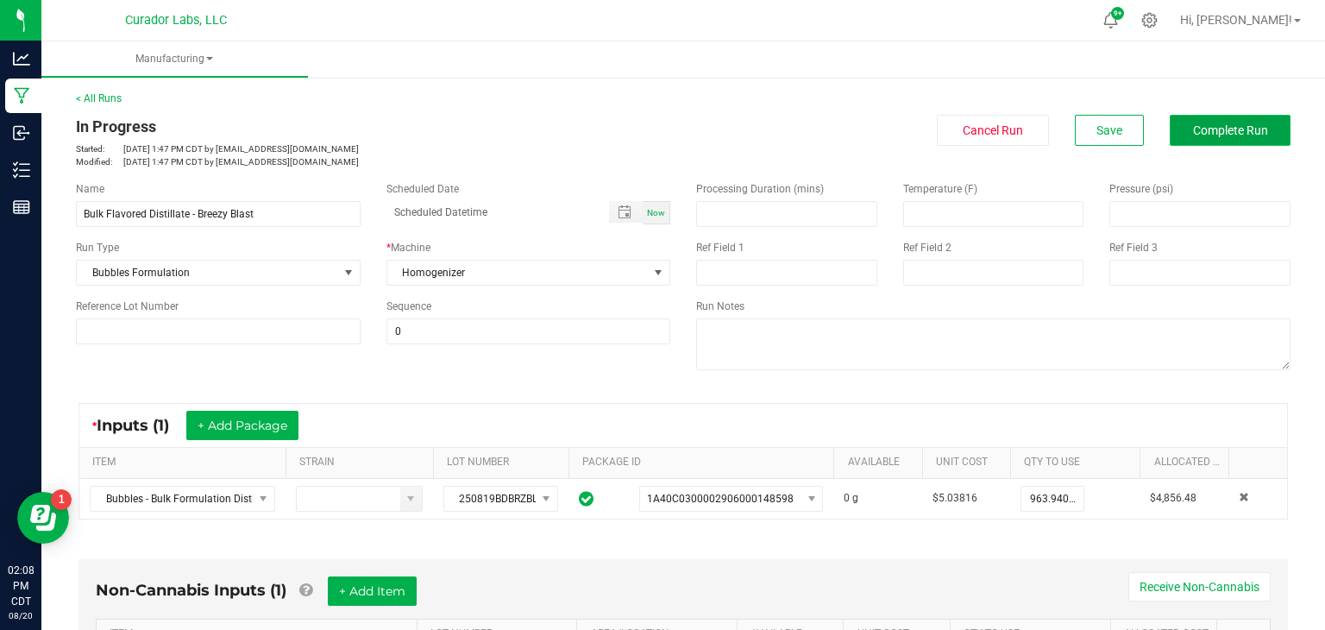
click at [1192, 139] on button "Complete Run" at bounding box center [1230, 130] width 121 height 31
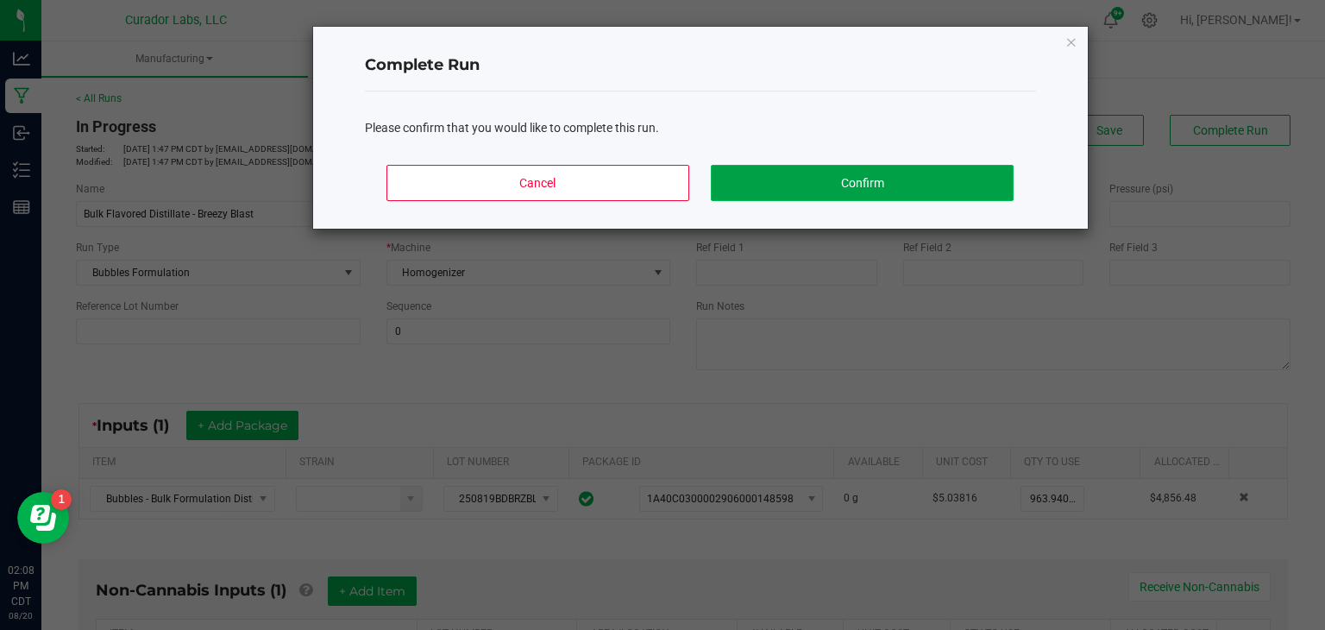
click at [909, 189] on button "Confirm" at bounding box center [862, 183] width 302 height 36
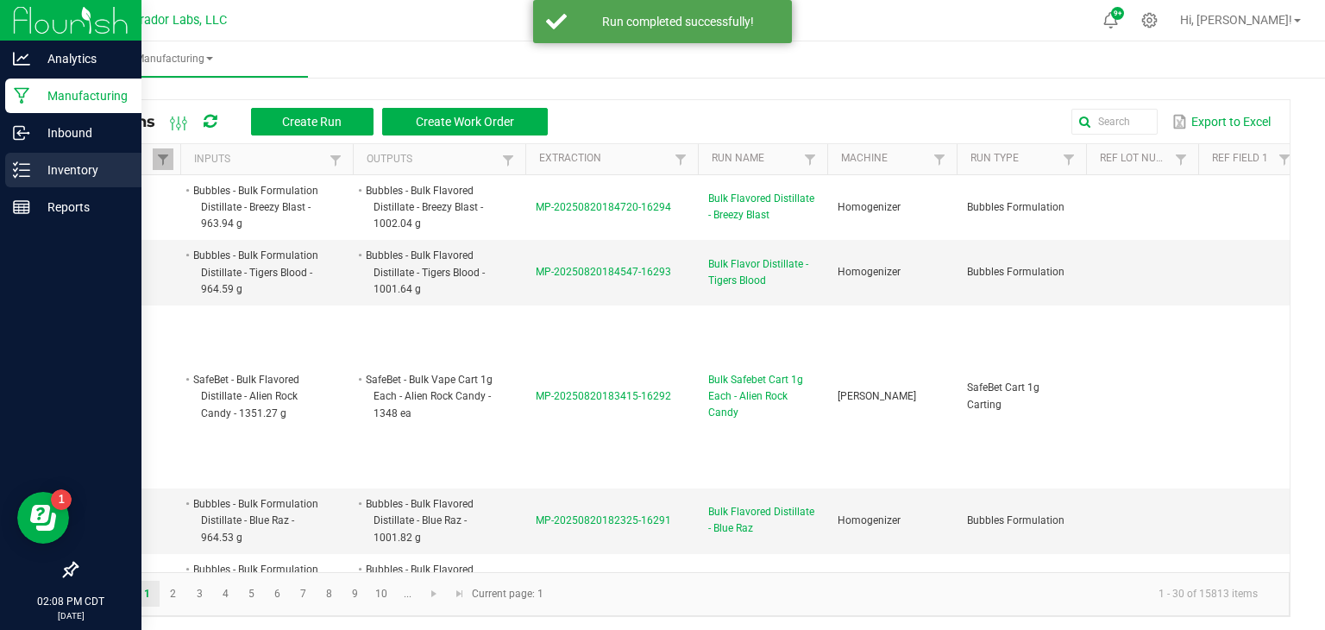
click at [33, 178] on p "Inventory" at bounding box center [82, 170] width 104 height 21
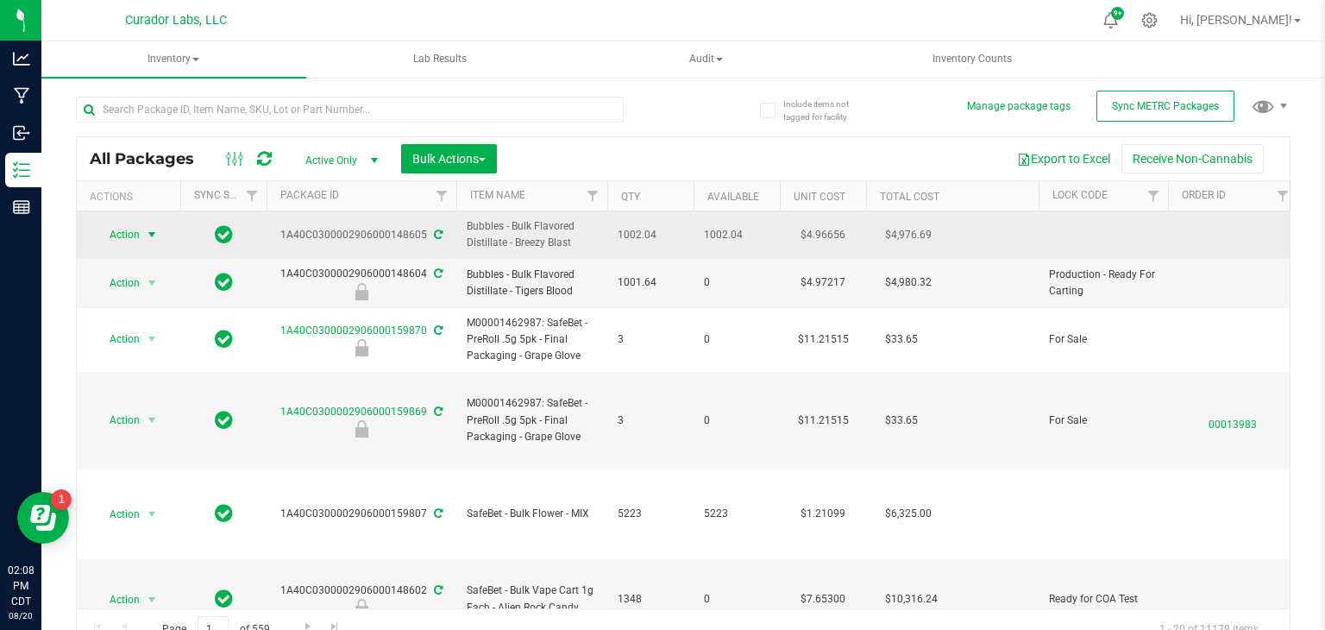
click at [150, 234] on span "select" at bounding box center [152, 235] width 14 height 14
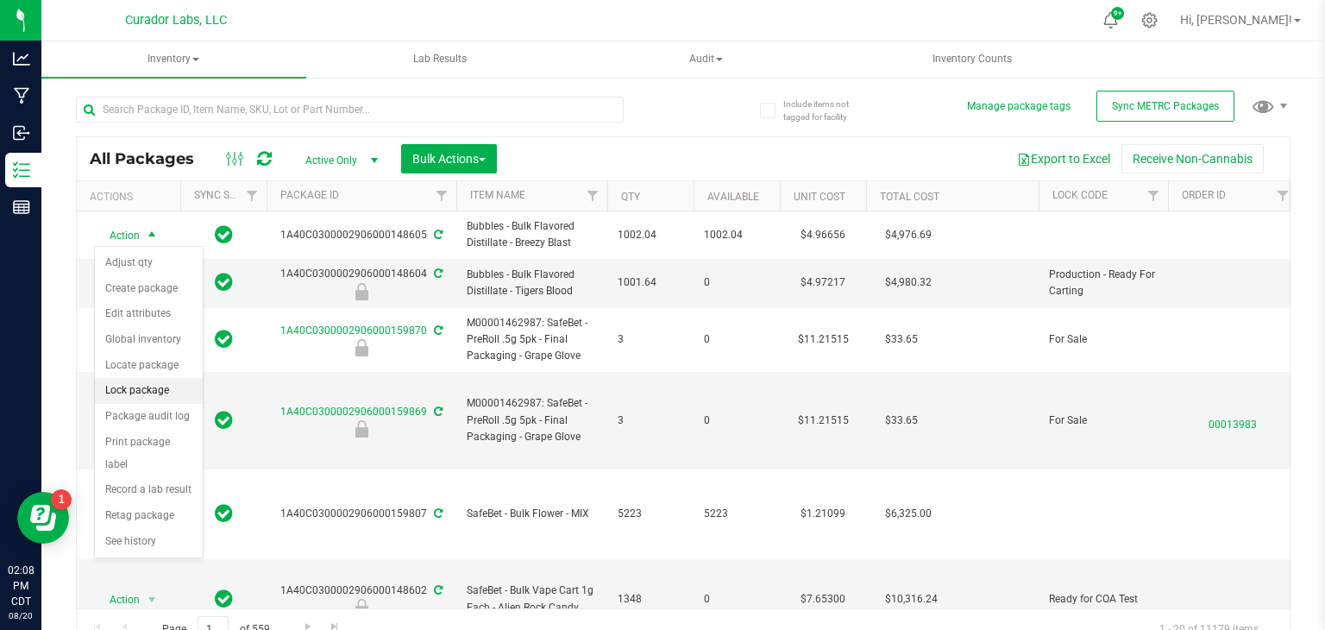
click at [155, 393] on li "Lock package" at bounding box center [149, 391] width 108 height 26
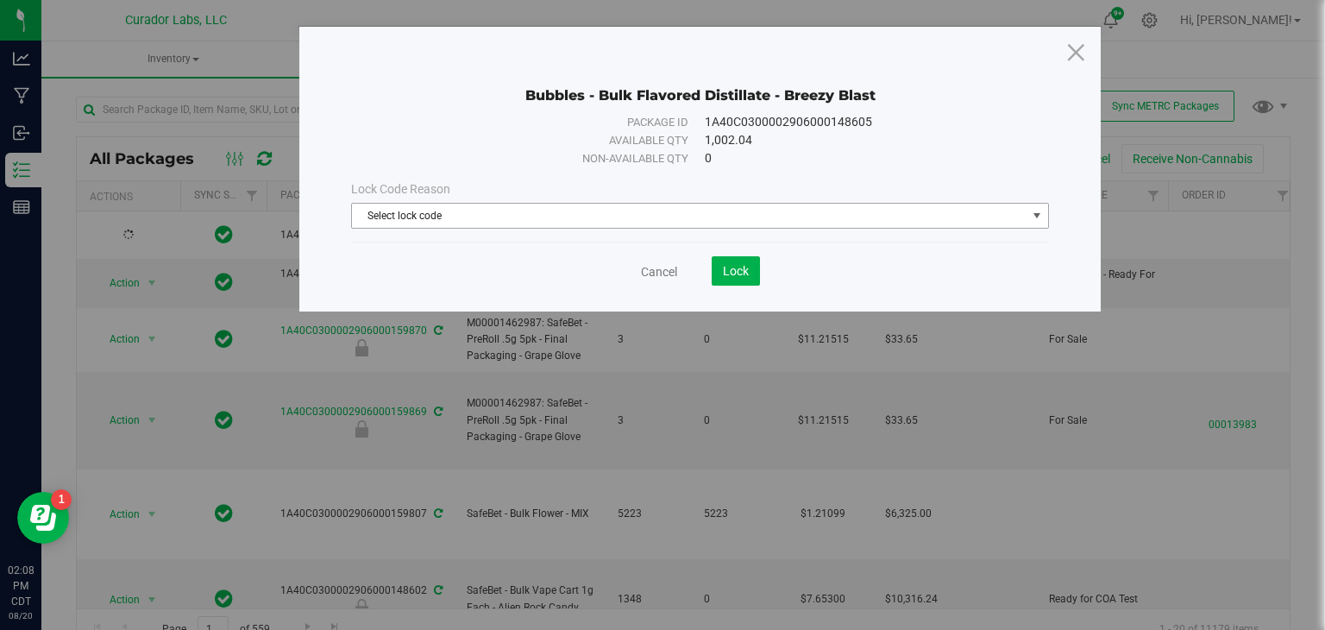
click at [588, 209] on span "Select lock code" at bounding box center [689, 216] width 675 height 24
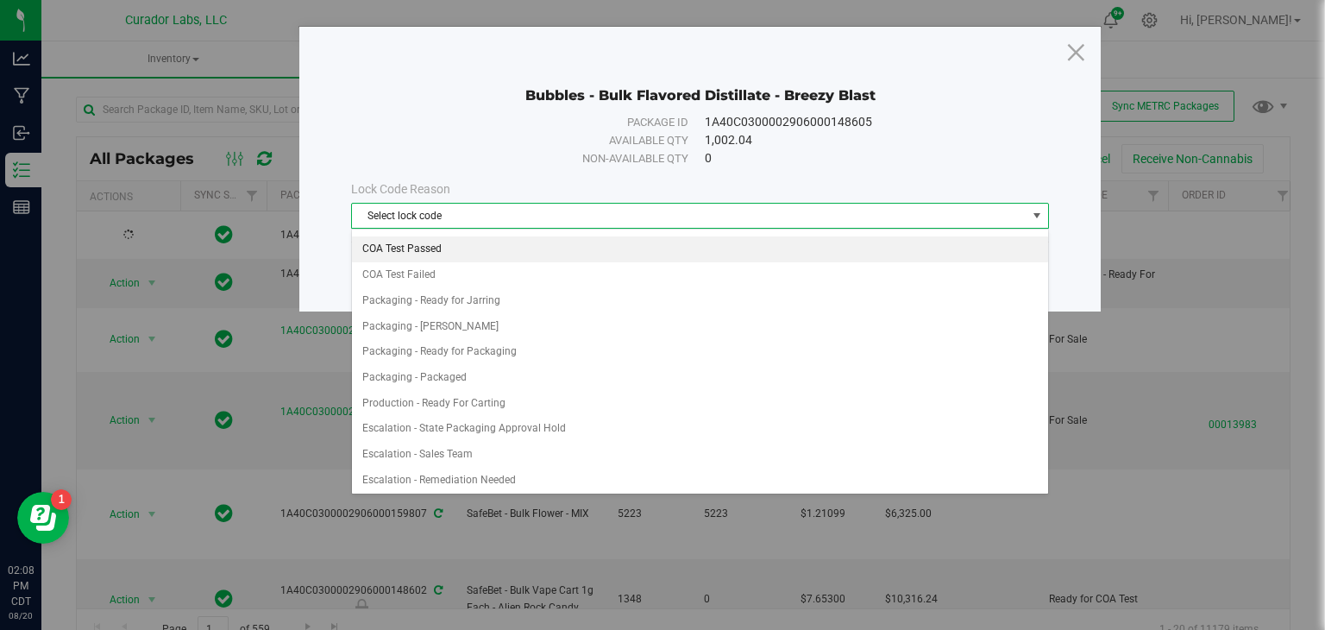
scroll to position [716, 0]
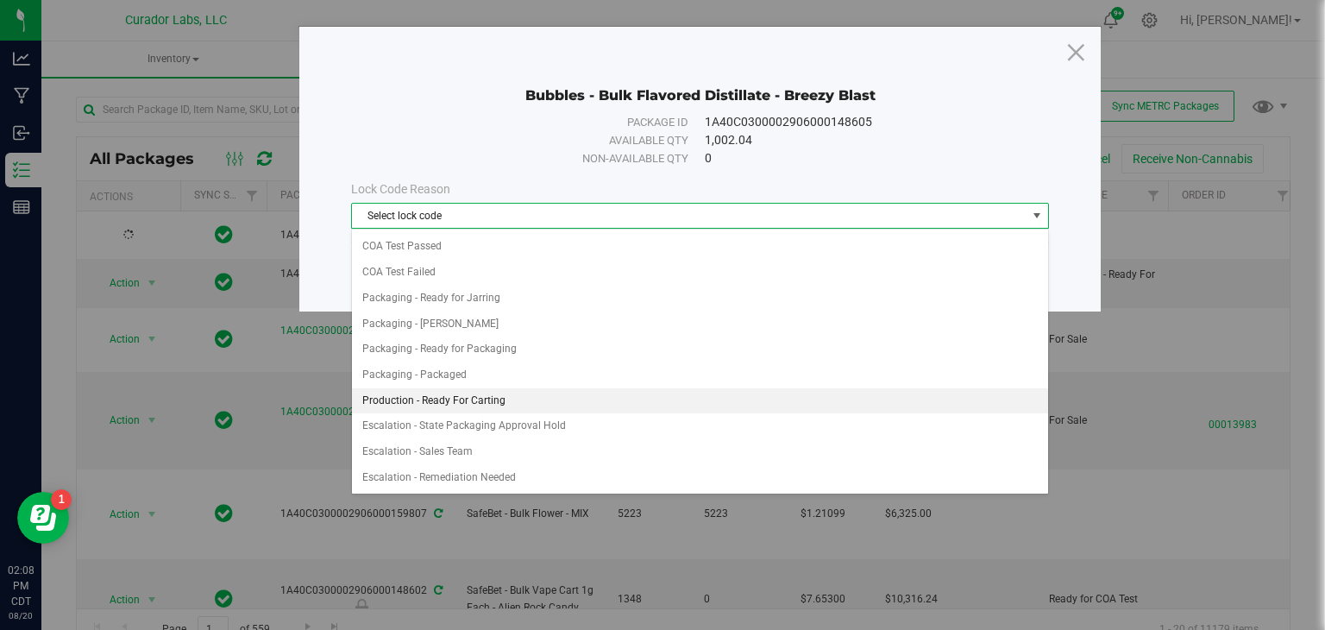
click at [620, 388] on li "Production - Ready For Carting" at bounding box center [700, 401] width 696 height 26
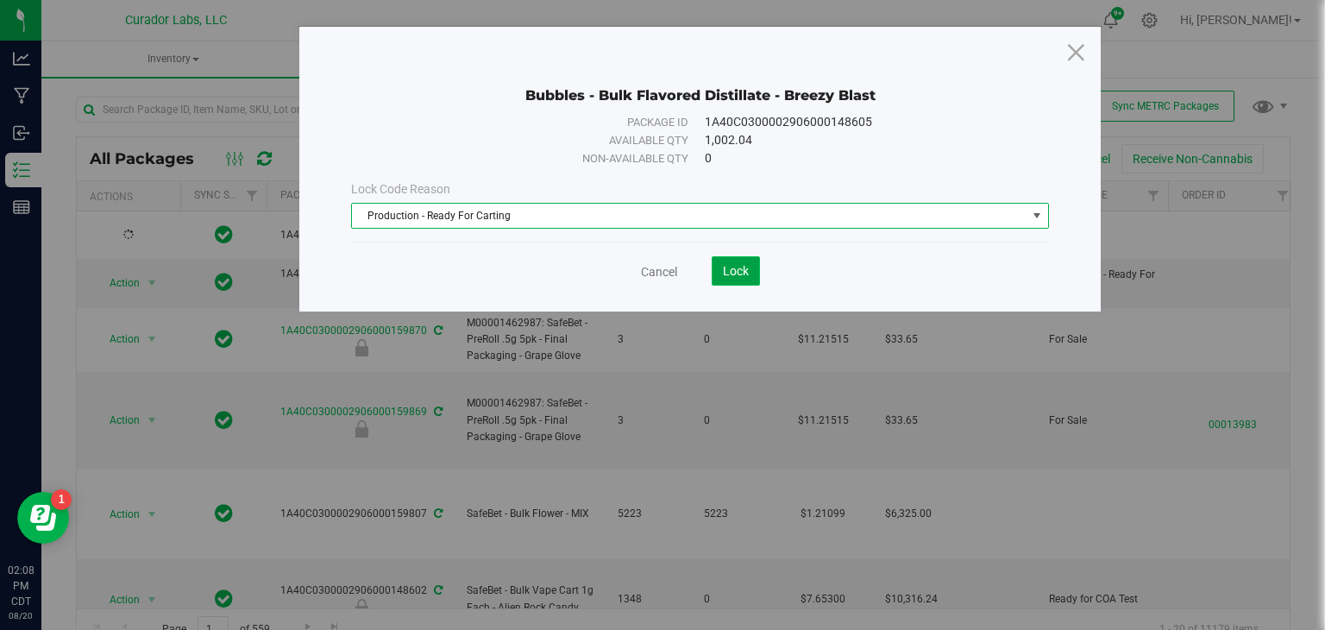
click at [732, 261] on button "Lock" at bounding box center [736, 270] width 48 height 29
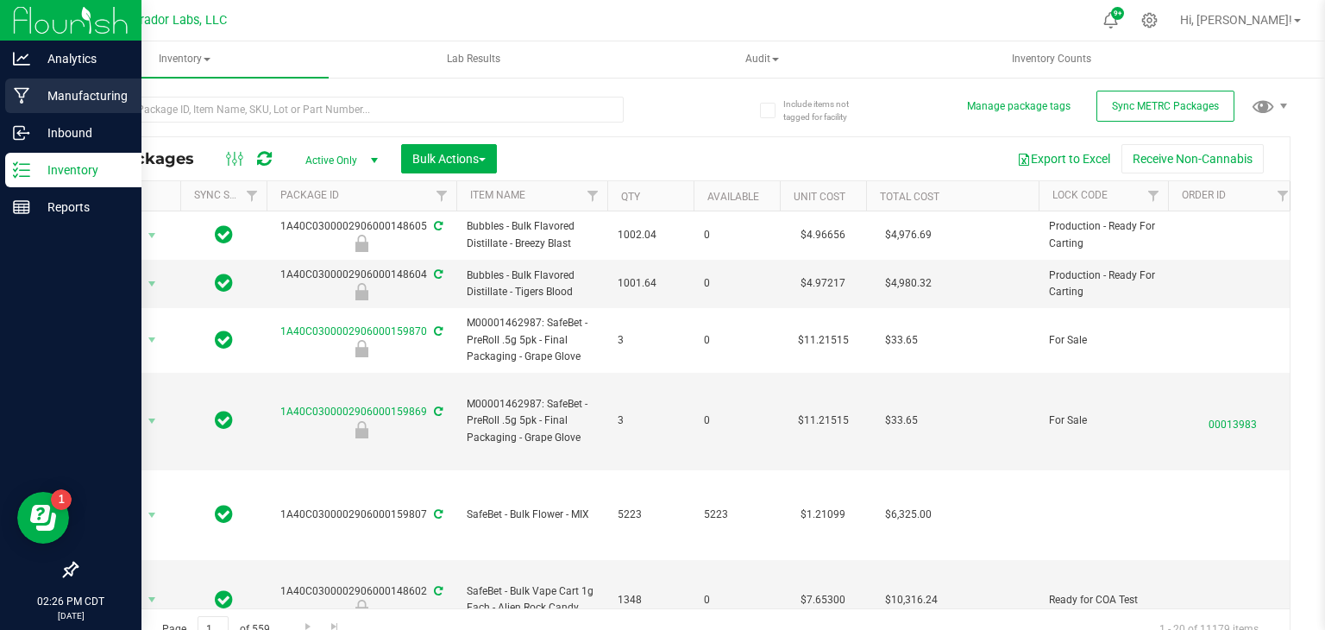
click at [24, 103] on icon at bounding box center [22, 95] width 16 height 17
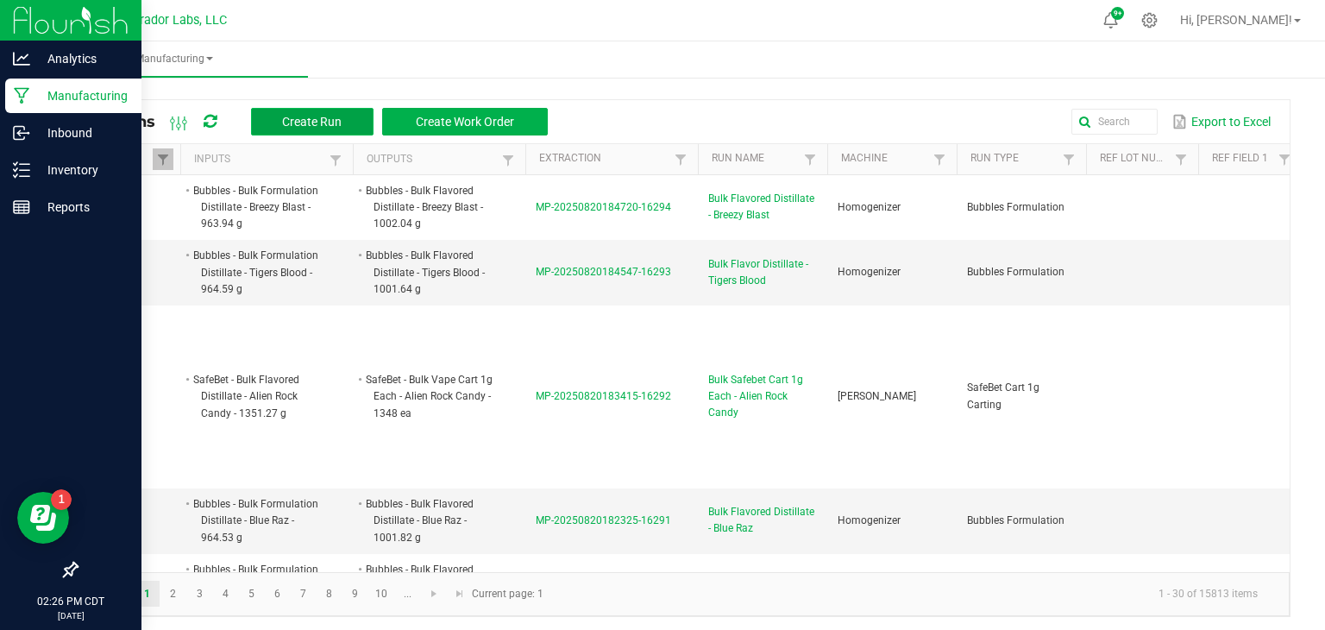
click at [286, 129] on button "Create Run" at bounding box center [312, 122] width 123 height 28
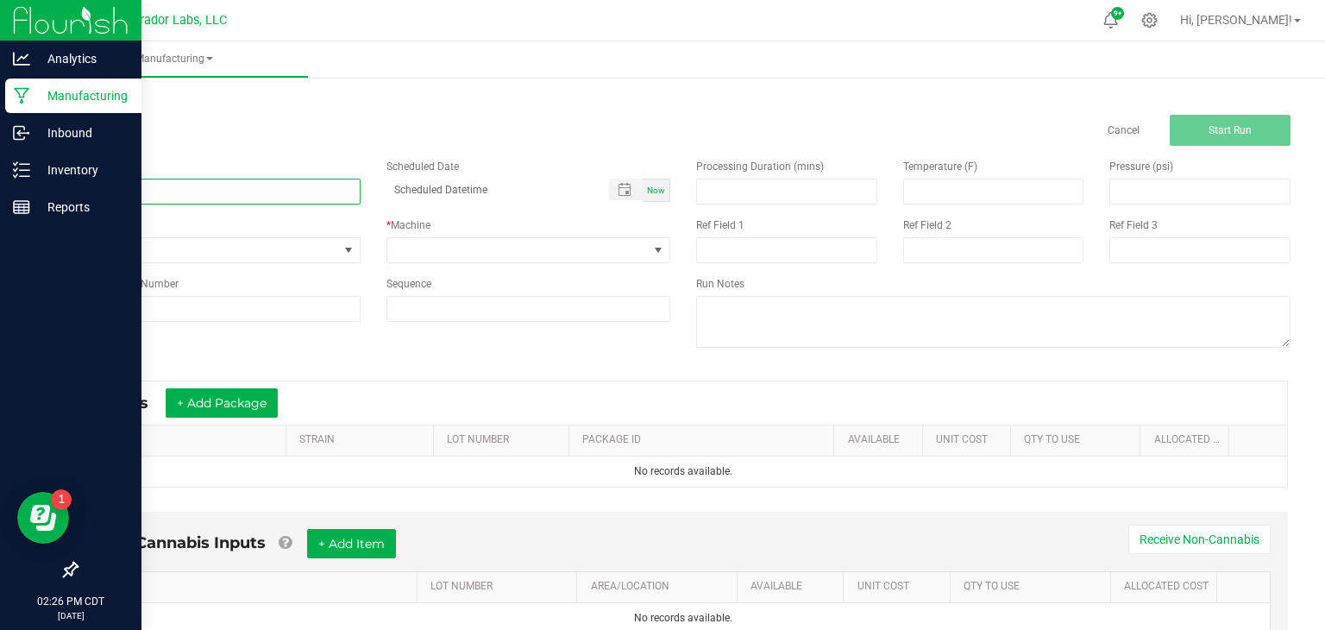
click at [297, 200] on input at bounding box center [218, 192] width 285 height 26
type input "Bulk Flavored Distillate - Blue Dream"
click at [282, 253] on span "None" at bounding box center [207, 250] width 261 height 24
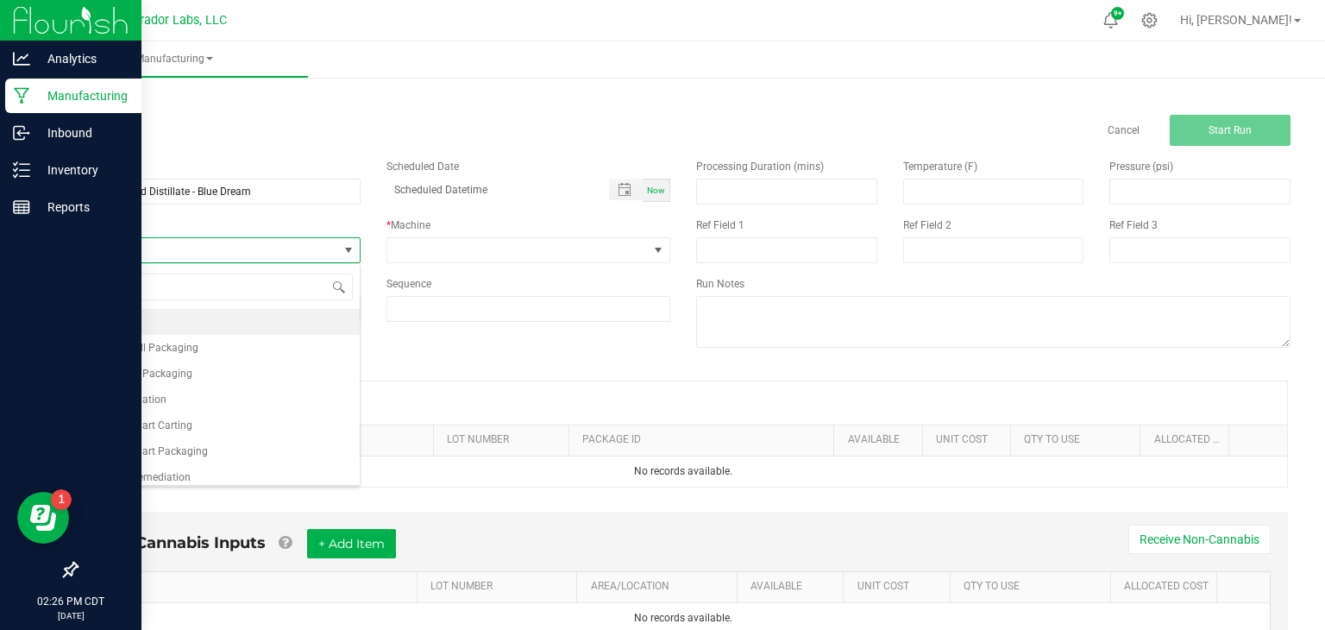
scroll to position [25, 284]
type input "fla"
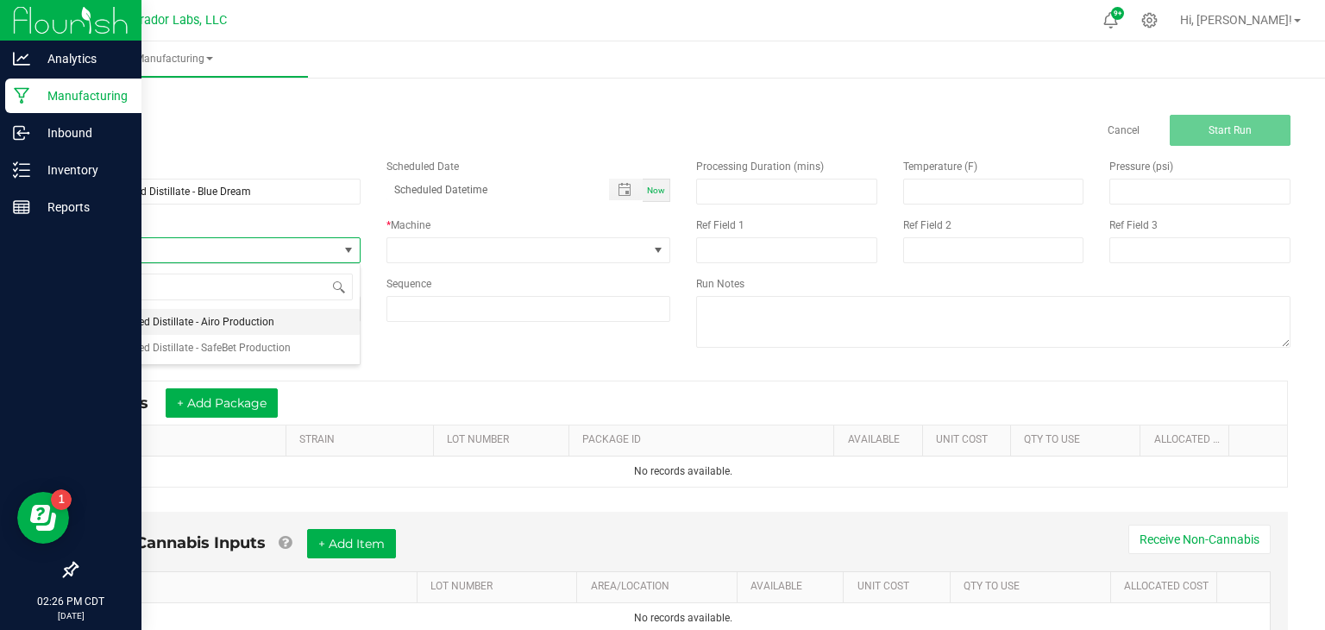
click at [243, 319] on span "Bulk Flavored Distillate - Airo Production" at bounding box center [180, 321] width 187 height 17
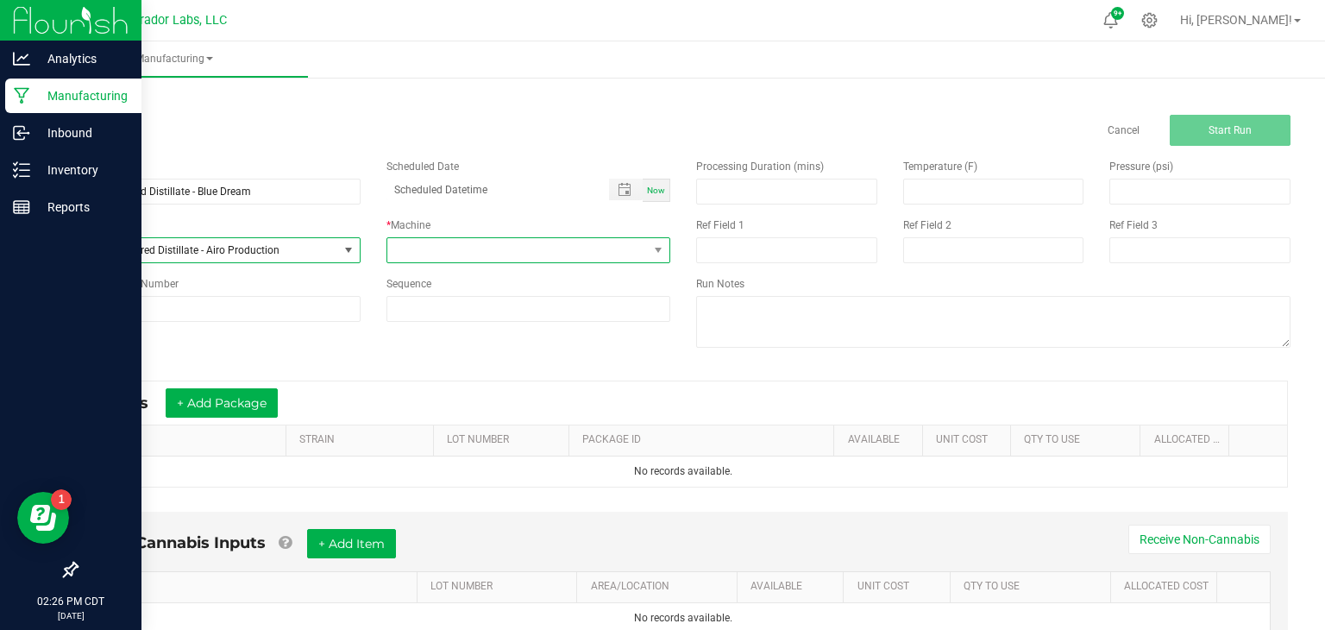
click at [426, 256] on span at bounding box center [517, 250] width 261 height 24
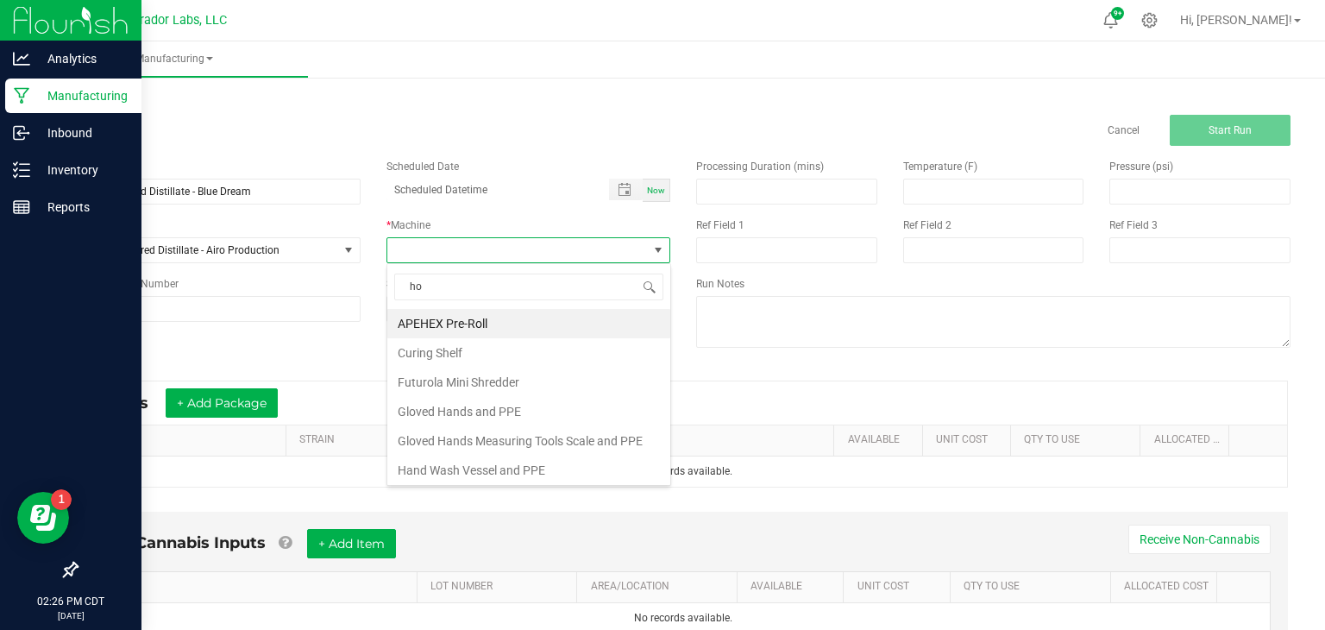
type input "hom"
click at [456, 329] on li "Homogenizer" at bounding box center [528, 323] width 283 height 29
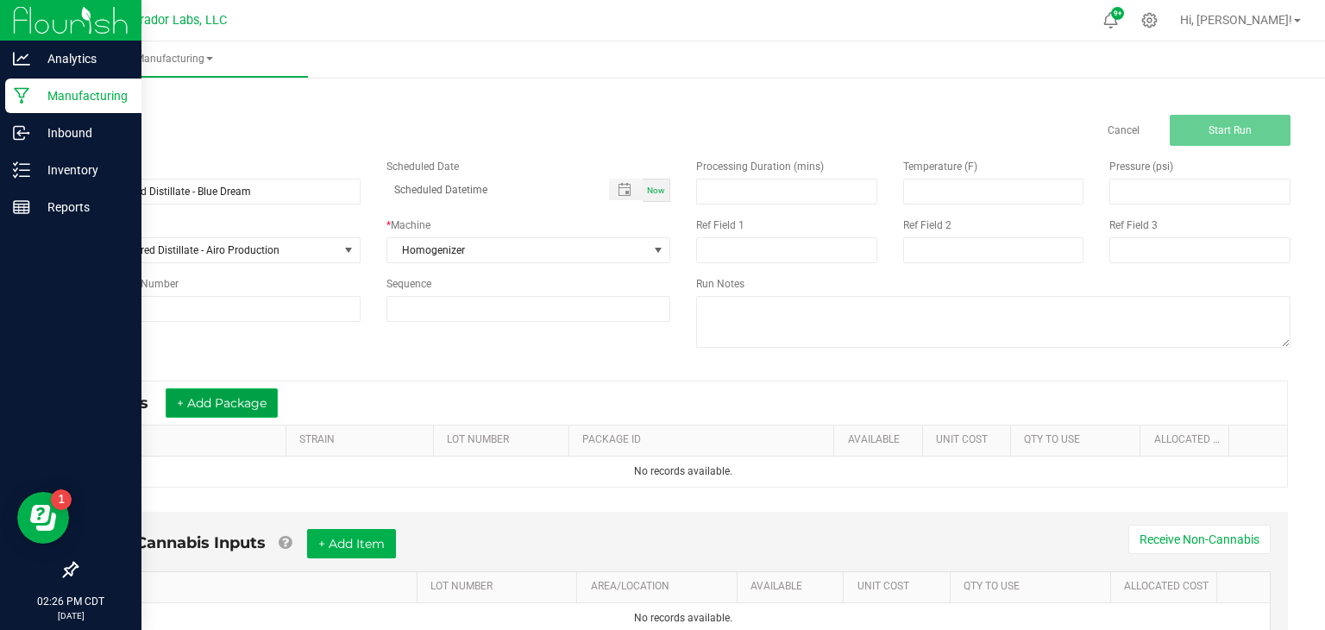
click at [255, 409] on button "+ Add Package" at bounding box center [222, 402] width 112 height 29
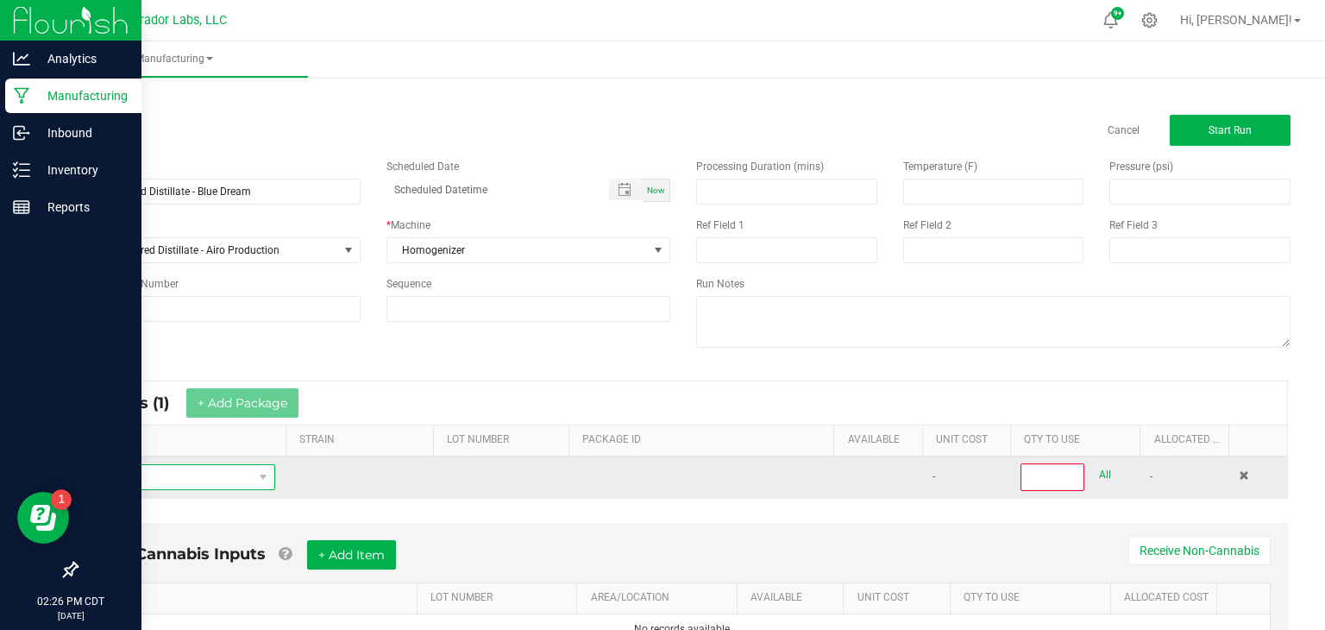
click at [253, 479] on span "NO DATA FOUND" at bounding box center [264, 477] width 22 height 24
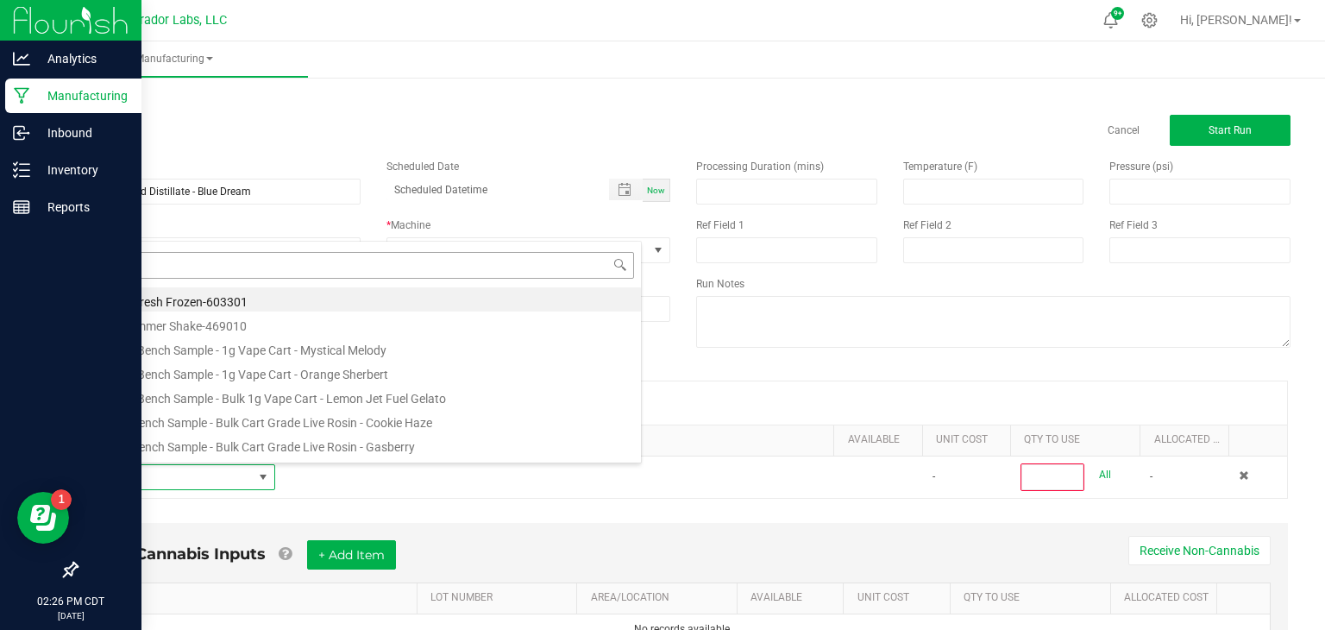
click at [495, 270] on input at bounding box center [366, 265] width 537 height 27
type input "bulk distill"
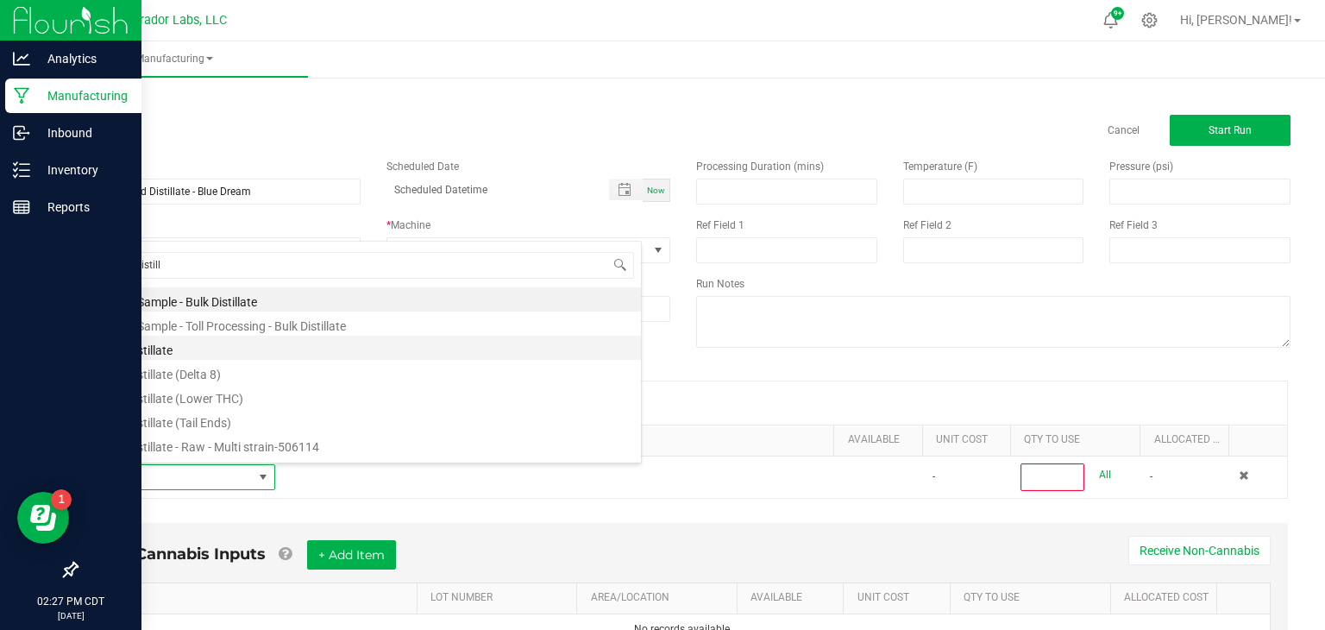
click at [417, 343] on li "Bulk Distillate" at bounding box center [366, 348] width 551 height 24
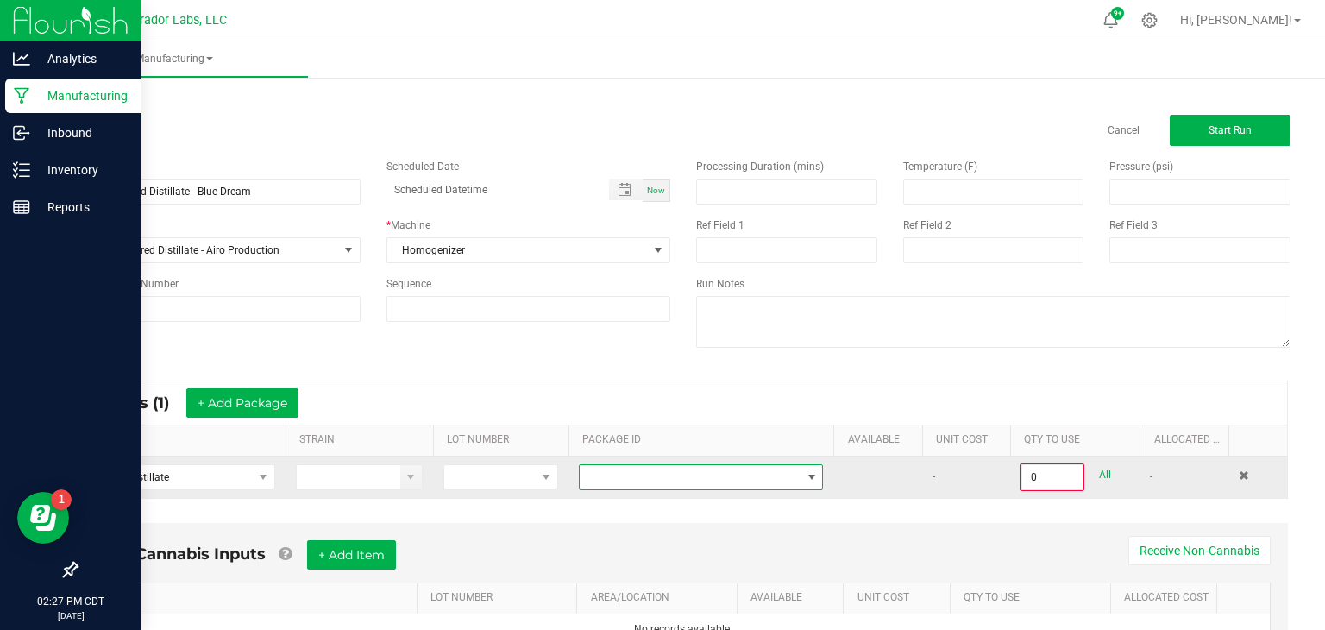
click at [645, 469] on span at bounding box center [690, 477] width 221 height 24
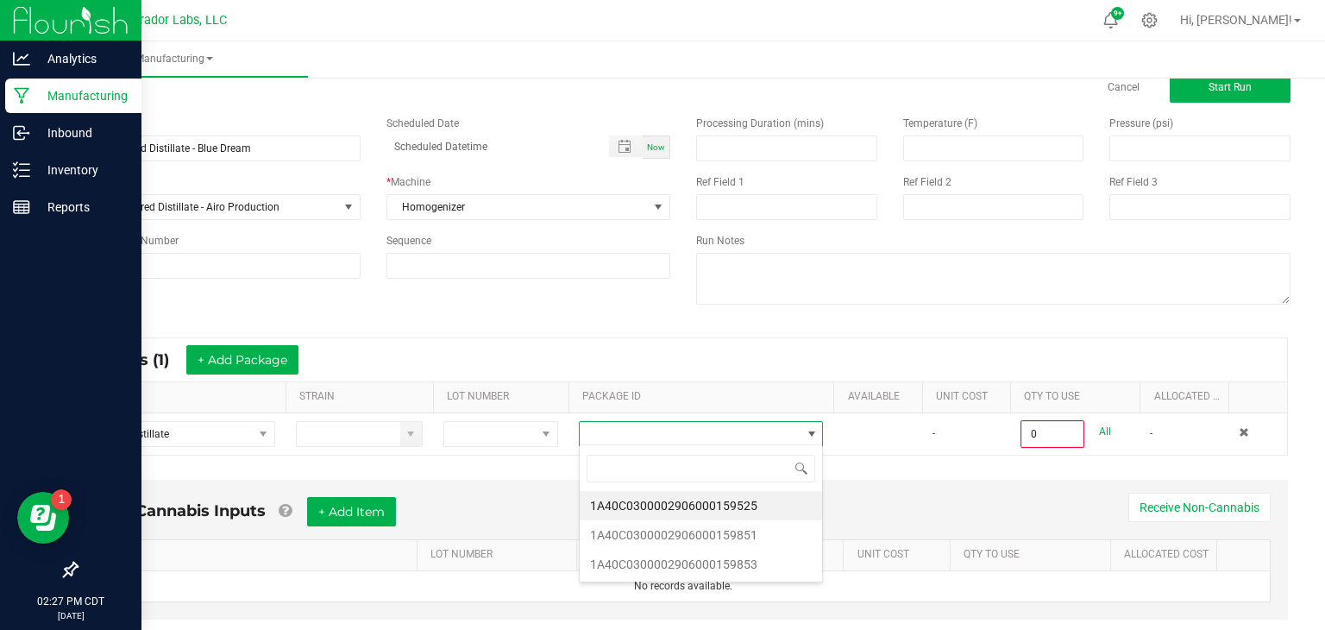
scroll to position [46, 0]
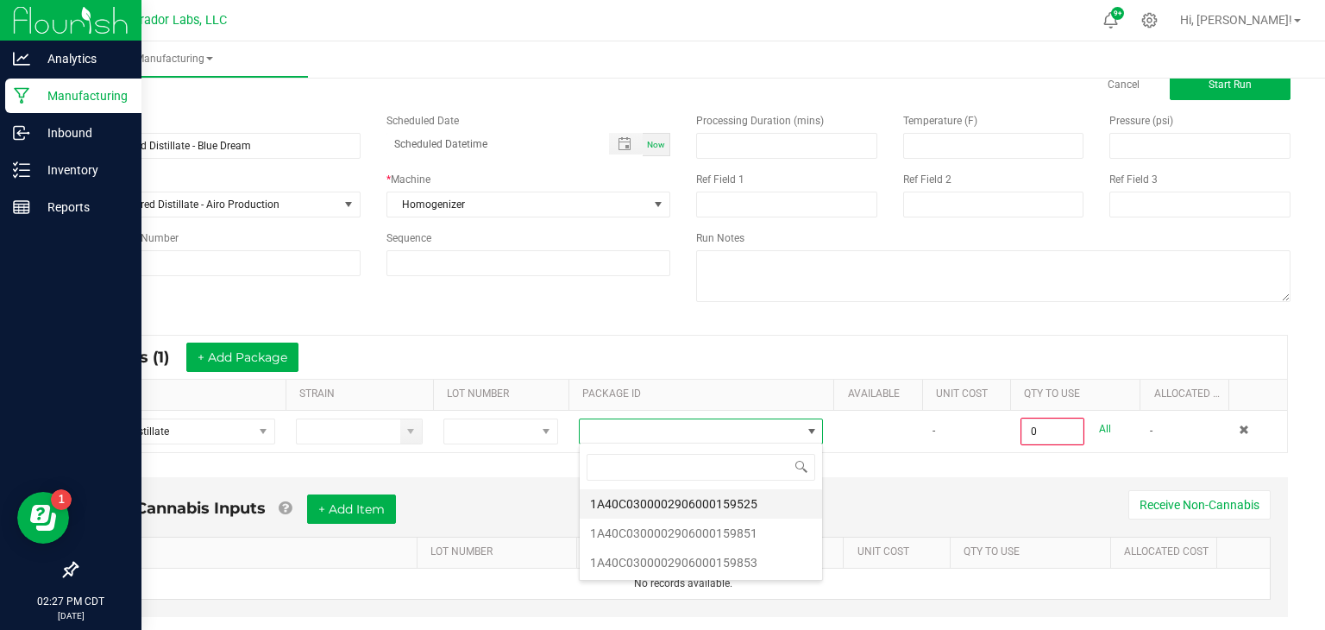
click at [749, 497] on li "1A40C0300002906000159525" at bounding box center [701, 503] width 242 height 29
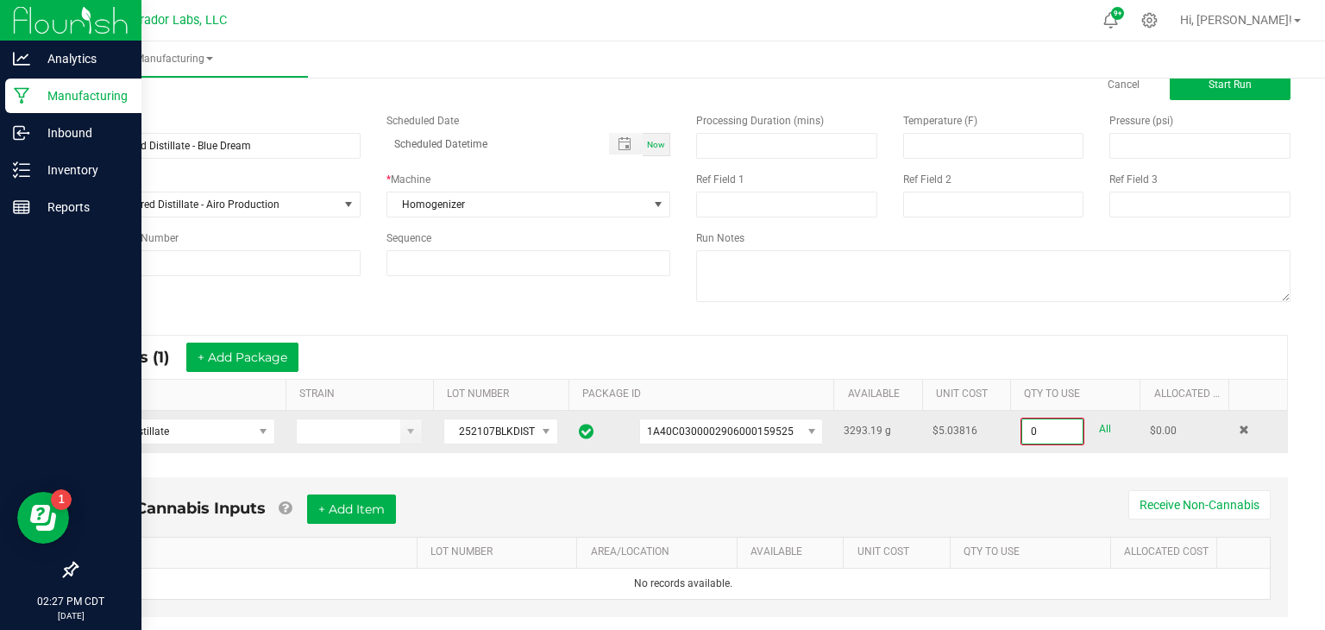
click at [1058, 435] on input "0" at bounding box center [1052, 431] width 60 height 24
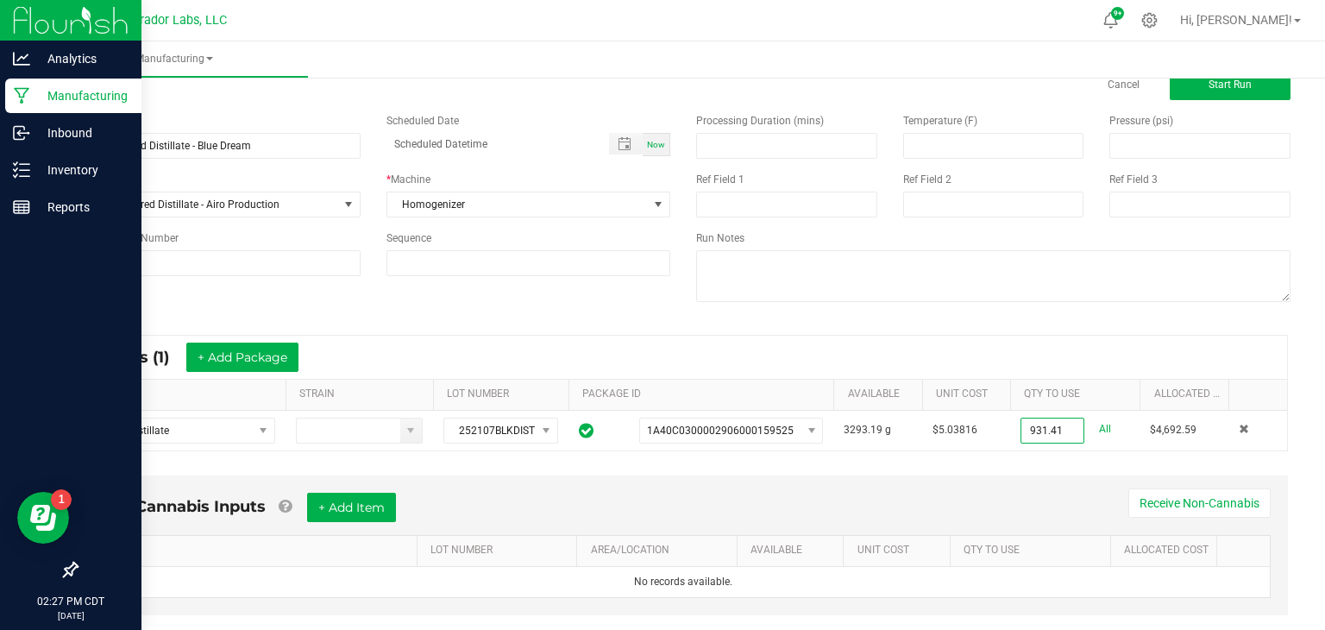
type input "931.4100 g"
click at [683, 493] on div "Non-Cannabis Inputs + Add Item Receive Non-Cannabis" at bounding box center [683, 514] width 1175 height 42
click at [358, 509] on button "+ Add Item" at bounding box center [351, 507] width 89 height 29
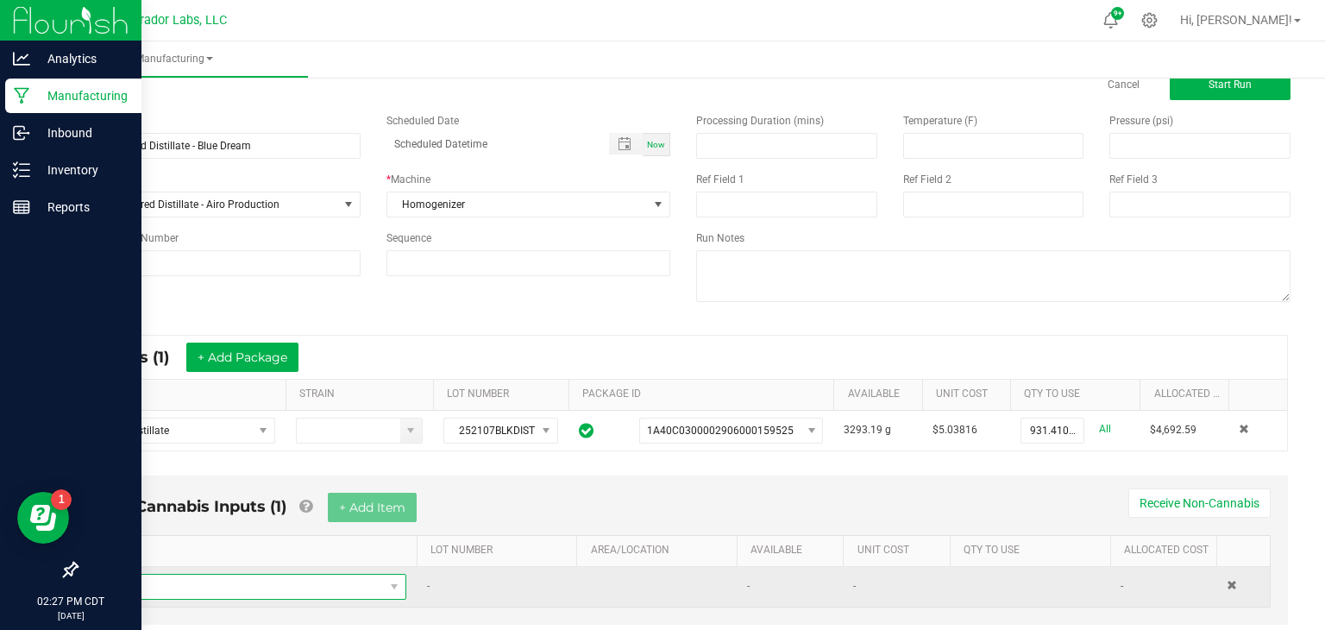
click at [341, 591] on span "NO DATA FOUND" at bounding box center [246, 587] width 276 height 24
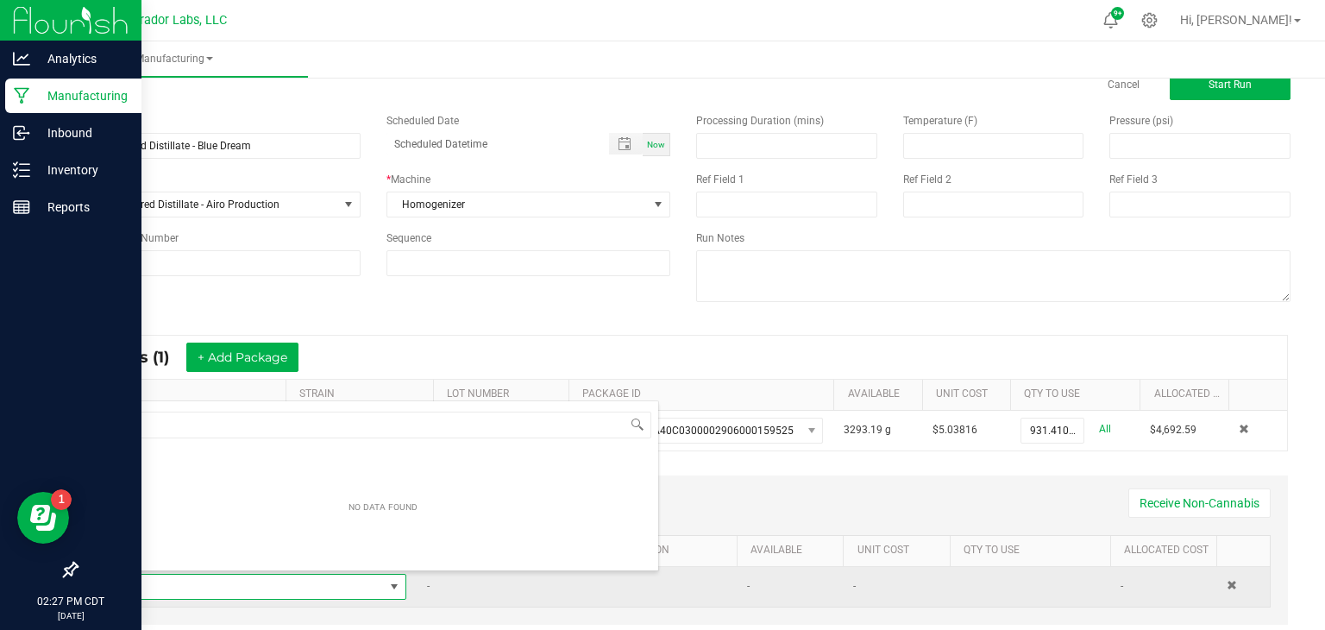
scroll to position [25, 299]
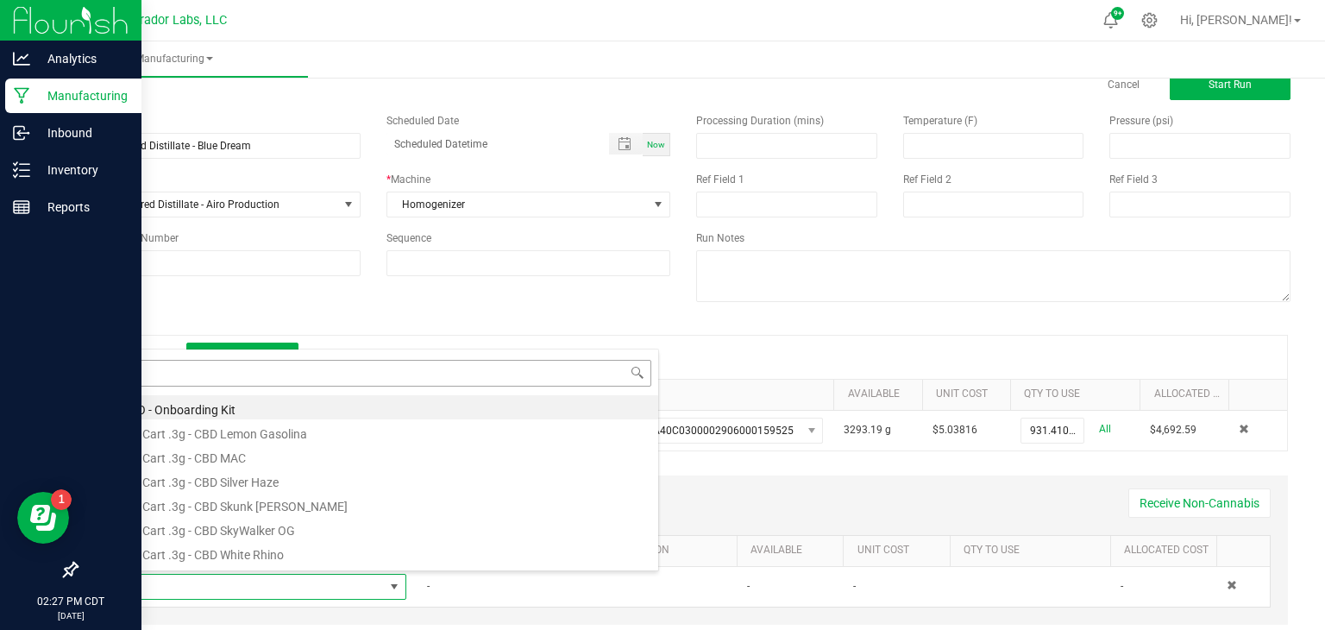
click at [582, 367] on input at bounding box center [383, 373] width 537 height 27
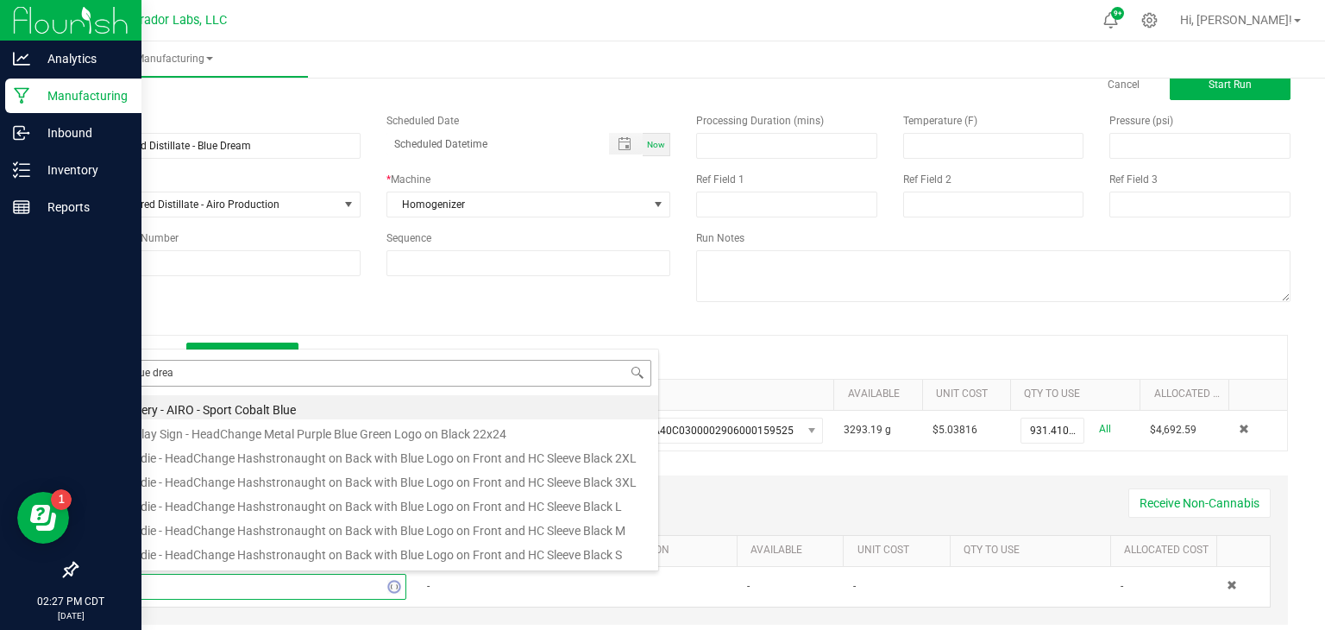
type input "blue dream"
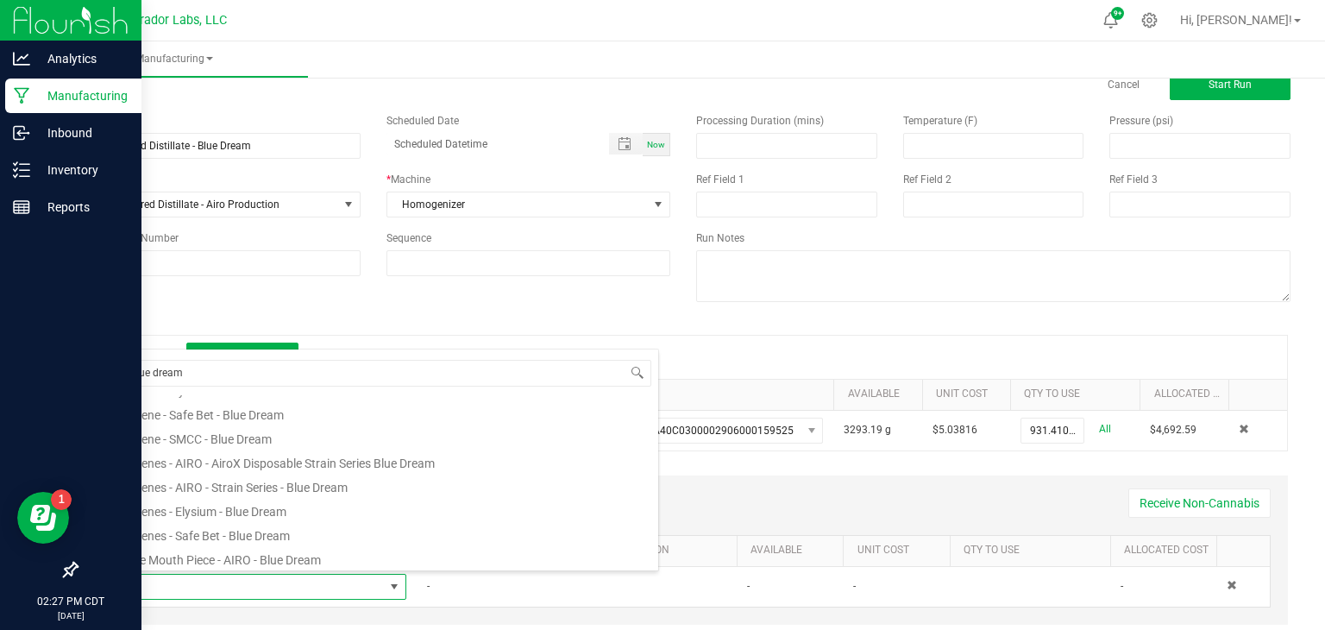
scroll to position [117, 0]
click at [397, 466] on li "Terpenes - AIRO - AiroX Disposable Strain Series Blue Dream" at bounding box center [383, 459] width 551 height 24
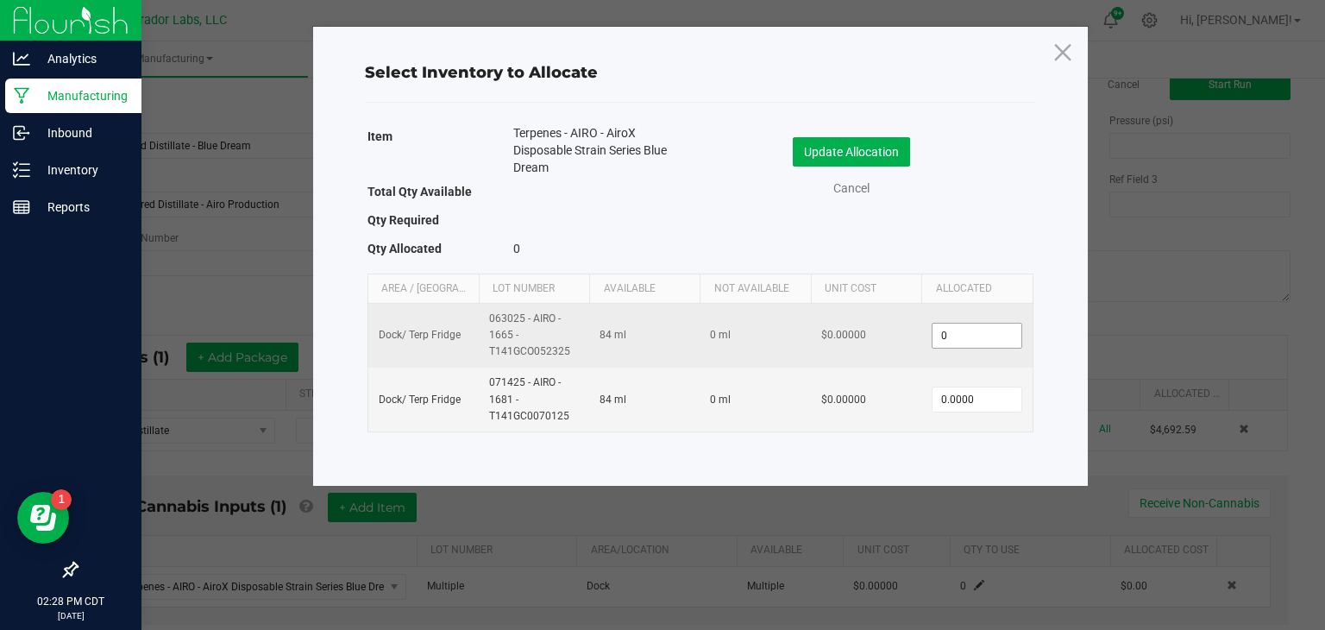
click at [962, 343] on input "0" at bounding box center [977, 336] width 88 height 24
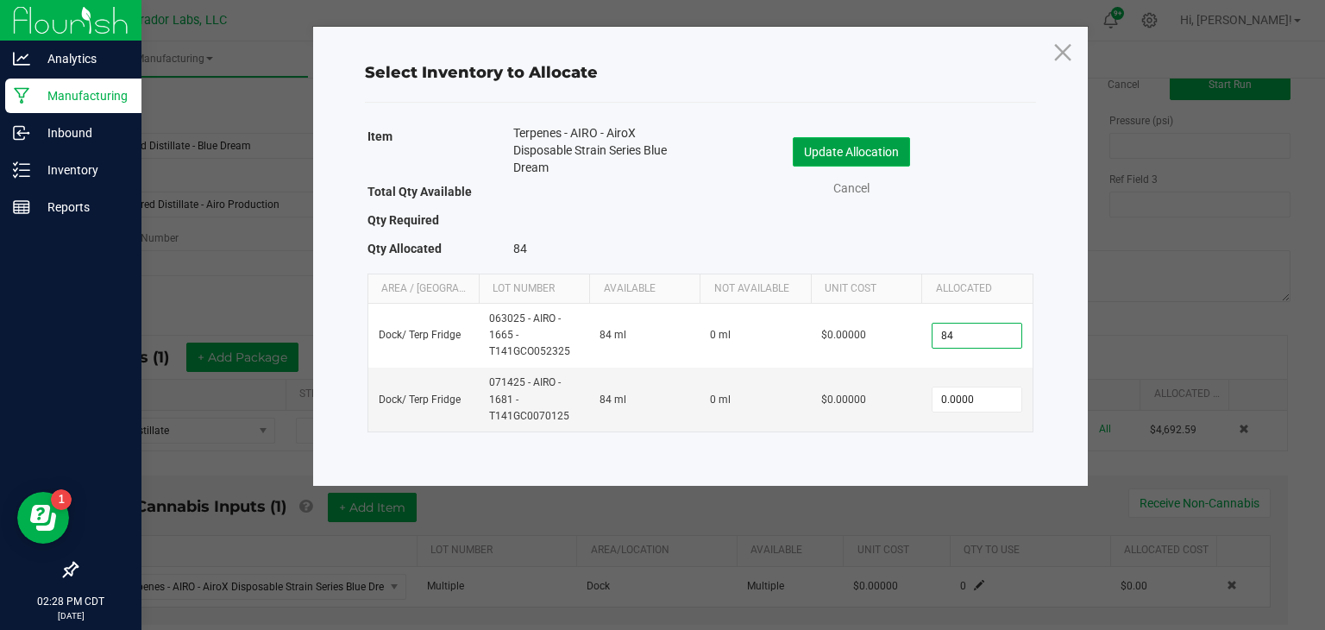
type input "84.0000"
click at [836, 146] on button "Update Allocation" at bounding box center [851, 151] width 117 height 29
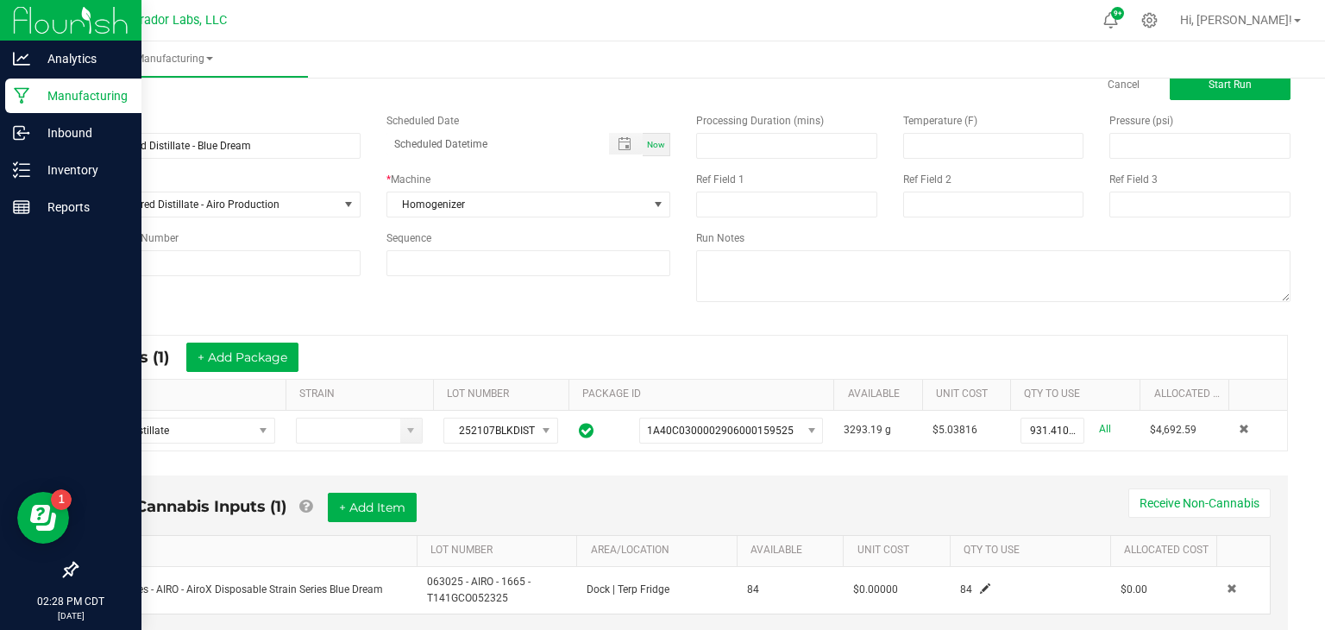
scroll to position [0, 0]
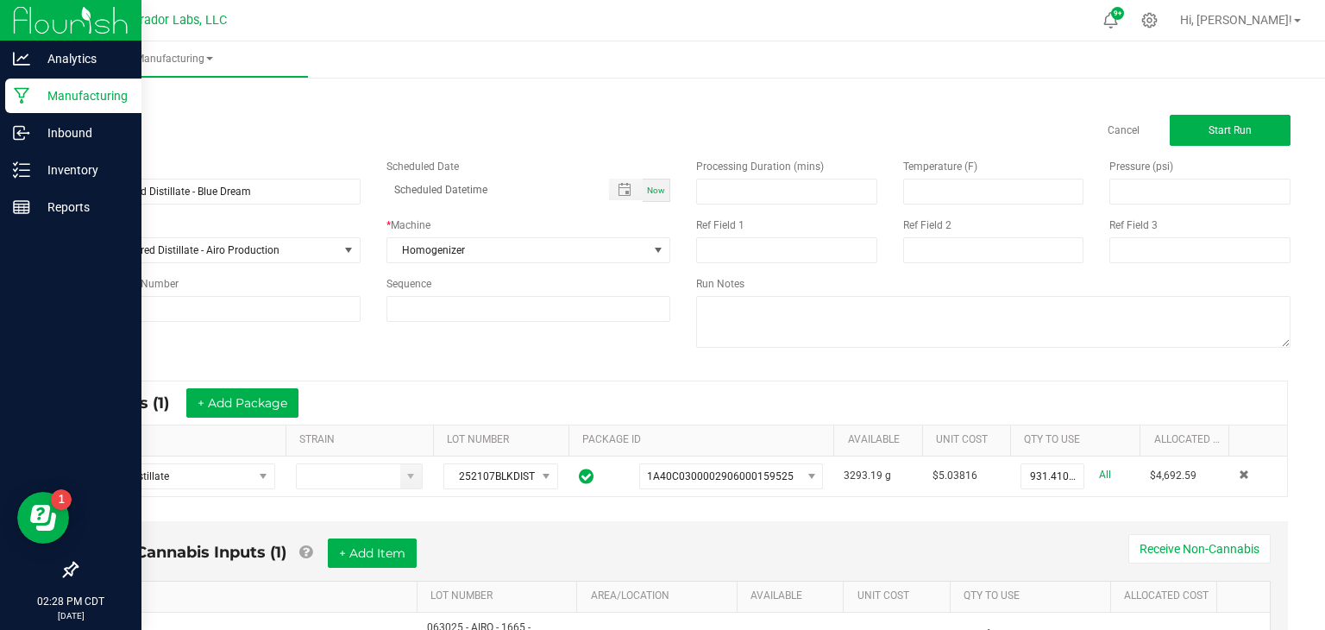
click at [1214, 148] on div "Processing Duration (mins) Temperature (F) Pressure (psi) Ref Field 1 Ref Field…" at bounding box center [993, 255] width 620 height 219
click at [1219, 118] on button "Start Run" at bounding box center [1230, 130] width 121 height 31
